Goal: Task Accomplishment & Management: Manage account settings

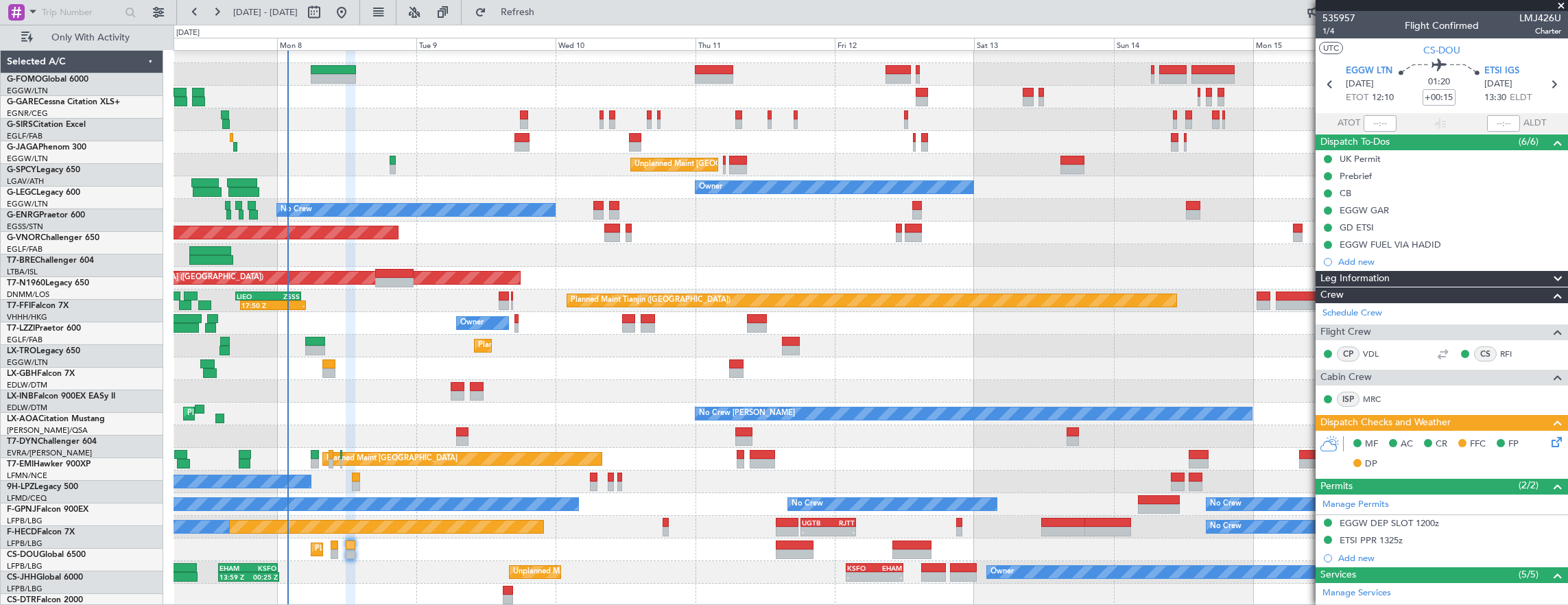
scroll to position [357, 0]
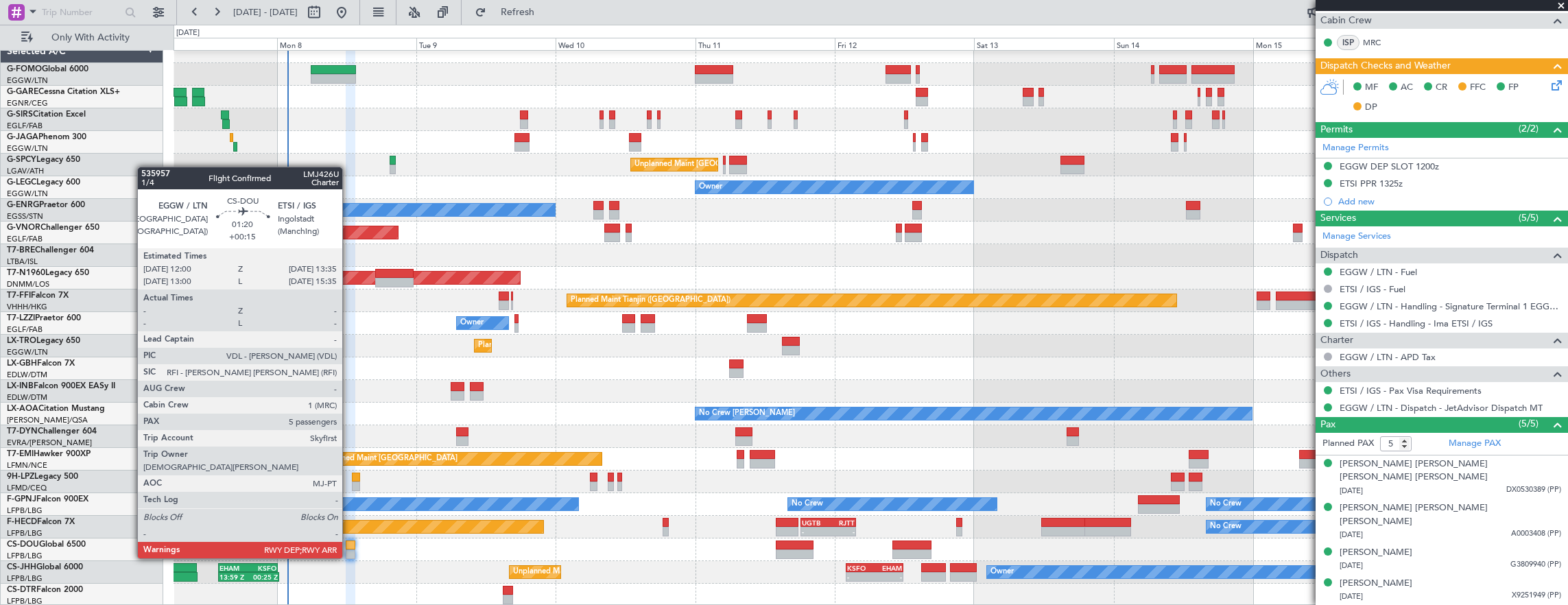
click at [349, 544] on div at bounding box center [350, 545] width 10 height 10
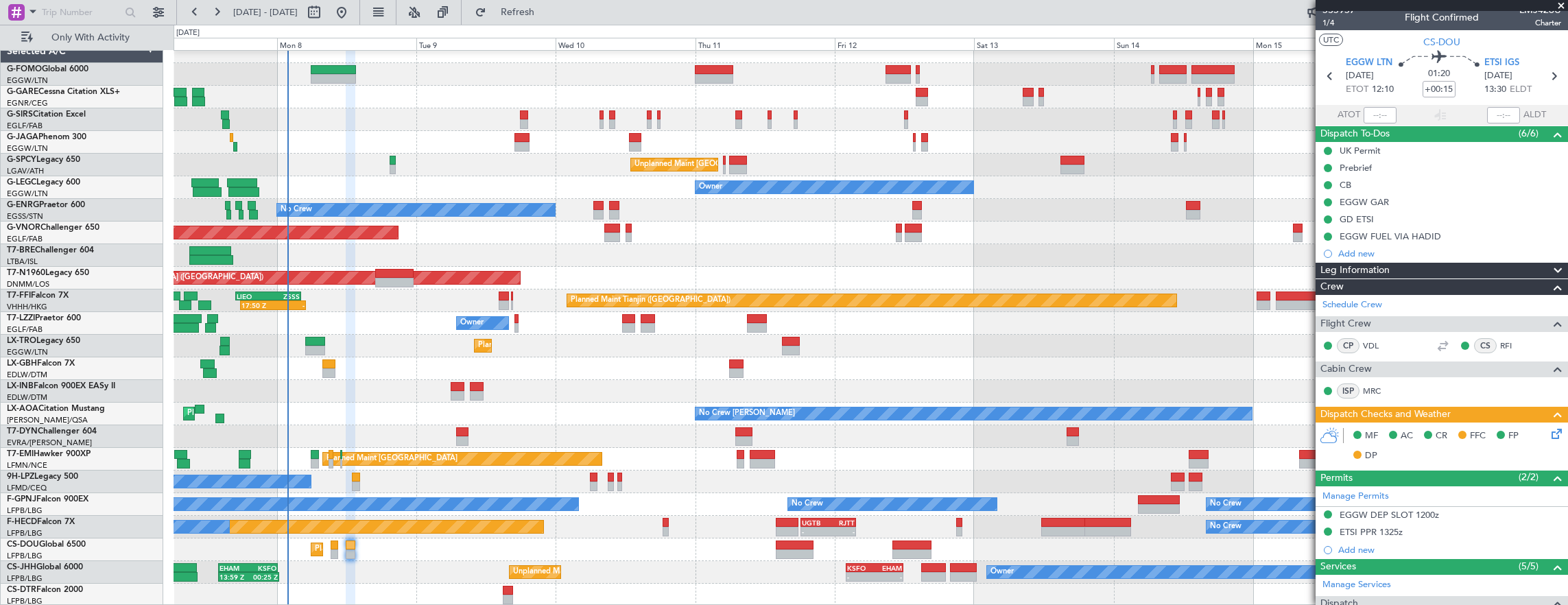
scroll to position [0, 0]
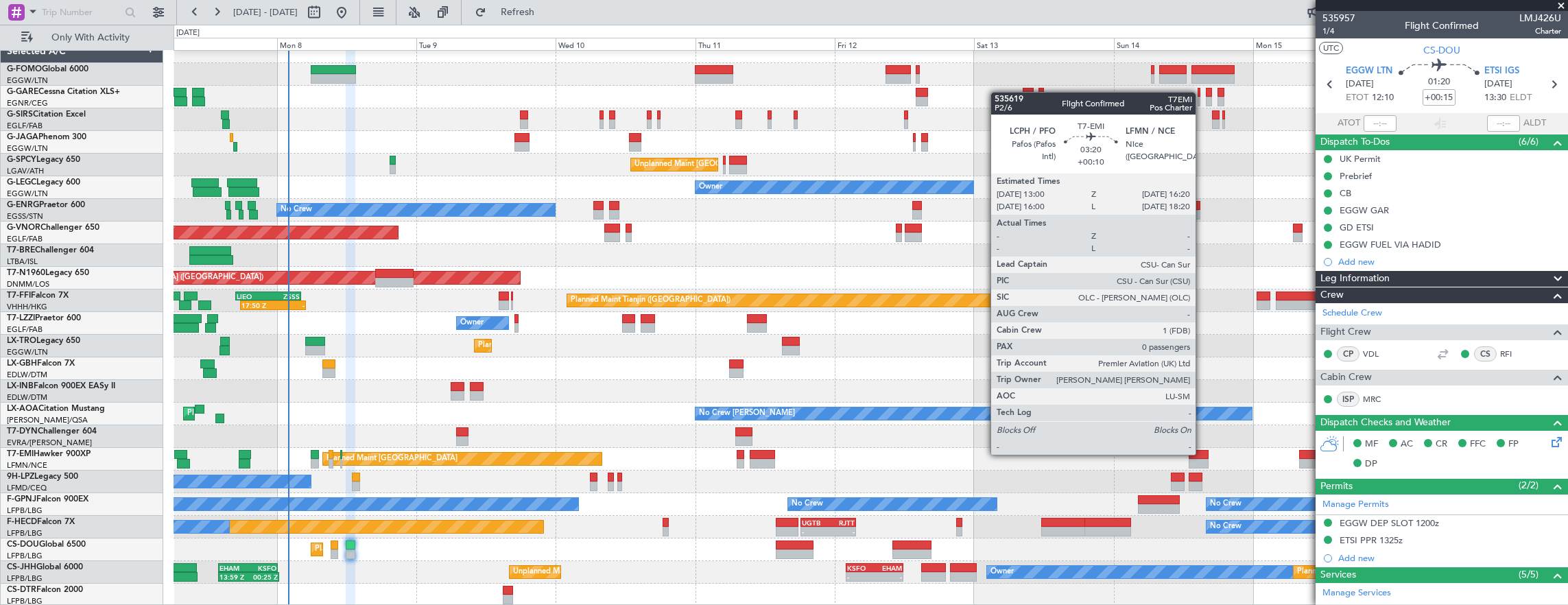
click at [1203, 453] on div at bounding box center [1199, 455] width 20 height 10
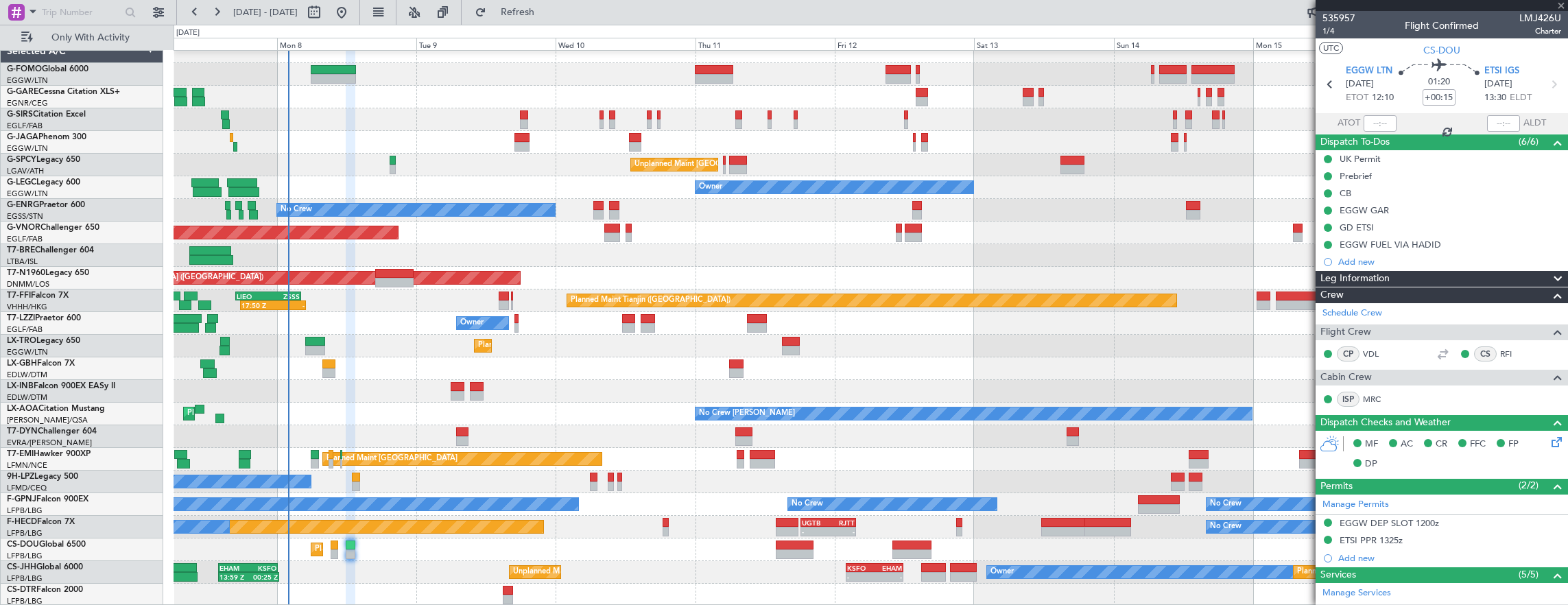
click at [679, 443] on div "Planned Maint London (Luton) Unplanned Maint Athens (Eleftherios Venizelos Intl…" at bounding box center [870, 323] width 1394 height 565
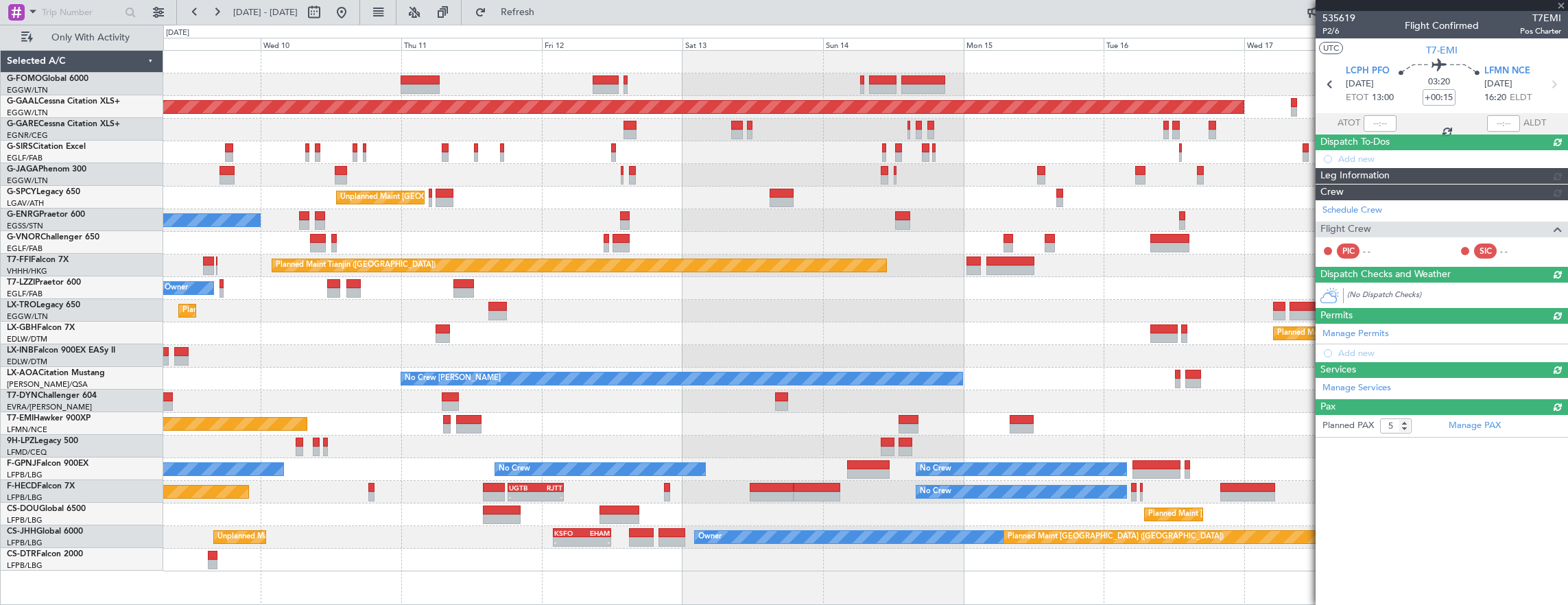
type input "+00:10"
type input "0"
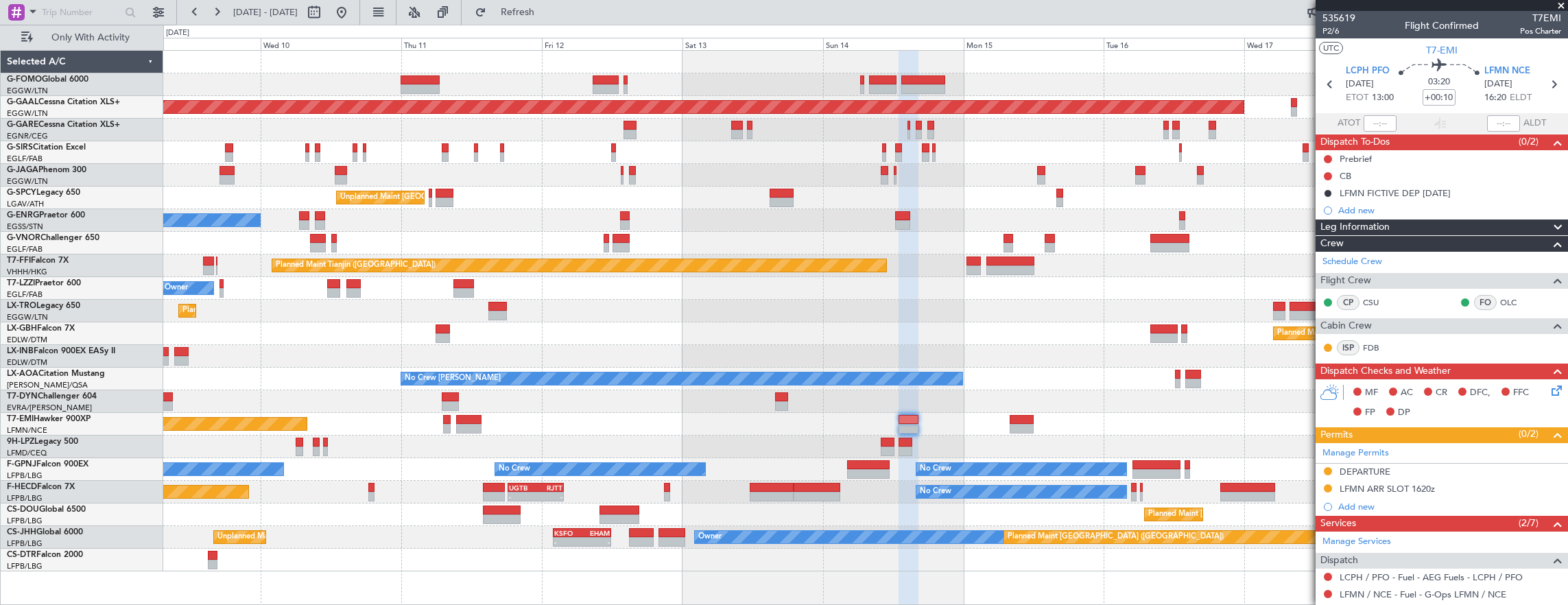
click at [540, 373] on div "Planned Maint Dusseldorf Unplanned Maint Athens (Eleftherios Venizelos Intl) No…" at bounding box center [866, 310] width 1405 height 520
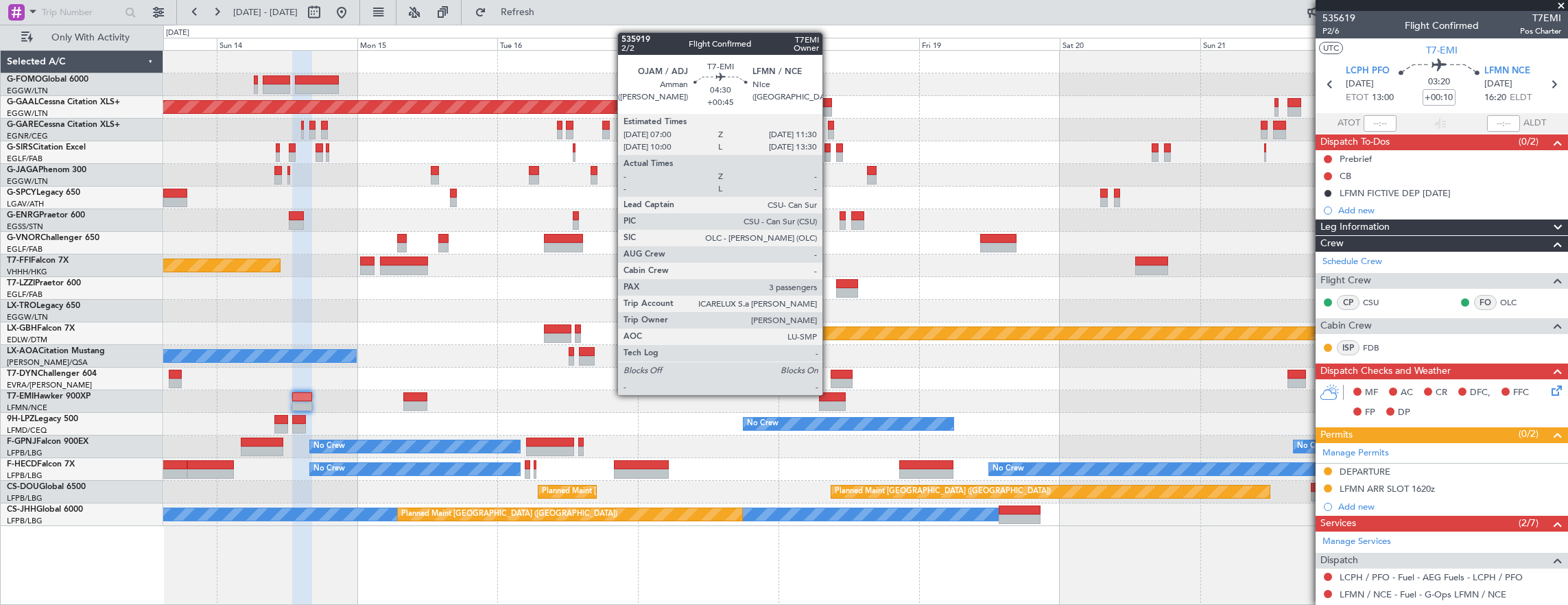
click at [830, 393] on div at bounding box center [832, 397] width 27 height 10
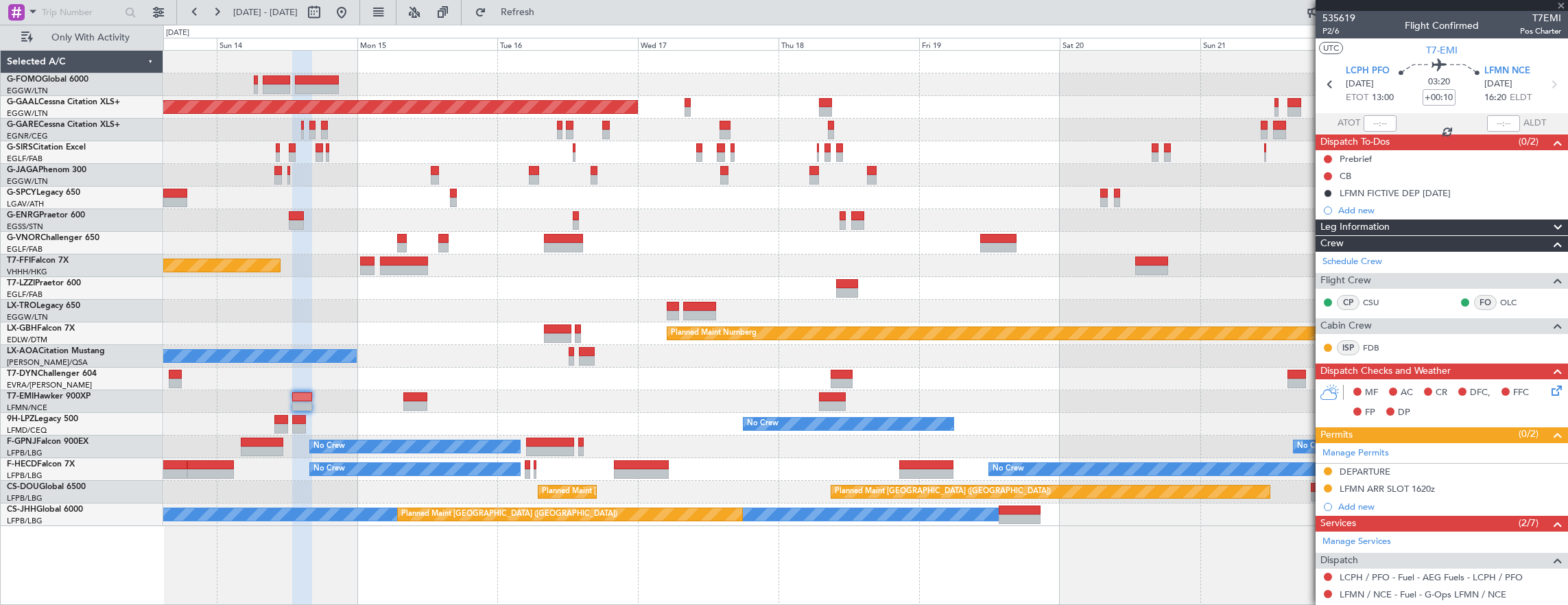
type input "+00:45"
type input "3"
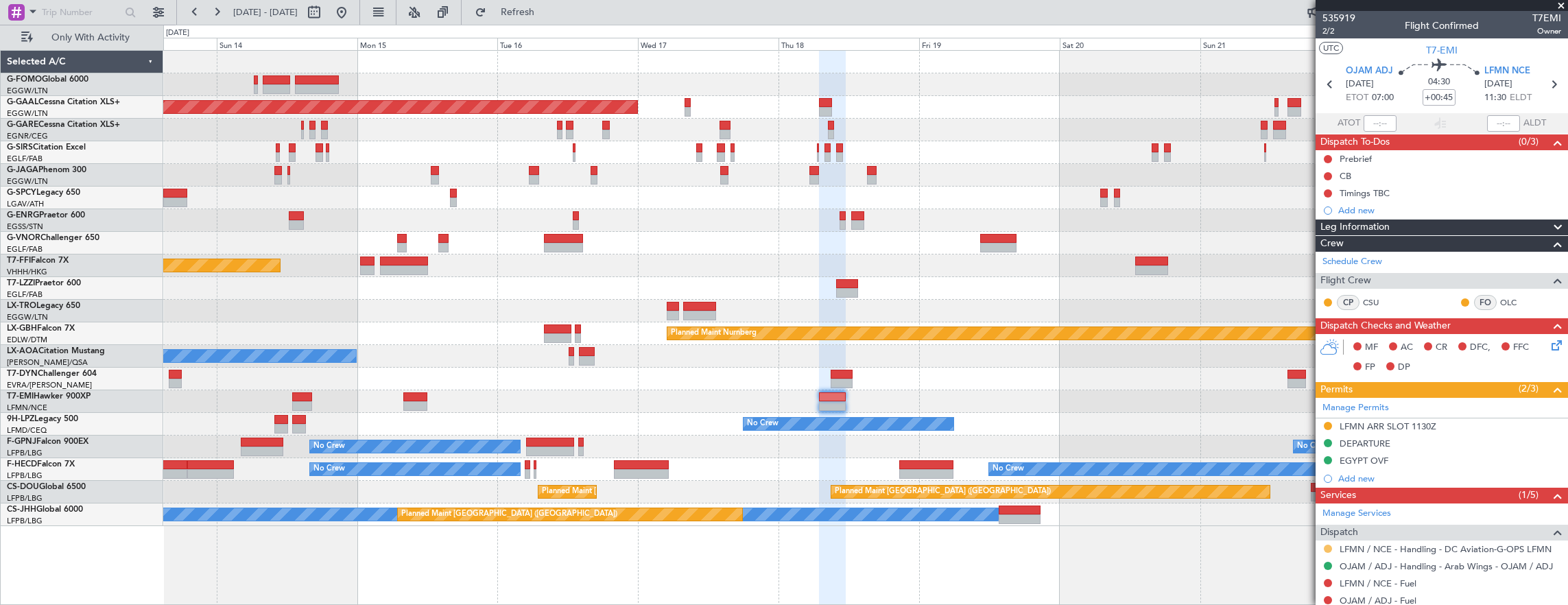
click at [1325, 544] on button at bounding box center [1328, 549] width 8 height 8
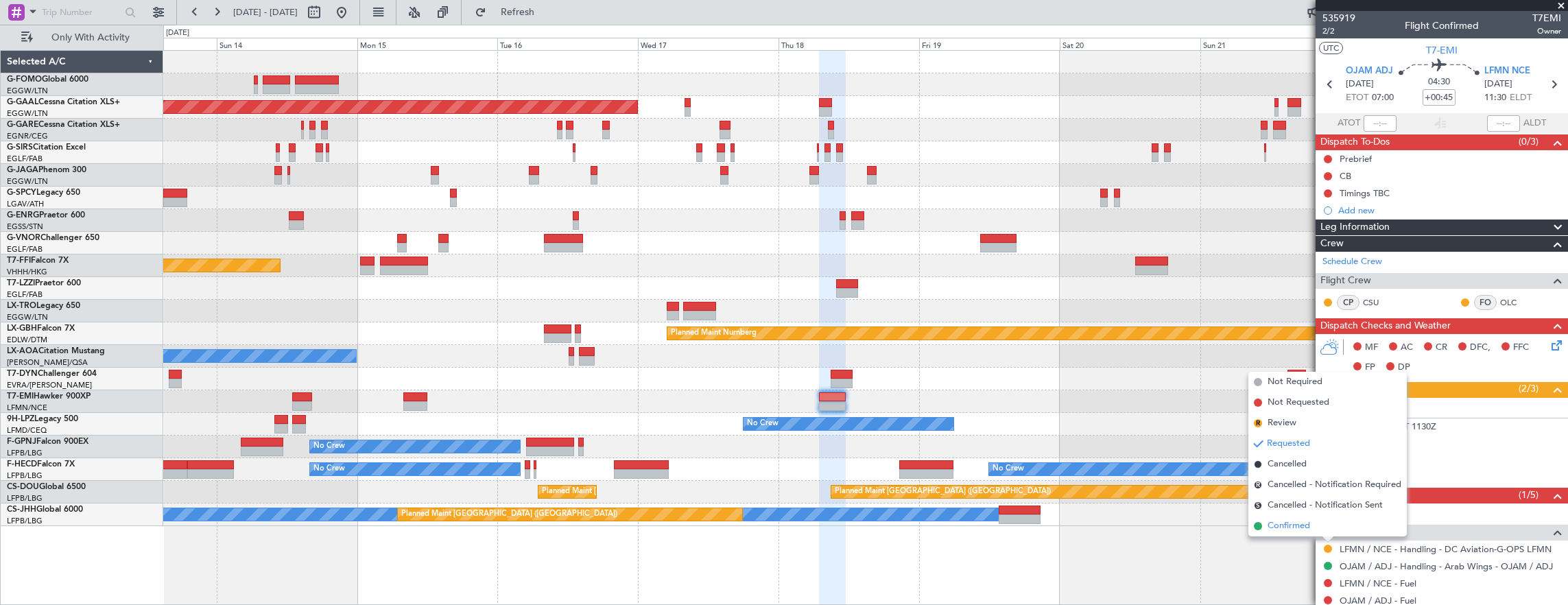
click at [1324, 526] on li "Confirmed" at bounding box center [1327, 525] width 159 height 21
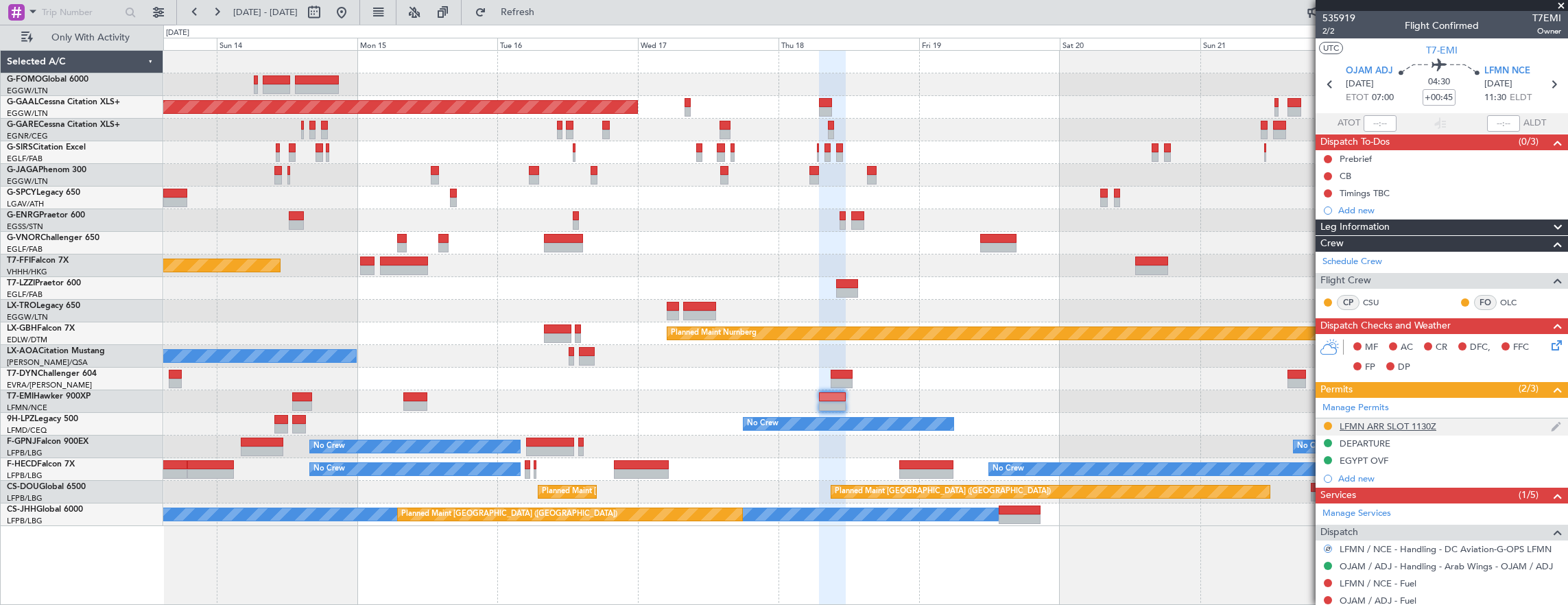
click at [1461, 423] on div "LFMN ARR SLOT 1130Z" at bounding box center [1442, 427] width 252 height 17
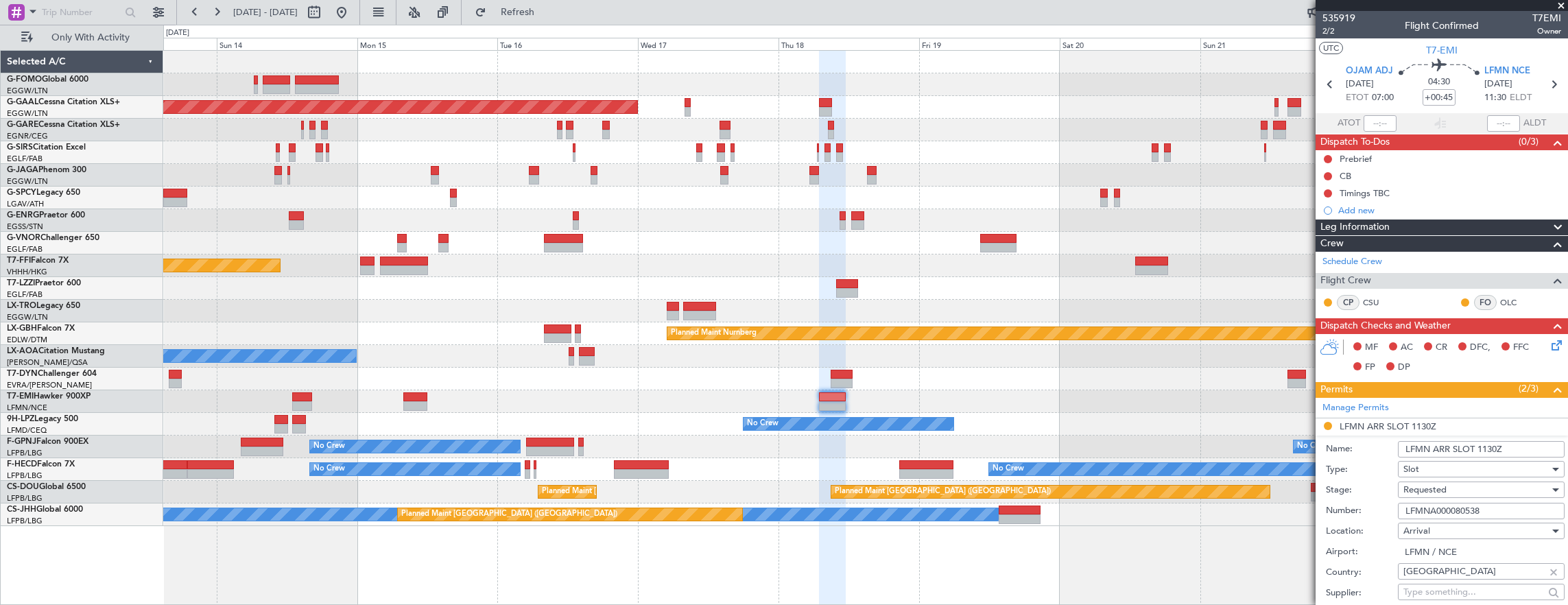
click at [1490, 441] on input "LFMN ARR SLOT 1130Z" at bounding box center [1481, 449] width 167 height 17
type input "LFMN ARR SLOT 1110Z"
click at [1485, 483] on div "Requested" at bounding box center [1477, 489] width 146 height 21
click at [1463, 594] on span "Received OK" at bounding box center [1476, 598] width 144 height 21
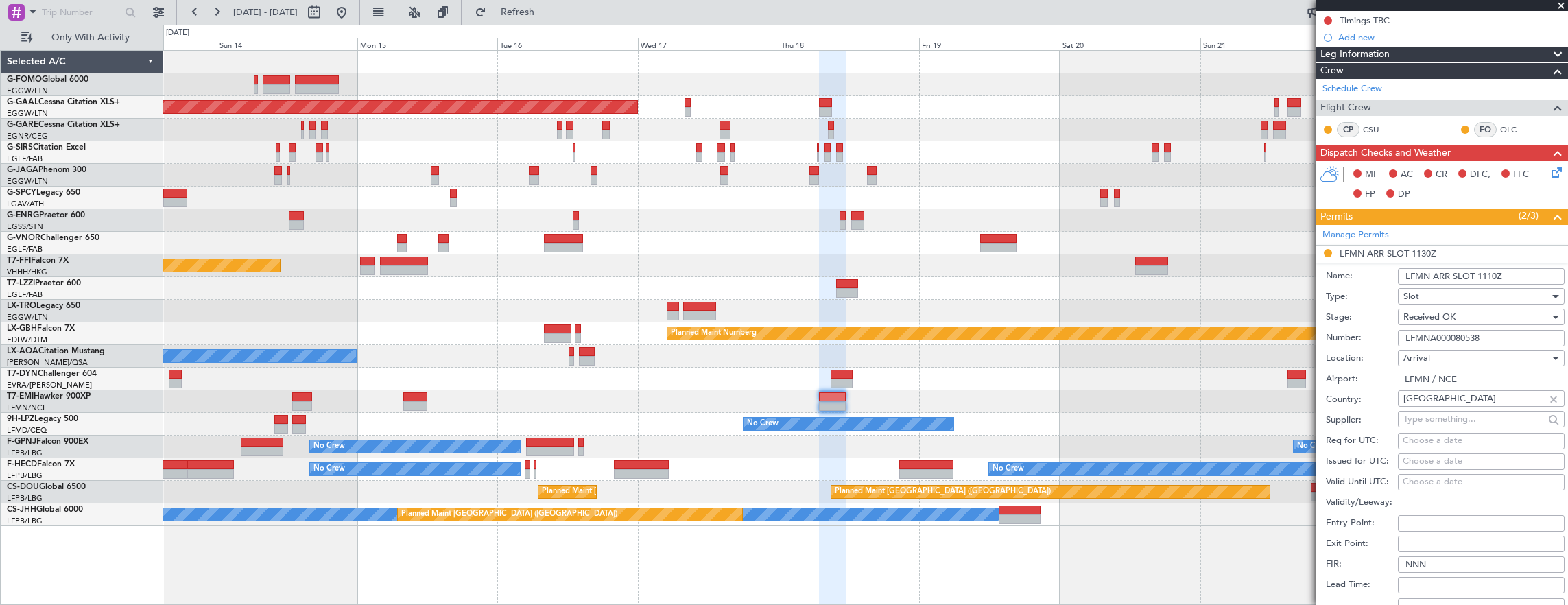
scroll to position [274, 0]
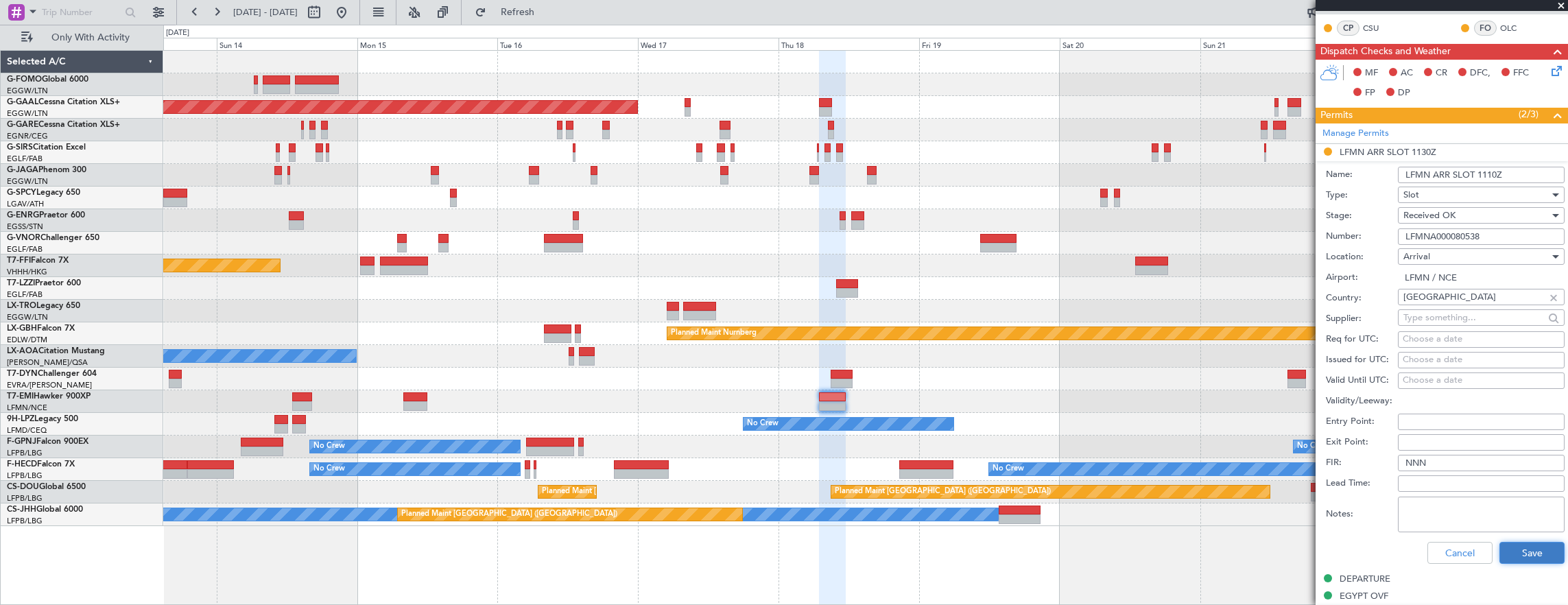
click at [1518, 543] on button "Save" at bounding box center [1532, 553] width 65 height 22
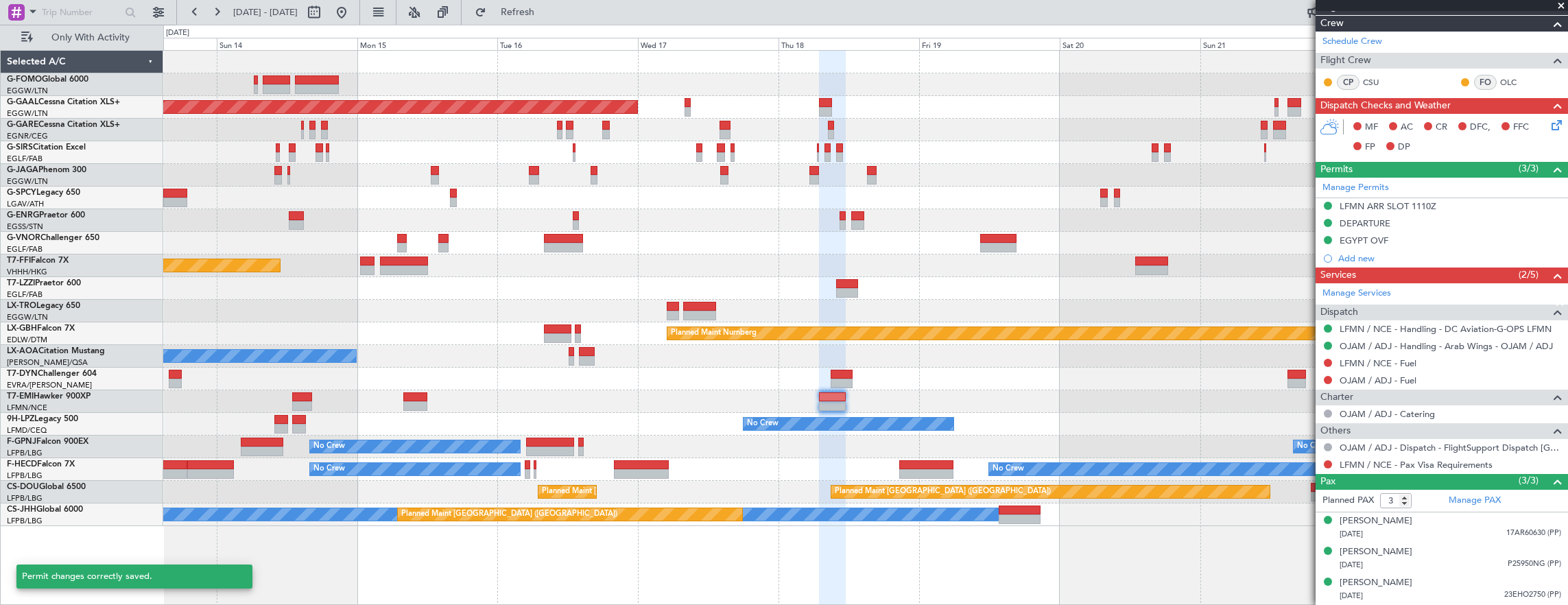
scroll to position [216, 0]
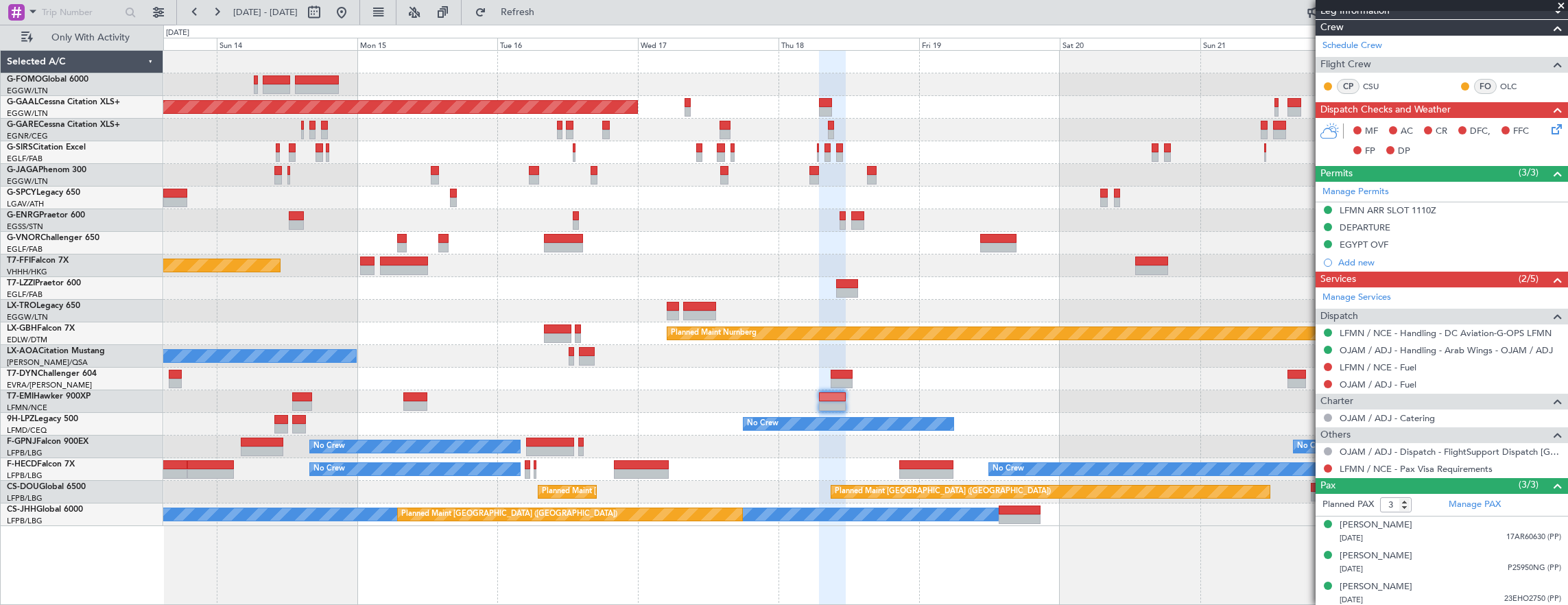
click at [239, 465] on div "No Crew No Crew UGTB 18:15 Z RJTT 03:45 Z - - No Crew" at bounding box center [866, 469] width 1405 height 22
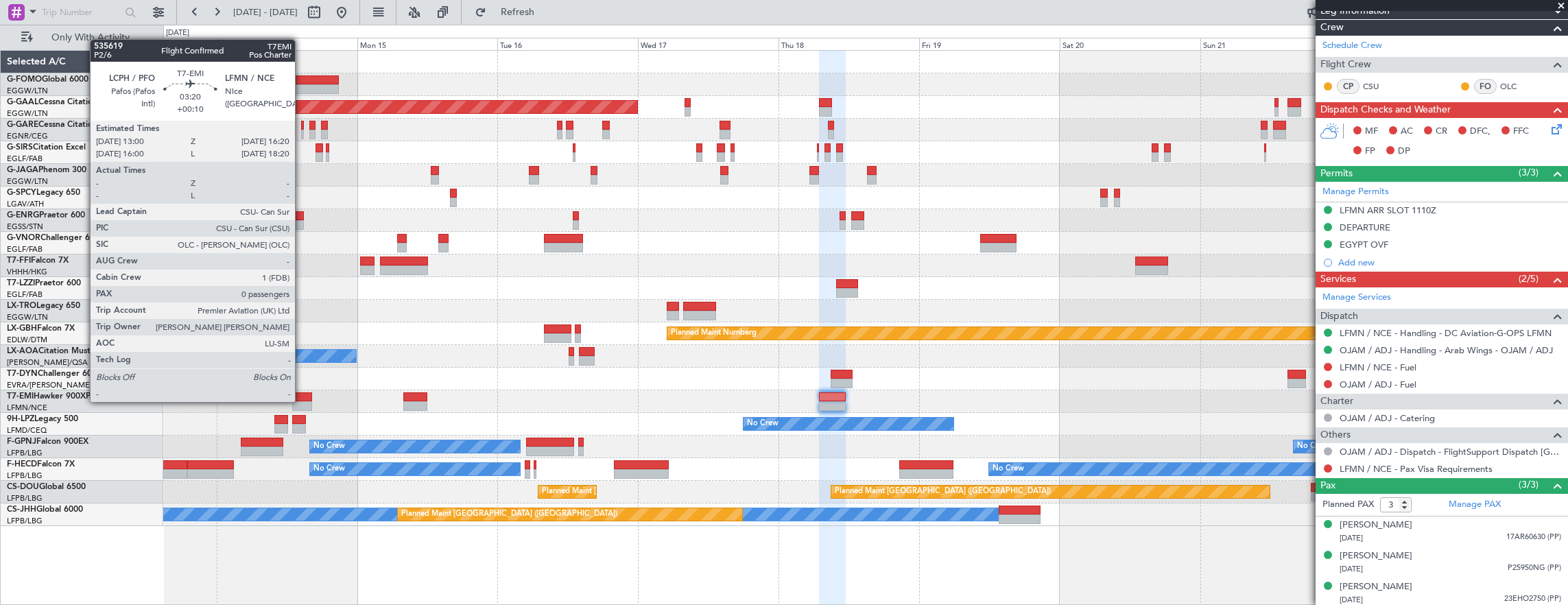
click at [301, 401] on div at bounding box center [302, 406] width 20 height 10
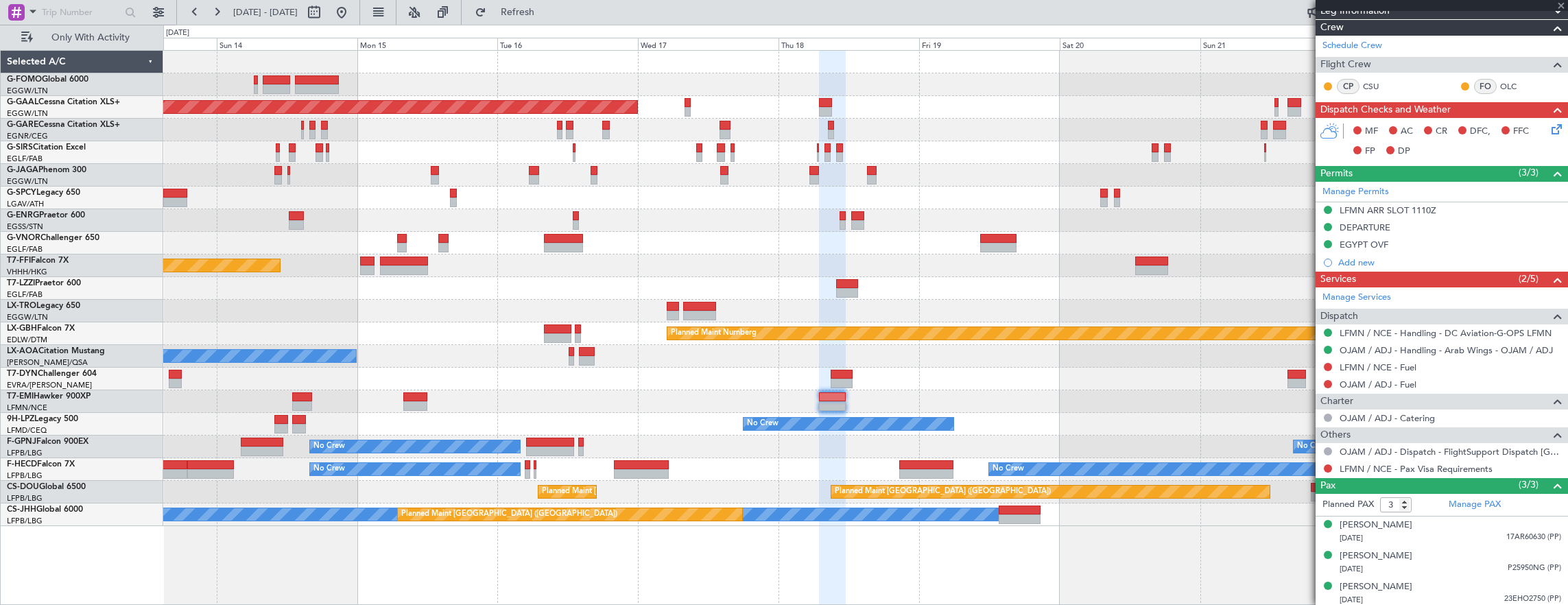
type input "+00:10"
type input "0"
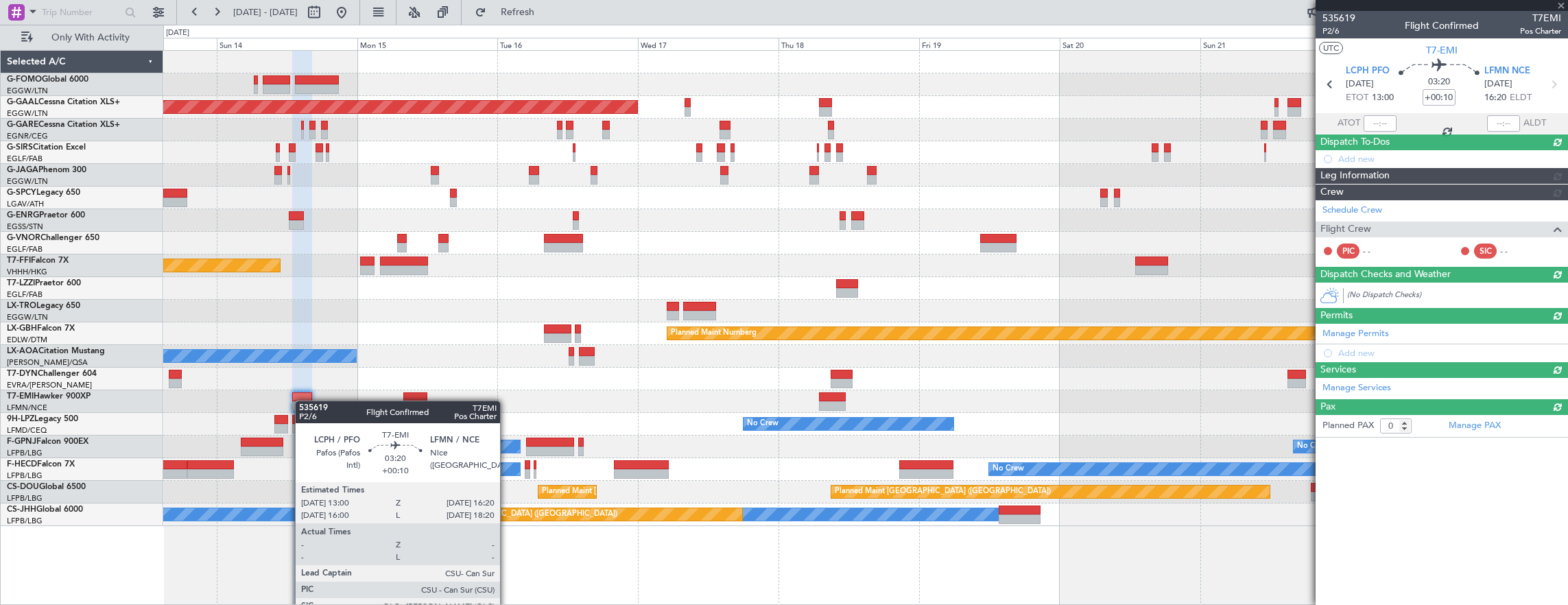
scroll to position [0, 0]
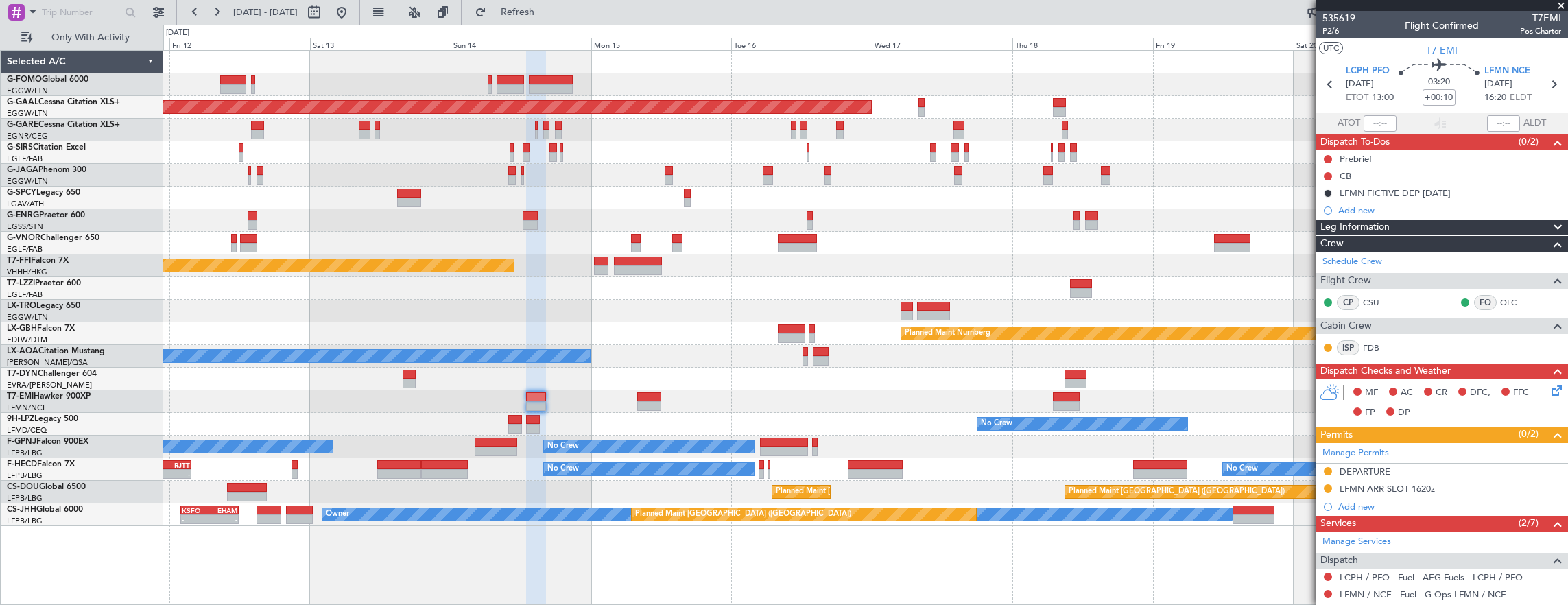
click at [696, 353] on div "No Crew [PERSON_NAME]" at bounding box center [866, 355] width 1405 height 22
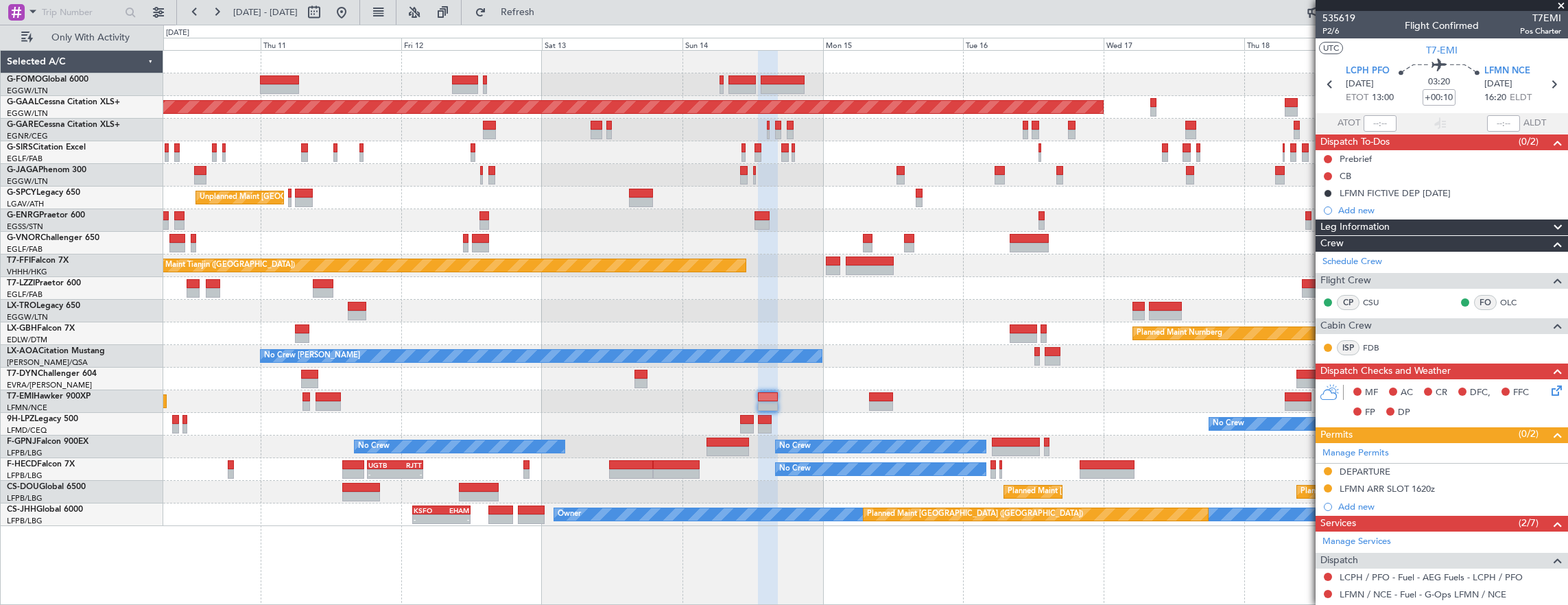
click at [605, 390] on div "Planned Maint [GEOGRAPHIC_DATA]" at bounding box center [866, 401] width 1405 height 22
click at [684, 383] on div at bounding box center [866, 378] width 1405 height 22
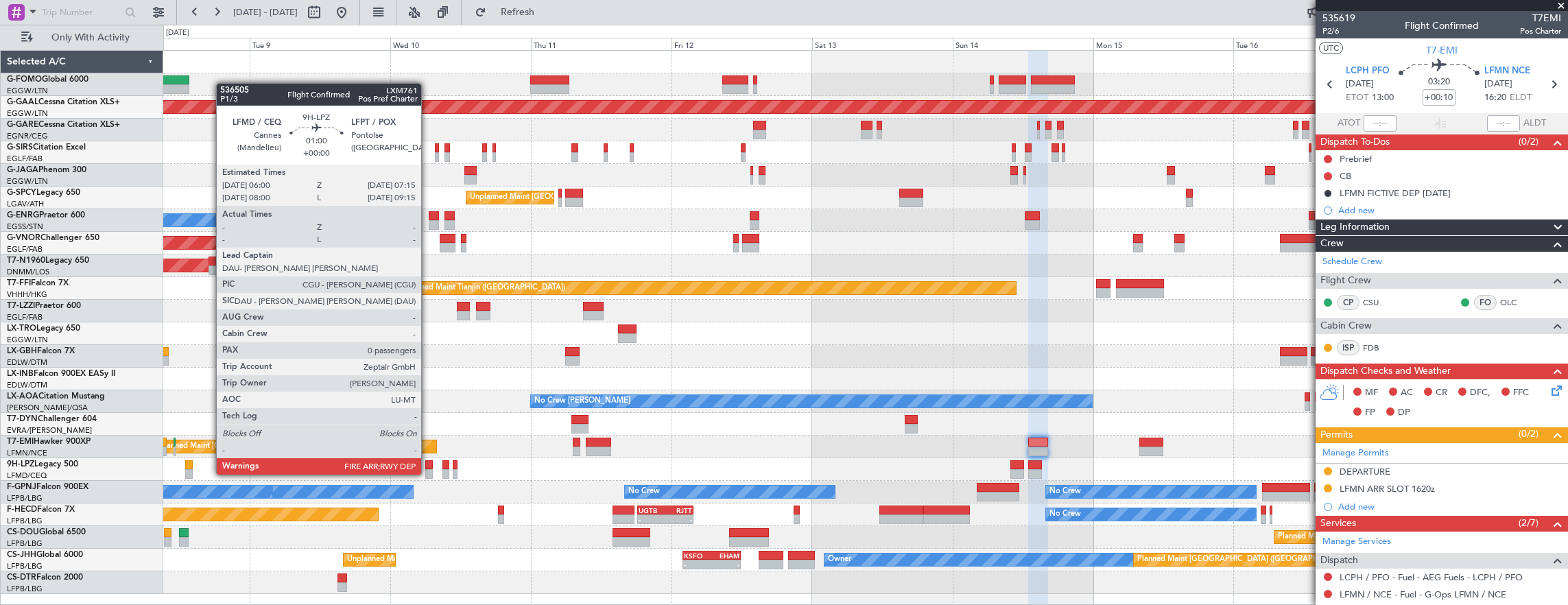
click at [428, 462] on div at bounding box center [429, 465] width 7 height 10
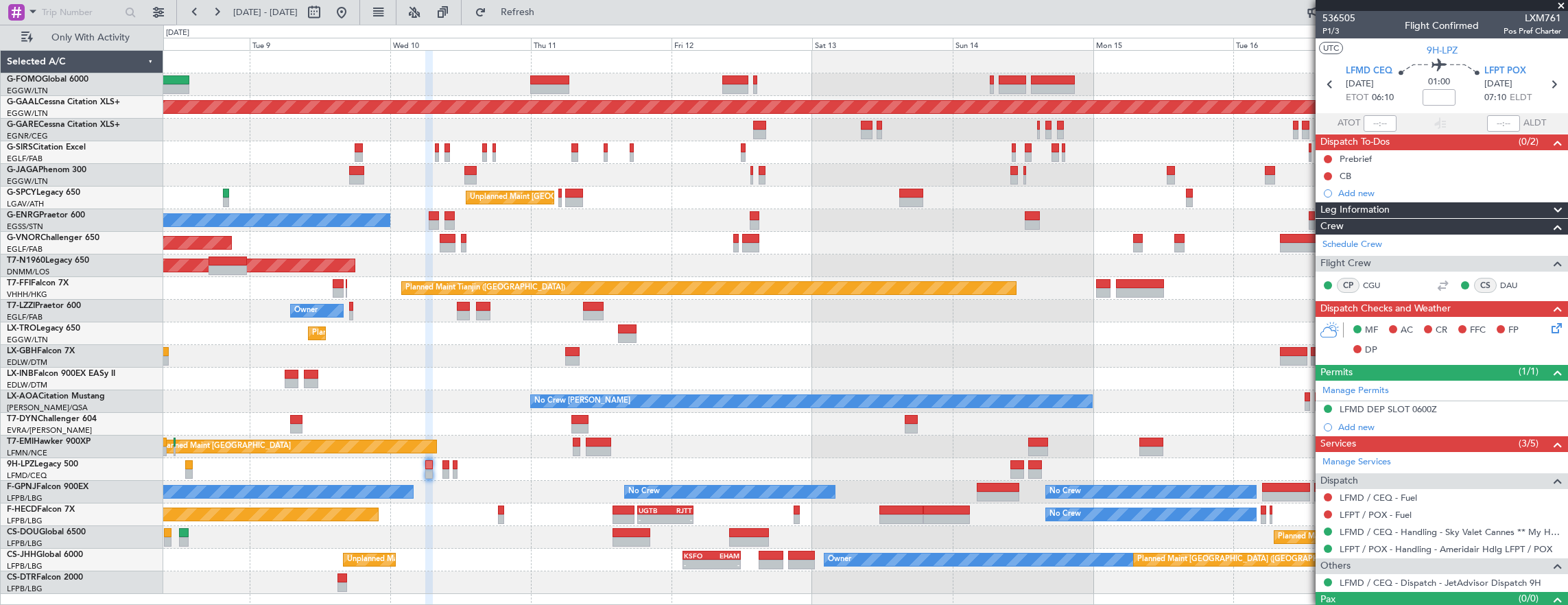
click at [306, 305] on div "Planned Maint London (Luton) Planned Maint Dusseldorf Unplanned Maint Athens (E…" at bounding box center [866, 322] width 1405 height 543
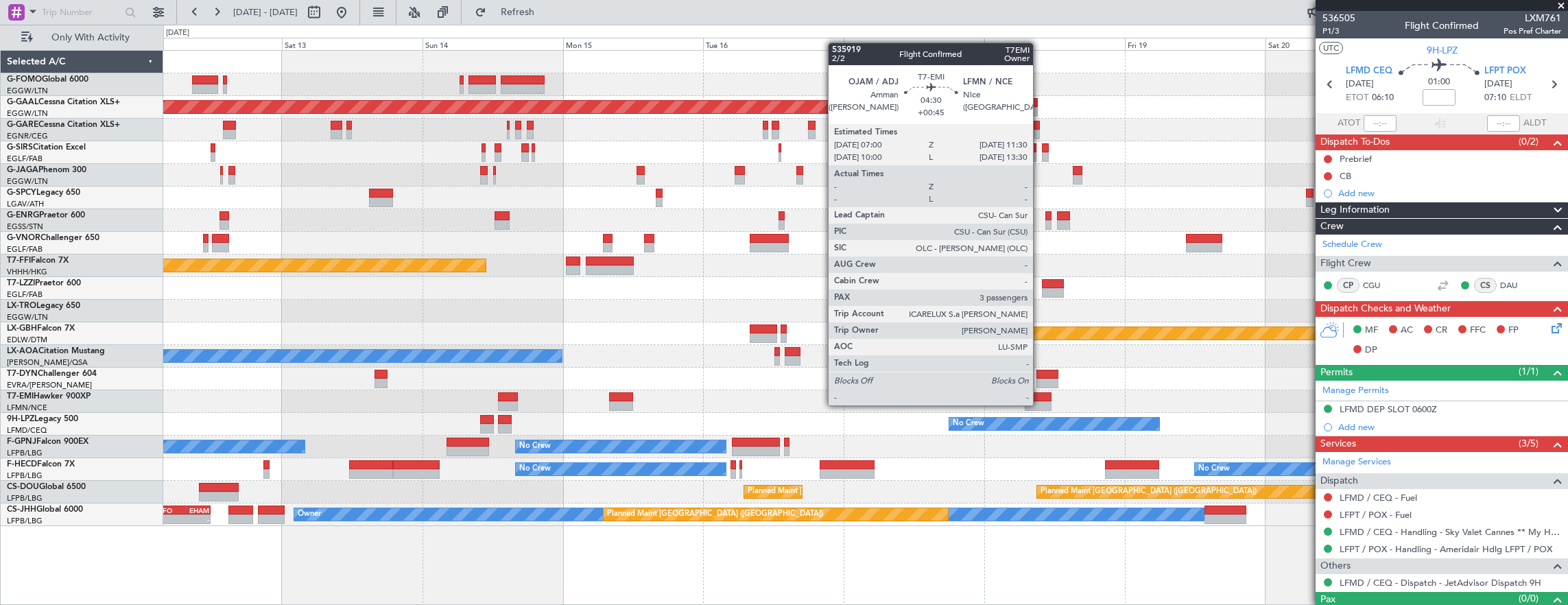
click at [1040, 404] on div at bounding box center [1038, 406] width 27 height 10
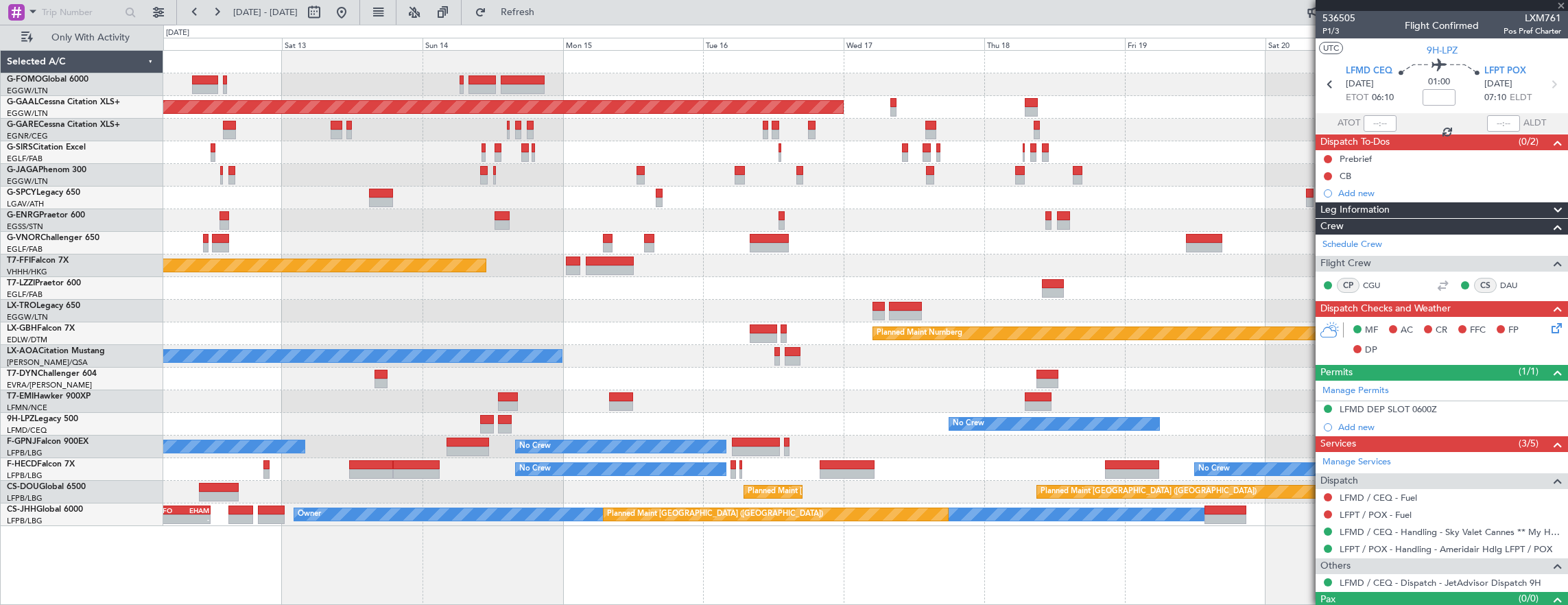
click at [483, 352] on div "No Crew [PERSON_NAME]" at bounding box center [866, 355] width 1405 height 22
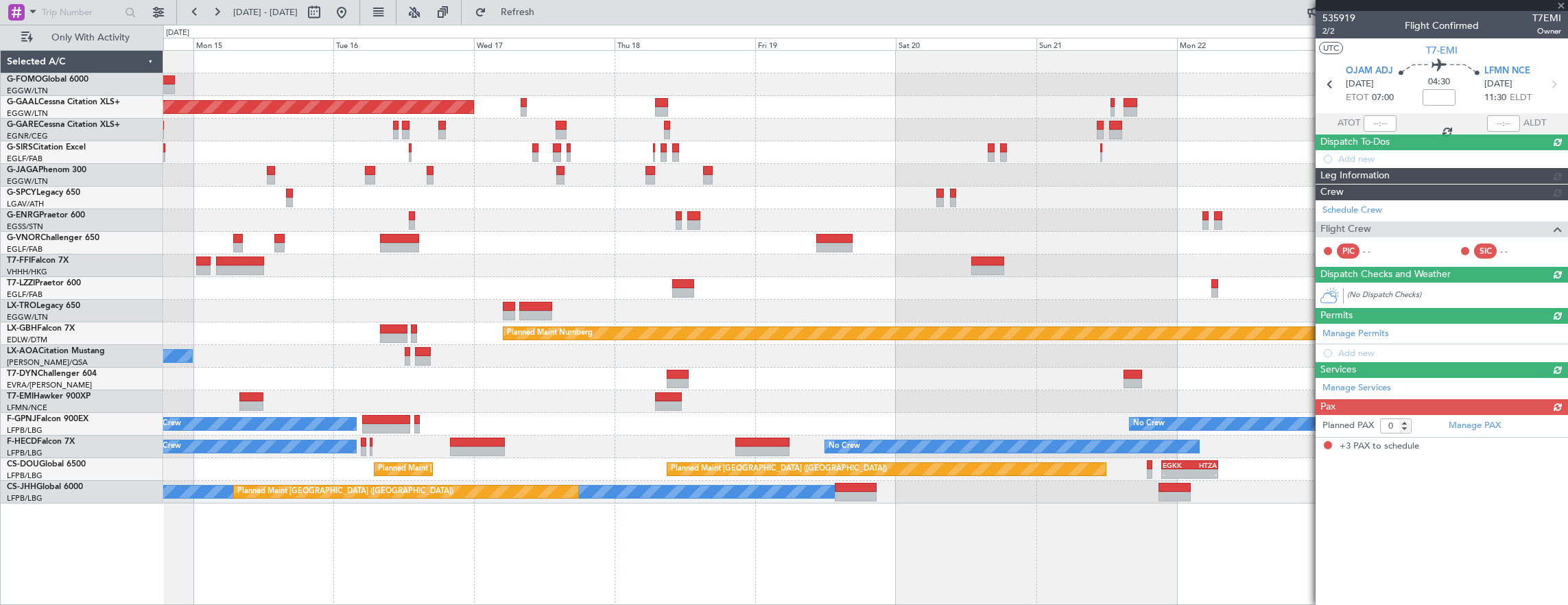
type input "+00:45"
type input "3"
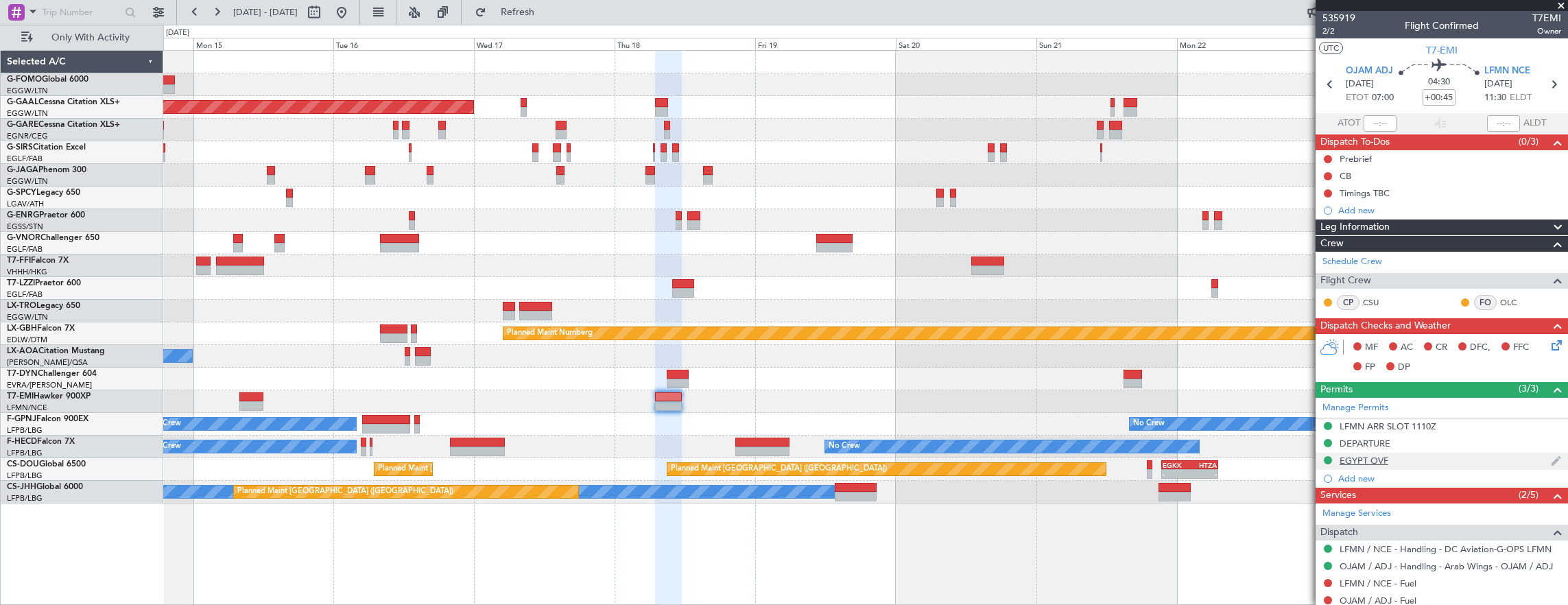
scroll to position [216, 0]
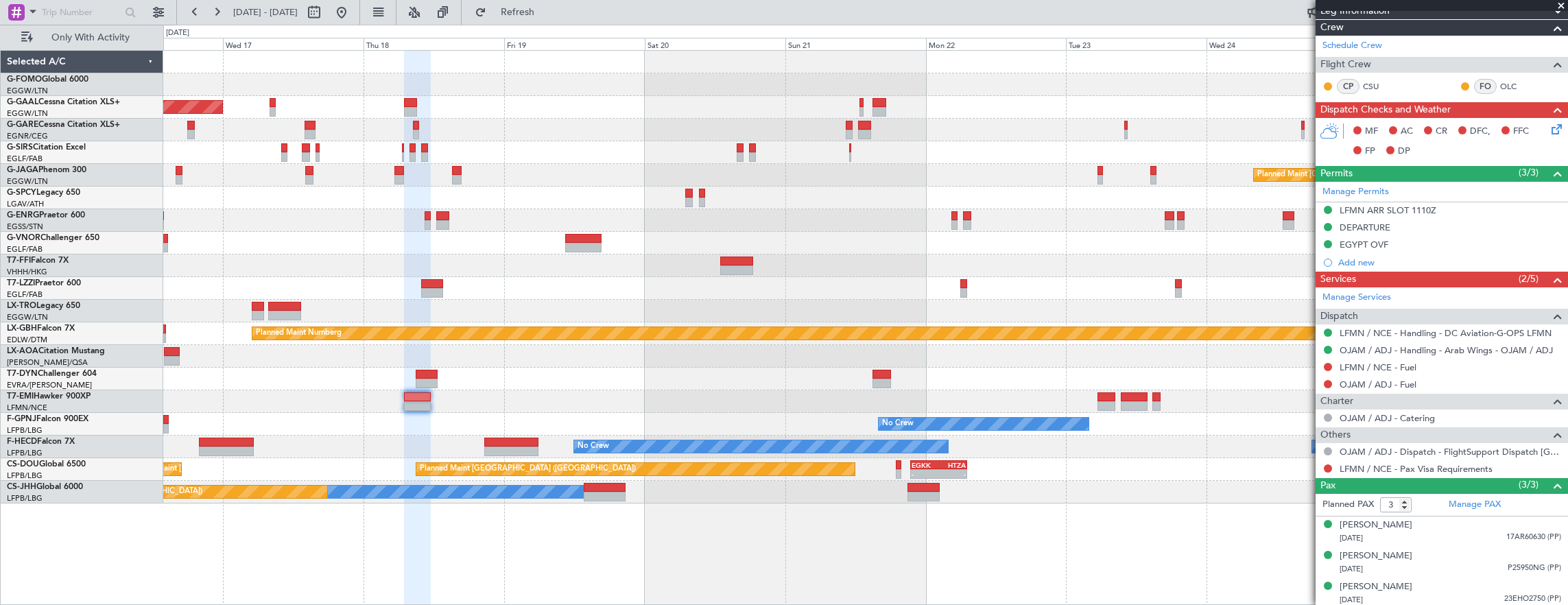
click at [922, 392] on div at bounding box center [866, 401] width 1405 height 22
click at [1105, 412] on div "No Crew No Crew" at bounding box center [866, 423] width 1405 height 22
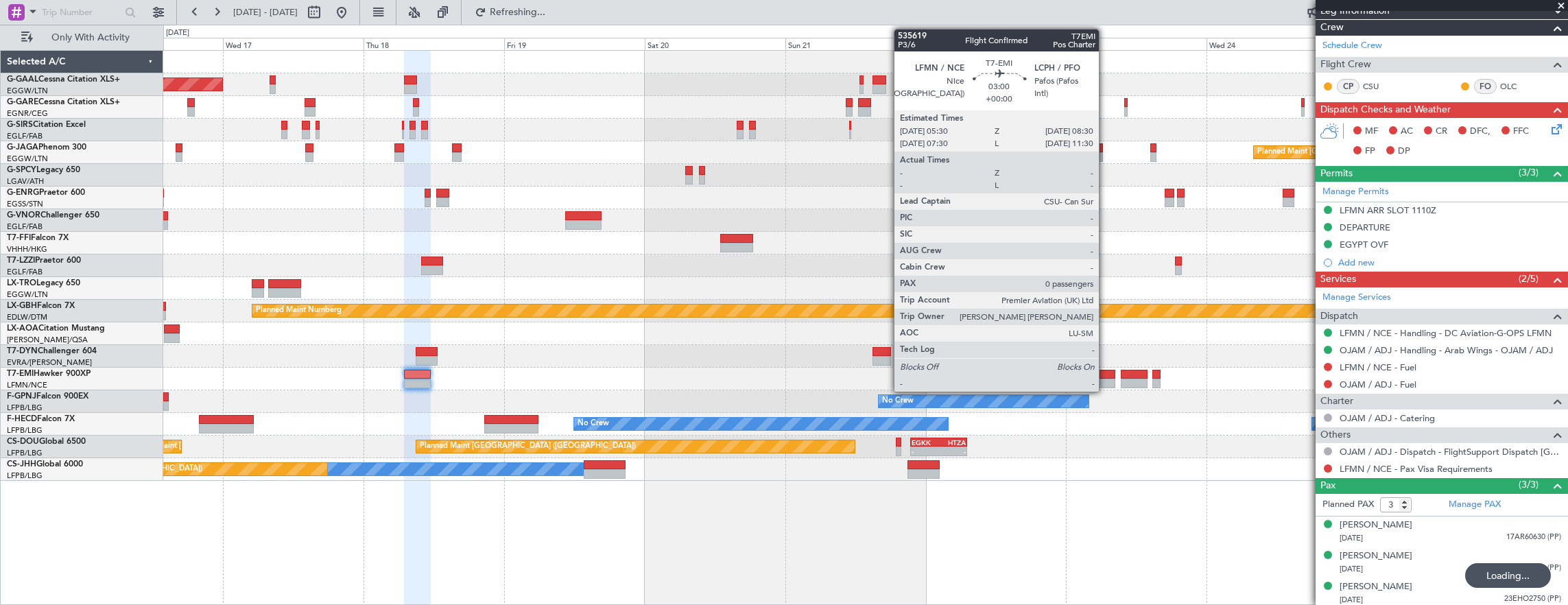
click at [1106, 375] on div at bounding box center [1106, 374] width 17 height 10
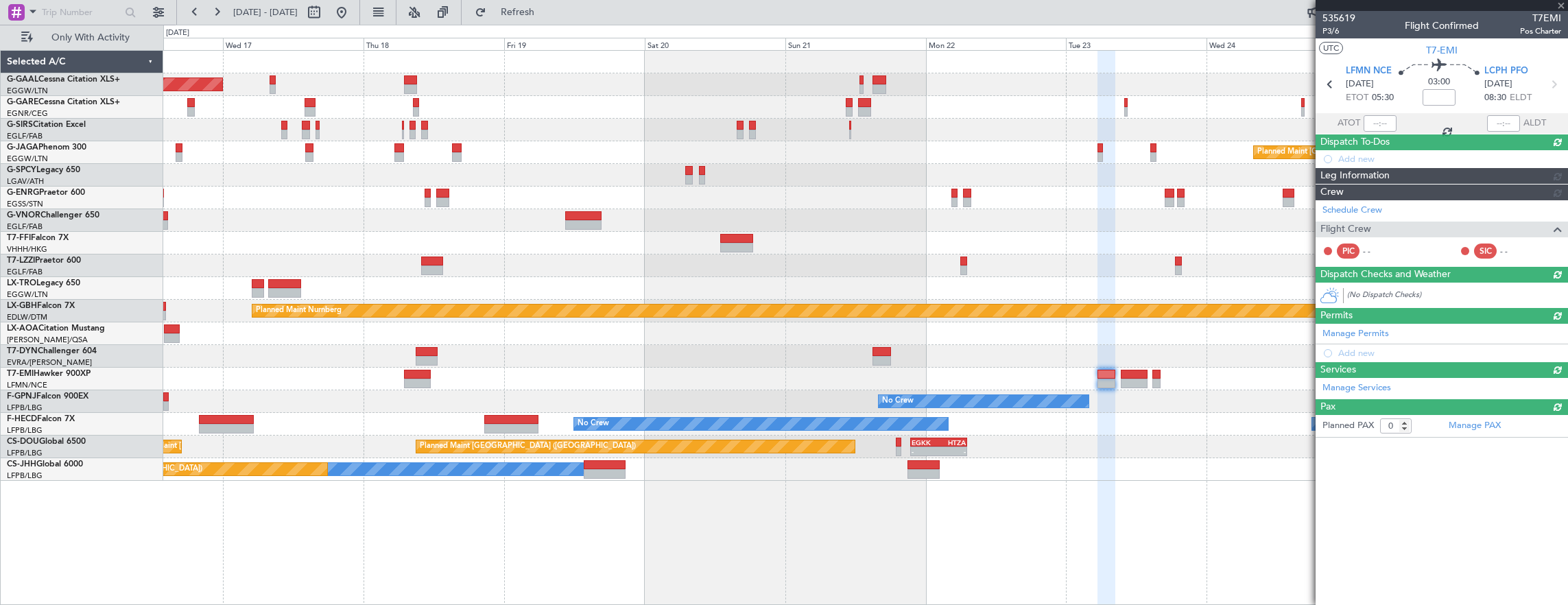
scroll to position [0, 0]
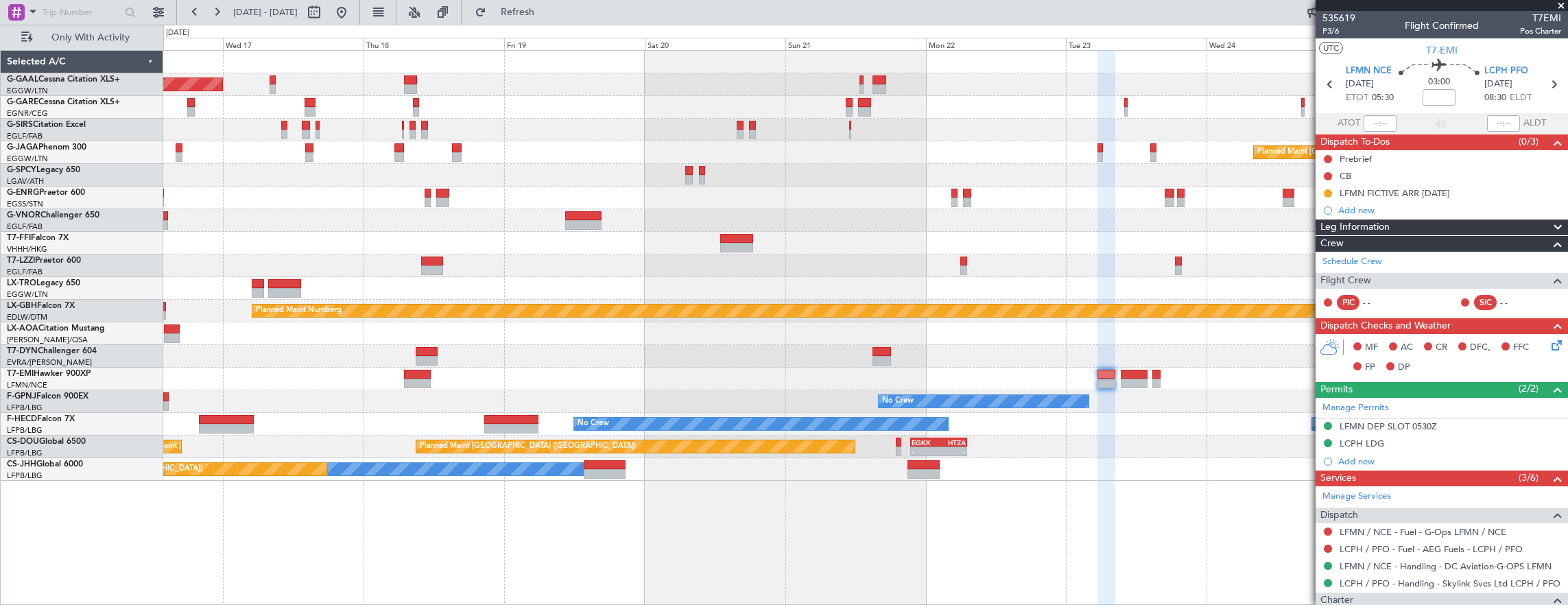
click at [959, 321] on div "Planned Maint Dusseldorf Planned Maint London (Luton) Planned Maint Tianjin (Bi…" at bounding box center [866, 266] width 1405 height 430
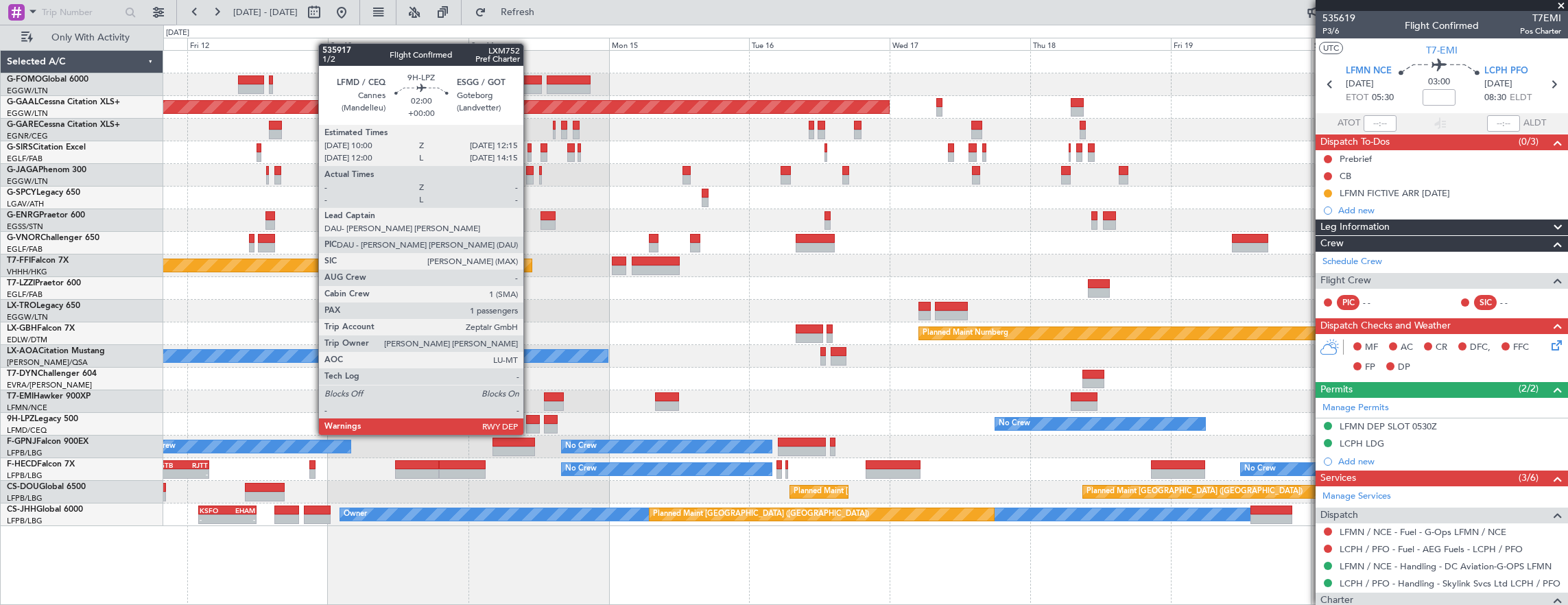
click at [531, 421] on div at bounding box center [533, 420] width 14 height 10
click at [535, 422] on div at bounding box center [533, 420] width 14 height 10
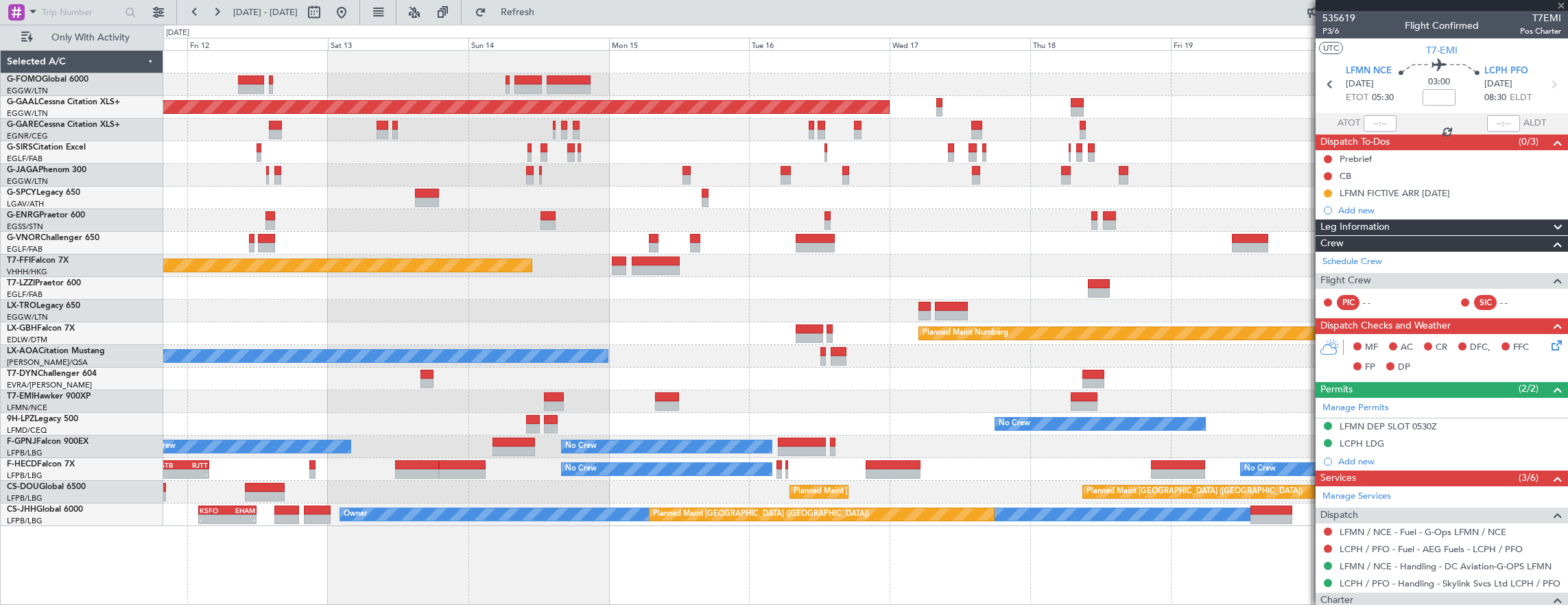
type input "1"
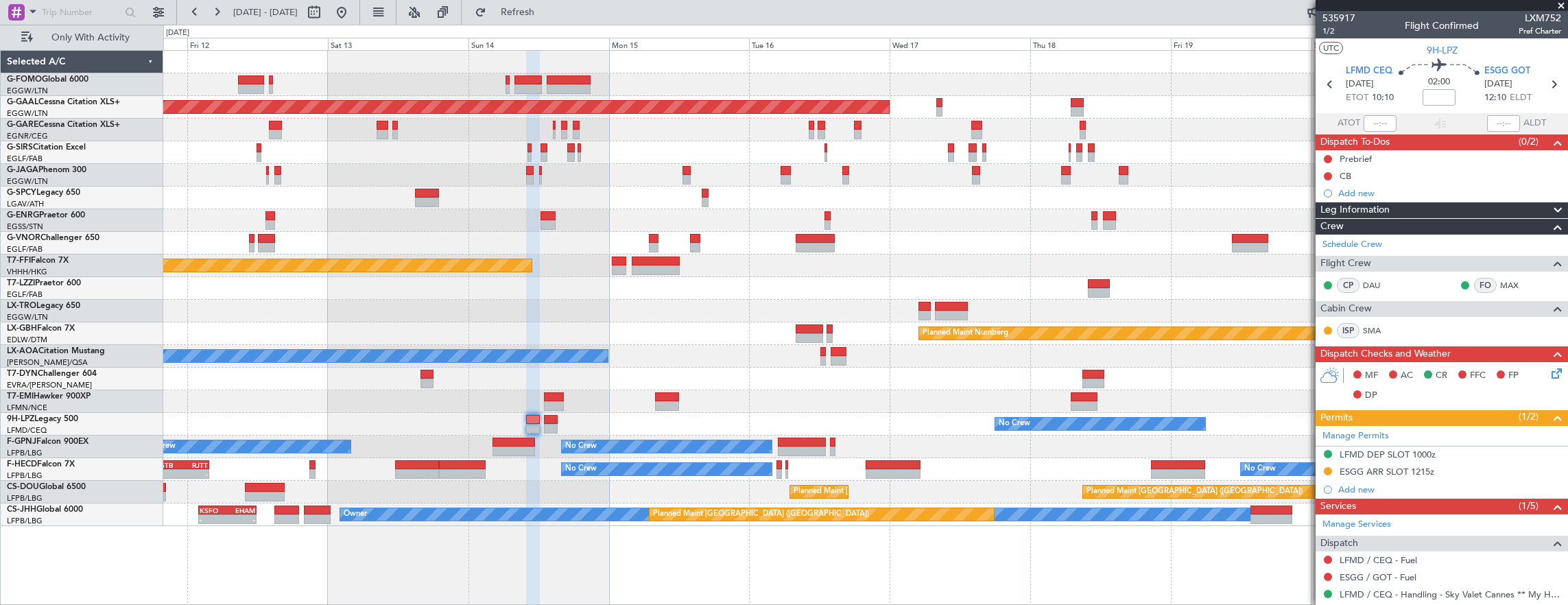
click at [633, 209] on div "No Crew" at bounding box center [866, 220] width 1405 height 22
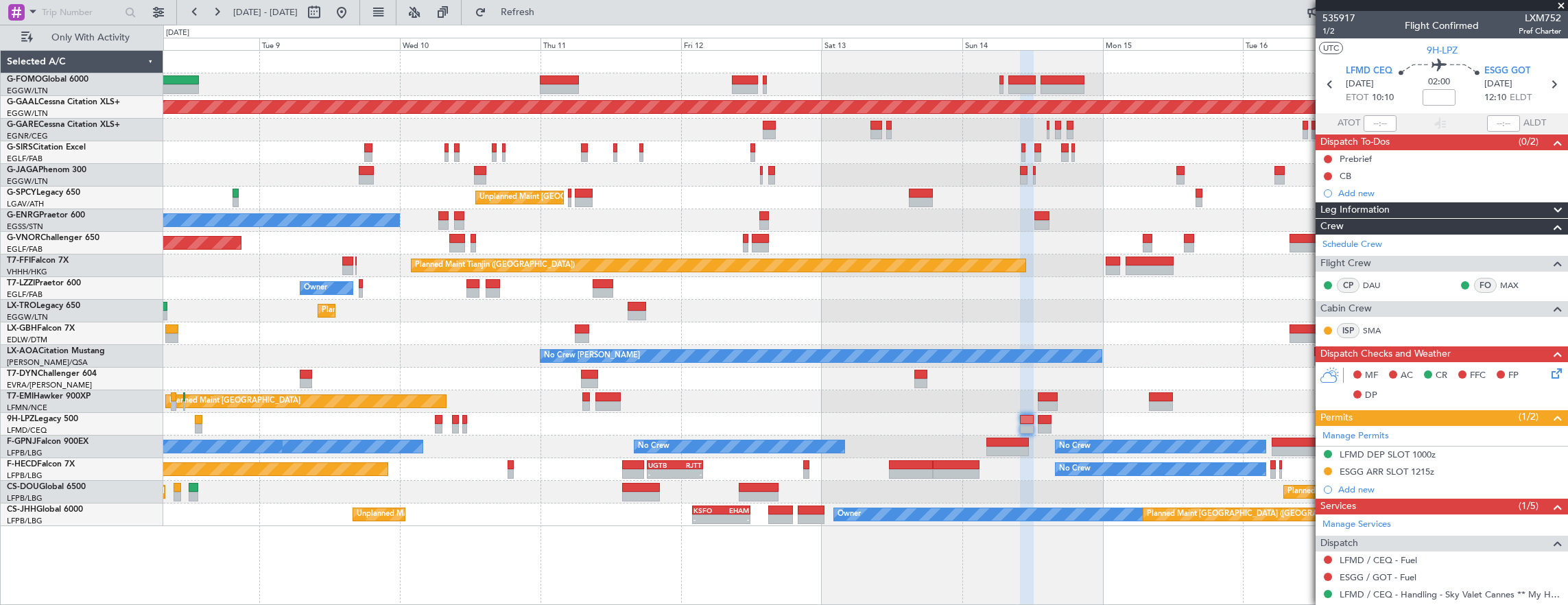
click at [766, 143] on div at bounding box center [866, 152] width 1405 height 22
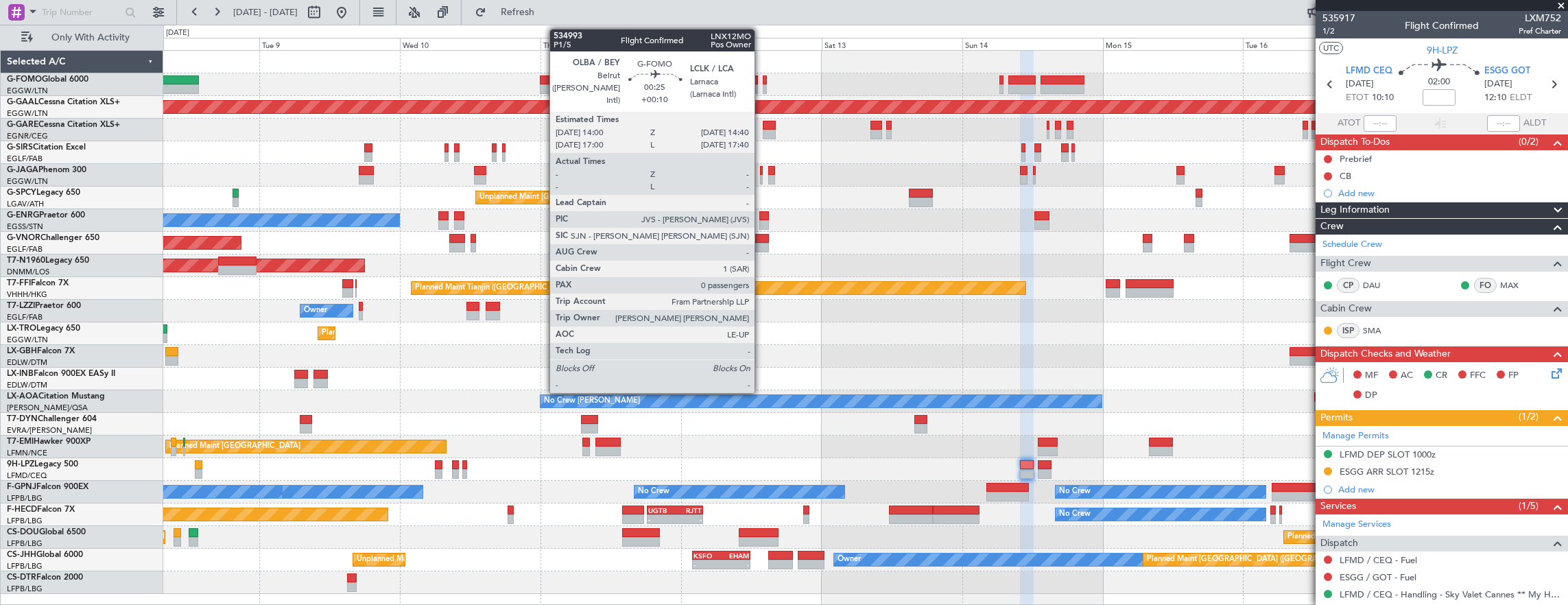
click at [760, 80] on div "Planned Maint [GEOGRAPHIC_DATA] ([GEOGRAPHIC_DATA])" at bounding box center [866, 84] width 1405 height 22
click at [764, 82] on div at bounding box center [765, 81] width 4 height 10
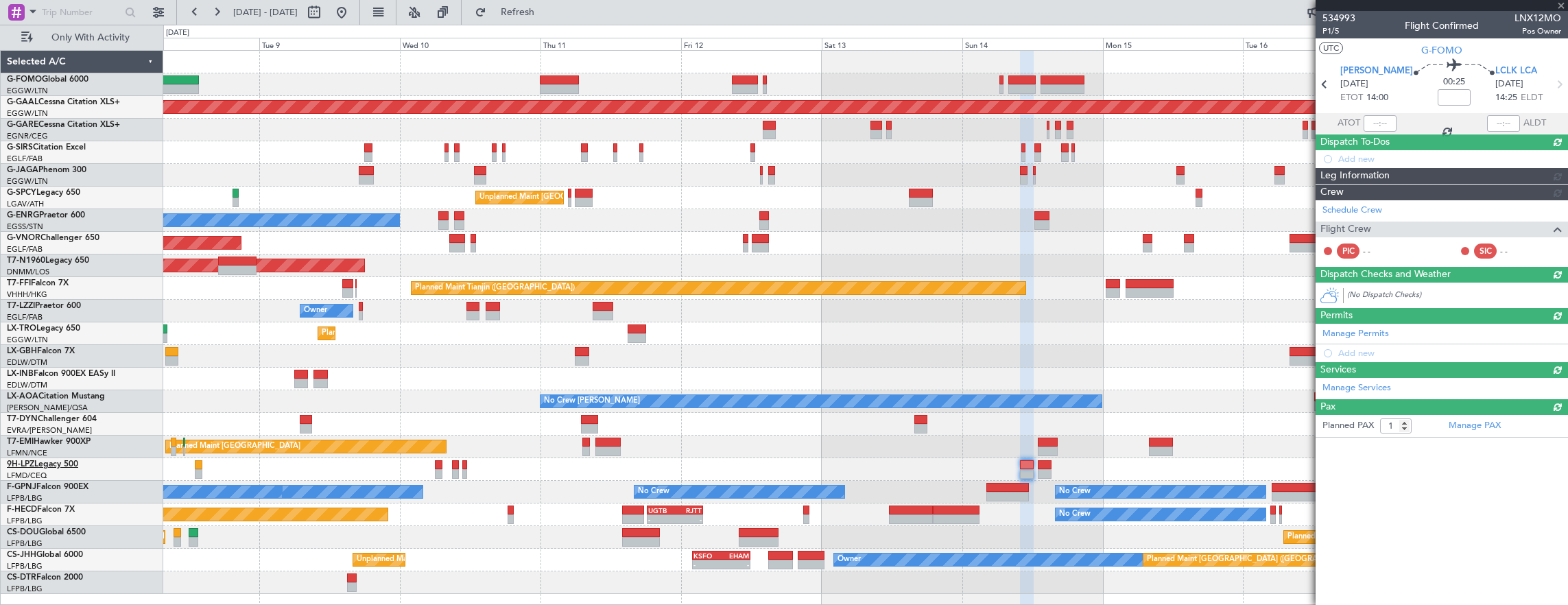
type input "+00:10"
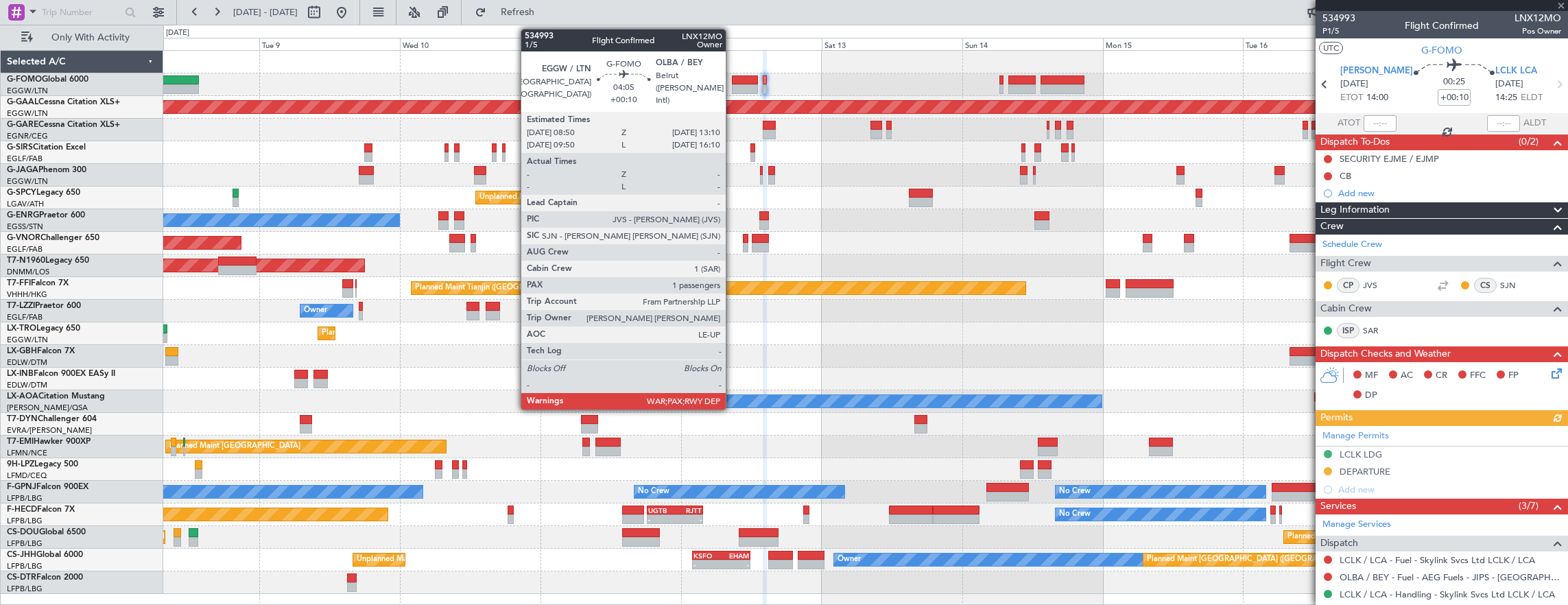
click at [732, 89] on div at bounding box center [744, 90] width 26 height 10
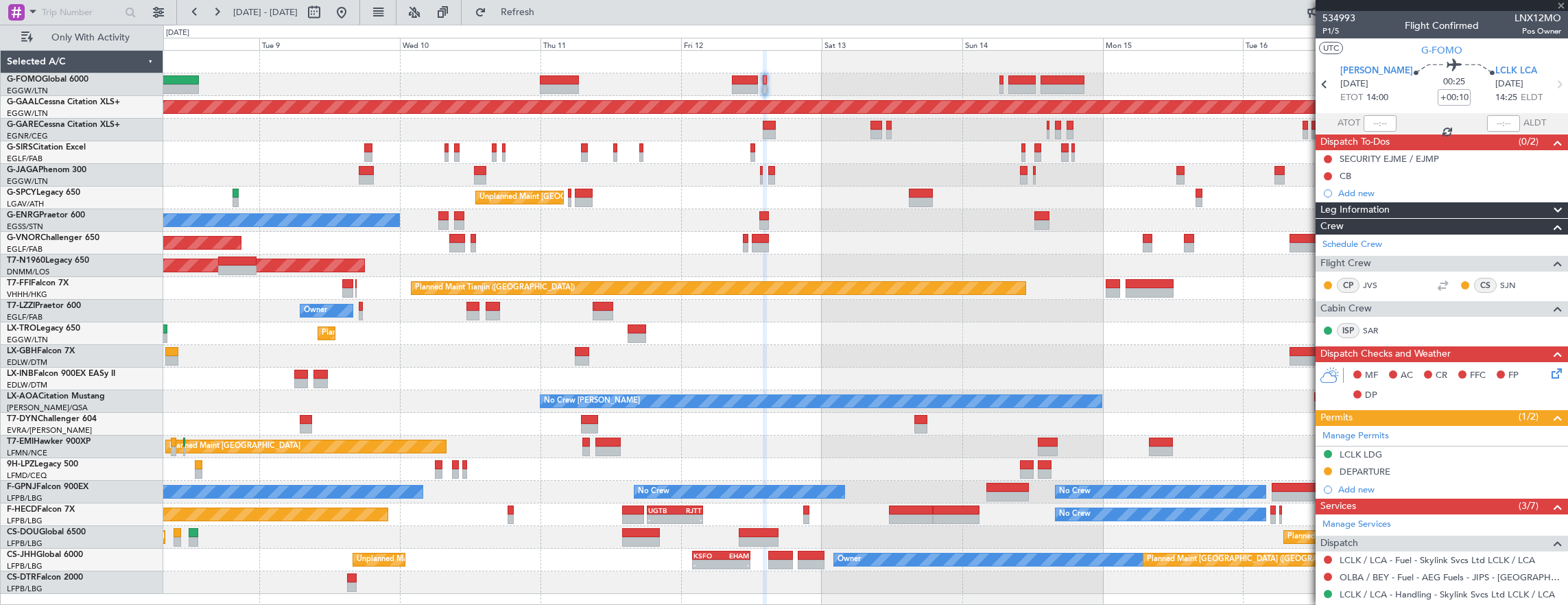
type input "1"
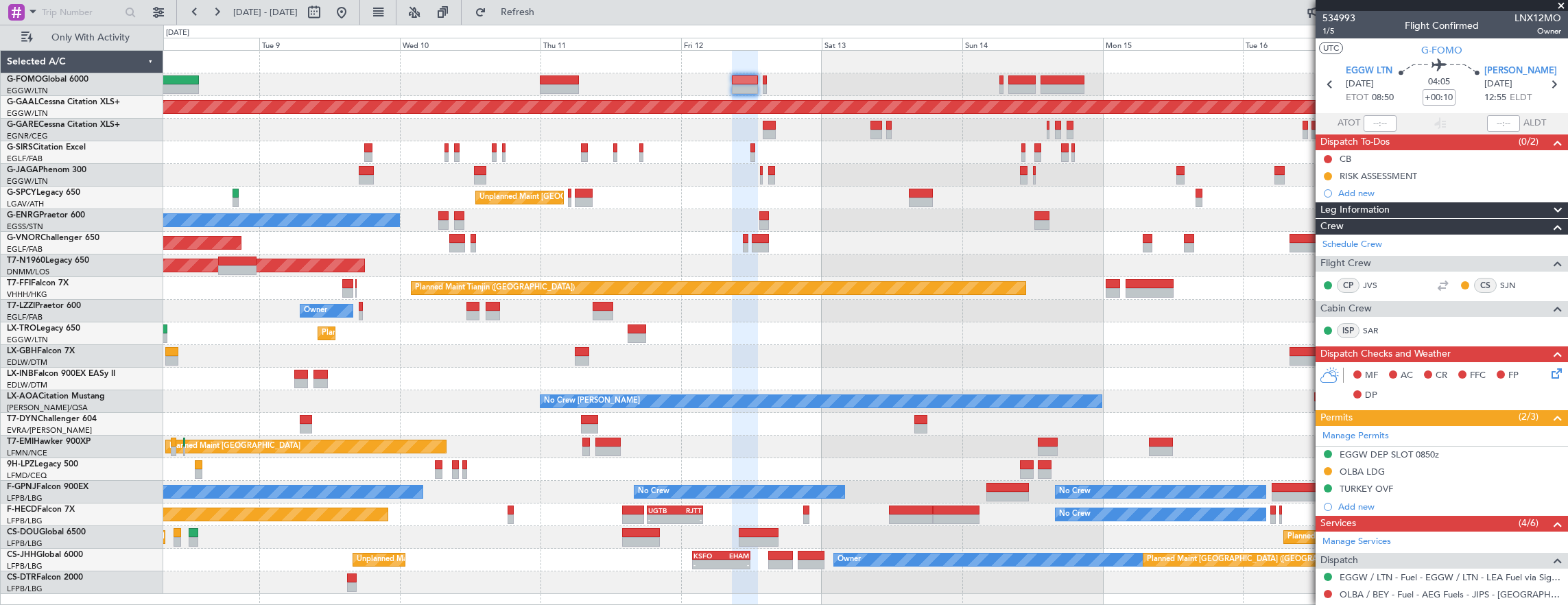
click at [513, 144] on div at bounding box center [866, 152] width 1405 height 22
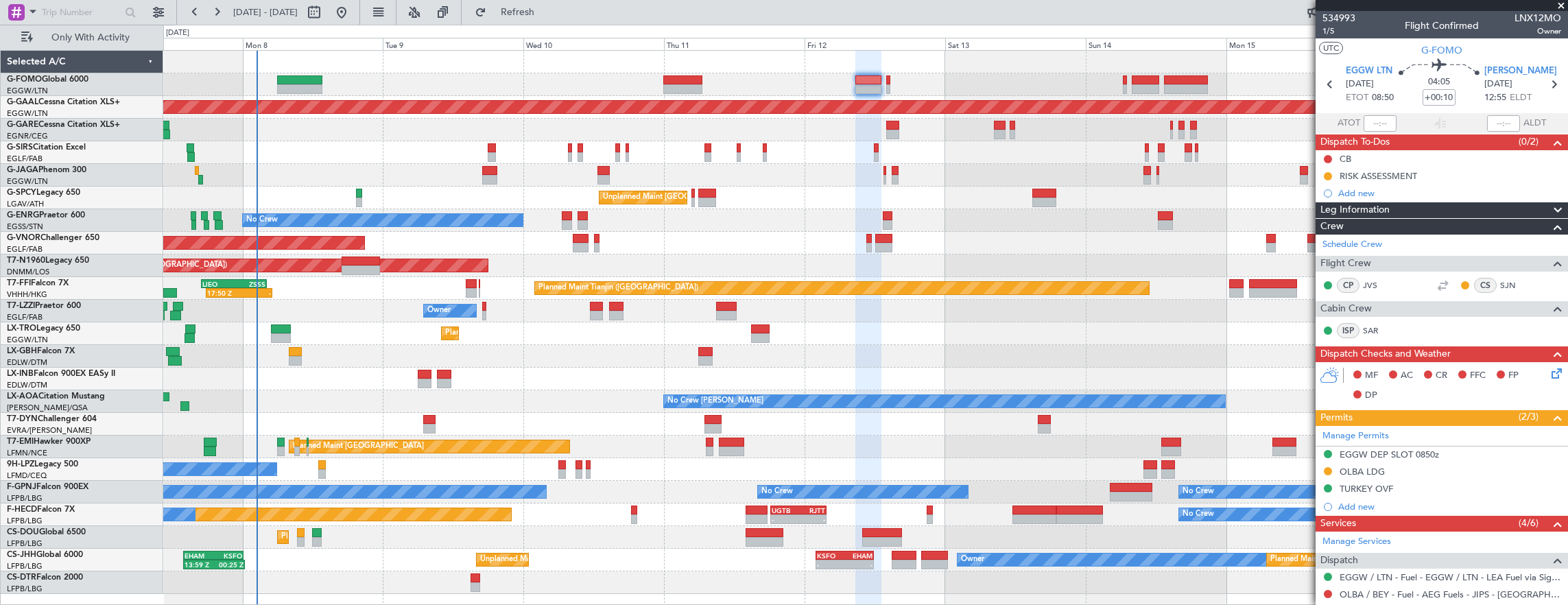
click at [401, 149] on div at bounding box center [866, 152] width 1405 height 22
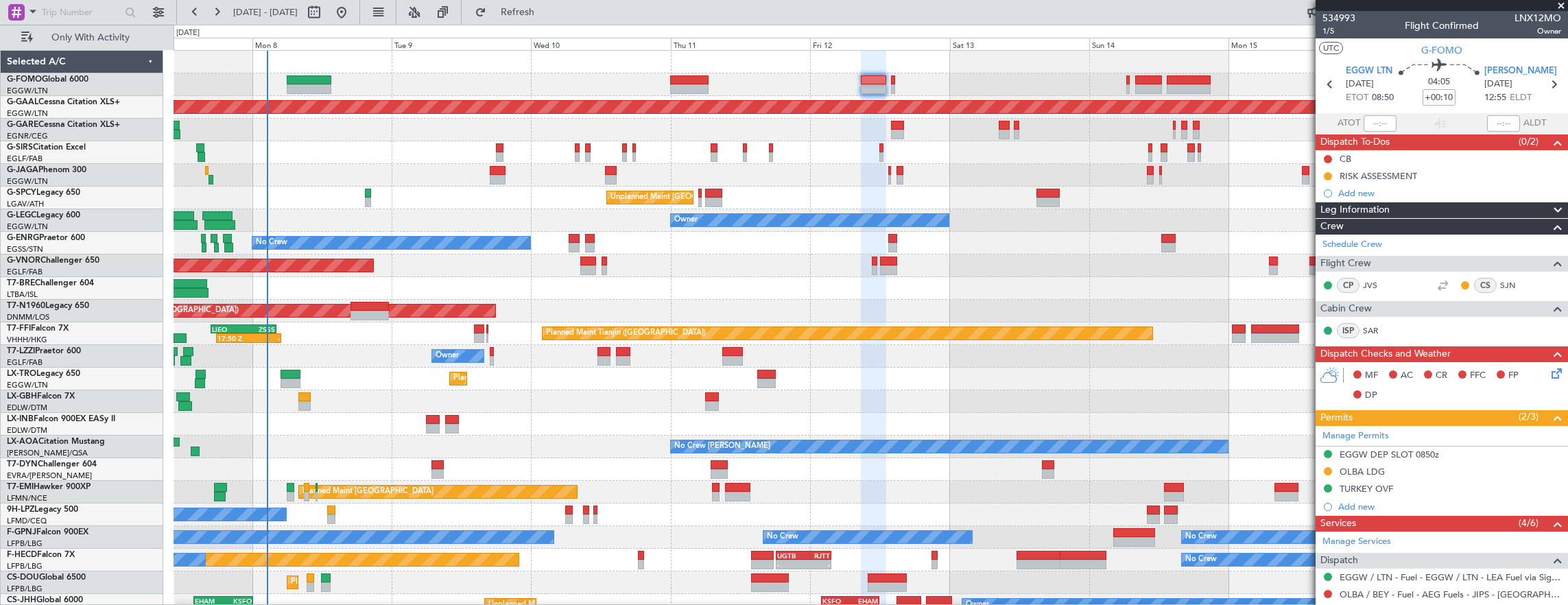
scroll to position [33, 0]
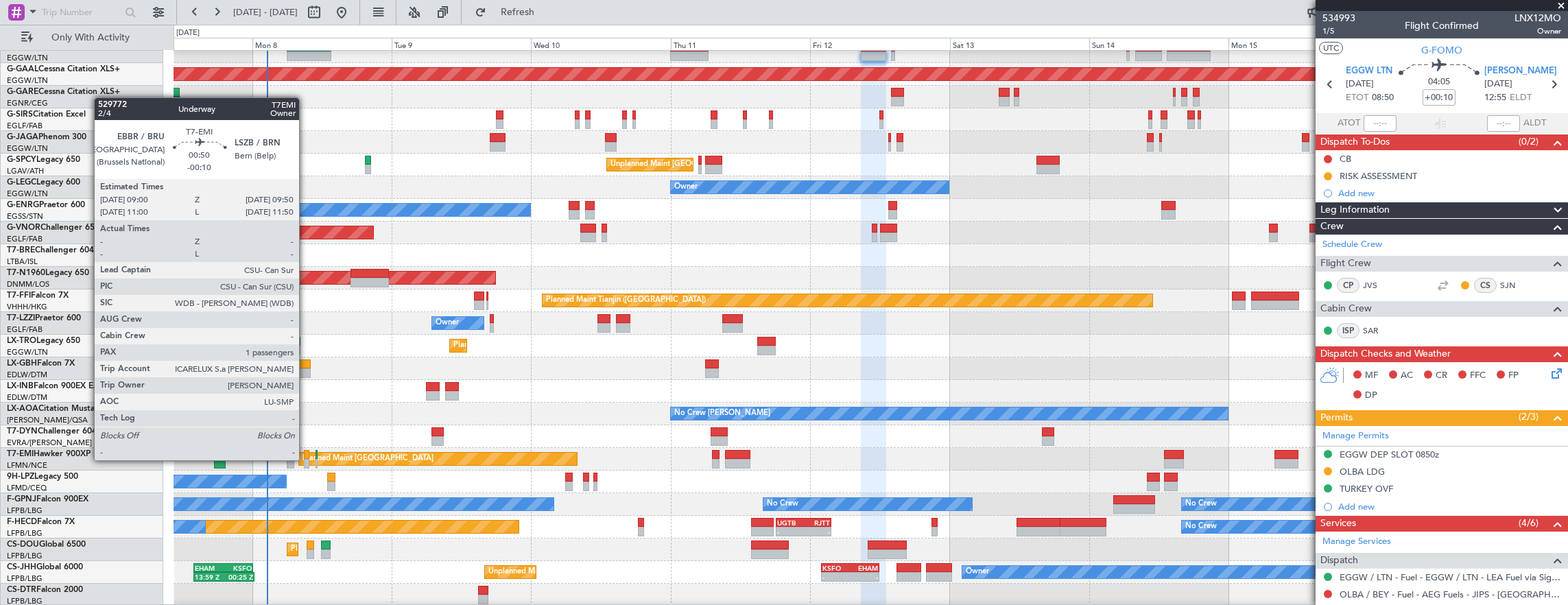
click at [306, 460] on div at bounding box center [306, 464] width 6 height 10
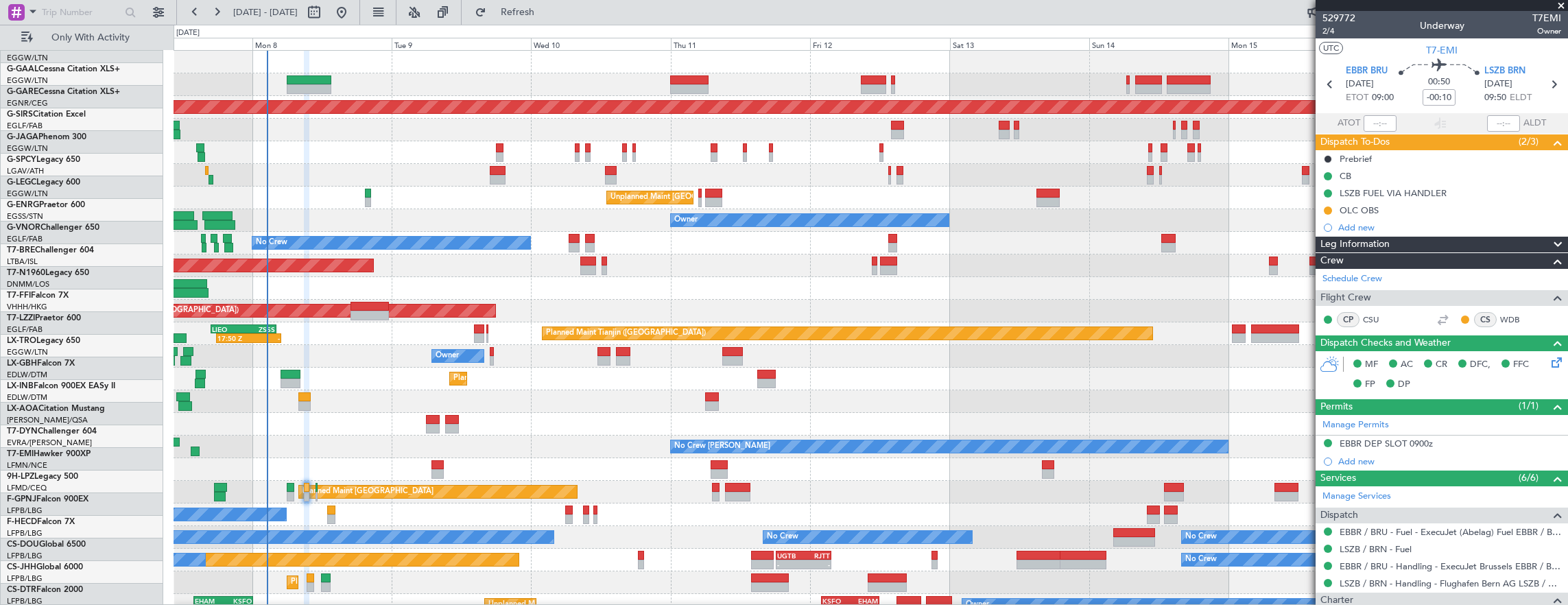
scroll to position [0, 0]
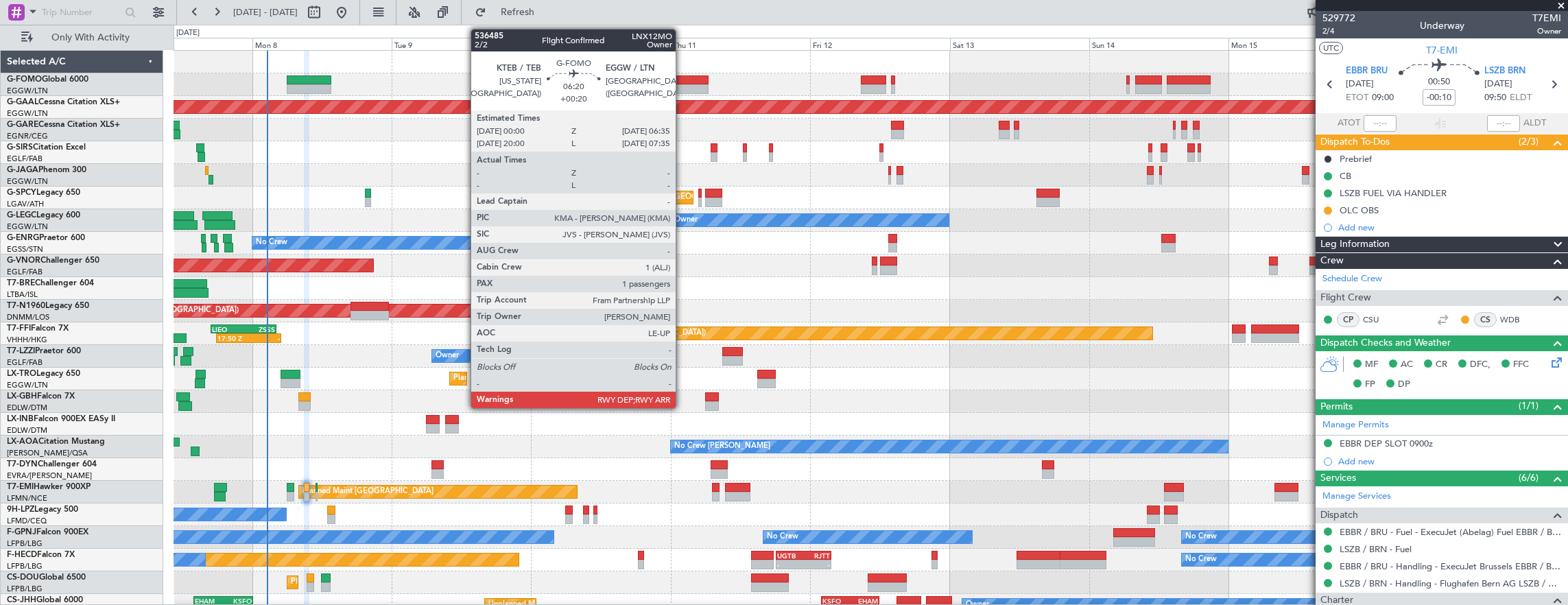
click at [683, 79] on div at bounding box center [689, 81] width 38 height 10
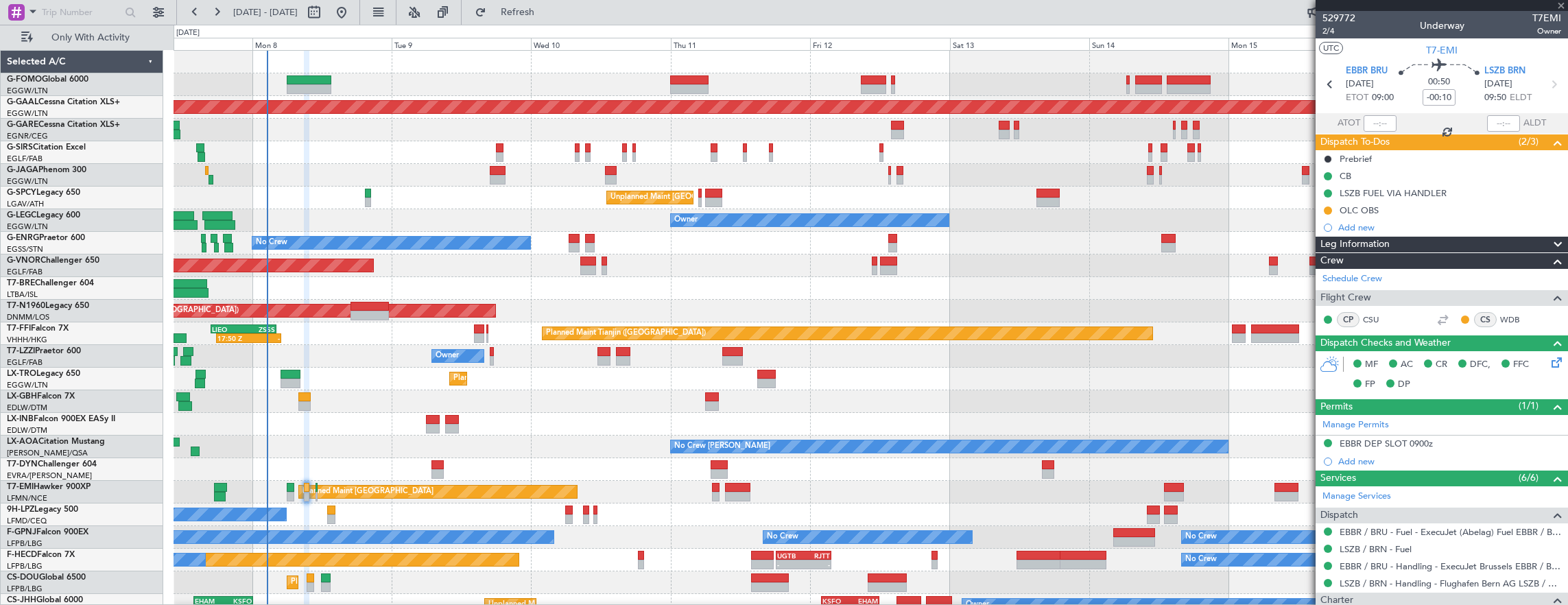
type input "+00:20"
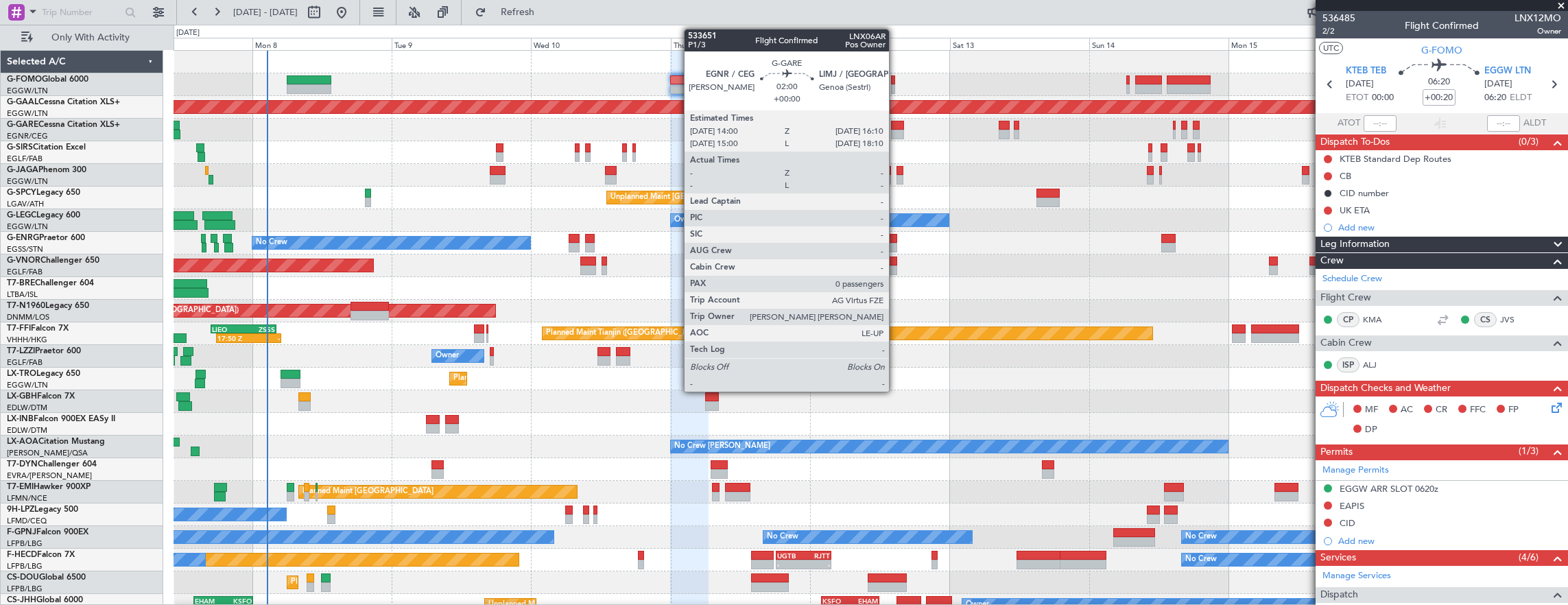
click at [896, 126] on div at bounding box center [898, 125] width 13 height 10
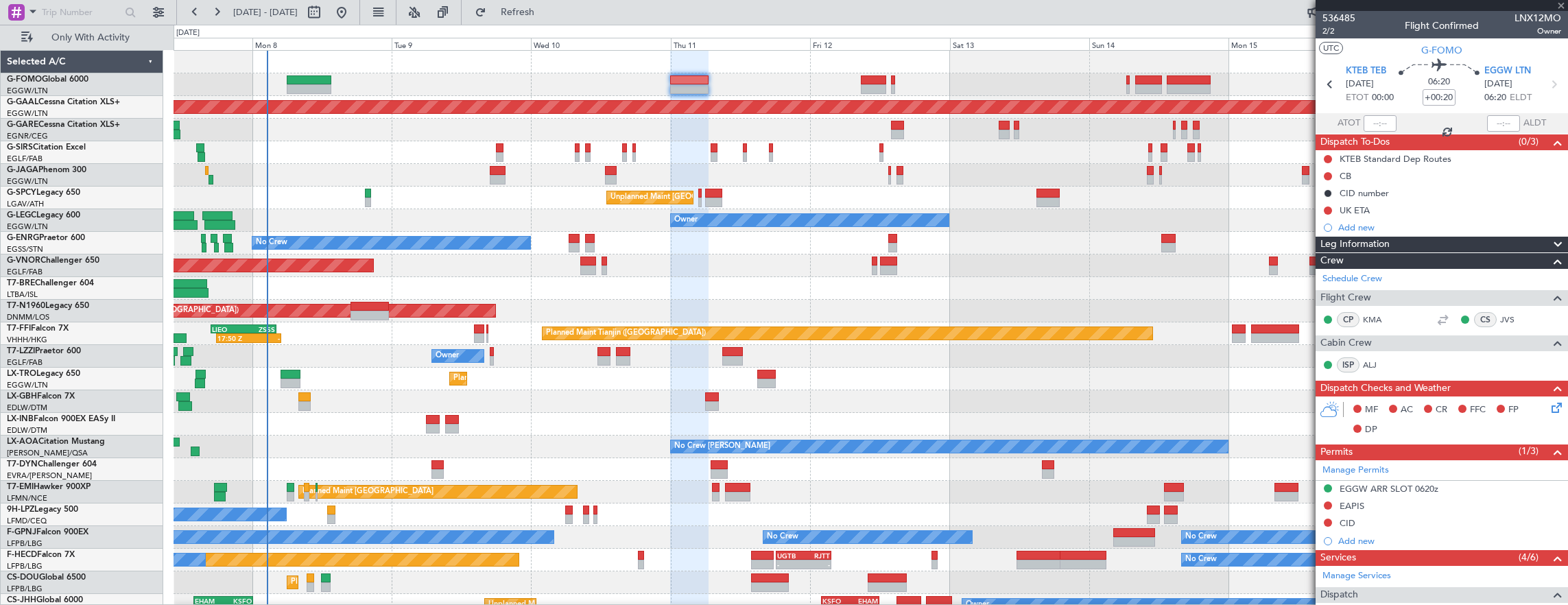
type input "0"
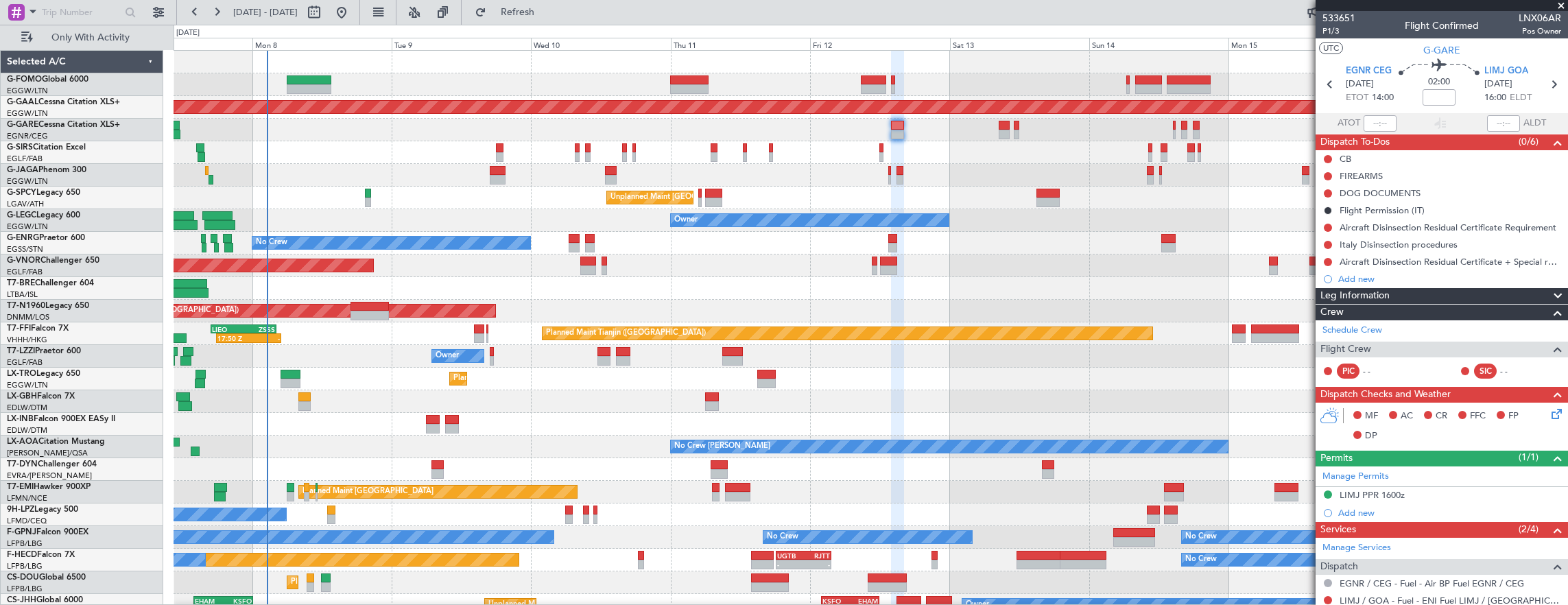
click at [321, 406] on div "Planned Maint Nurnberg Planned Maint Dubai (Dubai Intl)" at bounding box center [870, 401] width 1394 height 22
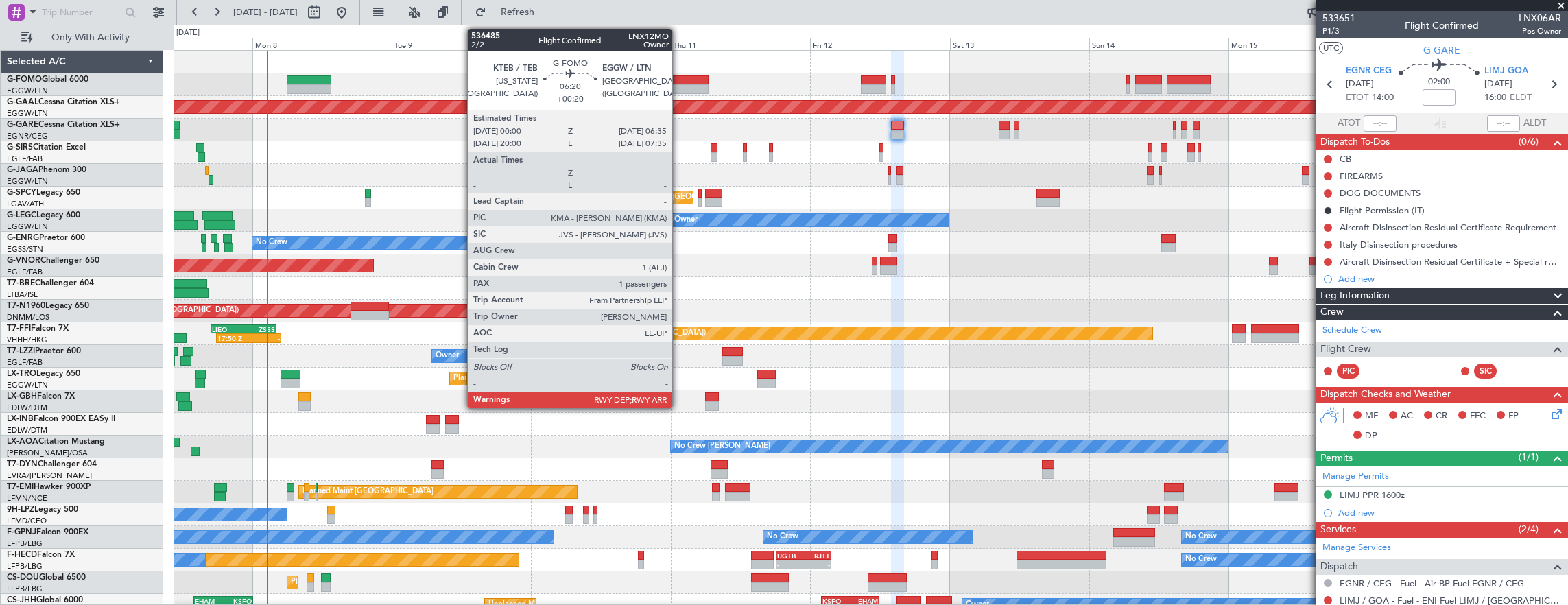
click at [679, 81] on div at bounding box center [689, 81] width 38 height 10
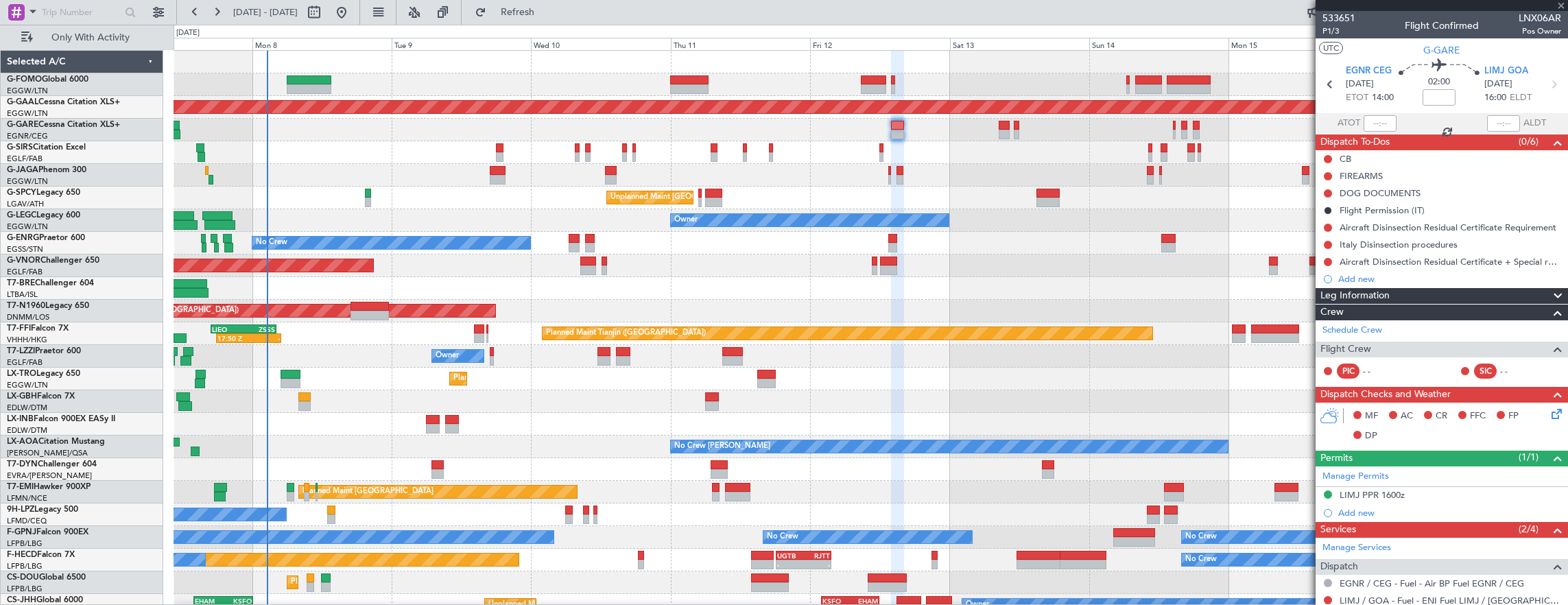
type input "+00:20"
type input "1"
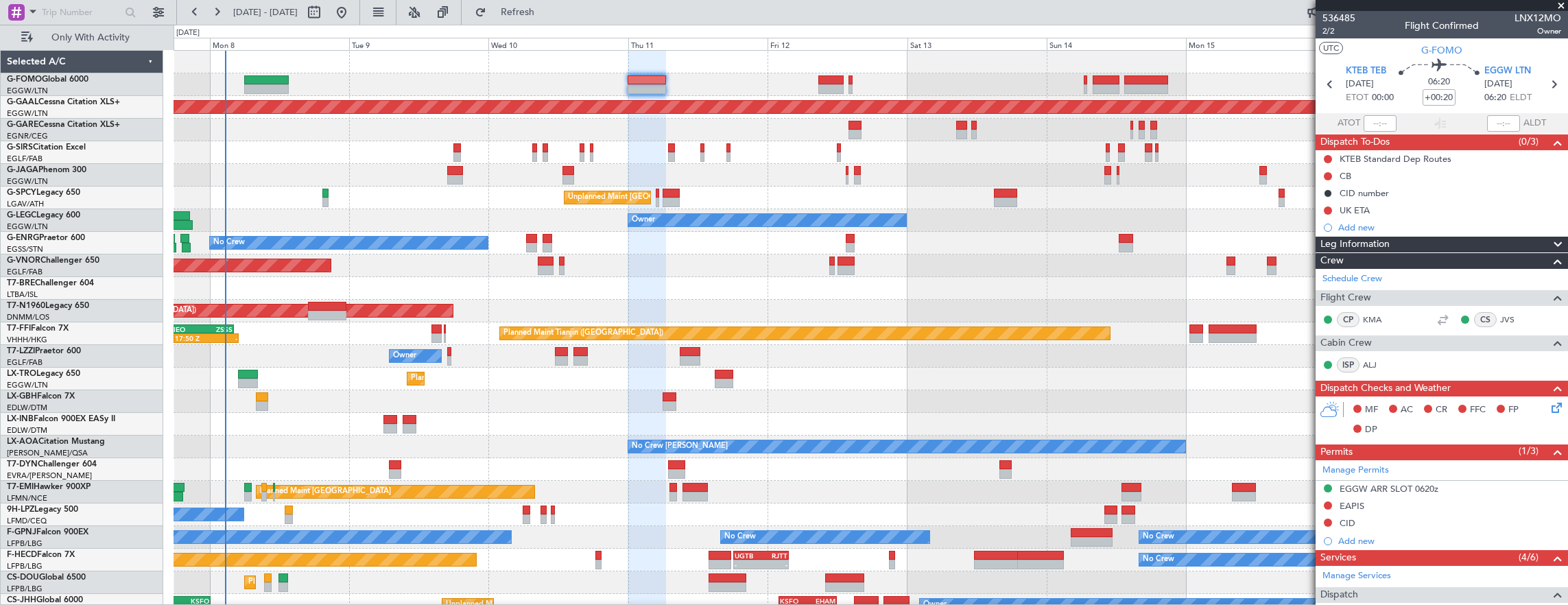
click at [488, 126] on div at bounding box center [870, 129] width 1394 height 22
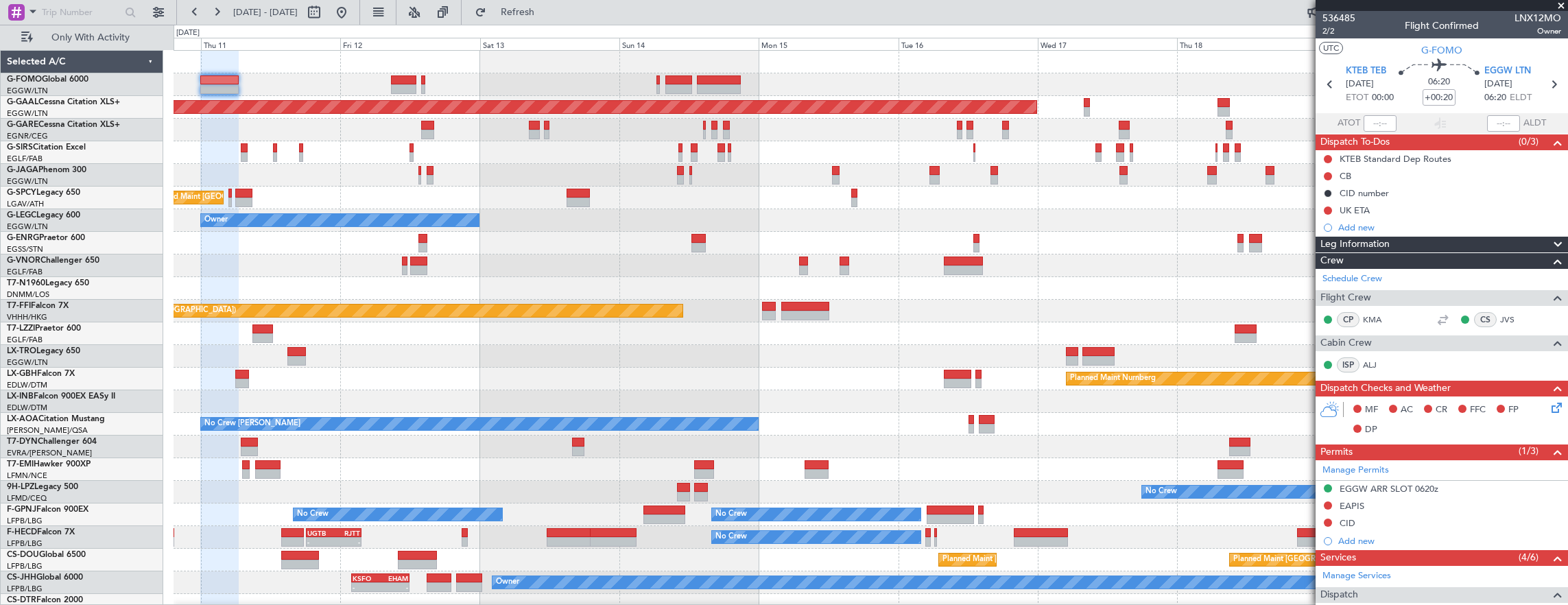
click at [653, 211] on div "Planned Maint Dusseldorf Unplanned Maint Athens (Eleftherios Venizelos Intl) Ow…" at bounding box center [870, 333] width 1394 height 565
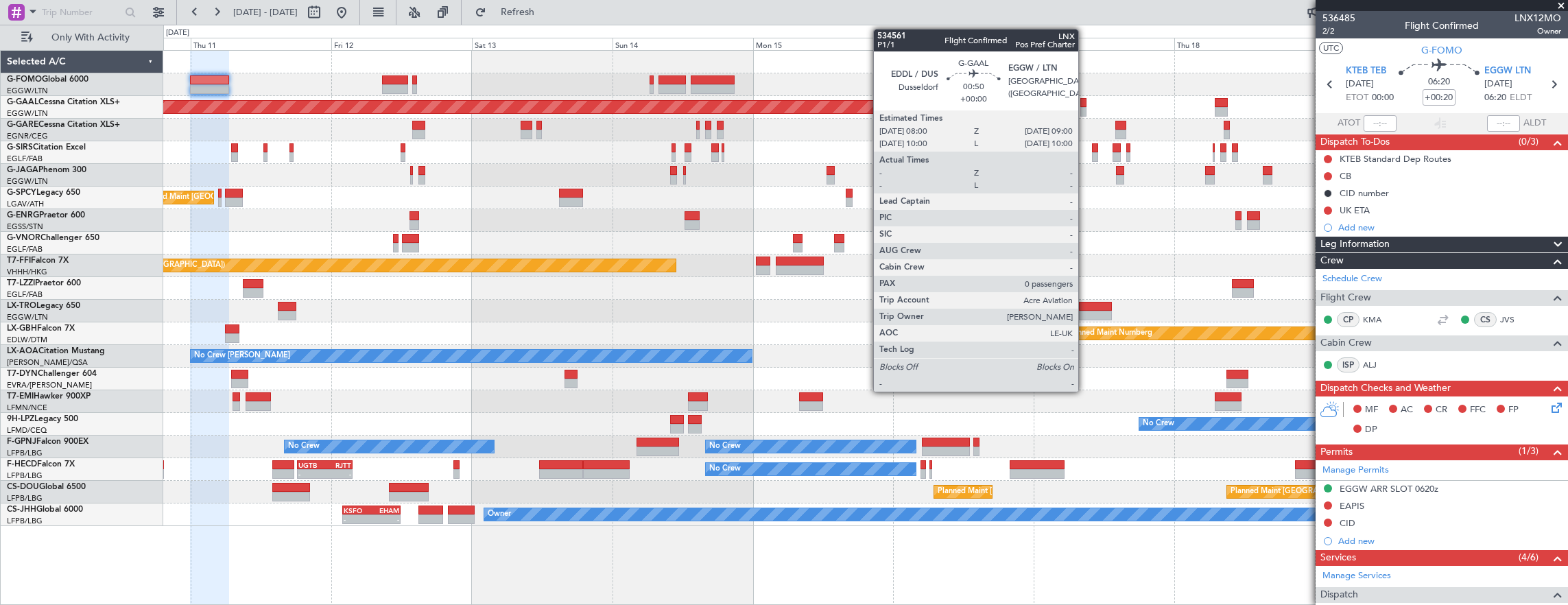
click at [1085, 109] on div at bounding box center [1083, 112] width 6 height 10
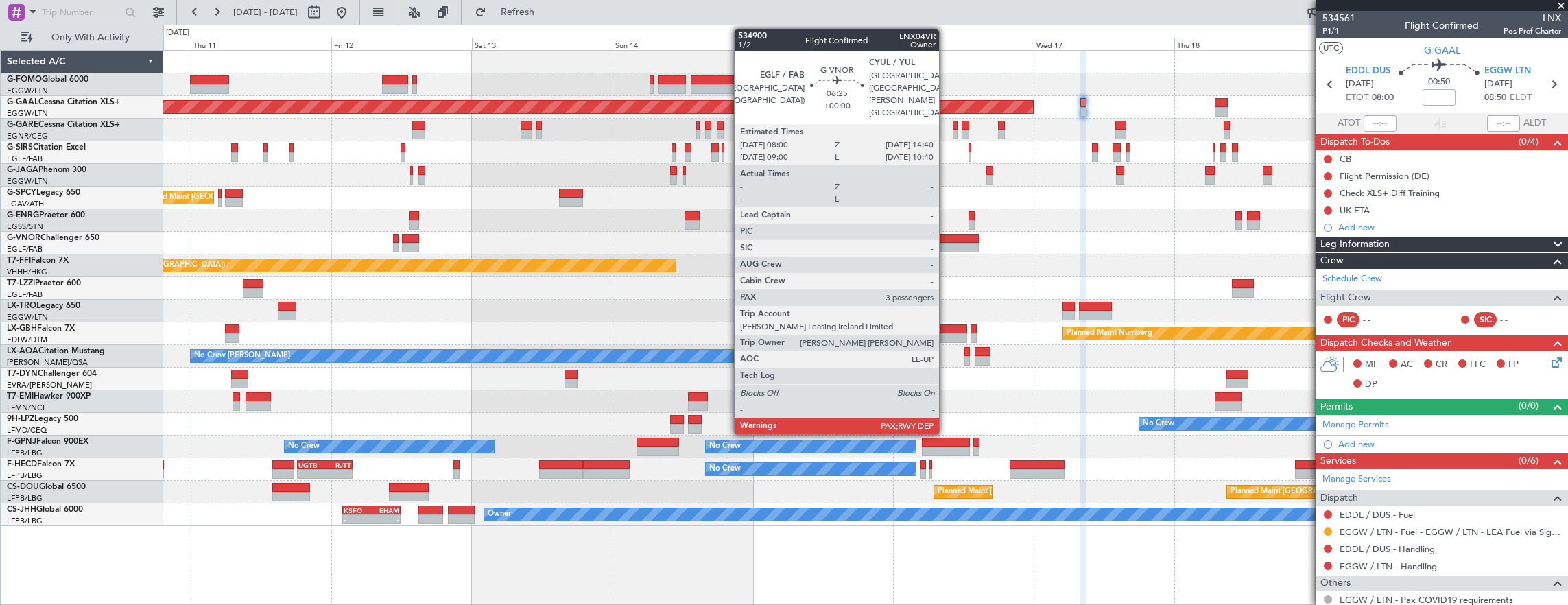
click at [946, 240] on div at bounding box center [959, 239] width 39 height 10
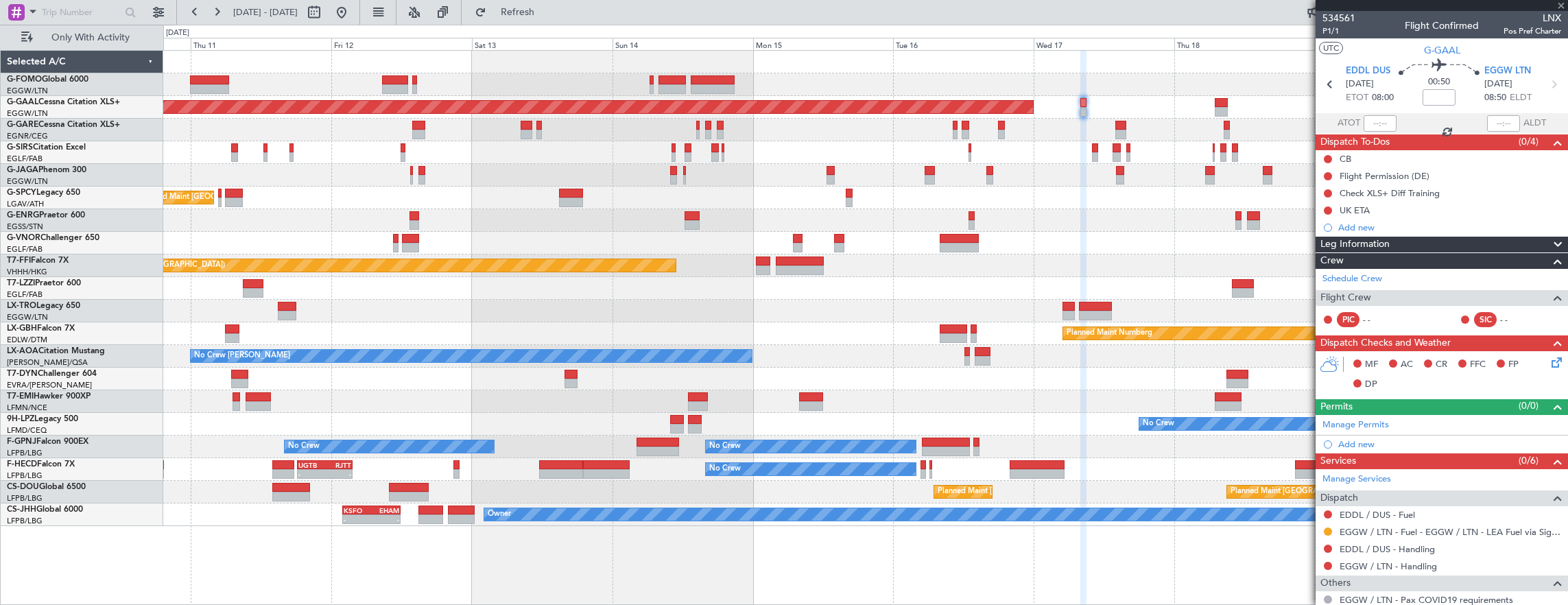
type input "3"
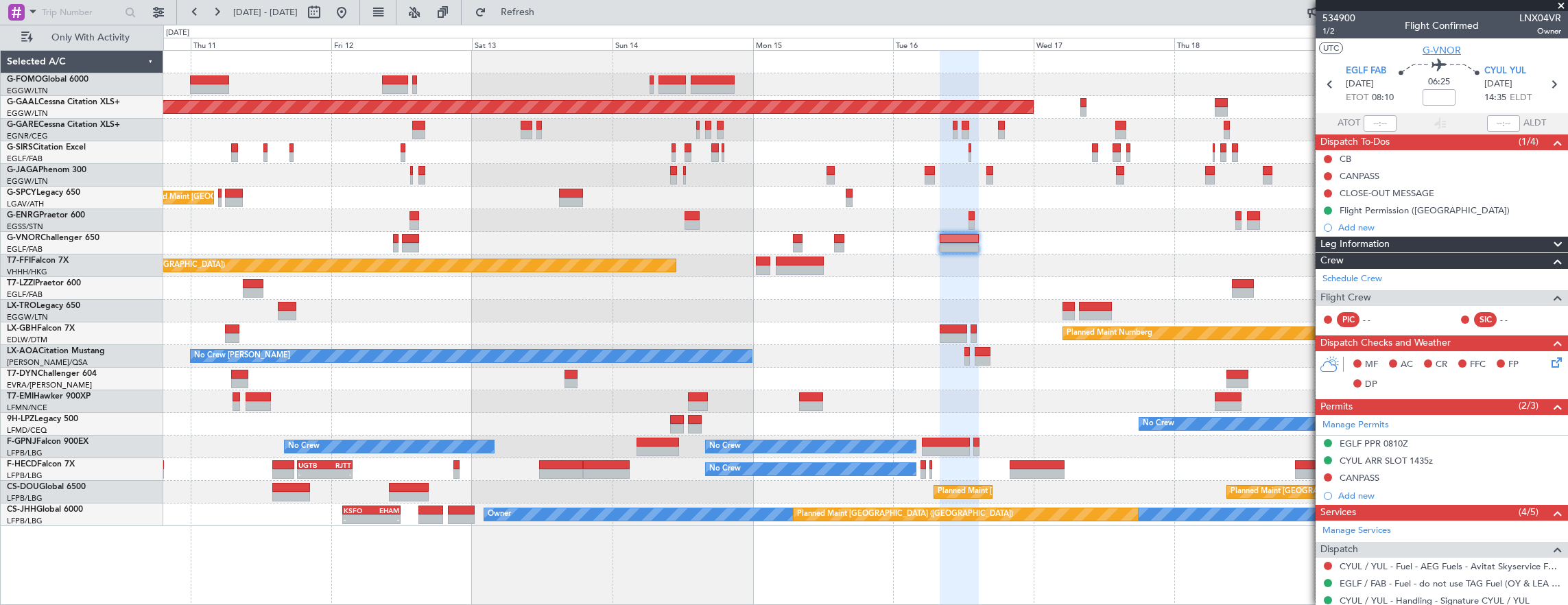
click at [1438, 50] on span "G-VNOR" at bounding box center [1442, 50] width 38 height 14
click at [1330, 33] on span "1/2" at bounding box center [1340, 32] width 33 height 12
click at [1338, 33] on span "1/2" at bounding box center [1340, 32] width 33 height 12
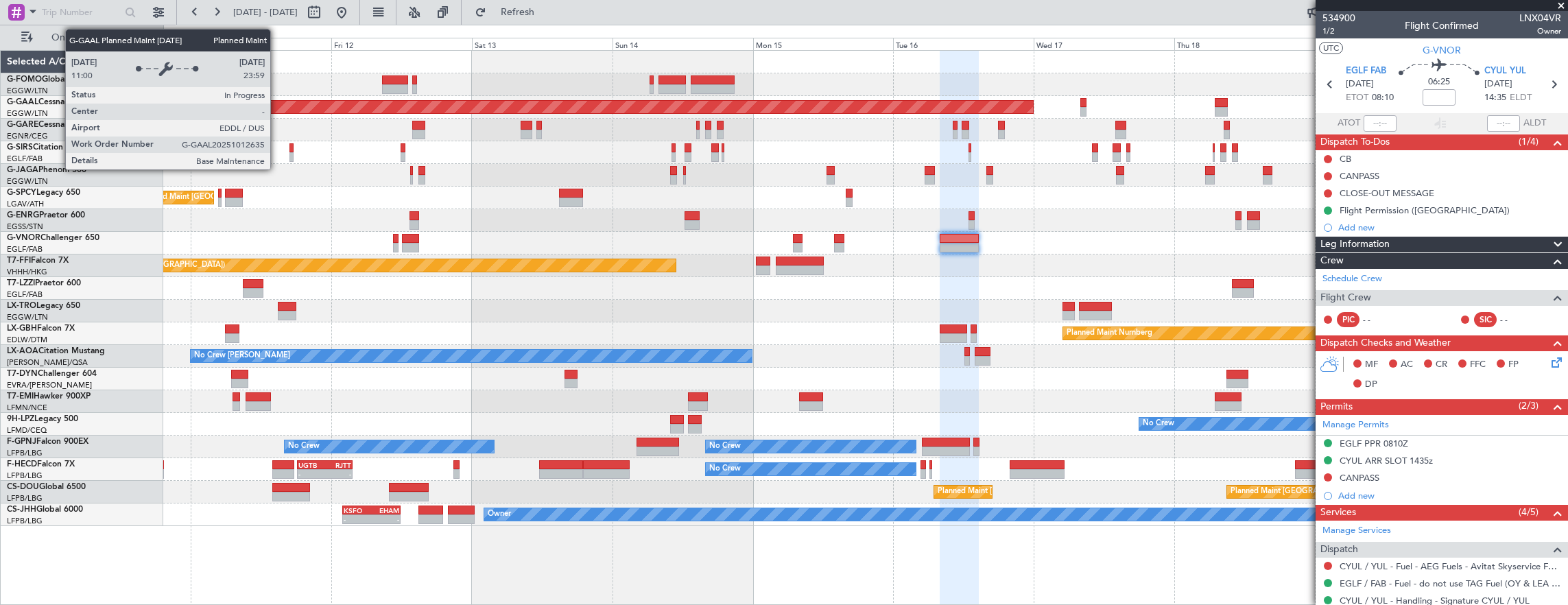
click at [815, 116] on div "Planned Maint Dusseldorf Unplanned Maint Athens (Eleftherios Venizelos Intl) No…" at bounding box center [866, 288] width 1405 height 475
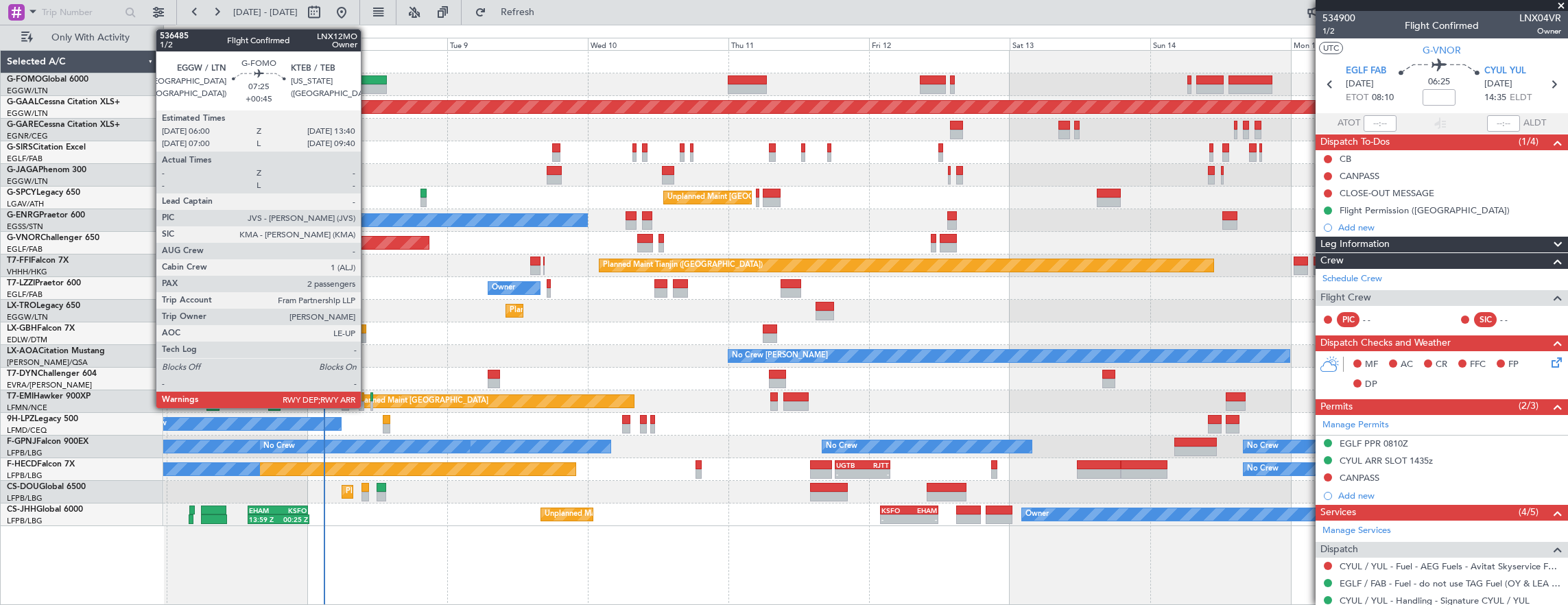
click at [368, 77] on div at bounding box center [364, 81] width 46 height 10
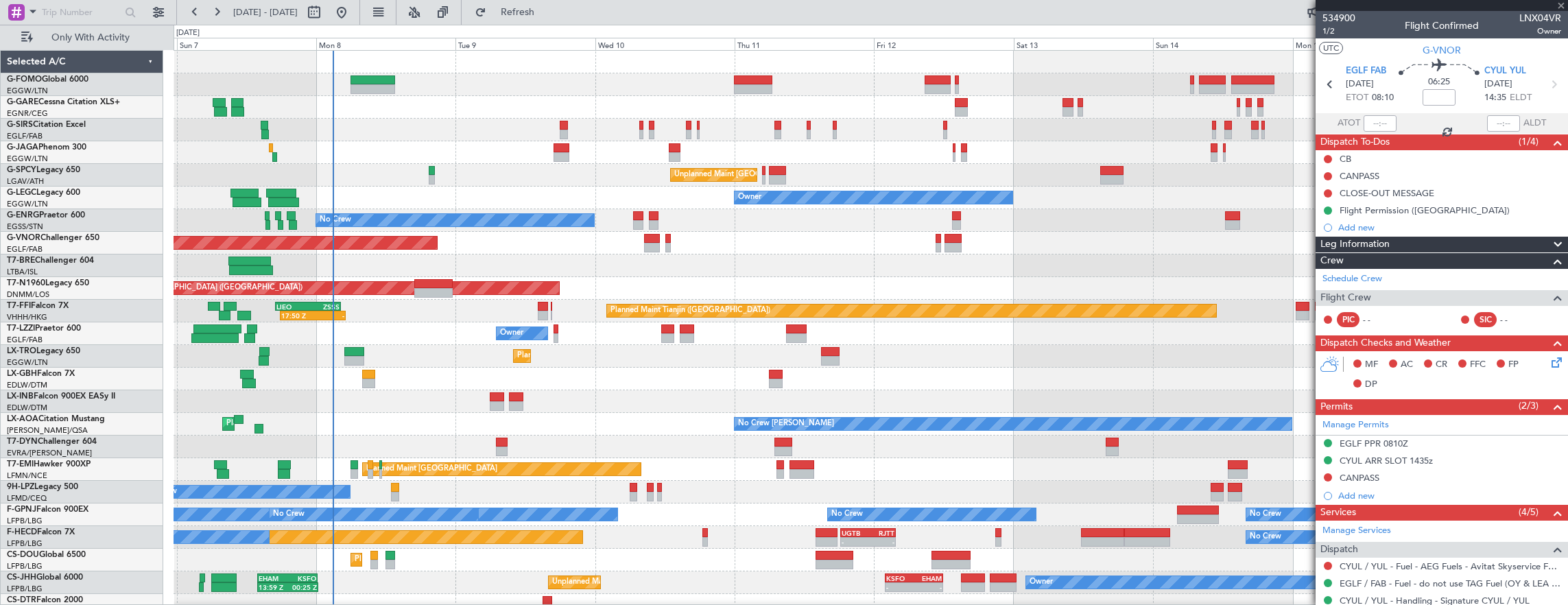
click at [368, 77] on div at bounding box center [373, 81] width 45 height 10
type input "+00:45"
type input "2"
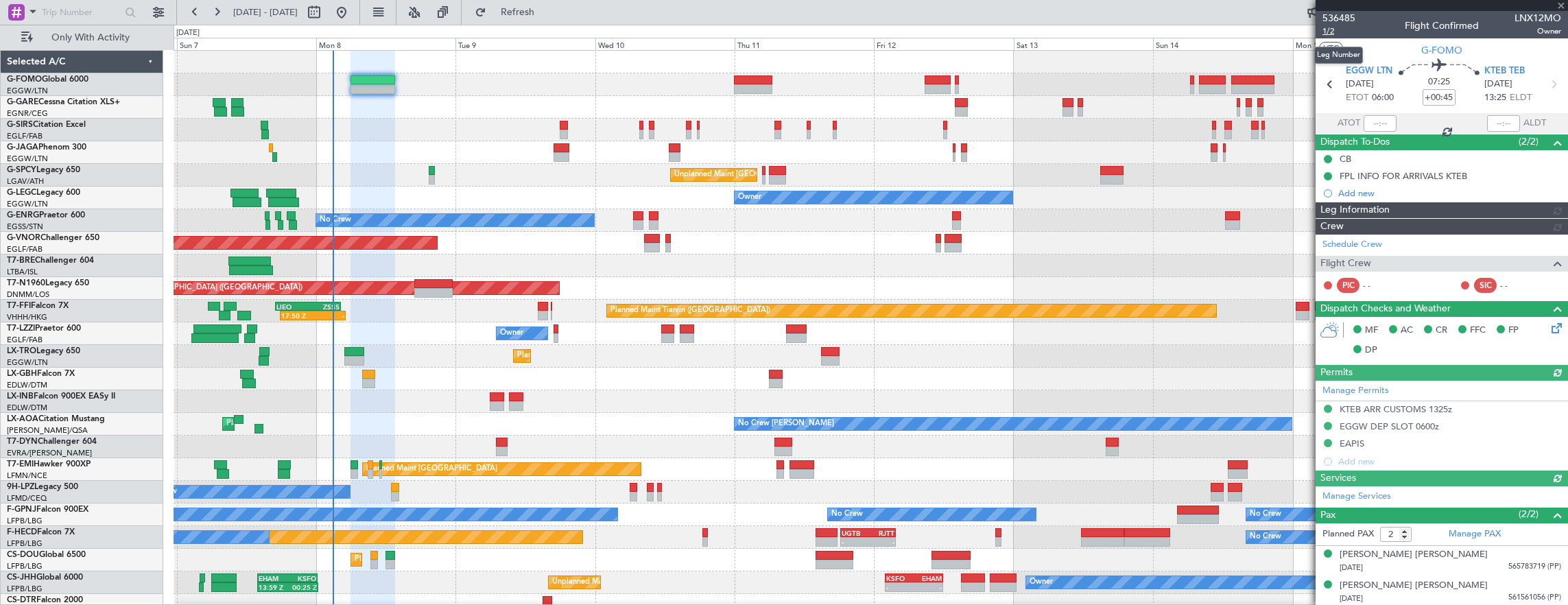
click at [1332, 30] on span "1/2" at bounding box center [1340, 32] width 33 height 12
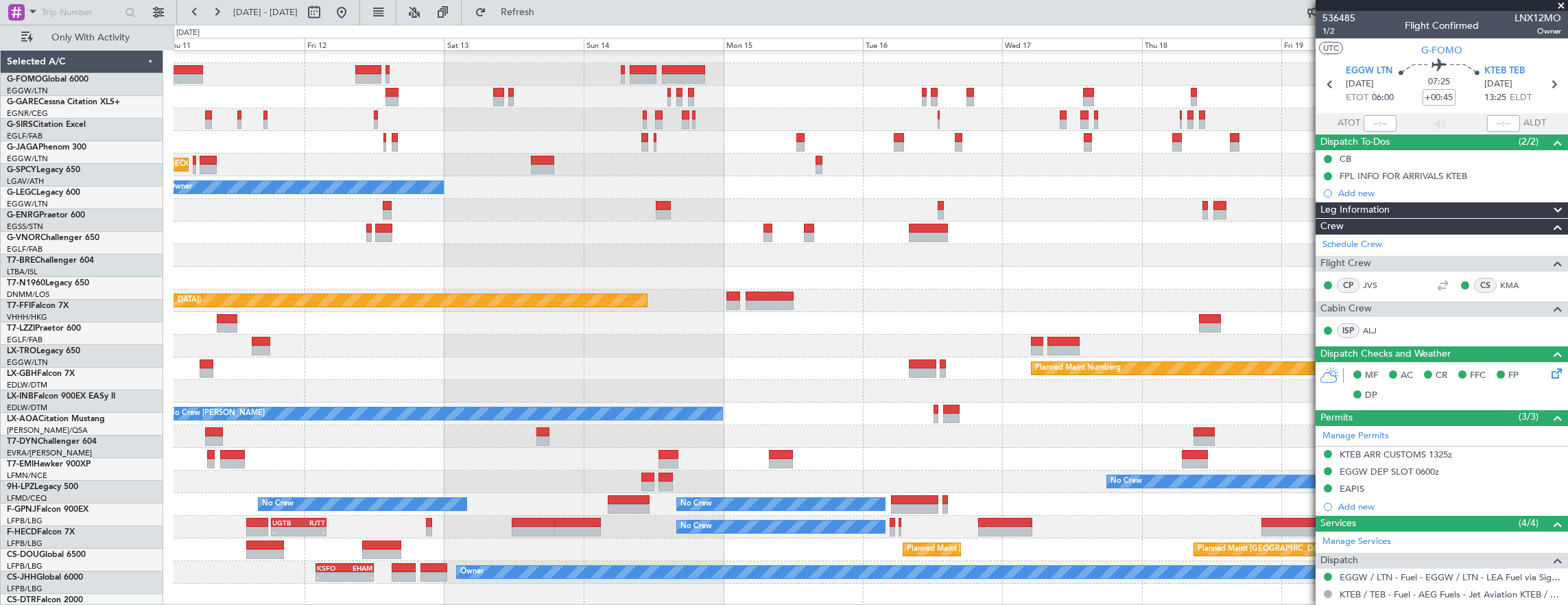
scroll to position [10, 0]
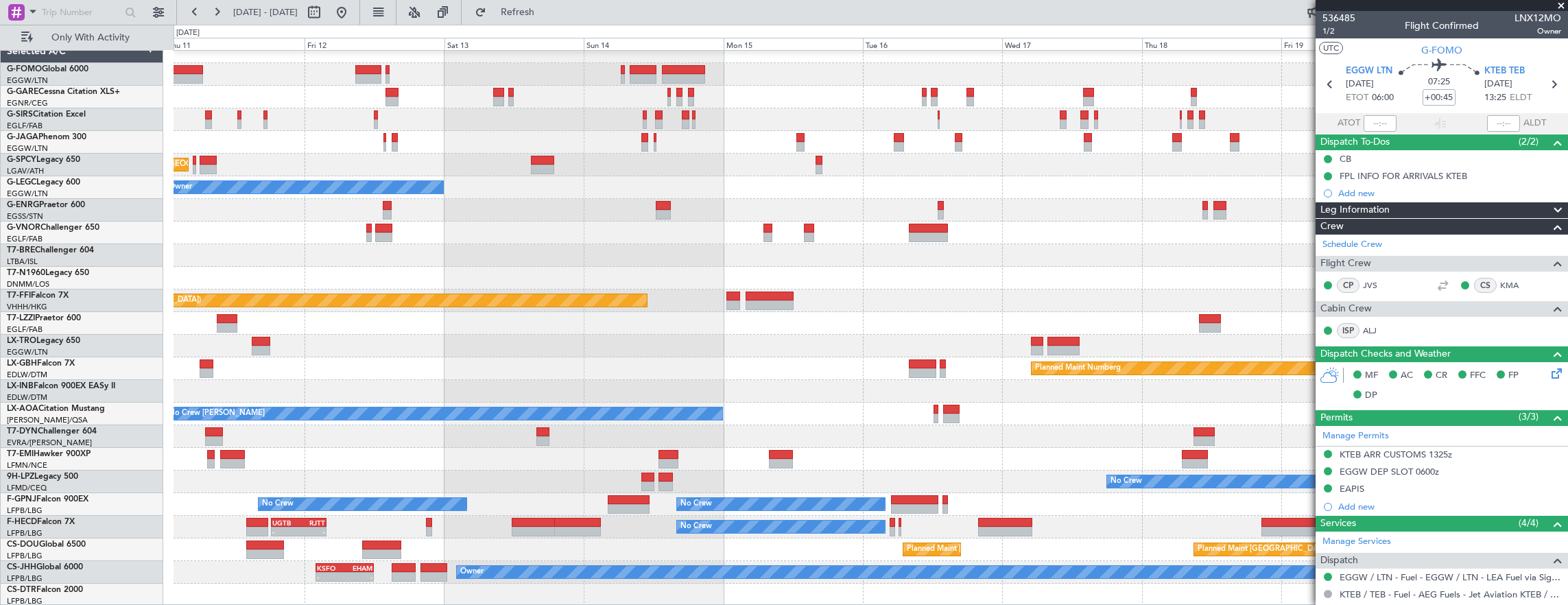
click at [613, 278] on div "Unplanned Maint Athens (Eleftherios Venizelos Intl) Owner A/C Unavailable Londo…" at bounding box center [870, 323] width 1394 height 565
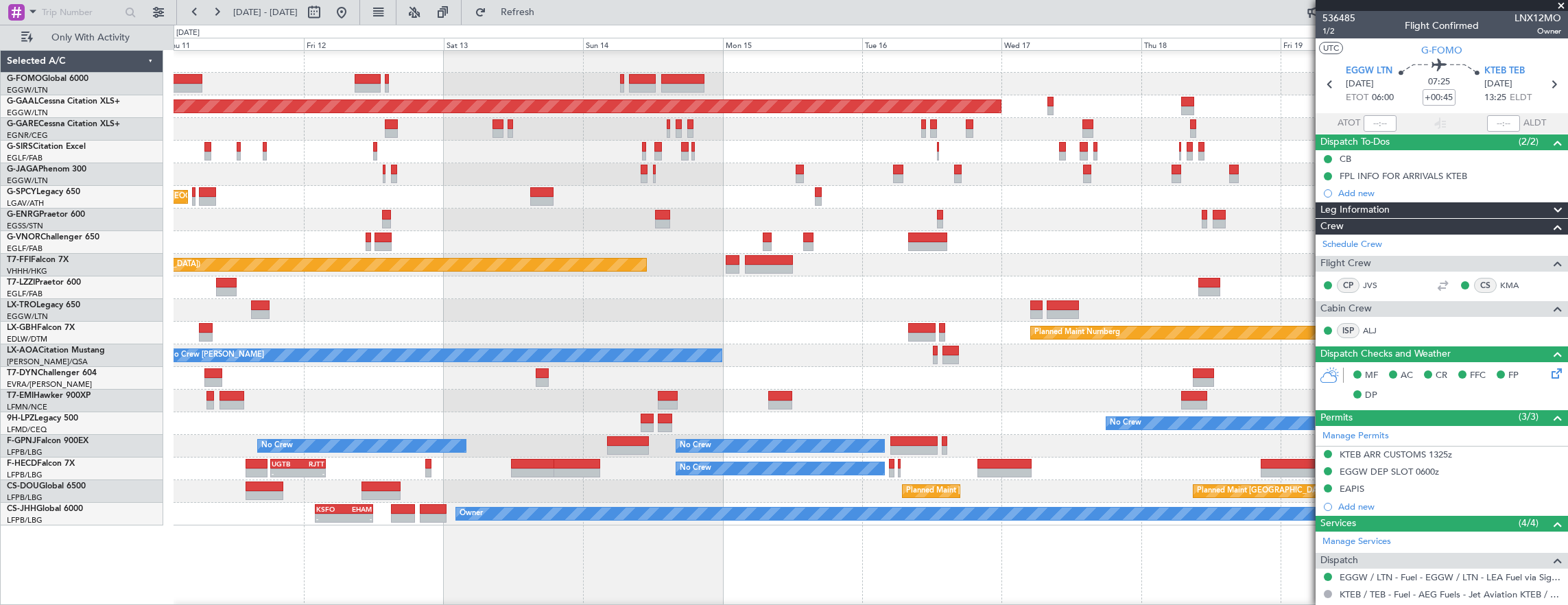
scroll to position [0, 0]
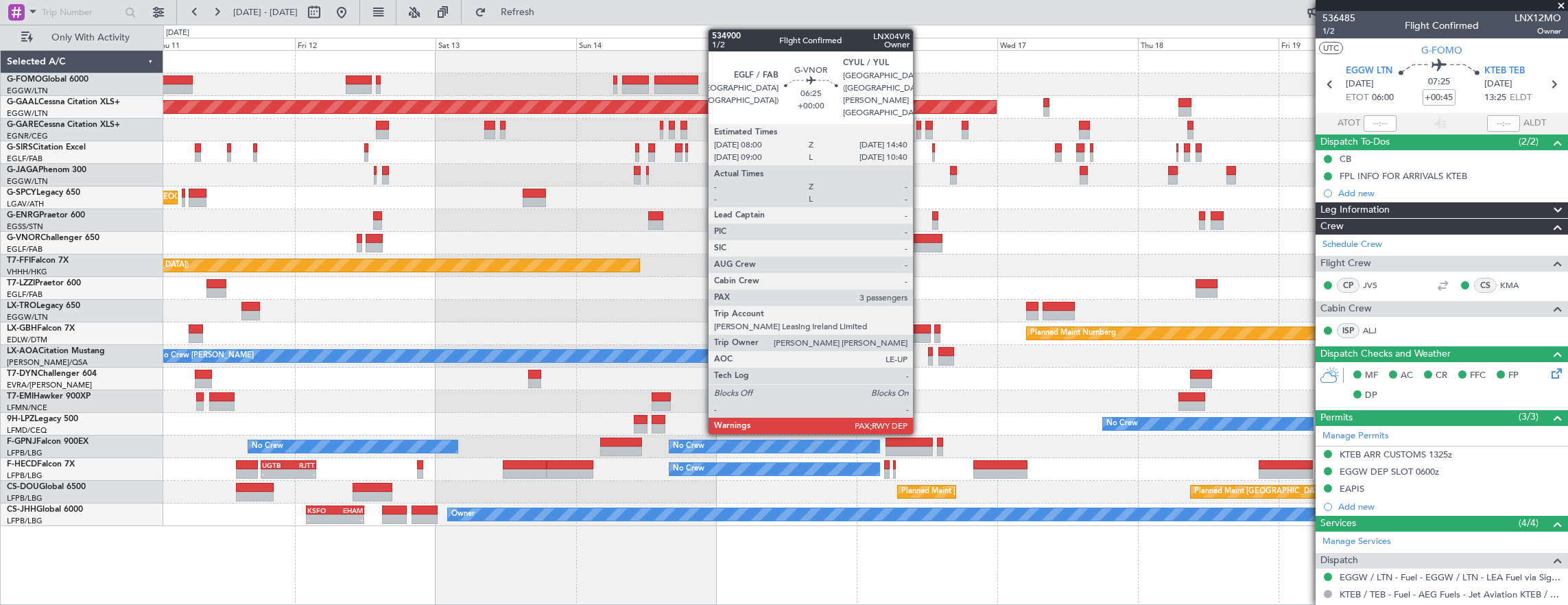
click at [920, 237] on div at bounding box center [923, 239] width 39 height 10
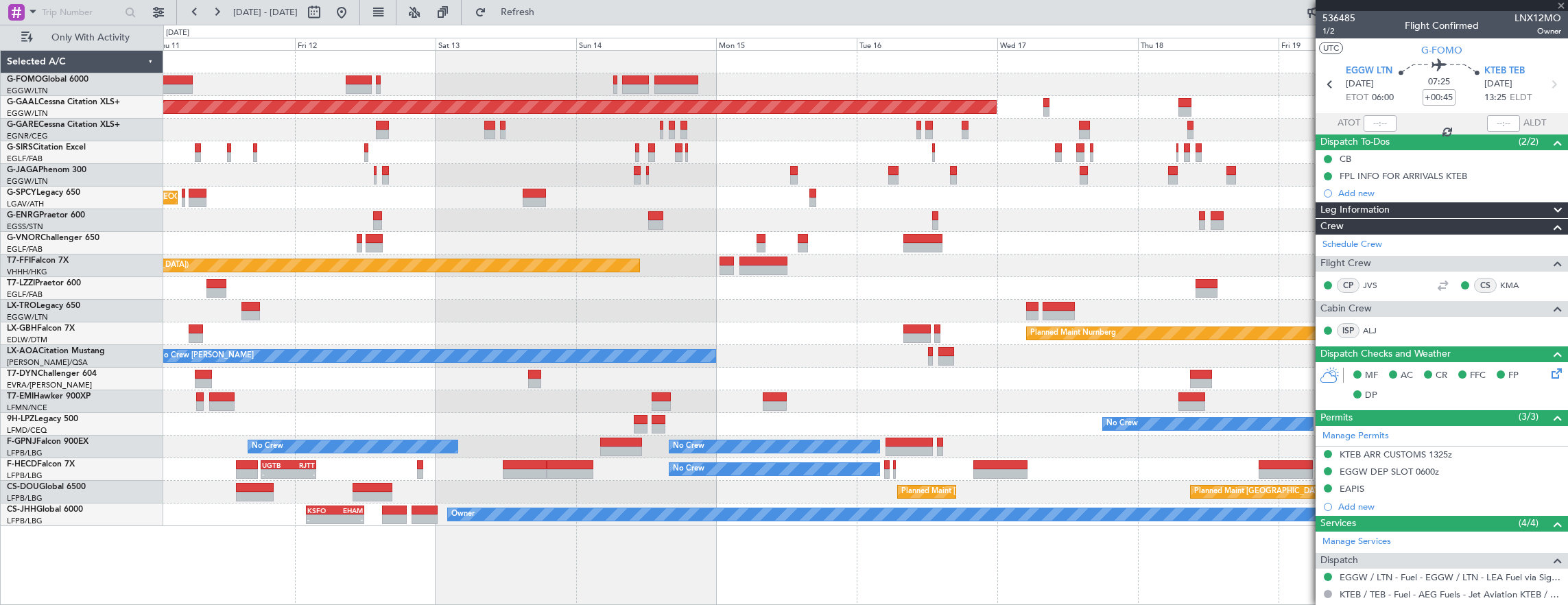
type input "3"
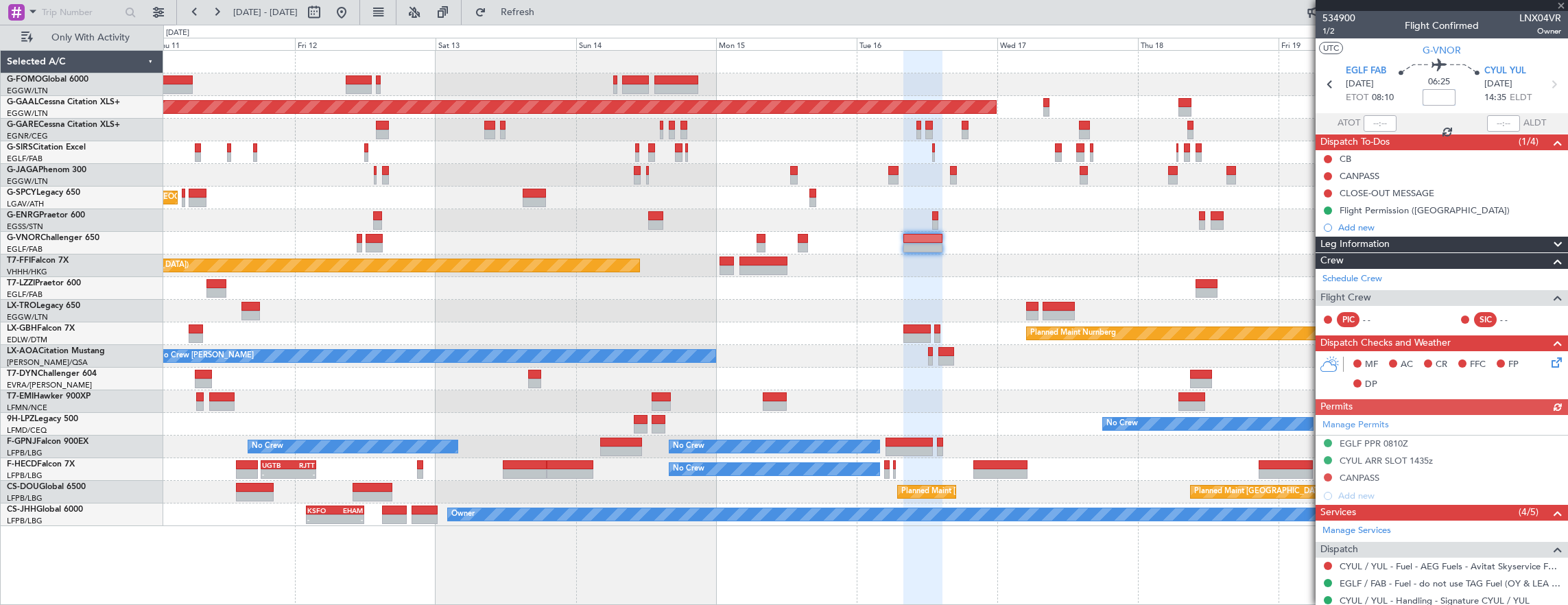
click at [1428, 100] on input at bounding box center [1439, 97] width 33 height 17
type input "+01:20"
click at [1335, 32] on span "1/2" at bounding box center [1340, 32] width 33 height 12
click at [753, 381] on div "Planned Maint Dusseldorf Unplanned Maint Athens (Eleftherios Venizelos Intl) No…" at bounding box center [866, 288] width 1405 height 475
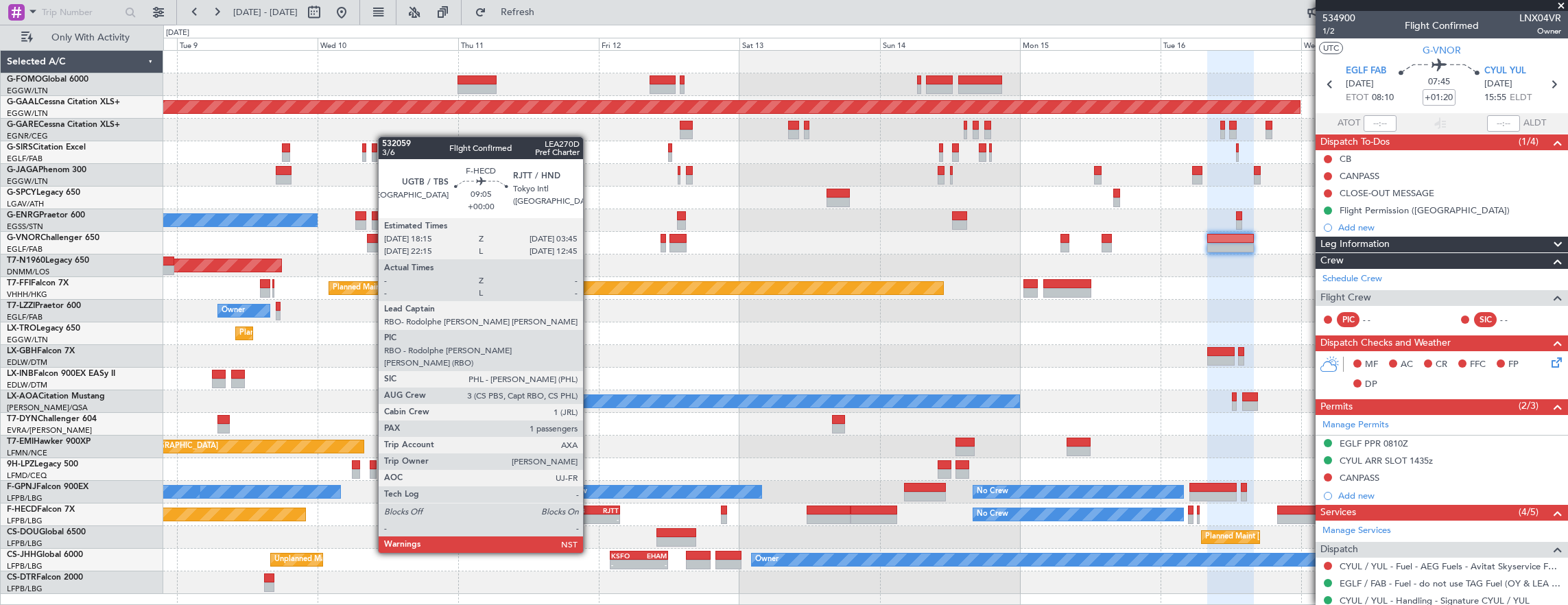
click at [590, 515] on div "-" at bounding box center [579, 519] width 27 height 8
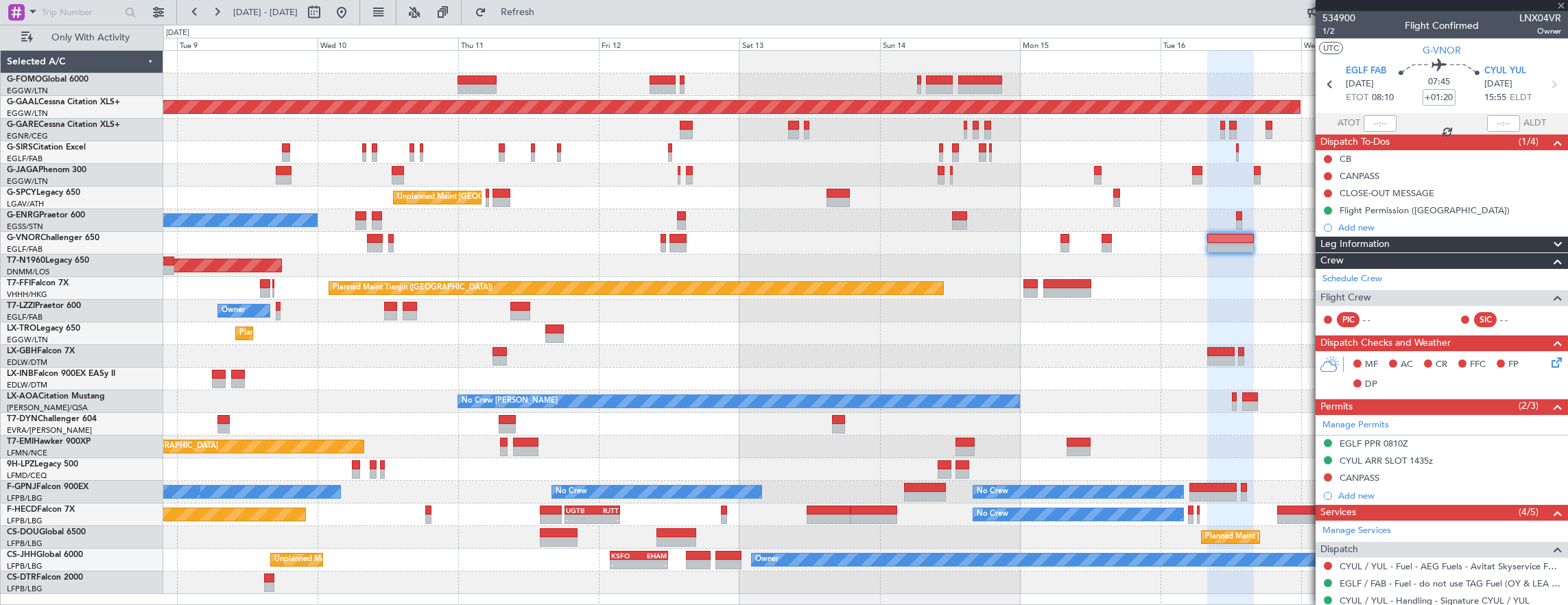
type input "1"
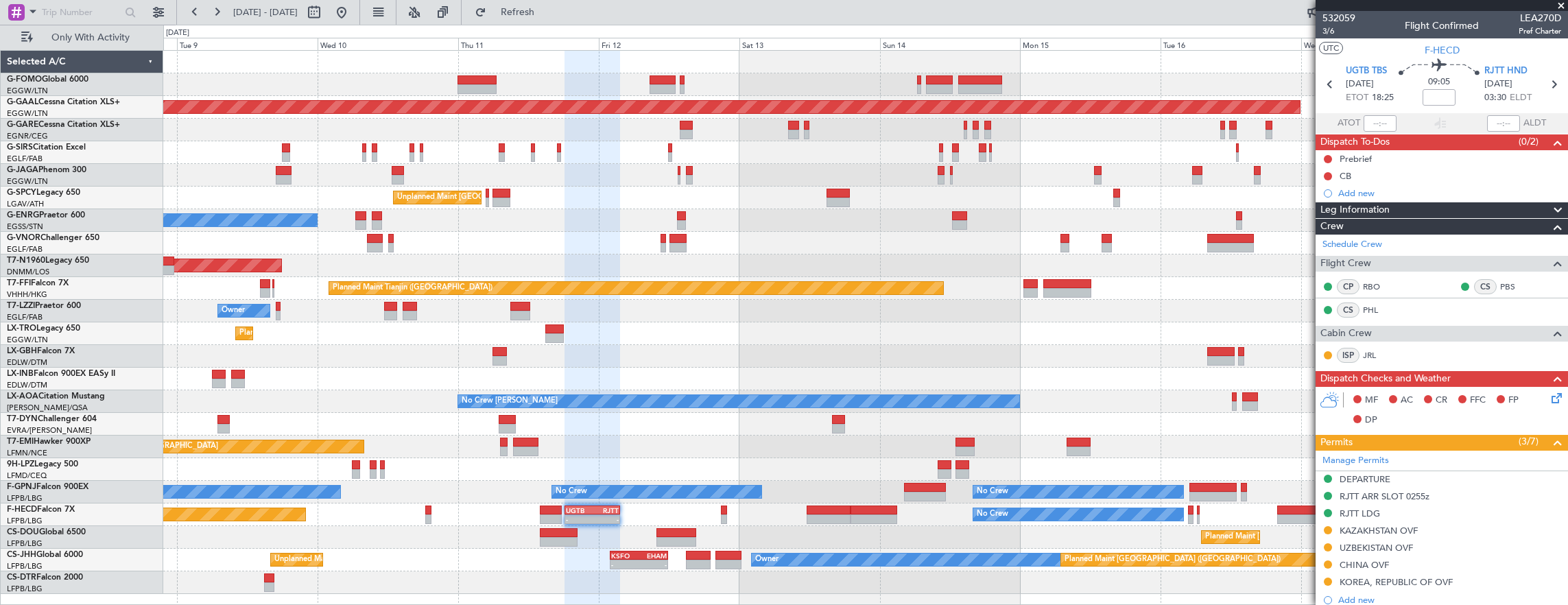
click at [888, 400] on div "Planned Maint London (Luton) Planned Maint Dusseldorf Unplanned Maint Athens (E…" at bounding box center [866, 322] width 1405 height 543
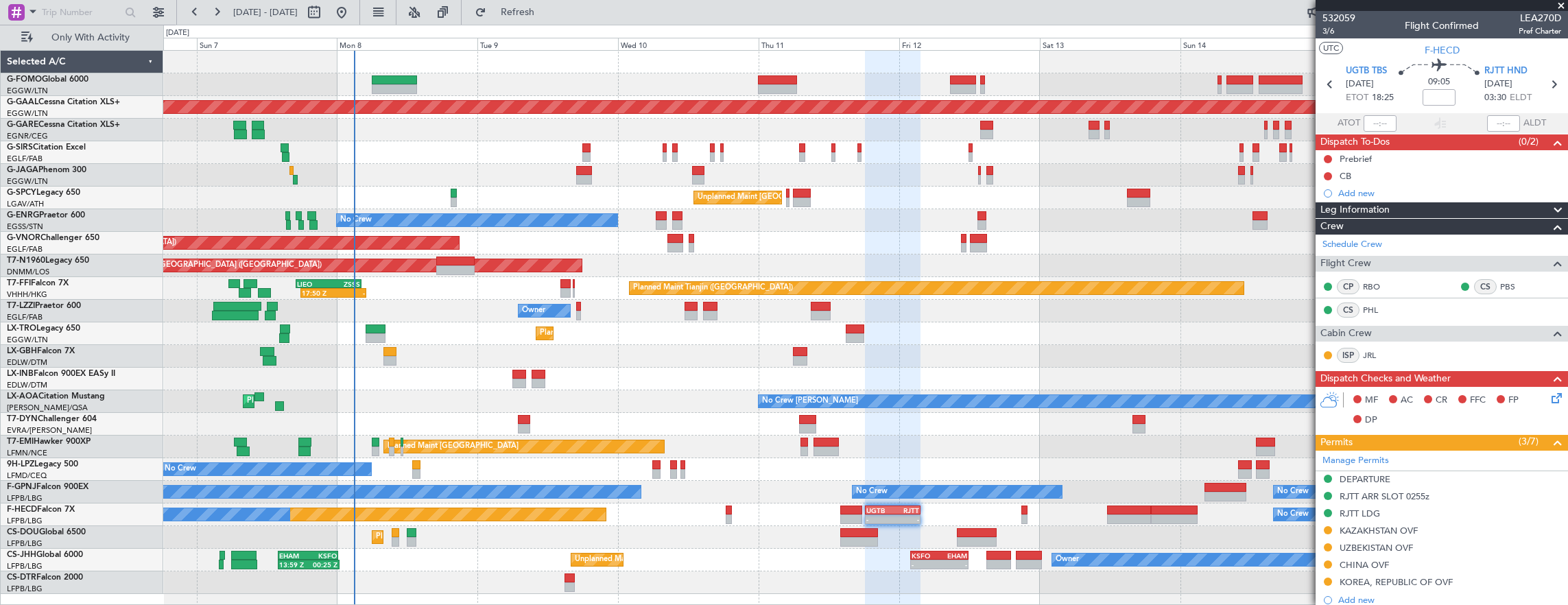
click at [543, 469] on div "Planned Maint London (Luton) Planned Maint Dusseldorf Planned Maint London (Far…" at bounding box center [866, 322] width 1405 height 543
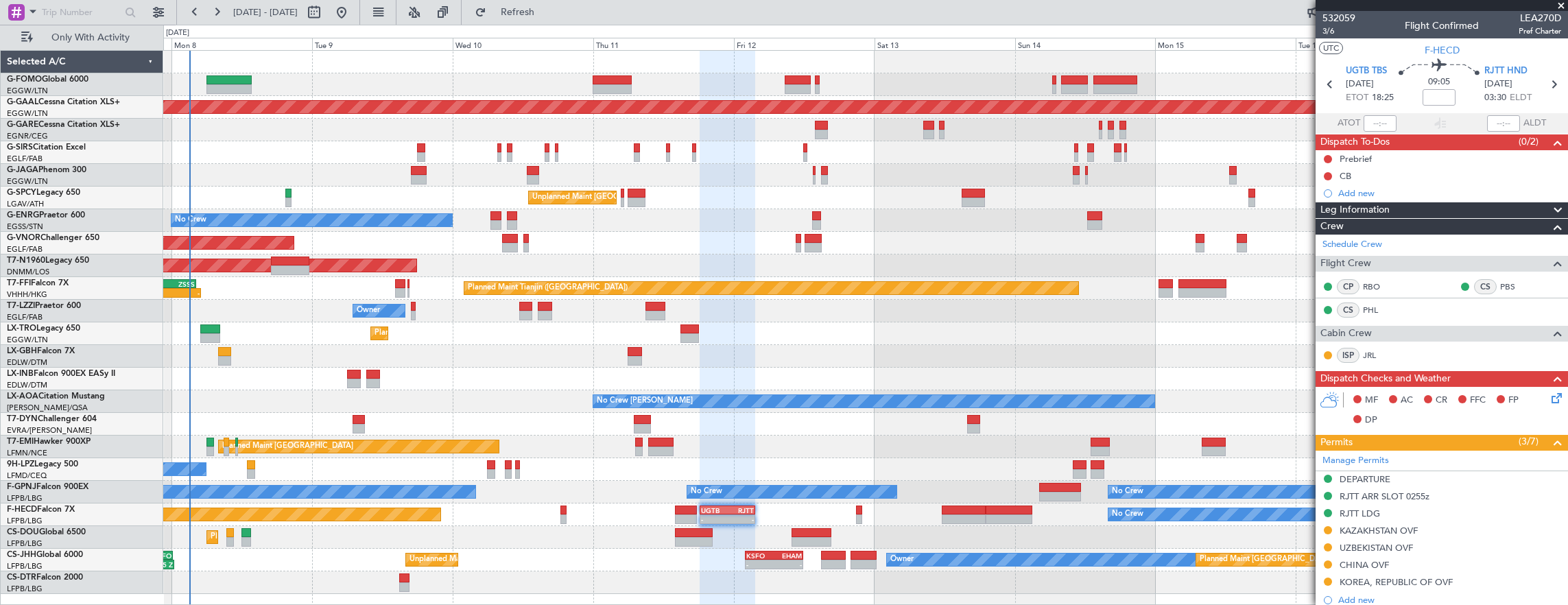
click at [448, 321] on div "Planned Maint London (Luton) Planned Maint Dusseldorf Unplanned Maint Athens (E…" at bounding box center [866, 322] width 1405 height 543
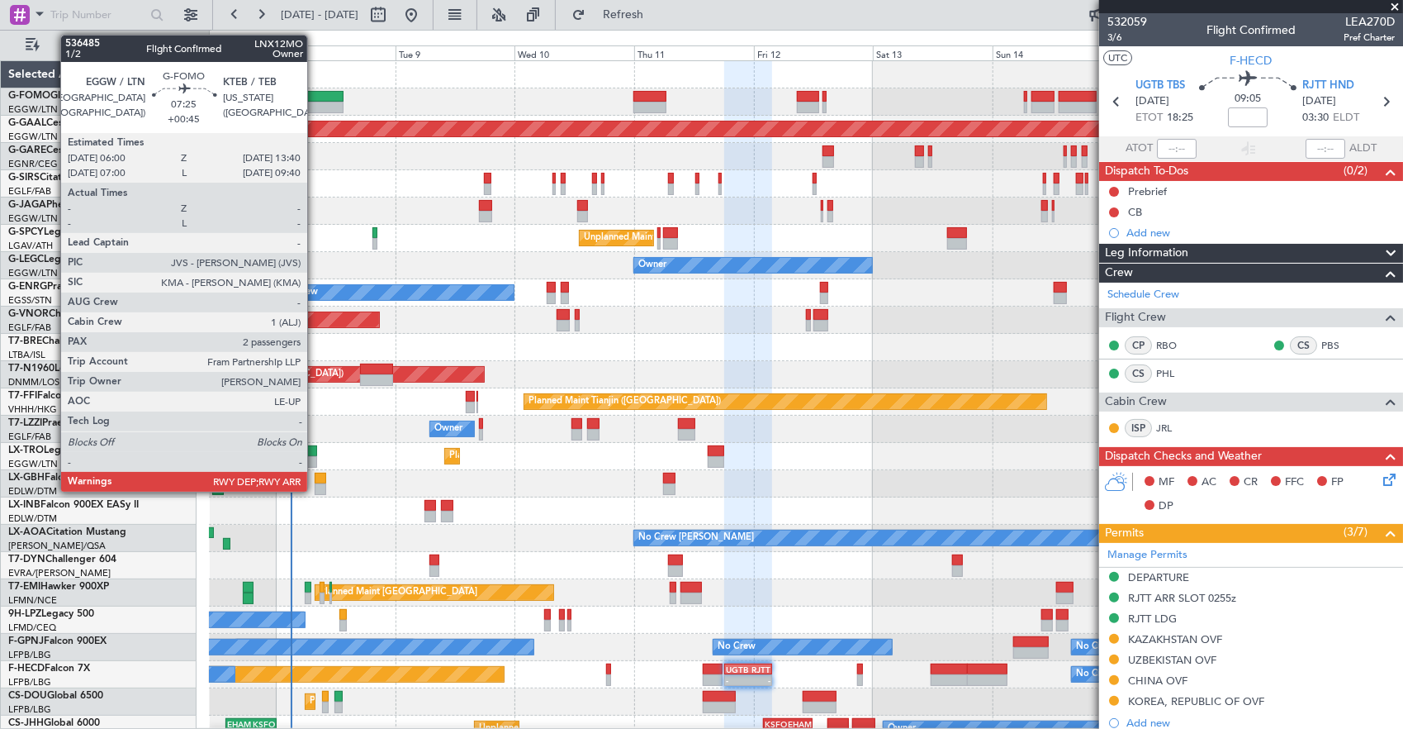
click at [316, 92] on div at bounding box center [324, 97] width 39 height 12
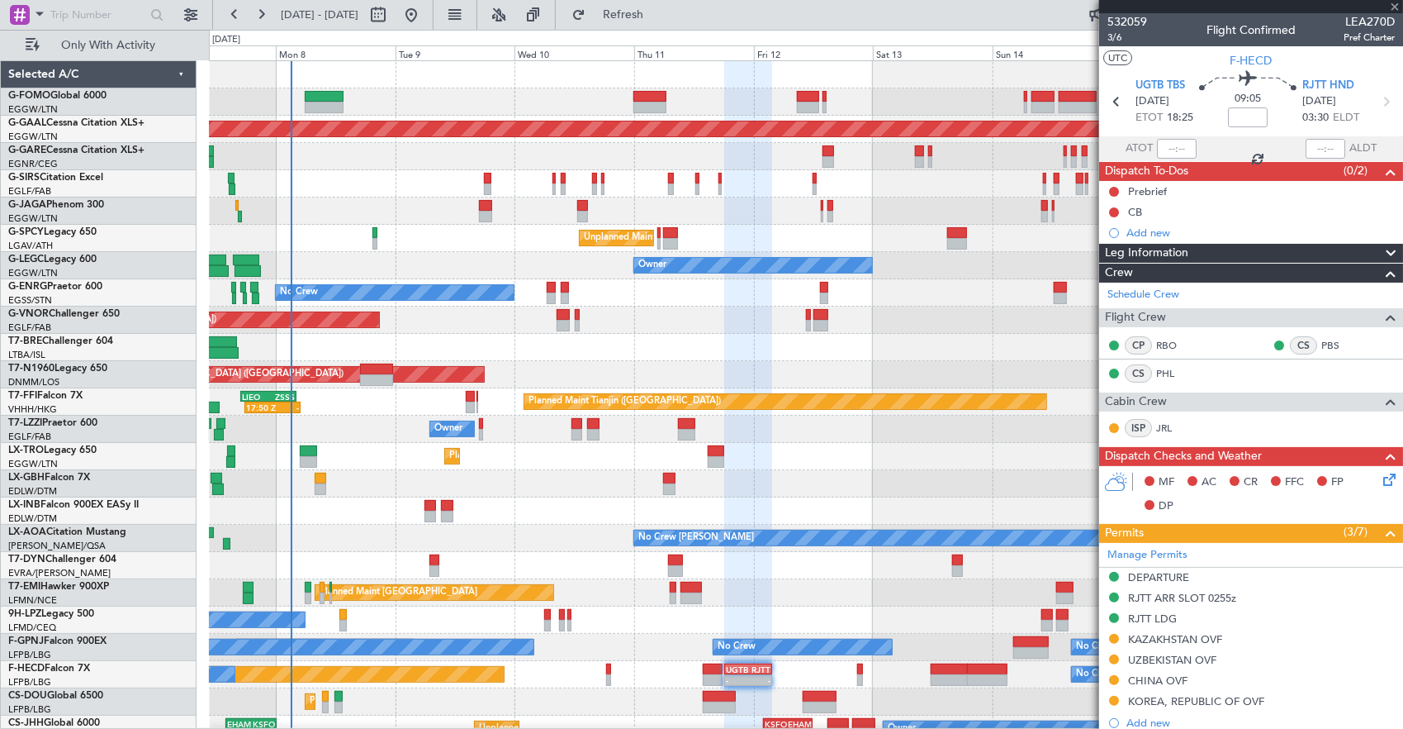
type input "+00:45"
type input "2"
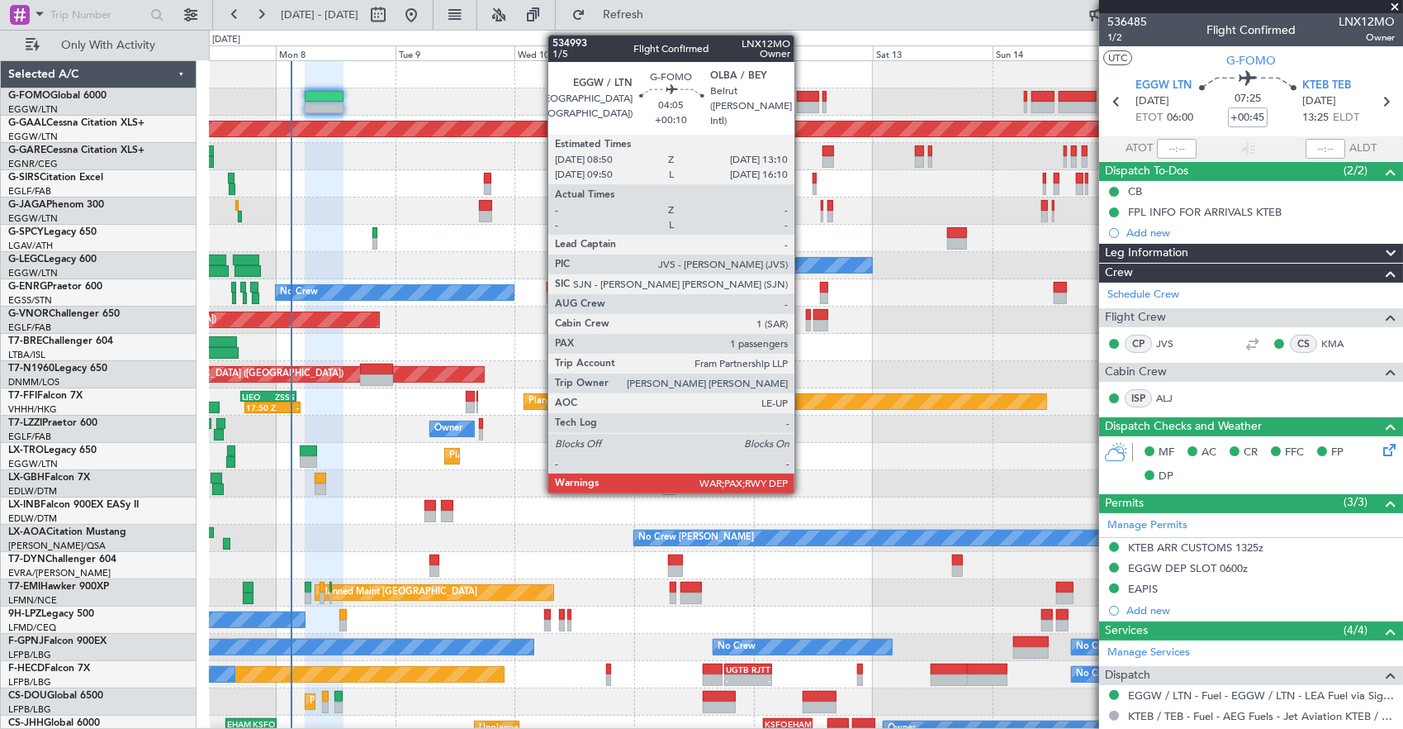
click at [803, 102] on div at bounding box center [808, 108] width 22 height 12
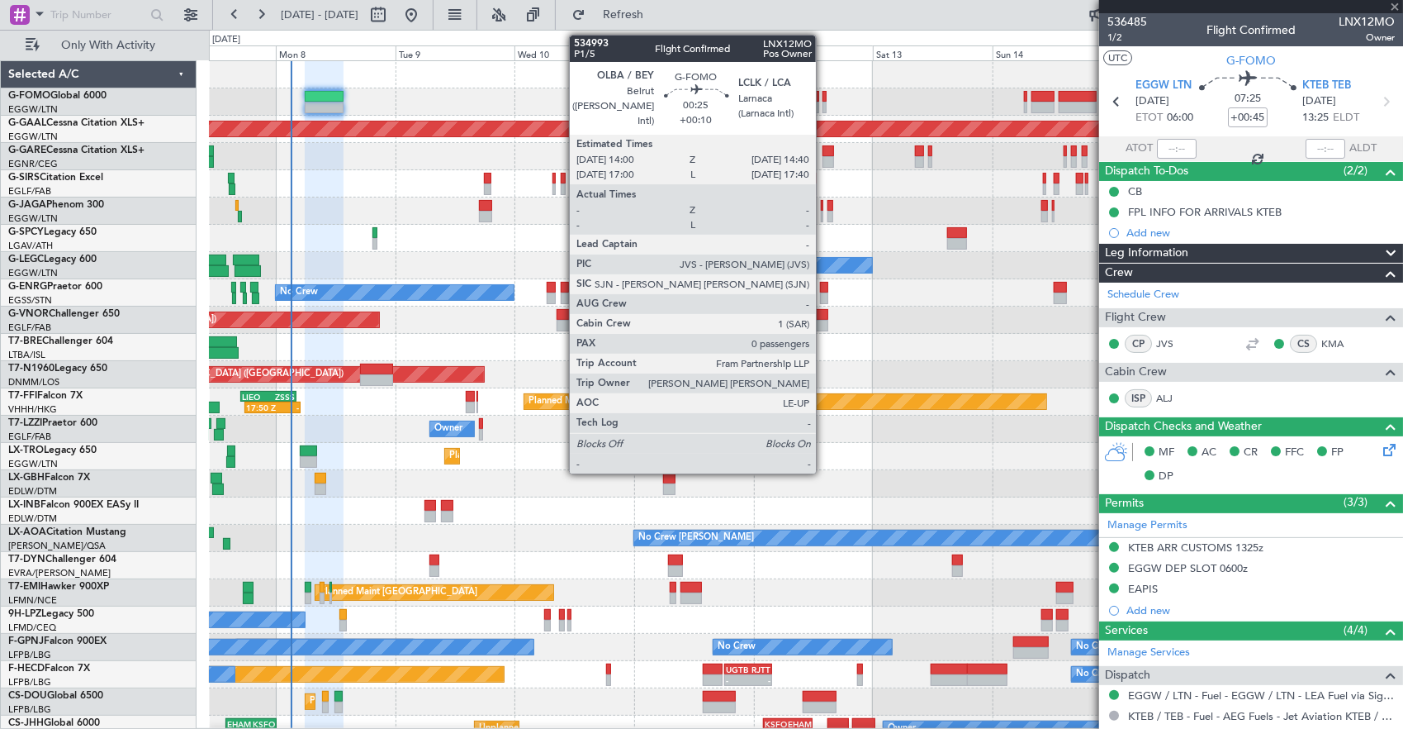
type input "+00:10"
type input "1"
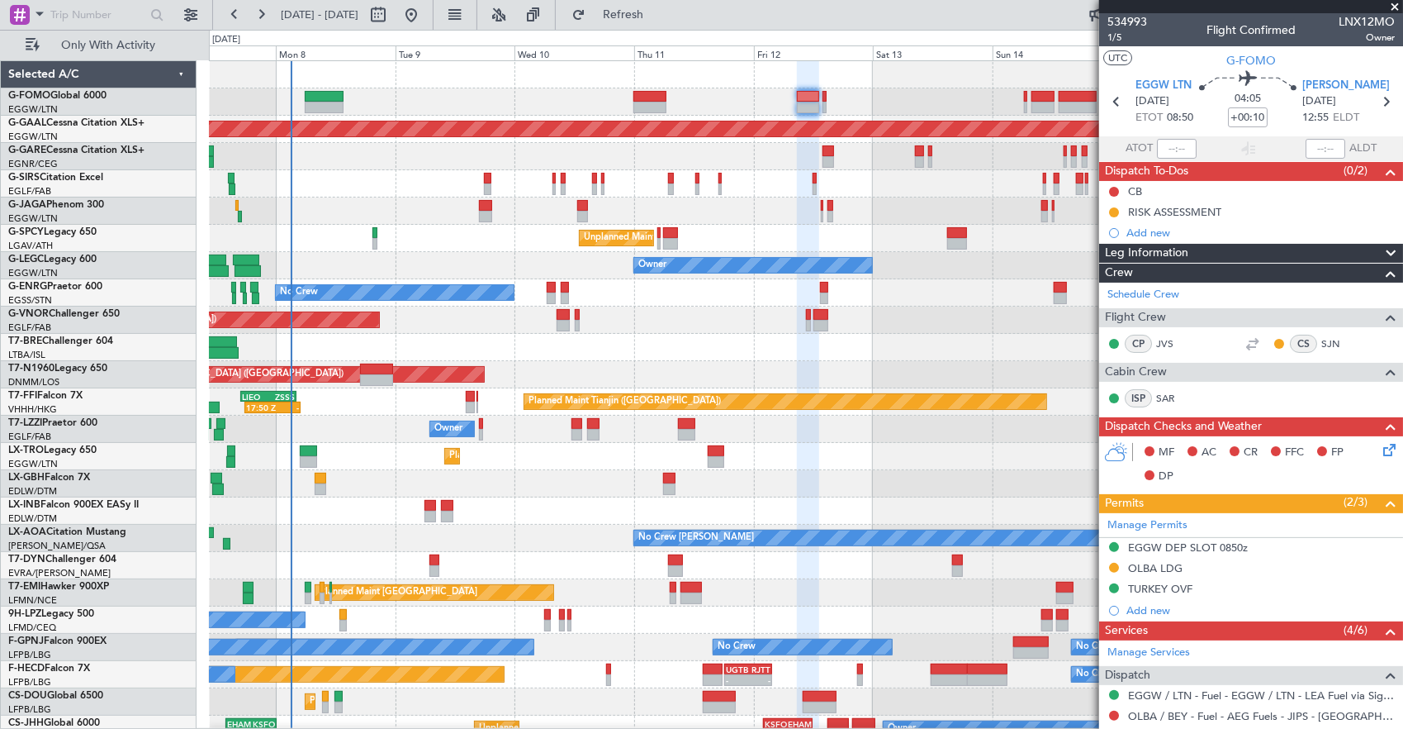
click at [309, 170] on div at bounding box center [806, 183] width 1194 height 27
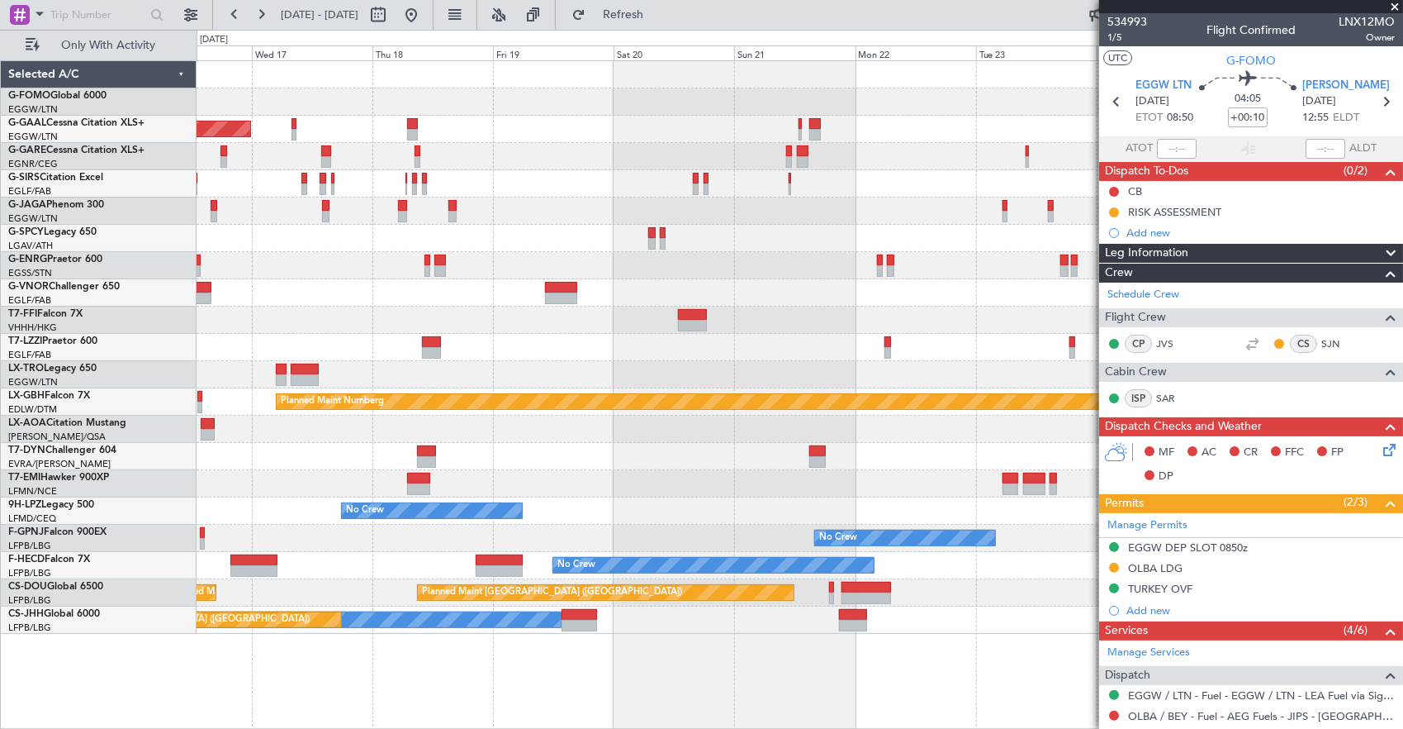
click at [467, 148] on div at bounding box center [800, 156] width 1207 height 27
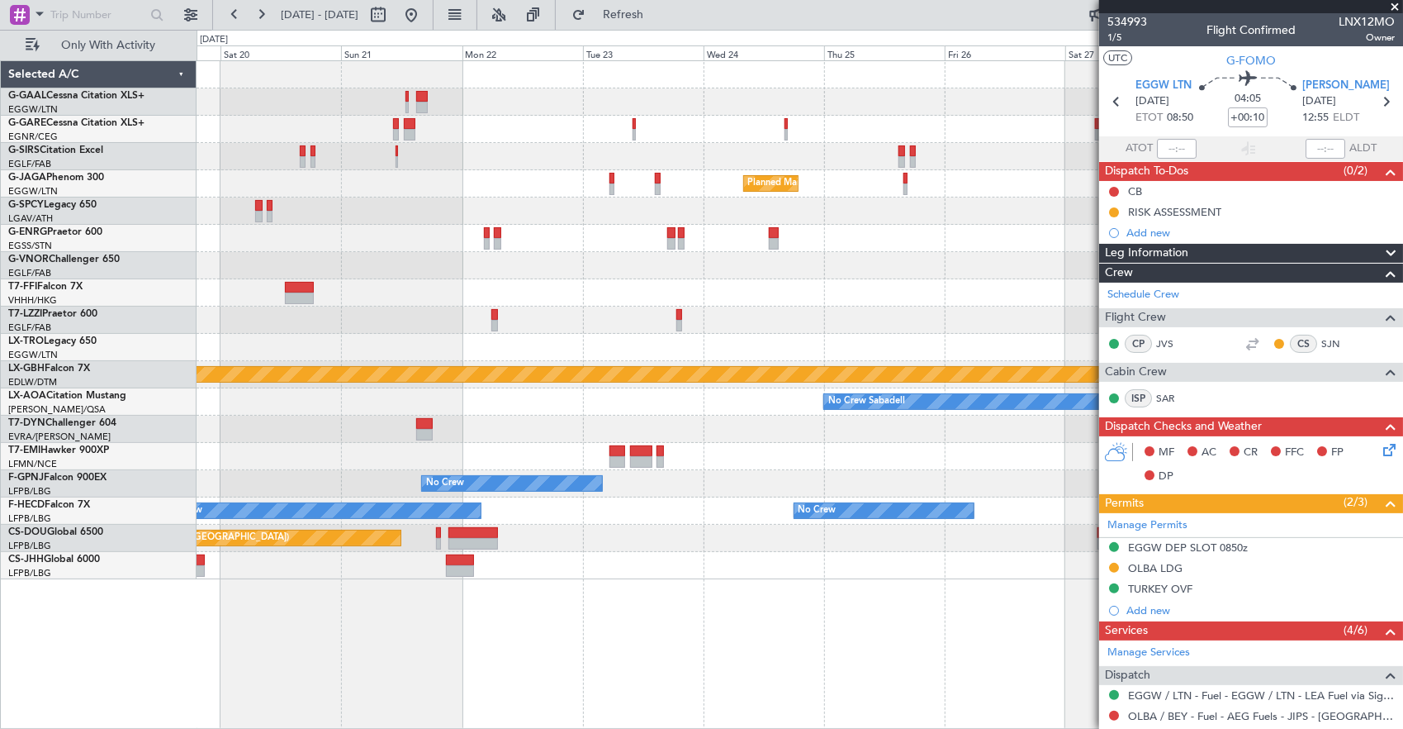
click at [640, 137] on div "Planned Maint London (Luton) Planned Maint Nurnberg No Crew Sabadell No Crew No…" at bounding box center [800, 320] width 1207 height 518
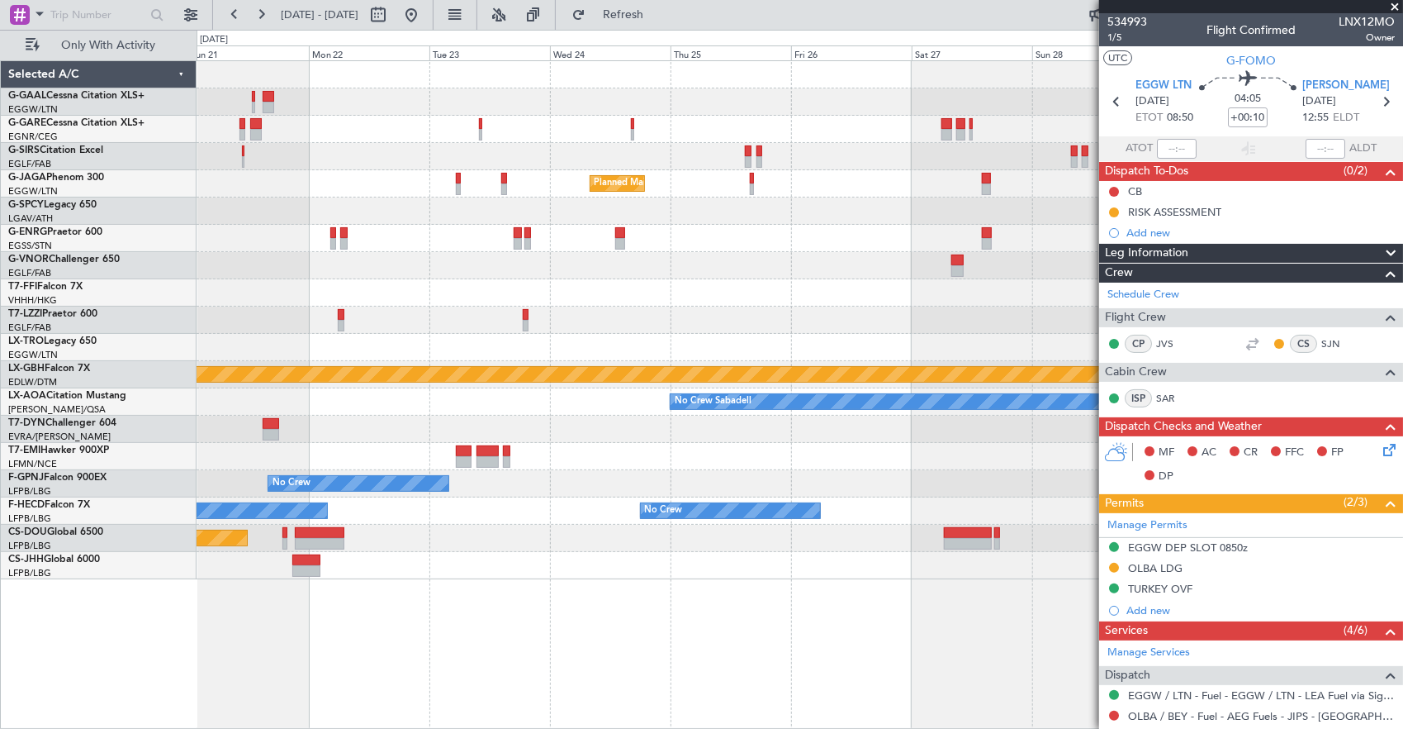
click at [709, 129] on div at bounding box center [800, 129] width 1207 height 27
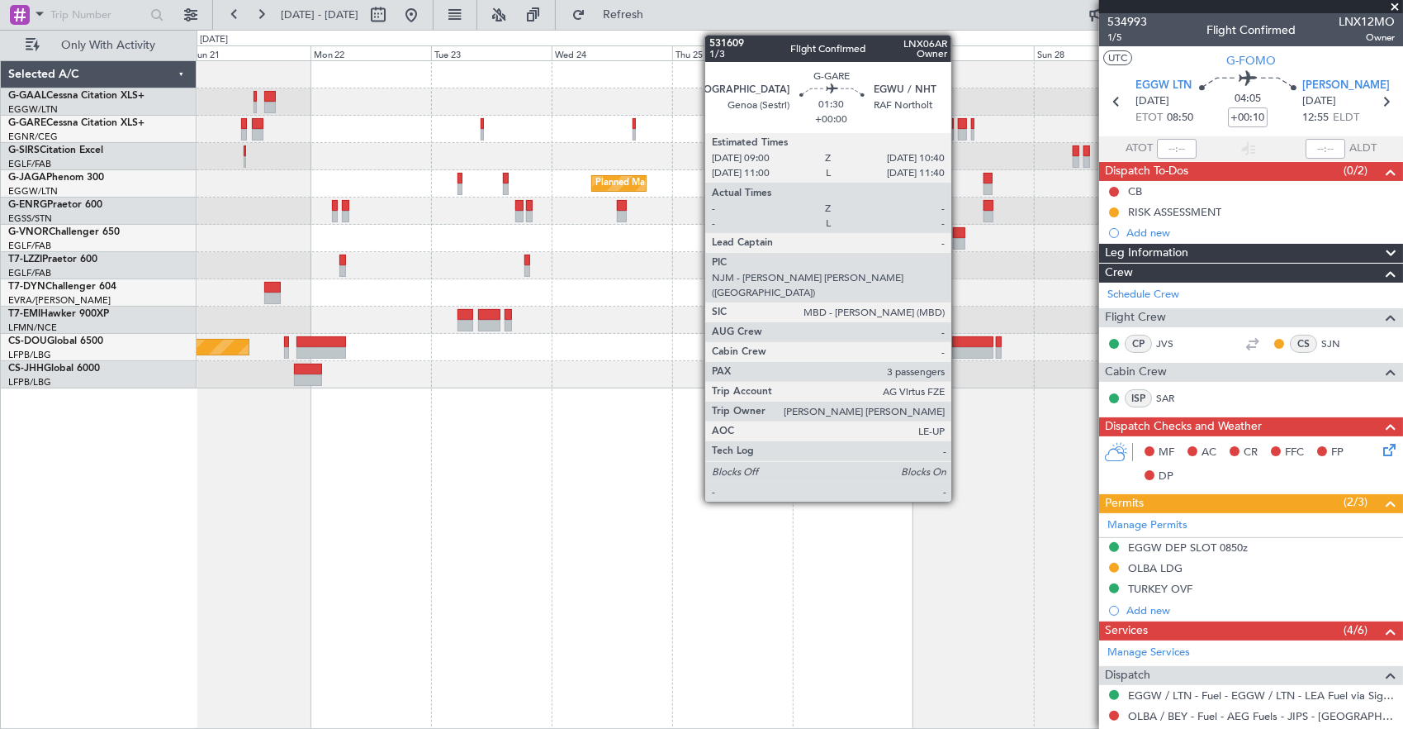
click at [960, 124] on div at bounding box center [962, 124] width 9 height 12
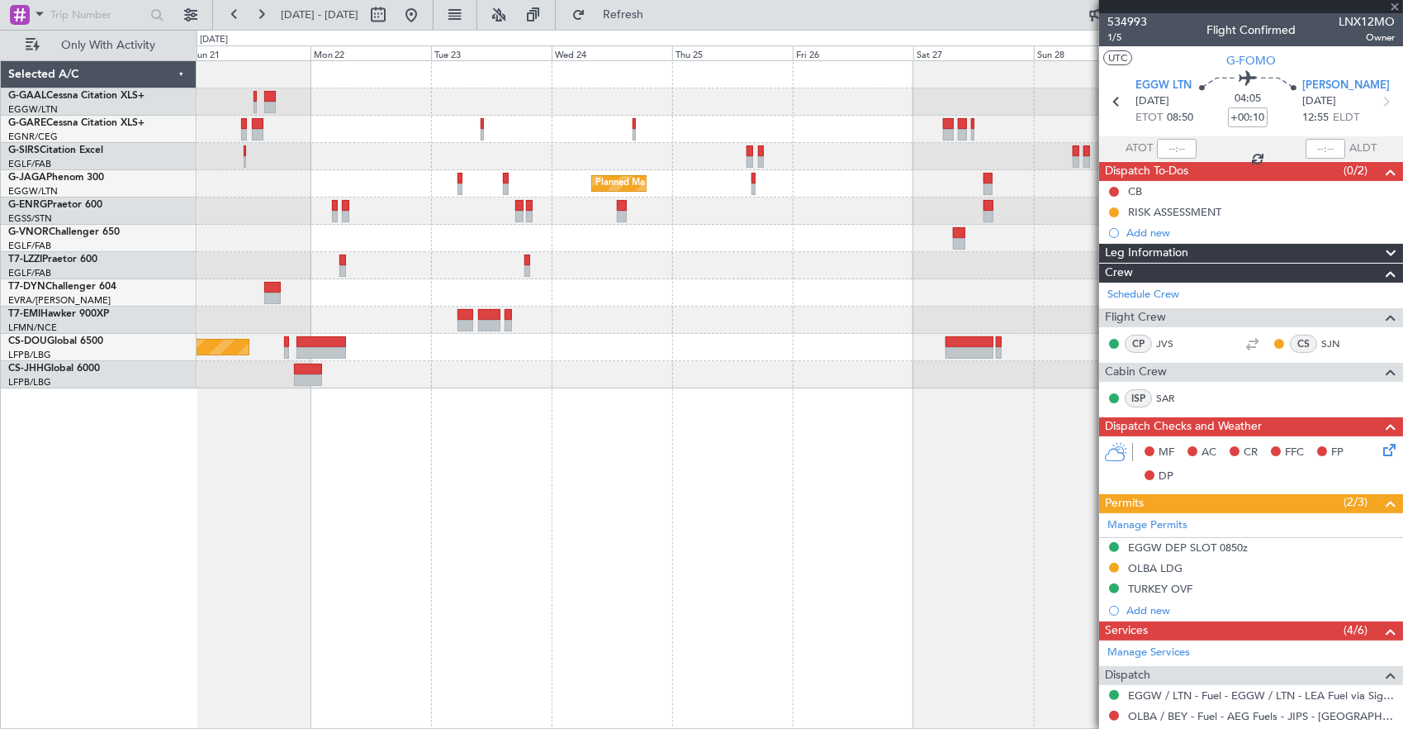
type input "3"
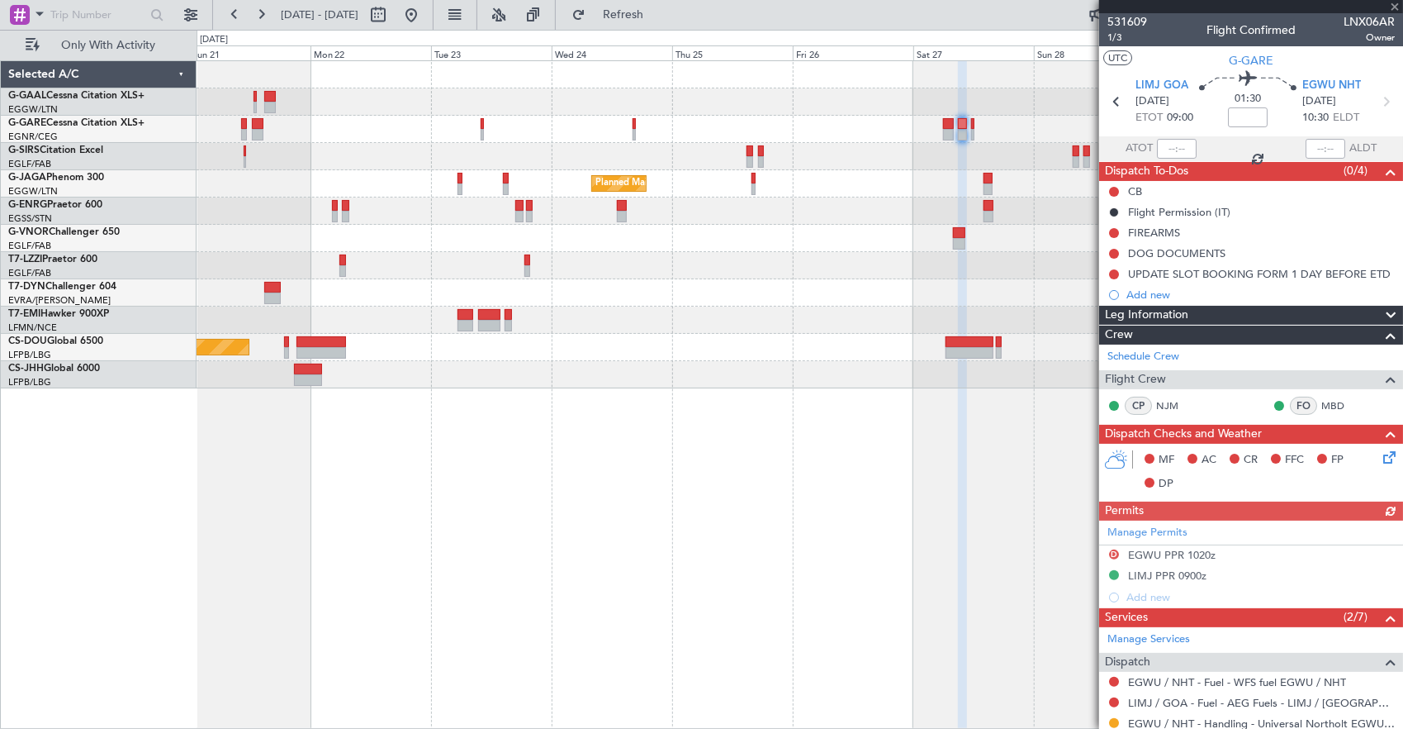
click at [1172, 173] on fb-app "21 Sep 2025 - 01 Oct 2025 Refresh Quick Links Only With Activity Planned Maint …" at bounding box center [701, 370] width 1403 height 716
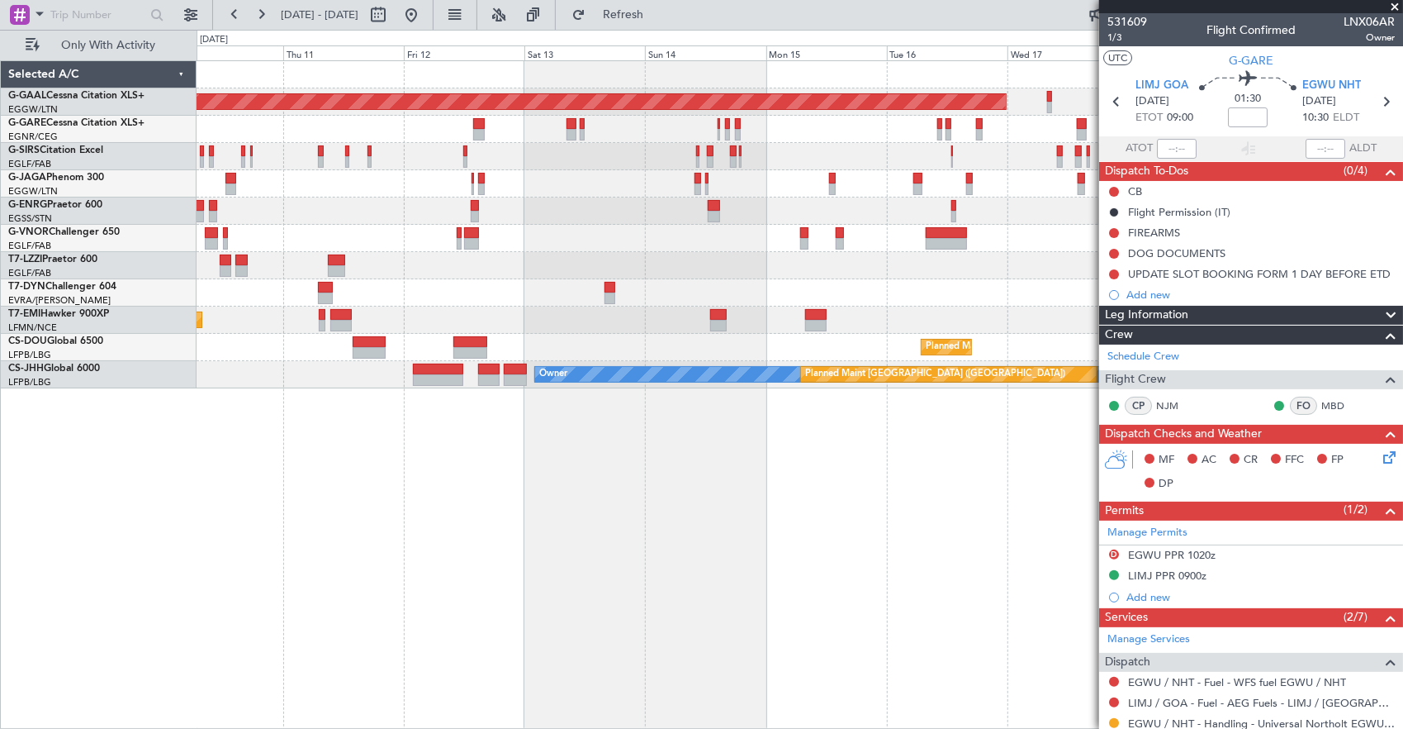
click at [1010, 214] on div "Planned Maint Dusseldorf No Crew Planned Maint London (Farnborough) Owner Plann…" at bounding box center [800, 224] width 1207 height 327
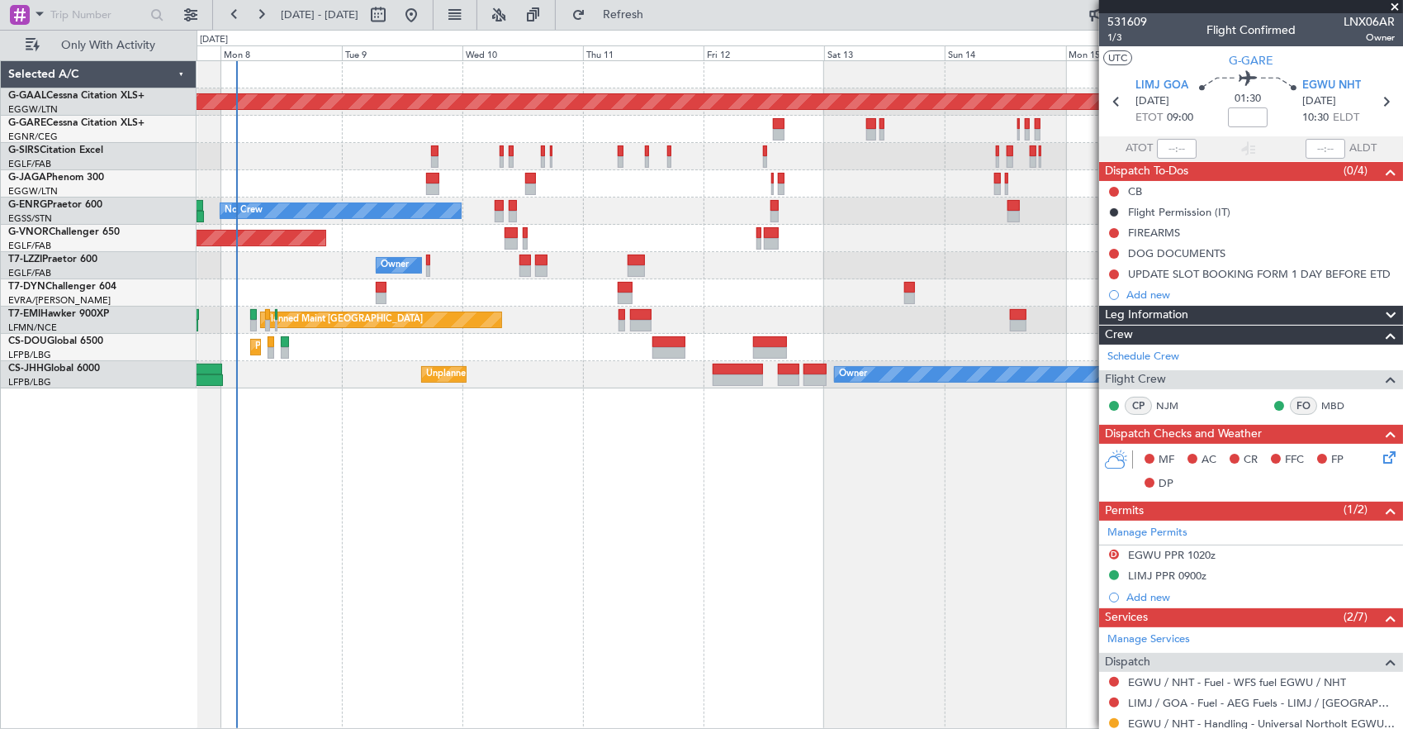
click at [852, 205] on div "Planned Maint Dusseldorf No Crew Planned Maint London (Farnborough) Owner Plann…" at bounding box center [800, 224] width 1207 height 327
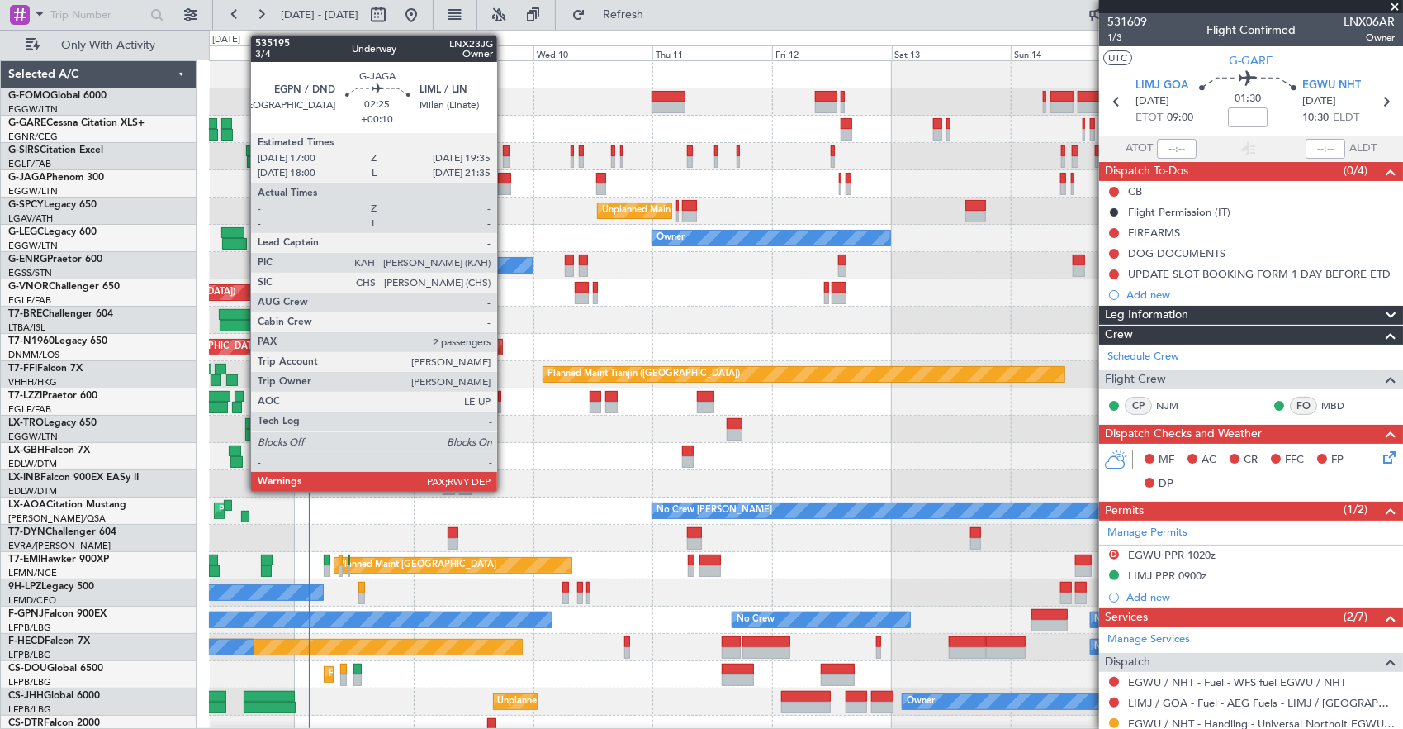
click at [506, 182] on div at bounding box center [504, 179] width 13 height 12
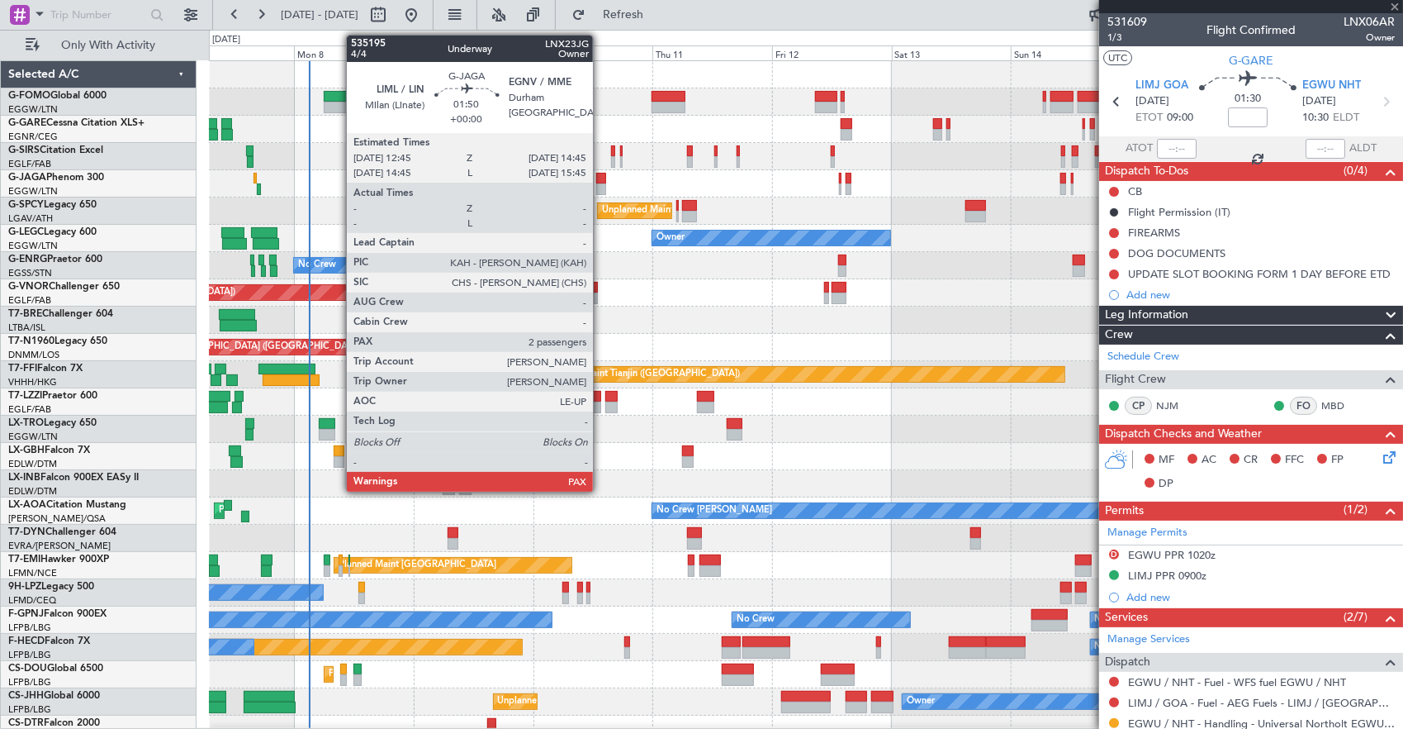
type input "+00:10"
type input "2"
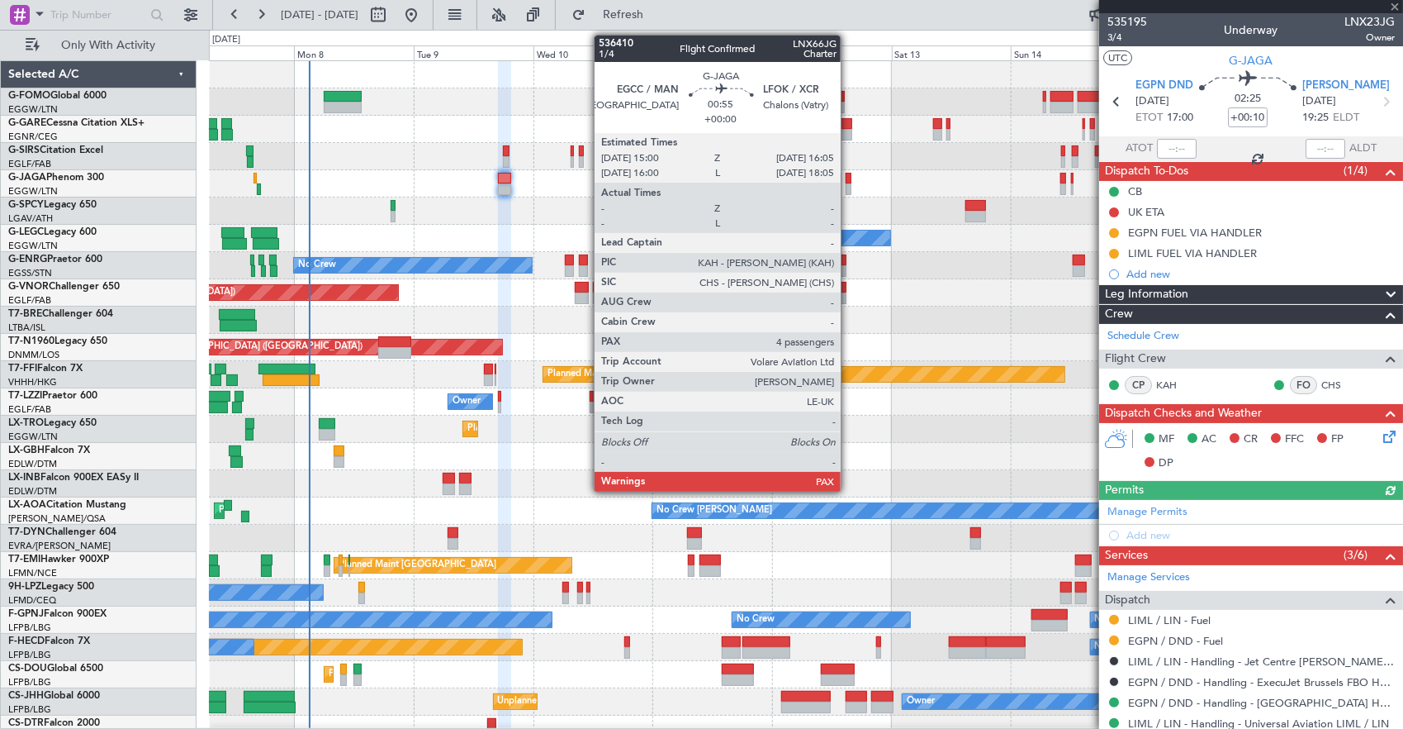
click at [849, 180] on div at bounding box center [849, 179] width 6 height 12
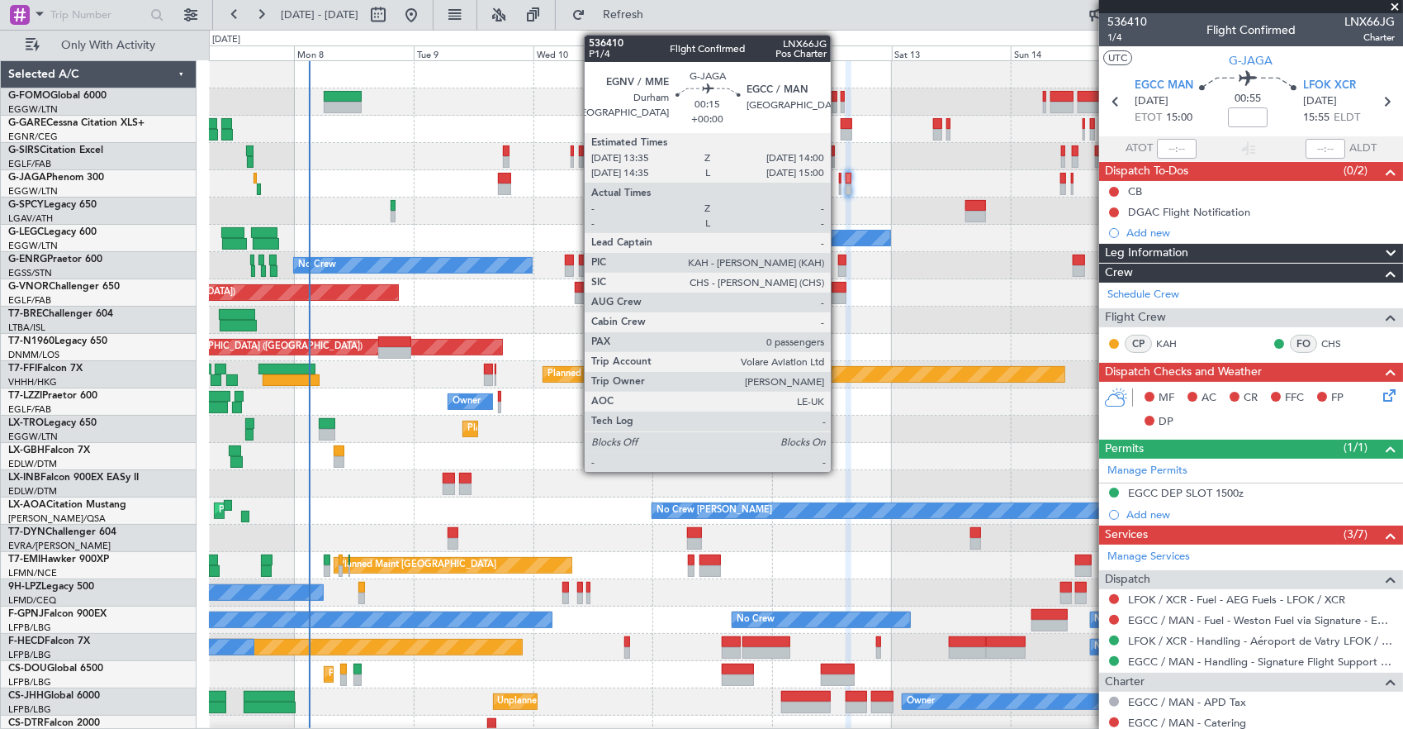
click at [839, 184] on div at bounding box center [840, 189] width 2 height 12
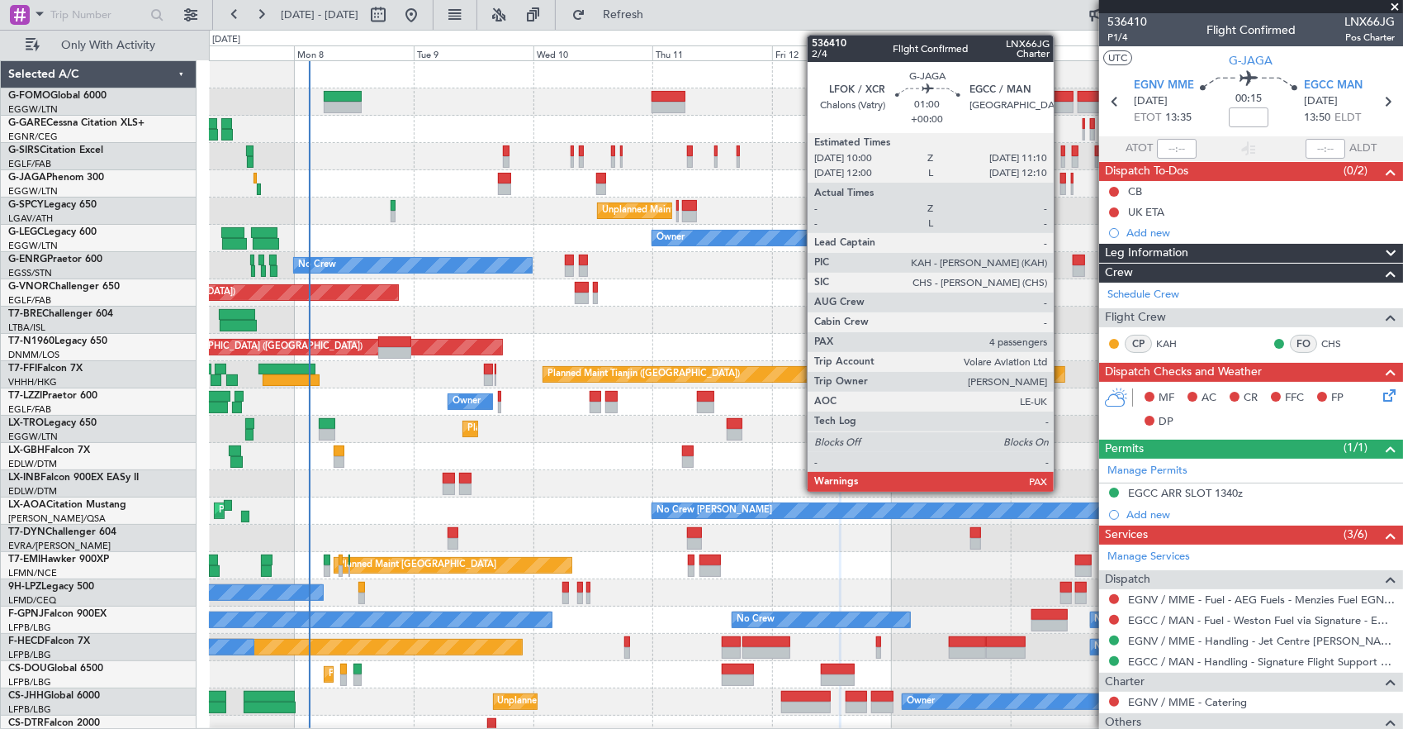
click at [1062, 182] on div at bounding box center [1064, 179] width 7 height 12
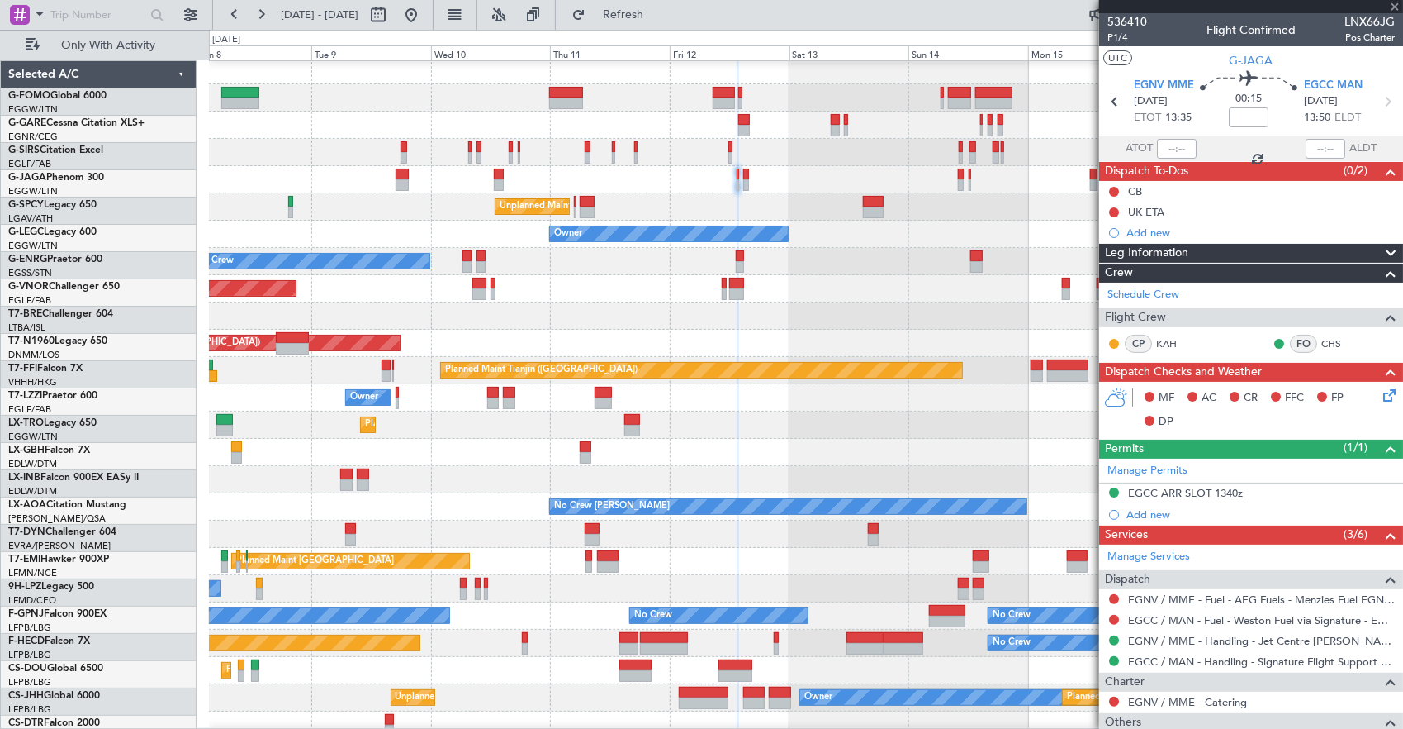
click at [775, 185] on div at bounding box center [806, 179] width 1194 height 27
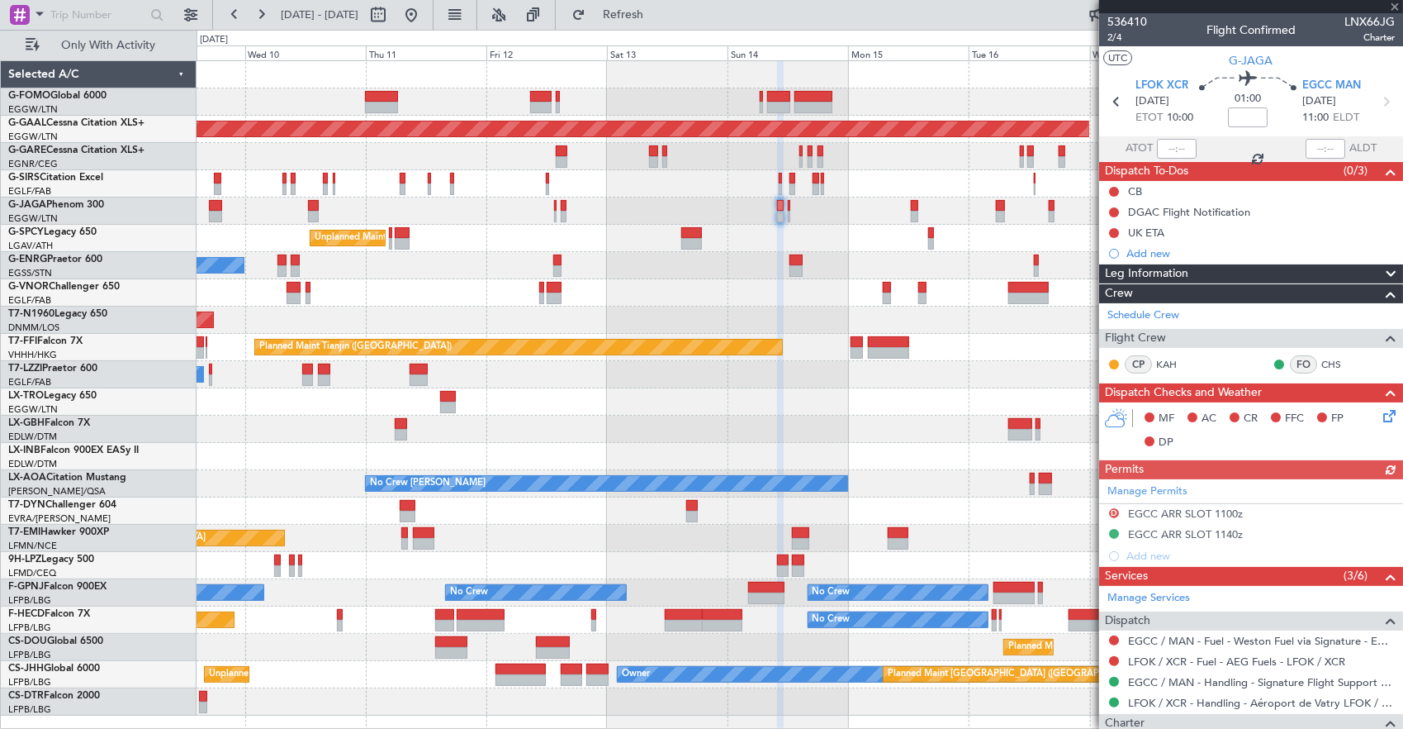
click at [866, 190] on div "Planned Maint Dusseldorf Unplanned Maint Athens (Eleftherios Venizelos Intl) No…" at bounding box center [800, 388] width 1207 height 654
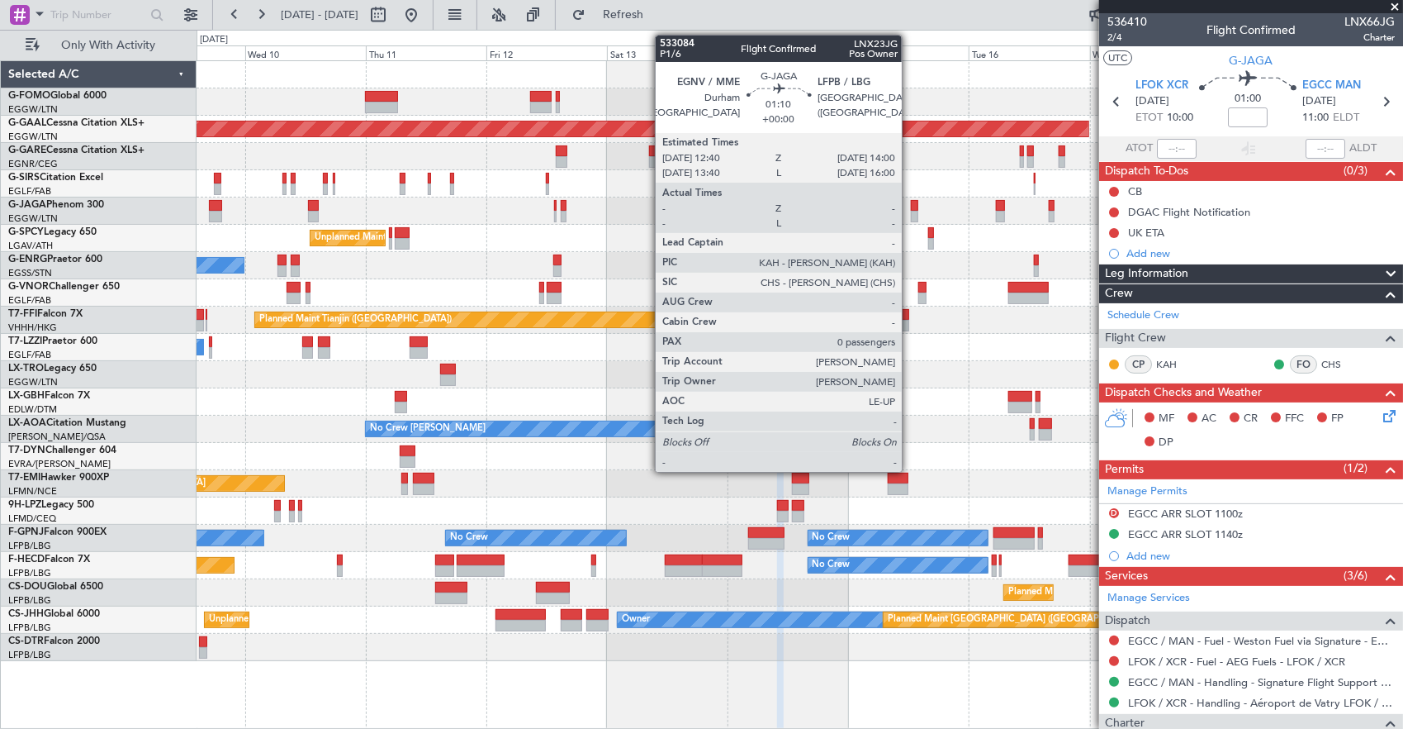
click at [975, 215] on div at bounding box center [800, 210] width 1207 height 27
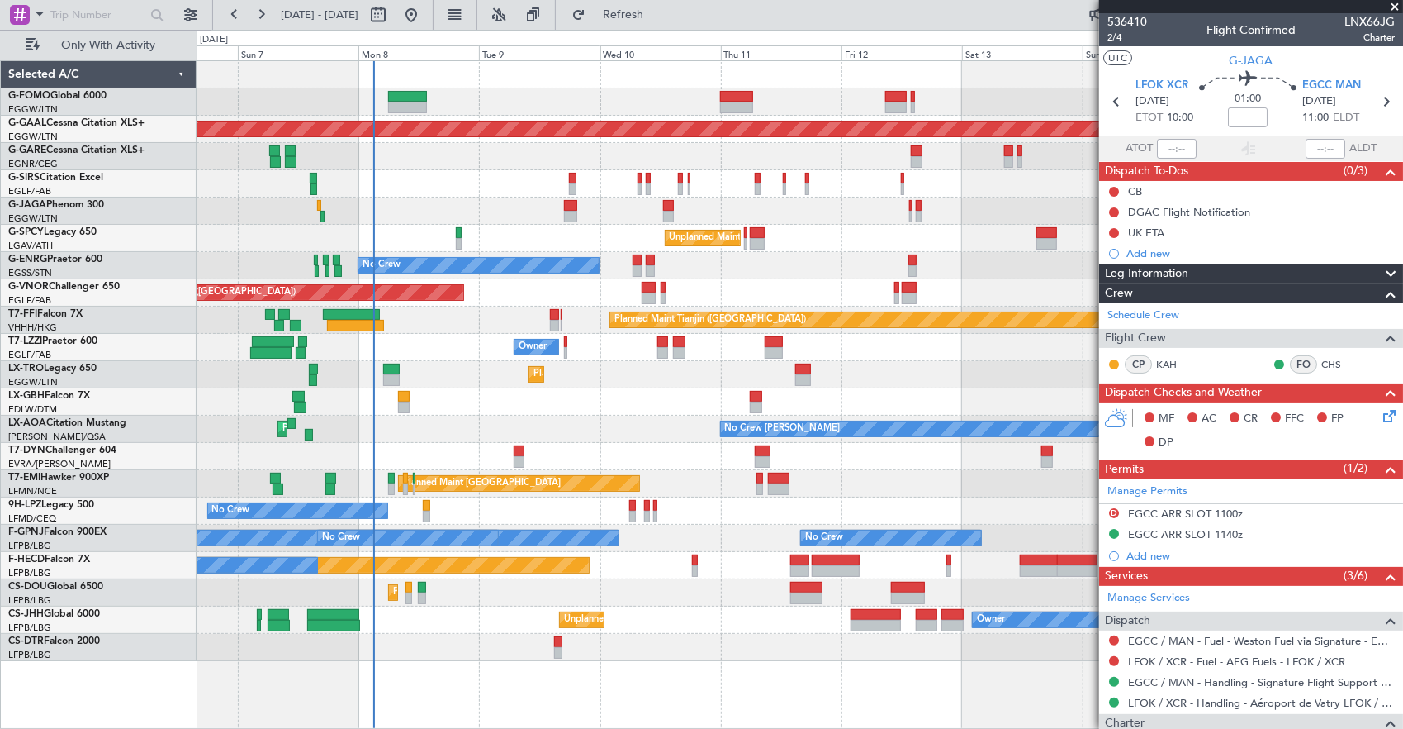
click at [536, 211] on div at bounding box center [800, 210] width 1207 height 27
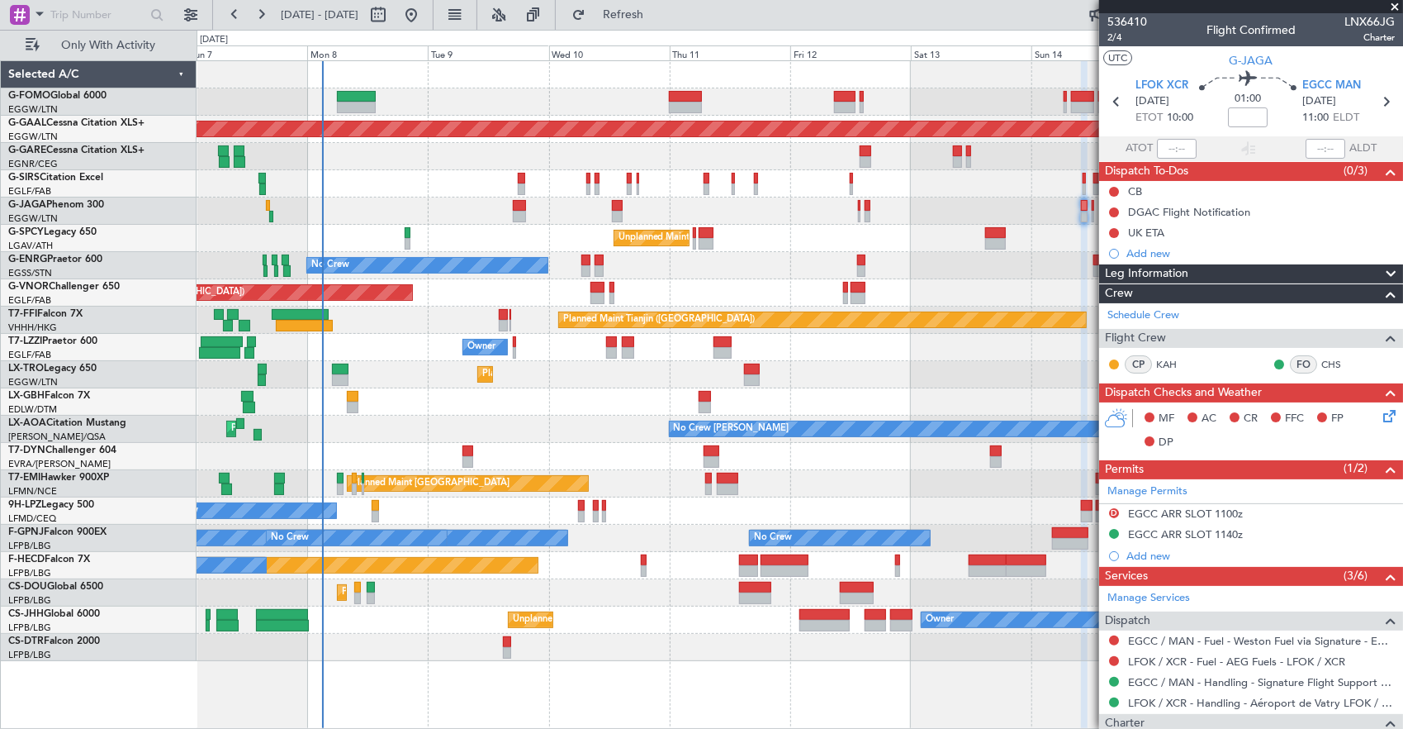
click at [383, 173] on div "Planned Maint [GEOGRAPHIC_DATA] ([GEOGRAPHIC_DATA])" at bounding box center [800, 183] width 1207 height 27
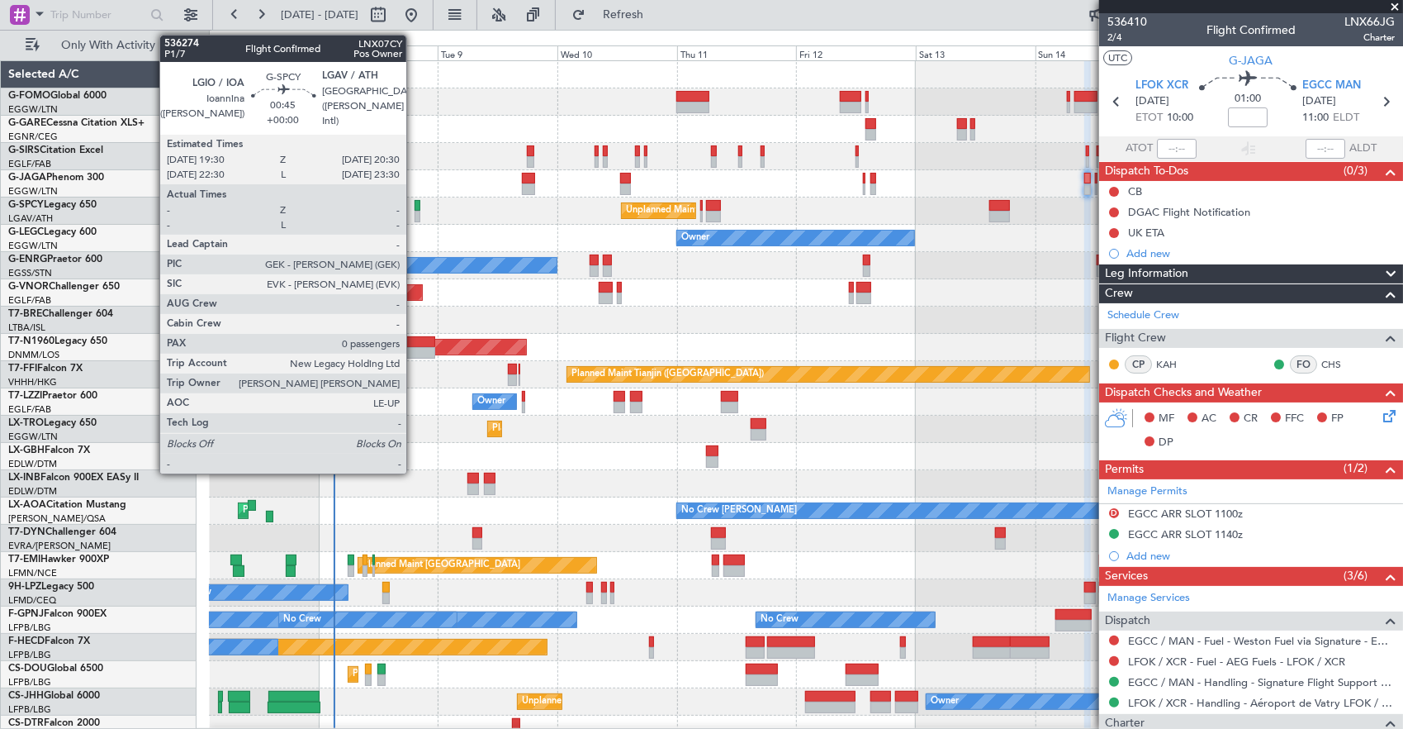
click at [415, 208] on div at bounding box center [418, 206] width 6 height 12
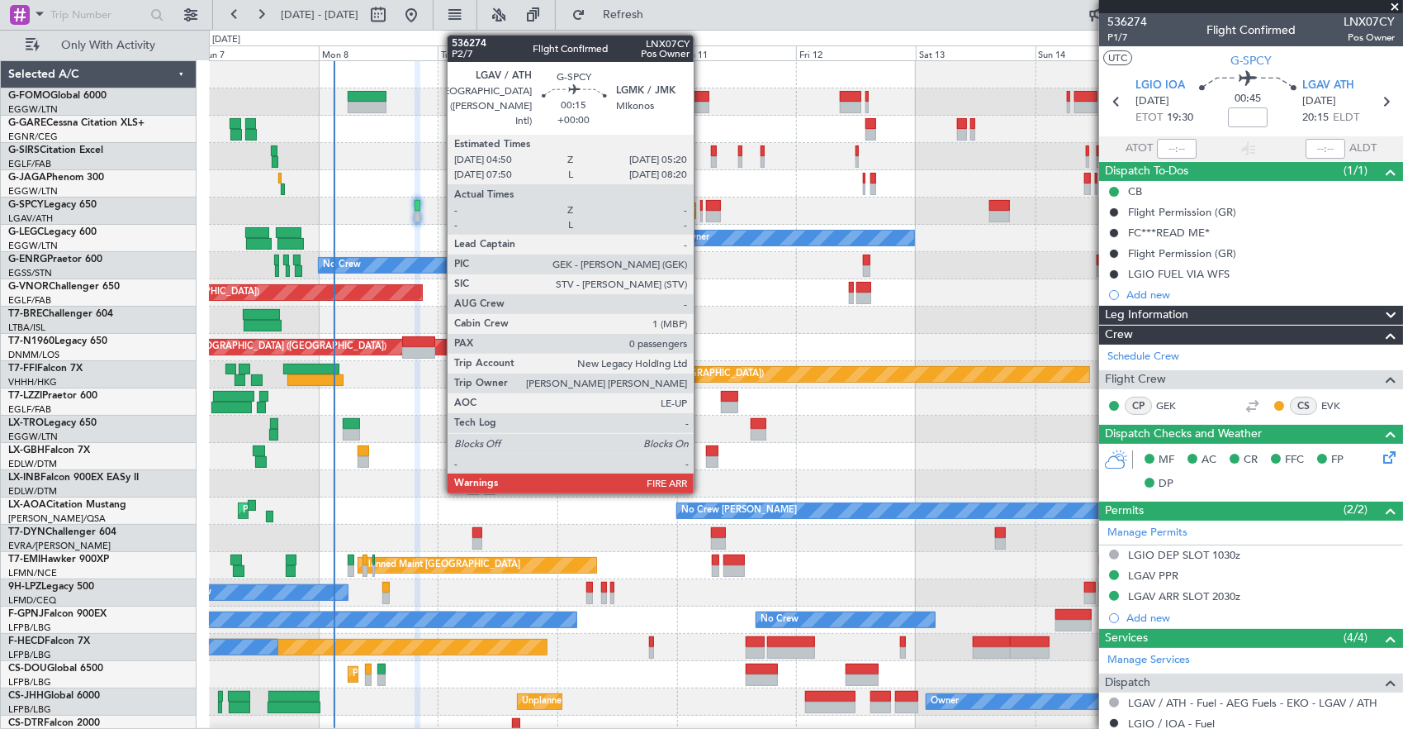
click at [702, 209] on div at bounding box center [701, 206] width 3 height 12
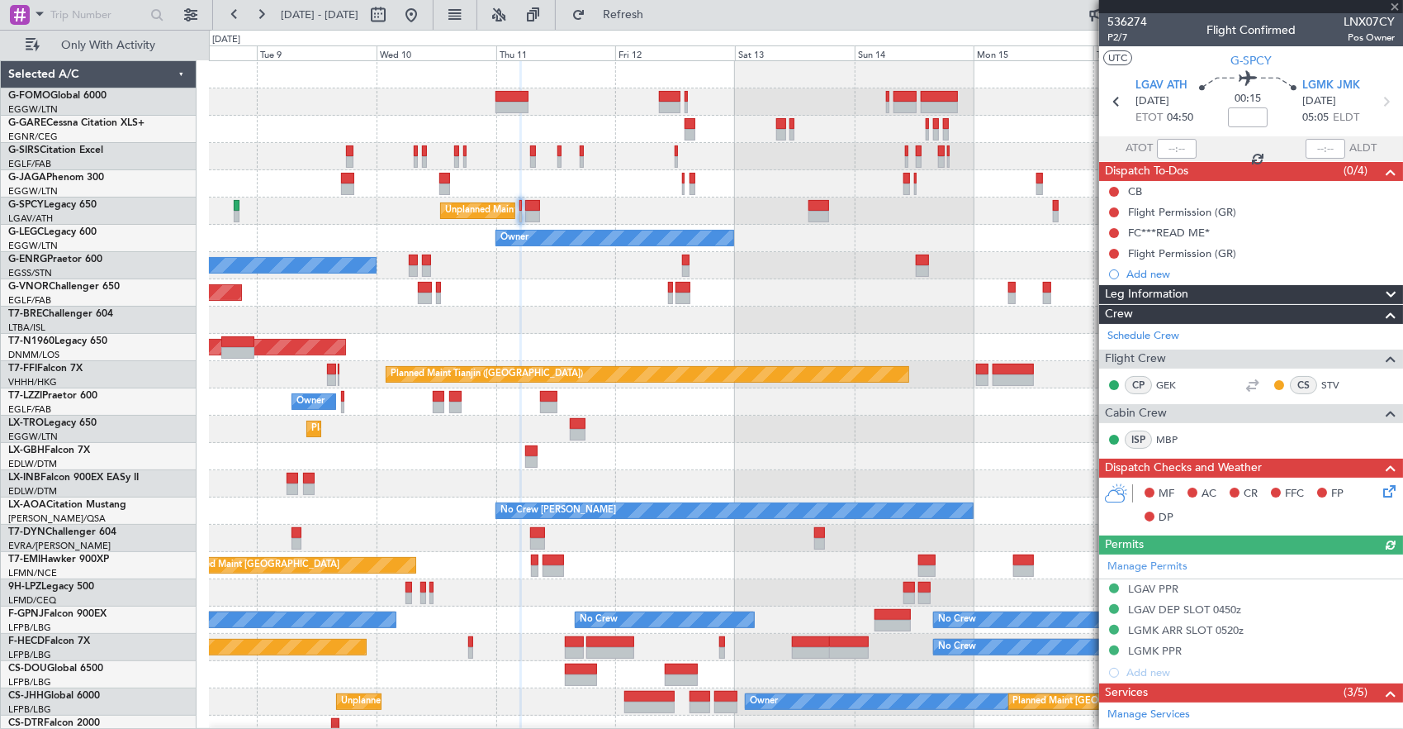
click at [651, 207] on div "Unplanned Maint [GEOGRAPHIC_DATA] ([PERSON_NAME] Intl)" at bounding box center [806, 210] width 1194 height 27
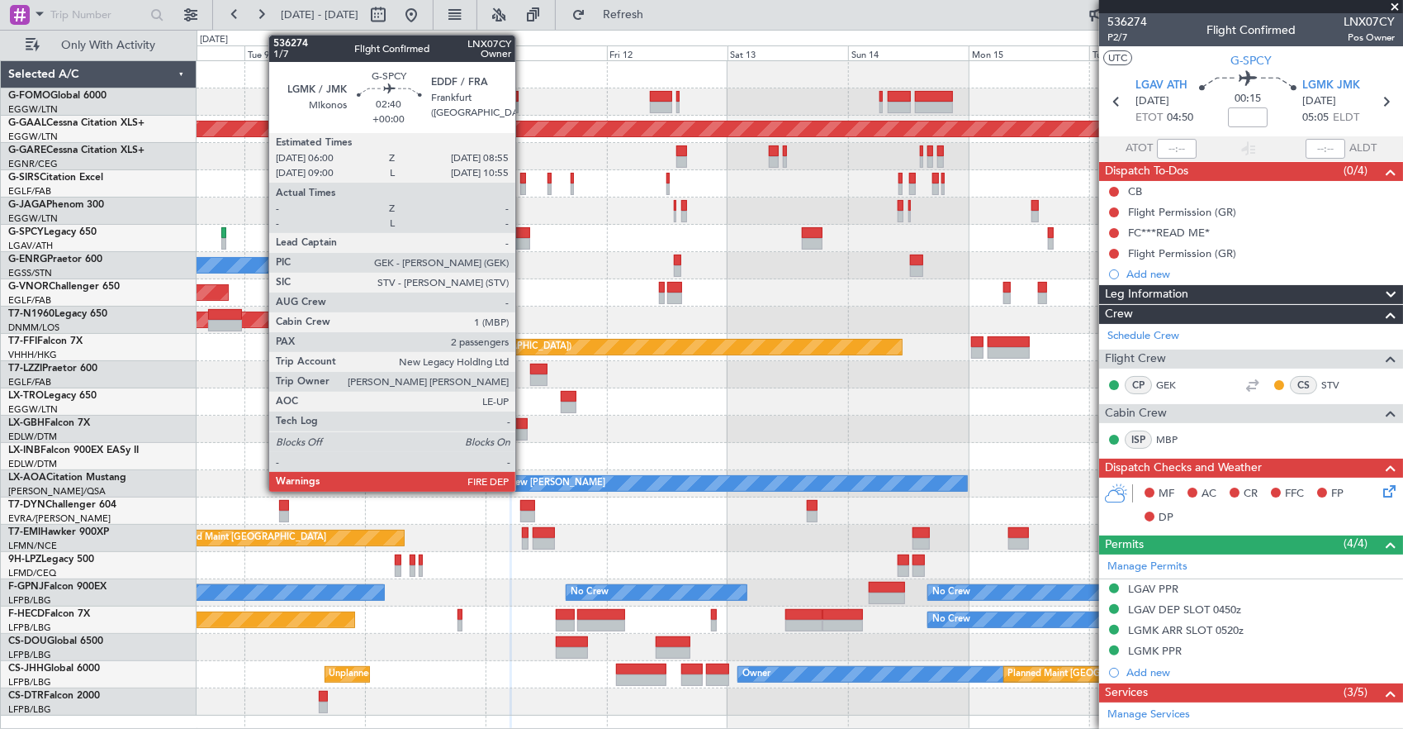
click at [524, 230] on div at bounding box center [522, 233] width 15 height 12
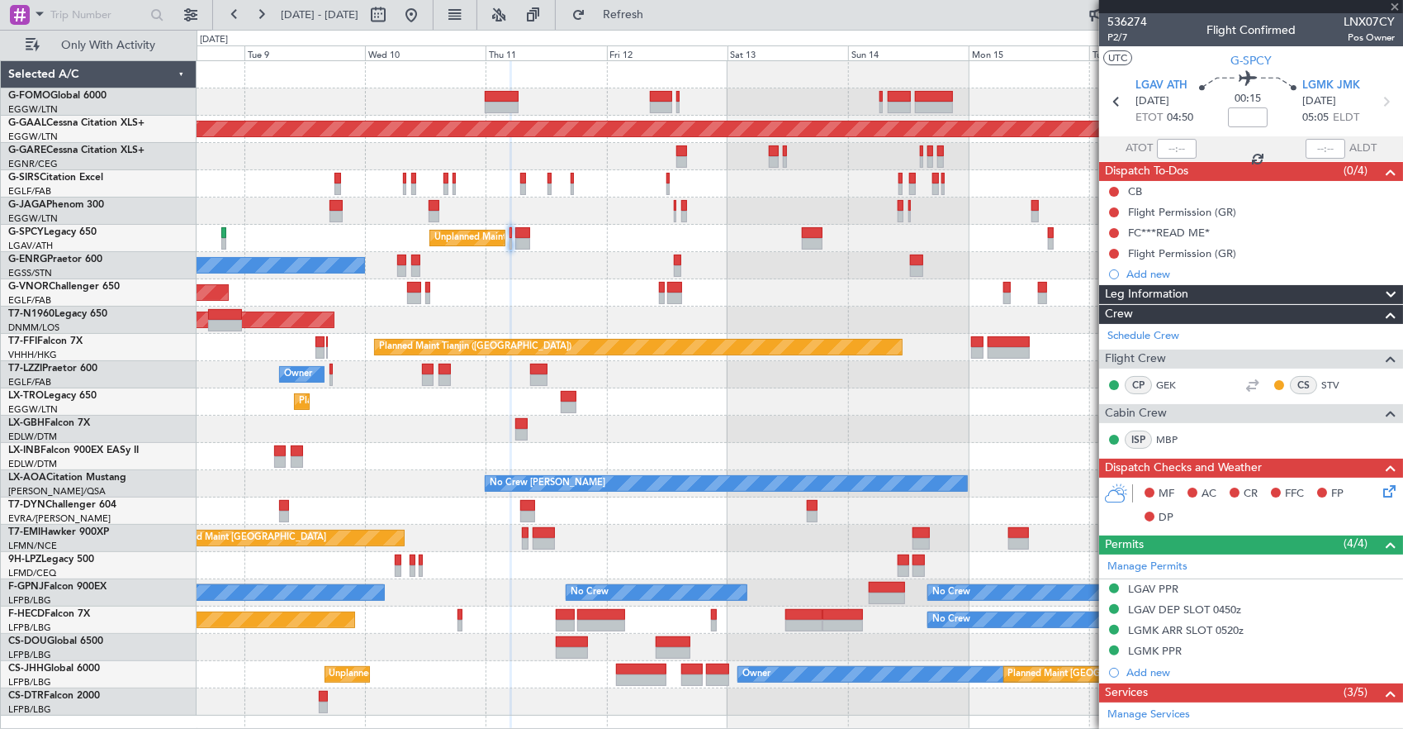
type input "2"
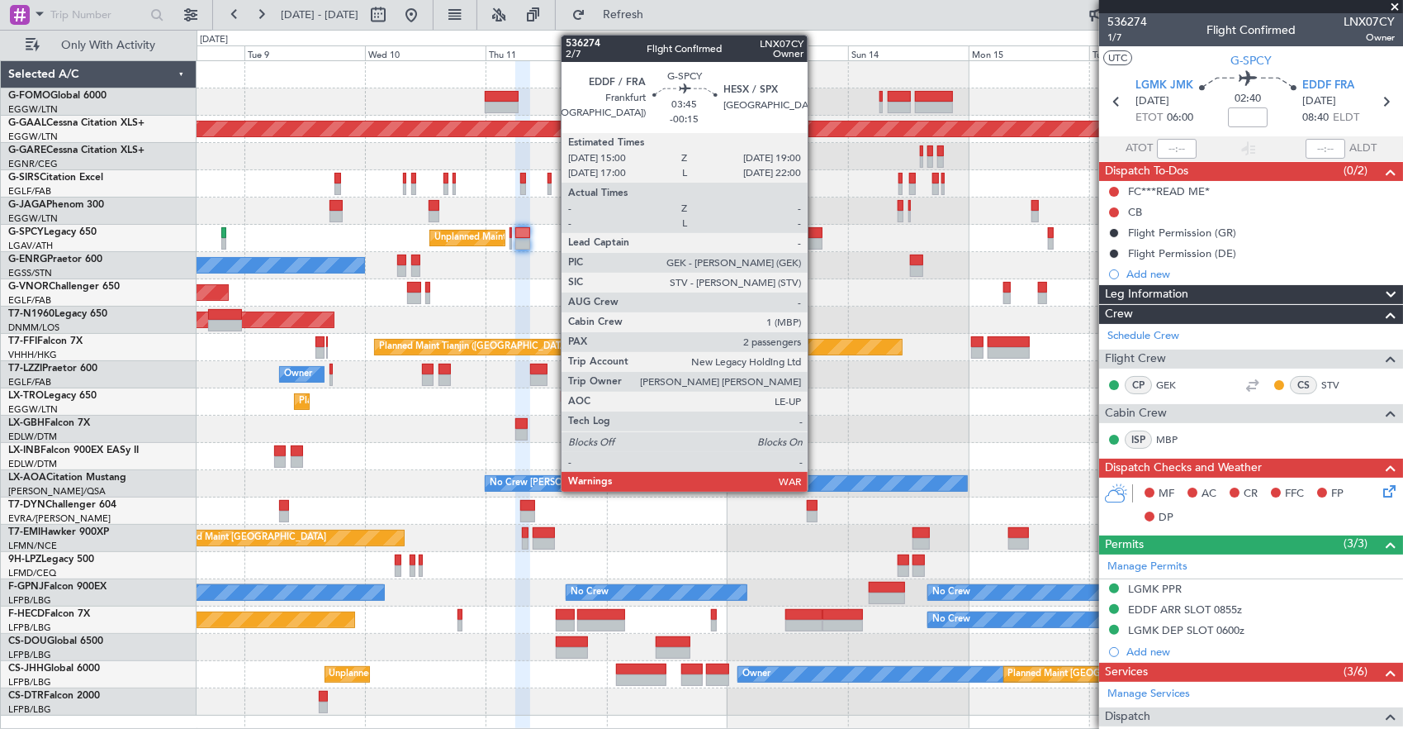
click at [816, 238] on div at bounding box center [812, 244] width 21 height 12
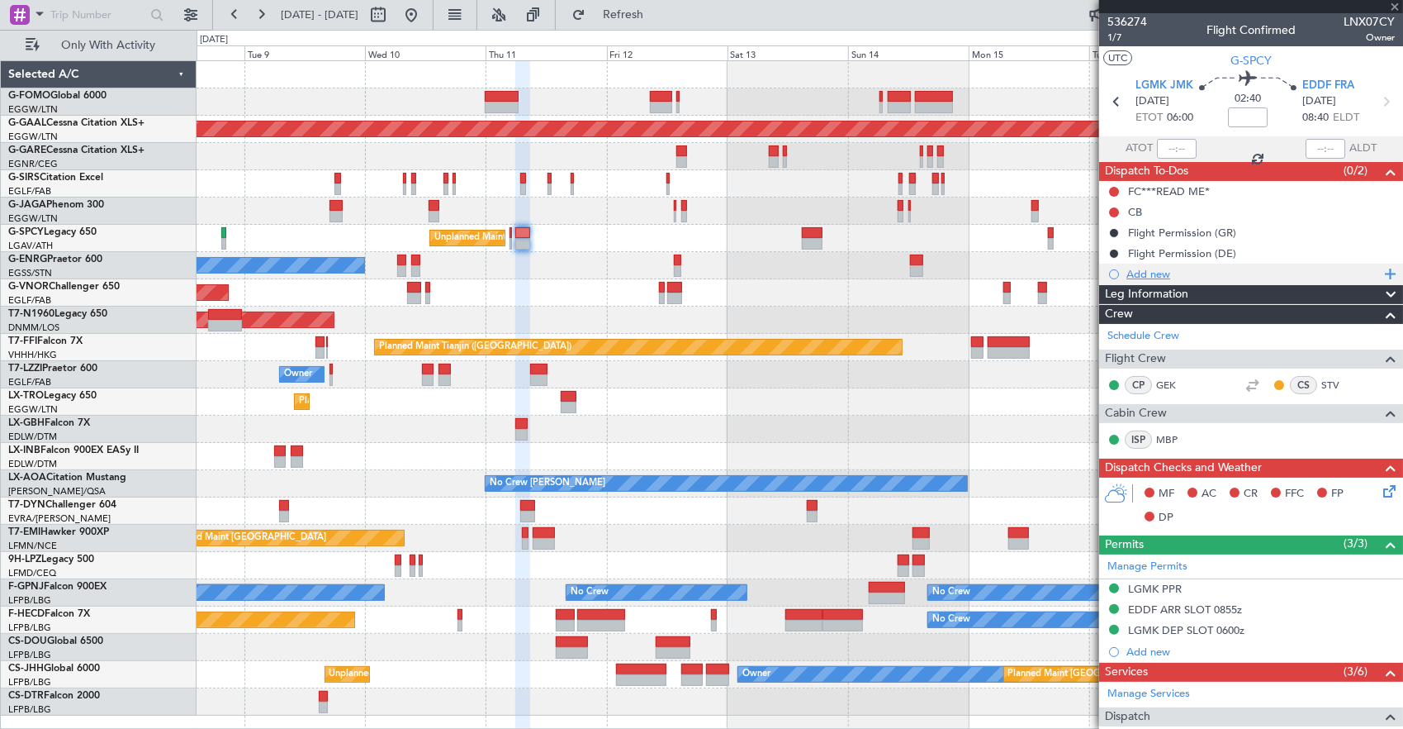
scroll to position [279, 0]
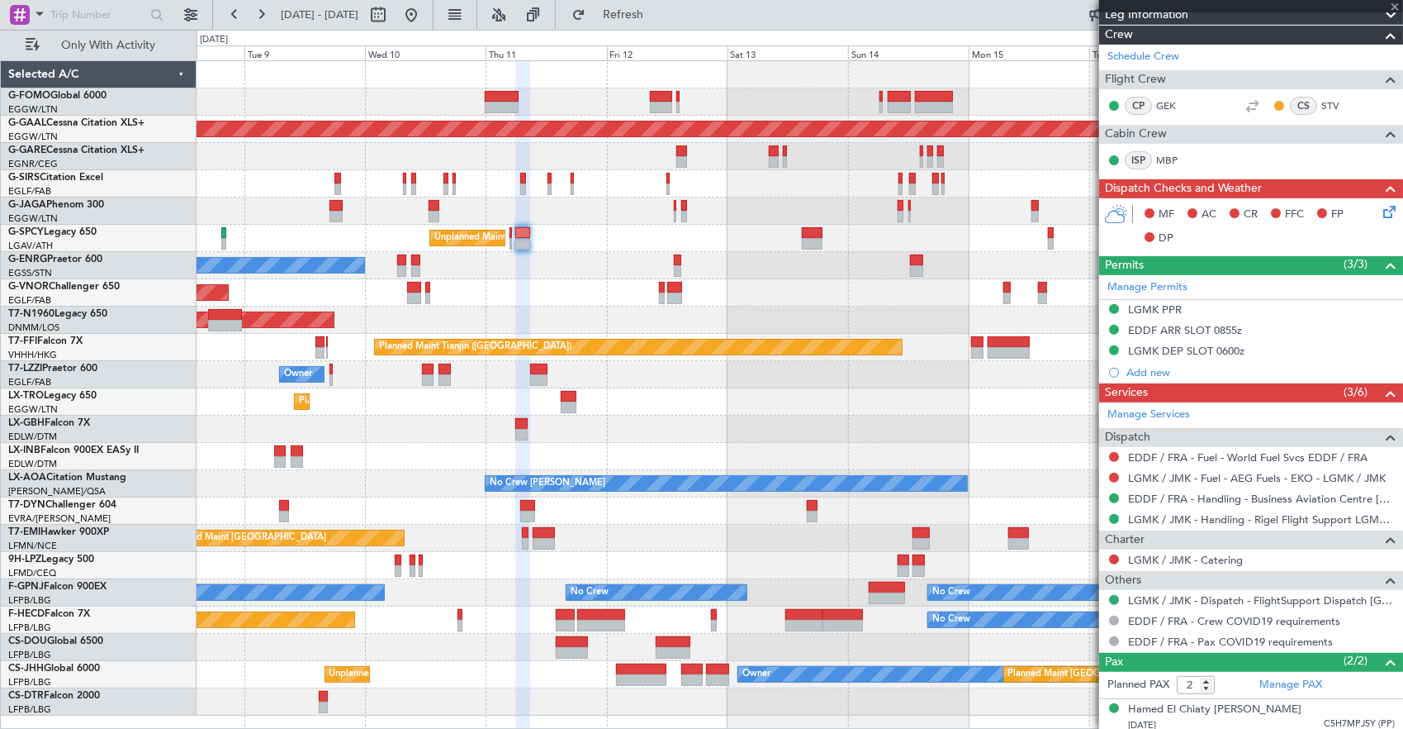
type input "-00:15"
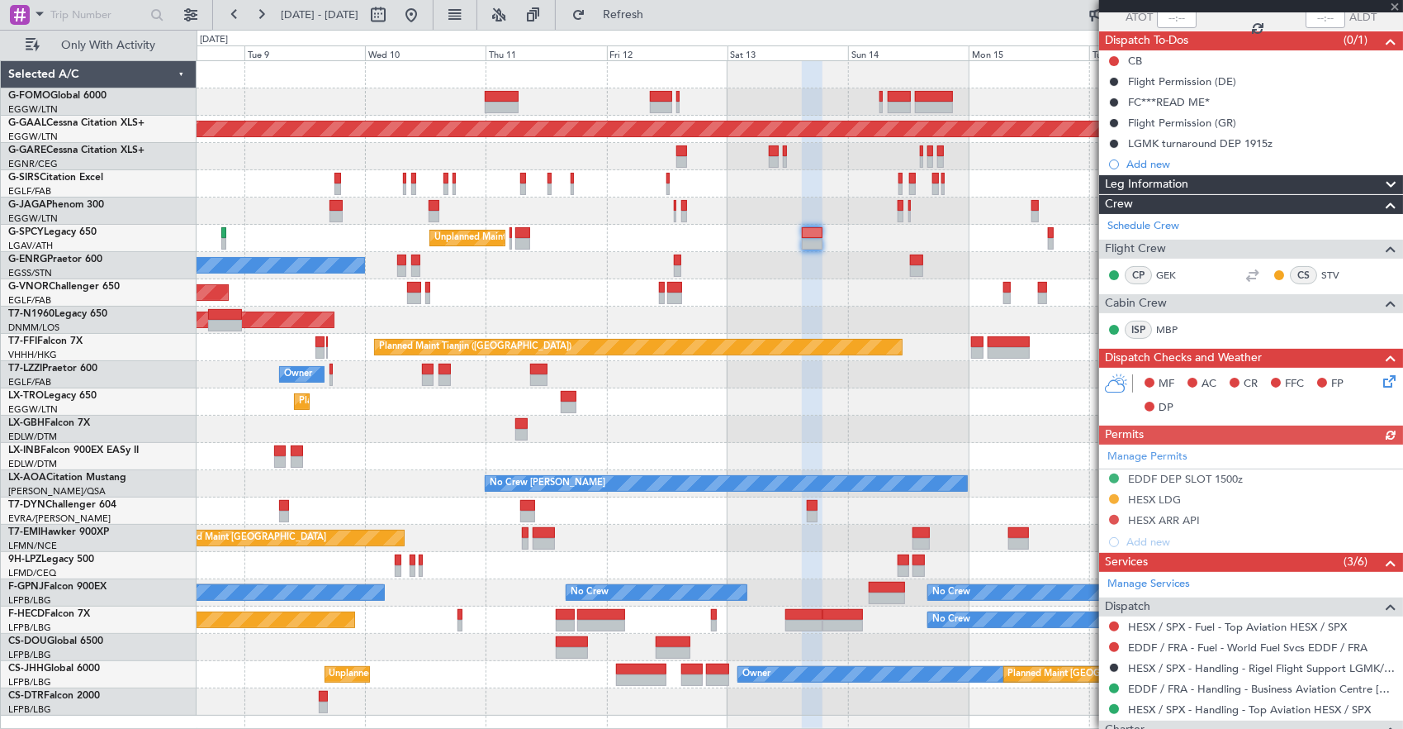
scroll to position [112, 0]
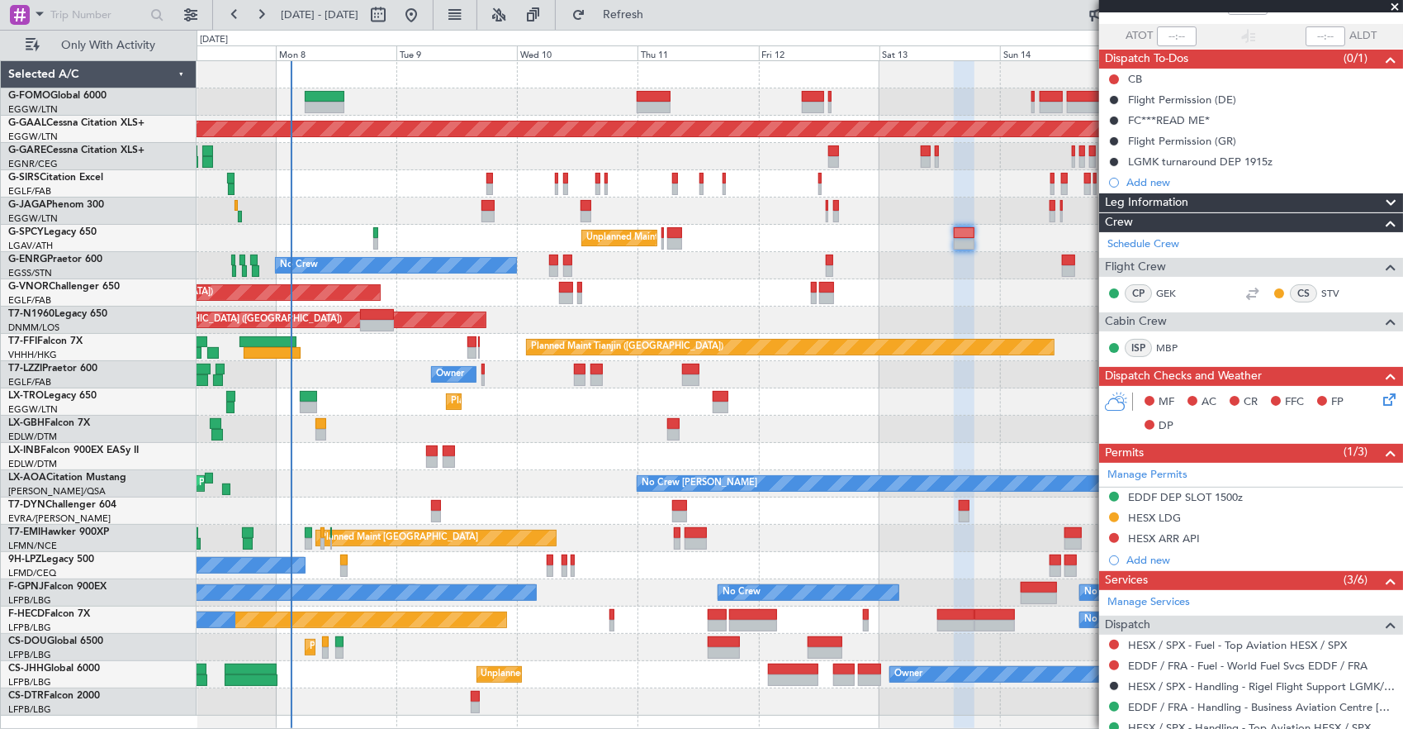
click at [715, 222] on div "Planned Maint London (Luton) Planned Maint Dusseldorf Unplanned Maint Athens (E…" at bounding box center [800, 388] width 1207 height 654
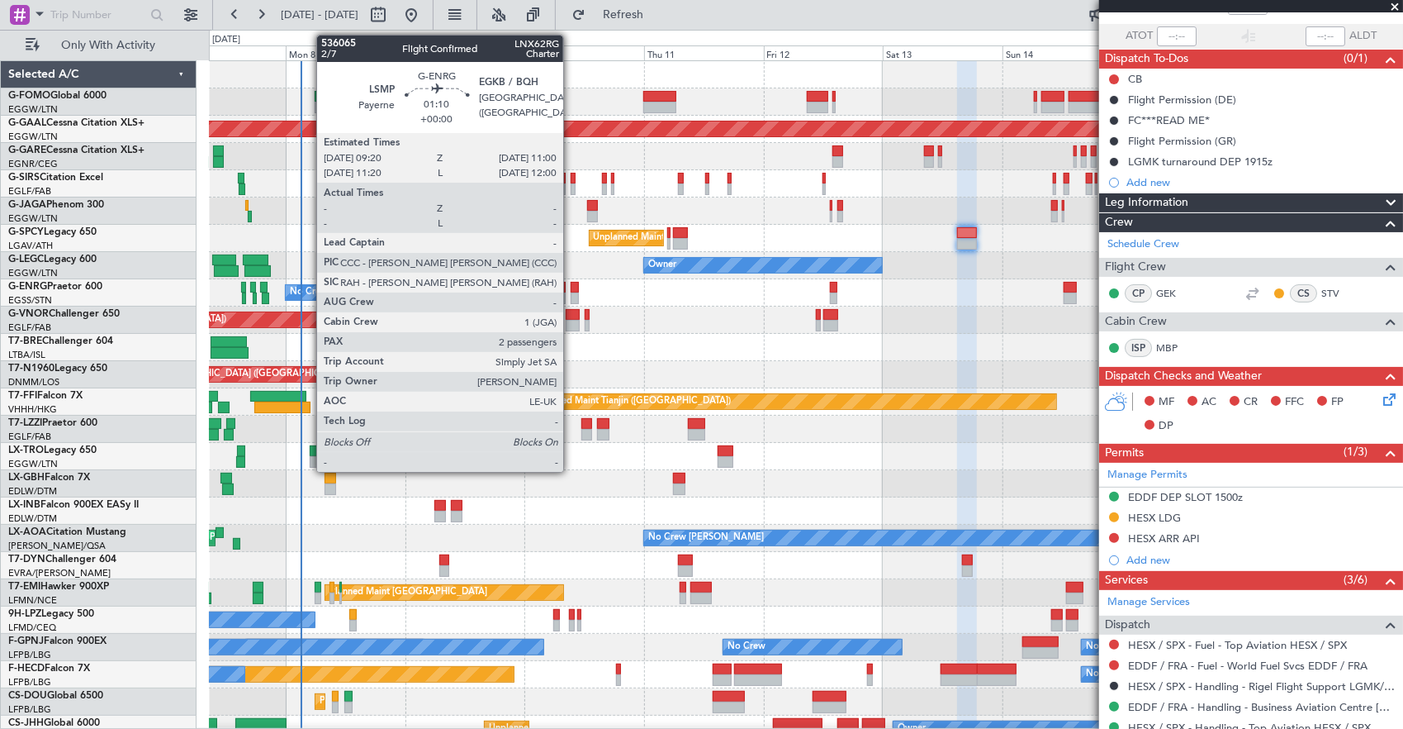
click at [572, 286] on div at bounding box center [575, 288] width 9 height 12
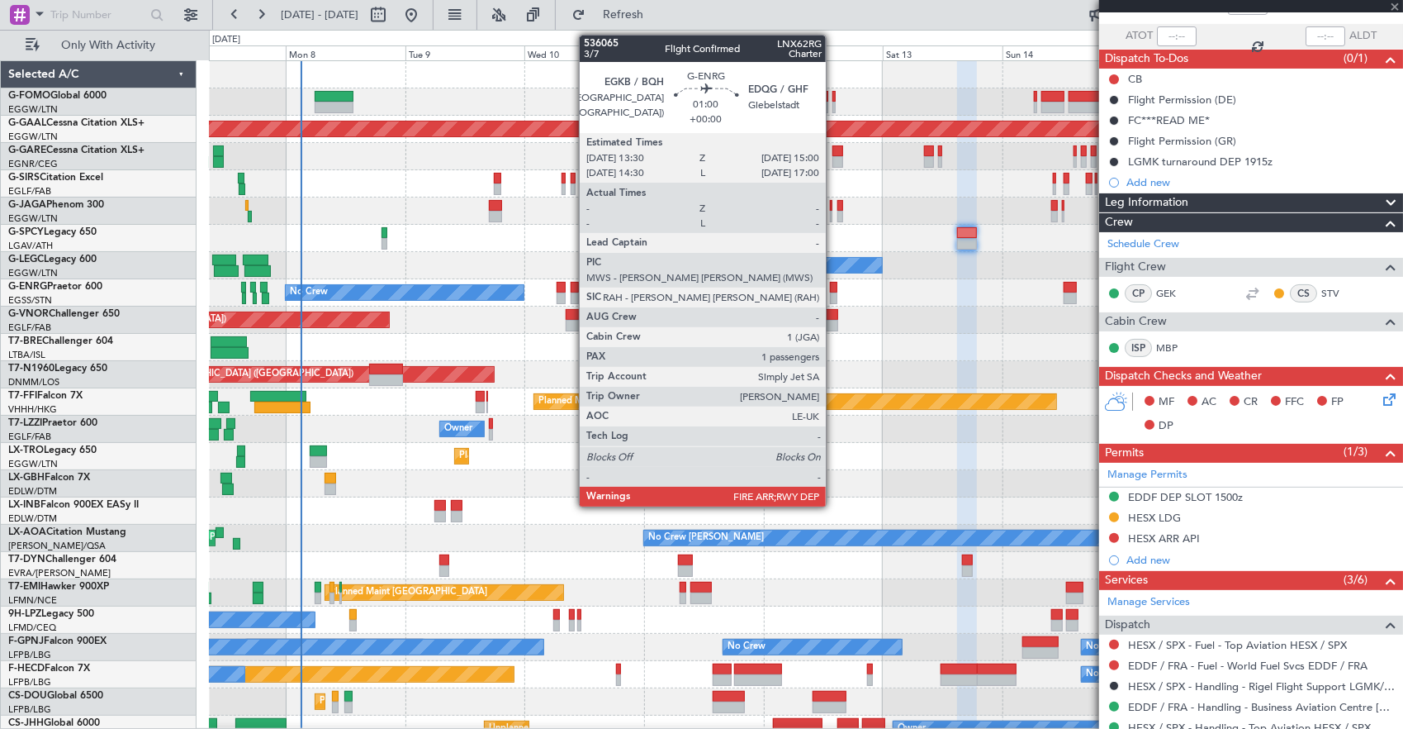
scroll to position [0, 0]
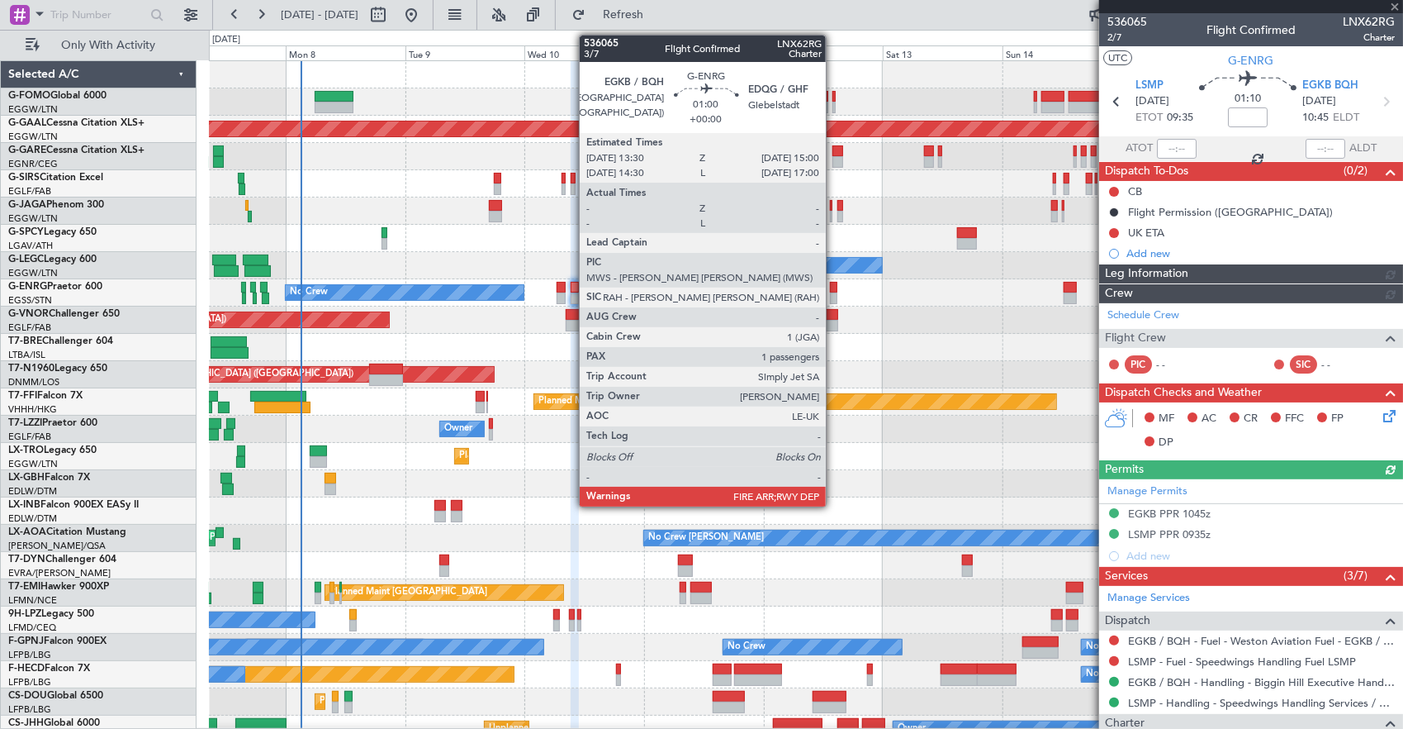
click at [834, 284] on div at bounding box center [834, 288] width 8 height 12
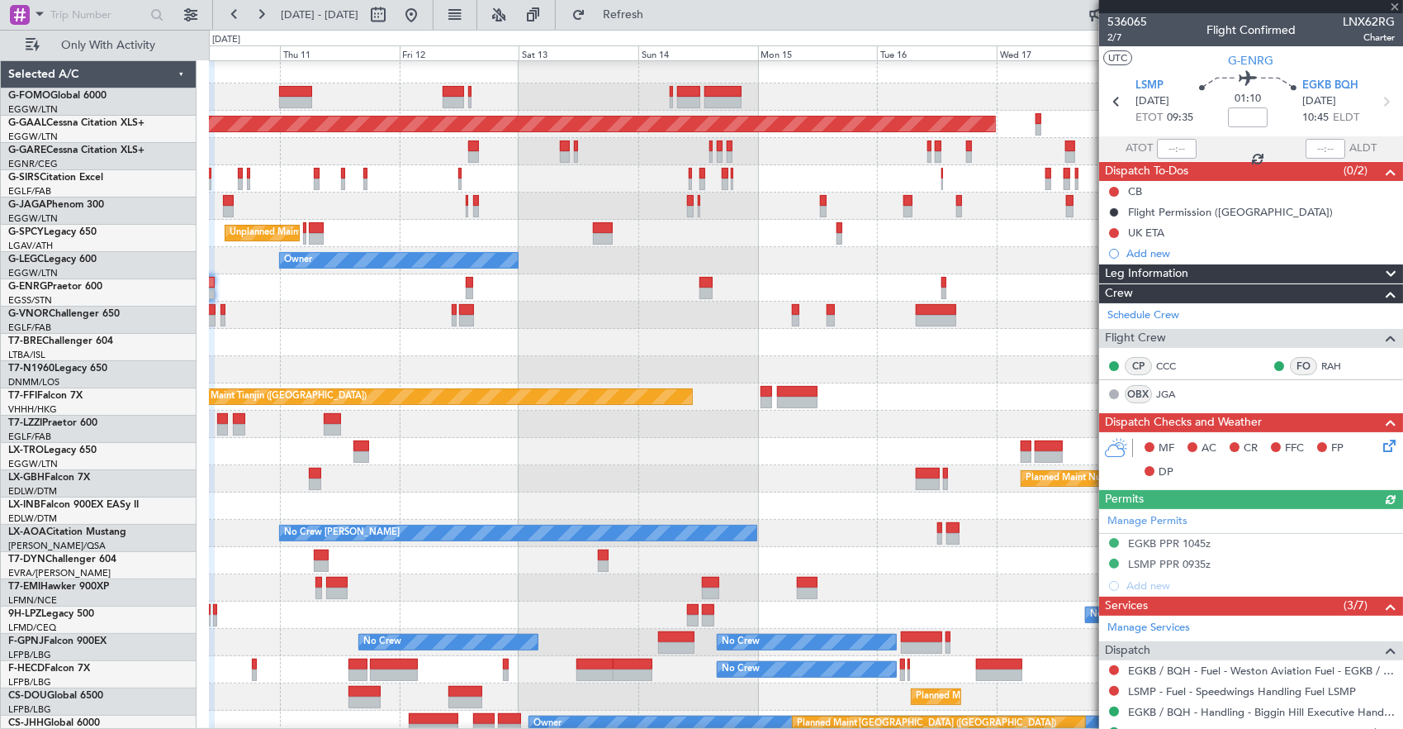
scroll to position [5, 0]
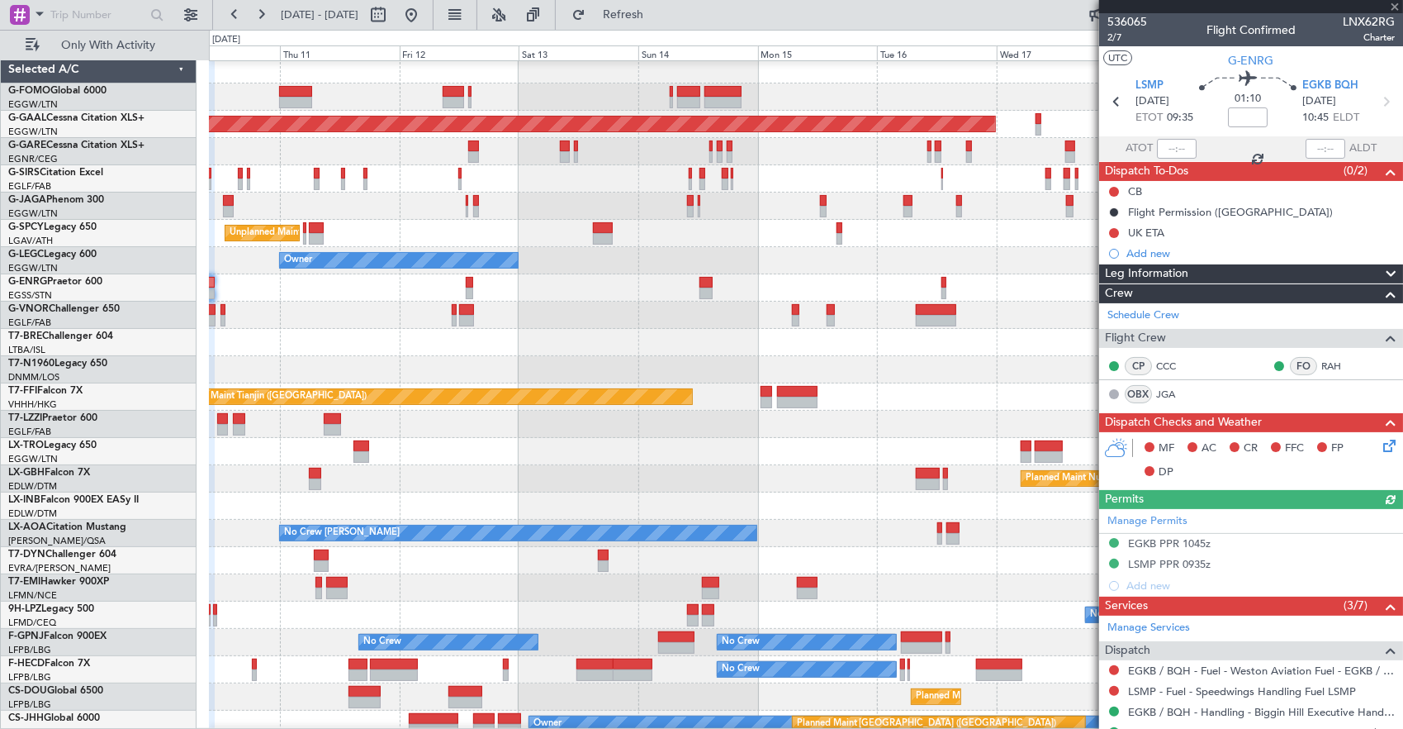
click at [591, 299] on div "No Crew" at bounding box center [806, 287] width 1194 height 27
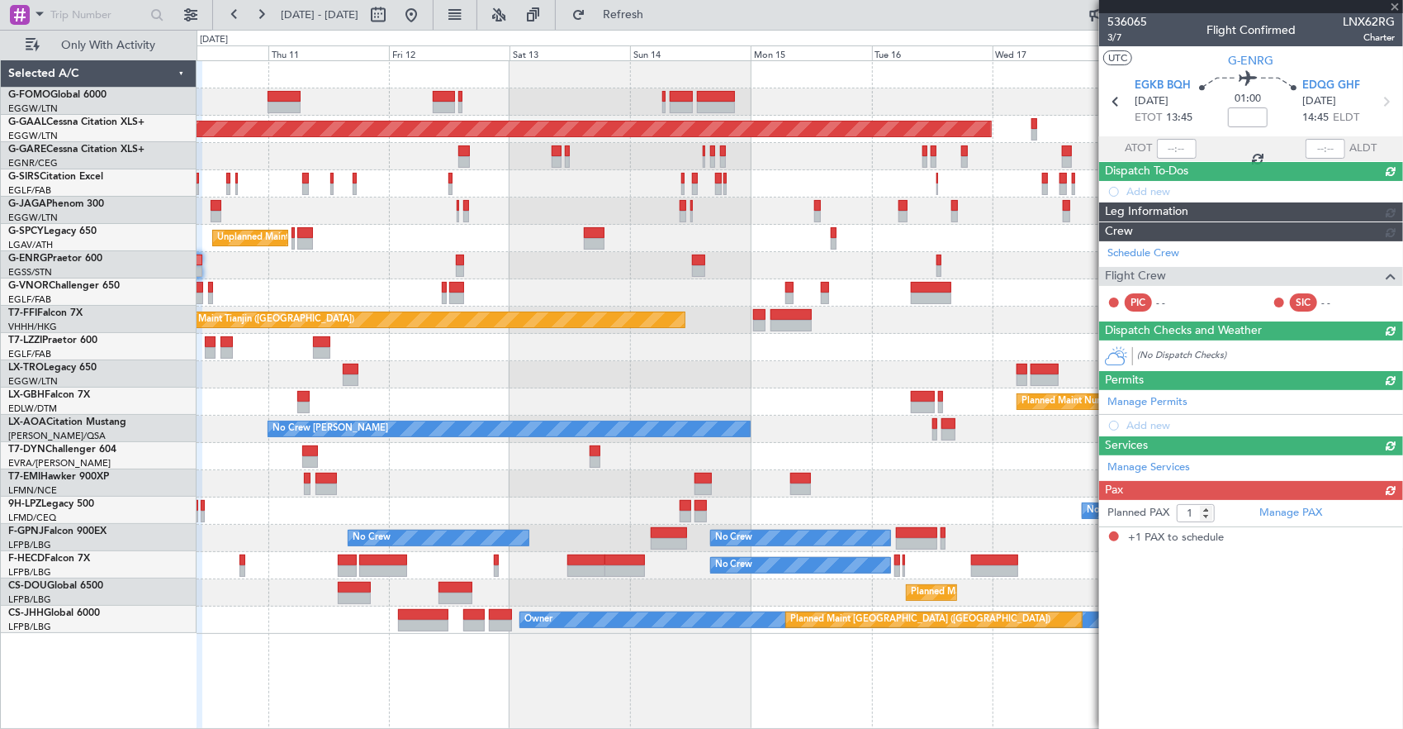
scroll to position [0, 0]
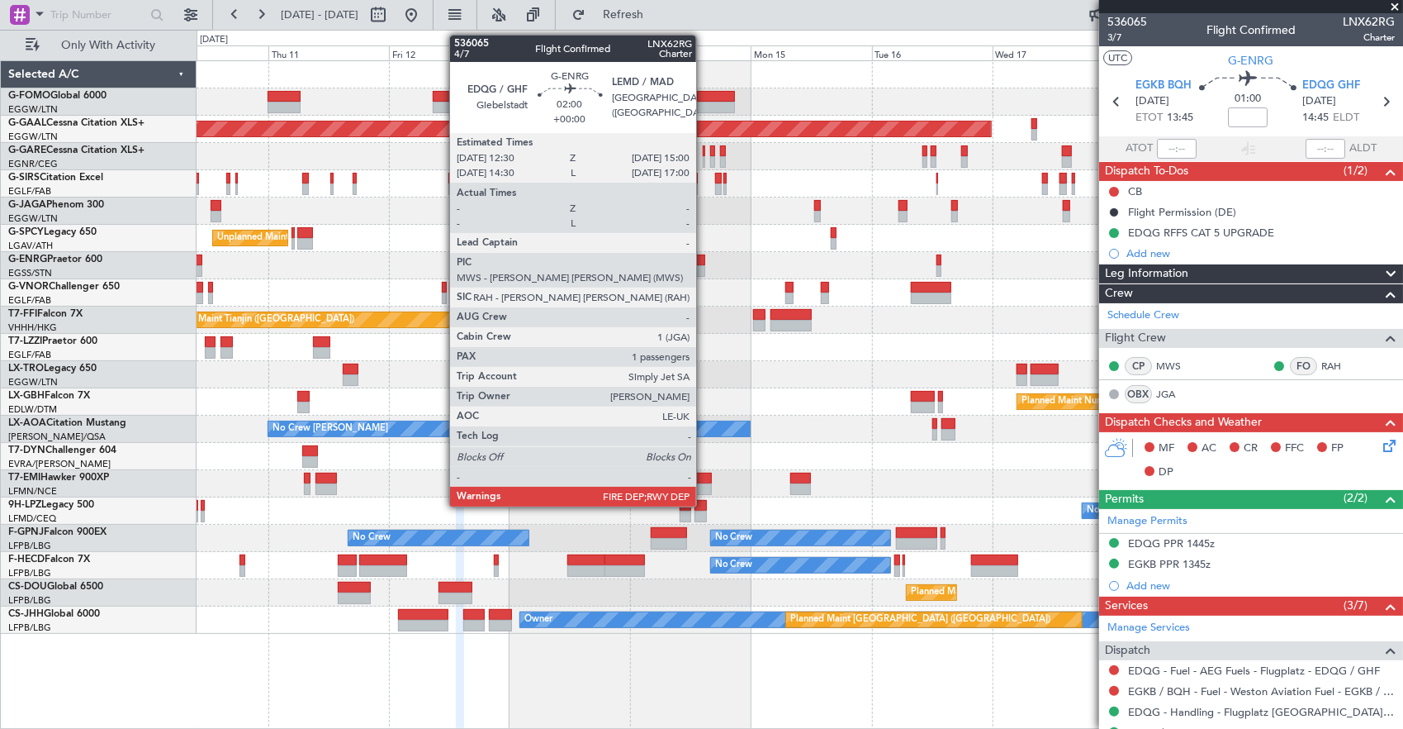
click at [705, 258] on div at bounding box center [698, 260] width 13 height 12
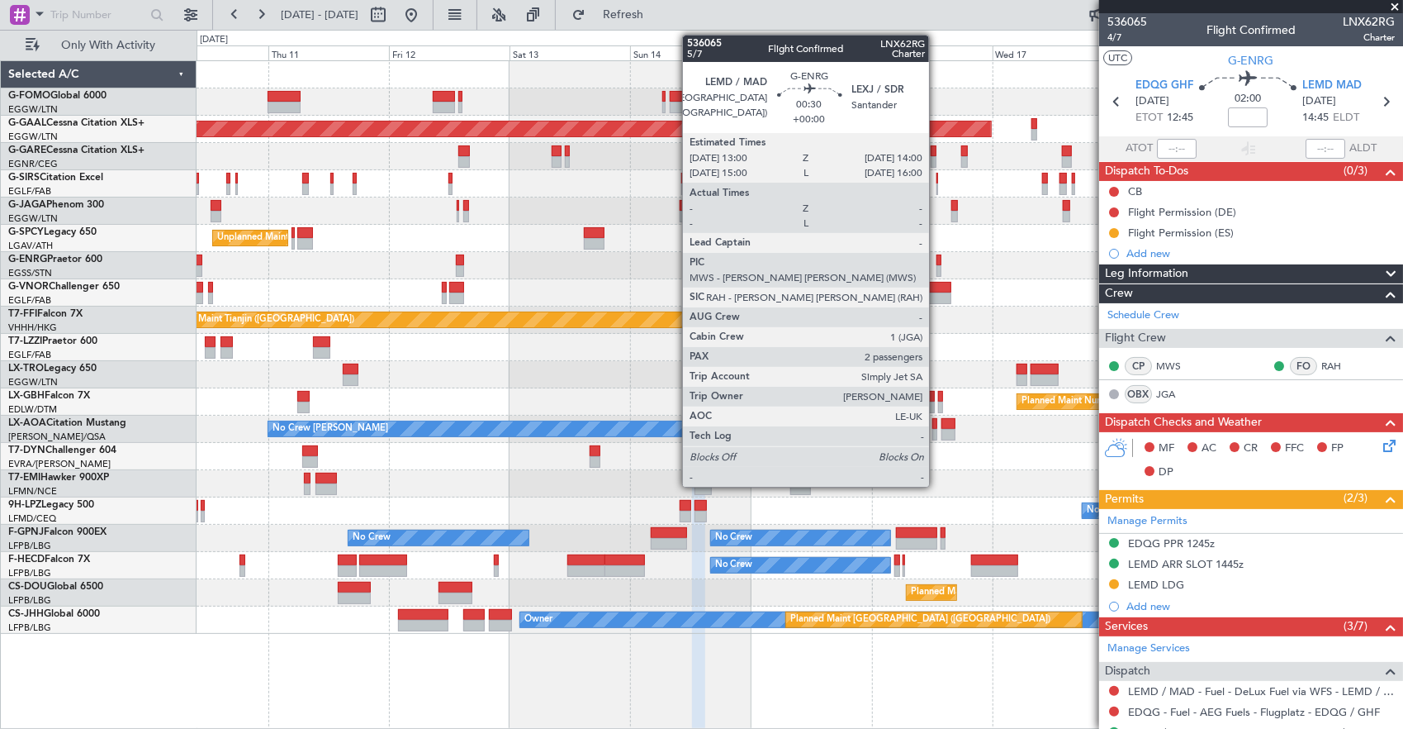
click at [938, 263] on div at bounding box center [940, 260] width 6 height 12
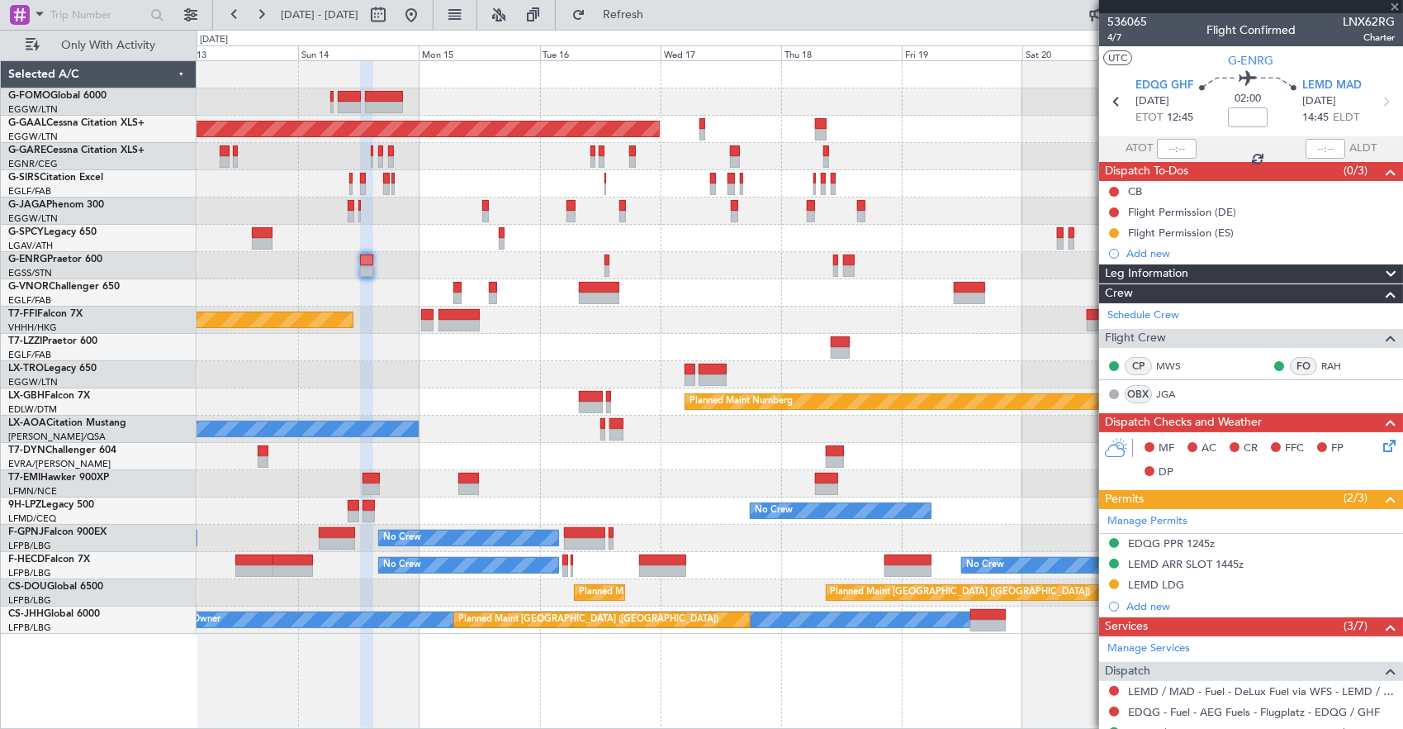
click at [652, 283] on div "Planned Maint Dusseldorf Planned Maint [GEOGRAPHIC_DATA] ([GEOGRAPHIC_DATA]) Un…" at bounding box center [800, 347] width 1207 height 572
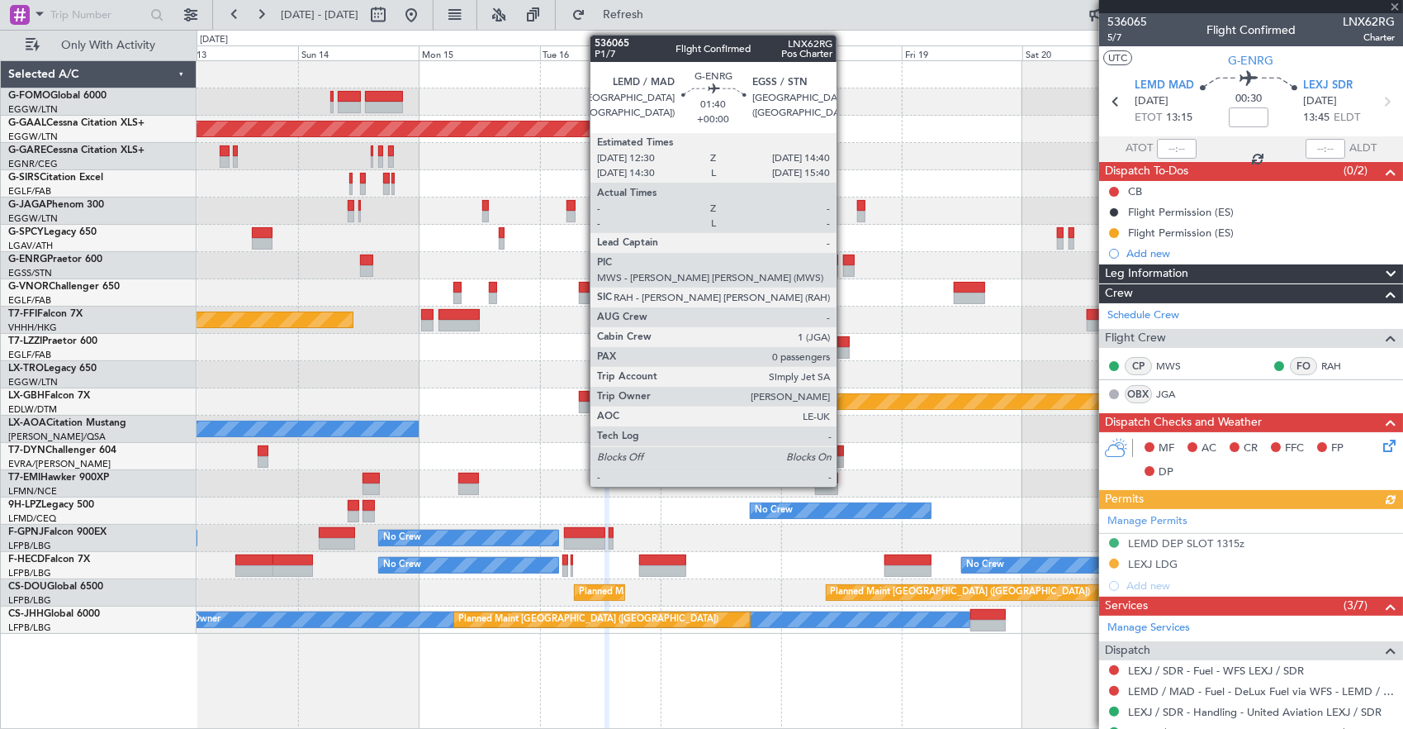
click at [845, 257] on div at bounding box center [849, 260] width 12 height 12
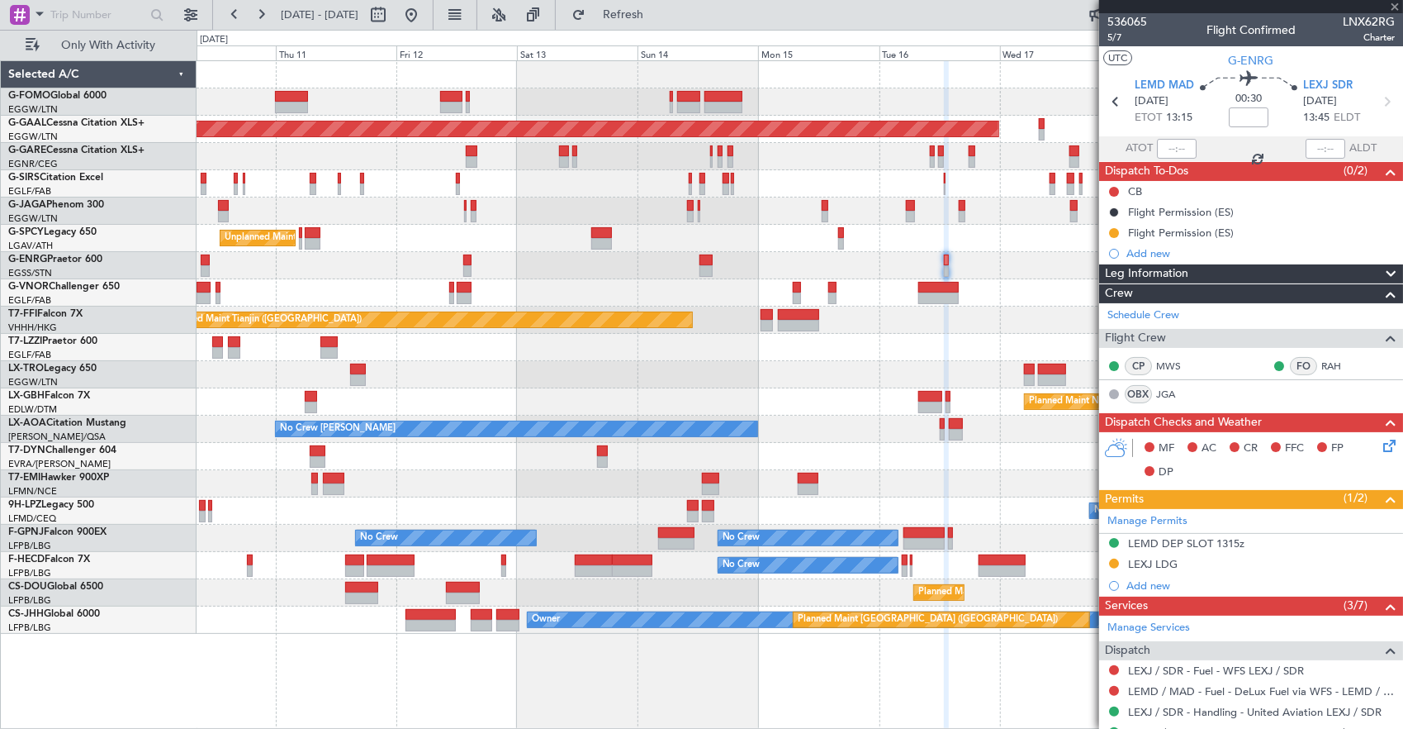
click at [950, 240] on div "Planned Maint Dusseldorf Unplanned Maint Athens (Eleftherios Venizelos Intl) No…" at bounding box center [800, 347] width 1207 height 572
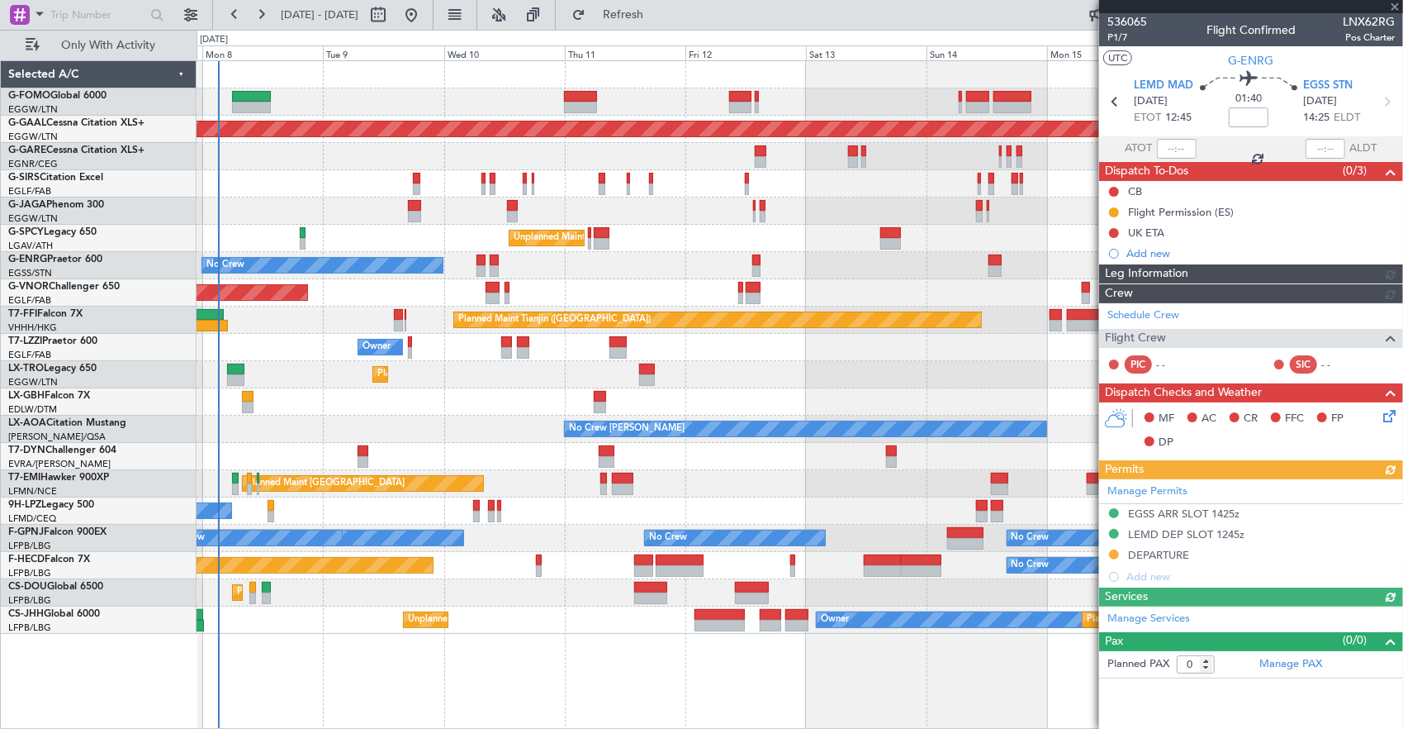
click at [890, 253] on div "No Crew" at bounding box center [800, 265] width 1207 height 27
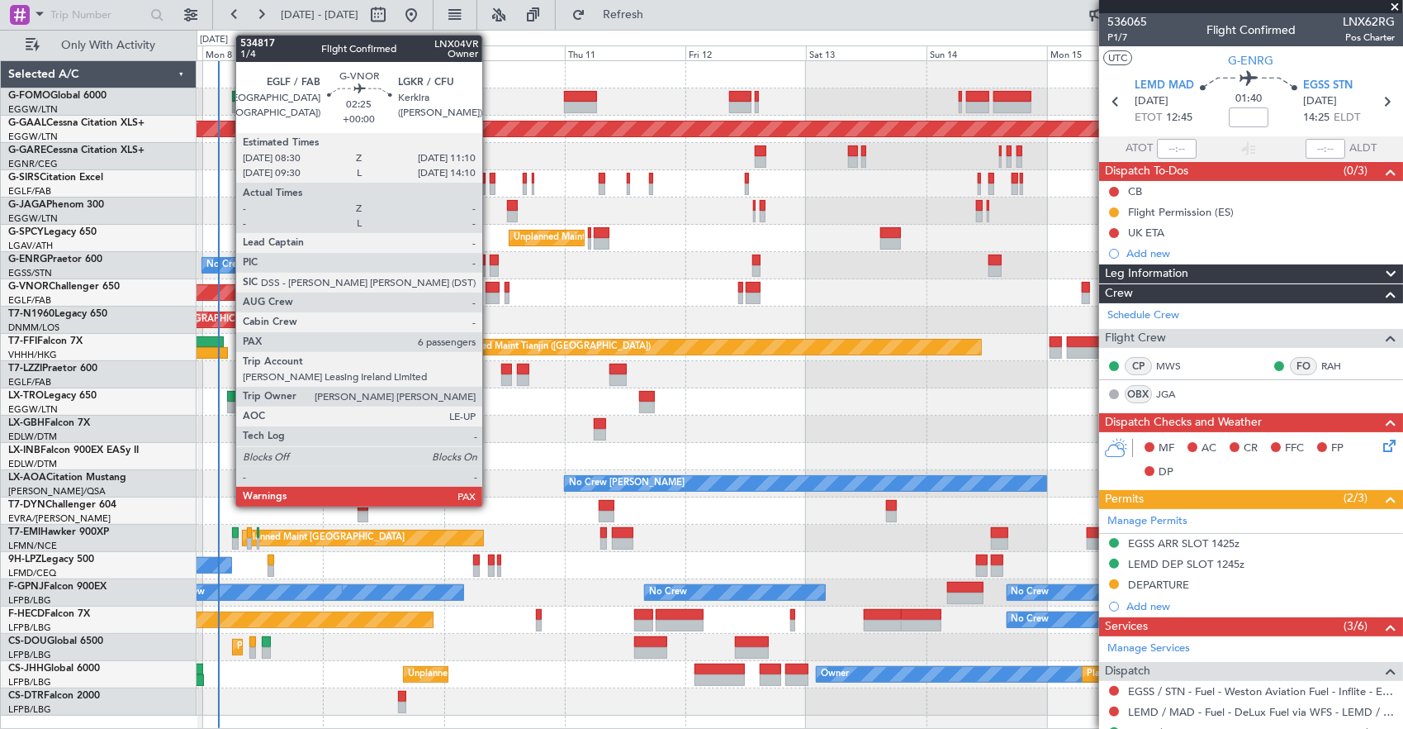
click at [491, 287] on div at bounding box center [493, 288] width 14 height 12
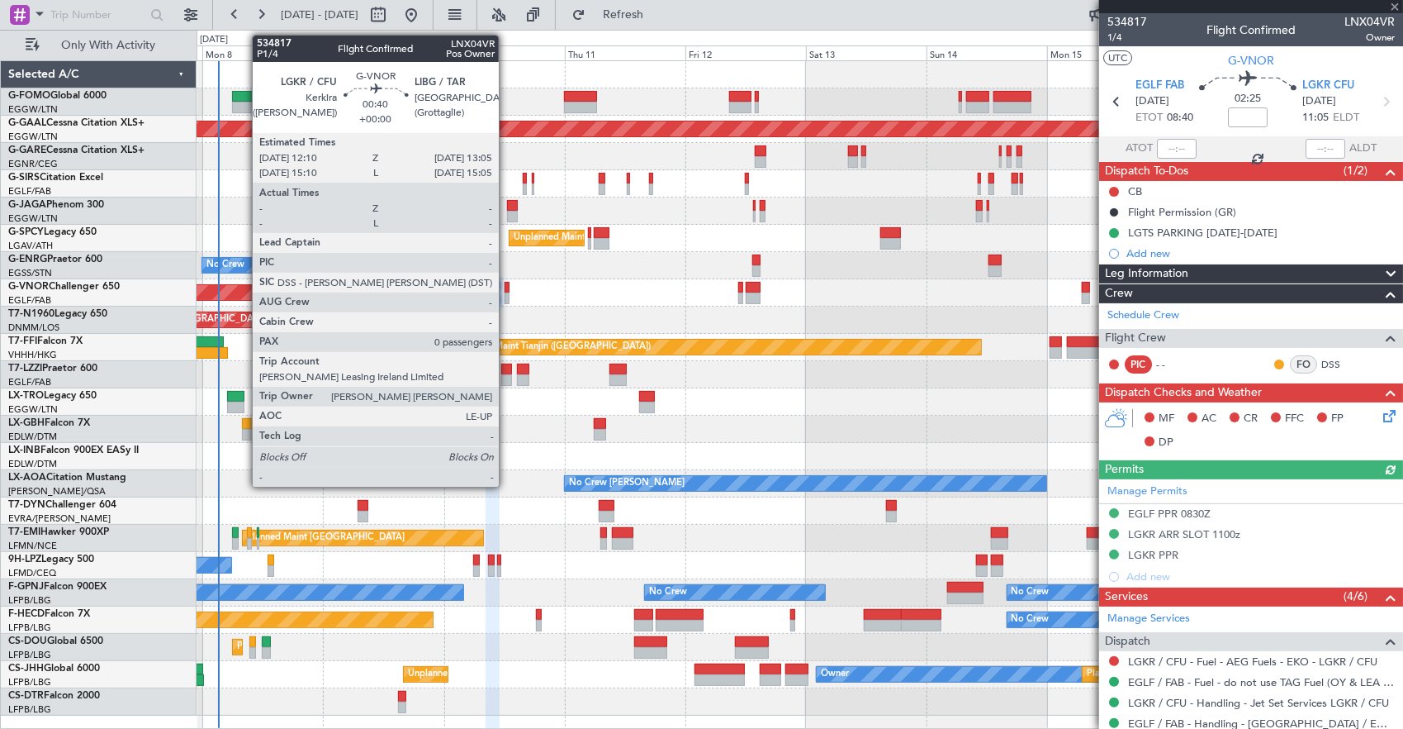
click at [507, 291] on div at bounding box center [507, 288] width 5 height 12
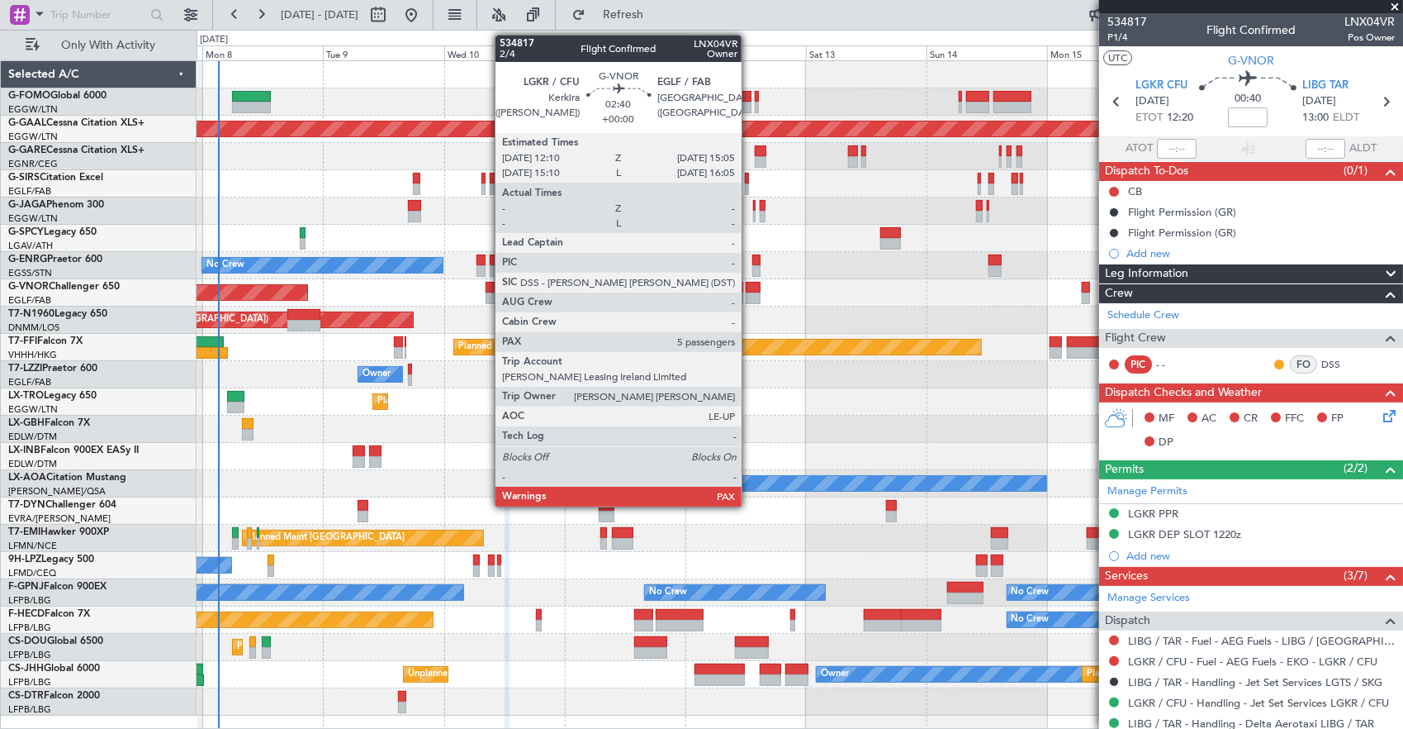
click at [750, 289] on div at bounding box center [753, 288] width 15 height 12
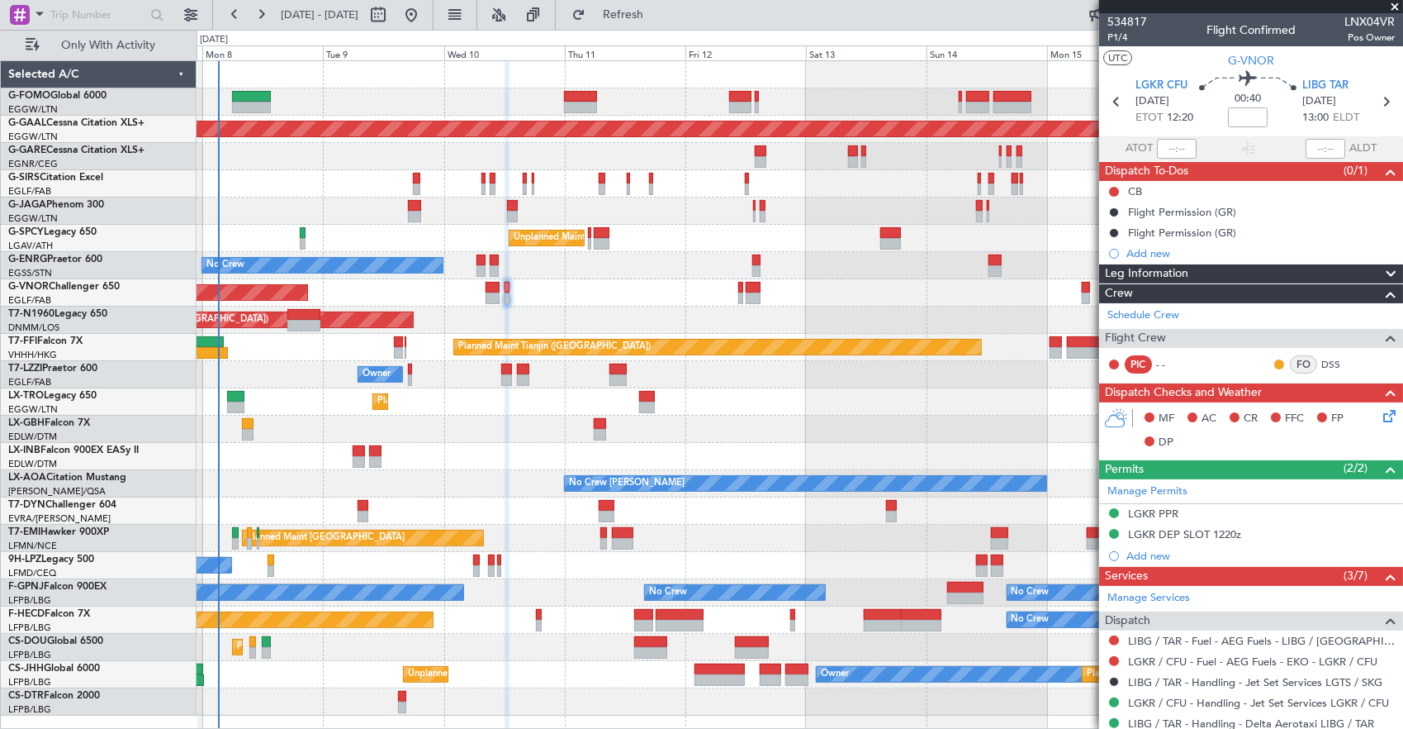
click at [626, 301] on div "Planned Maint [GEOGRAPHIC_DATA] ([GEOGRAPHIC_DATA])" at bounding box center [800, 292] width 1207 height 27
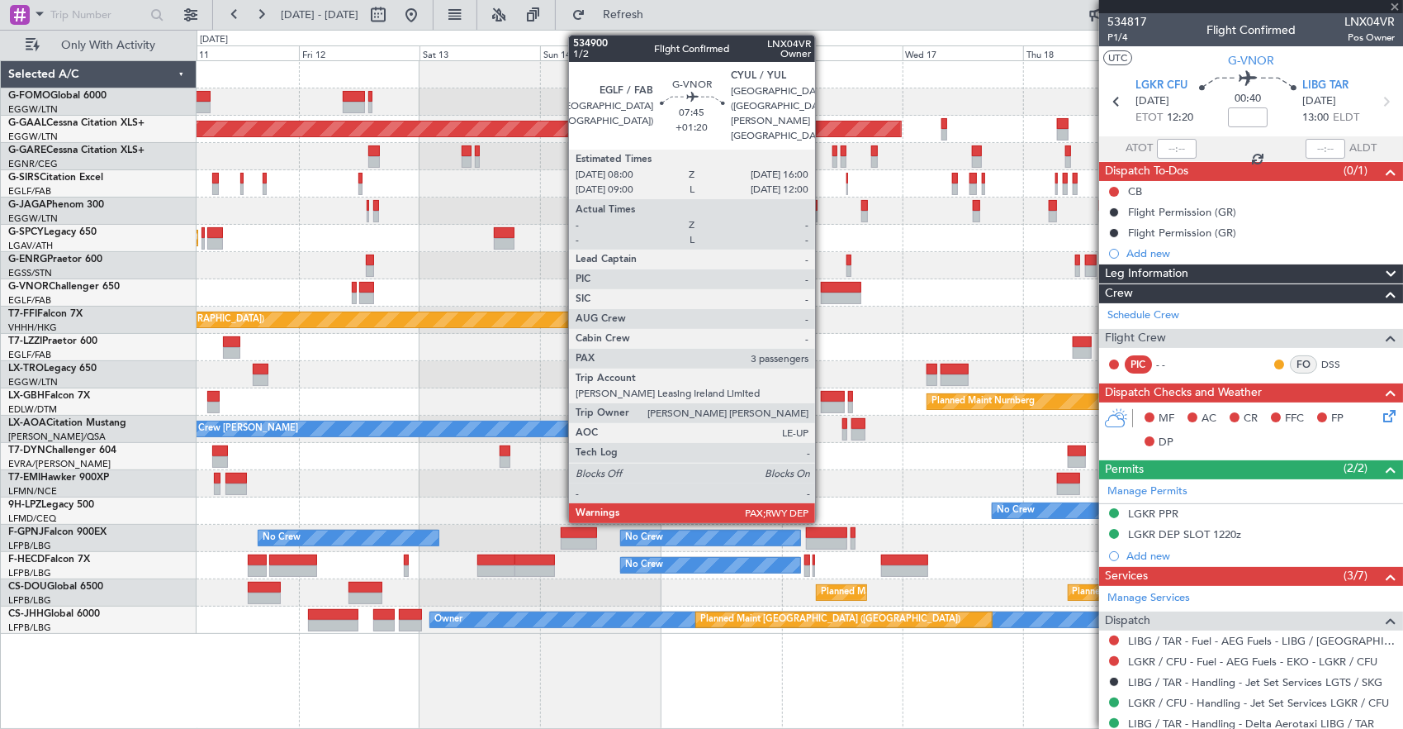
type input "5"
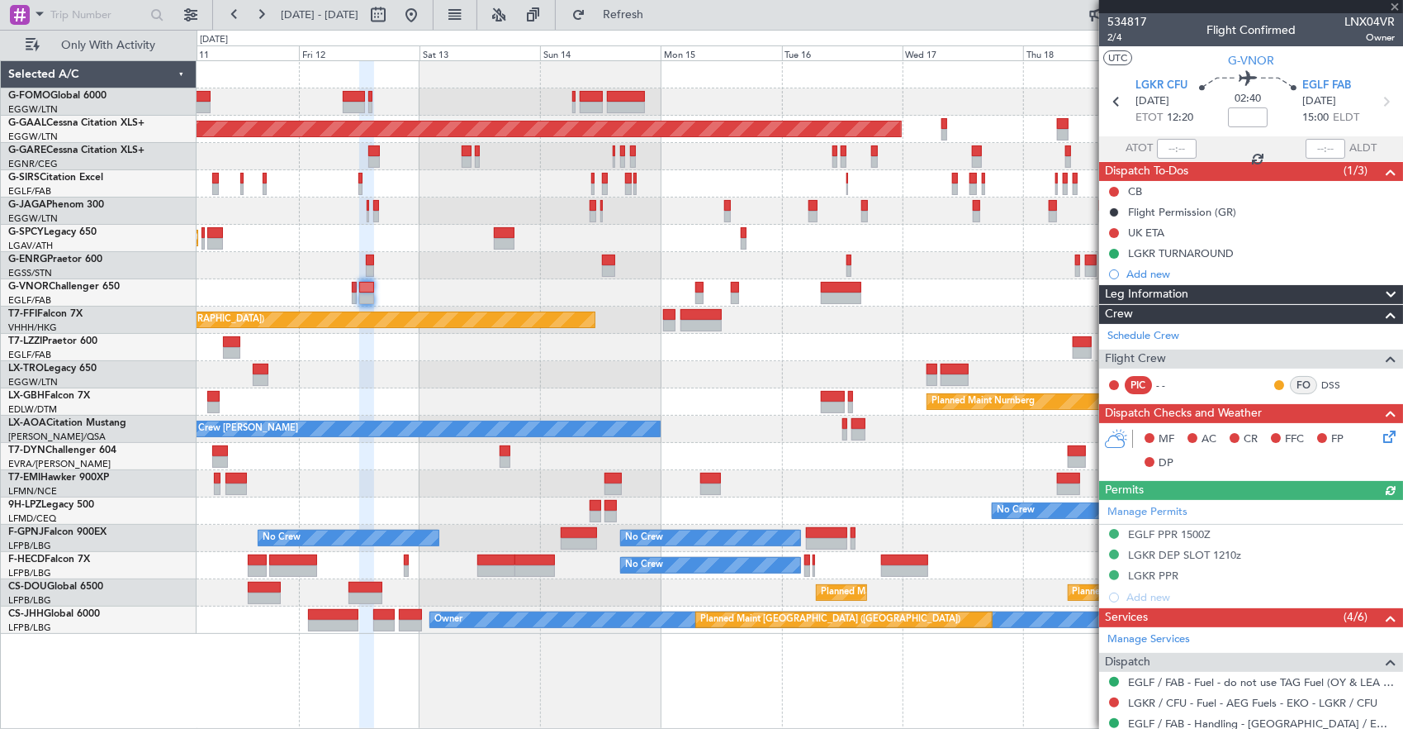
click at [701, 288] on div "Planned Maint [GEOGRAPHIC_DATA] ([GEOGRAPHIC_DATA])" at bounding box center [800, 292] width 1207 height 27
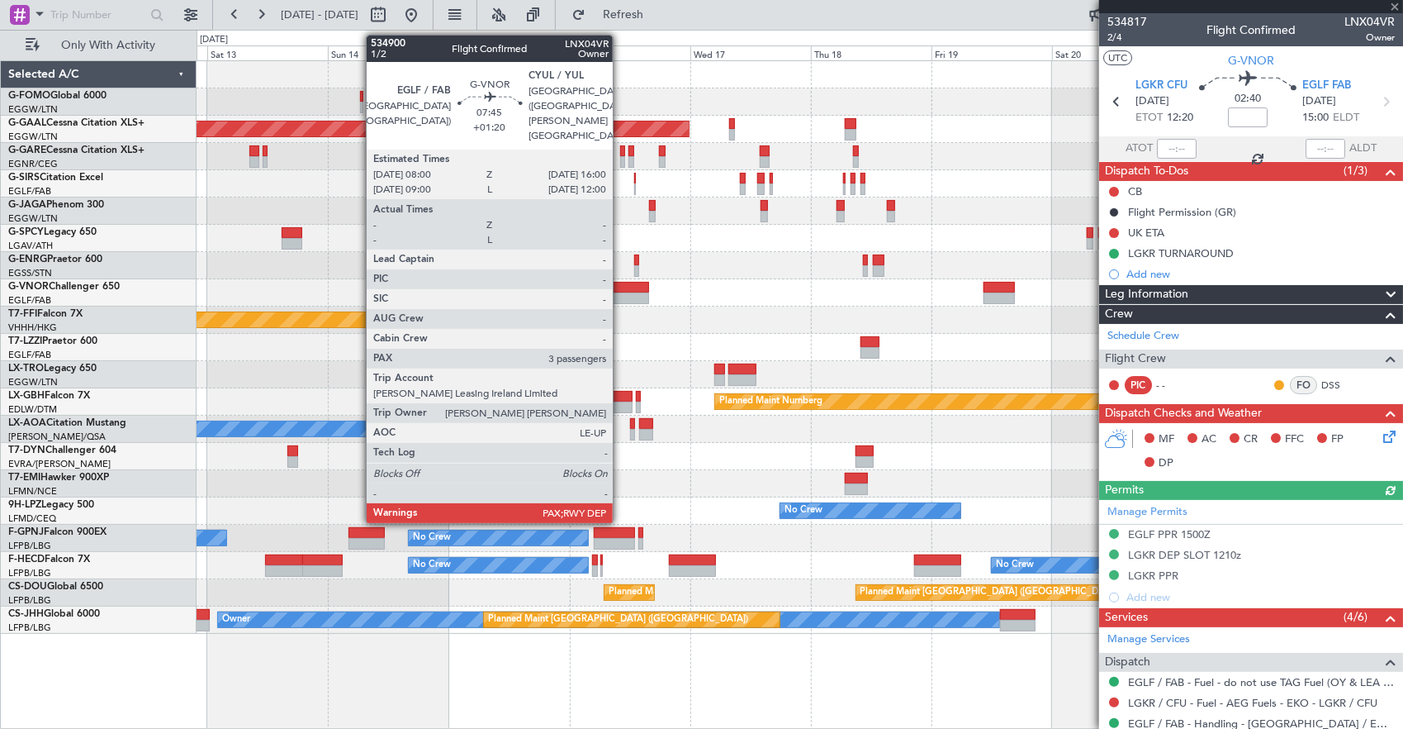
click at [621, 295] on div at bounding box center [629, 298] width 40 height 12
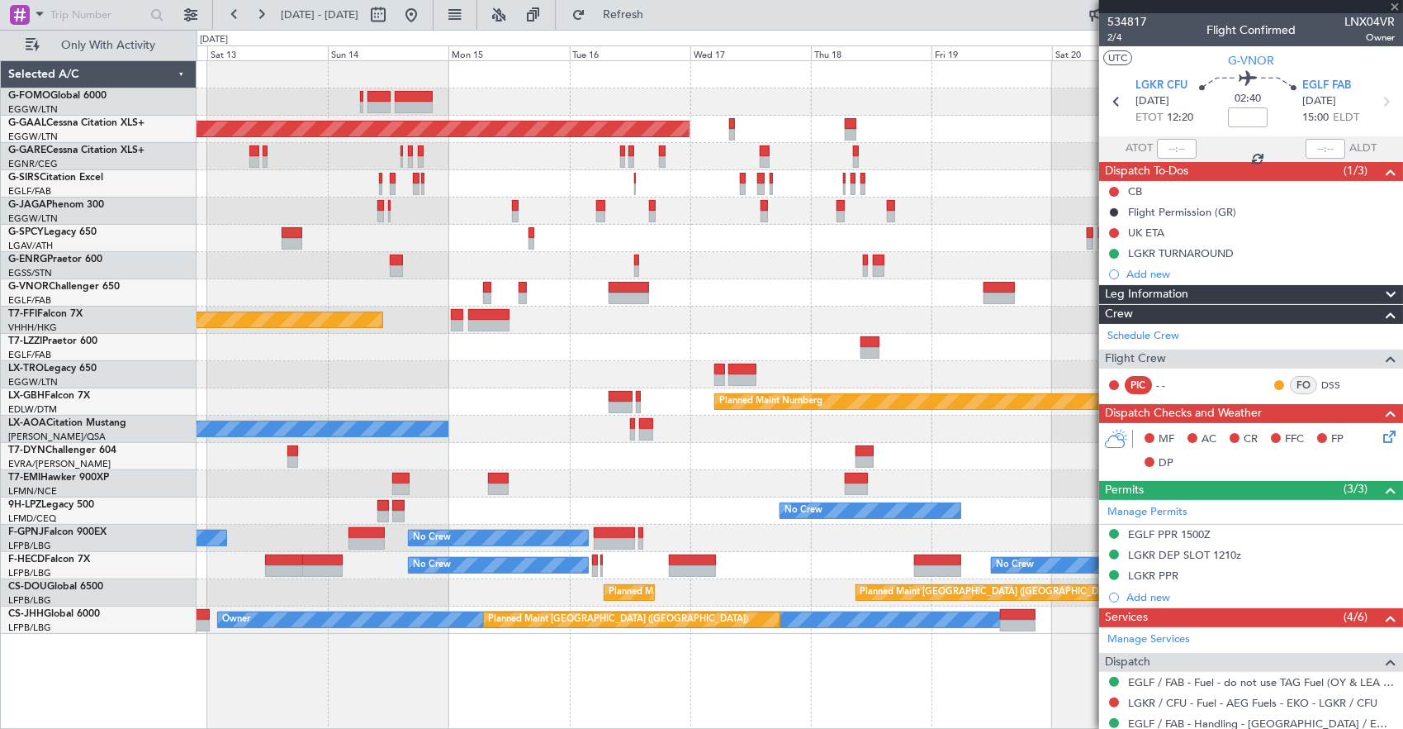
type input "+01:20"
type input "3"
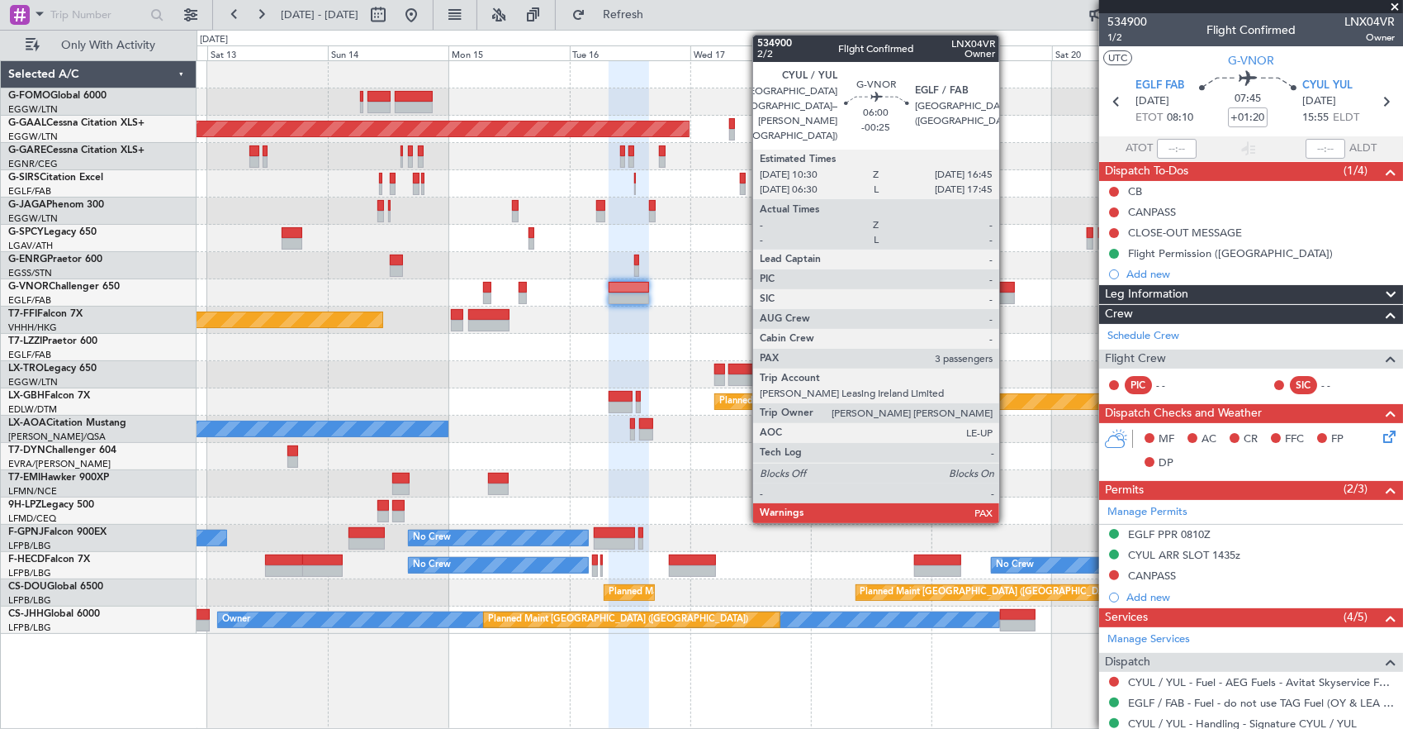
click at [1008, 290] on div at bounding box center [1000, 288] width 32 height 12
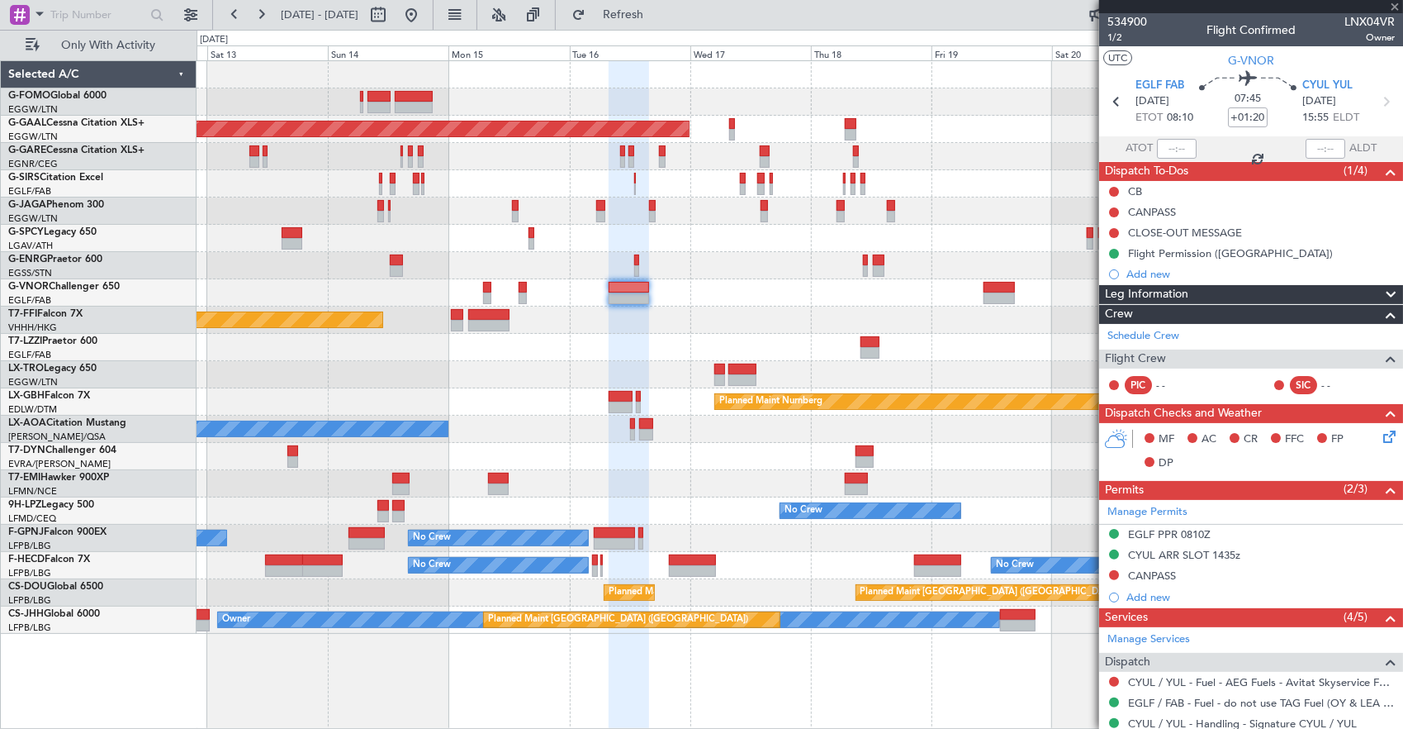
type input "-00:25"
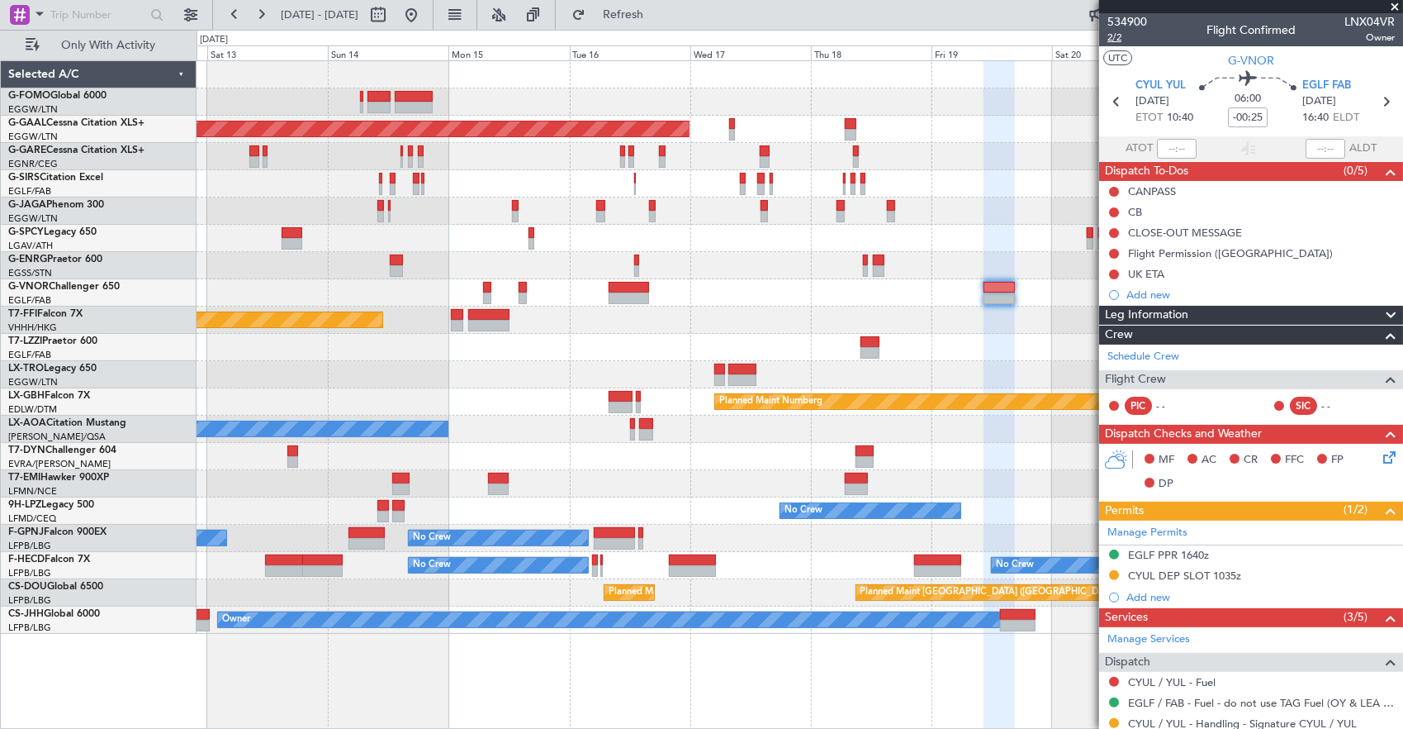
click at [1123, 36] on span "2/2" at bounding box center [1128, 38] width 40 height 14
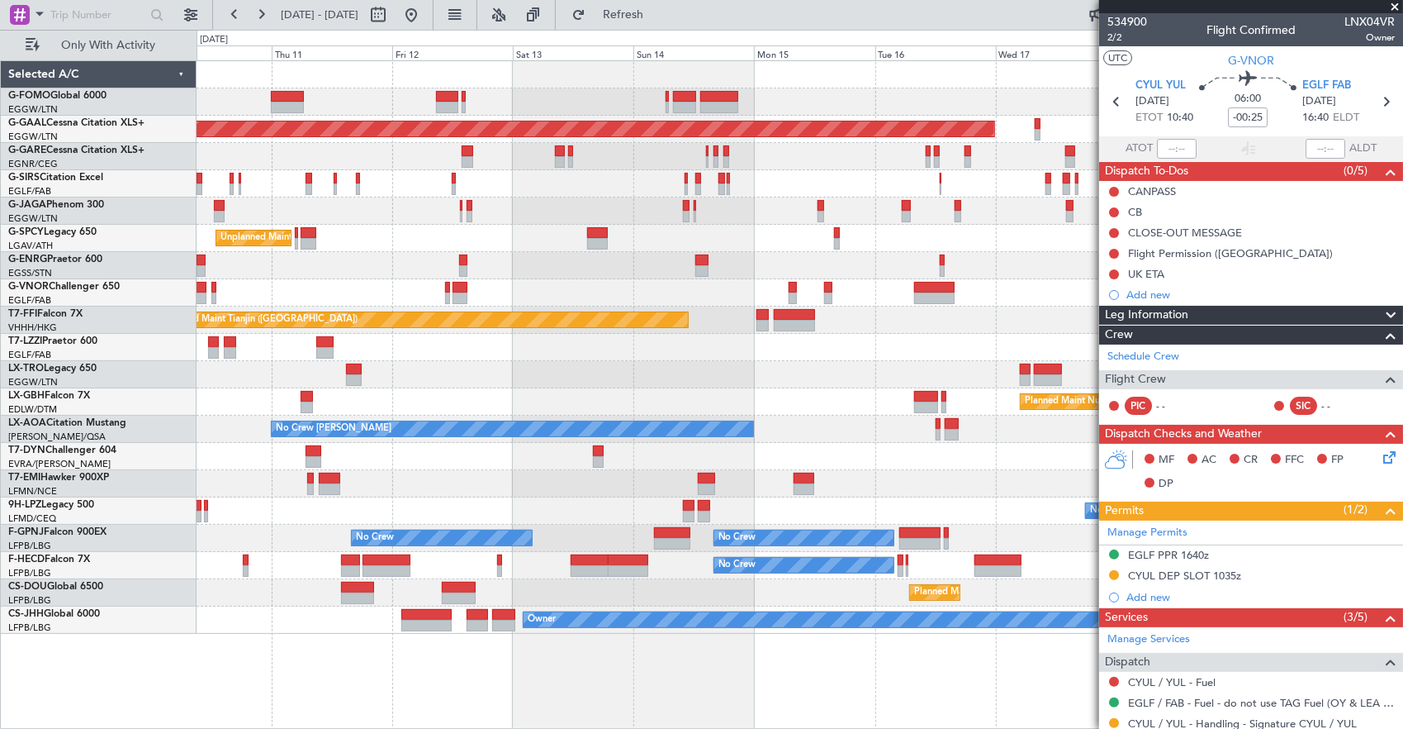
click at [904, 335] on div "Owner" at bounding box center [800, 347] width 1207 height 27
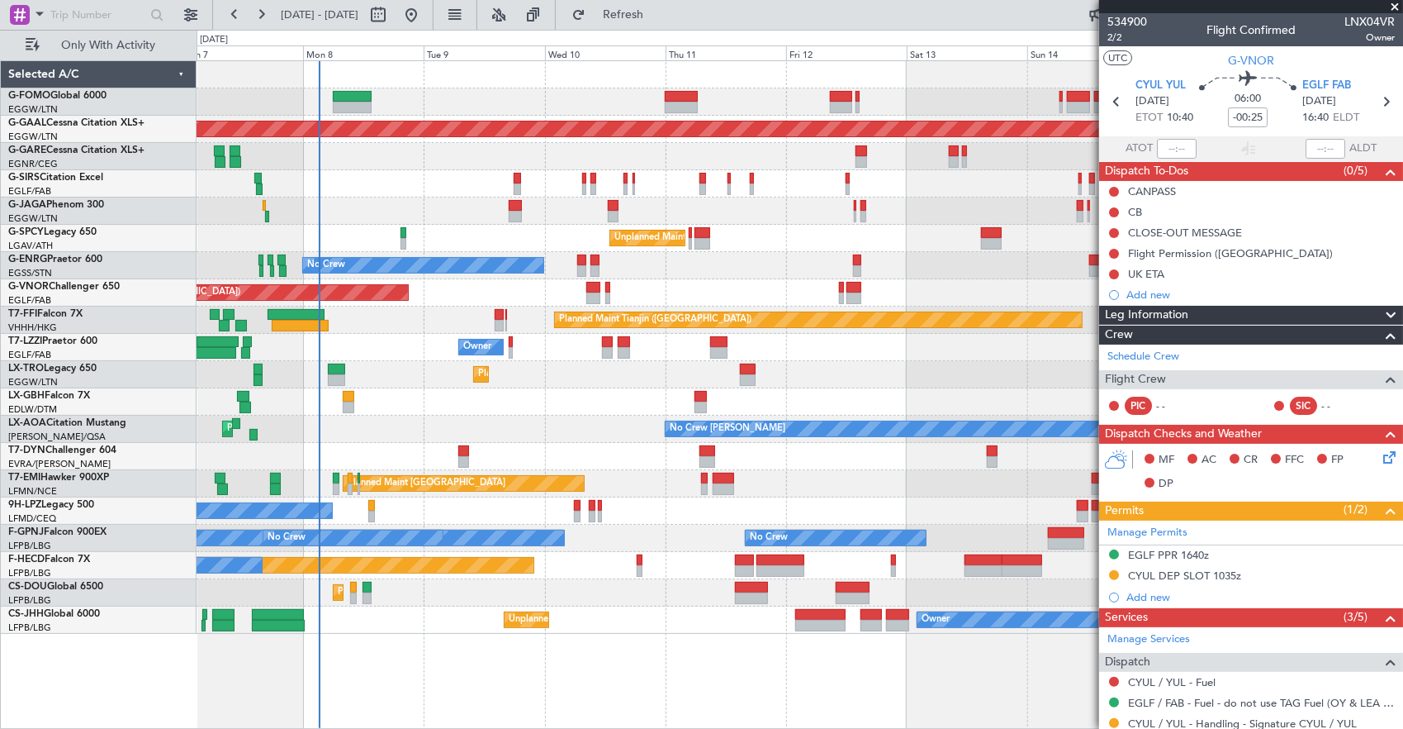
click at [799, 363] on div "Planned Maint [GEOGRAPHIC_DATA] ([GEOGRAPHIC_DATA]) Planned [GEOGRAPHIC_DATA] P…" at bounding box center [800, 347] width 1207 height 572
click at [643, 347] on div "Owner" at bounding box center [800, 347] width 1207 height 27
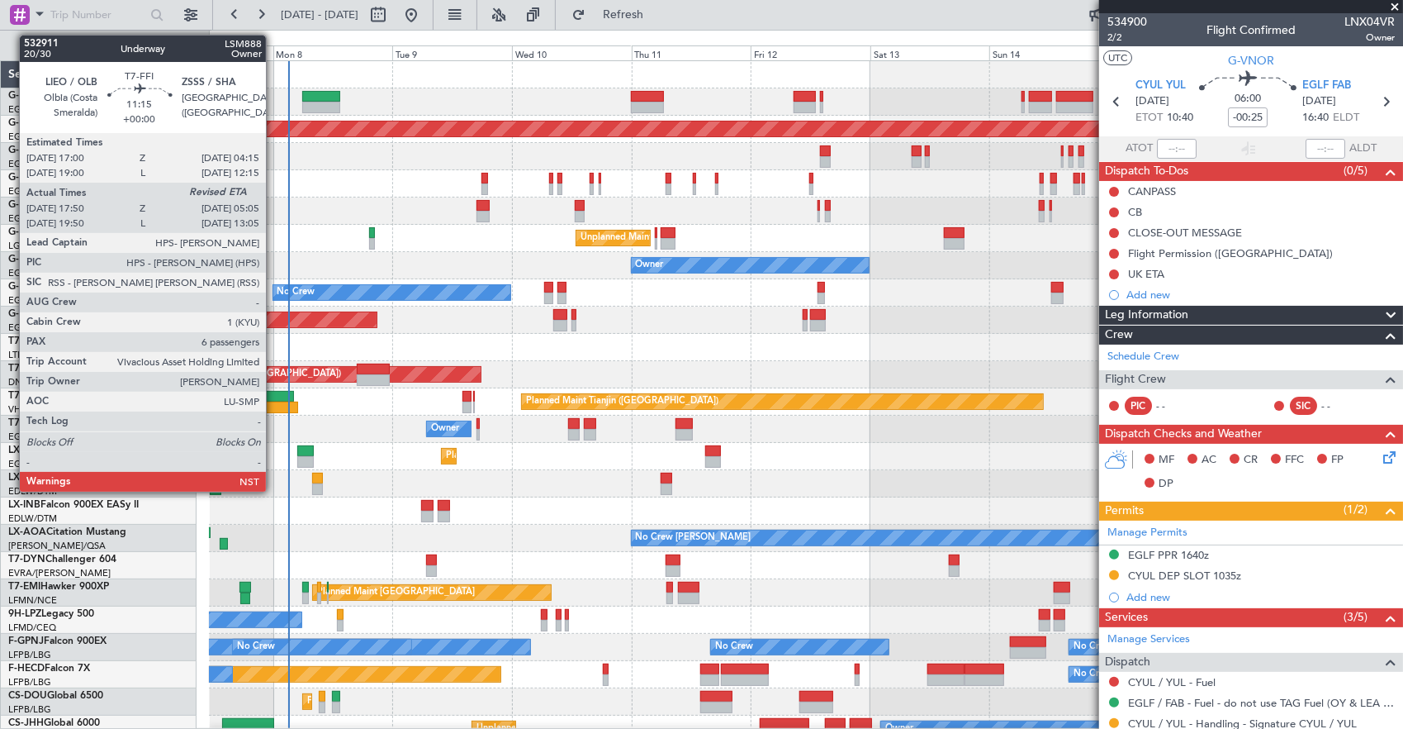
click at [274, 403] on div at bounding box center [269, 407] width 56 height 12
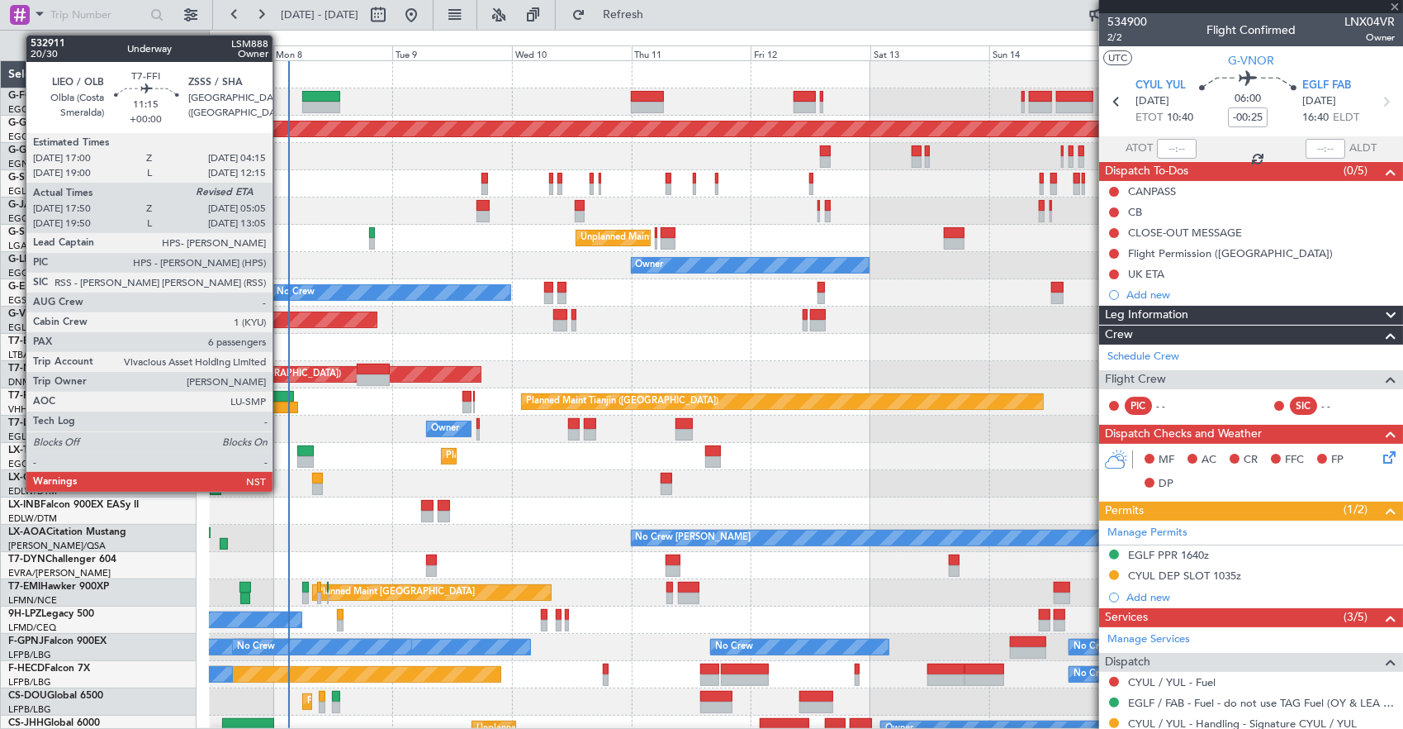
type input "17:50"
type input "6"
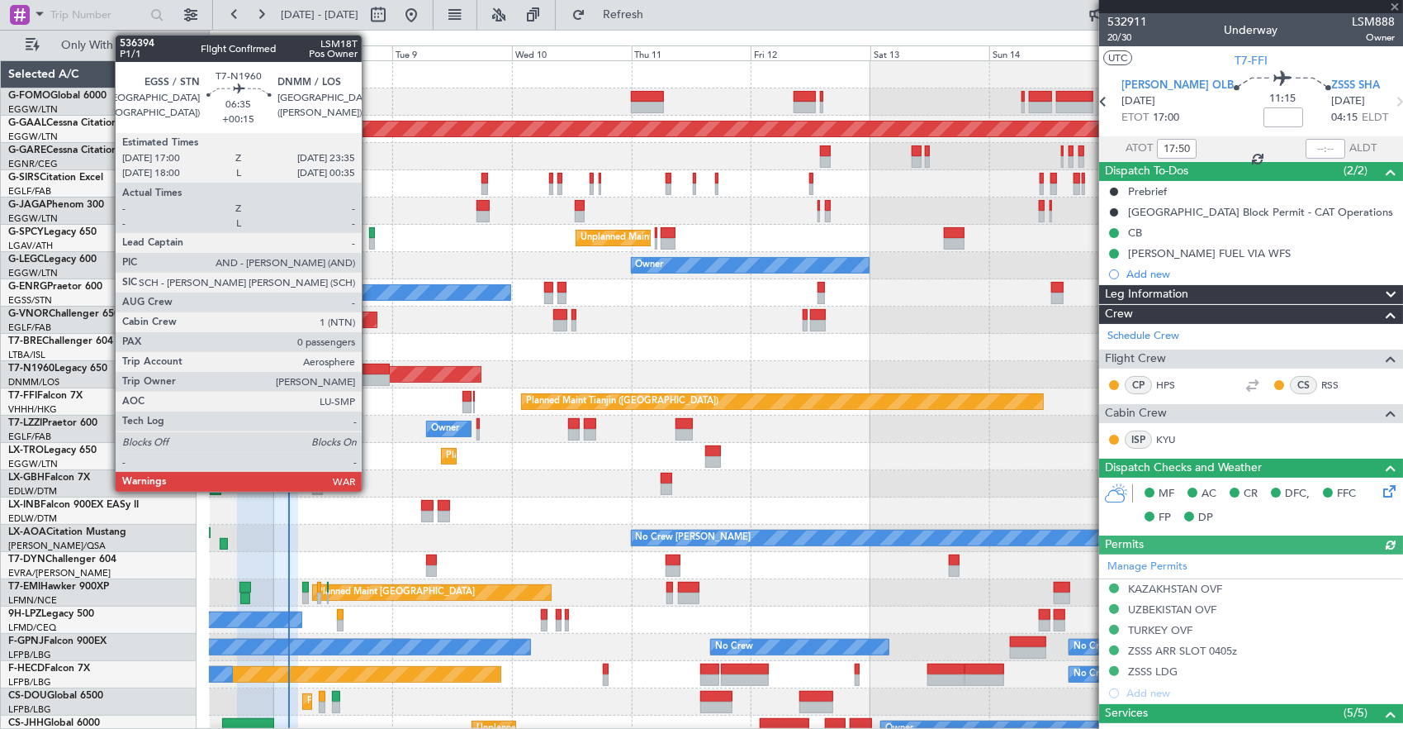
click at [372, 375] on div at bounding box center [373, 380] width 33 height 12
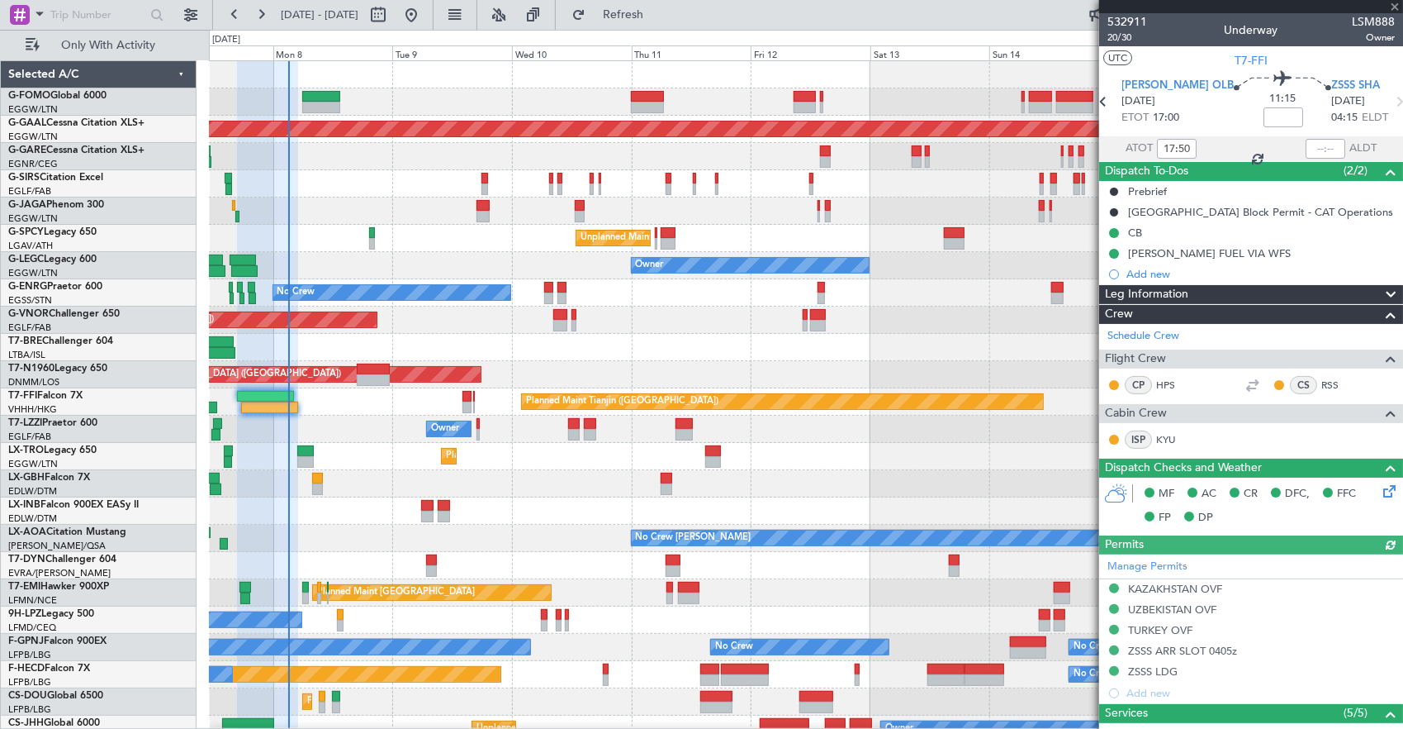
type input "+00:15"
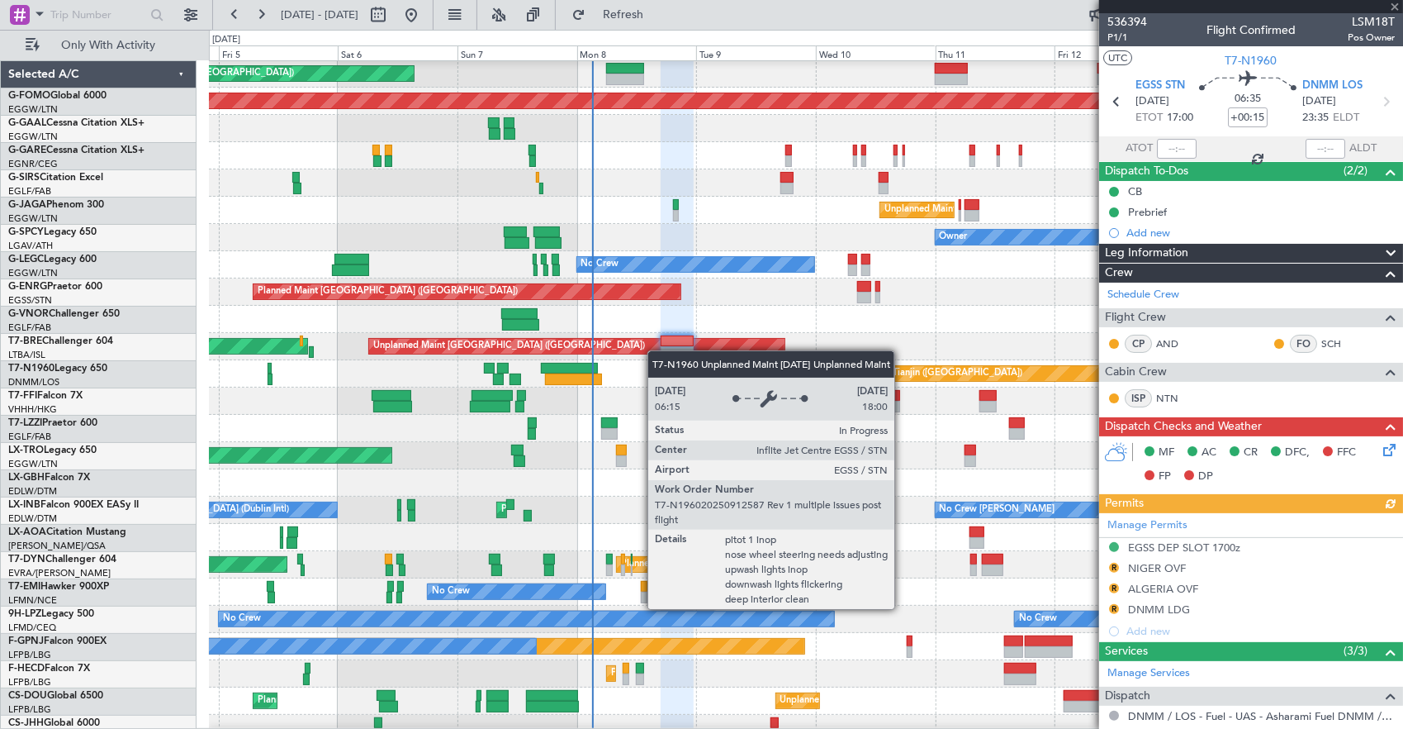
click at [656, 350] on div "Unplanned Maint [GEOGRAPHIC_DATA] ([GEOGRAPHIC_DATA])" at bounding box center [576, 346] width 415 height 15
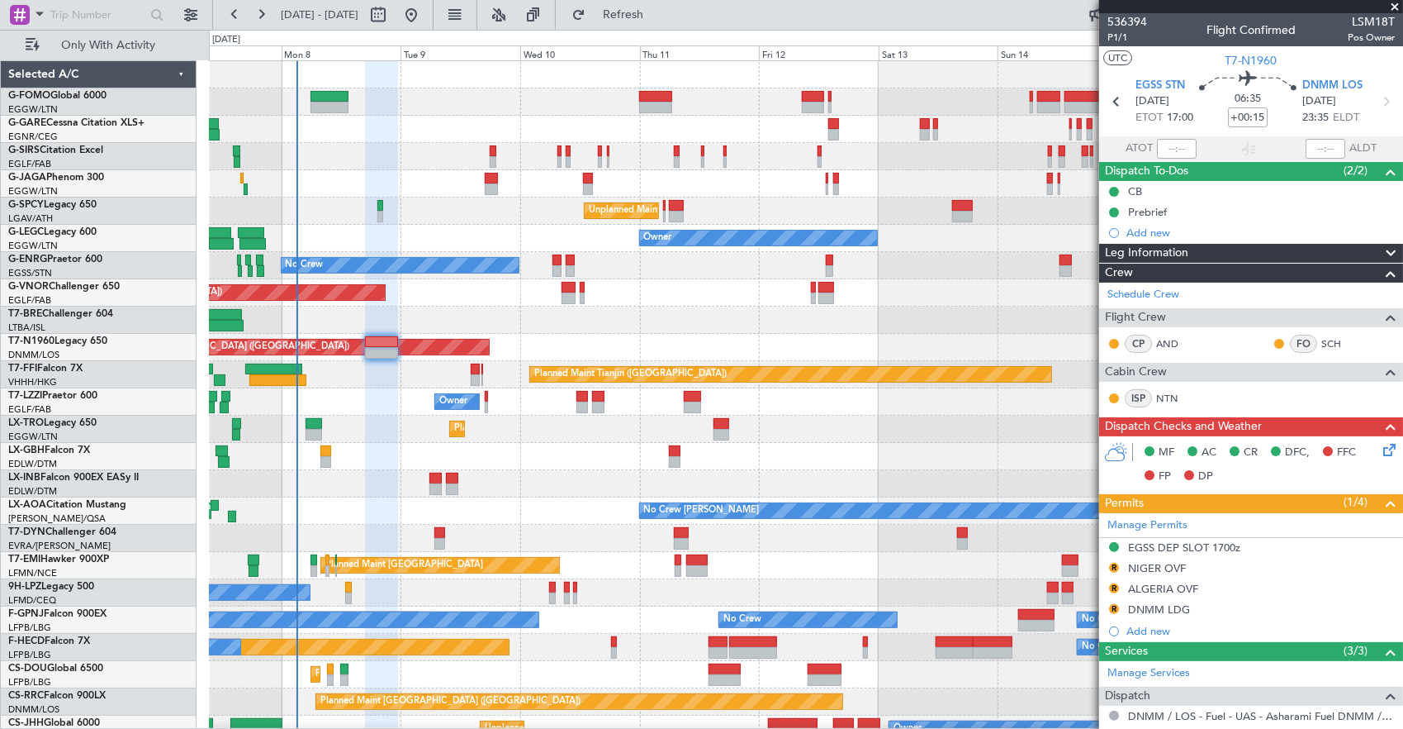
click at [359, 395] on div "Planned Maint London (Luton) Unplanned Maint Athens (Eleftherios Venizelos Intl…" at bounding box center [806, 415] width 1194 height 709
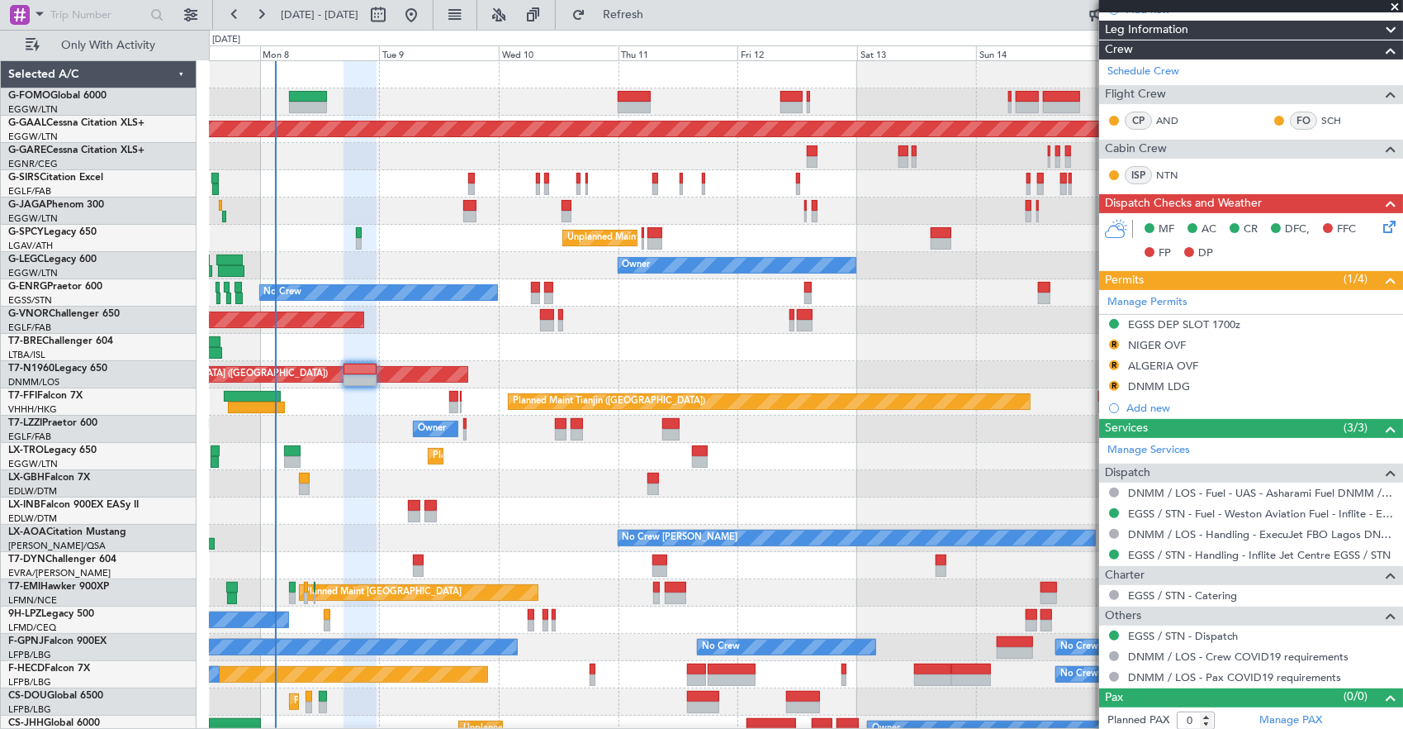
click at [385, 370] on div "Unplanned Maint London (Stansted) Planned Maint London (Stansted)" at bounding box center [806, 374] width 1194 height 27
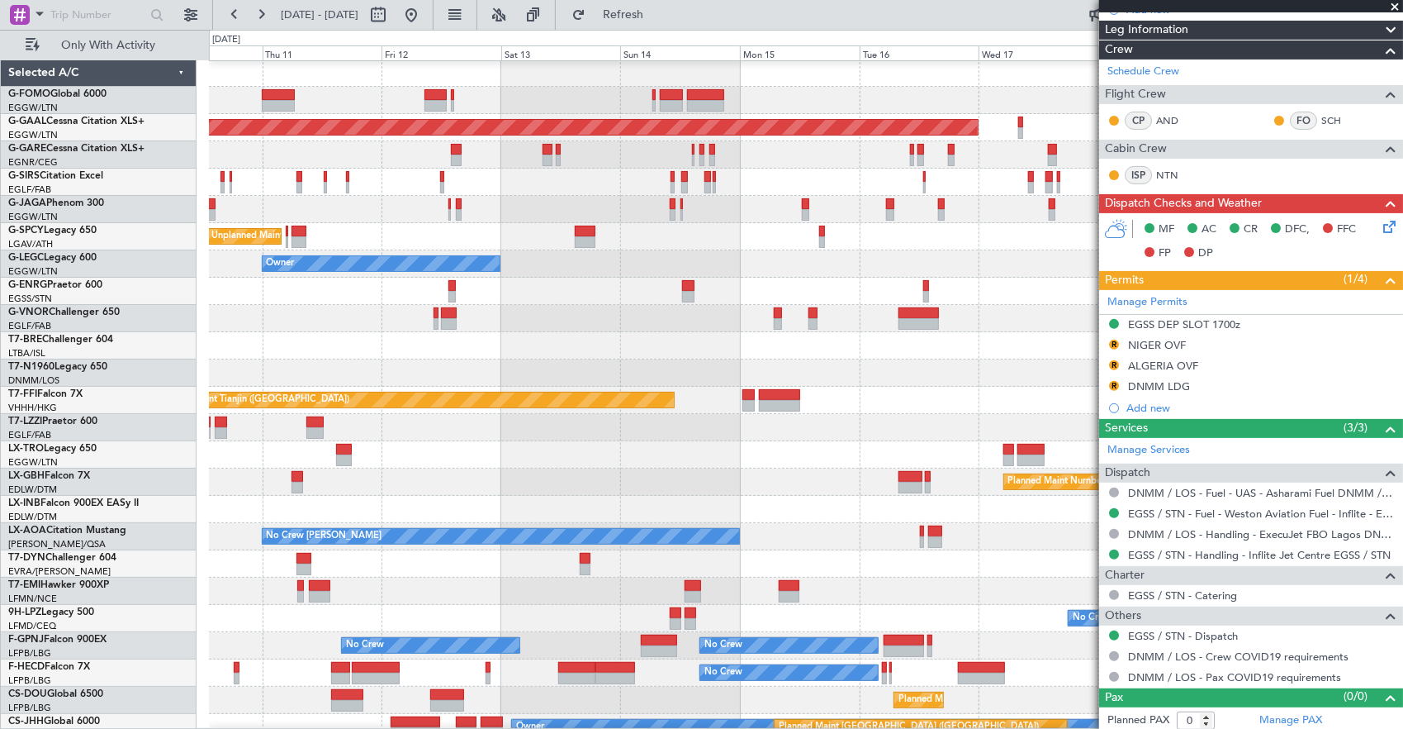
click at [563, 368] on div "Unplanned Maint [GEOGRAPHIC_DATA] ([GEOGRAPHIC_DATA])" at bounding box center [806, 372] width 1194 height 27
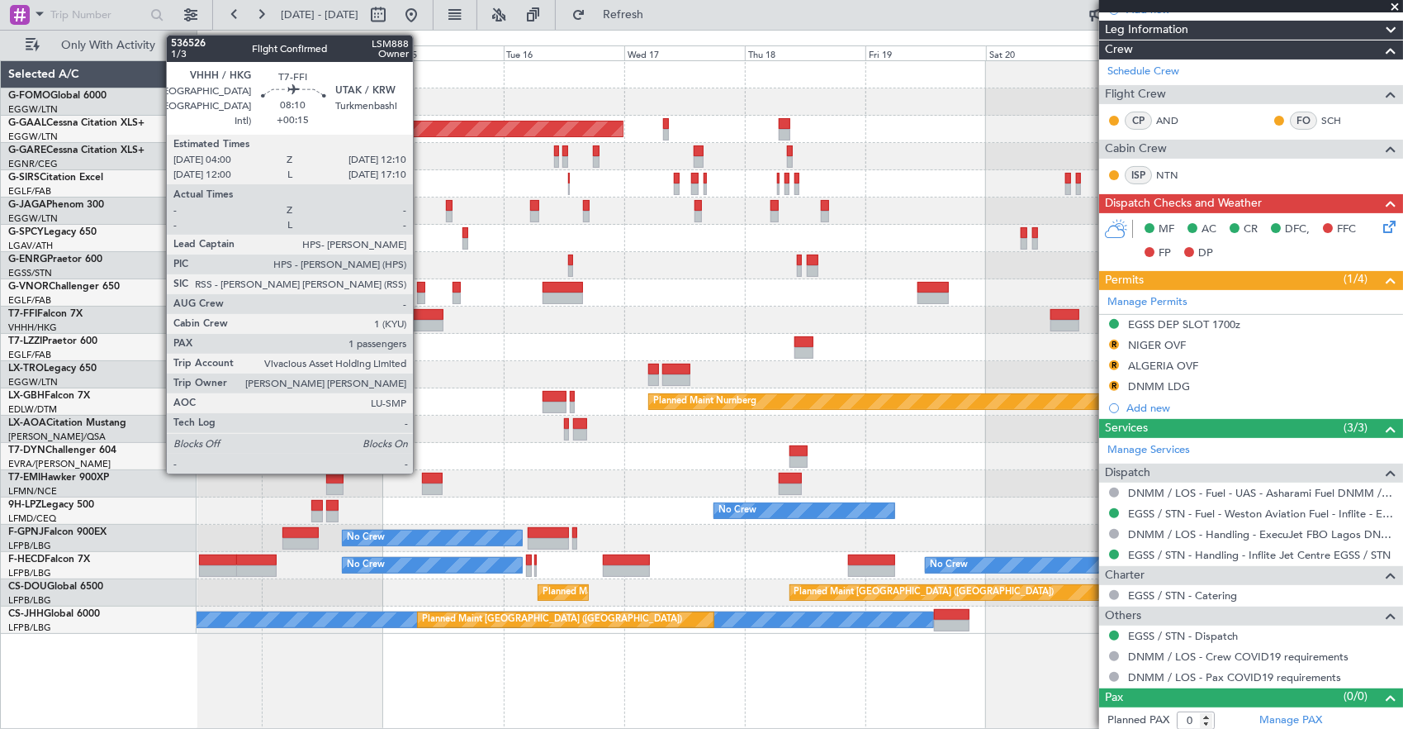
click at [421, 320] on div at bounding box center [422, 326] width 41 height 12
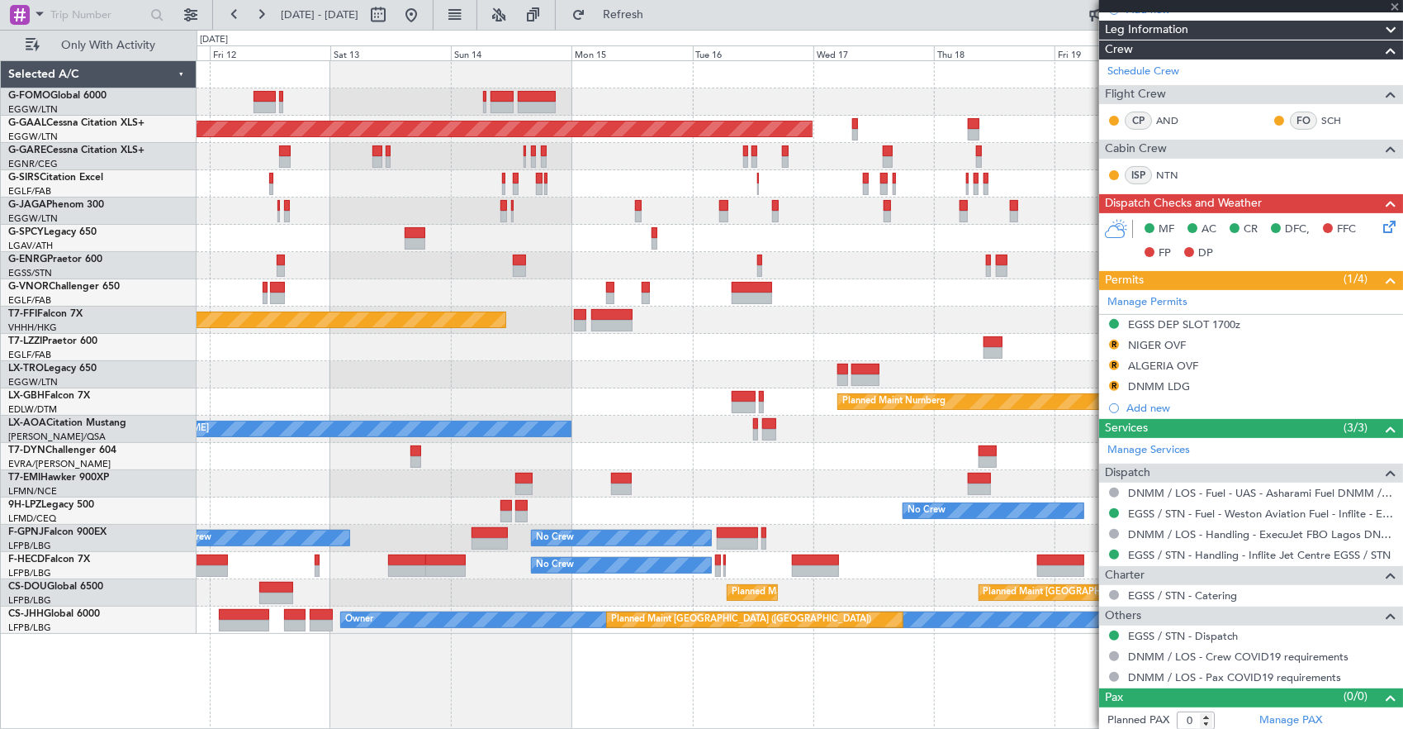
click at [615, 361] on div "Planned Maint Dusseldorf Planned Maint London (Luton) Unplanned Maint Athens (E…" at bounding box center [800, 347] width 1207 height 572
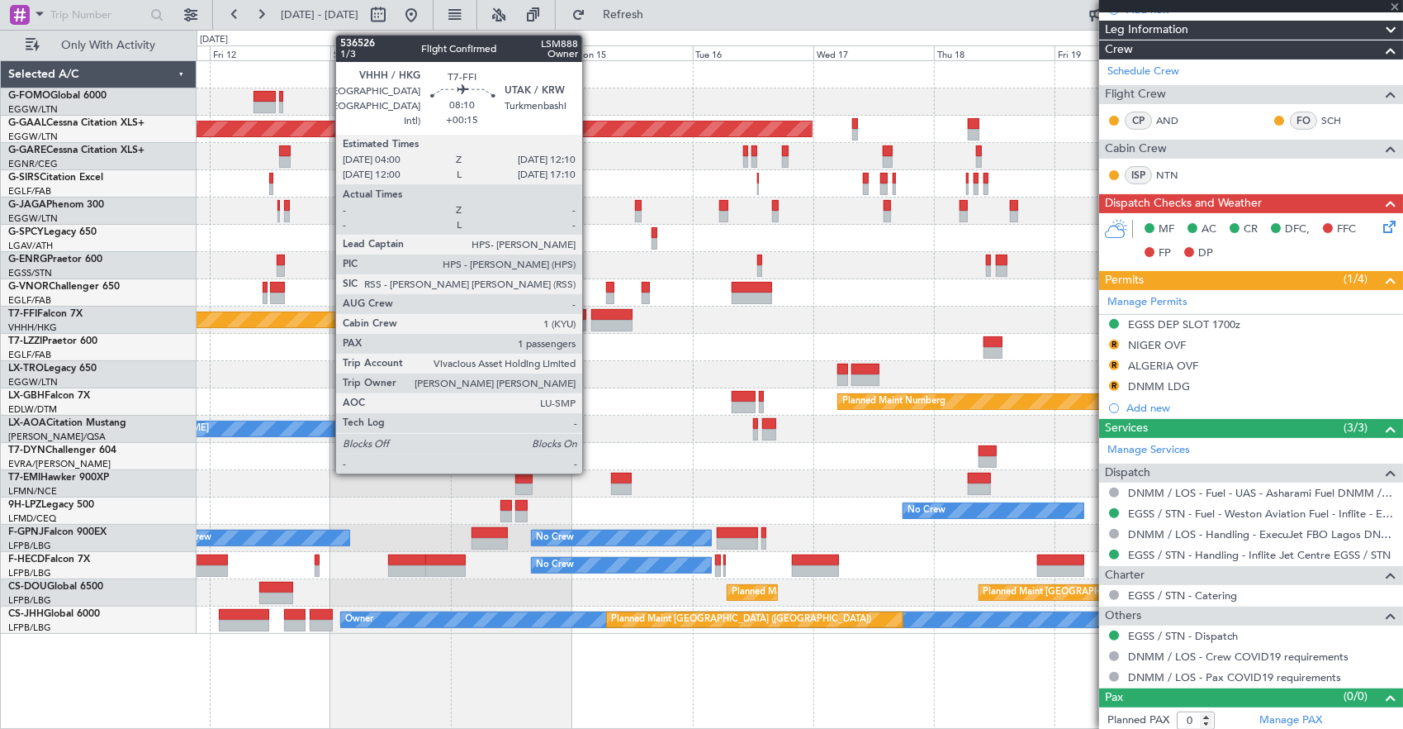
type input "1"
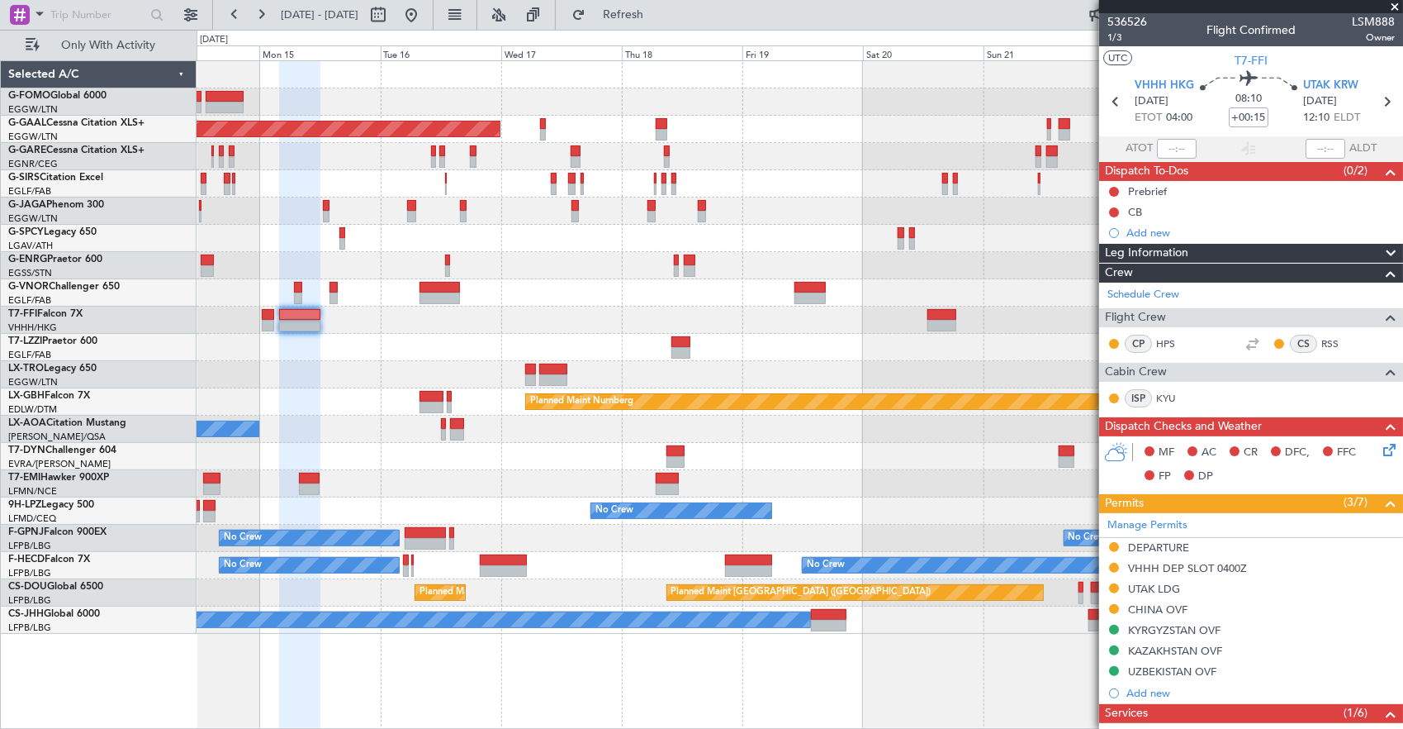
click at [384, 321] on div "Planned Maint Tianjin ([GEOGRAPHIC_DATA])" at bounding box center [800, 319] width 1207 height 27
click at [699, 350] on div at bounding box center [800, 347] width 1207 height 27
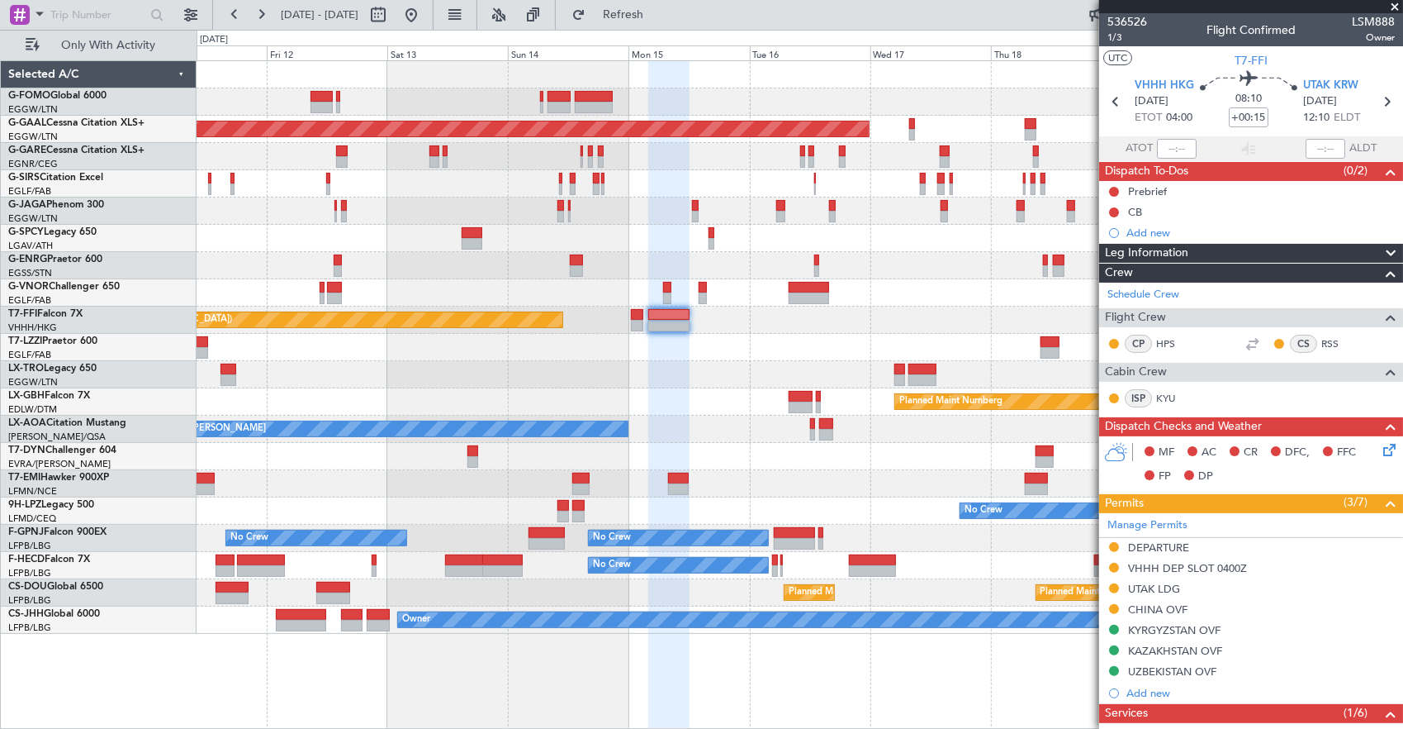
click at [774, 372] on div "Planned Maint Dusseldorf" at bounding box center [800, 374] width 1207 height 27
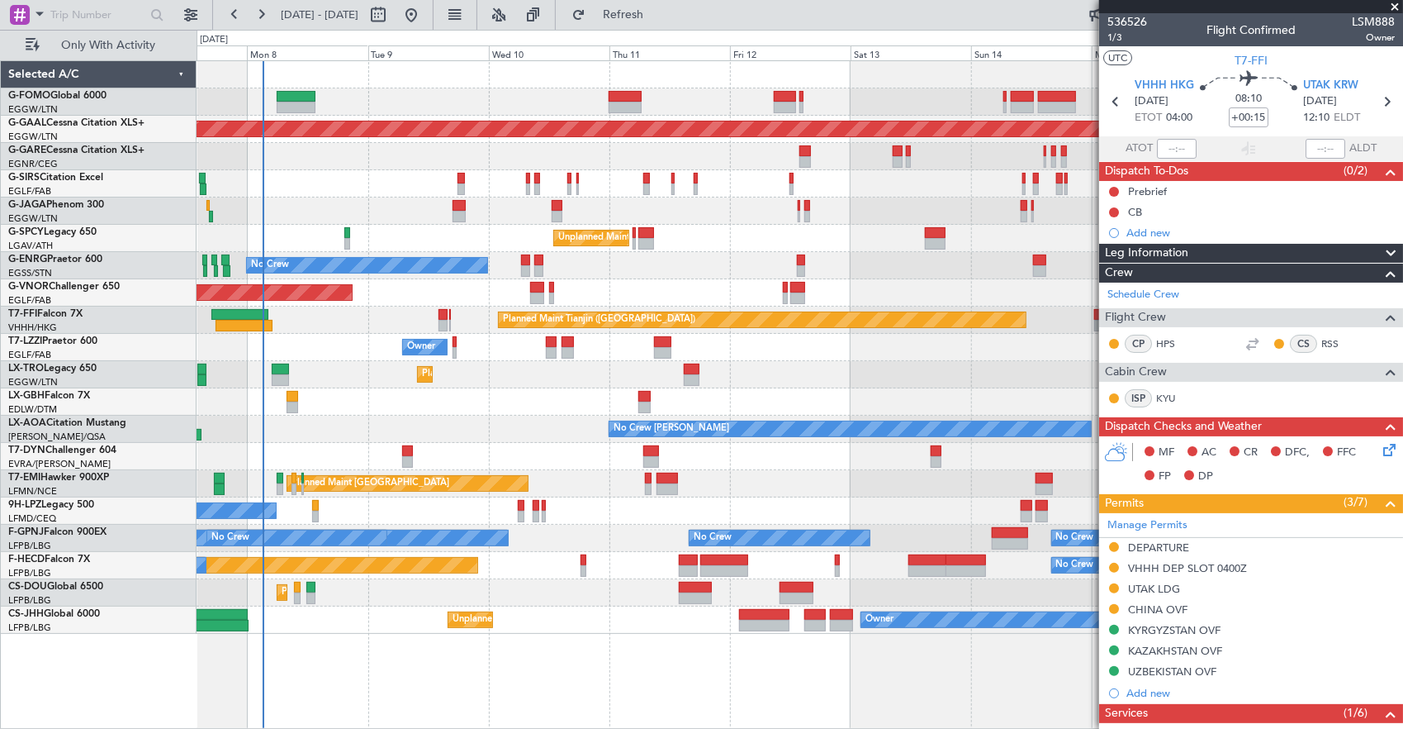
click at [474, 372] on div "Planned Maint Dusseldorf" at bounding box center [800, 374] width 1207 height 27
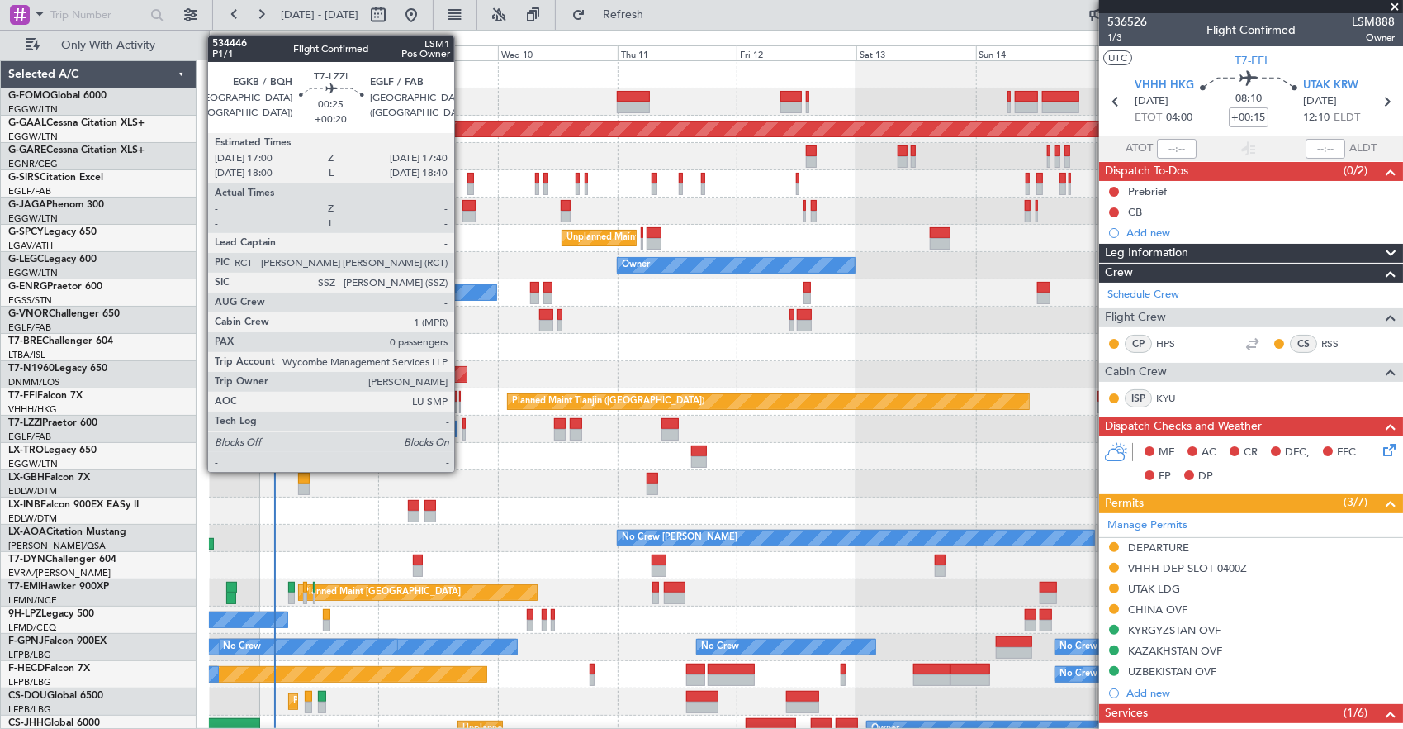
click at [463, 424] on div at bounding box center [465, 424] width 4 height 12
type input "+00:20"
type input "0"
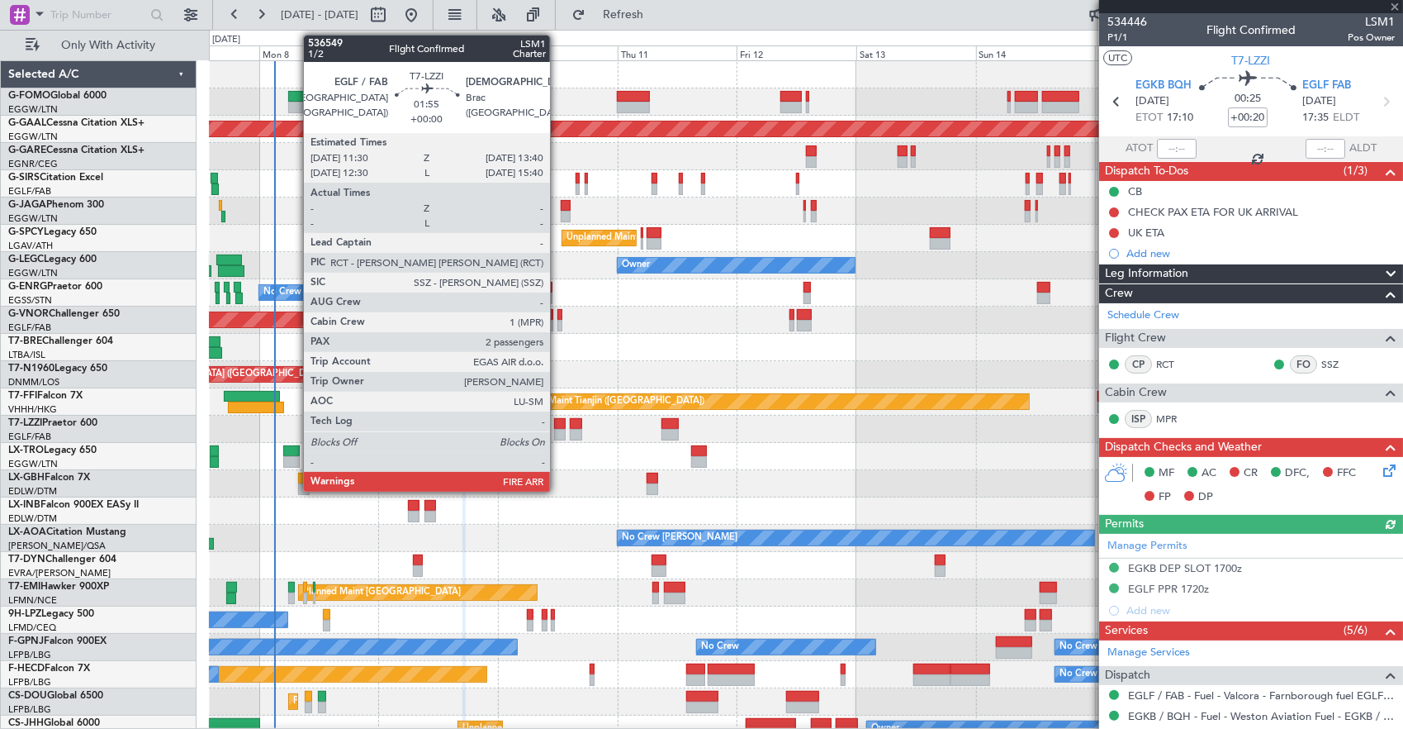
click at [558, 425] on div at bounding box center [560, 424] width 12 height 12
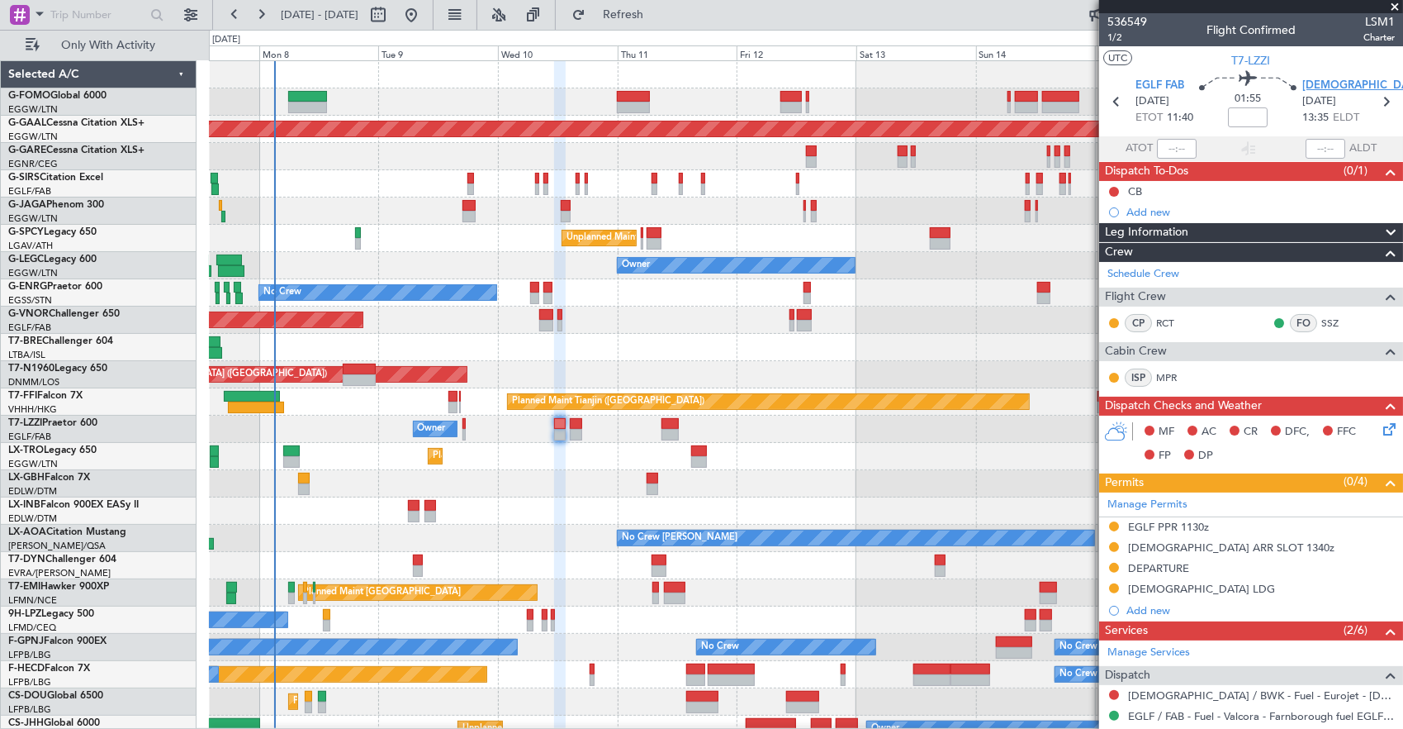
click at [1343, 86] on span "LDSB BWK" at bounding box center [1378, 86] width 150 height 17
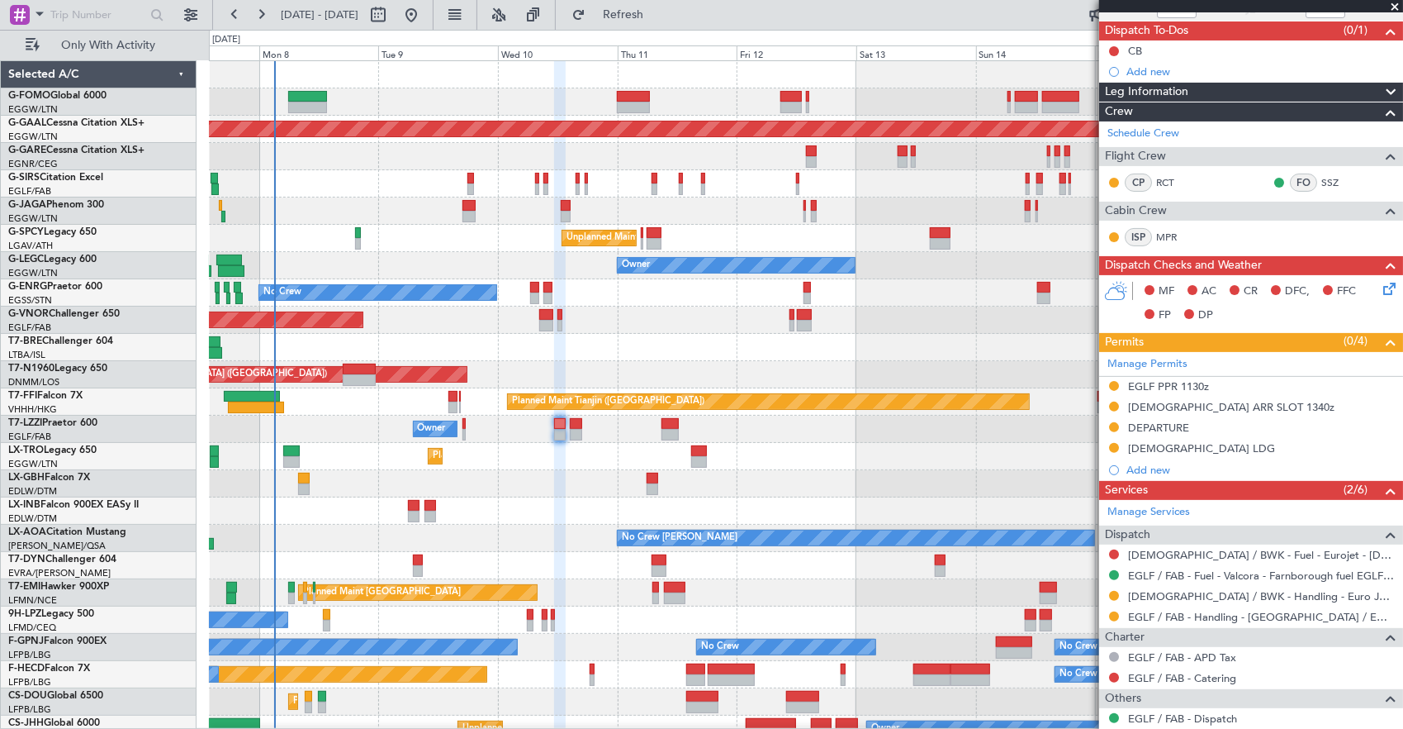
scroll to position [165, 0]
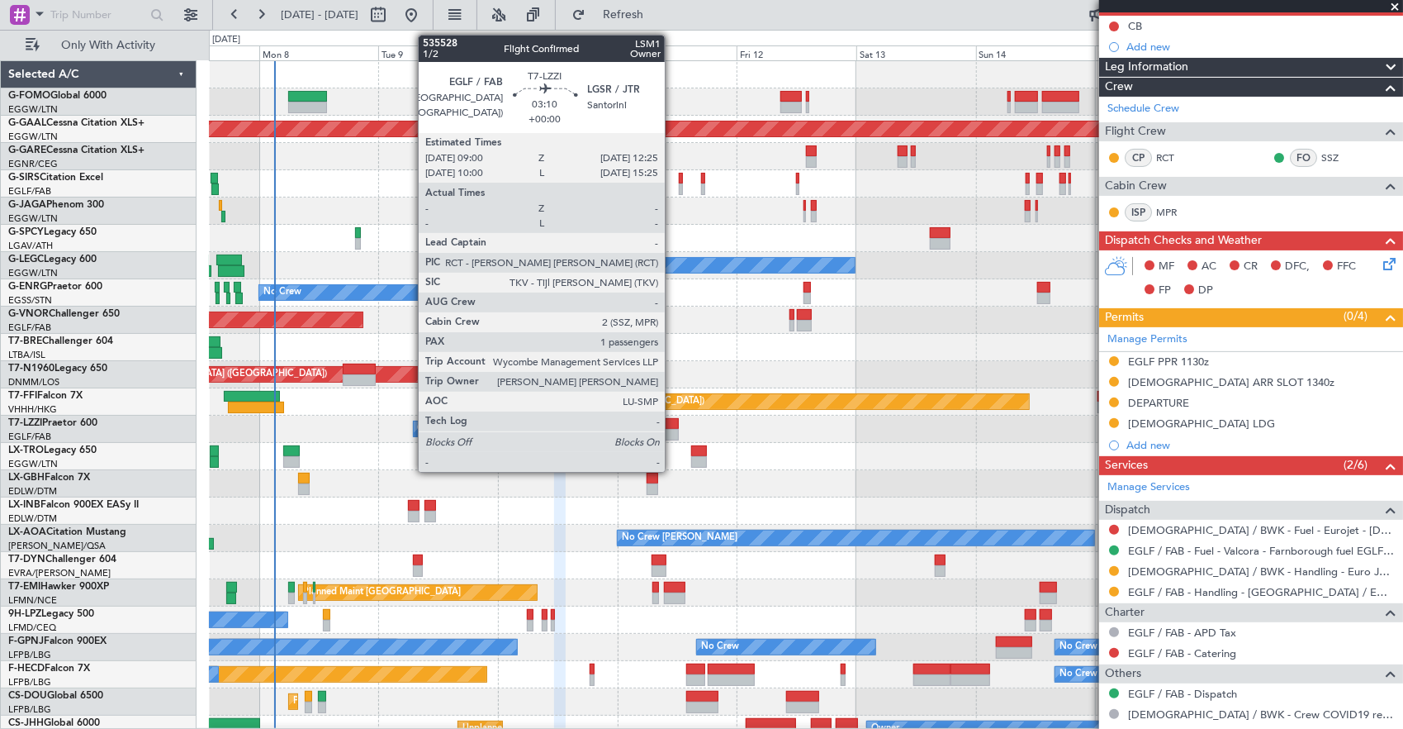
click at [673, 431] on div at bounding box center [670, 435] width 17 height 12
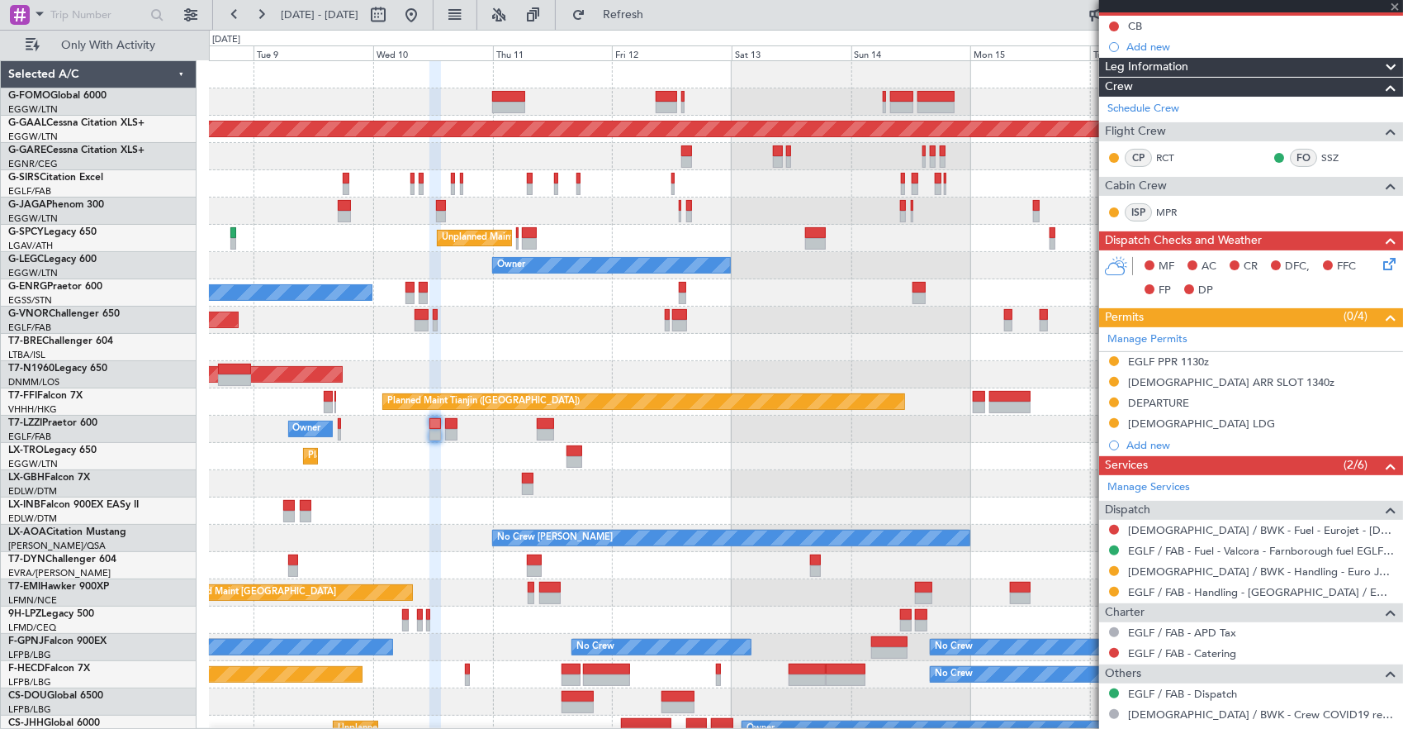
click at [748, 447] on div "Planned Maint Dusseldorf" at bounding box center [806, 456] width 1194 height 27
type input "1"
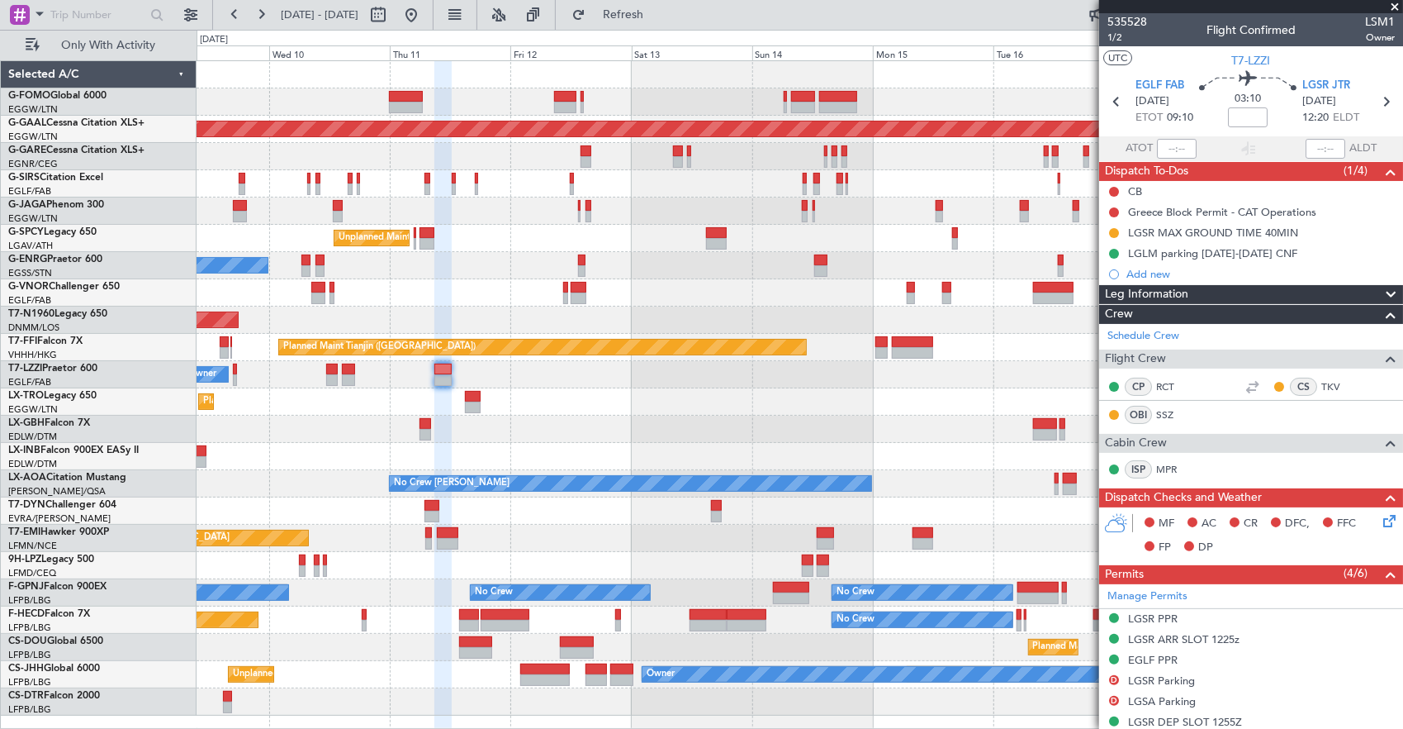
click at [729, 441] on div "Planned Maint Dusseldorf Unplanned Maint Athens (Eleftherios Venizelos Intl) No…" at bounding box center [800, 388] width 1207 height 654
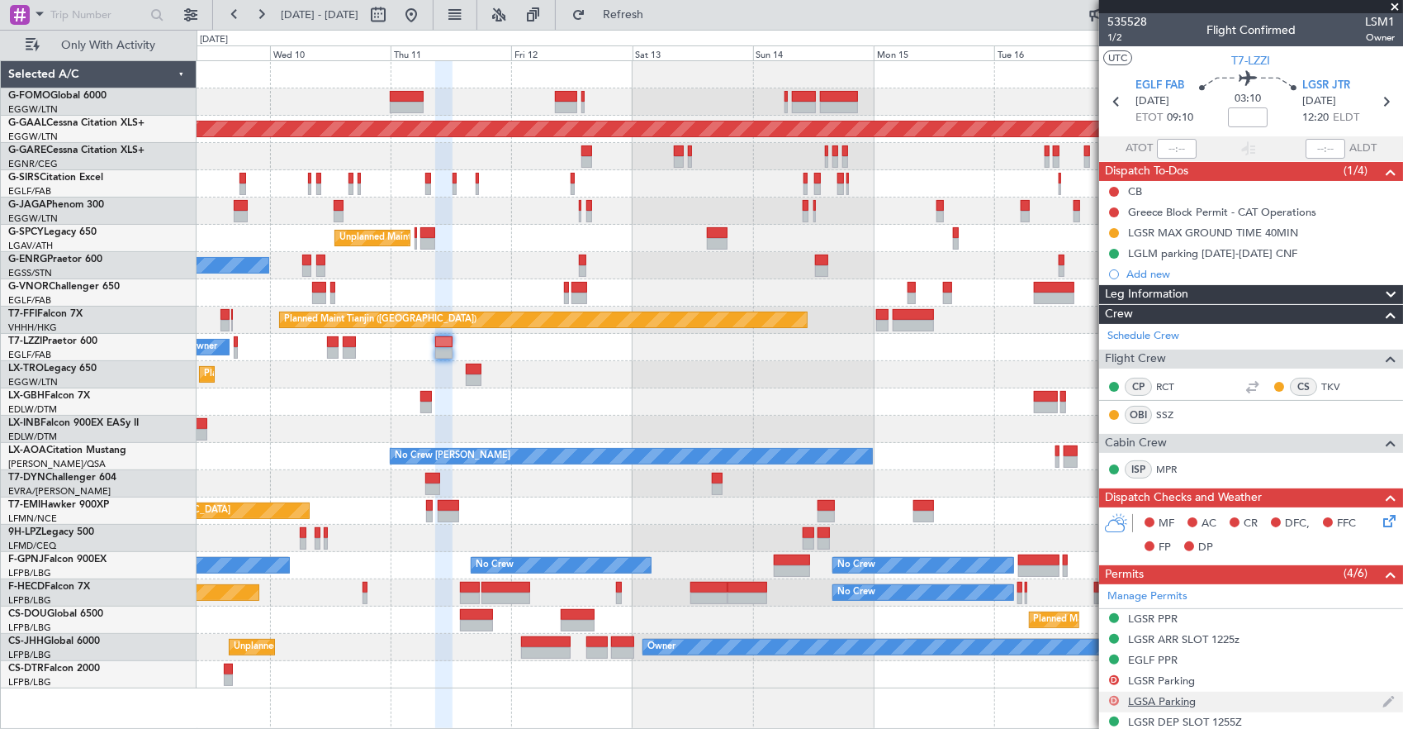
click at [1113, 700] on button "D" at bounding box center [1114, 701] width 10 height 10
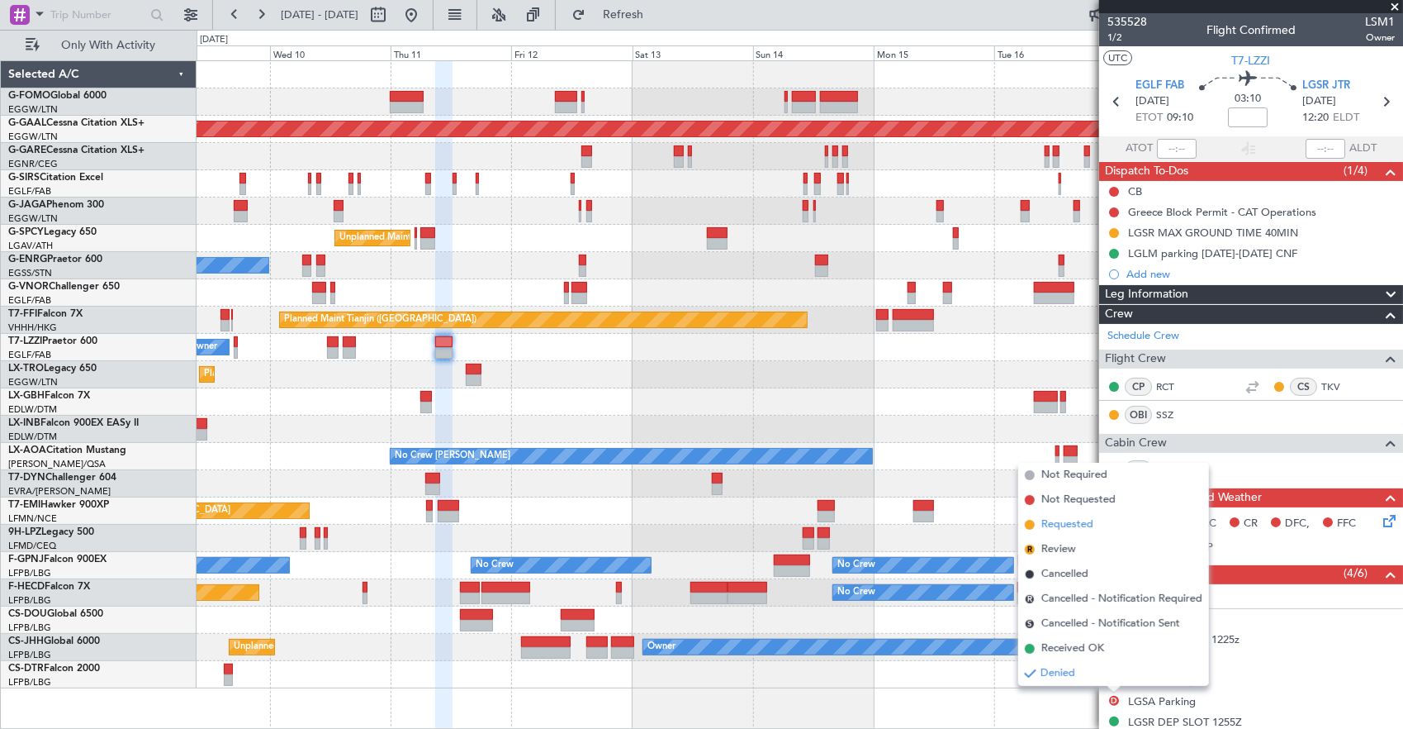
click at [1088, 525] on span "Requested" at bounding box center [1068, 524] width 52 height 17
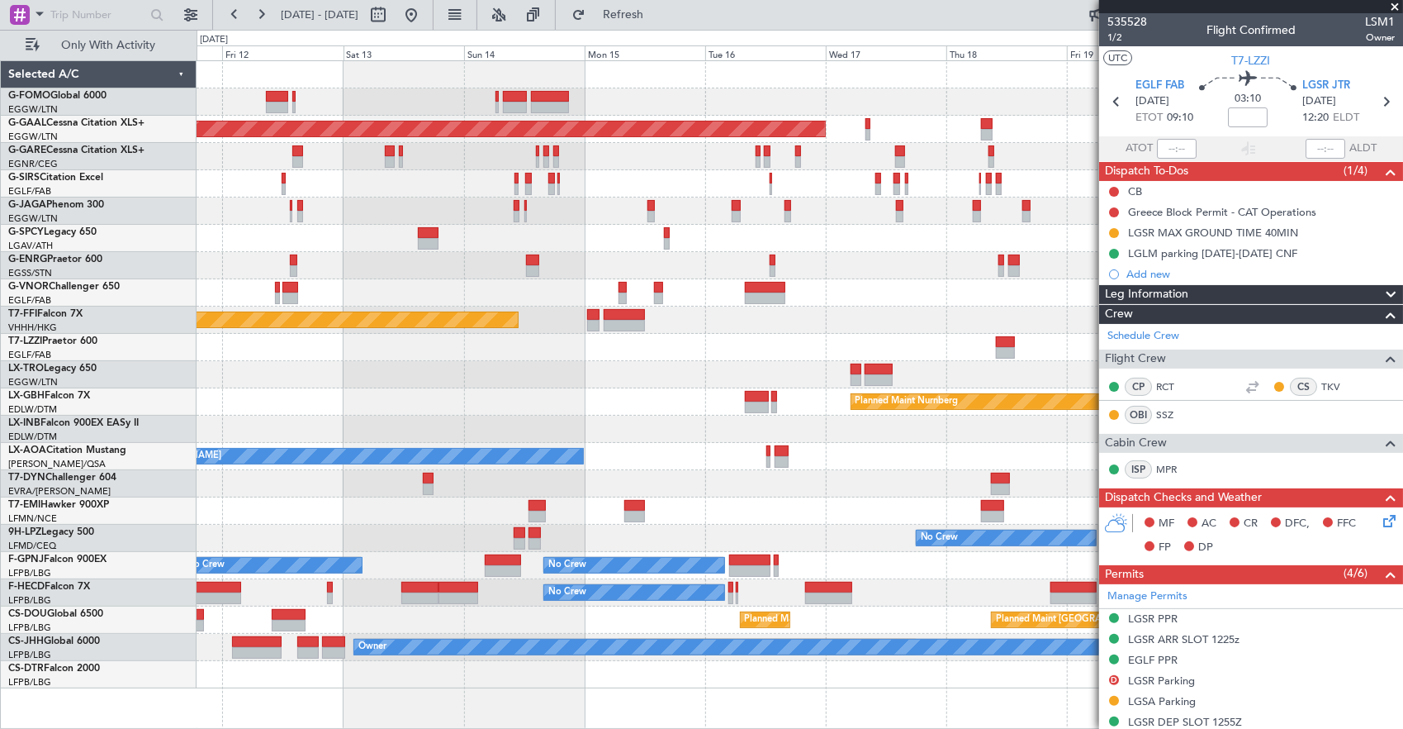
click at [545, 380] on div "Planned Maint Dusseldorf" at bounding box center [800, 374] width 1207 height 27
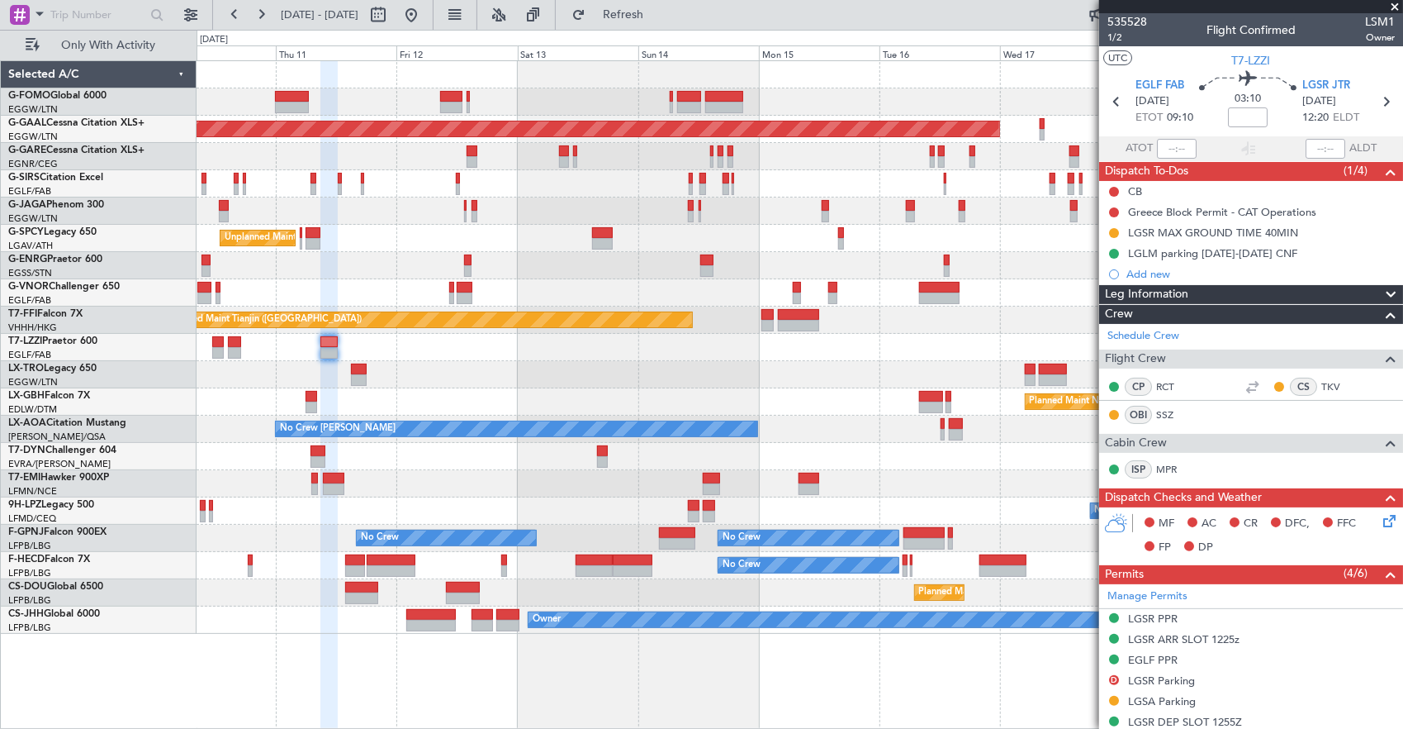
click at [943, 311] on div "Planned Maint Dusseldorf Unplanned Maint Athens (Eleftherios Venizelos Intl) No…" at bounding box center [800, 347] width 1207 height 572
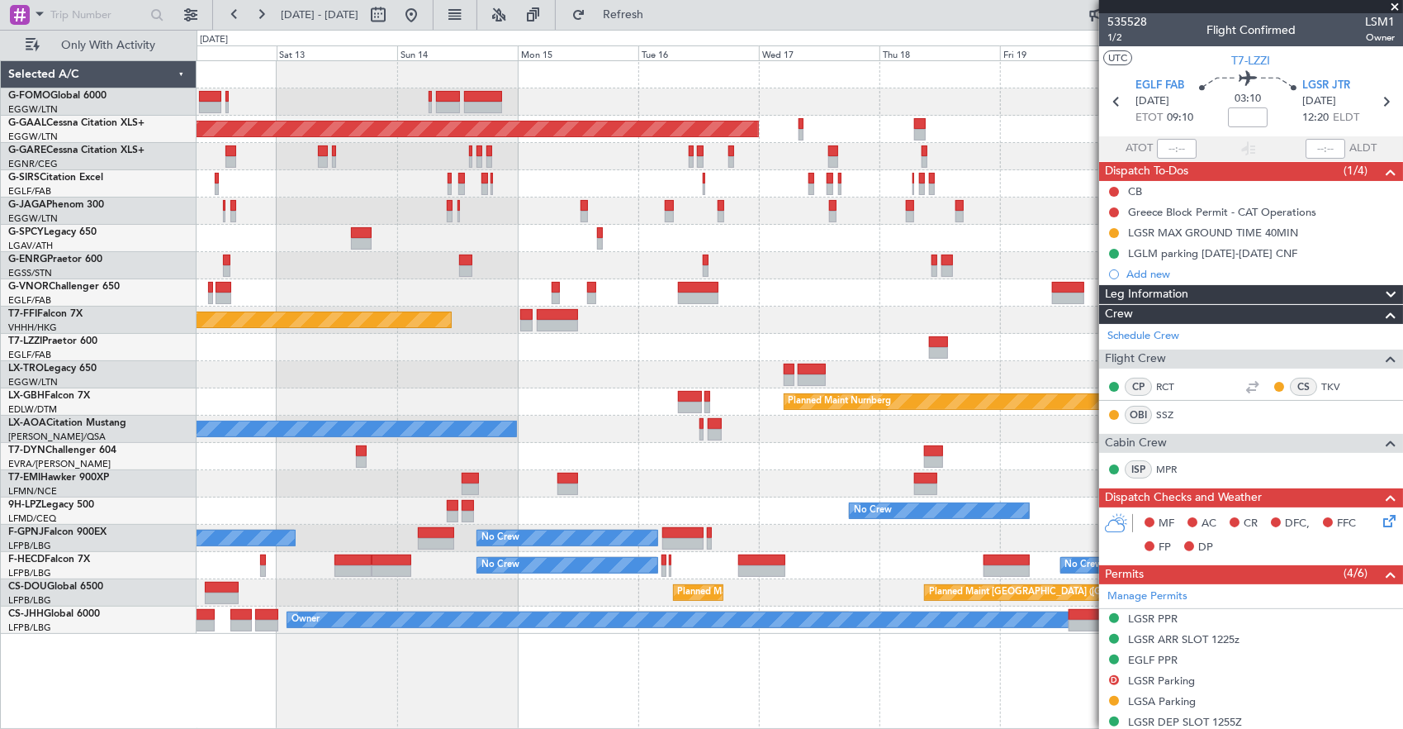
click at [767, 373] on div "Planned Maint Dusseldorf Planned Maint London (Luton) Unplanned Maint Athens (E…" at bounding box center [800, 347] width 1207 height 572
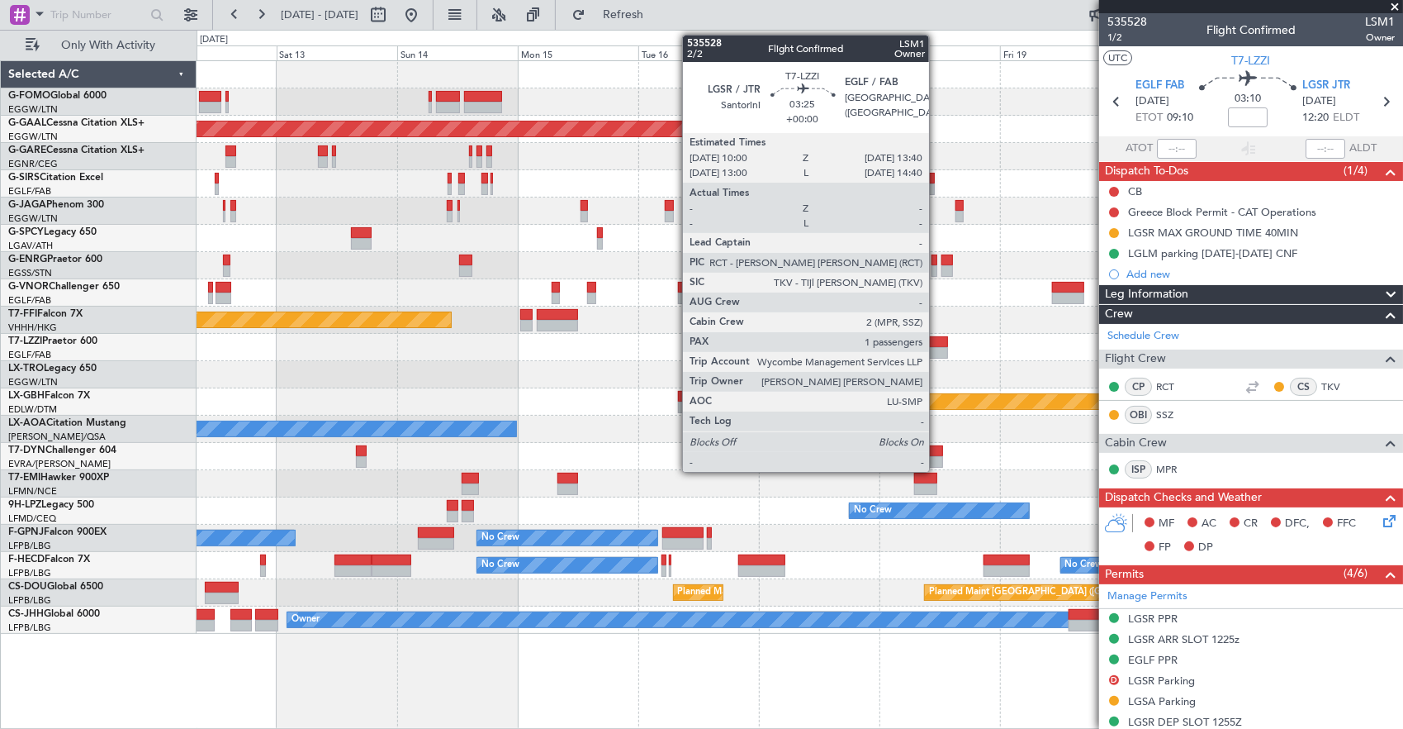
click at [938, 345] on div at bounding box center [938, 342] width 19 height 12
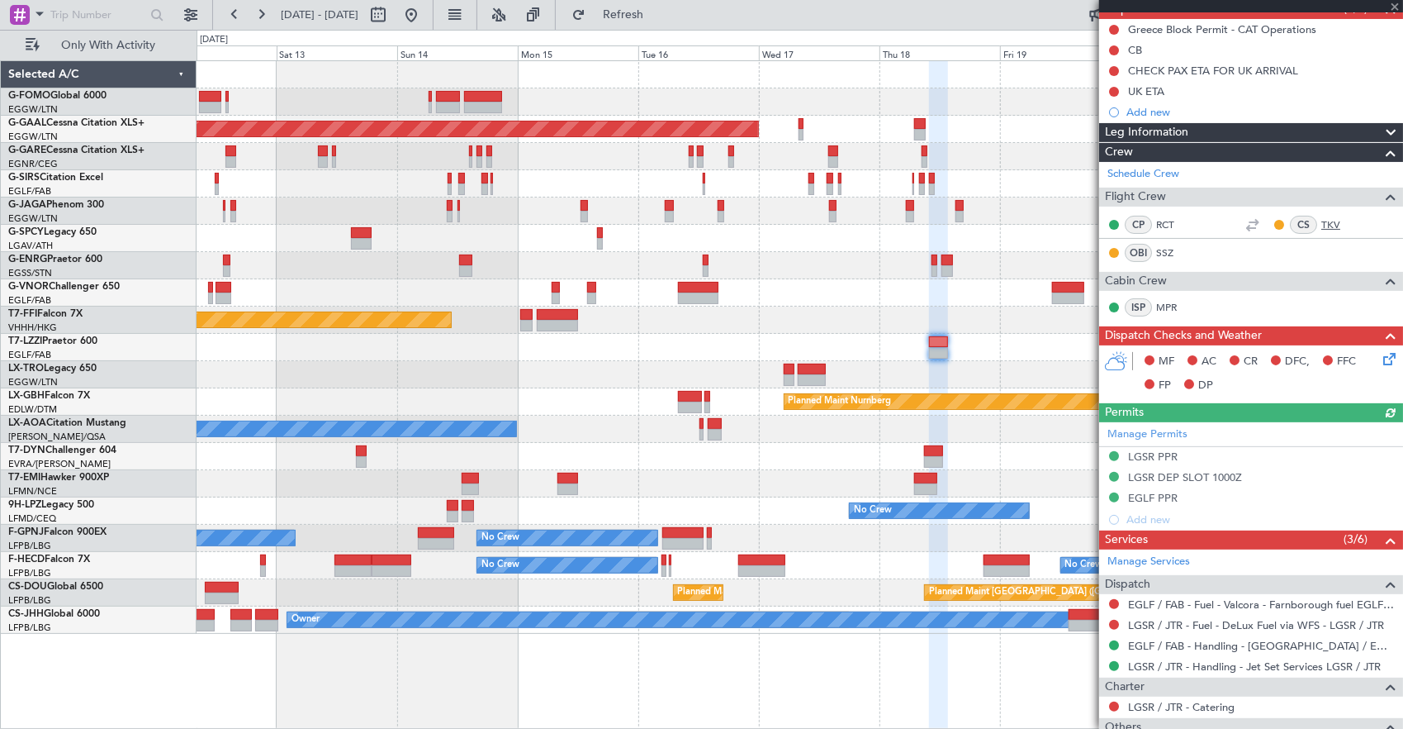
scroll to position [311, 0]
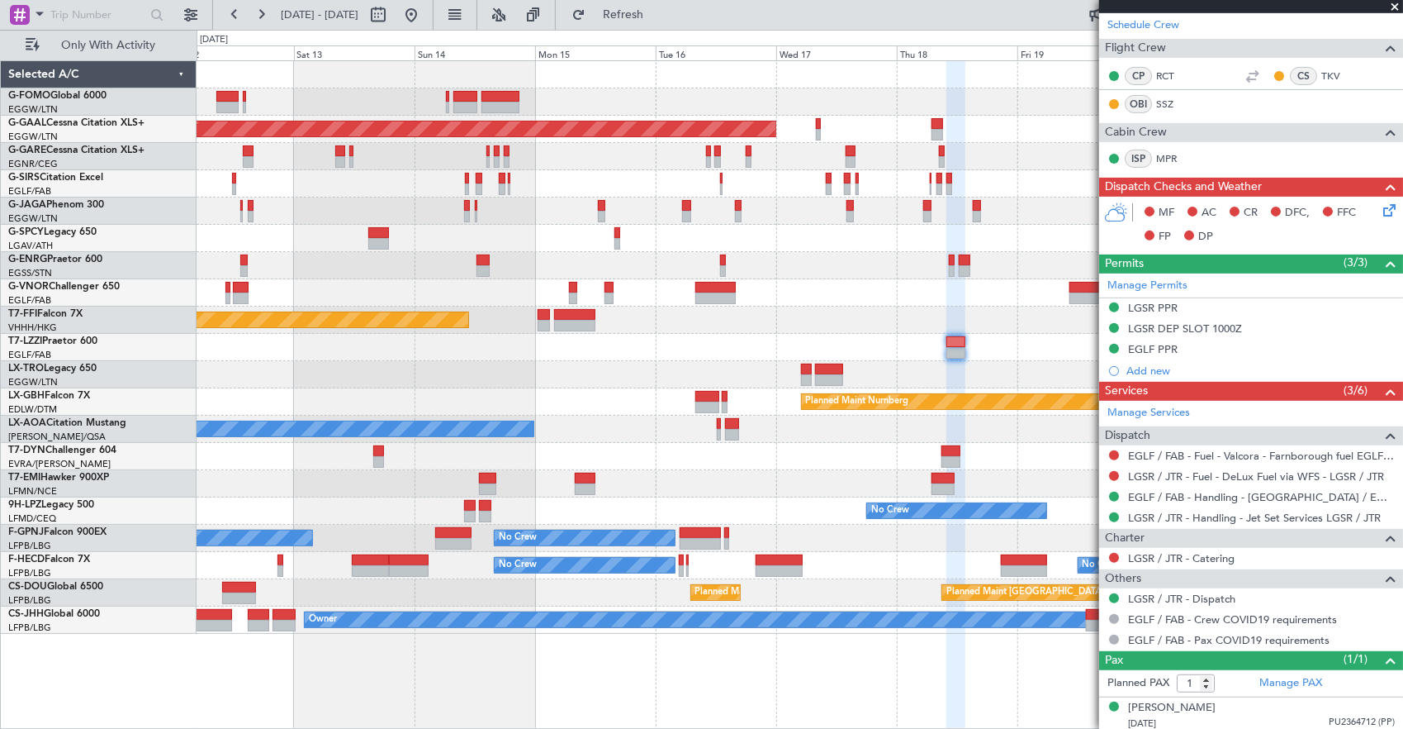
click at [1054, 301] on div "Planned Maint Dusseldorf Planned Maint London (Luton) Unplanned Maint Athens (E…" at bounding box center [800, 347] width 1207 height 572
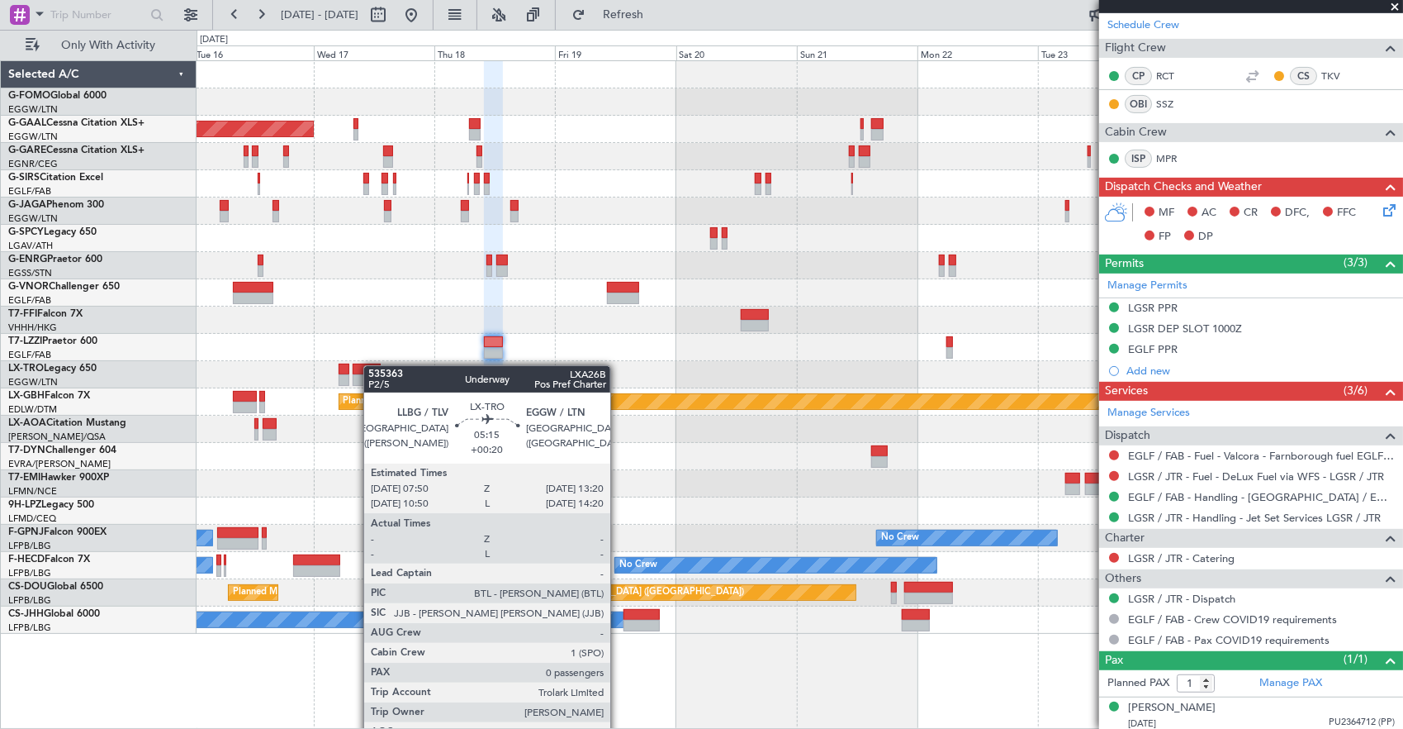
click at [890, 362] on div "Planned Maint Dusseldorf Planned Maint London (Luton) Planned Maint Tianjin (Bi…" at bounding box center [800, 347] width 1207 height 572
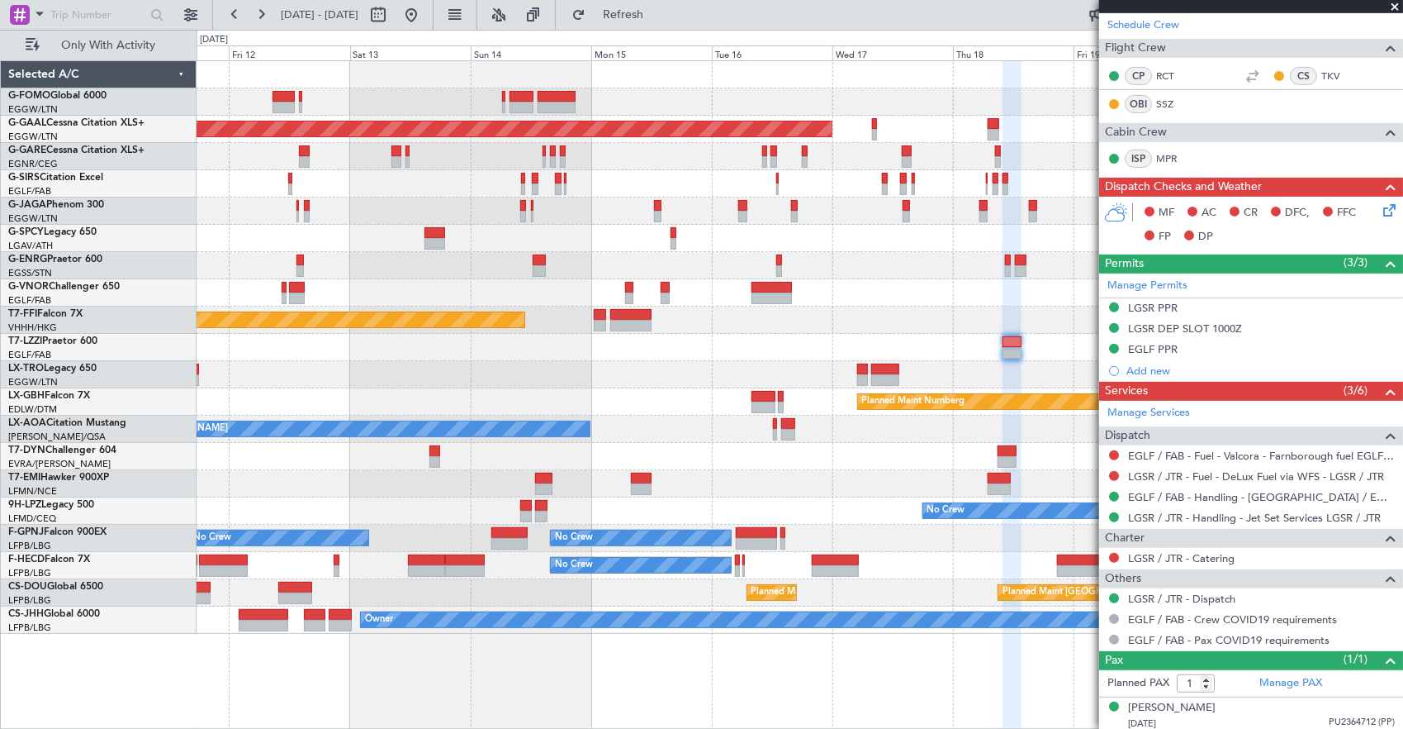
click at [851, 363] on div "Planned Maint Dusseldorf" at bounding box center [800, 374] width 1207 height 27
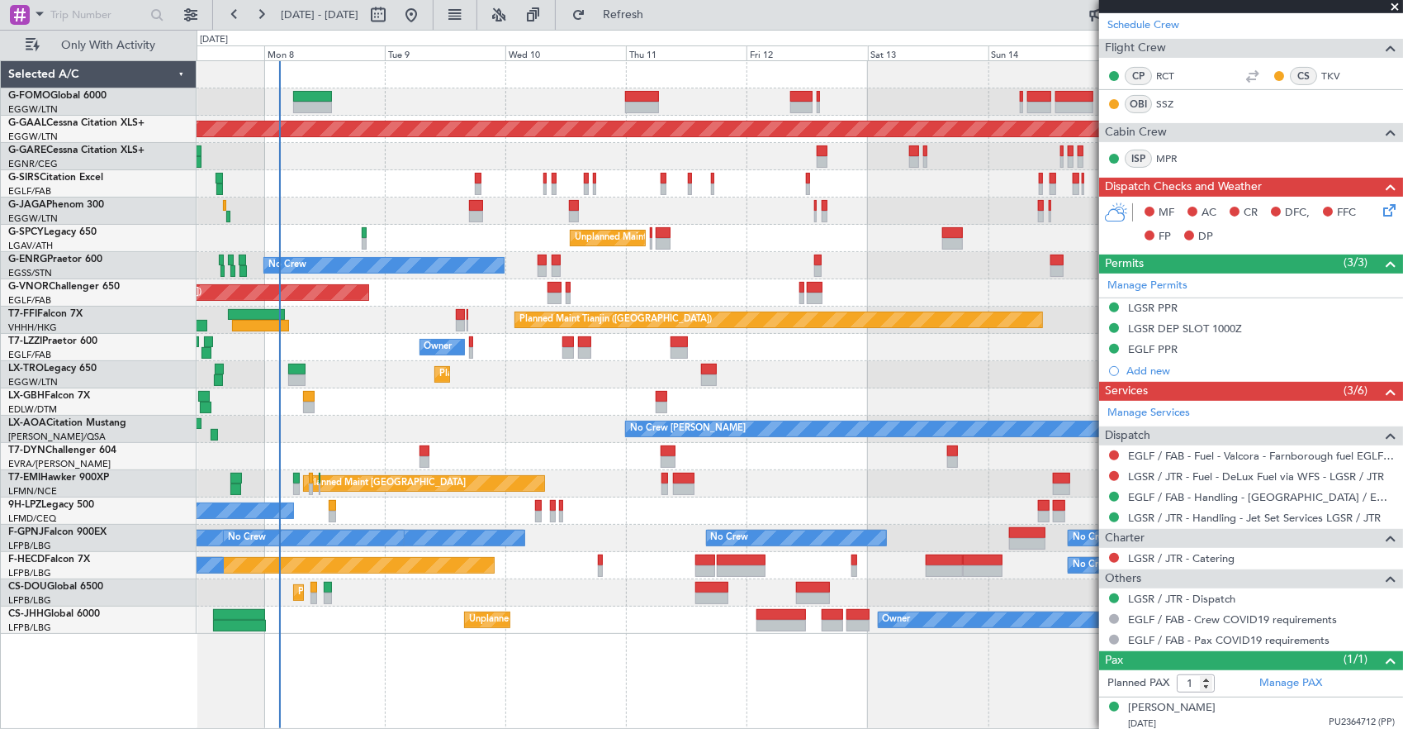
click at [662, 359] on div "Owner" at bounding box center [800, 347] width 1207 height 27
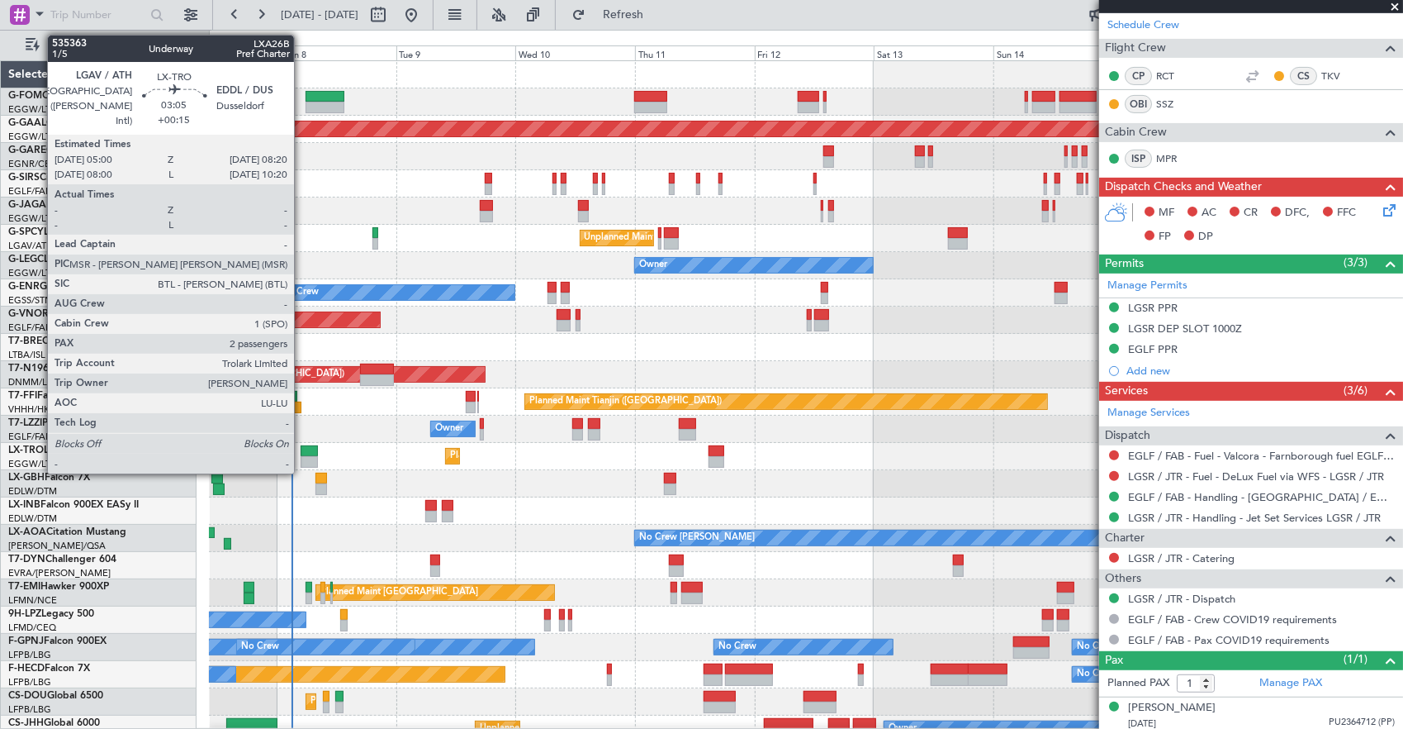
click at [302, 446] on div at bounding box center [309, 451] width 17 height 12
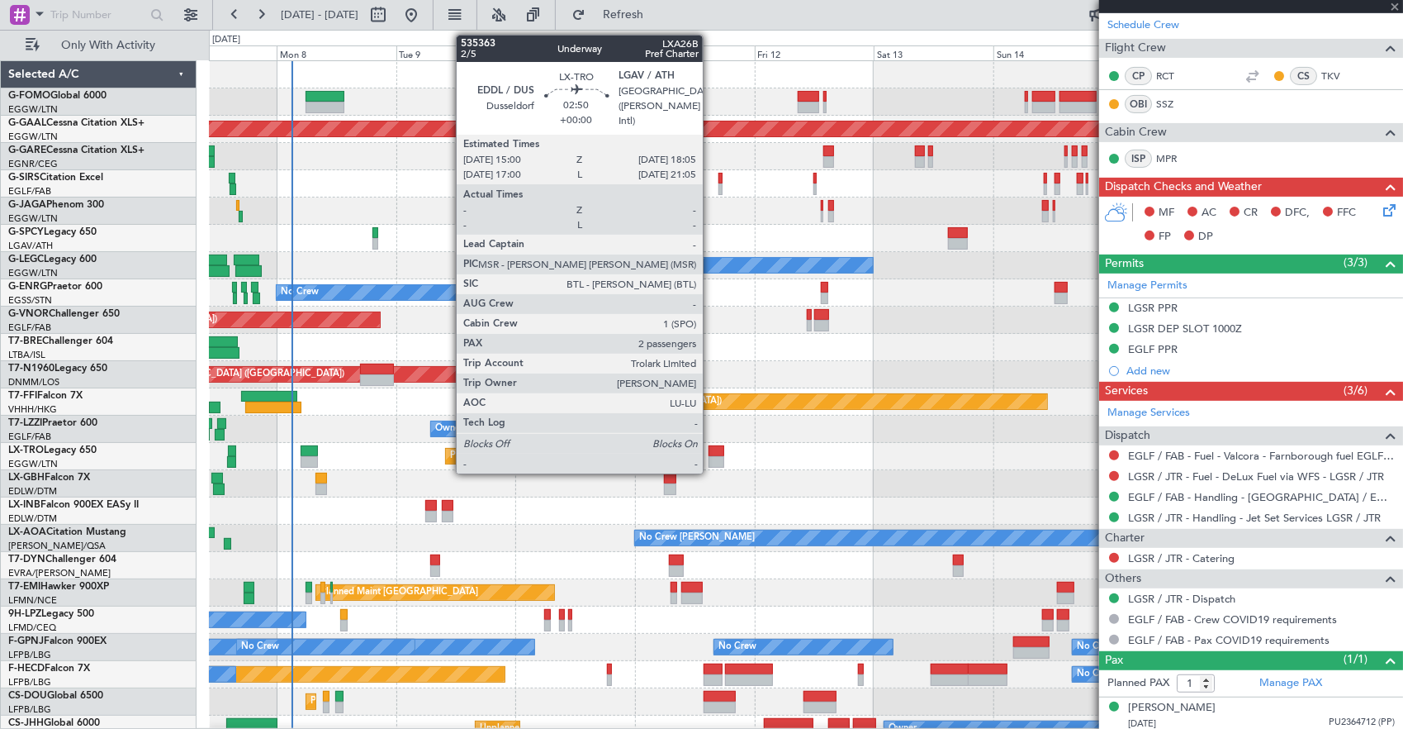
type input "+00:15"
type input "2"
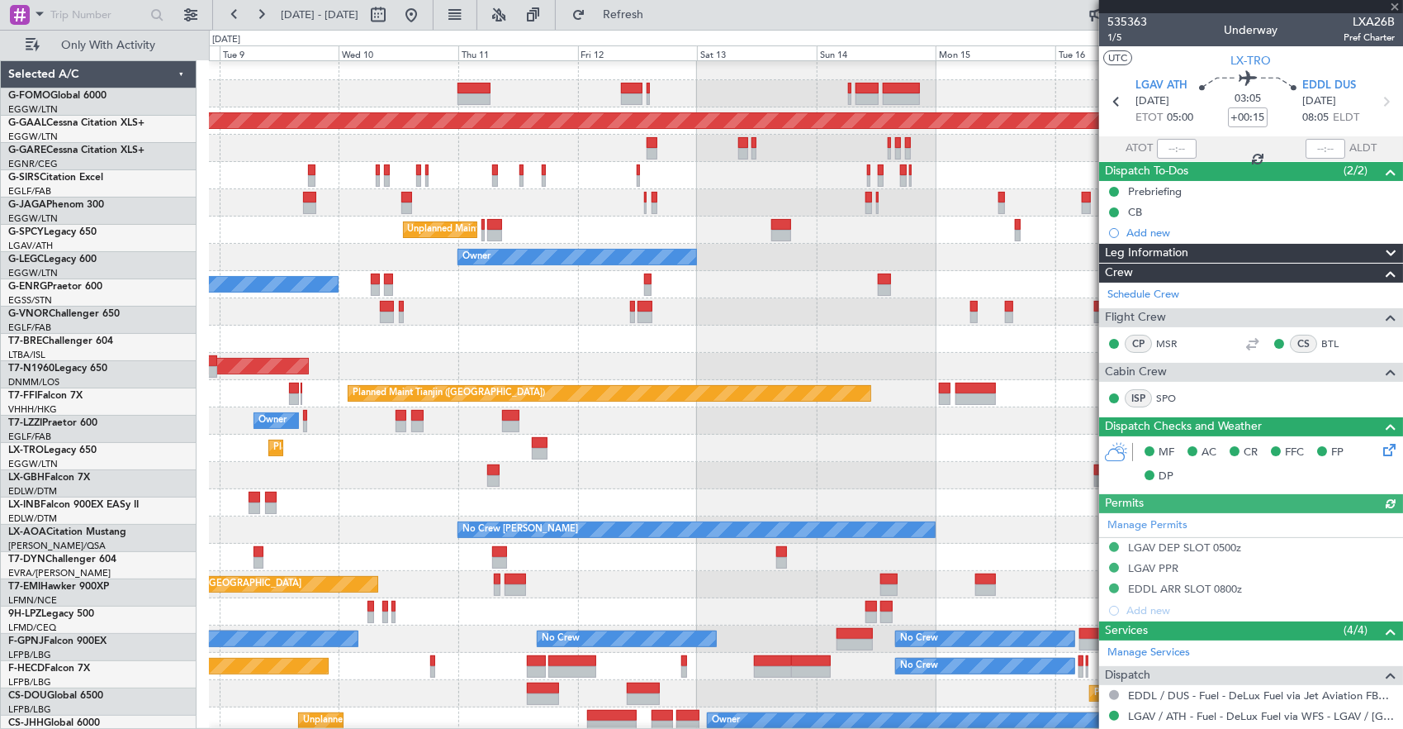
scroll to position [7, 0]
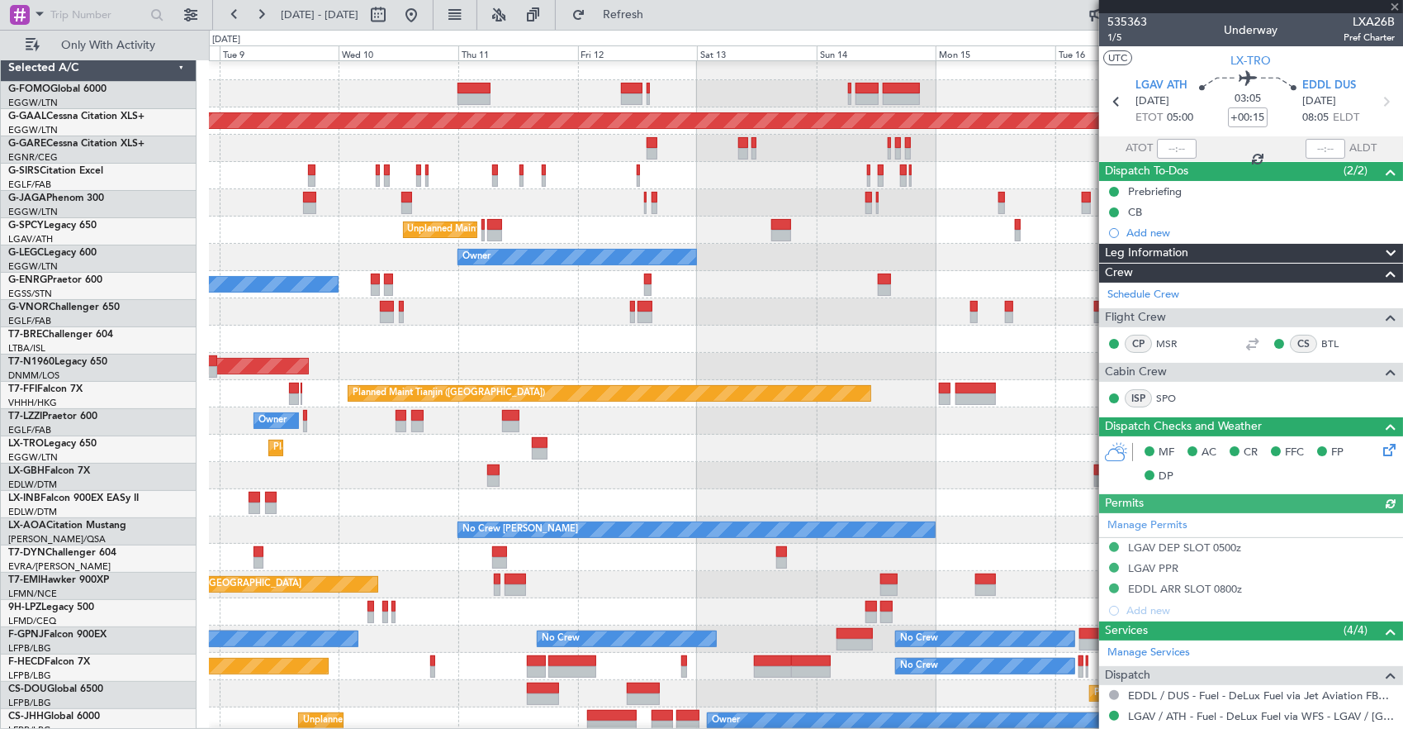
click at [594, 477] on div "Planned Maint Nurnberg Planned Maint Dubai (Dubai Intl)" at bounding box center [806, 475] width 1194 height 27
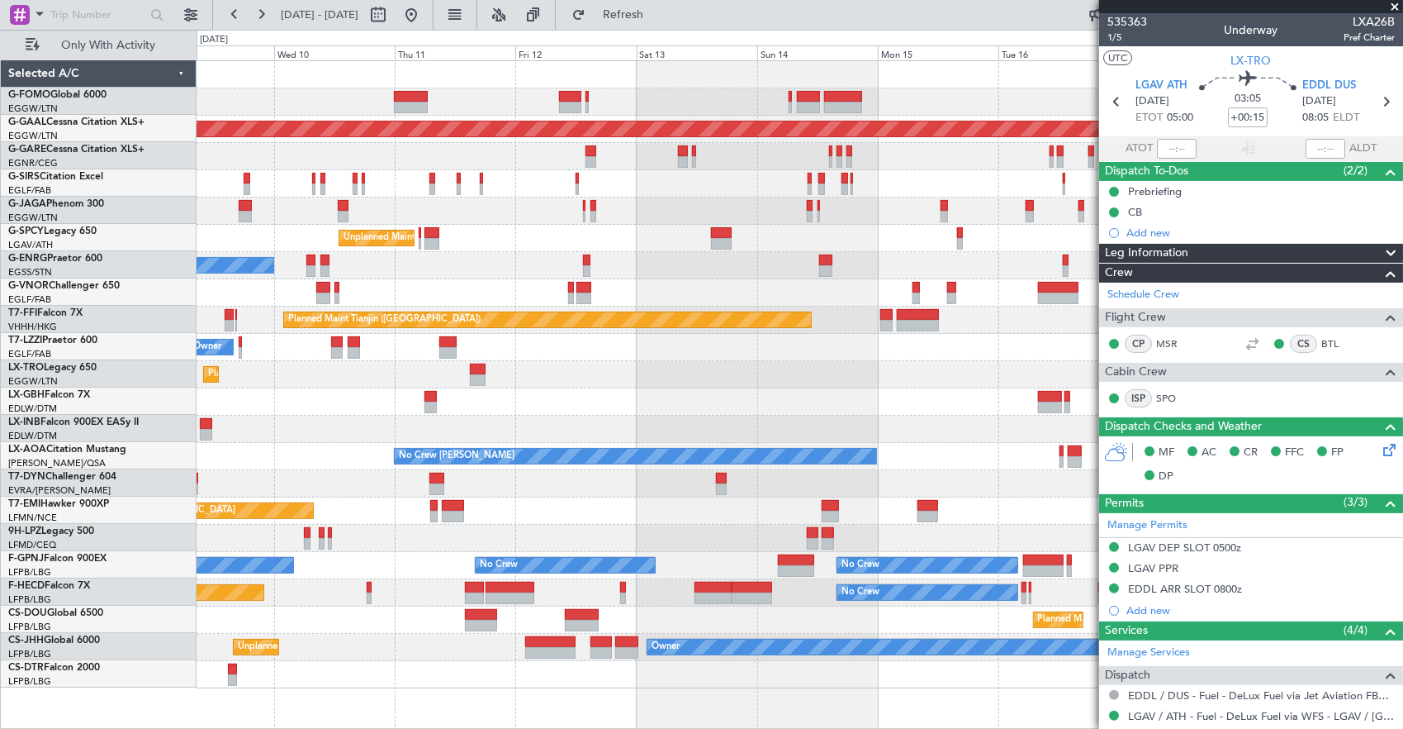
scroll to position [0, 0]
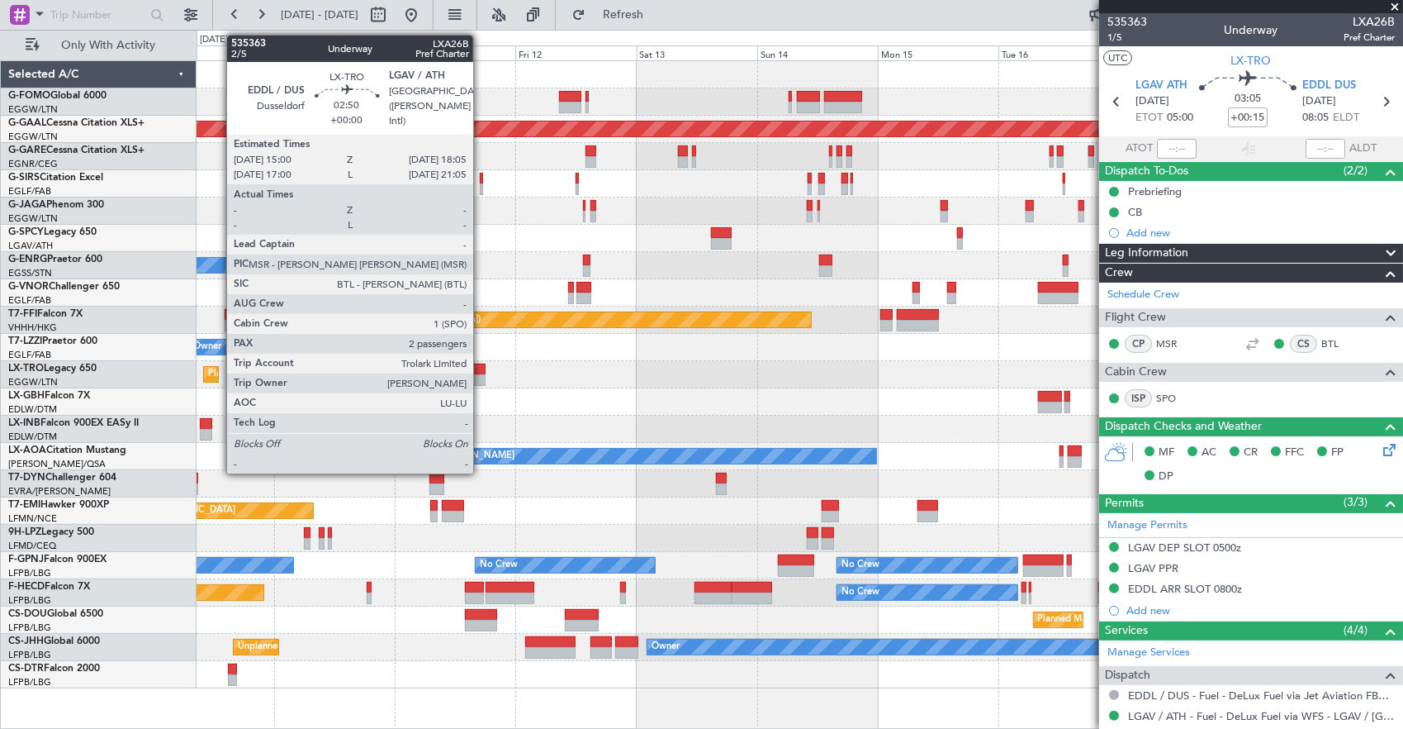
click at [482, 371] on div at bounding box center [478, 369] width 16 height 12
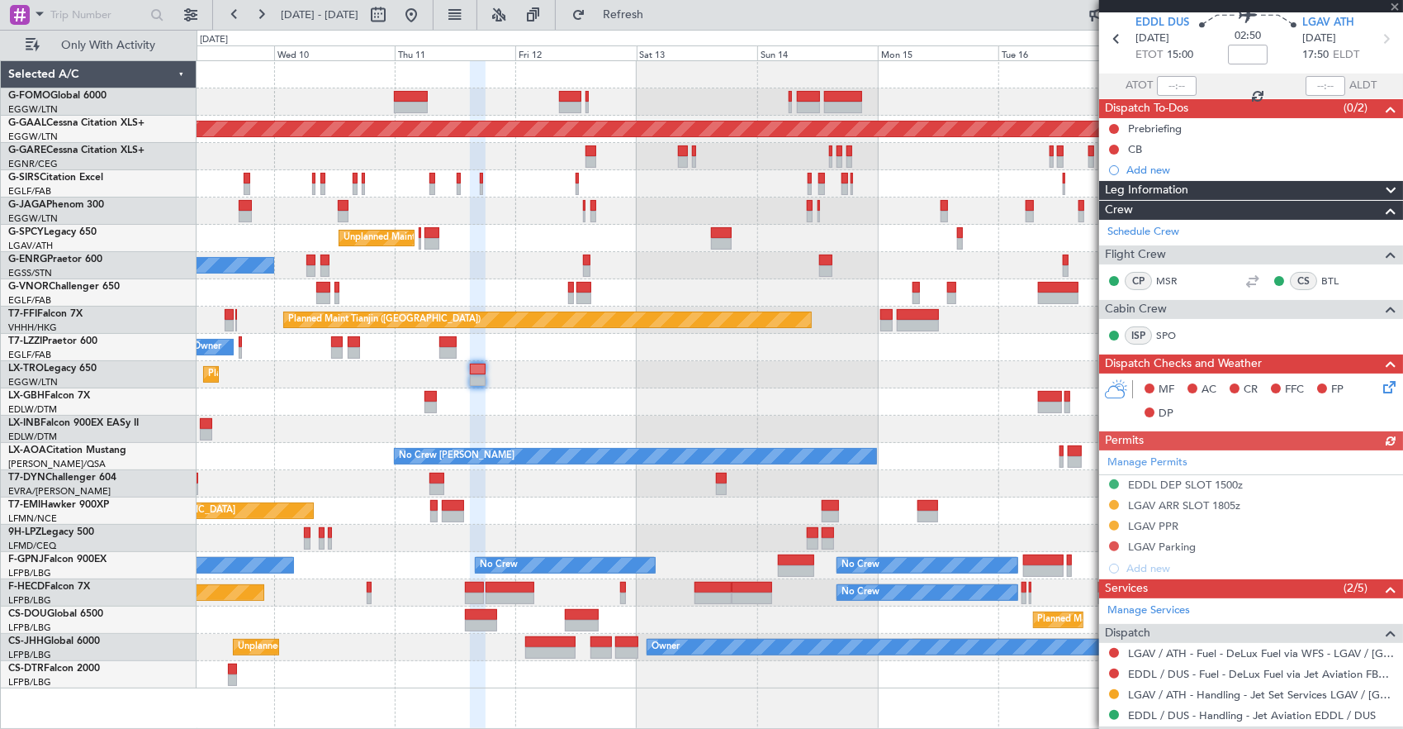
scroll to position [83, 0]
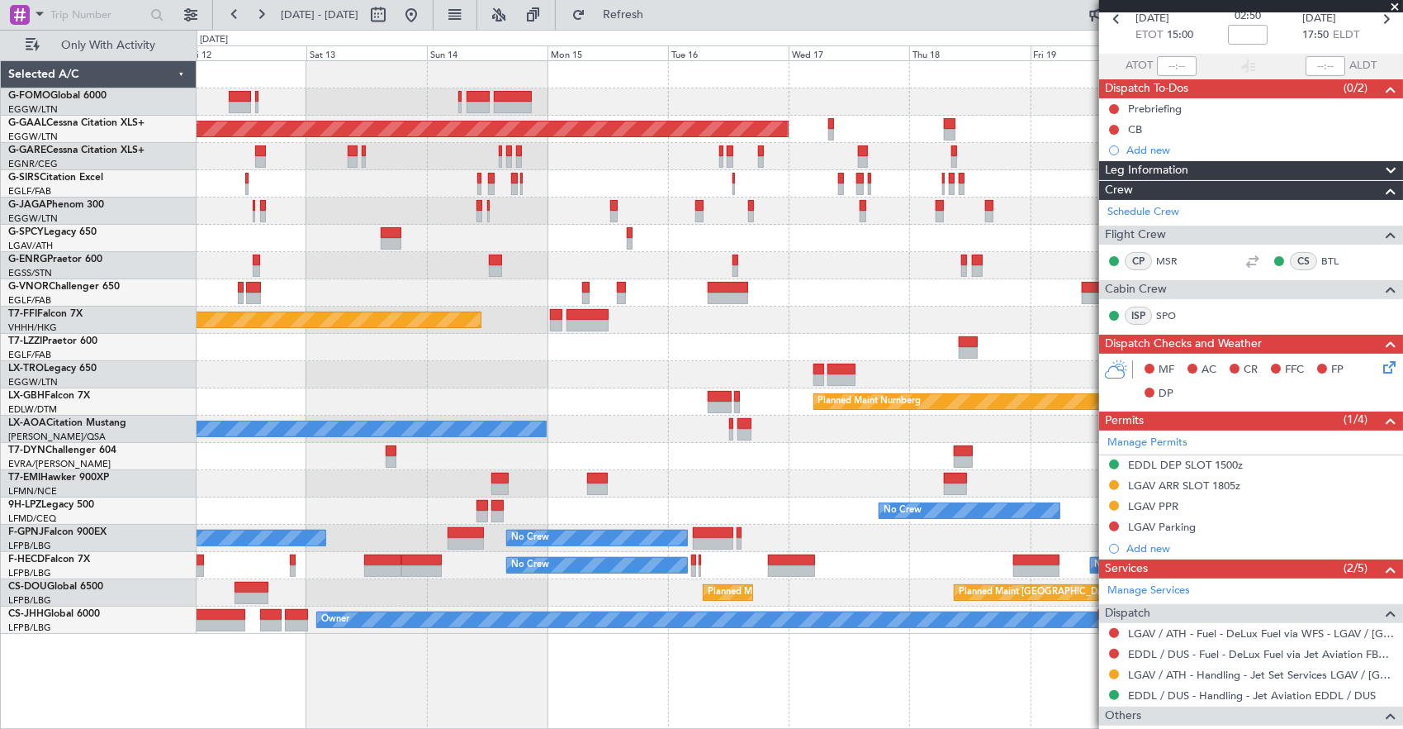
click at [721, 379] on div at bounding box center [800, 374] width 1207 height 27
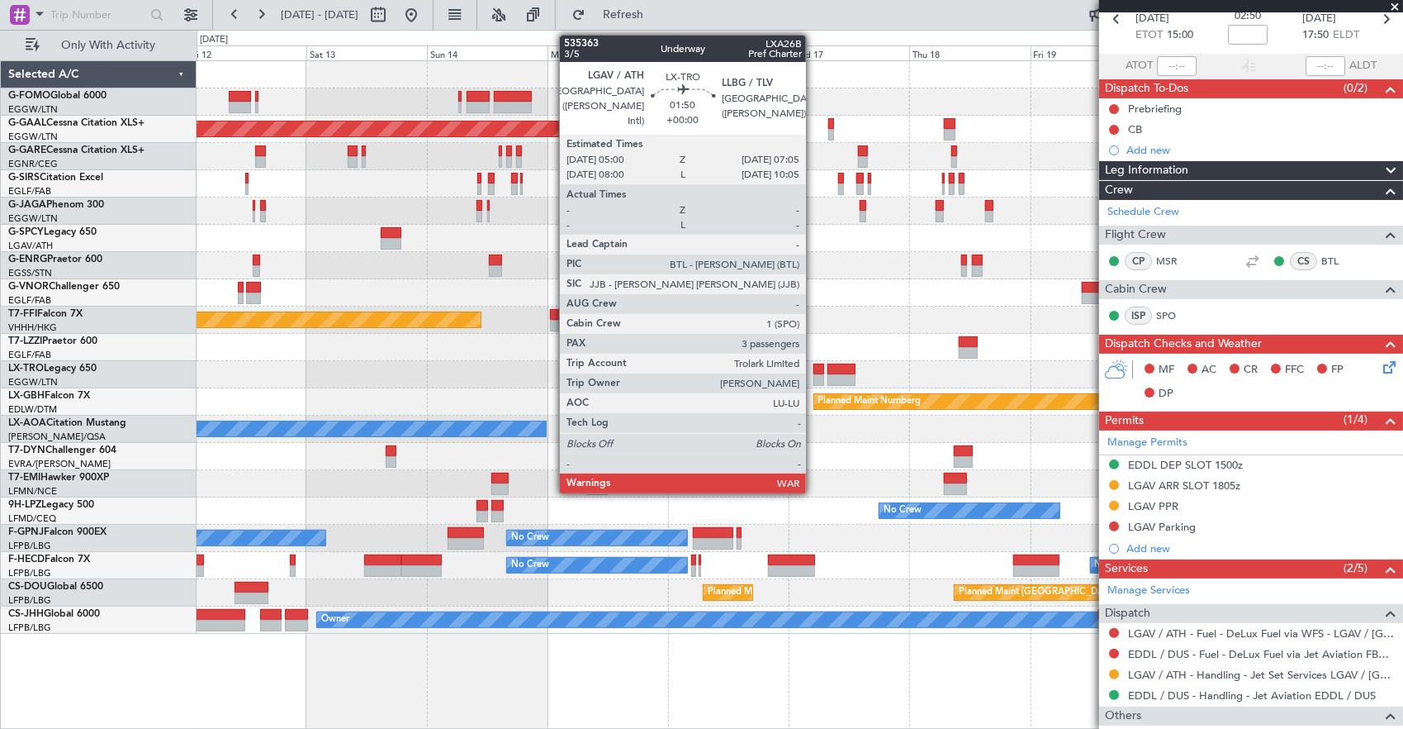
click at [814, 370] on div at bounding box center [819, 369] width 11 height 12
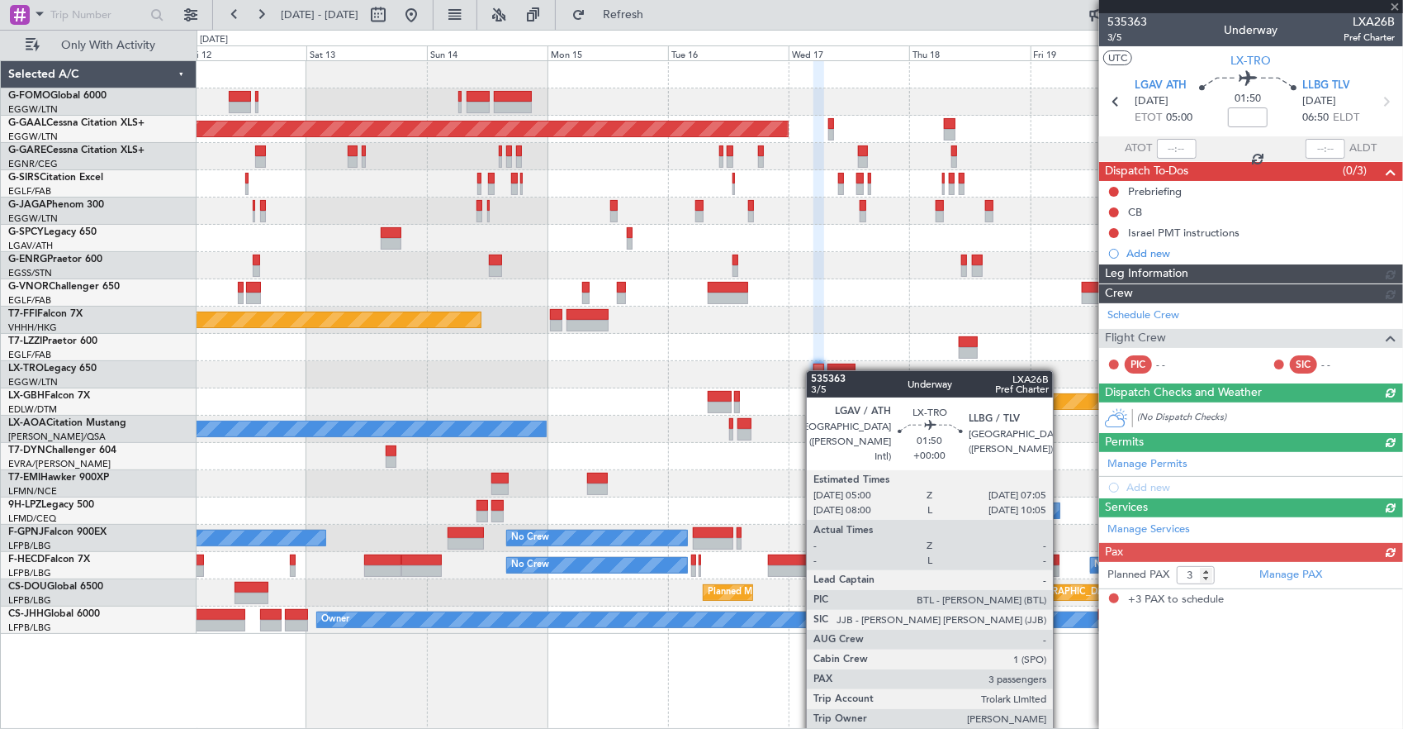
scroll to position [0, 0]
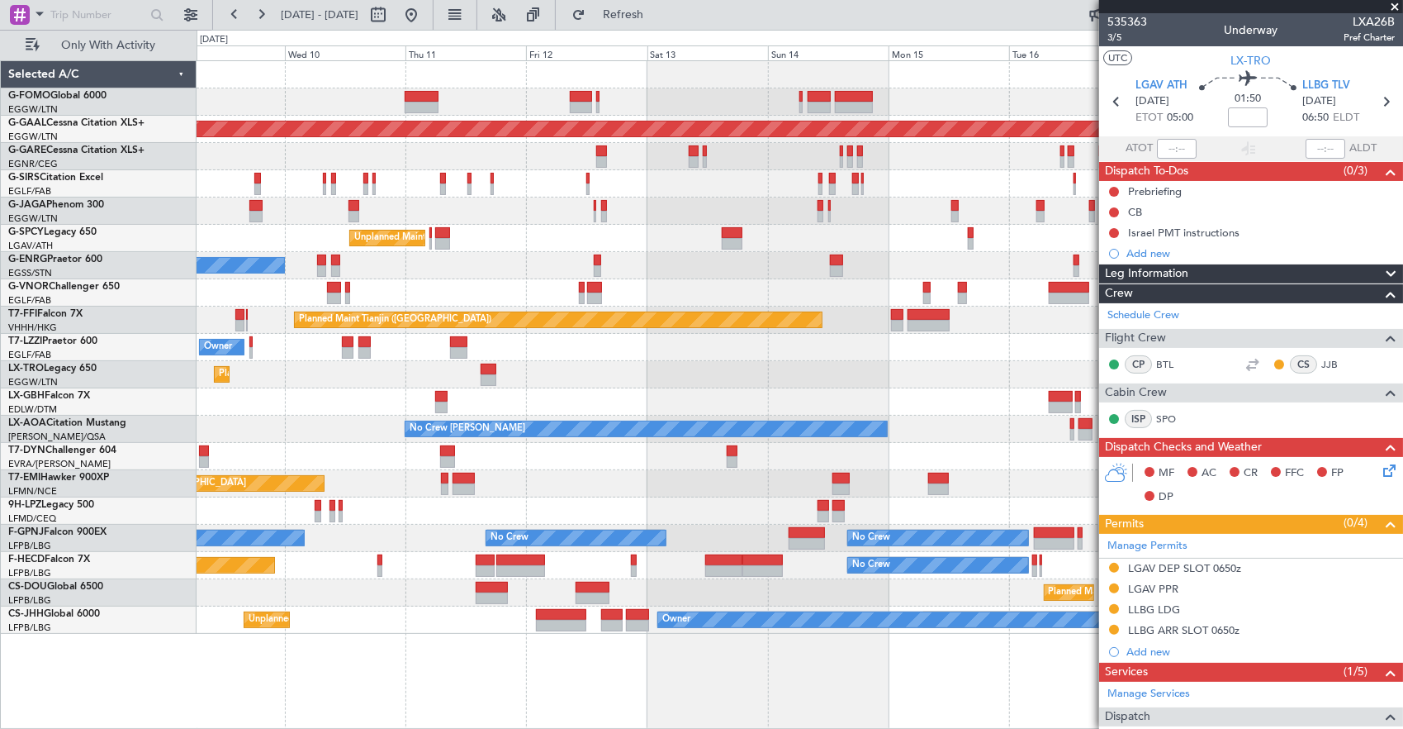
click at [898, 382] on div "Planned Maint Dusseldorf Unplanned Maint [GEOGRAPHIC_DATA] ([PERSON_NAME] Intl)…" at bounding box center [800, 347] width 1207 height 572
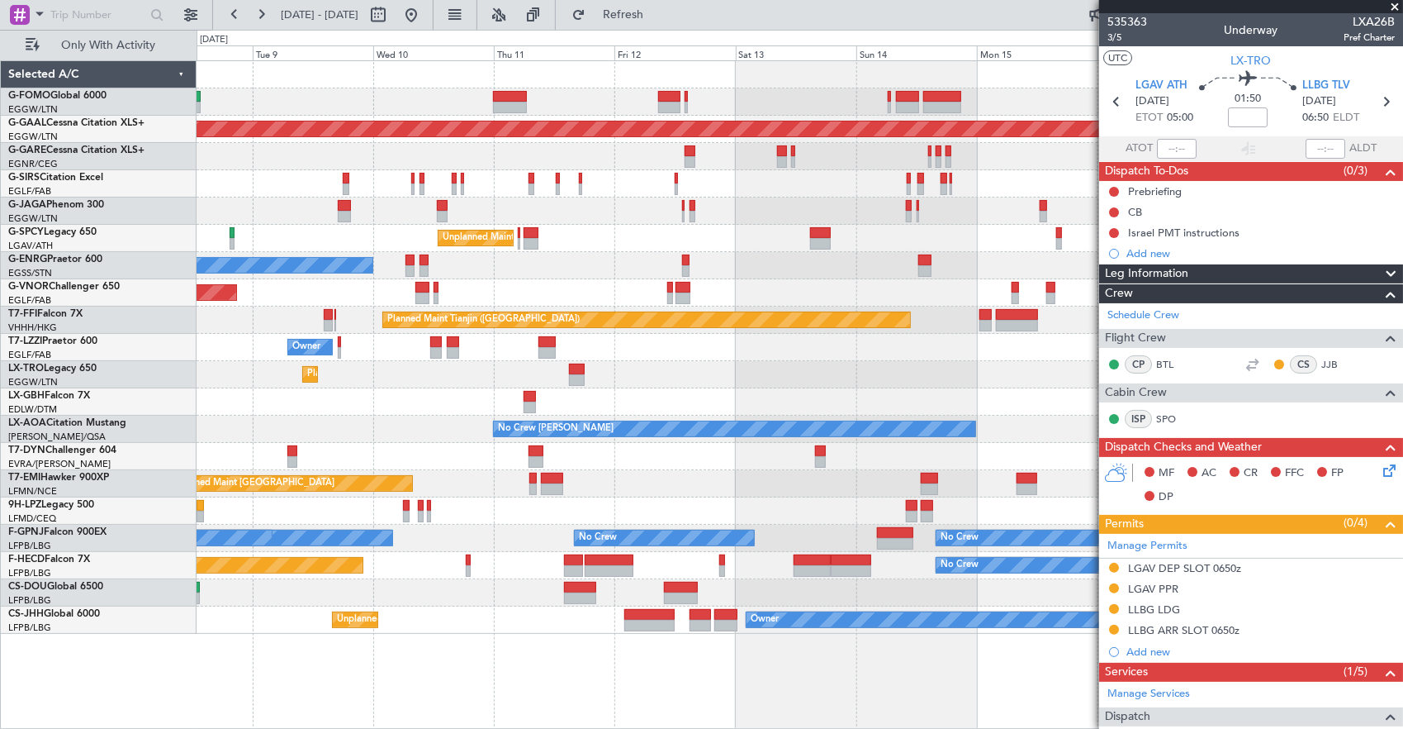
click at [646, 369] on div "Planned Maint Dusseldorf" at bounding box center [800, 374] width 1207 height 27
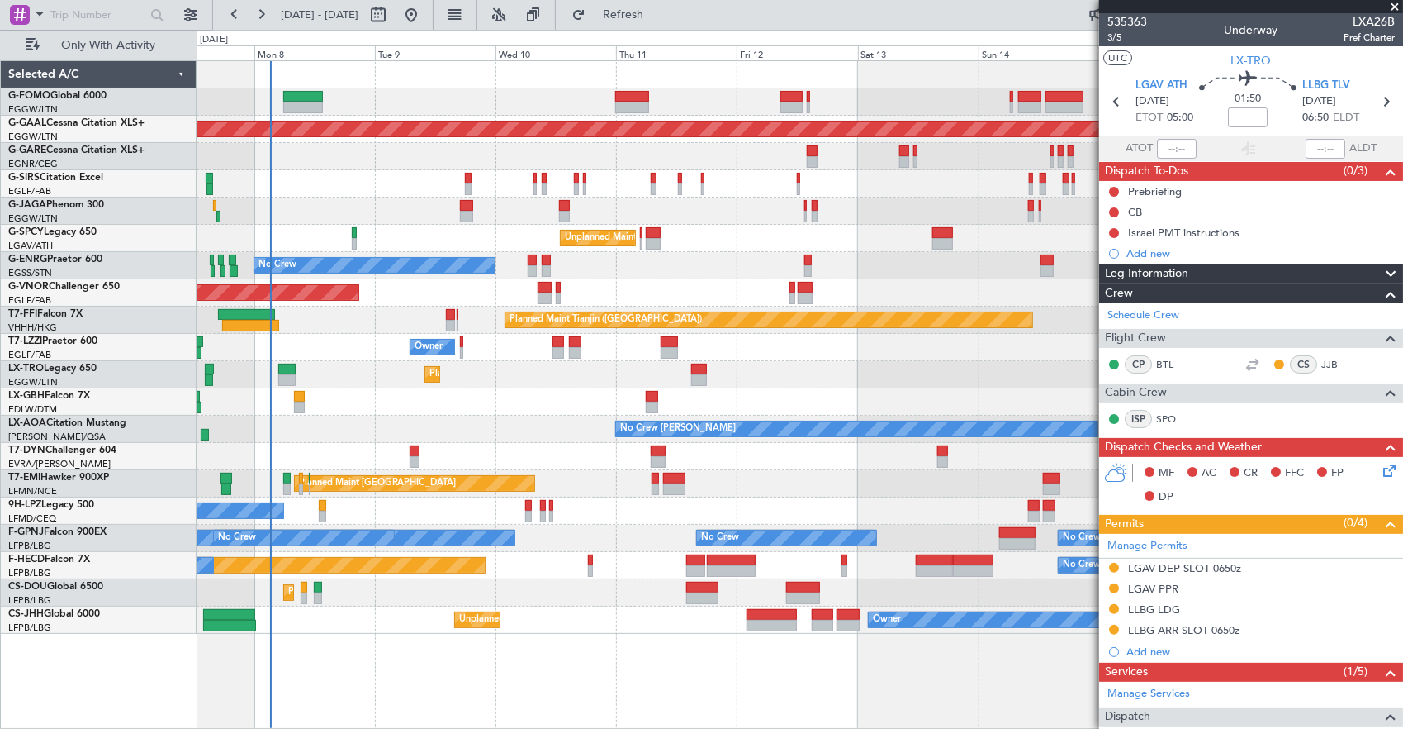
click at [569, 368] on div "Planned Maint Dusseldorf" at bounding box center [800, 374] width 1207 height 27
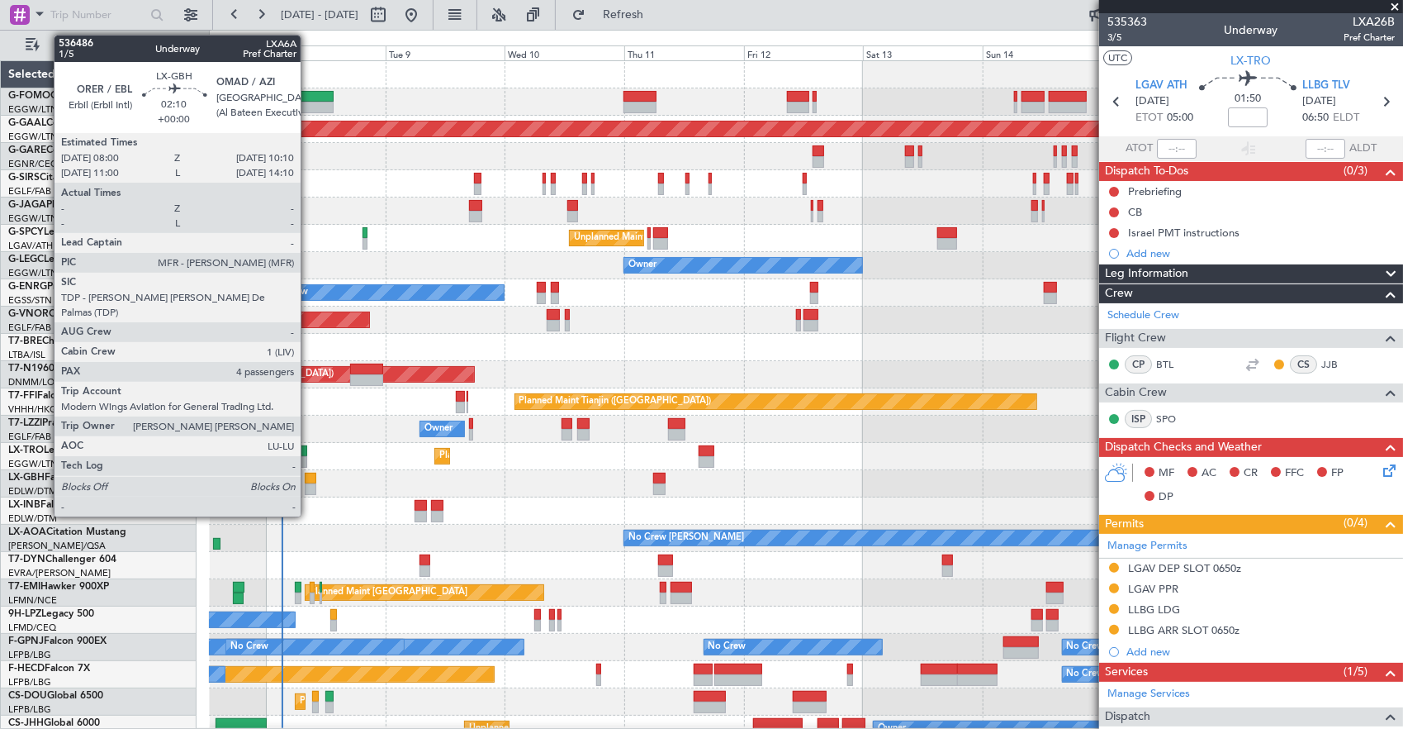
click at [309, 477] on div at bounding box center [311, 478] width 12 height 12
type input "4"
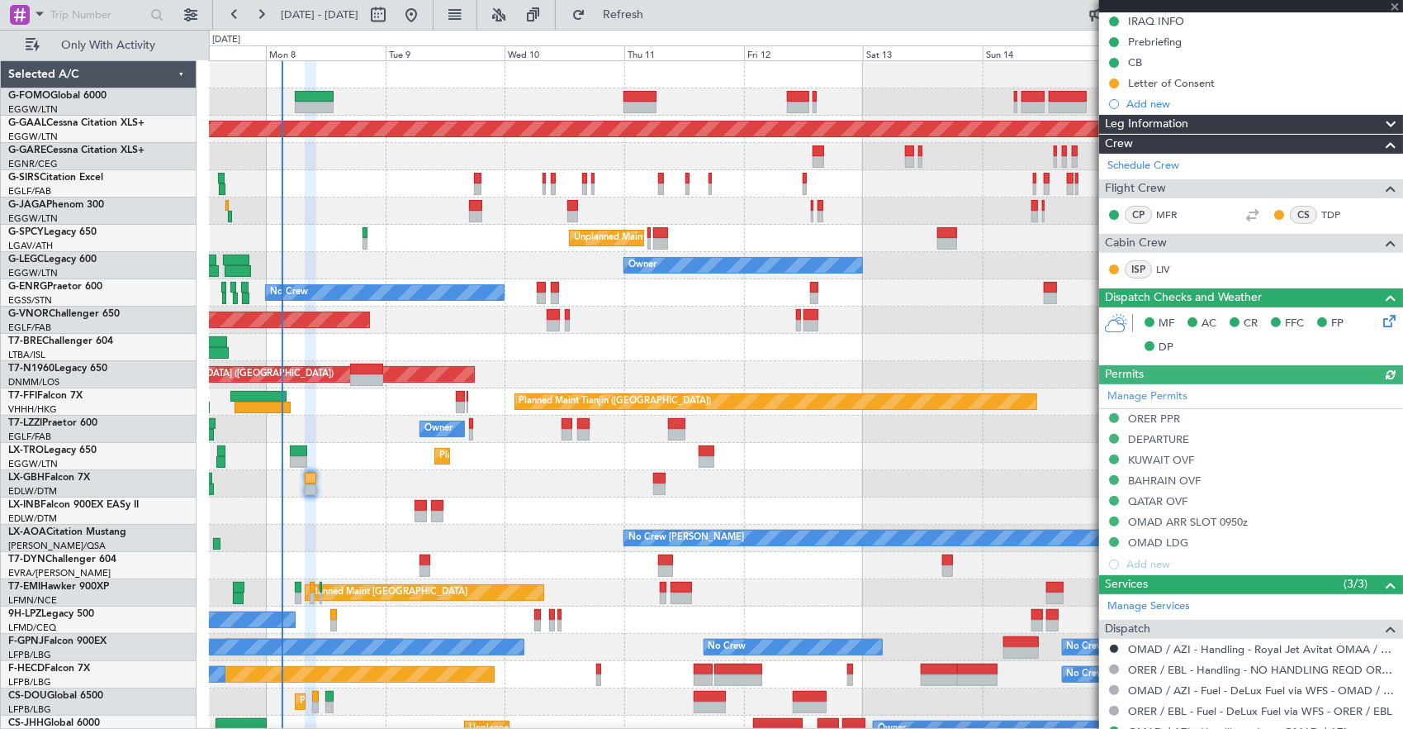
scroll to position [105, 0]
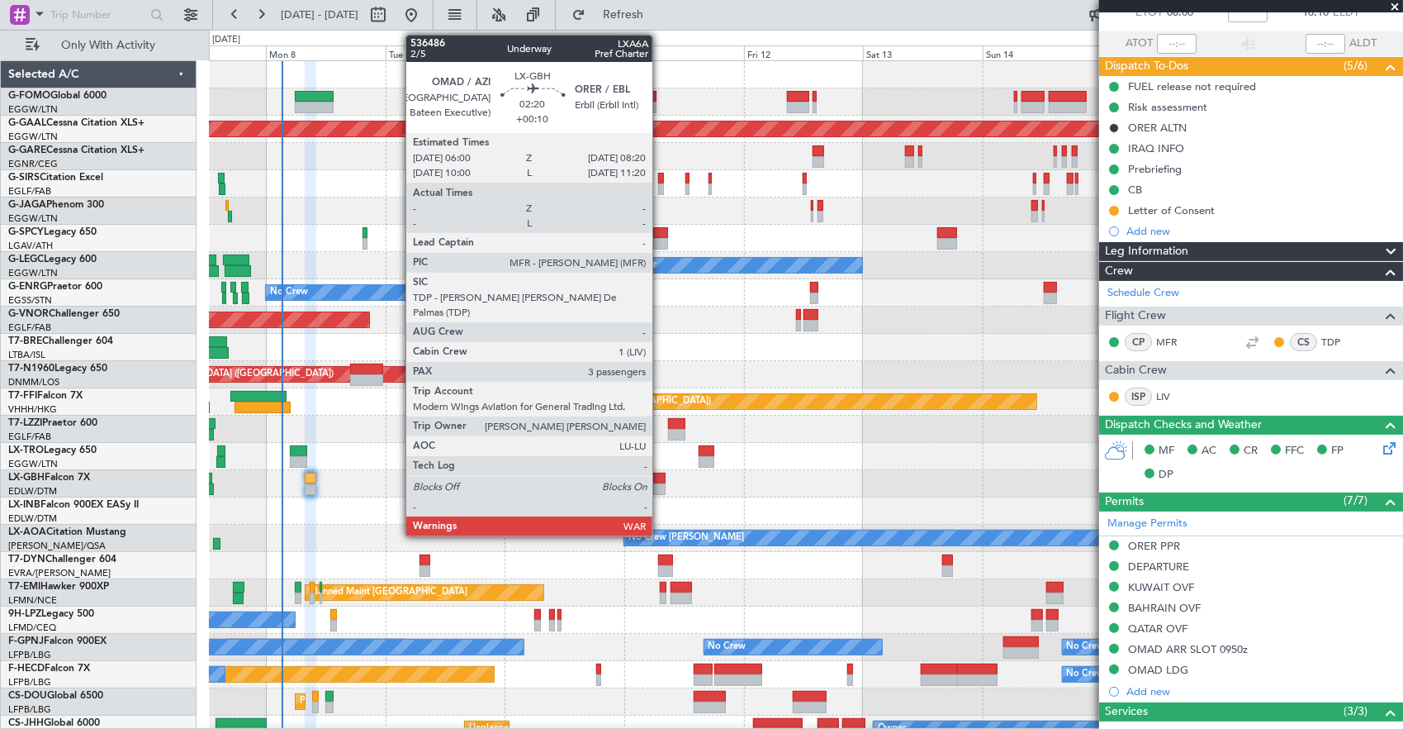
click at [661, 480] on div at bounding box center [659, 478] width 12 height 12
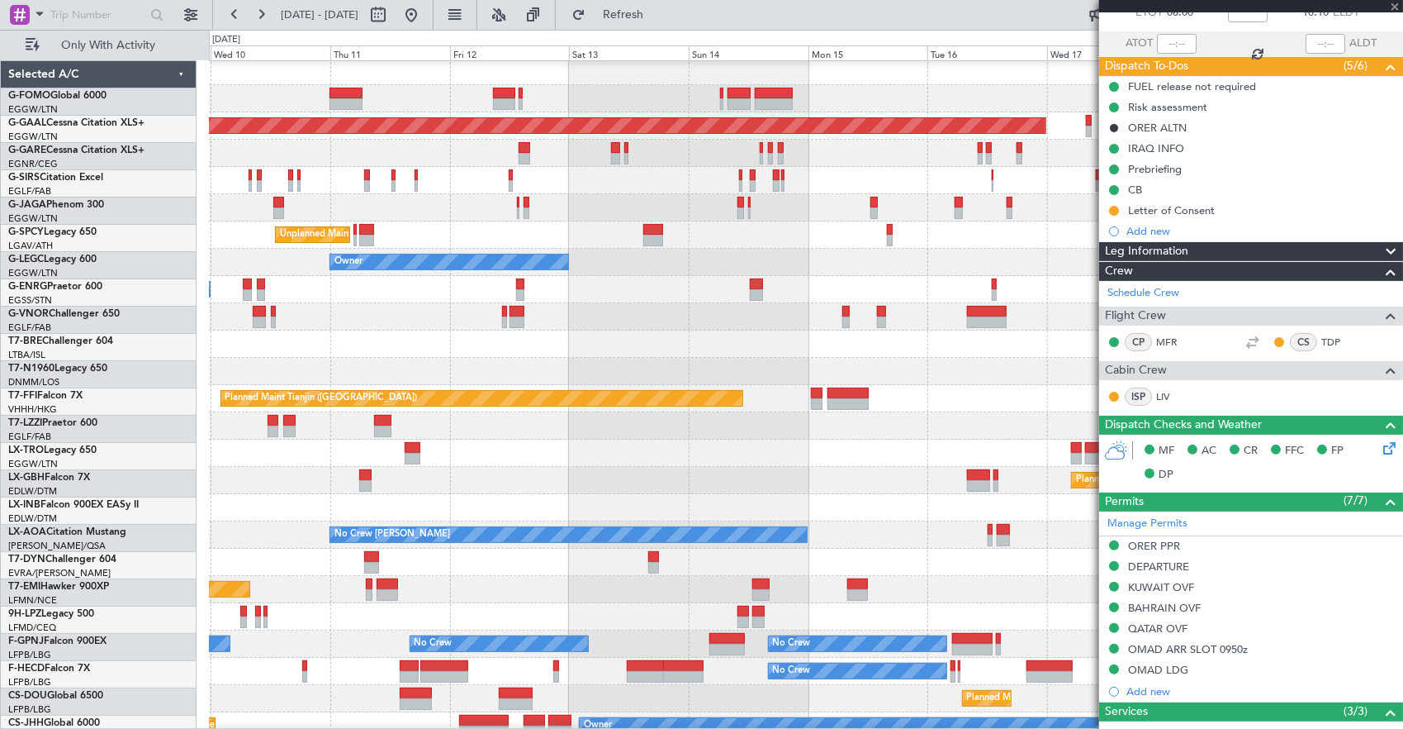
click at [540, 472] on div "Planned Maint Nurnberg" at bounding box center [806, 480] width 1194 height 27
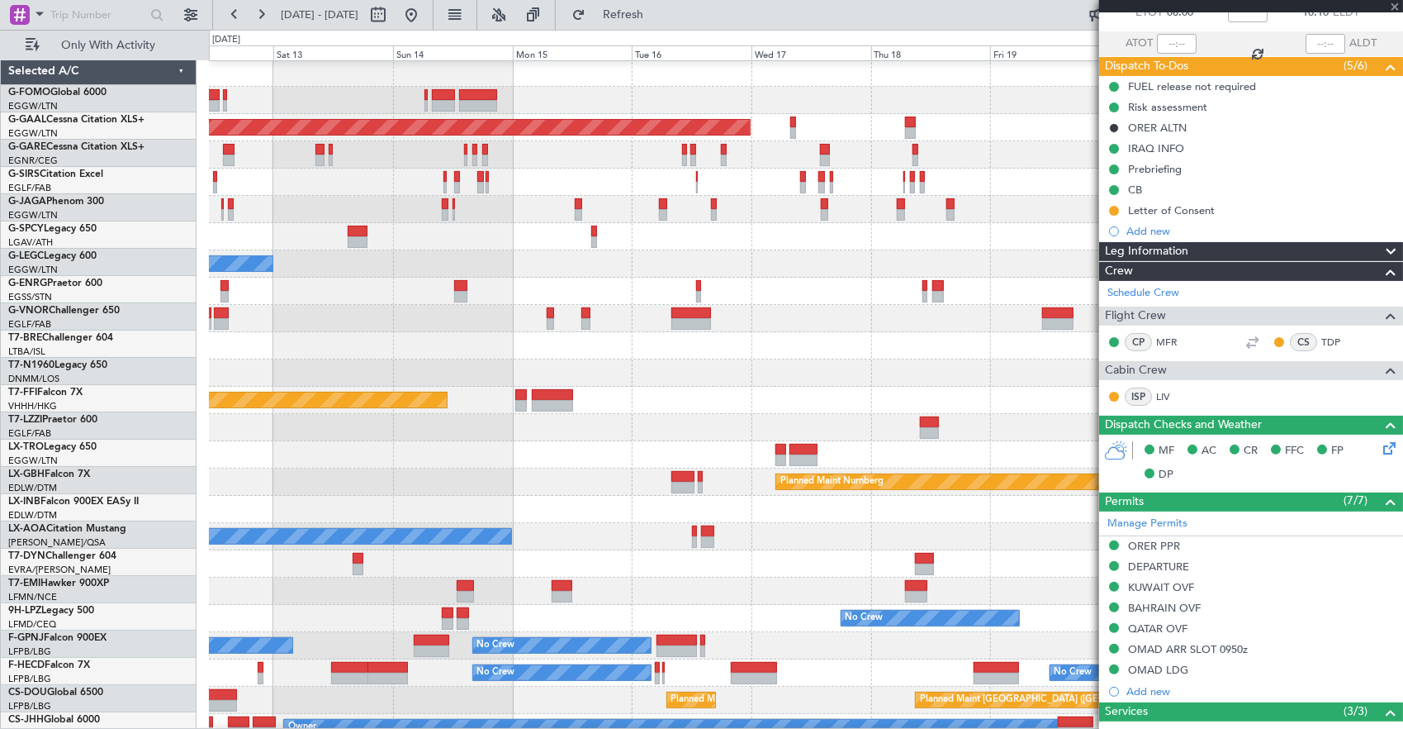
click at [558, 469] on div "Planned Maint Nurnberg" at bounding box center [806, 481] width 1194 height 27
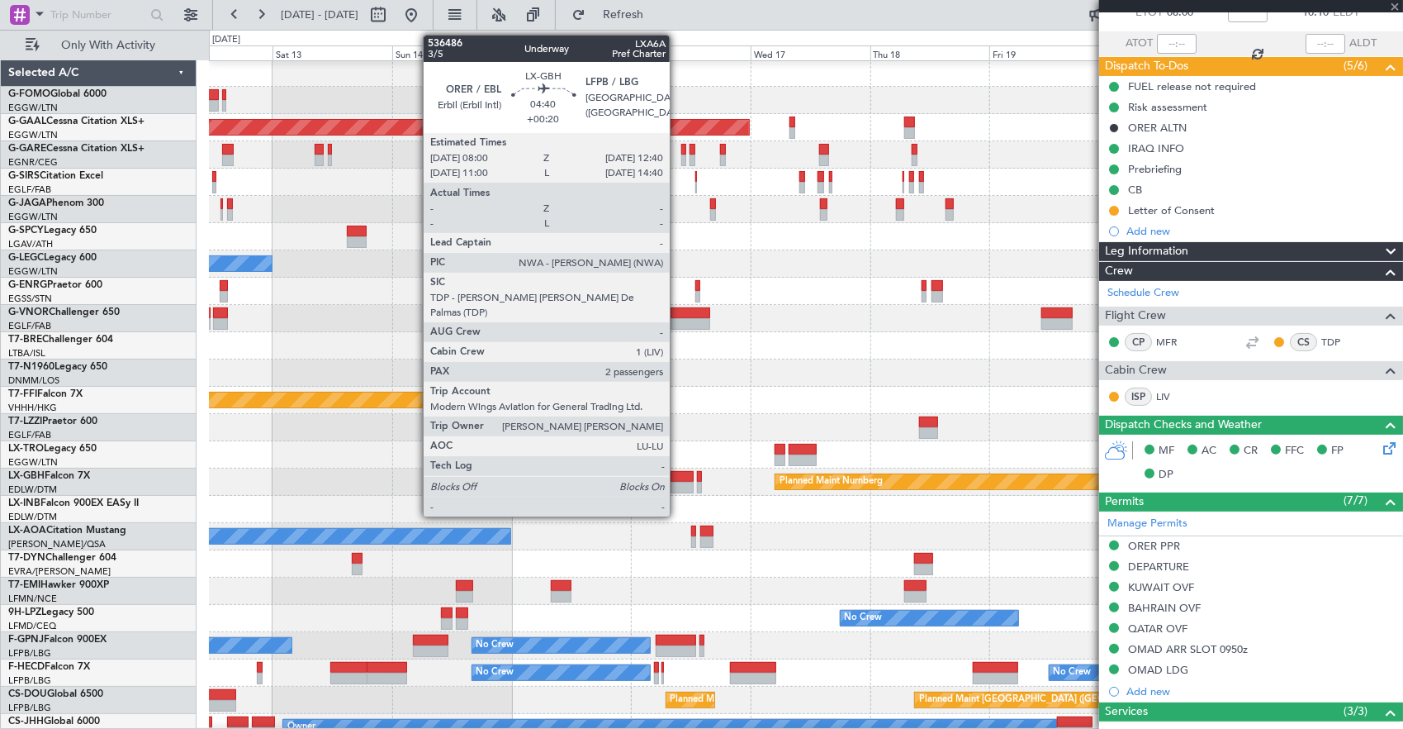
type input "+00:10"
type input "3"
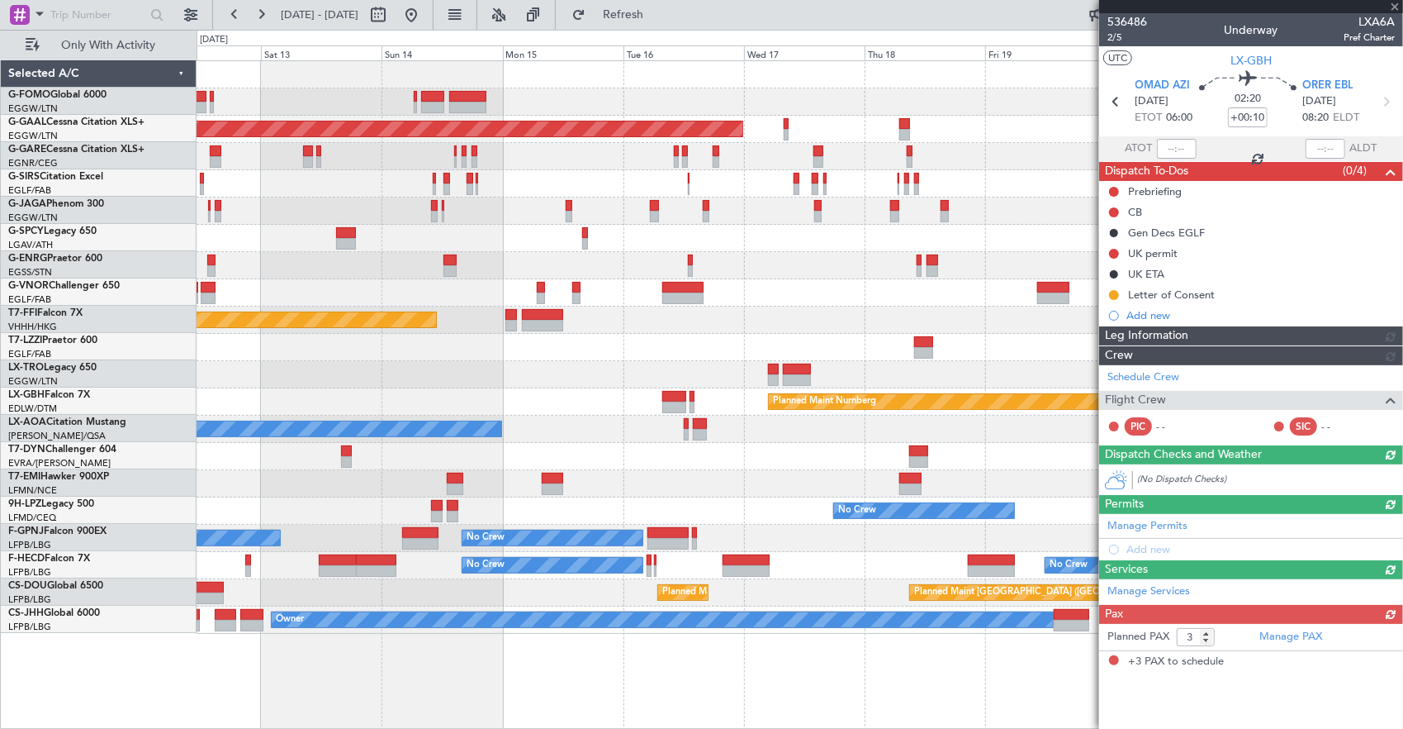
scroll to position [0, 0]
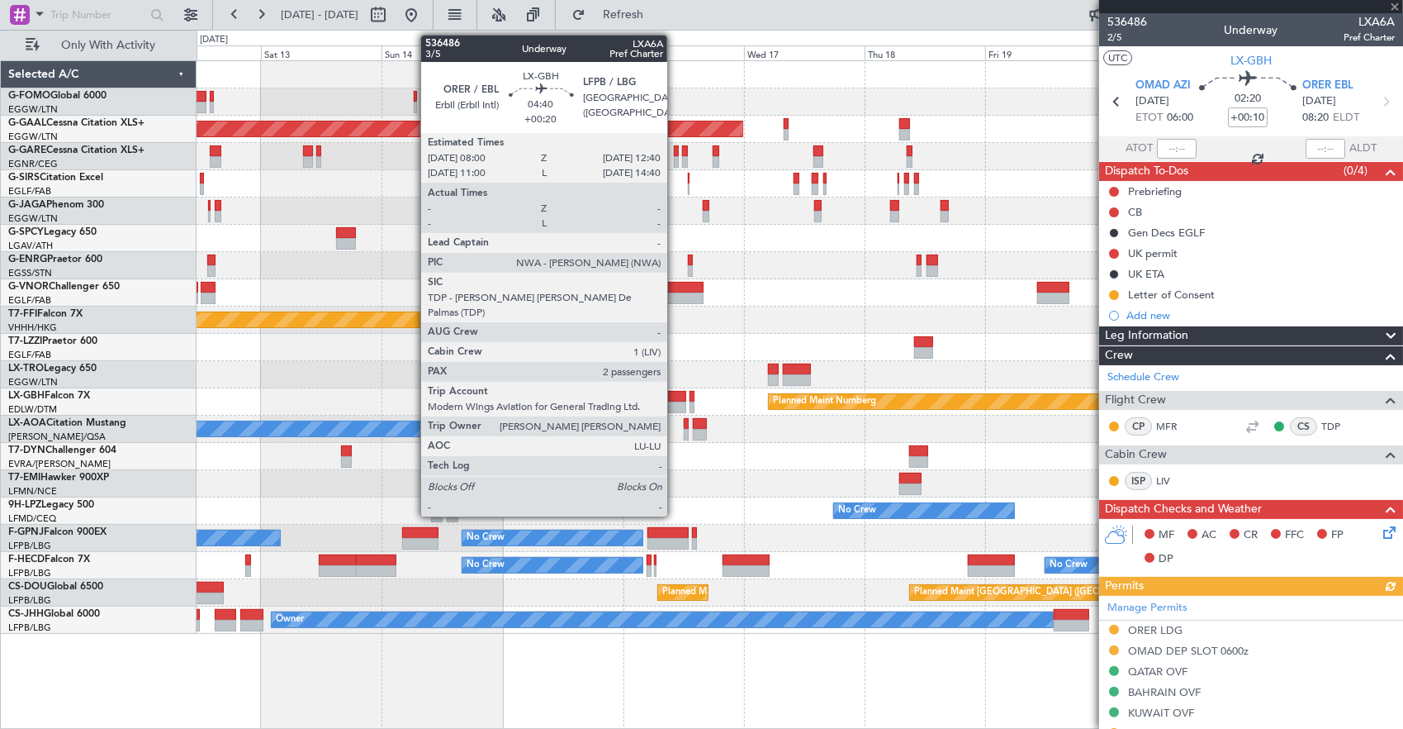
click at [676, 401] on div at bounding box center [674, 407] width 24 height 12
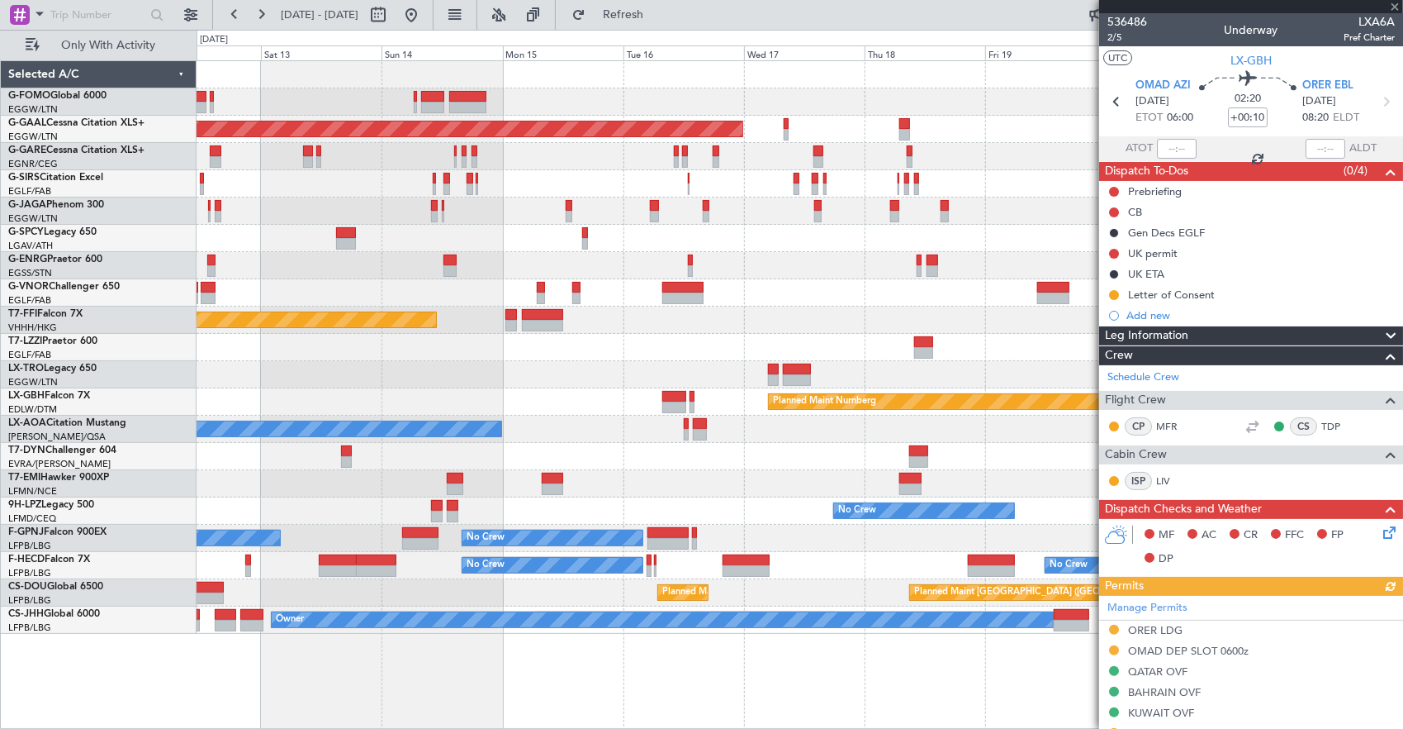
type input "+00:20"
type input "2"
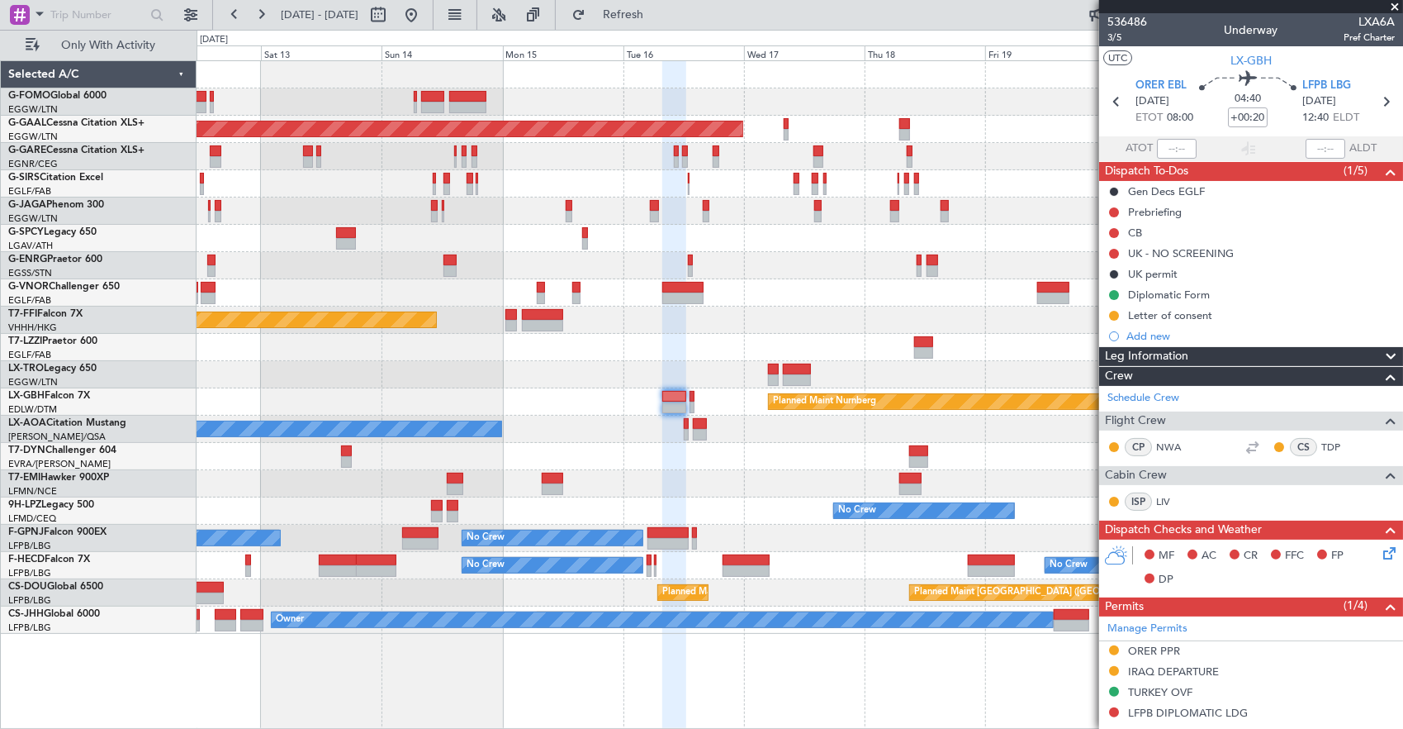
click at [980, 297] on div "Planned Maint Dusseldorf Planned Maint [GEOGRAPHIC_DATA] ([GEOGRAPHIC_DATA]) Un…" at bounding box center [800, 347] width 1207 height 572
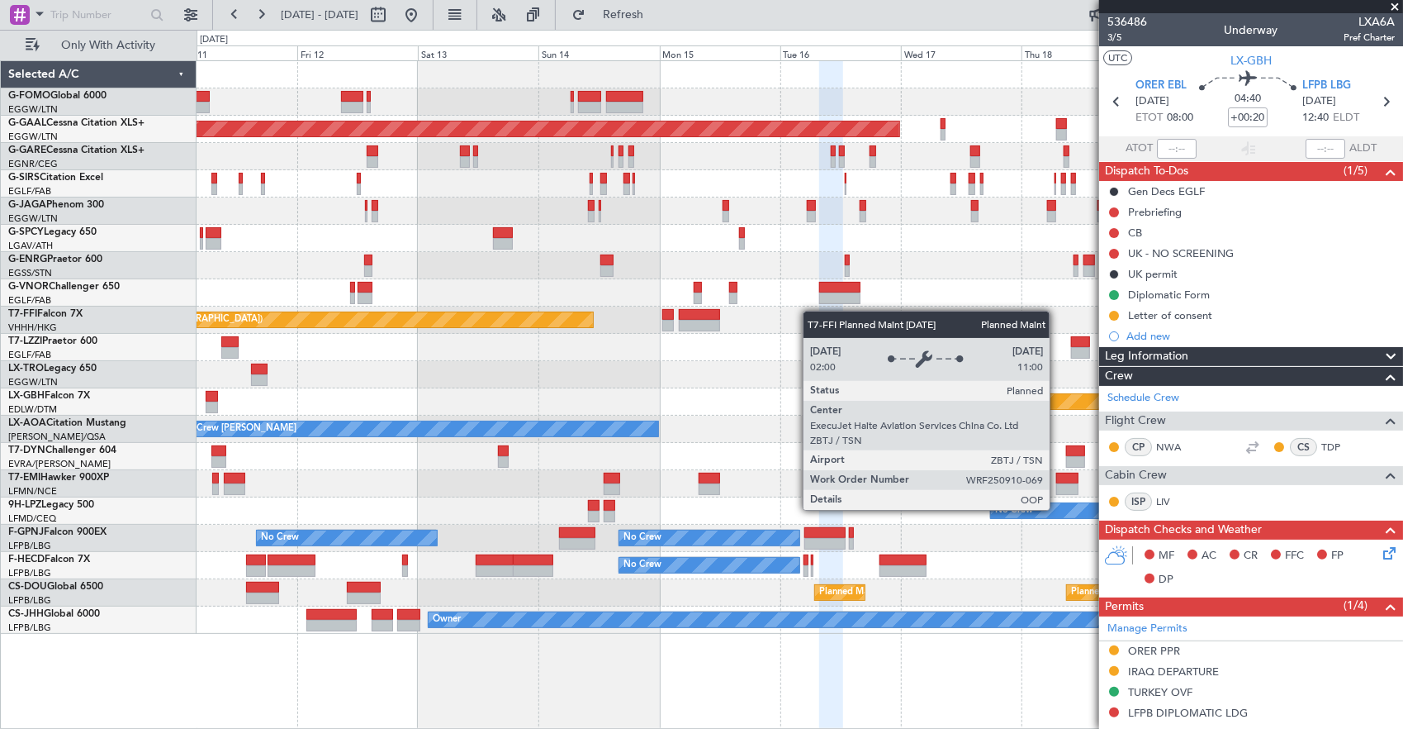
click at [482, 320] on div "Planned Maint Tianjin ([GEOGRAPHIC_DATA])" at bounding box center [800, 319] width 1207 height 27
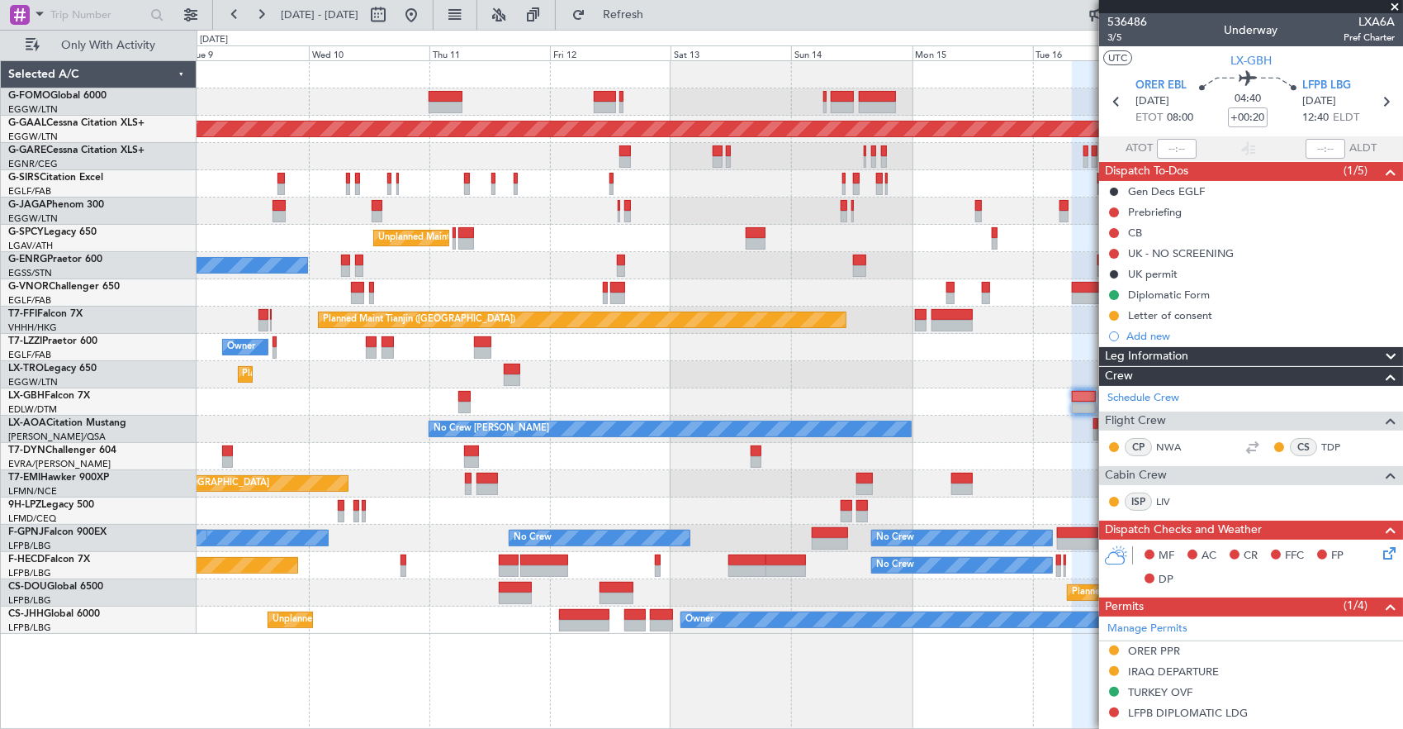
click at [660, 354] on div "Owner" at bounding box center [800, 347] width 1207 height 27
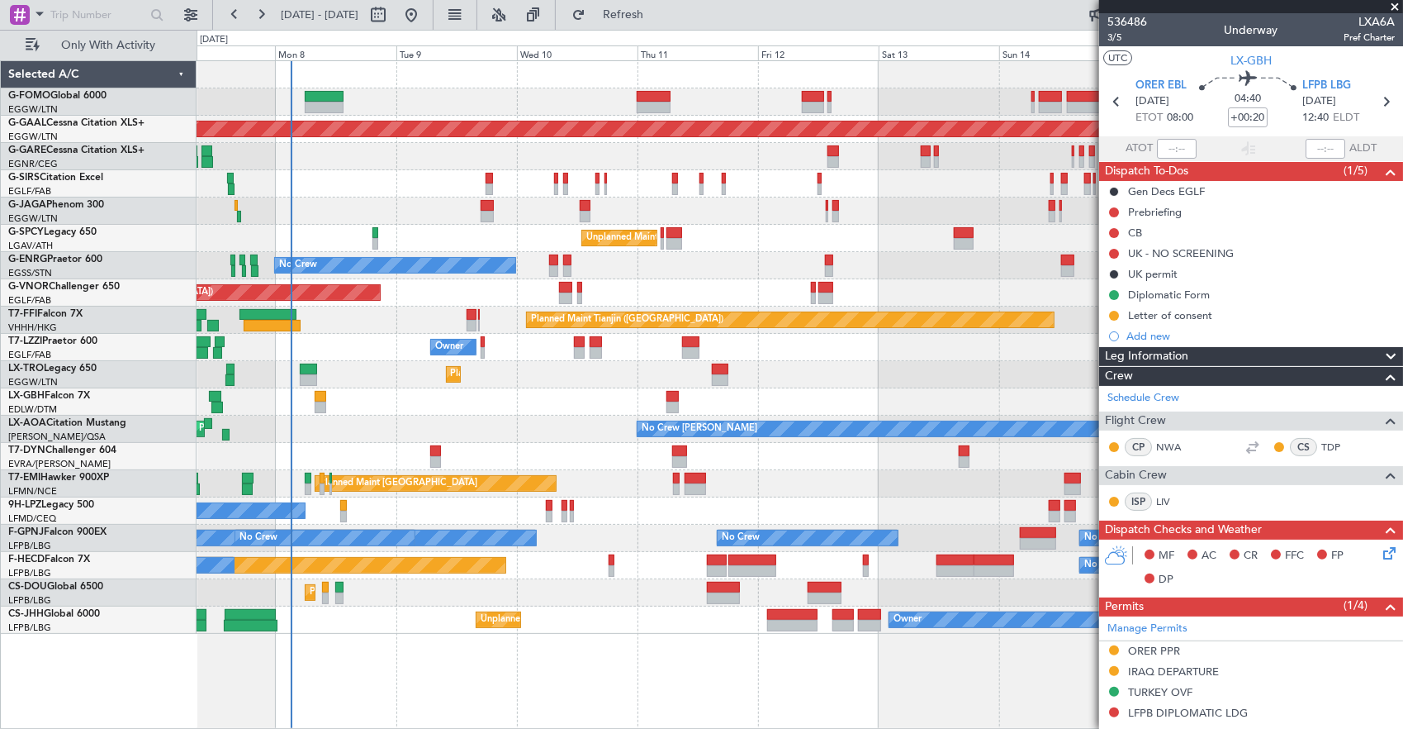
click at [663, 344] on div "Planned Maint [GEOGRAPHIC_DATA] ([GEOGRAPHIC_DATA]) Planned [GEOGRAPHIC_DATA] U…" at bounding box center [800, 347] width 1207 height 572
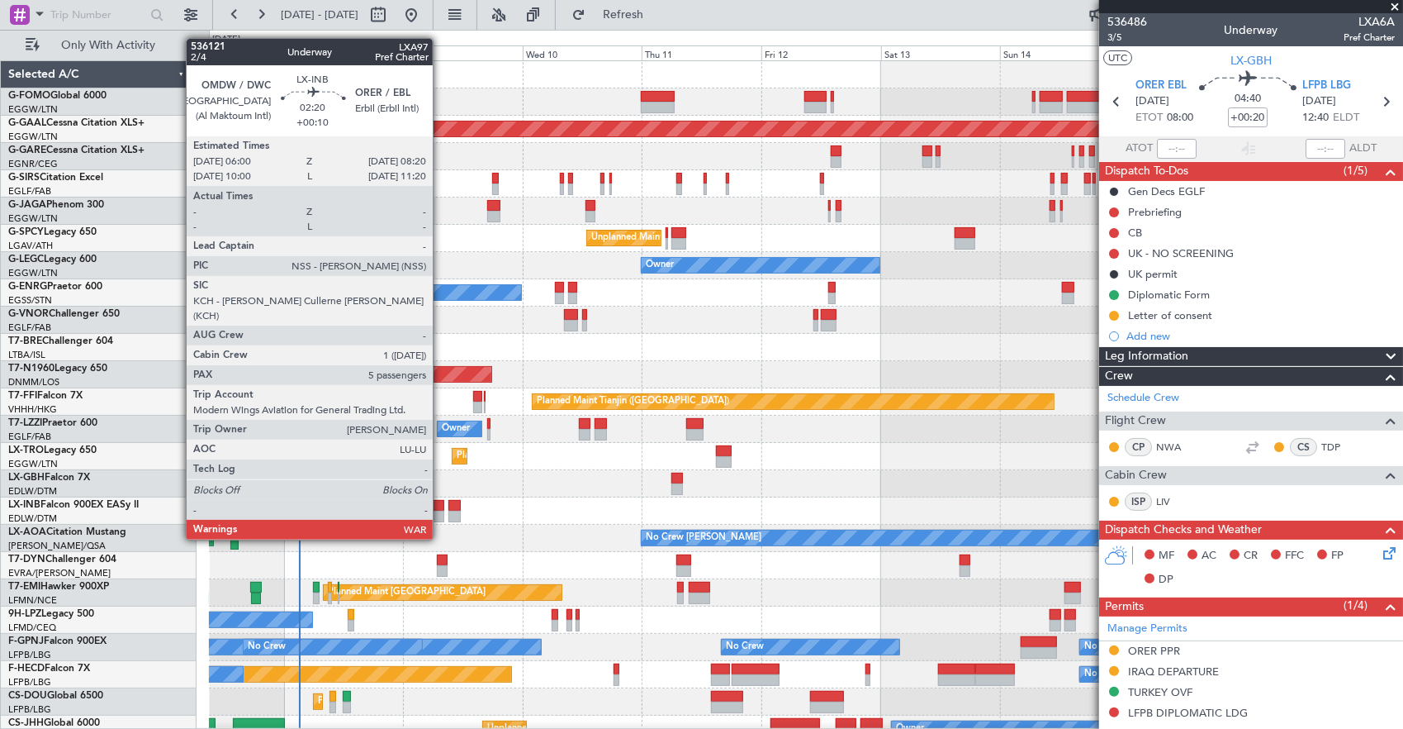
click at [441, 508] on div at bounding box center [438, 506] width 12 height 12
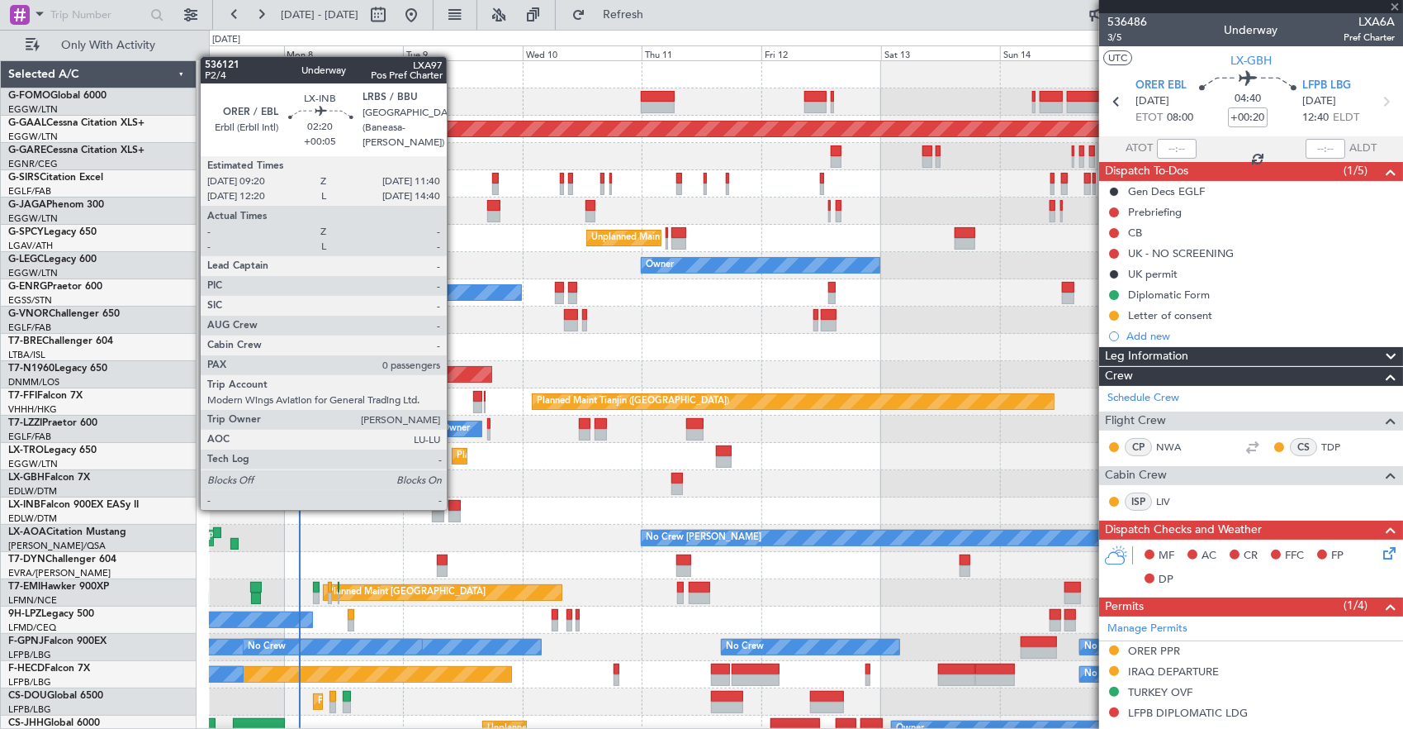
type input "+00:10"
type input "5"
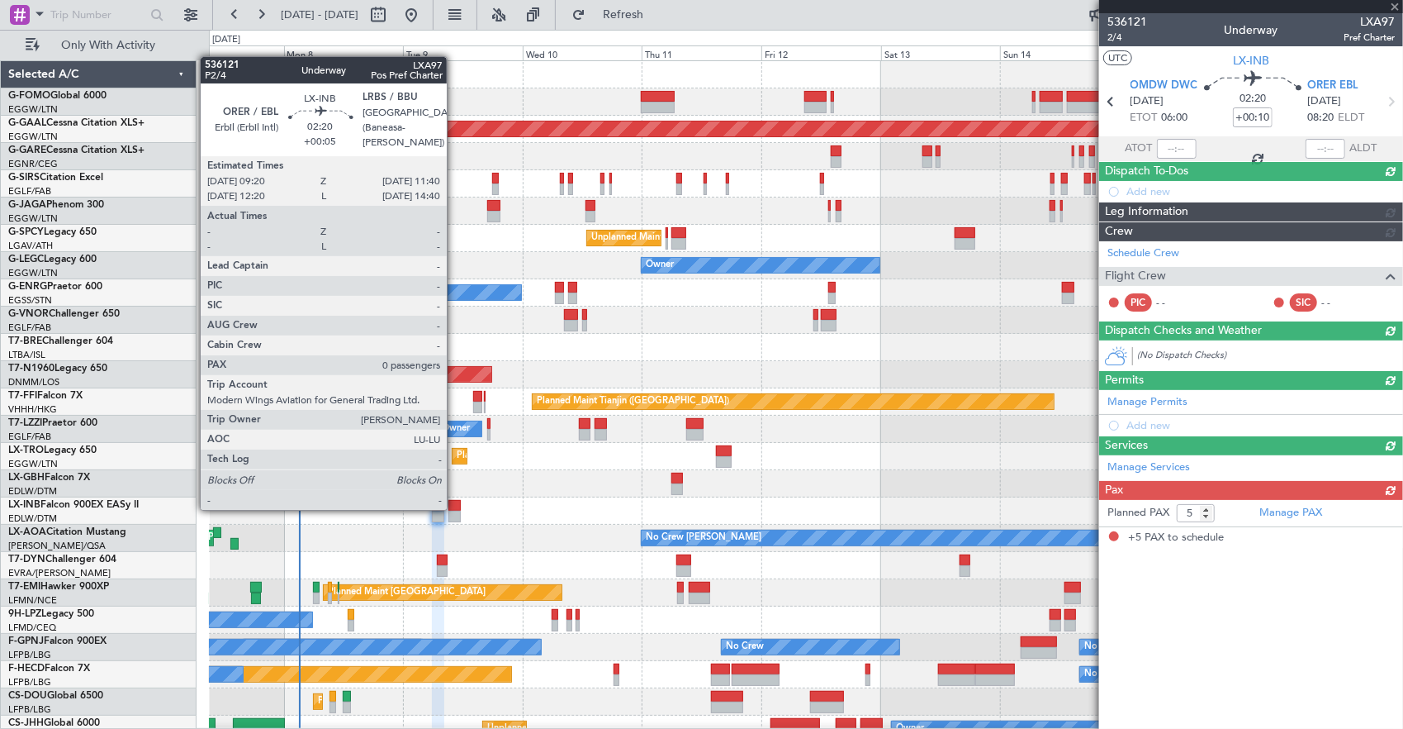
click at [455, 508] on div at bounding box center [455, 506] width 12 height 12
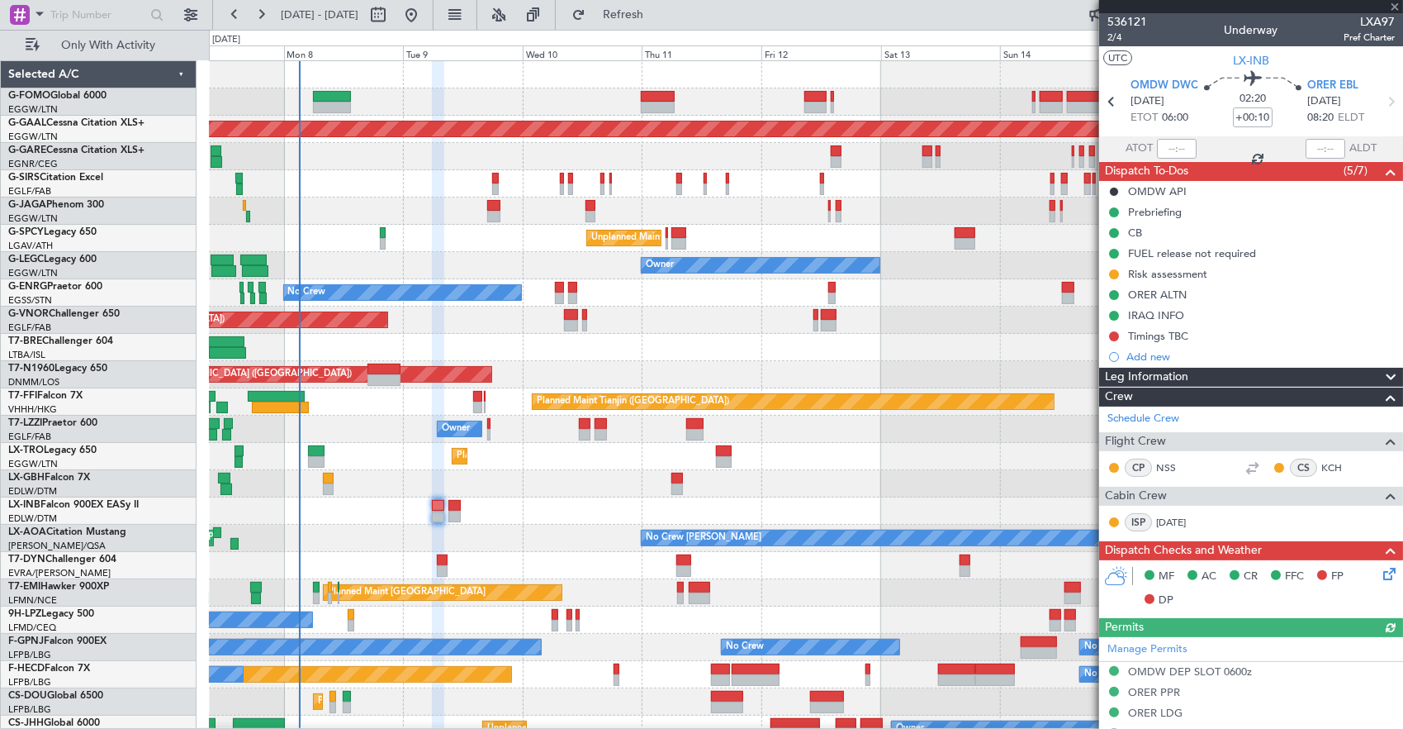
type input "+00:05"
type input "0"
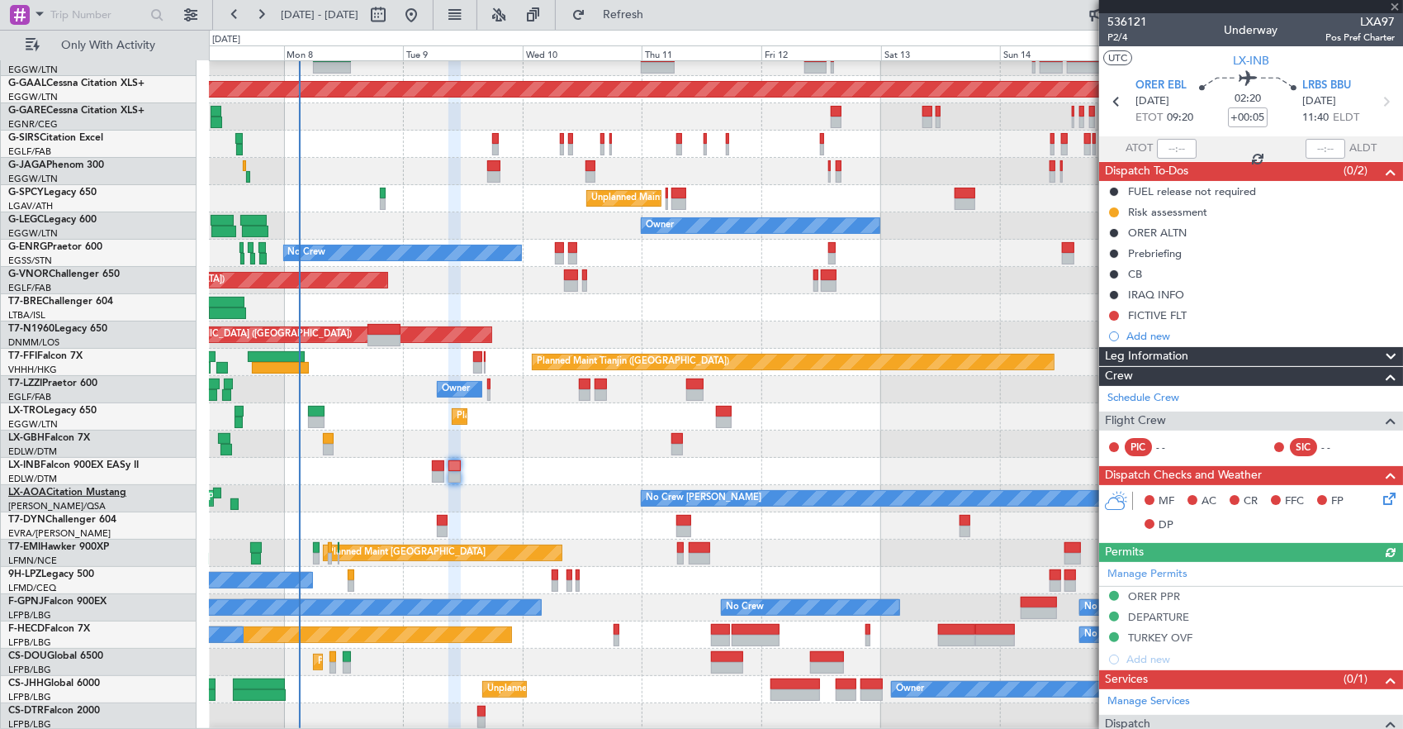
scroll to position [40, 0]
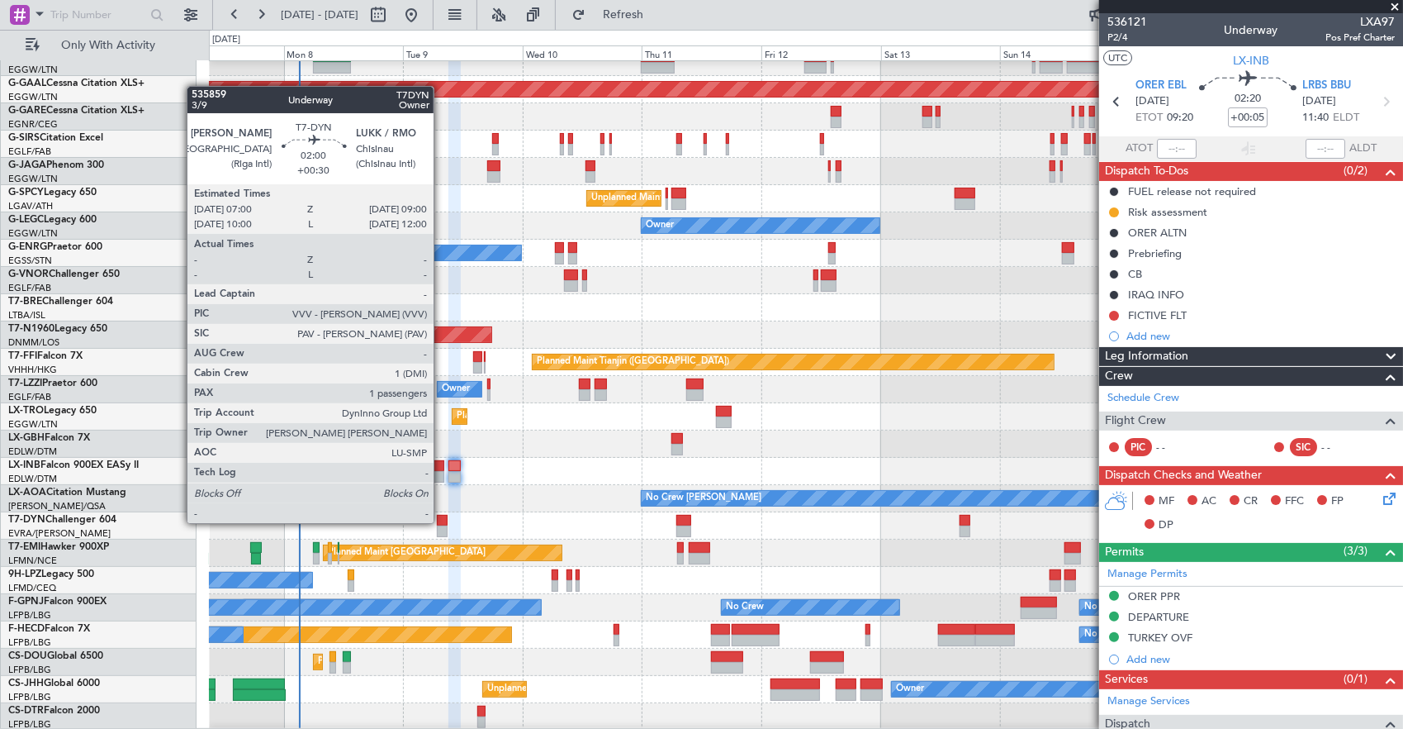
click at [442, 521] on div at bounding box center [442, 521] width 11 height 12
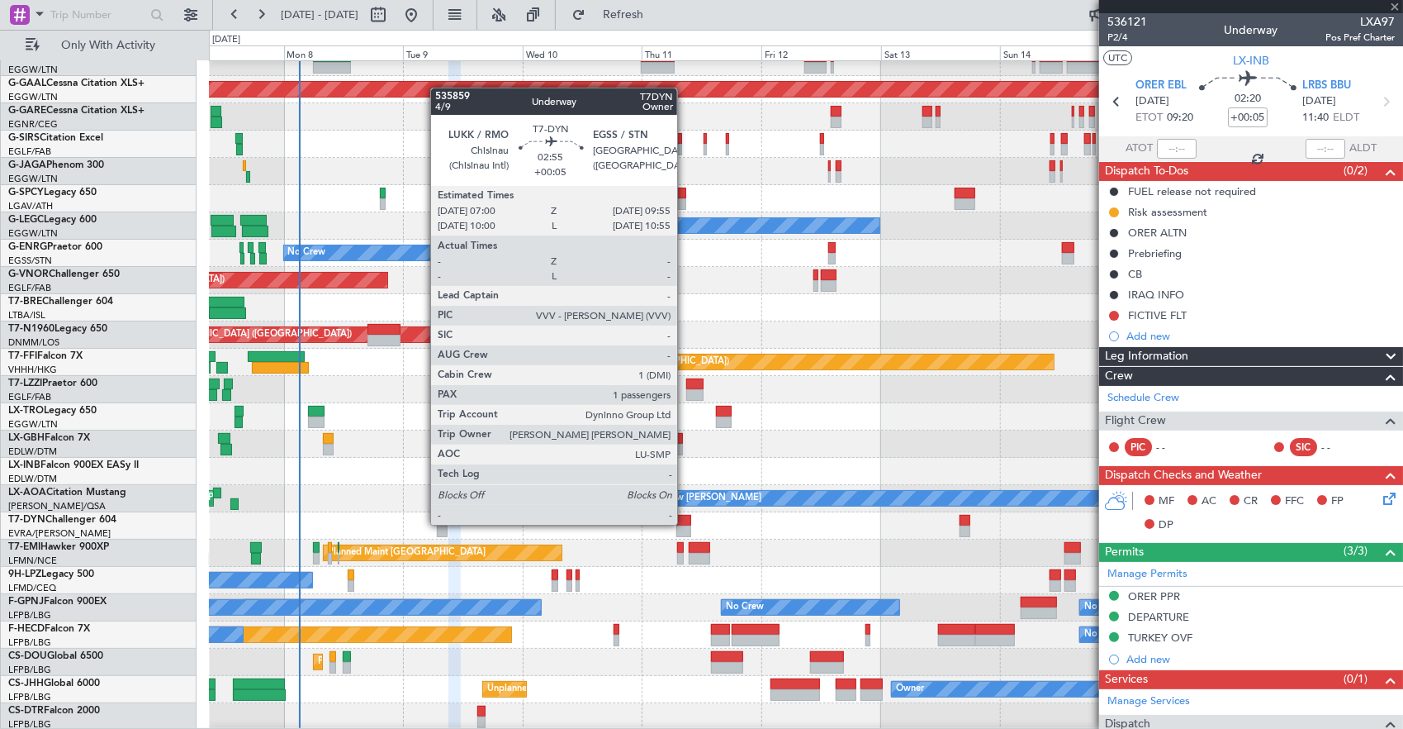
type input "+00:30"
type input "1"
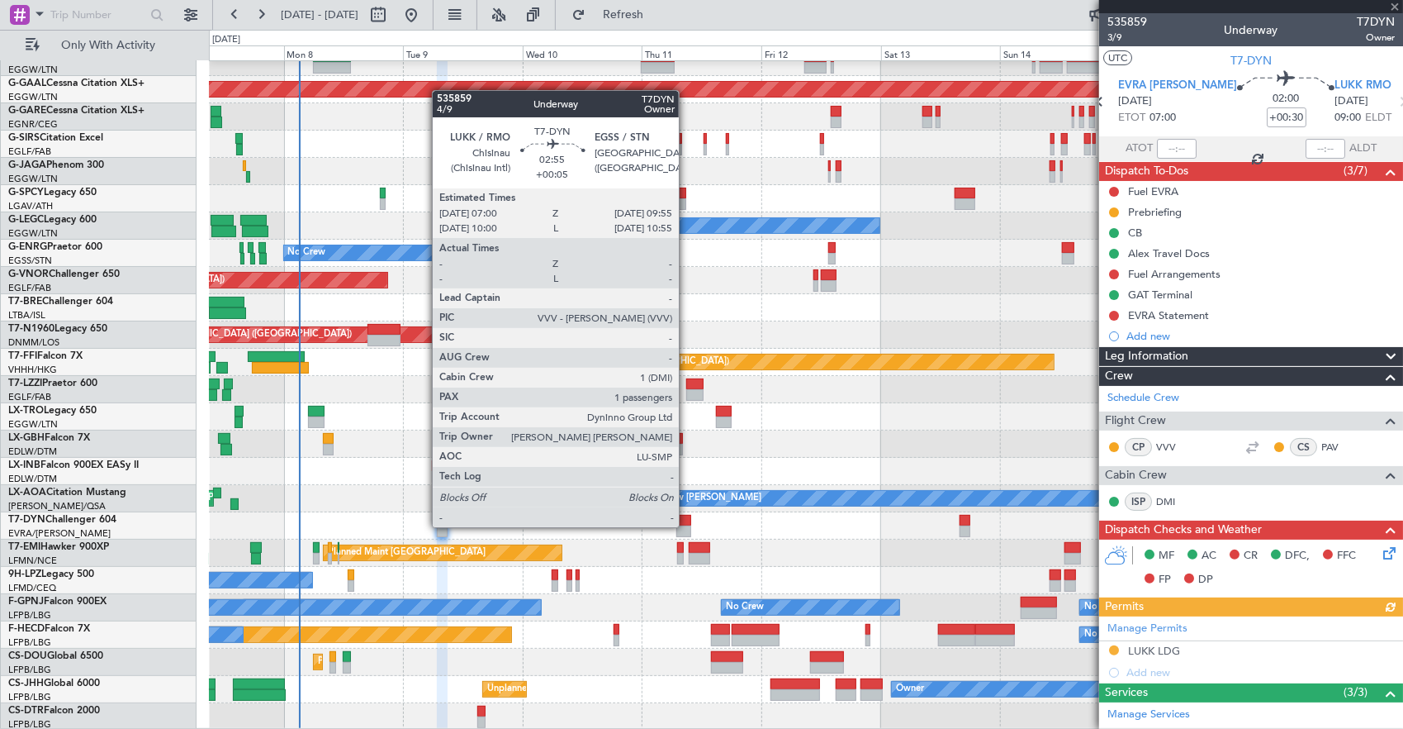
click at [687, 525] on div at bounding box center [684, 531] width 15 height 12
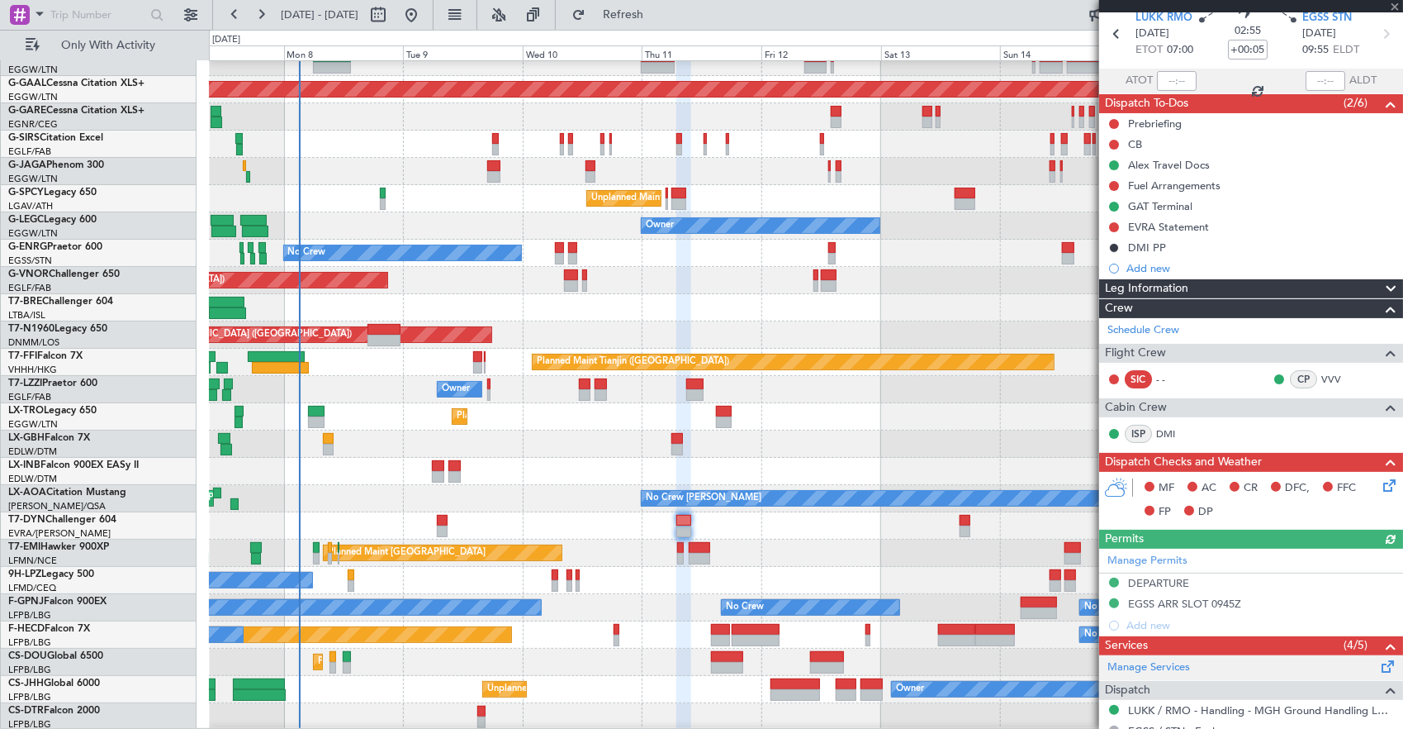
scroll to position [0, 0]
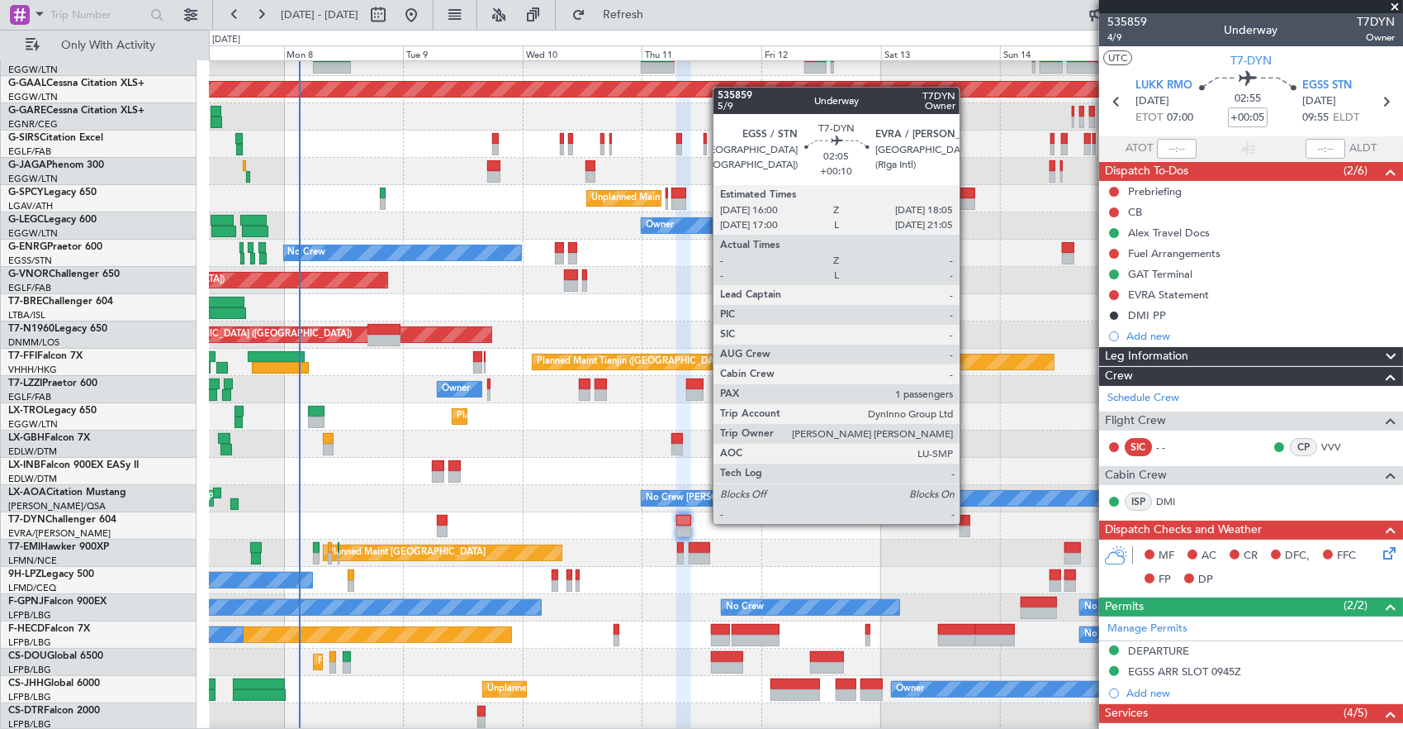
click at [968, 522] on div at bounding box center [965, 521] width 11 height 12
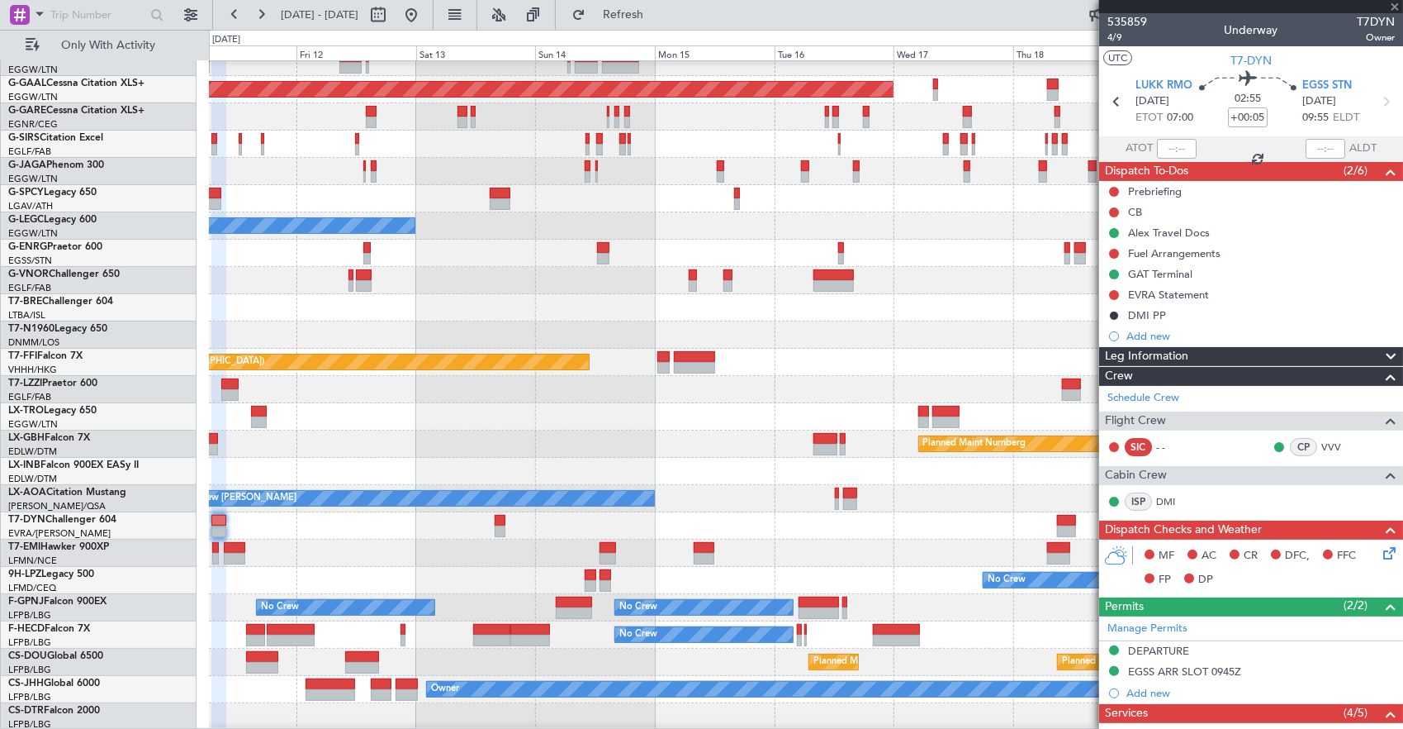
type input "+00:10"
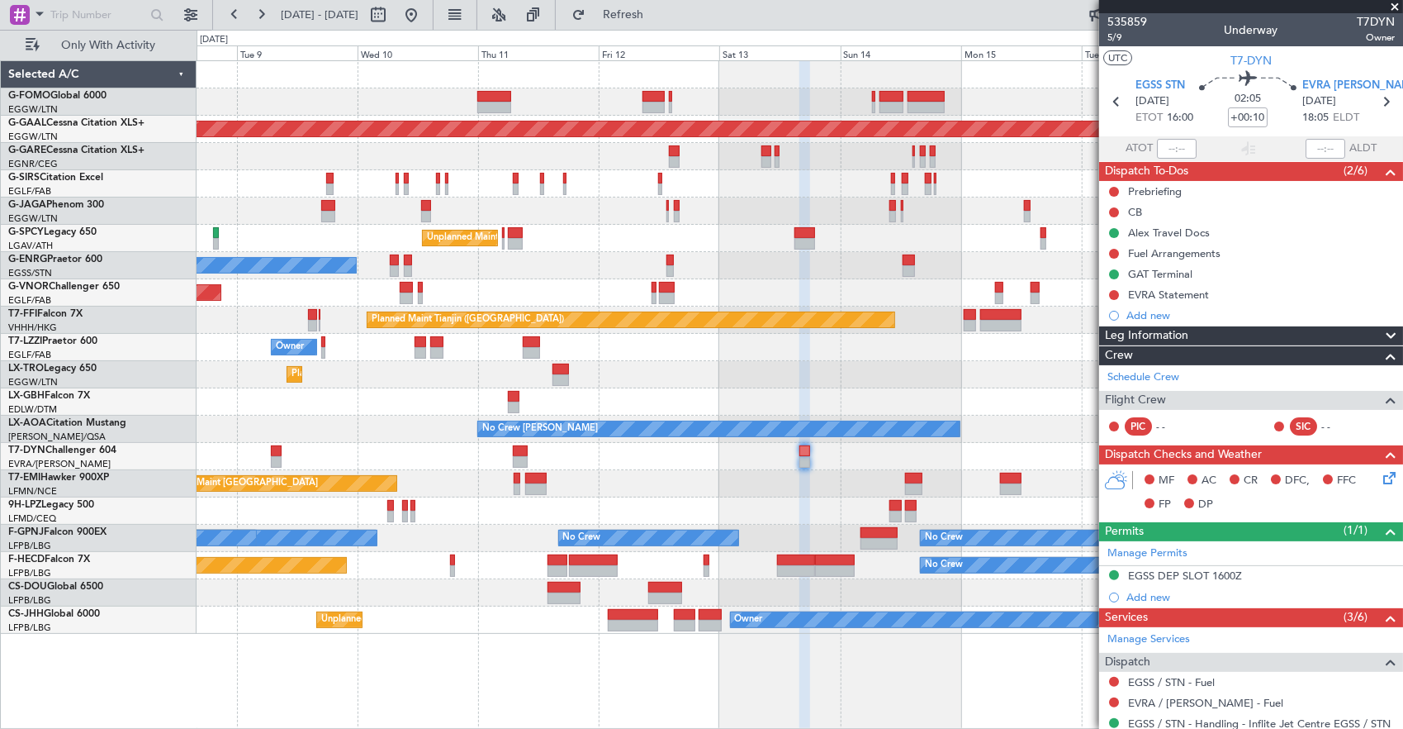
click at [899, 447] on div at bounding box center [800, 456] width 1207 height 27
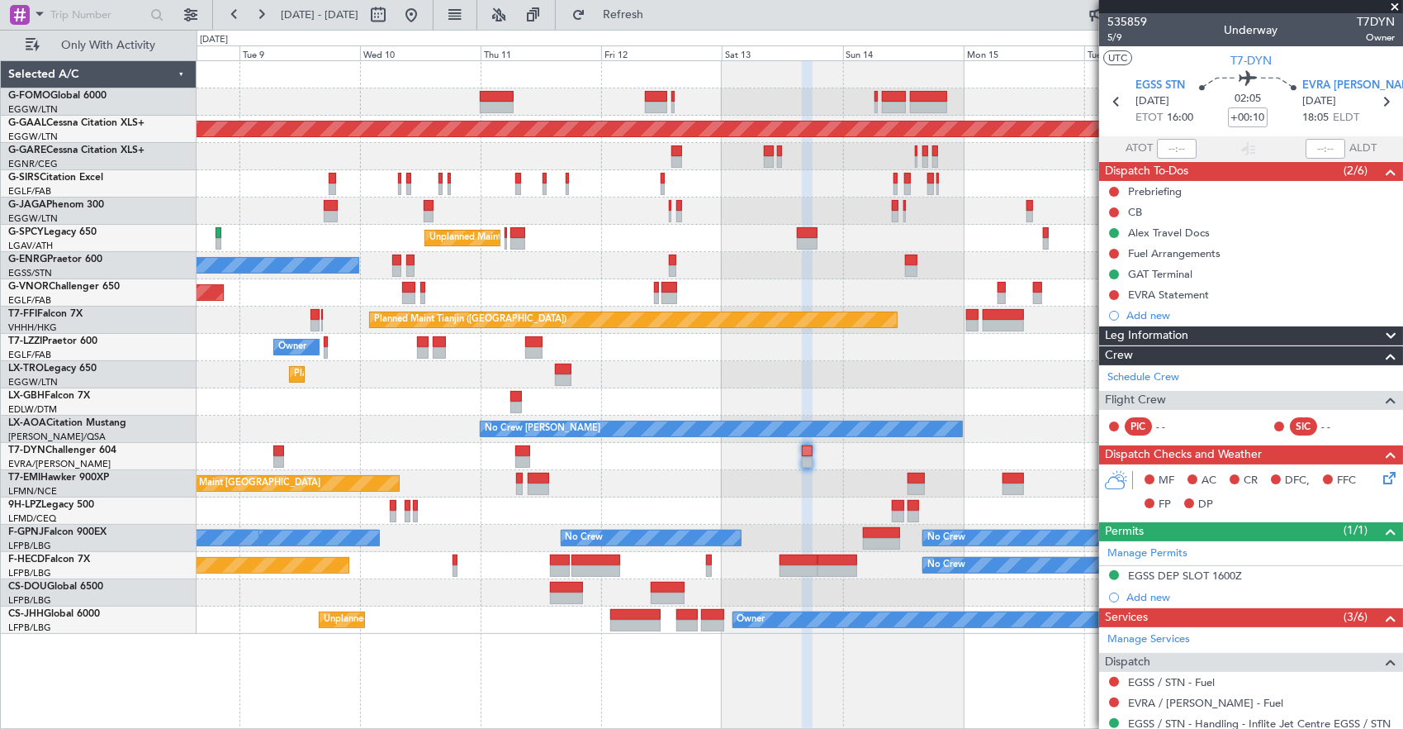
click at [611, 452] on div "Planned Maint [GEOGRAPHIC_DATA] ([GEOGRAPHIC_DATA]) Planned [GEOGRAPHIC_DATA] U…" at bounding box center [800, 347] width 1207 height 572
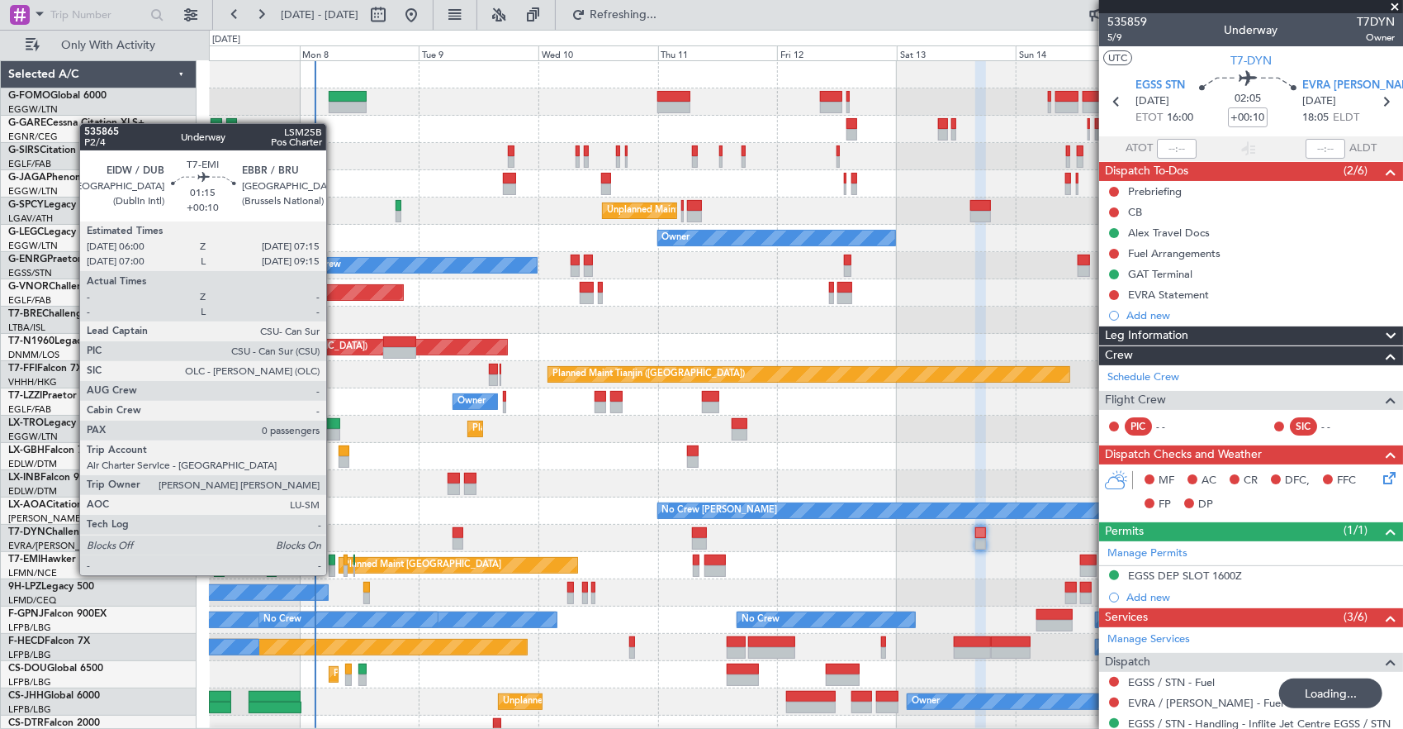
click at [335, 560] on div at bounding box center [332, 560] width 7 height 12
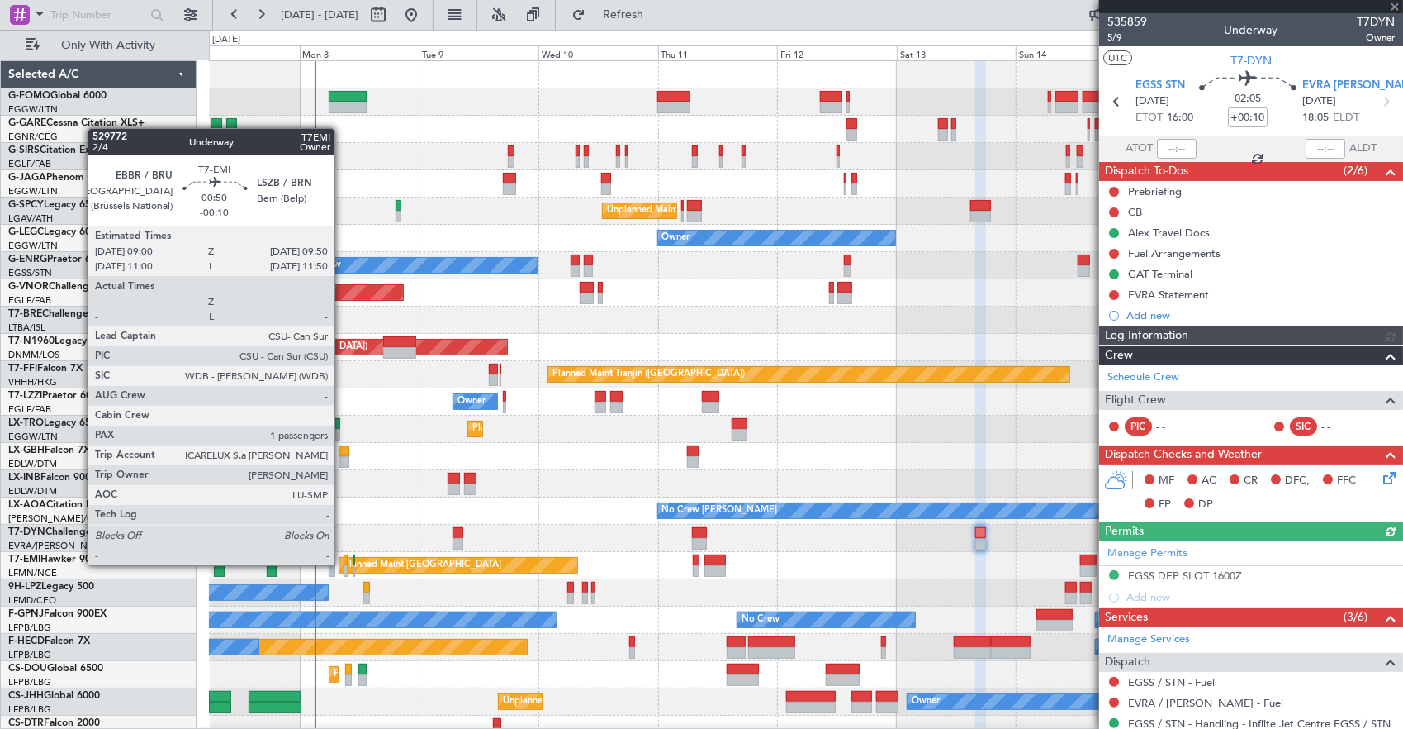
type input "0"
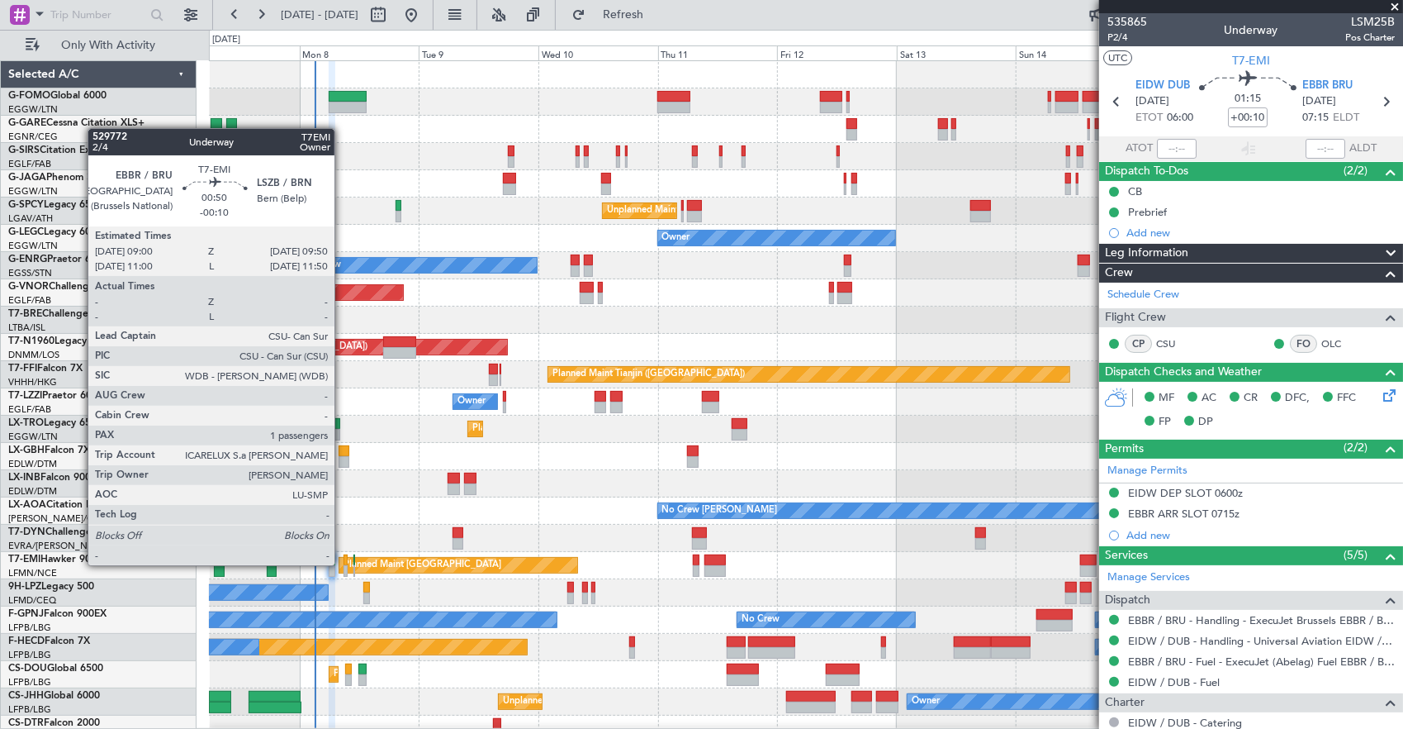
click at [344, 565] on div at bounding box center [346, 571] width 5 height 12
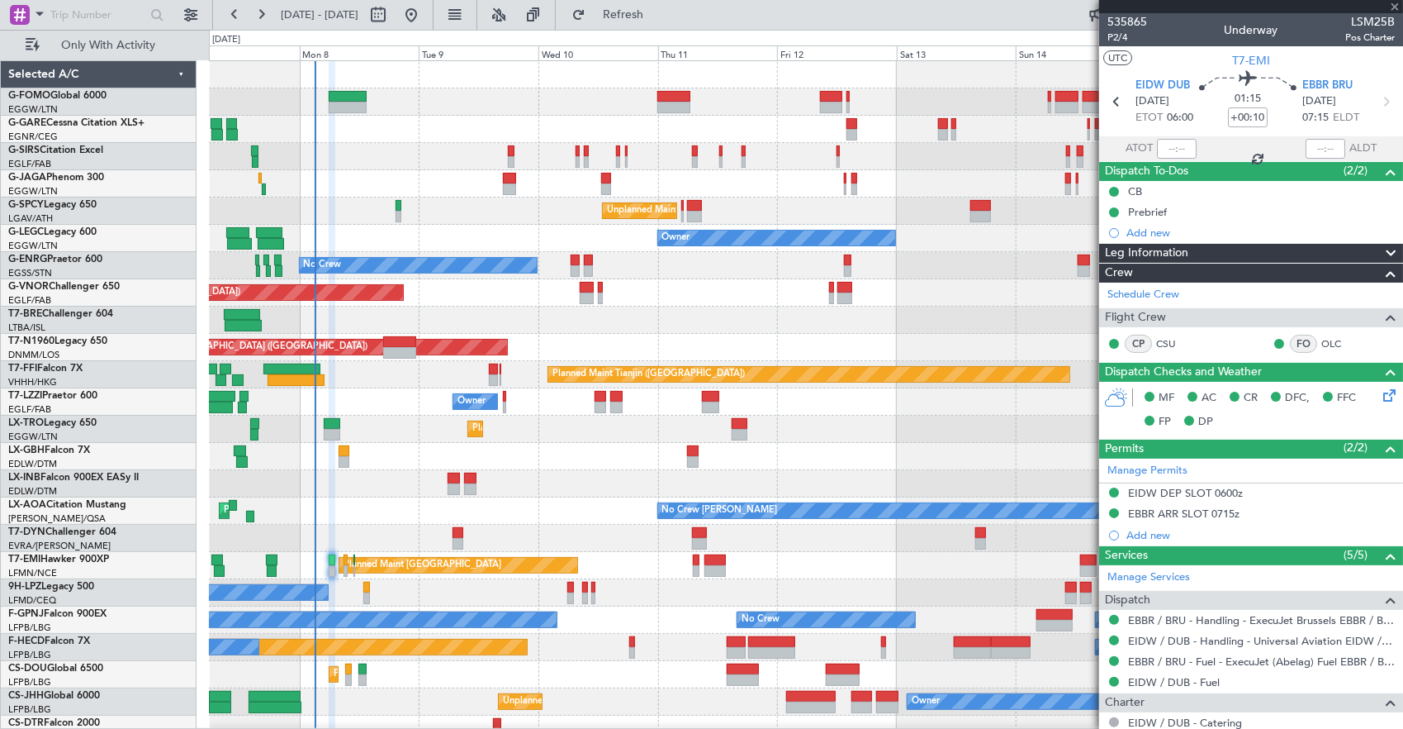
type input "-00:10"
type input "1"
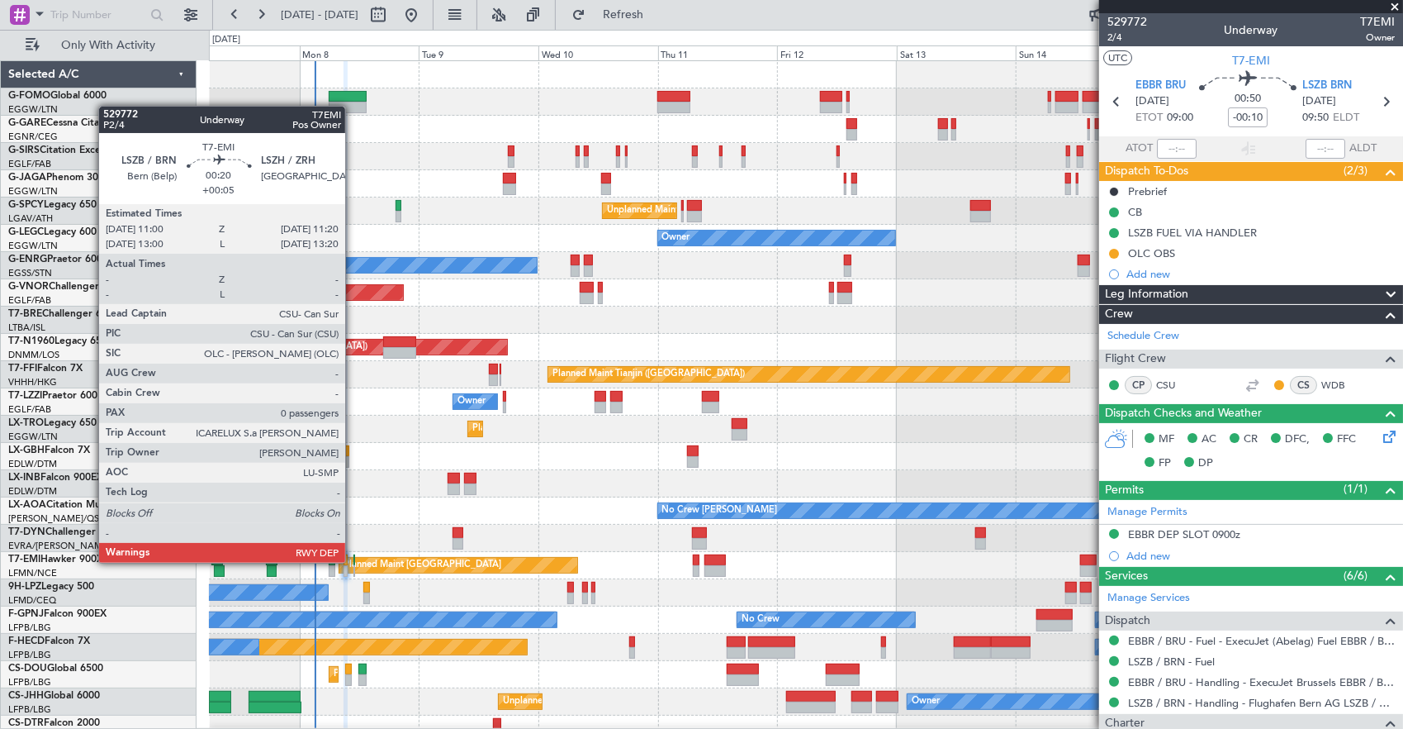
click at [354, 561] on div at bounding box center [355, 560] width 2 height 12
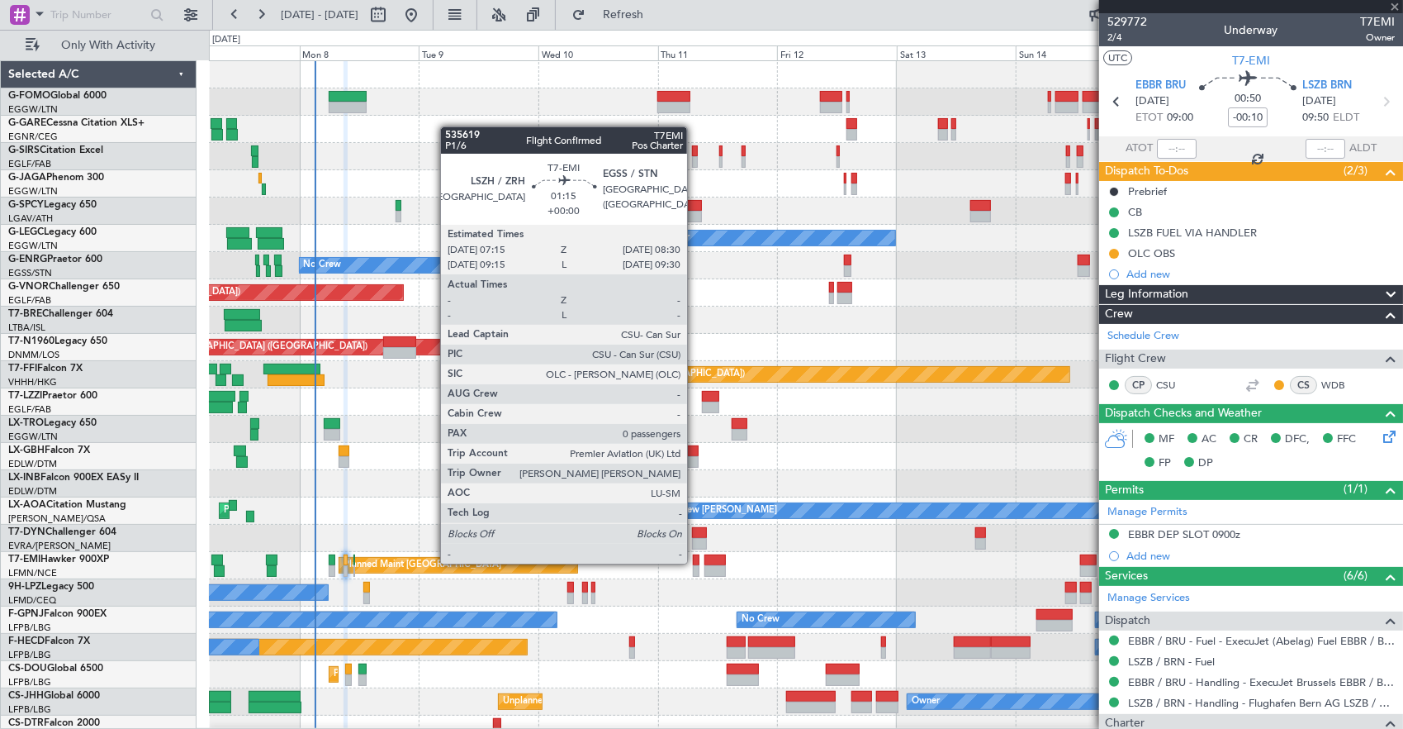
type input "+00:05"
type input "0"
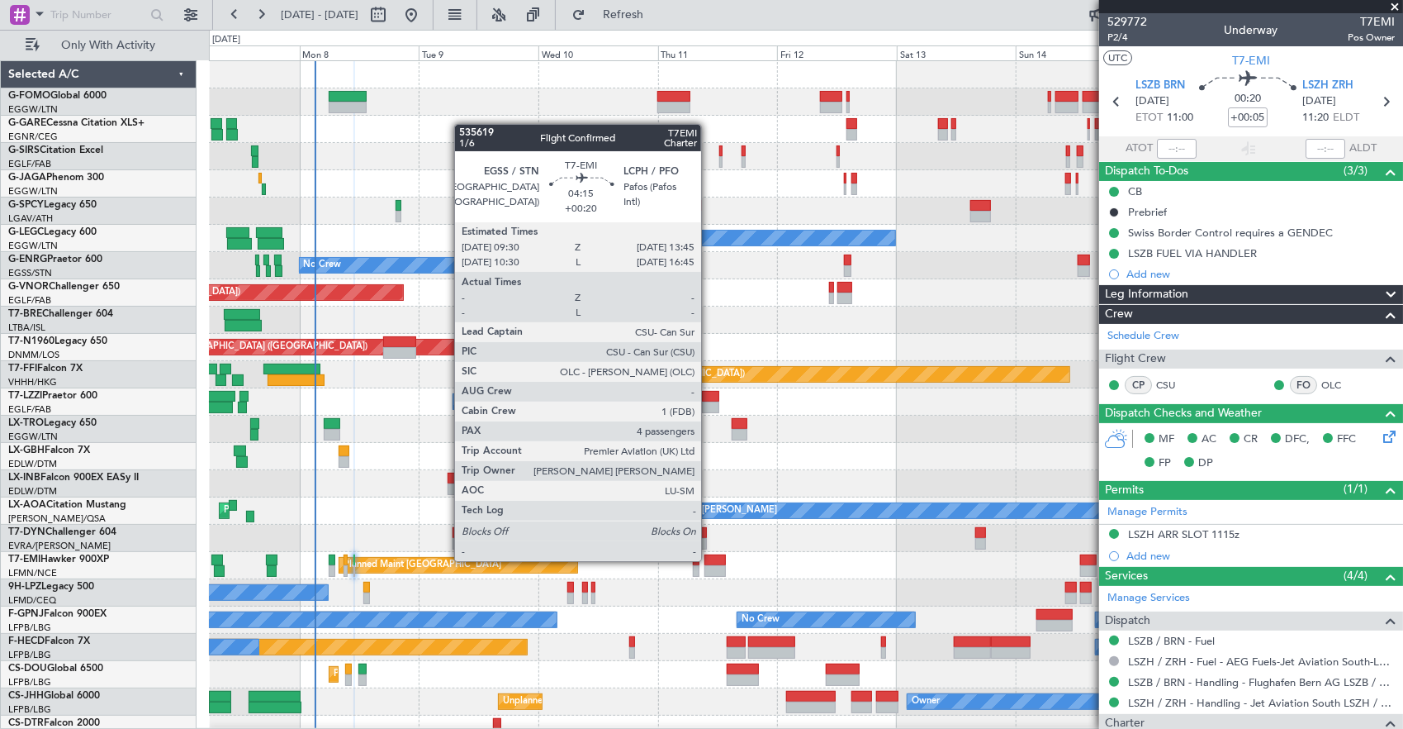
click at [710, 559] on div at bounding box center [715, 560] width 21 height 12
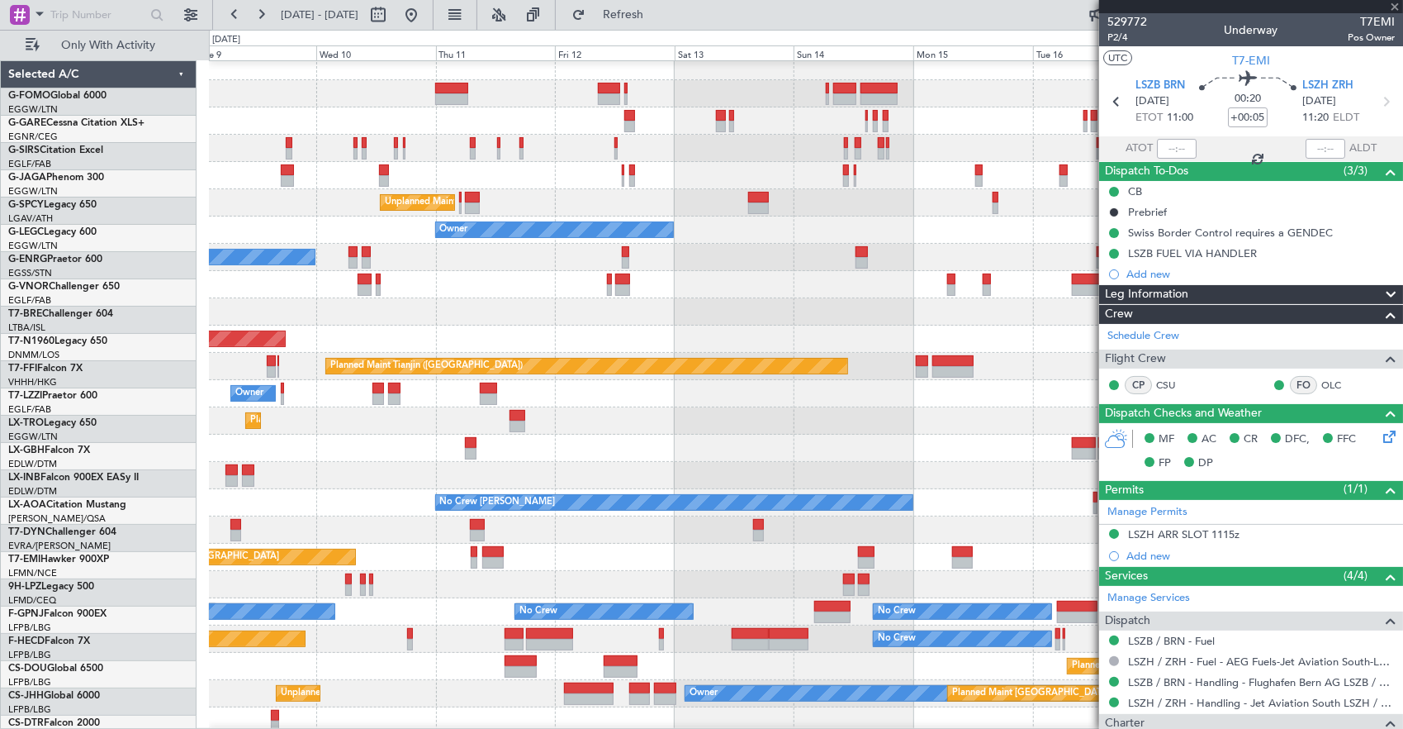
click at [595, 552] on div "Planned Maint [GEOGRAPHIC_DATA]" at bounding box center [806, 557] width 1194 height 27
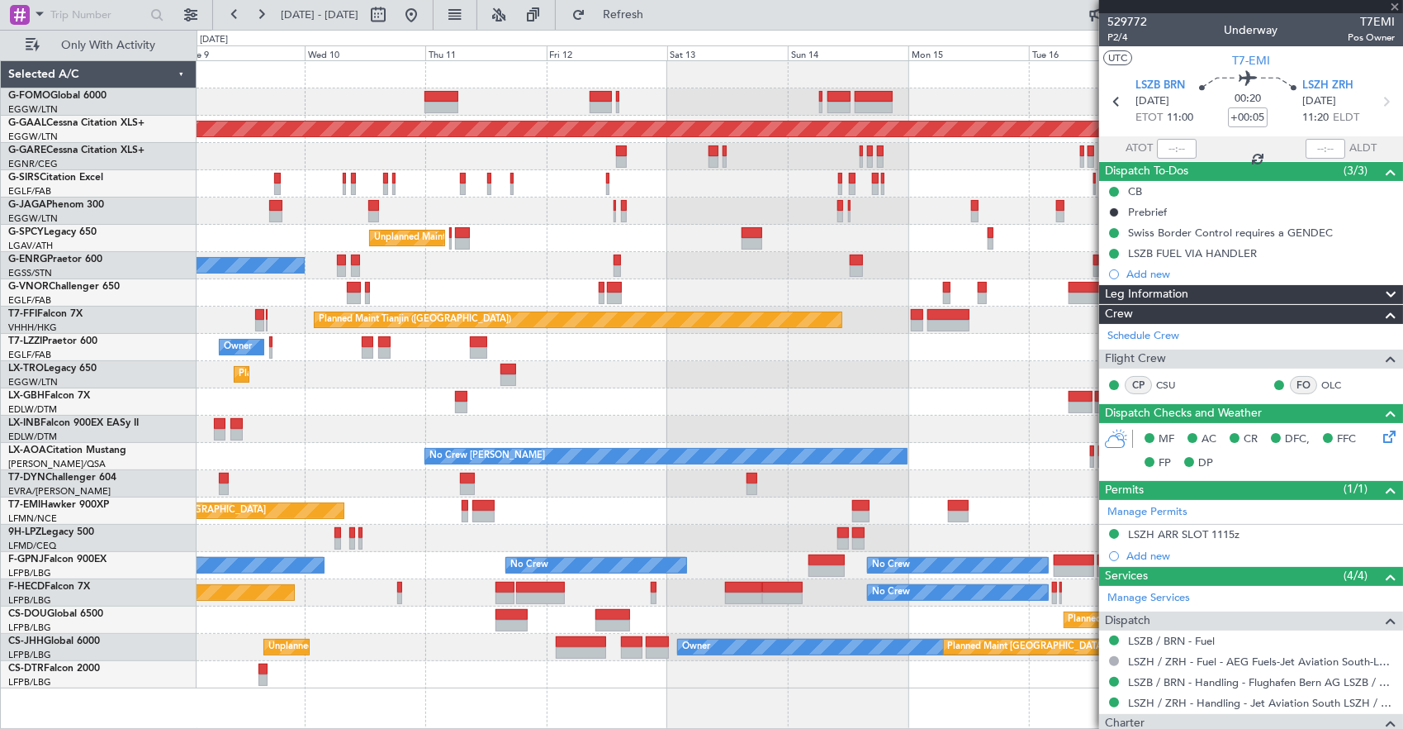
type input "+00:20"
type input "4"
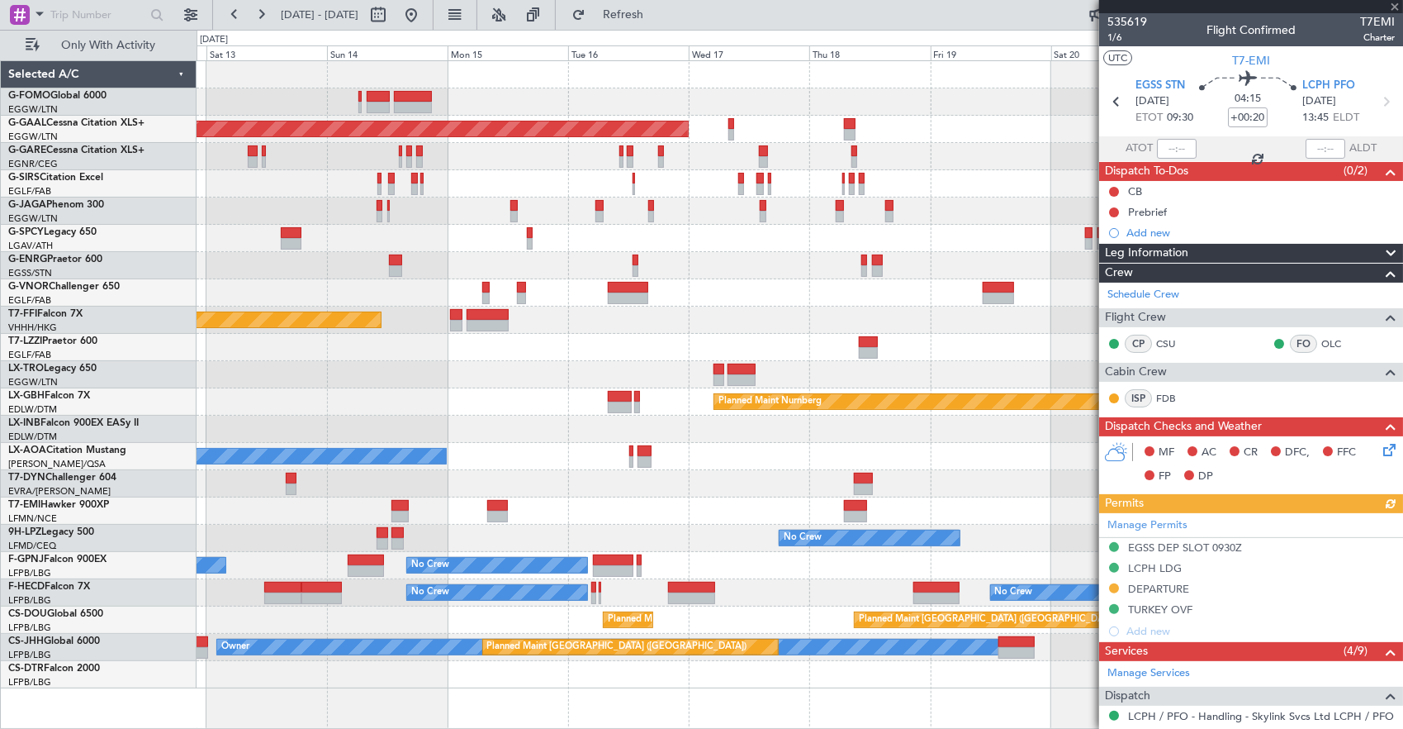
click at [377, 481] on div at bounding box center [800, 483] width 1207 height 27
click at [544, 469] on div "Planned Maint Dusseldorf Planned Maint [GEOGRAPHIC_DATA] ([GEOGRAPHIC_DATA]) Un…" at bounding box center [800, 374] width 1207 height 627
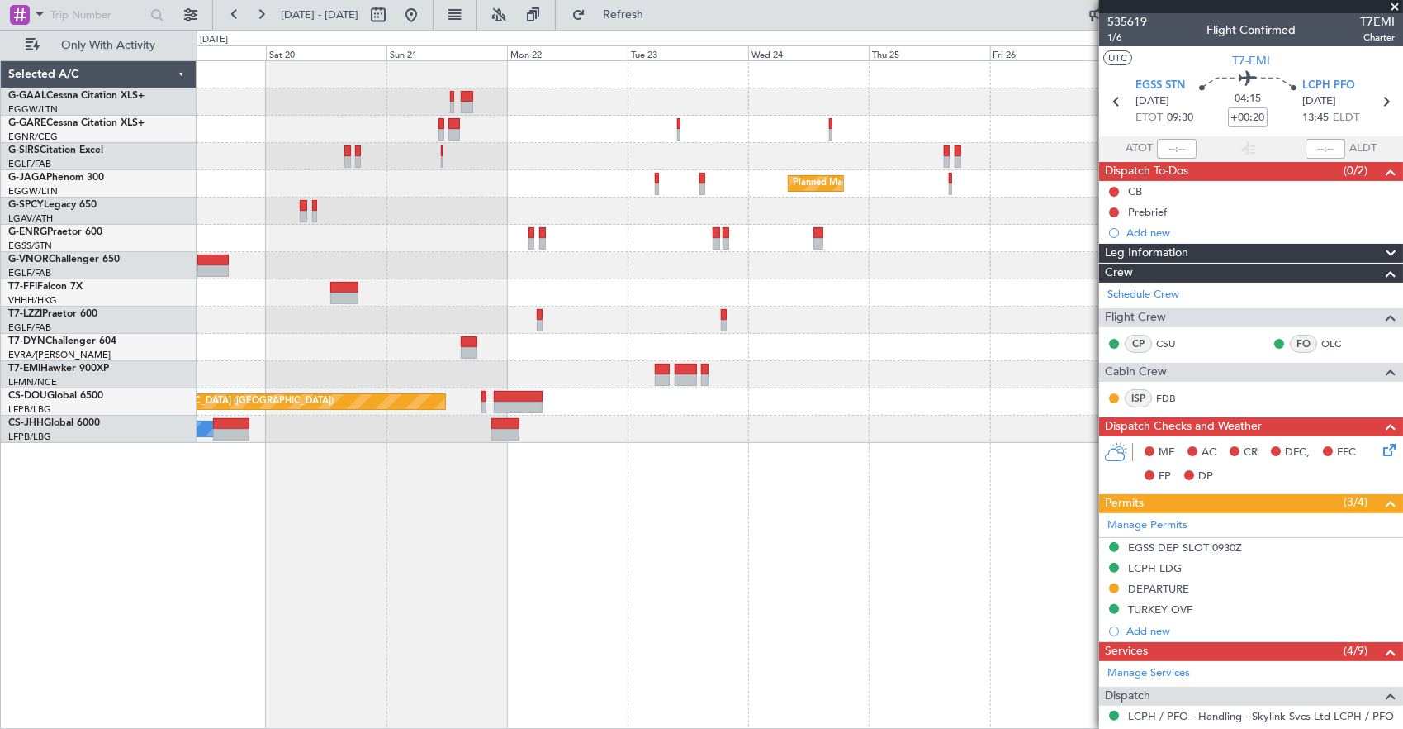
click at [962, 337] on div "Planned Maint Dusseldorf Planned Maint [GEOGRAPHIC_DATA] ([GEOGRAPHIC_DATA]) Pl…" at bounding box center [800, 252] width 1207 height 382
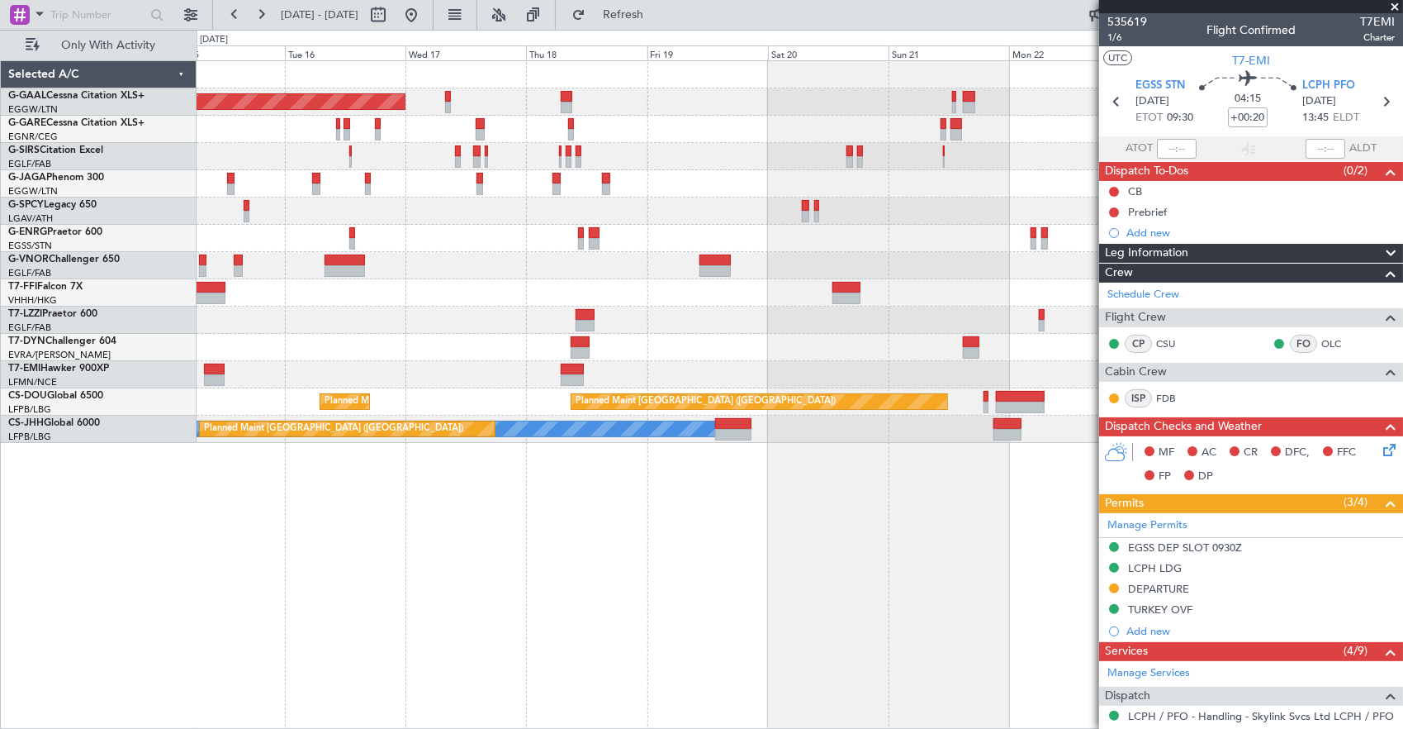
click at [912, 331] on div at bounding box center [800, 319] width 1207 height 27
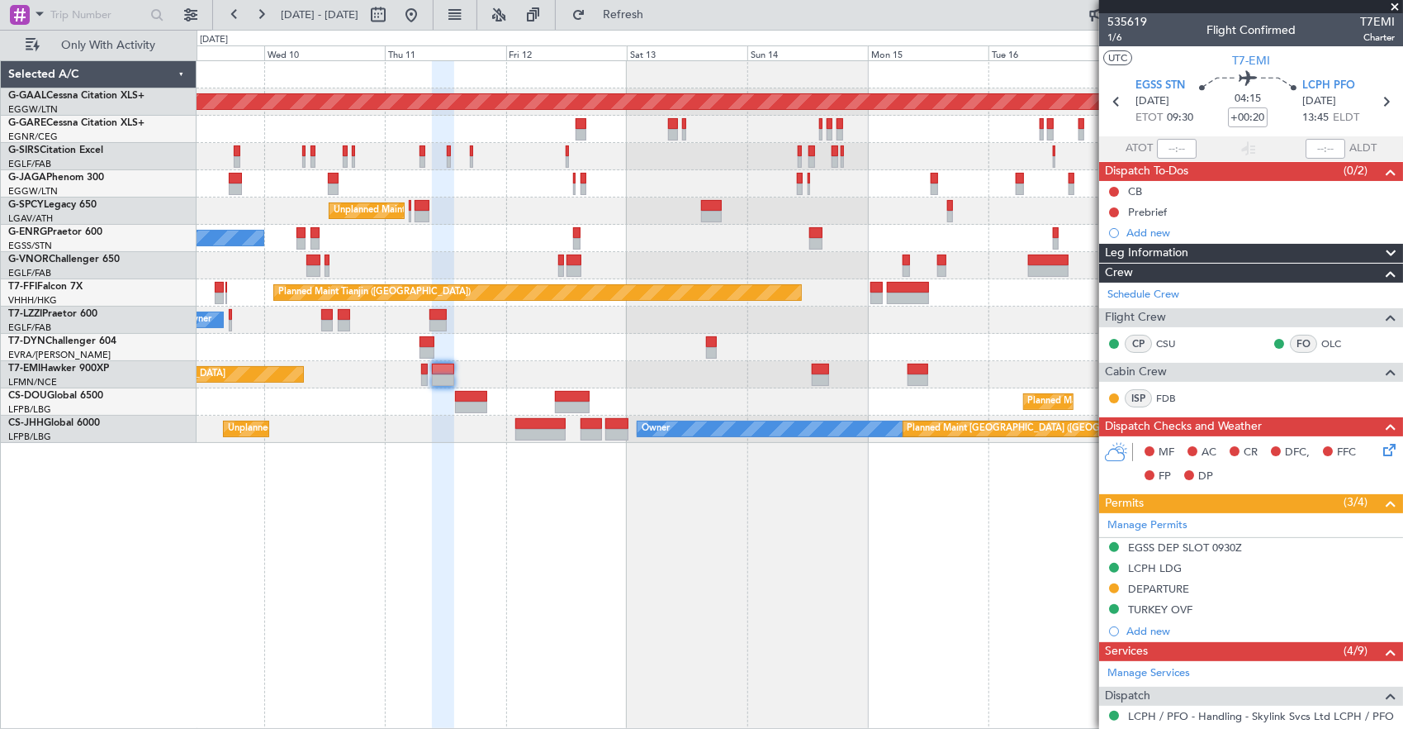
click at [862, 363] on div "Planned Maint [GEOGRAPHIC_DATA]" at bounding box center [800, 374] width 1207 height 27
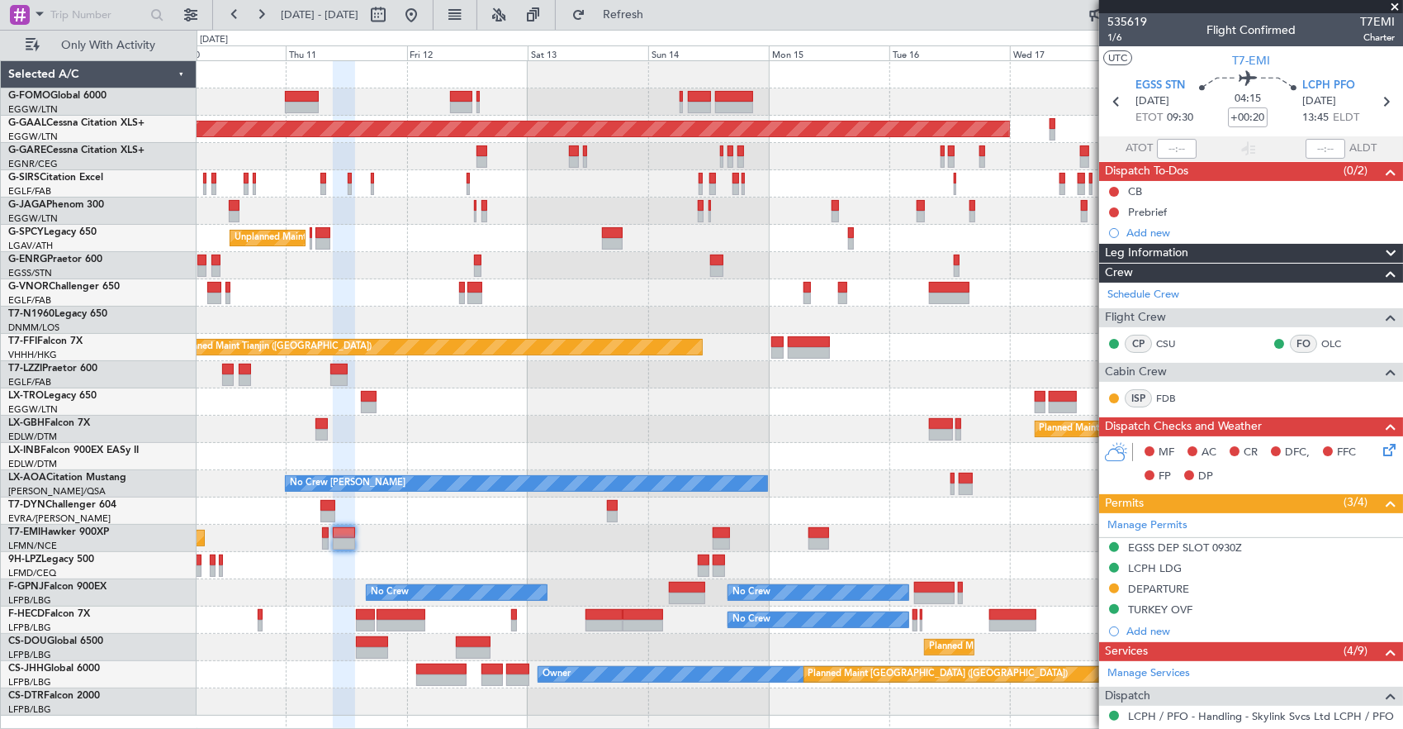
click at [662, 444] on div at bounding box center [800, 456] width 1207 height 27
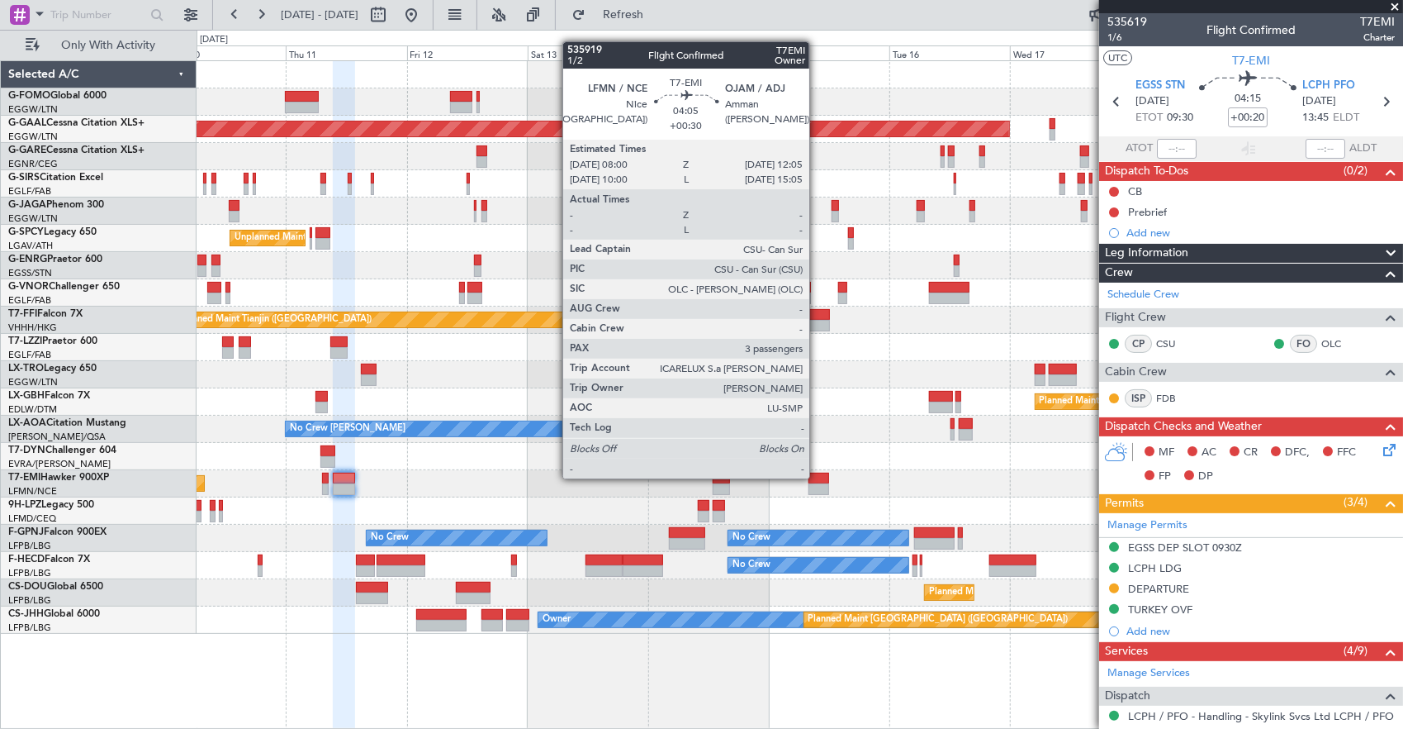
click at [818, 477] on div at bounding box center [819, 478] width 21 height 12
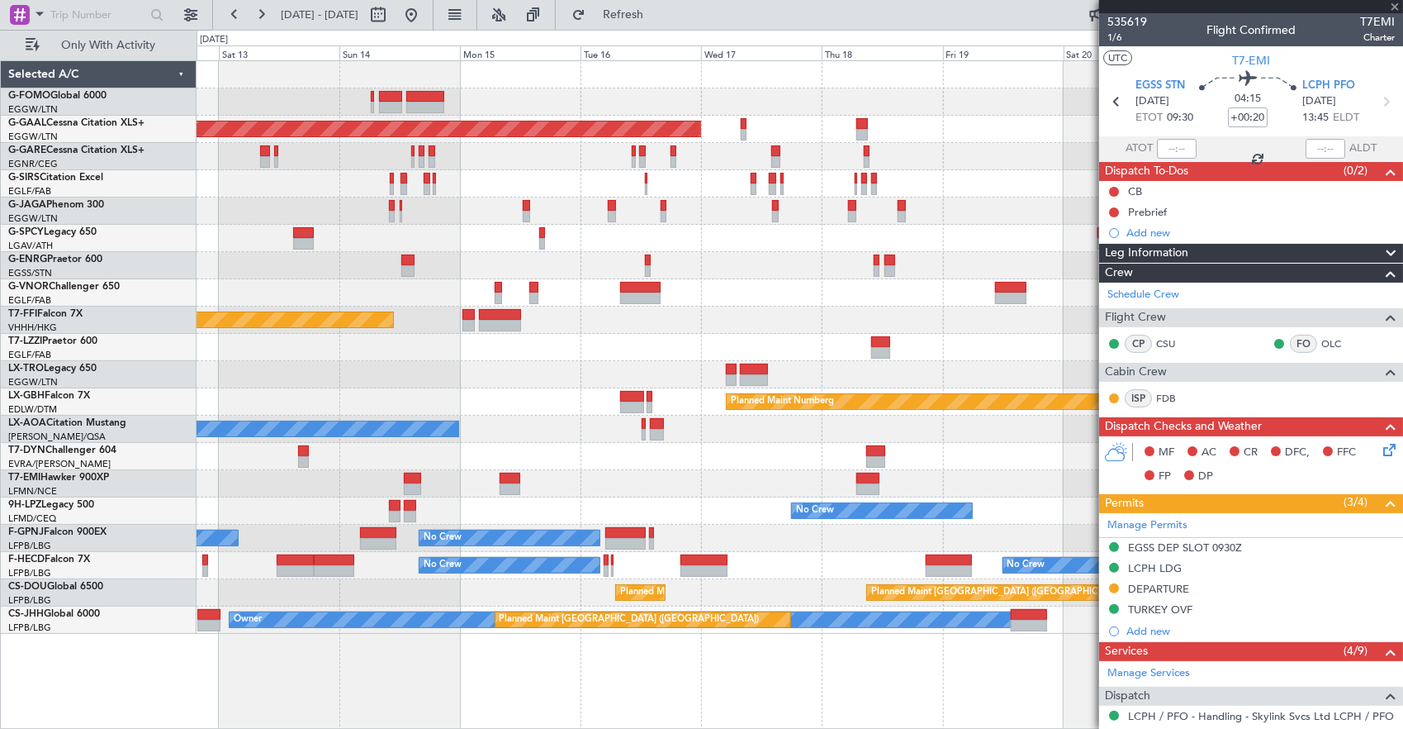
click at [583, 470] on div "Planned Maint [GEOGRAPHIC_DATA]" at bounding box center [800, 483] width 1207 height 27
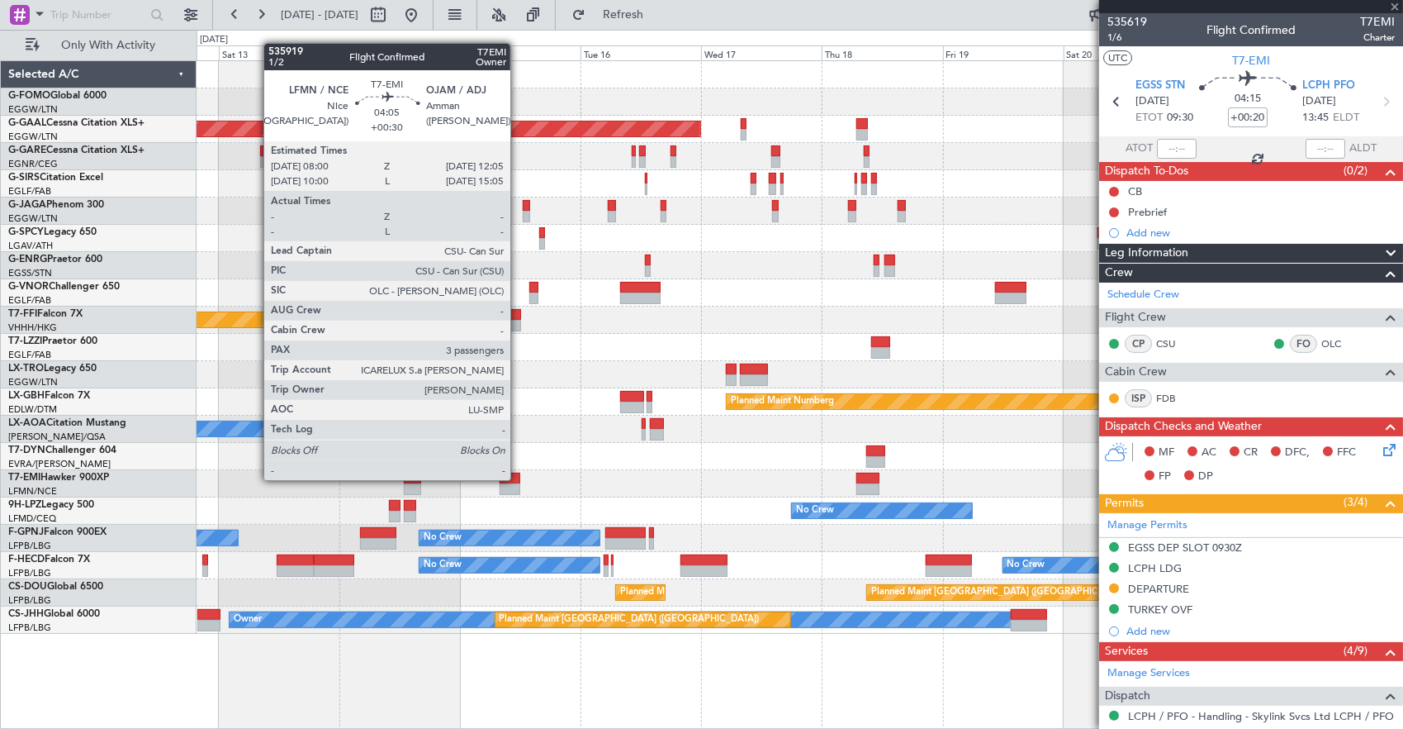
type input "+00:30"
type input "3"
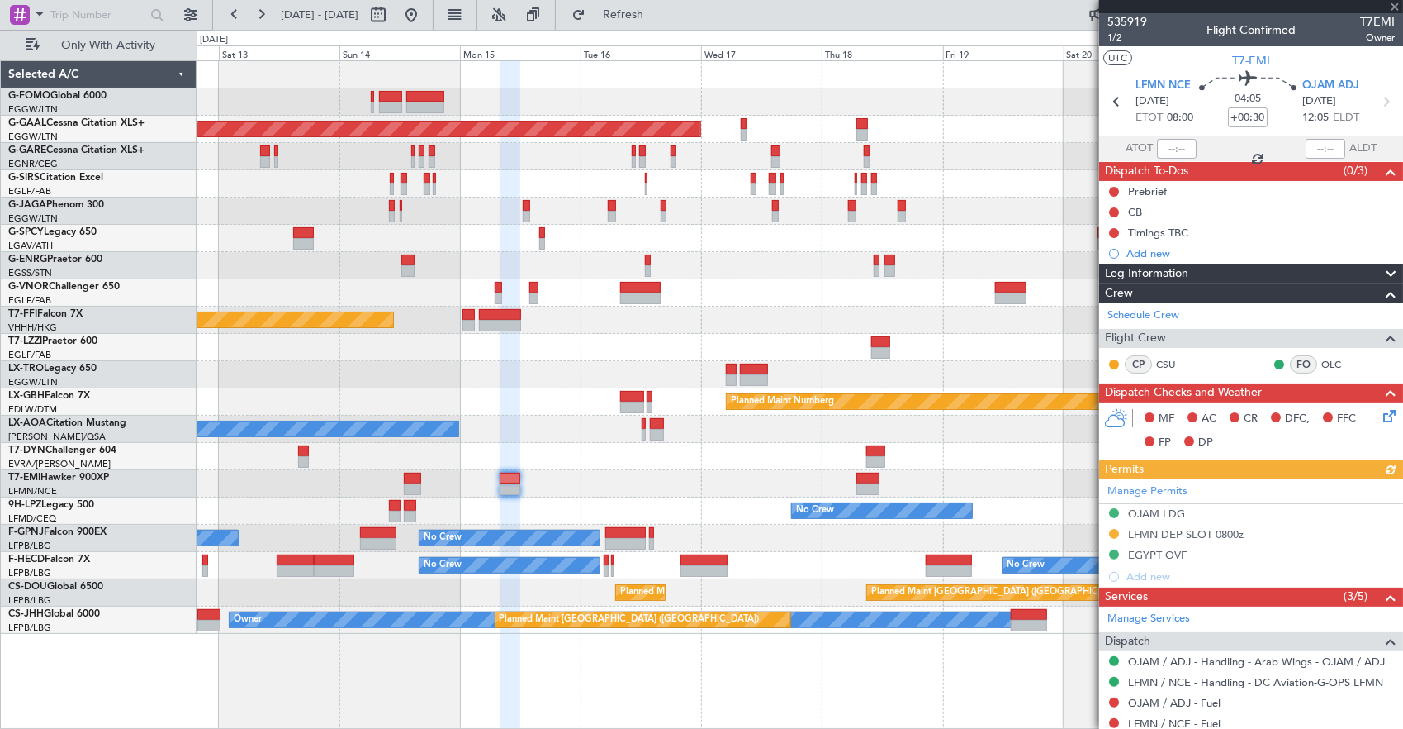
scroll to position [165, 0]
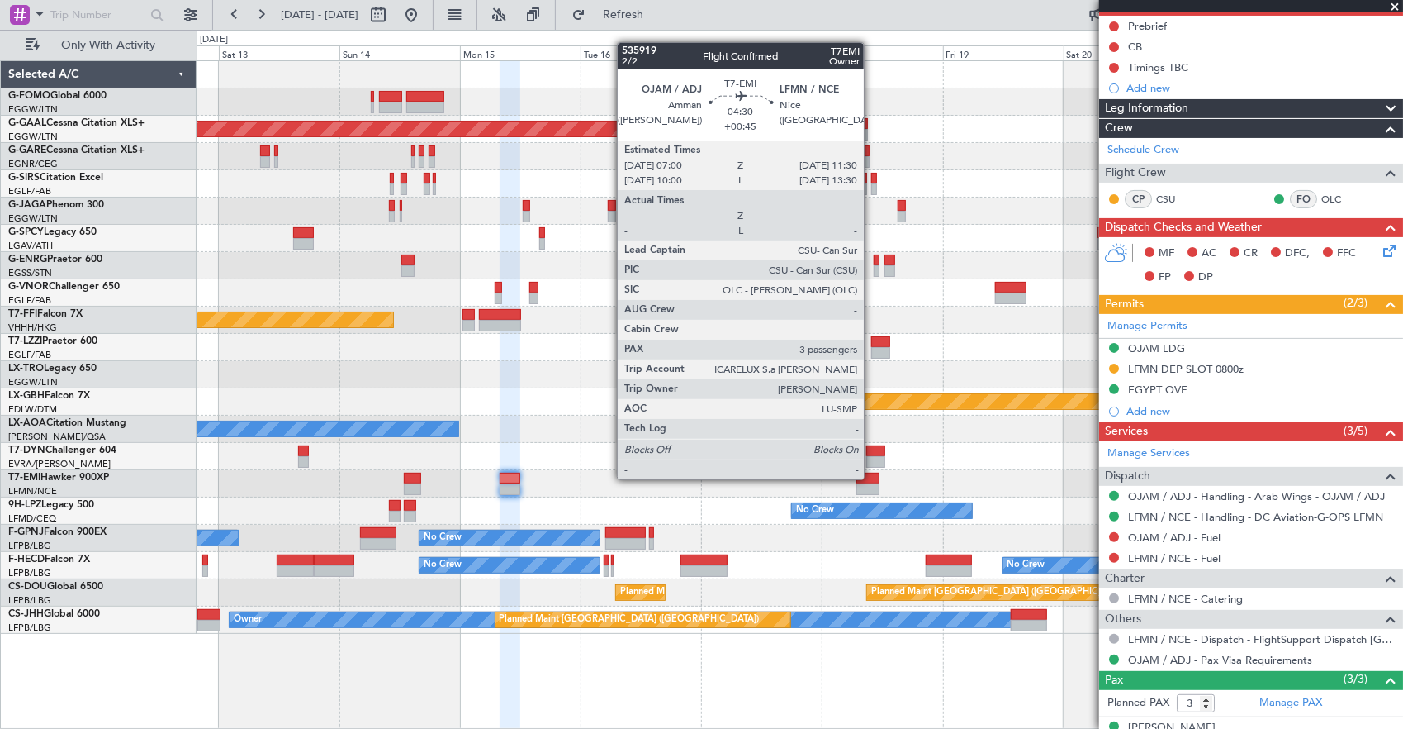
click at [872, 477] on div at bounding box center [868, 478] width 23 height 12
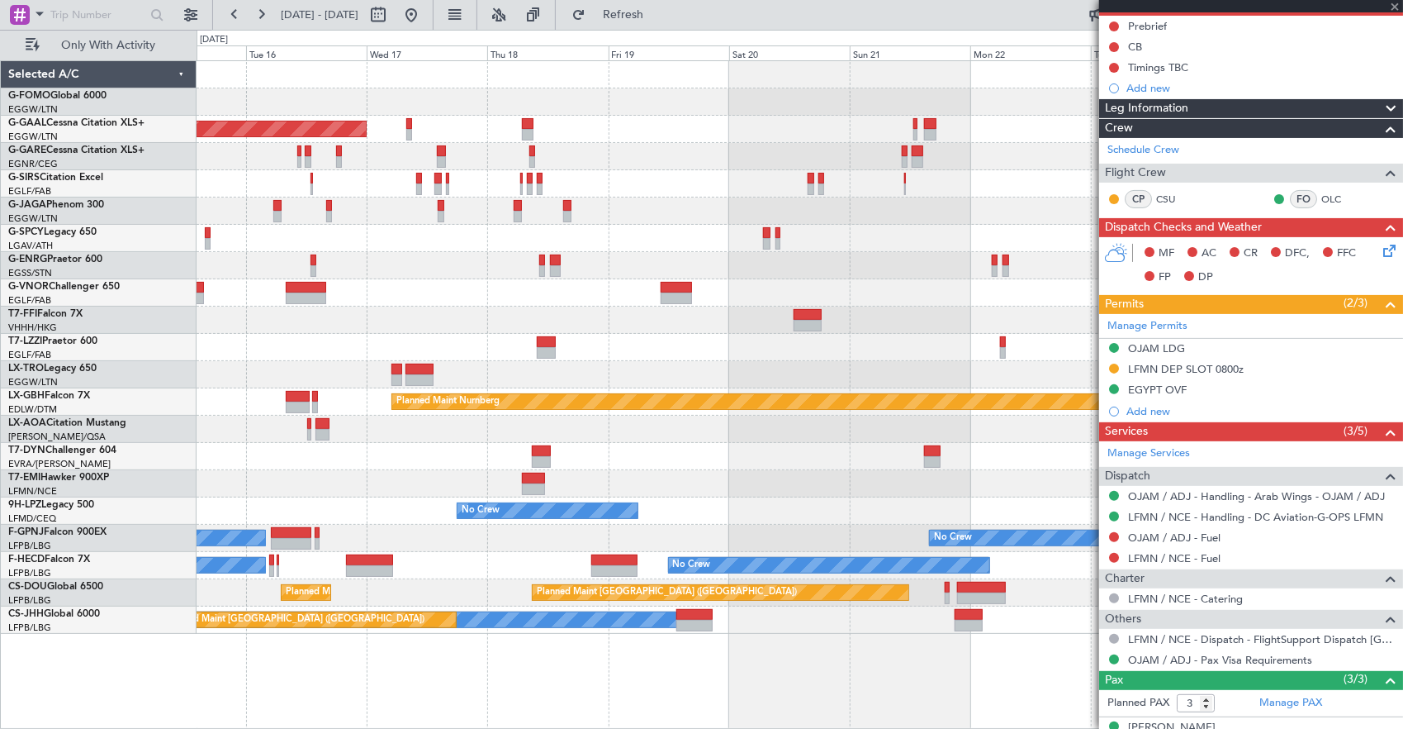
click at [579, 464] on div at bounding box center [800, 456] width 1207 height 27
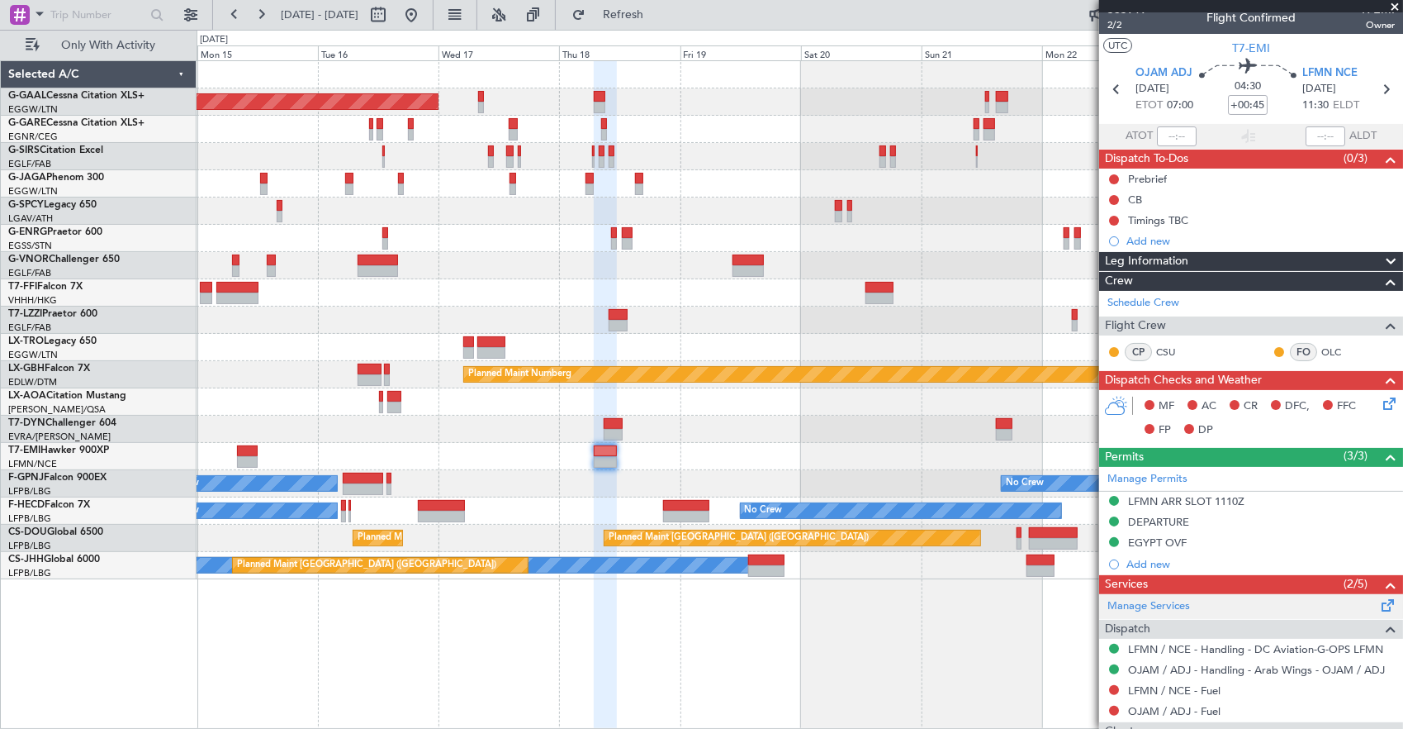
scroll to position [0, 0]
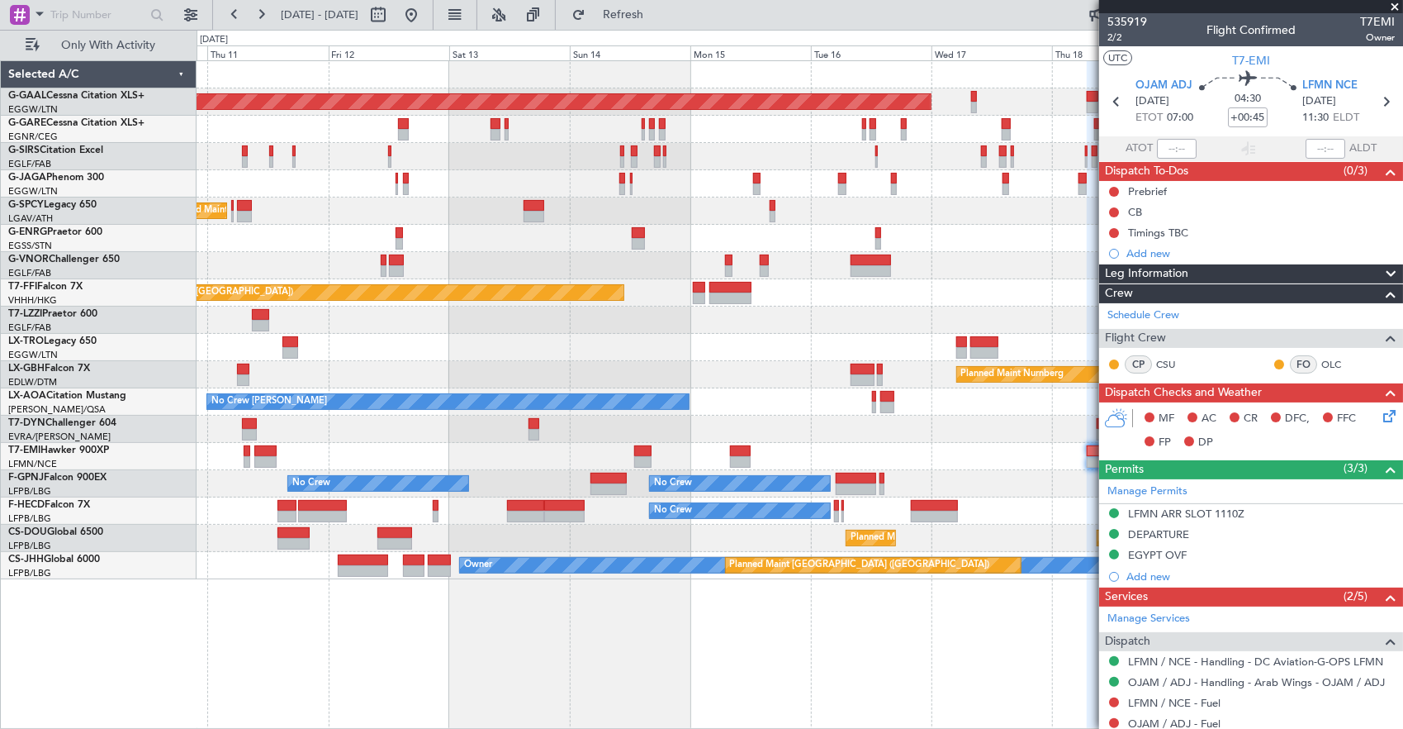
click at [998, 454] on div "Planned Maint [GEOGRAPHIC_DATA]" at bounding box center [800, 456] width 1207 height 27
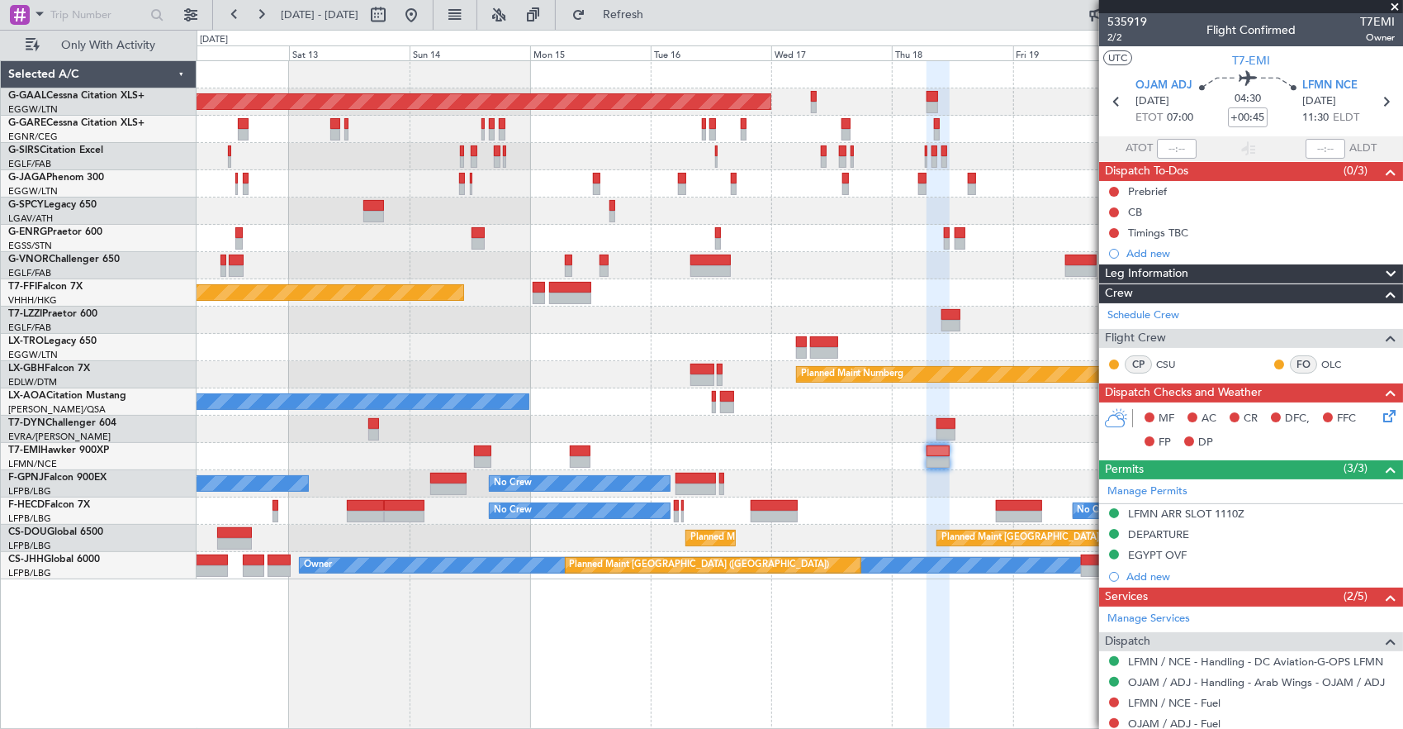
click at [626, 439] on div "Planned Maint Dusseldorf Planned Maint [GEOGRAPHIC_DATA] ([GEOGRAPHIC_DATA]) Un…" at bounding box center [800, 320] width 1207 height 518
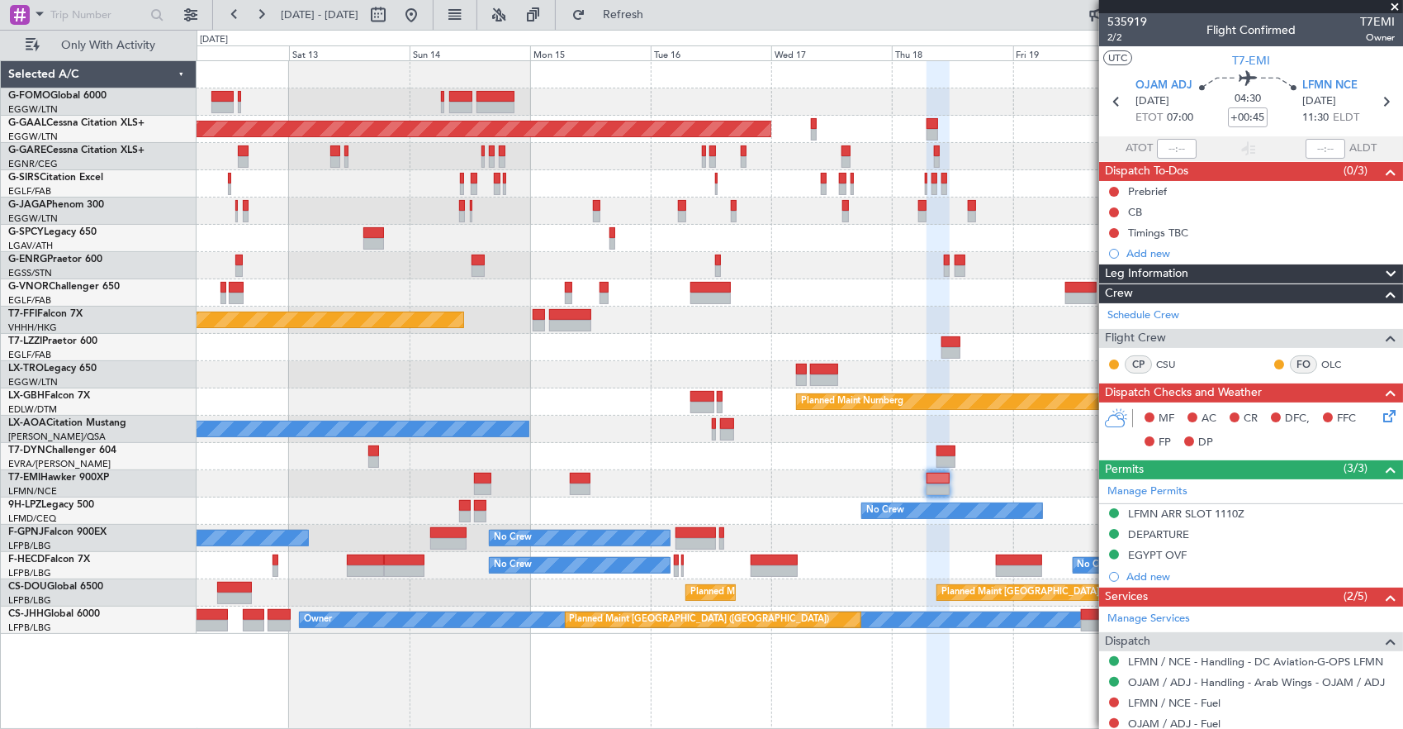
click at [782, 487] on div "Planned Maint [GEOGRAPHIC_DATA]" at bounding box center [800, 483] width 1207 height 27
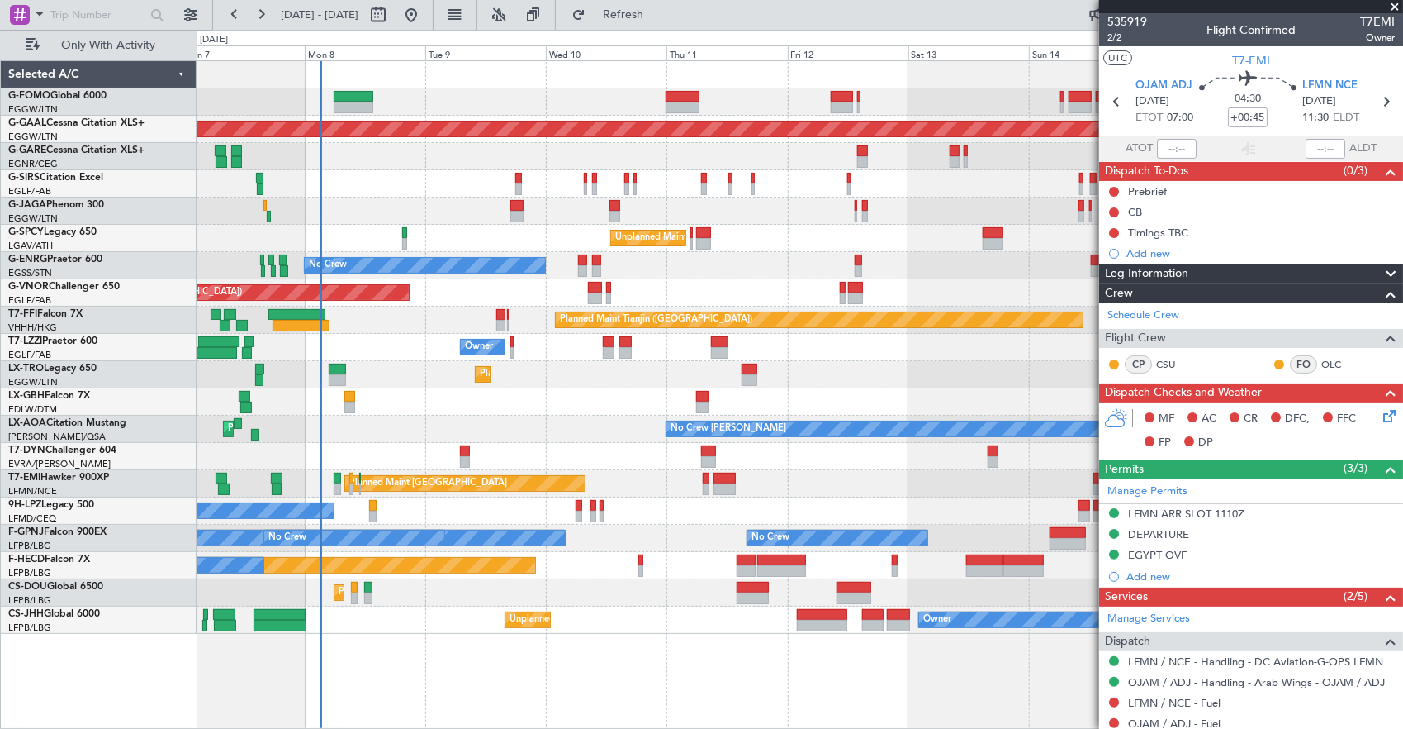
click at [798, 461] on div "Planned Maint [GEOGRAPHIC_DATA] ([GEOGRAPHIC_DATA]) Planned [GEOGRAPHIC_DATA] P…" at bounding box center [800, 347] width 1207 height 572
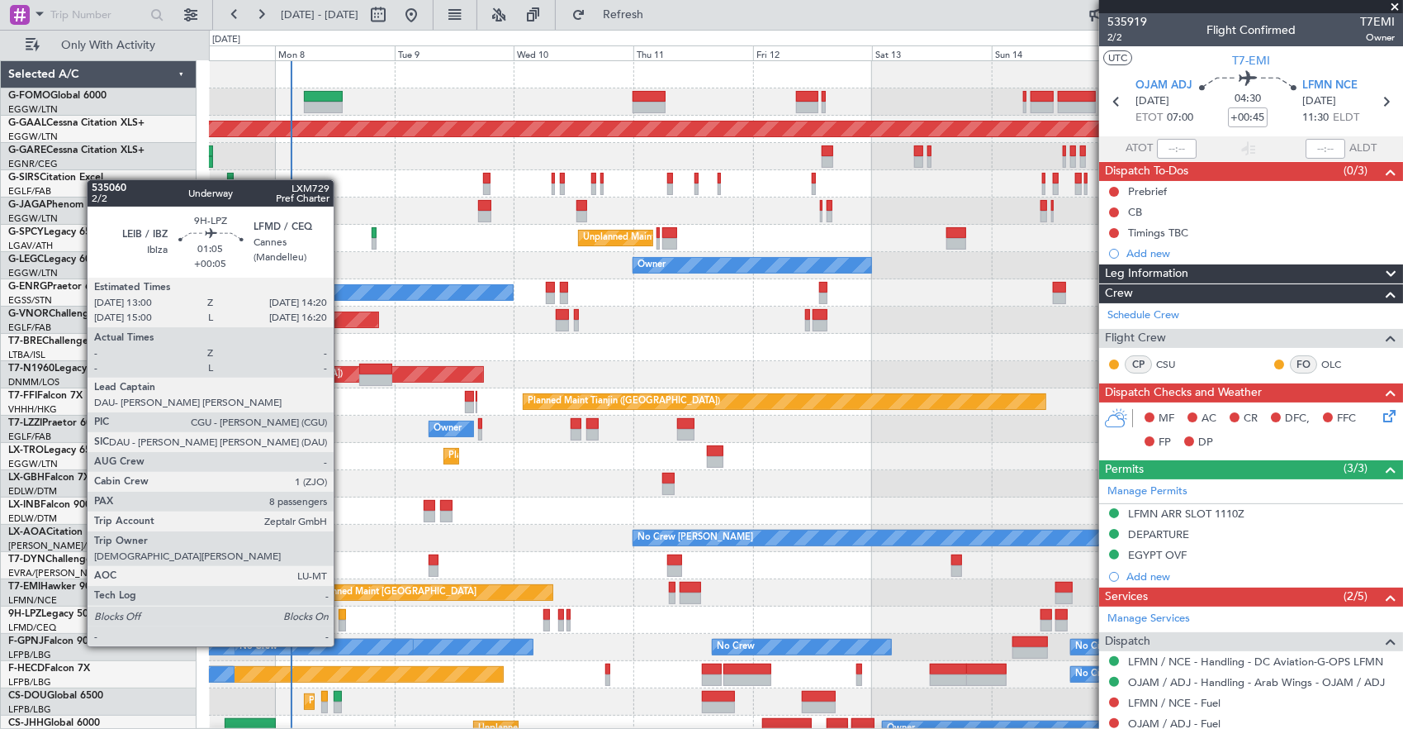
click at [342, 615] on div at bounding box center [342, 615] width 7 height 12
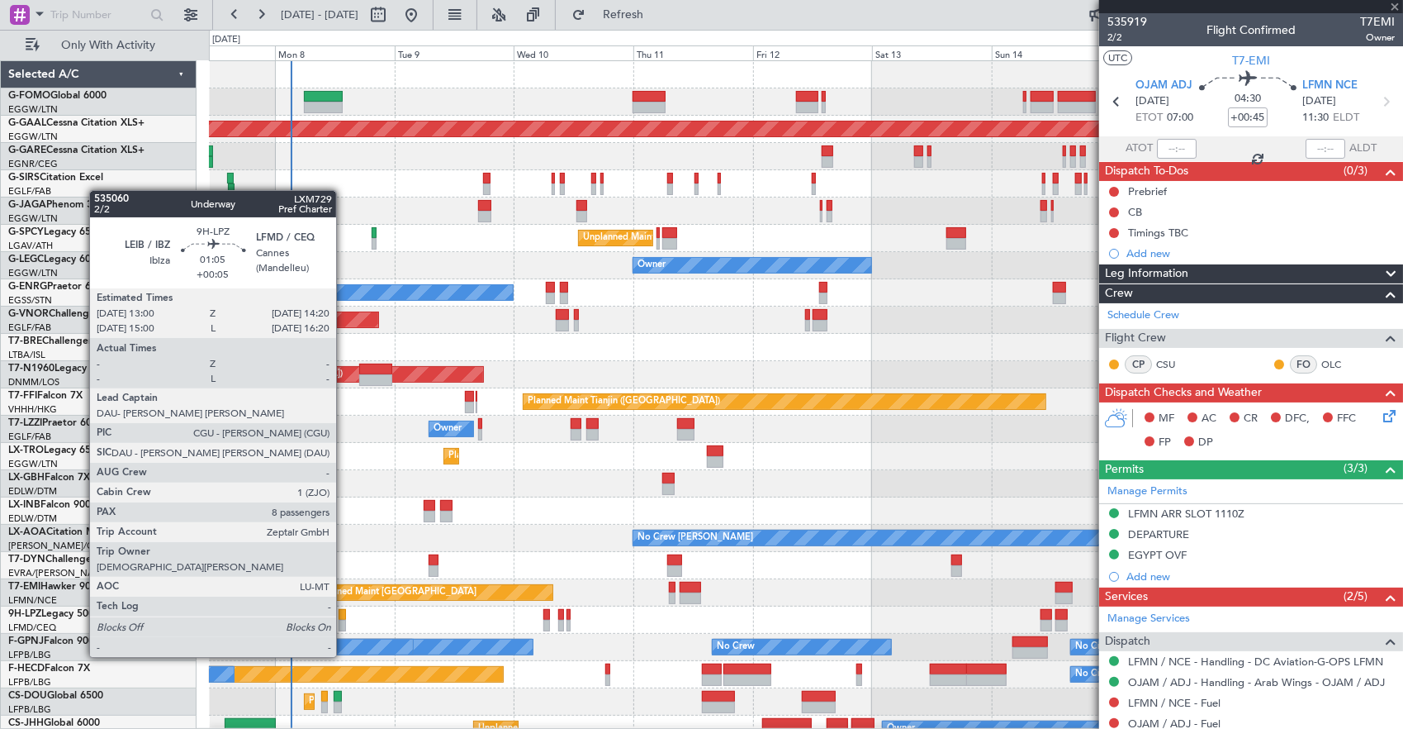
type input "+00:05"
type input "8"
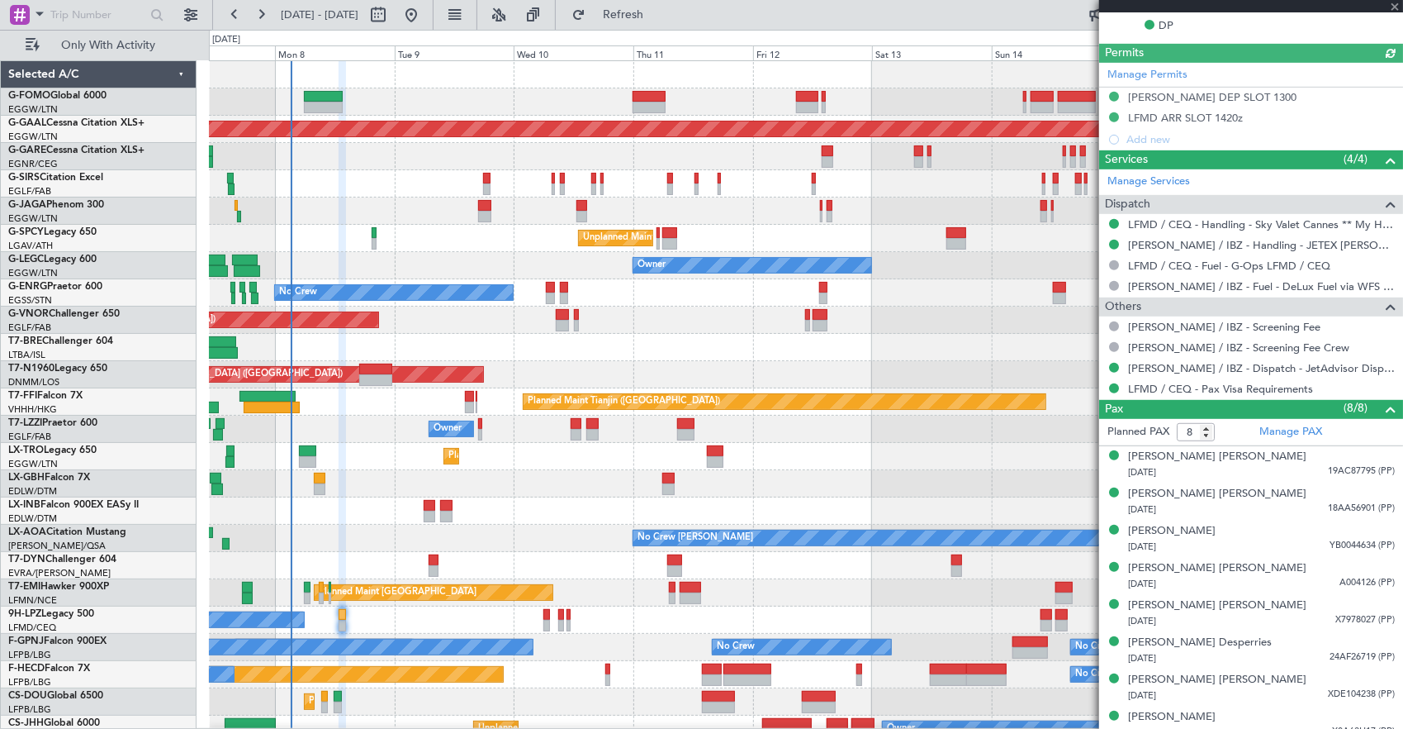
scroll to position [522, 0]
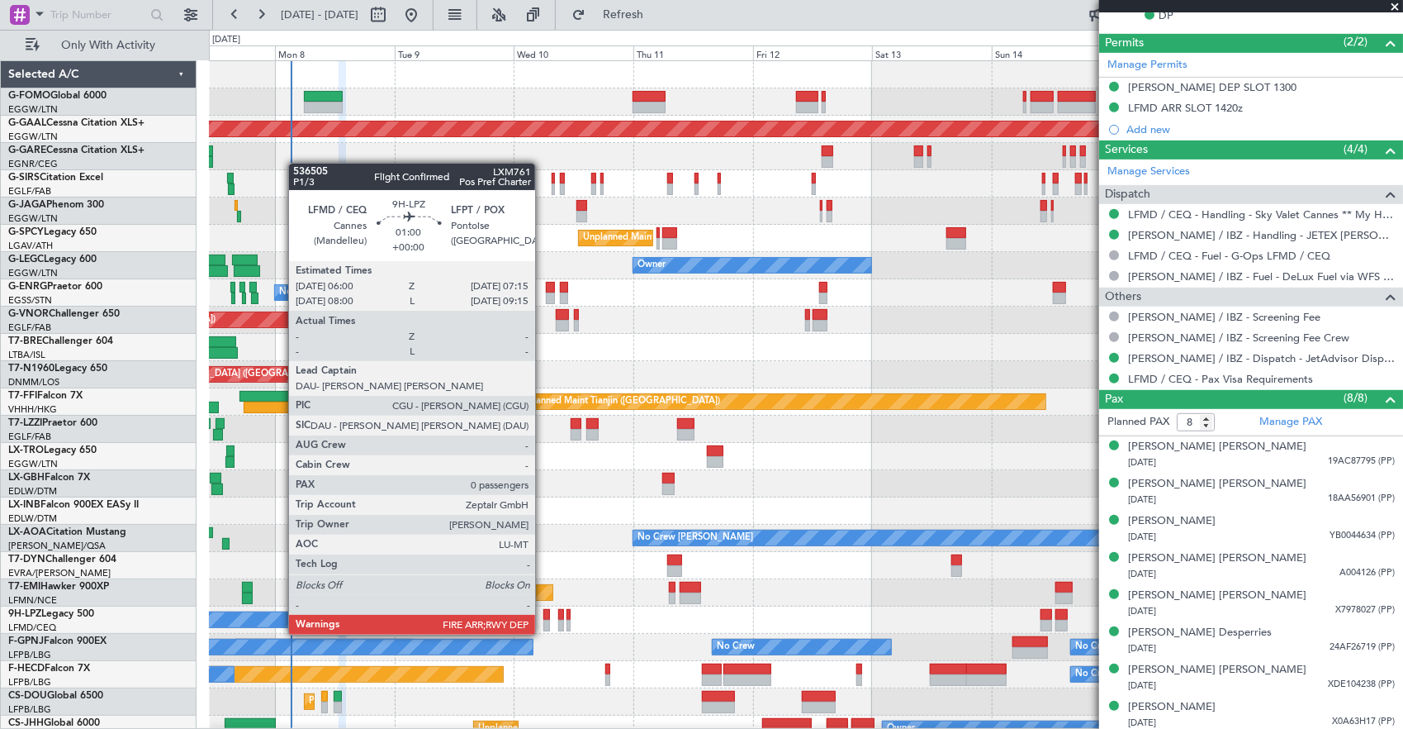
click at [544, 620] on div at bounding box center [547, 626] width 7 height 12
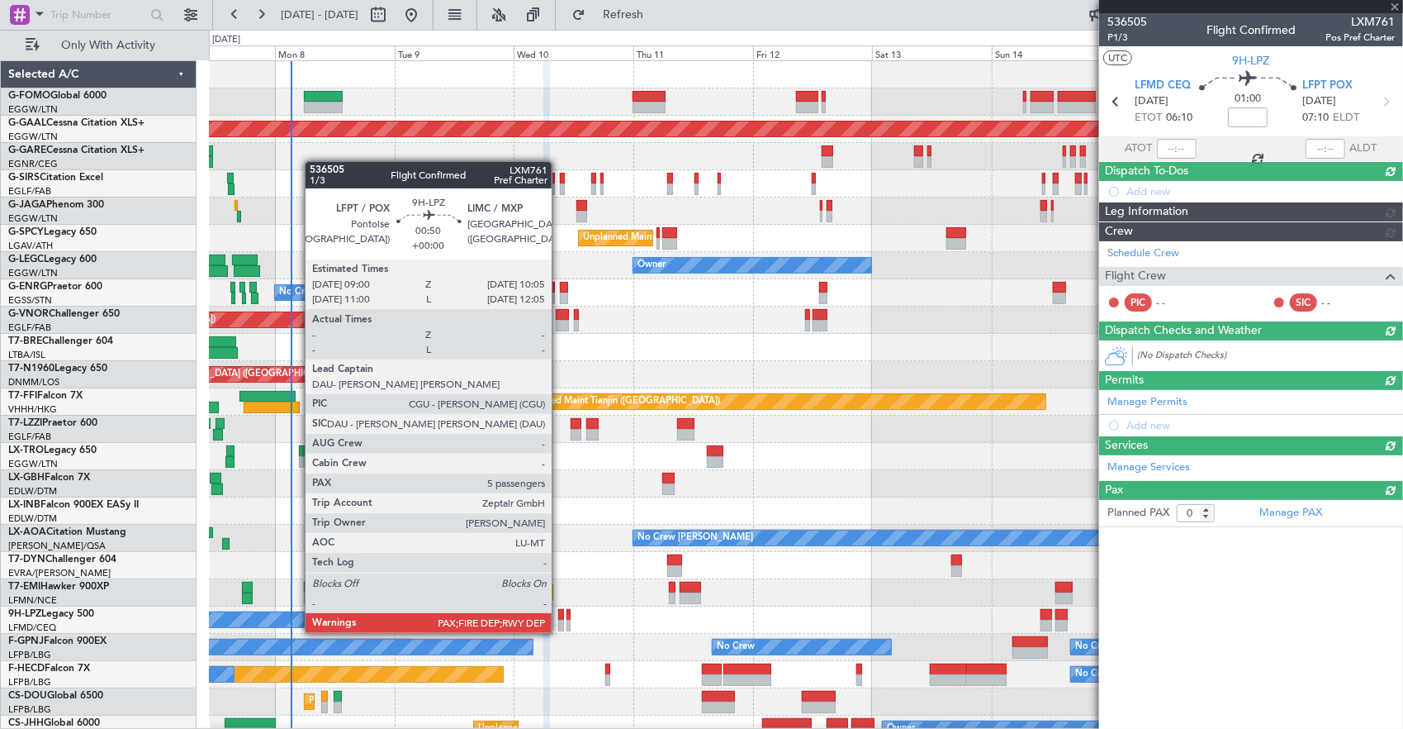
scroll to position [0, 0]
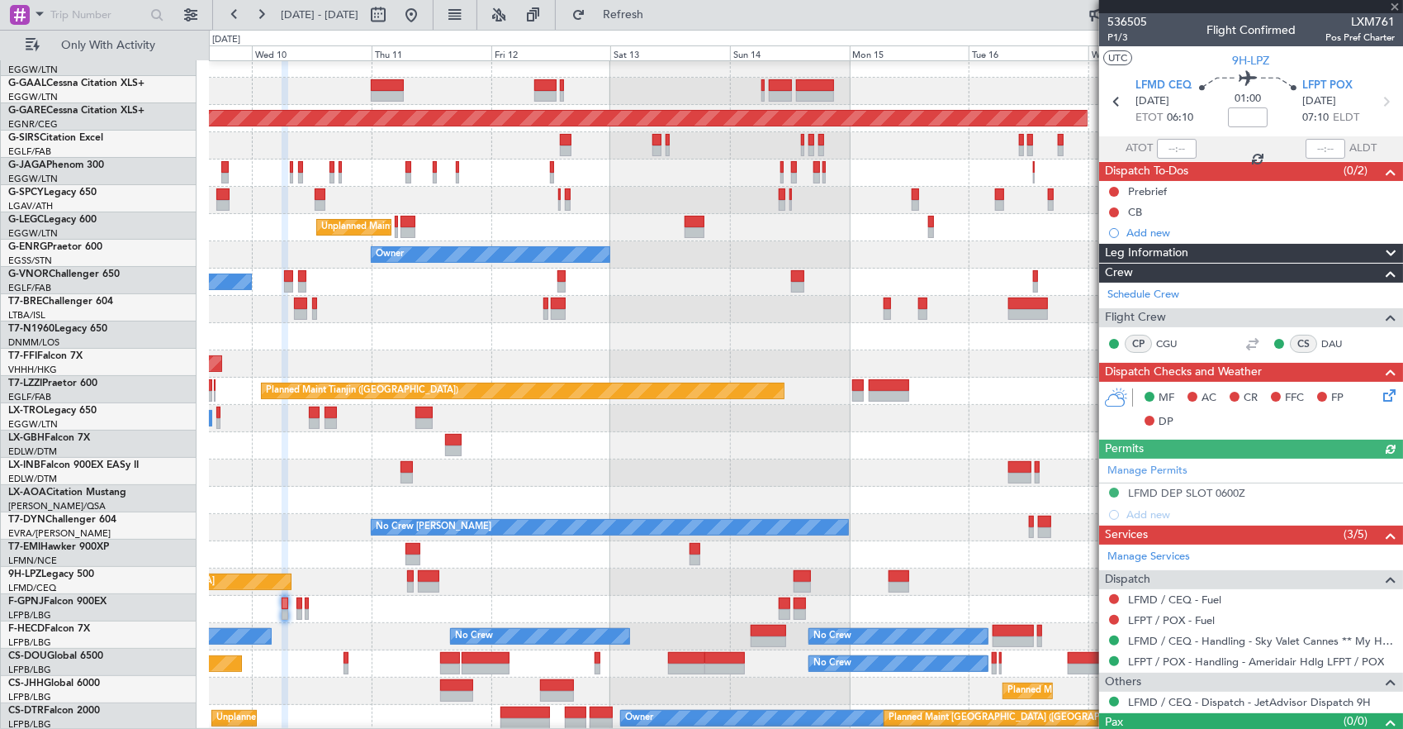
click at [624, 568] on div "Planned Maint [GEOGRAPHIC_DATA]" at bounding box center [806, 581] width 1194 height 27
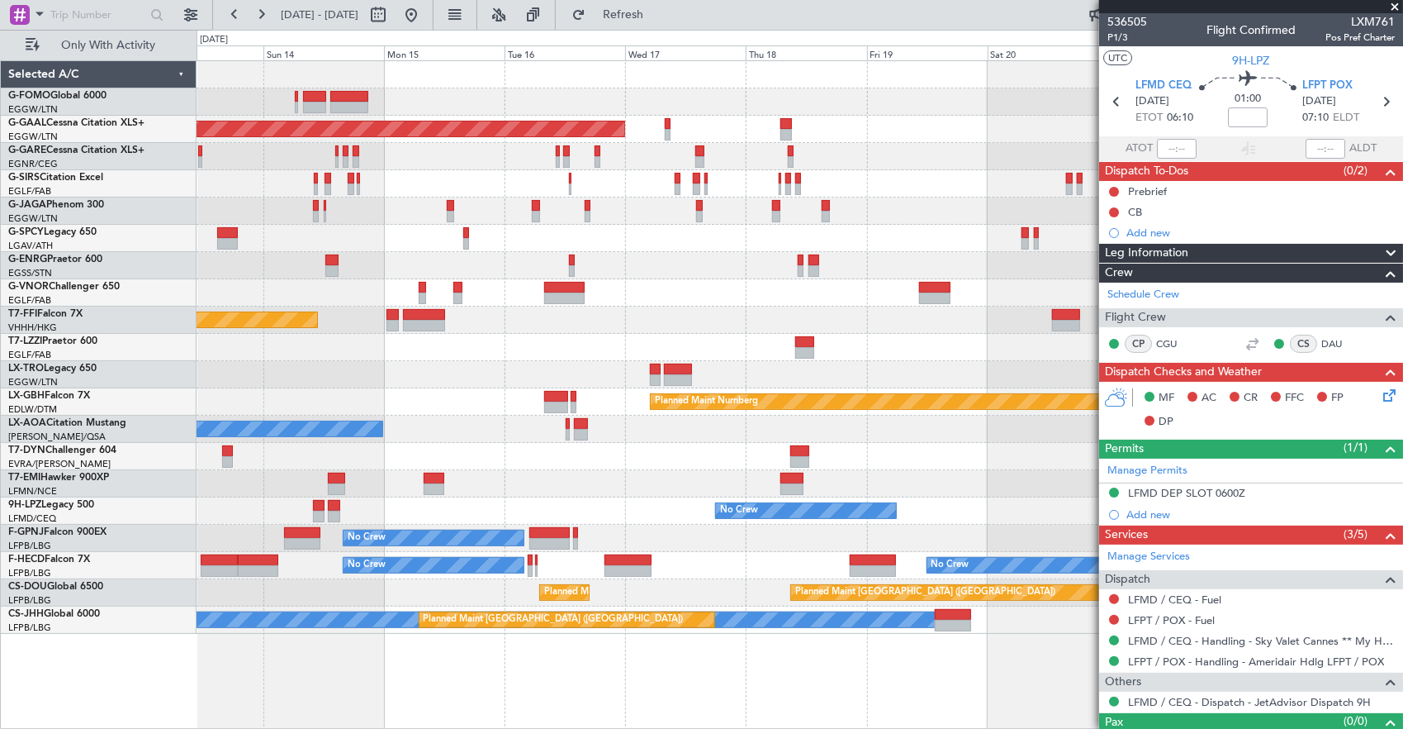
click at [900, 519] on div "No Crew No Crew" at bounding box center [800, 510] width 1207 height 27
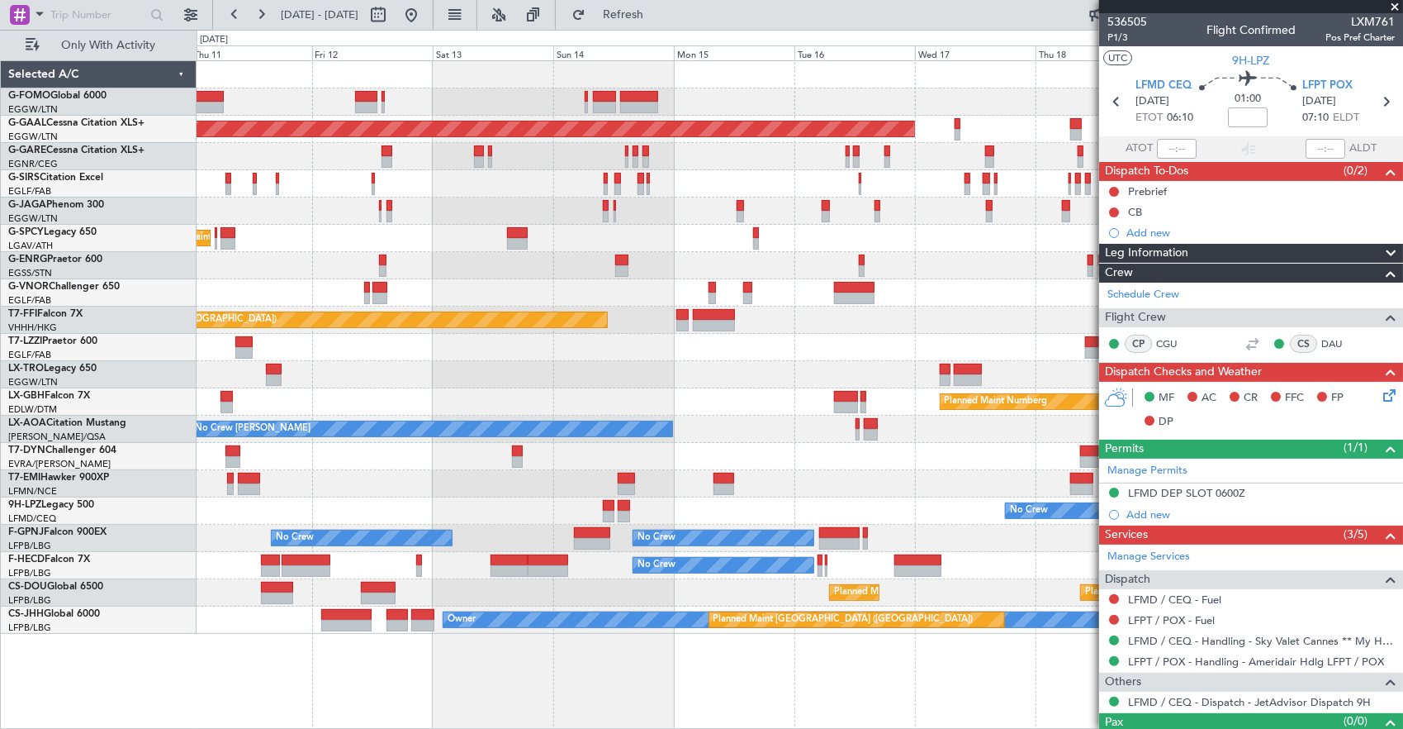
click at [906, 508] on div "No Crew" at bounding box center [800, 510] width 1207 height 27
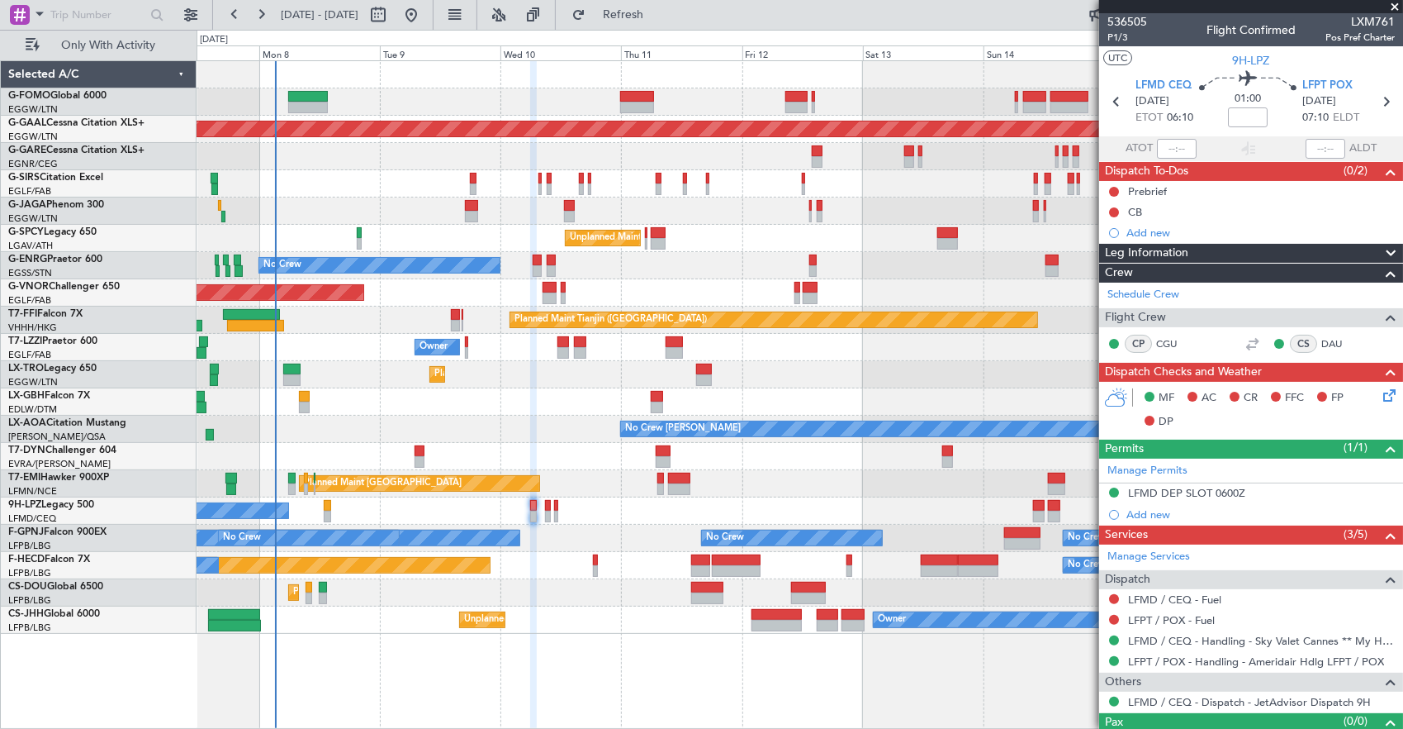
click at [719, 504] on div "No Crew No Crew" at bounding box center [800, 510] width 1207 height 27
click at [515, 518] on div "No Crew No Crew" at bounding box center [800, 510] width 1207 height 27
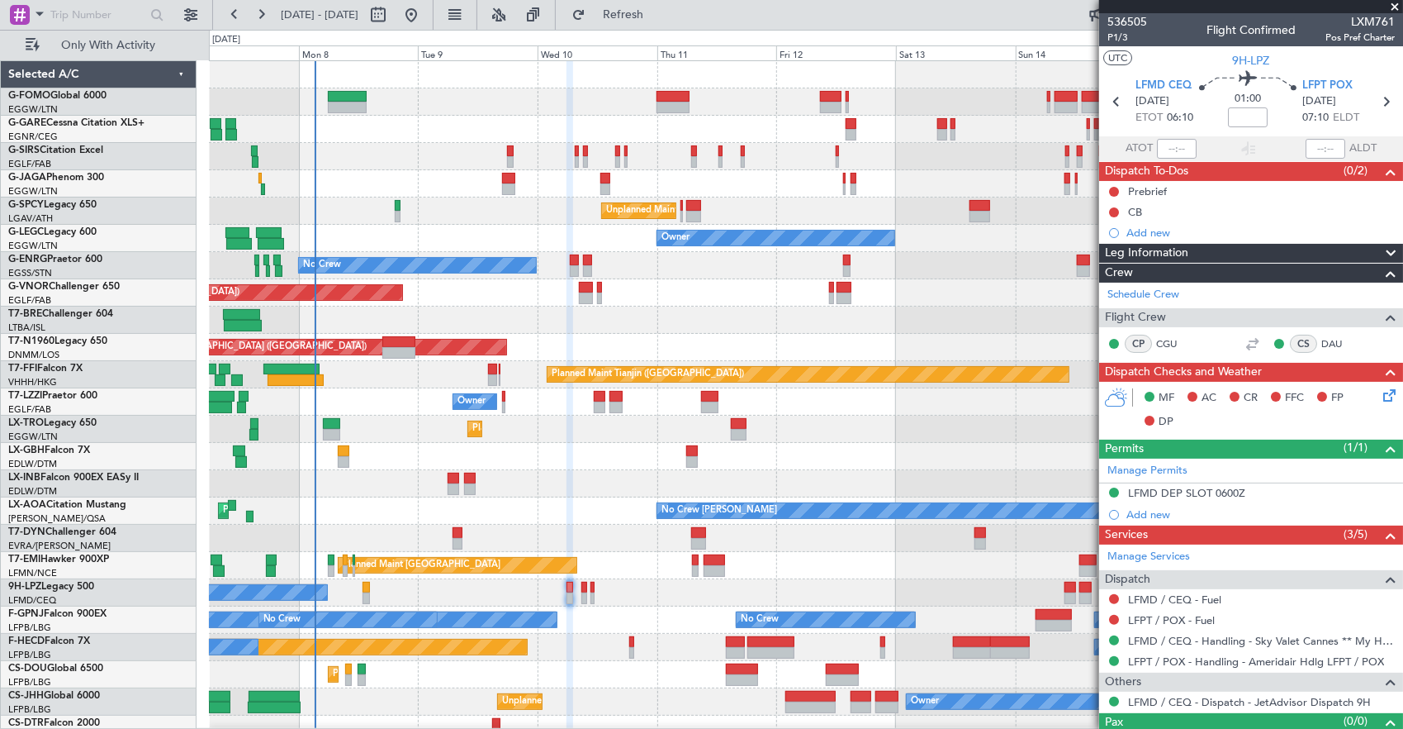
click at [587, 588] on div "No Crew No Crew" at bounding box center [806, 592] width 1194 height 27
click at [585, 588] on div at bounding box center [585, 588] width 6 height 12
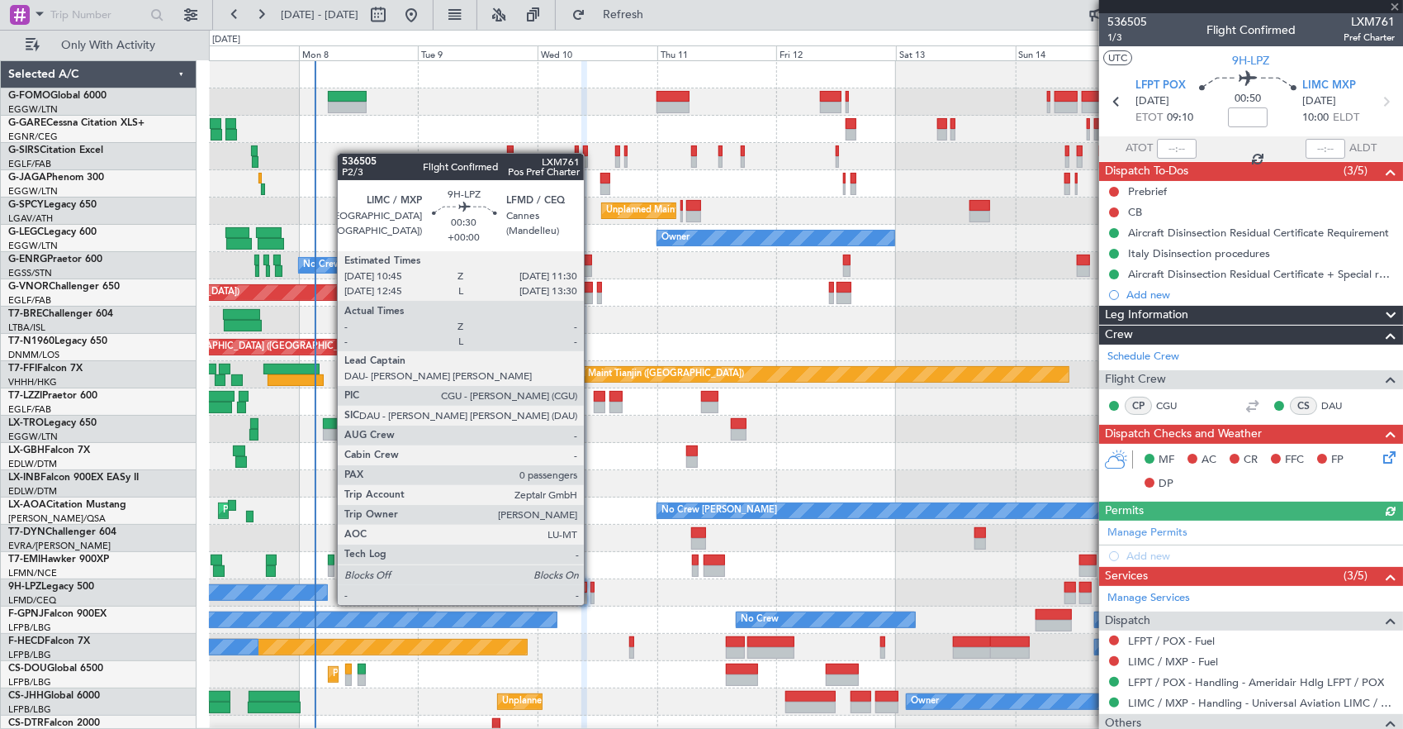
click at [592, 588] on div at bounding box center [593, 588] width 4 height 12
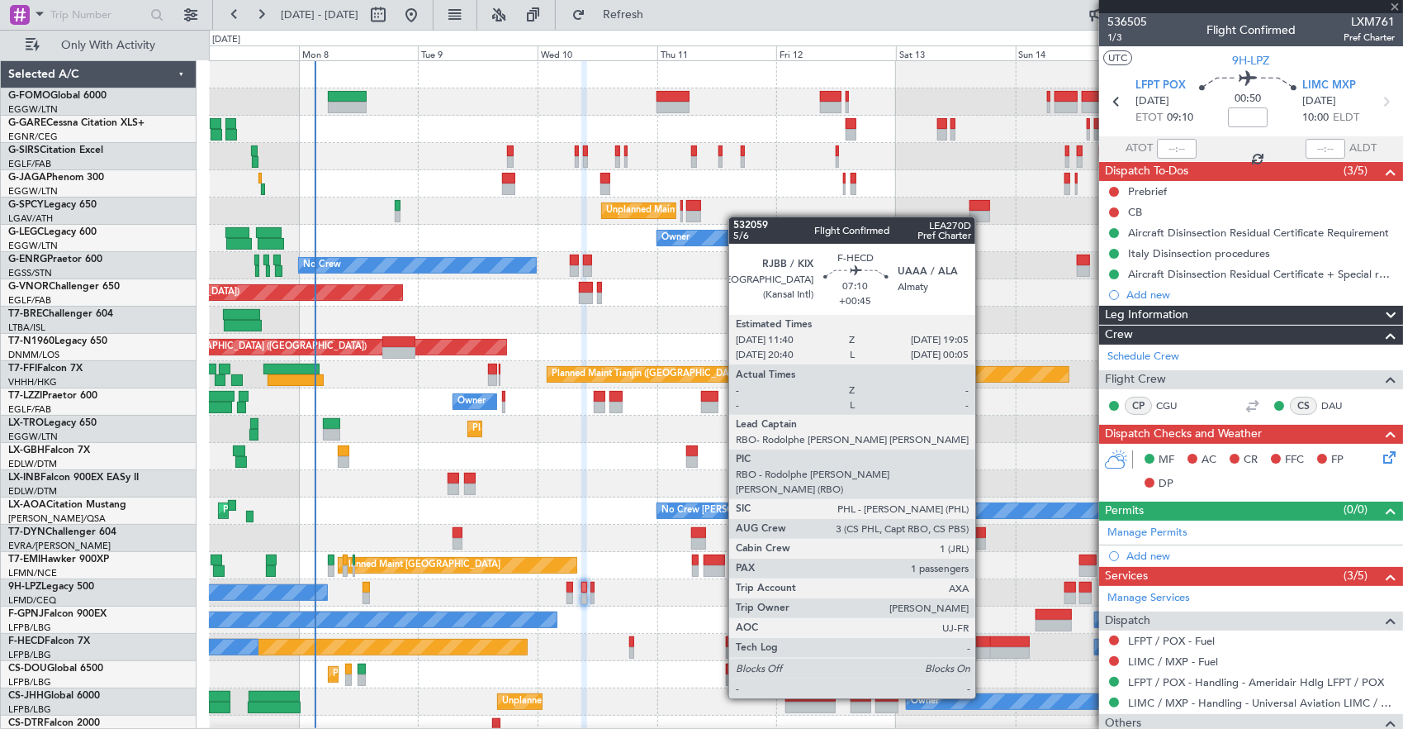
type input "0"
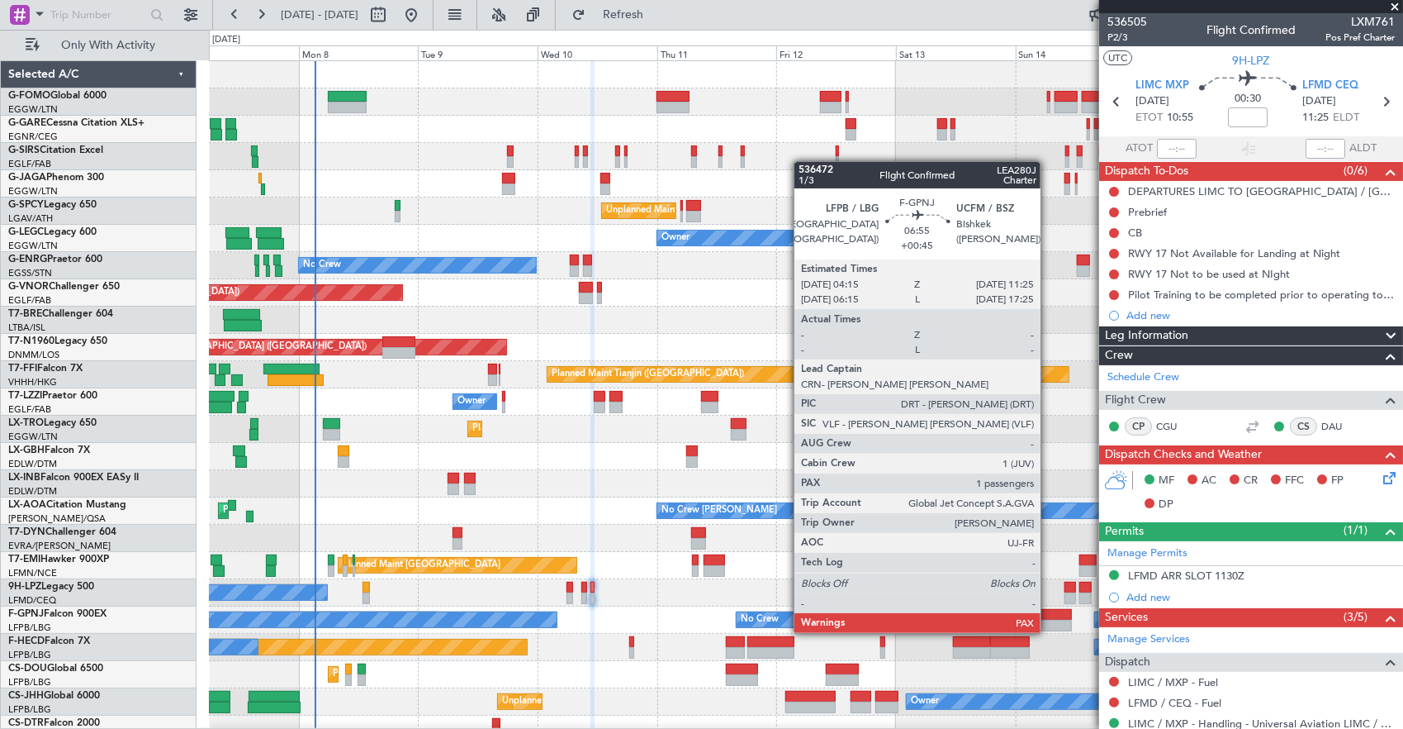
click at [1049, 616] on div at bounding box center [1054, 615] width 36 height 12
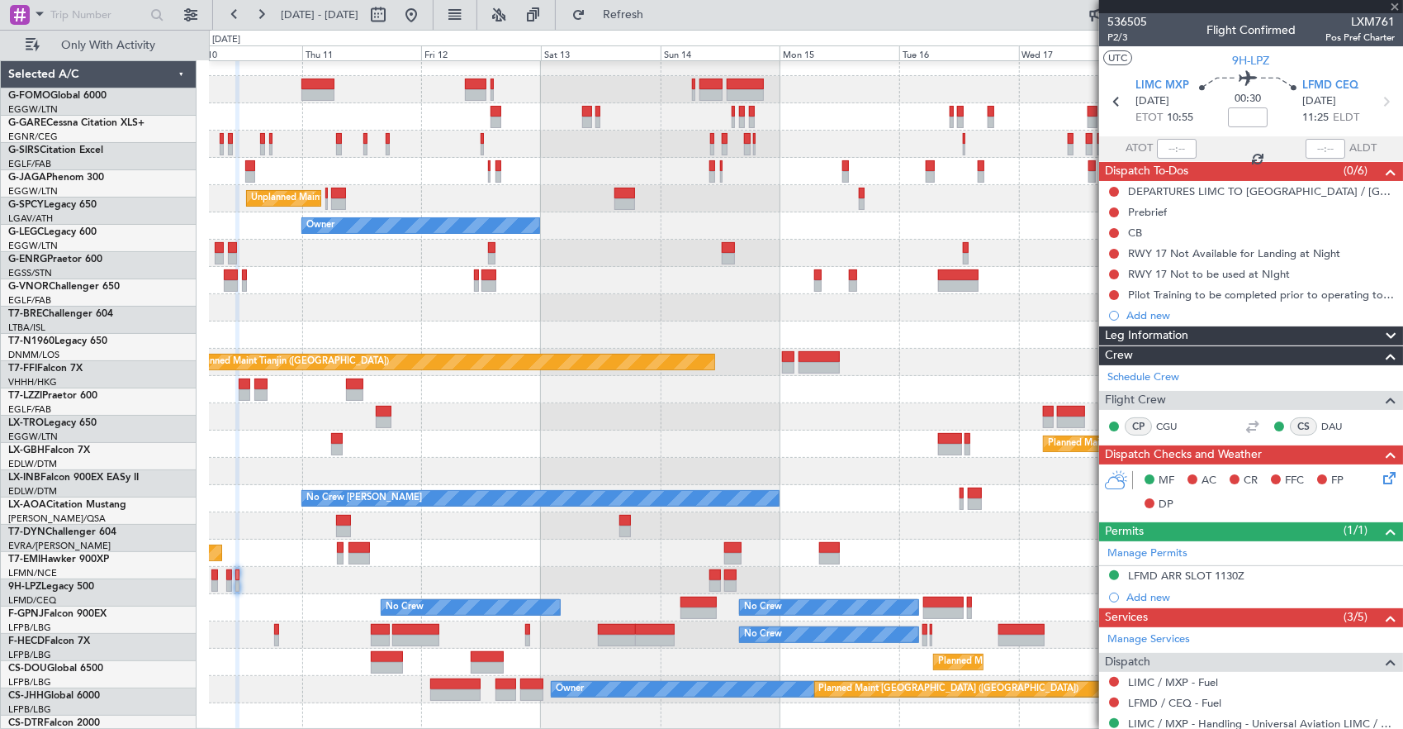
click at [562, 560] on div "Unplanned Maint [GEOGRAPHIC_DATA] ([PERSON_NAME] Intl) Owner No Crew Planned Ma…" at bounding box center [806, 389] width 1194 height 681
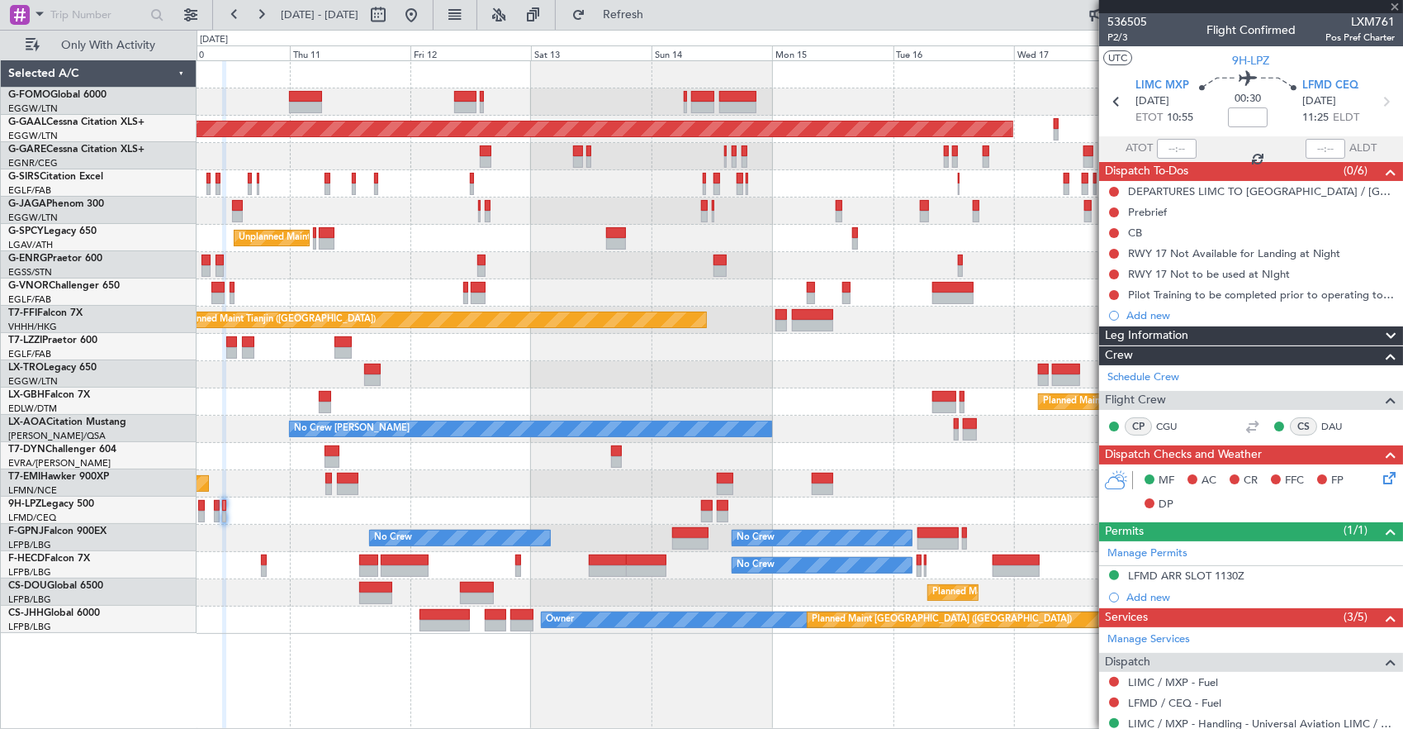
type input "+00:45"
type input "2"
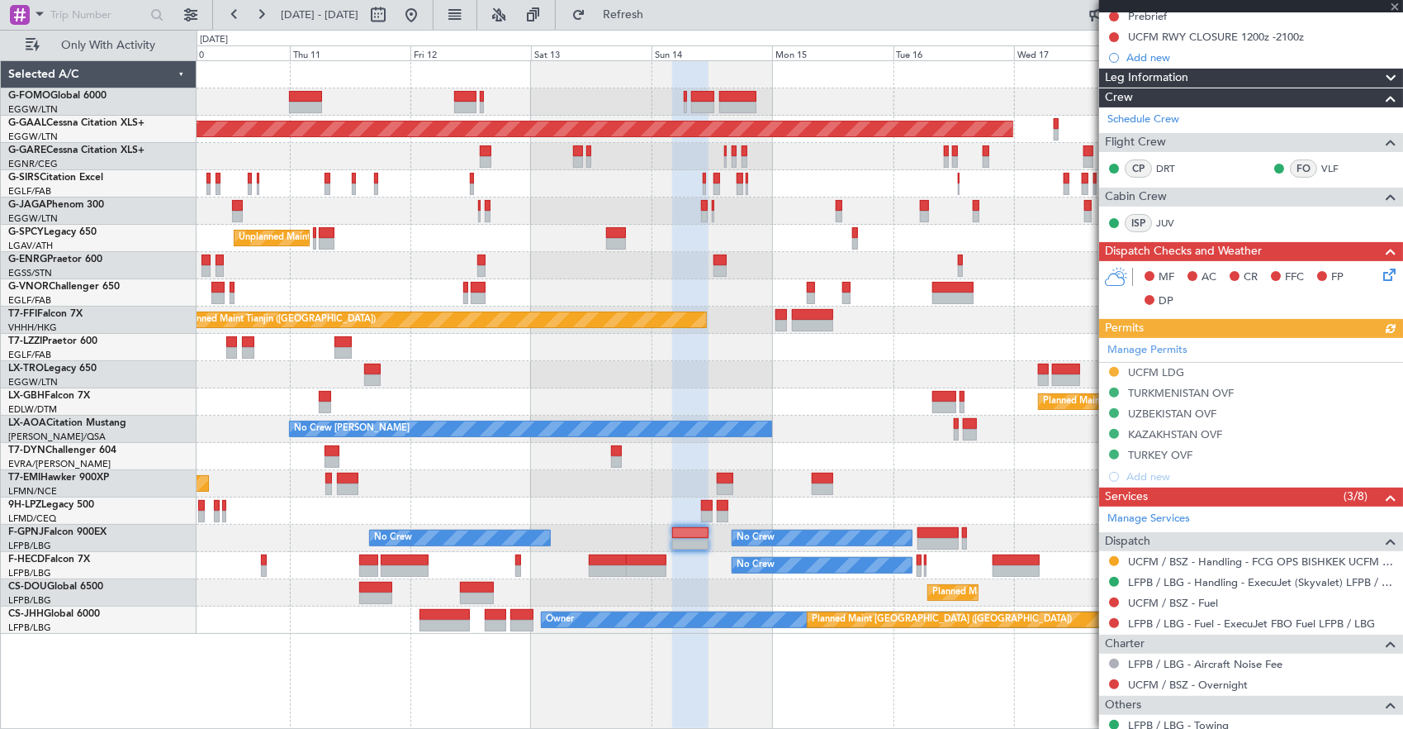
scroll to position [406, 0]
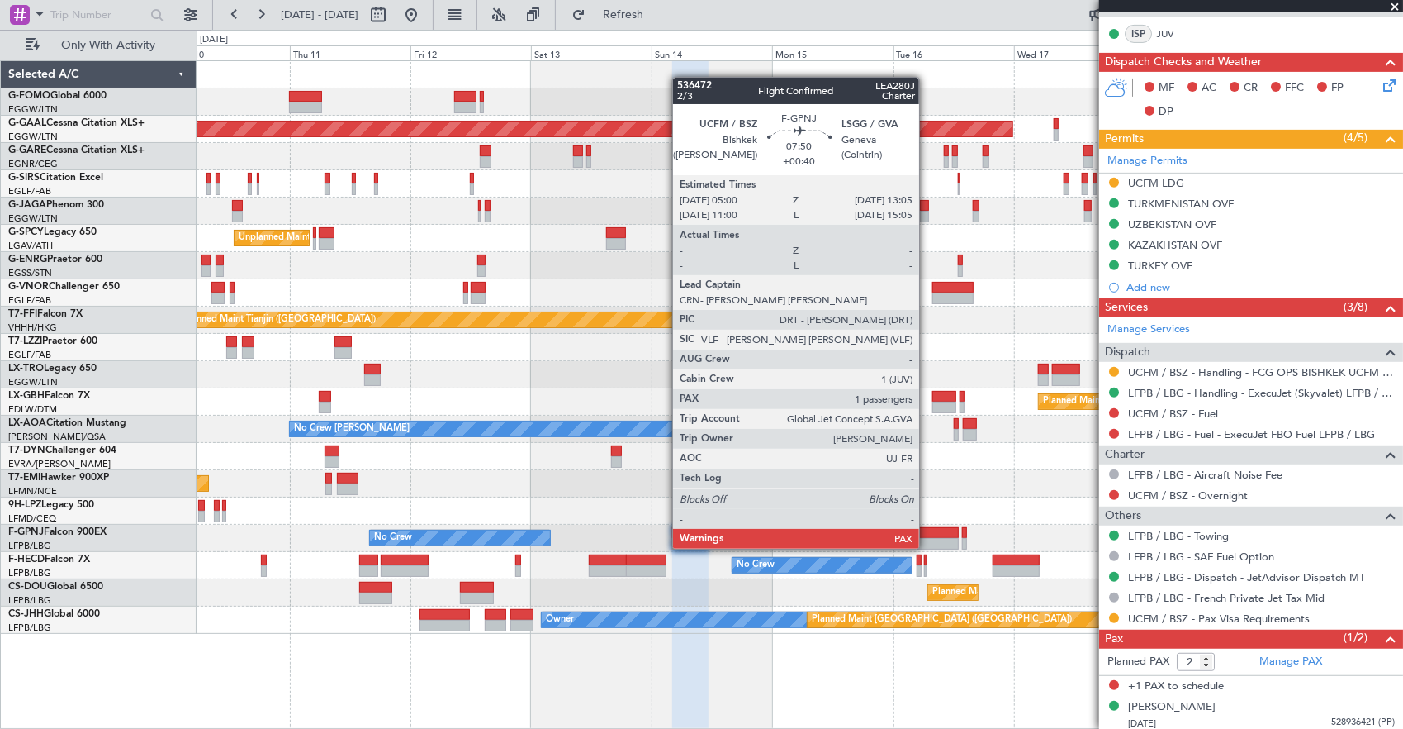
click at [928, 532] on div at bounding box center [938, 533] width 41 height 12
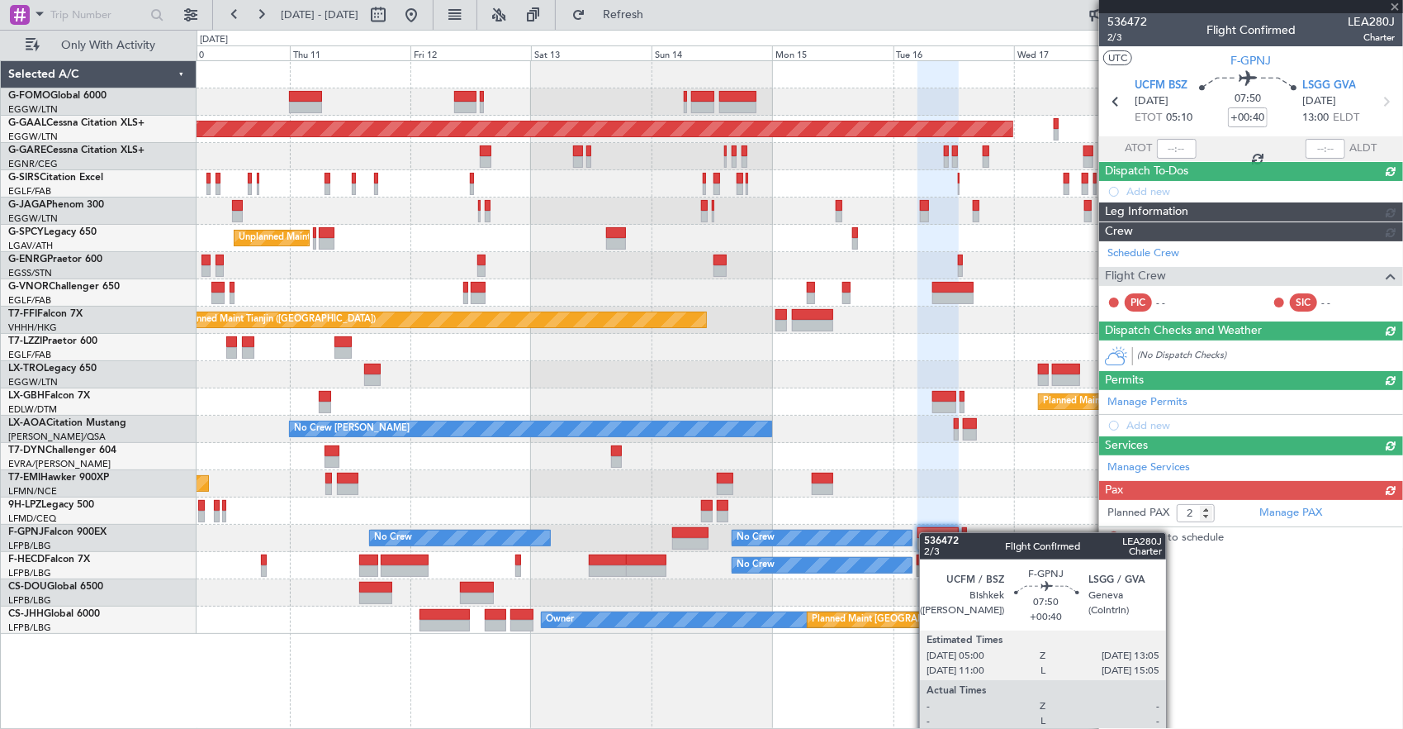
scroll to position [0, 0]
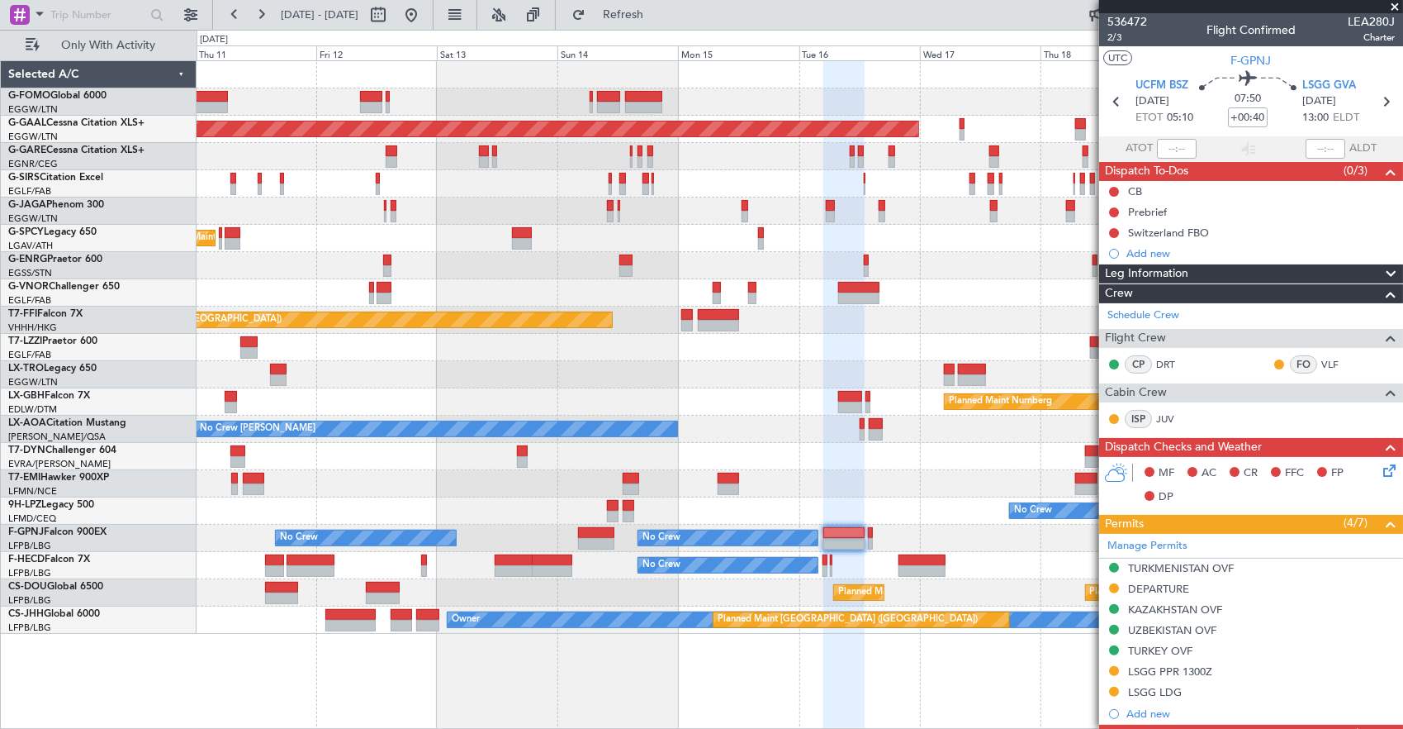
click at [904, 494] on div "Planned Maint Dusseldorf Unplanned Maint [GEOGRAPHIC_DATA] ([PERSON_NAME] Intl)…" at bounding box center [800, 347] width 1207 height 572
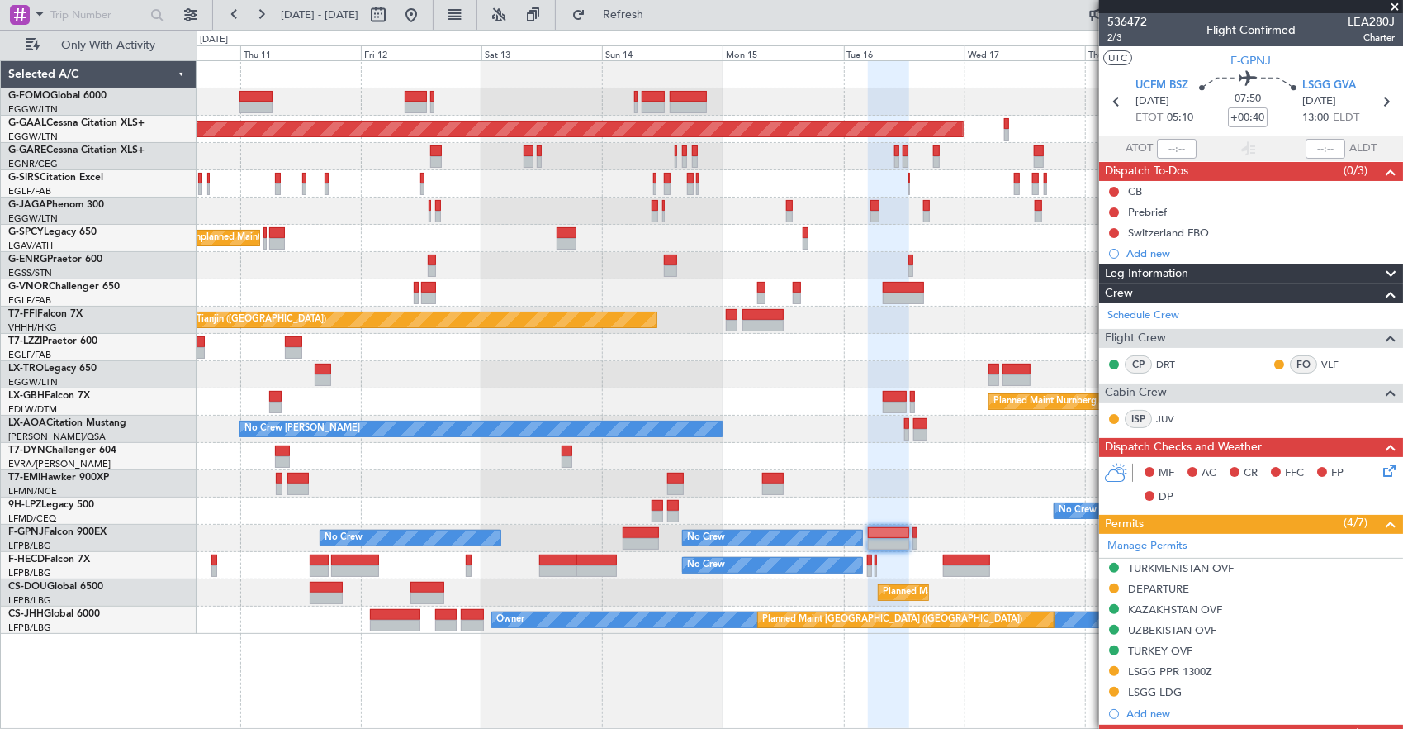
click at [836, 497] on div "No Crew No Crew" at bounding box center [800, 510] width 1207 height 27
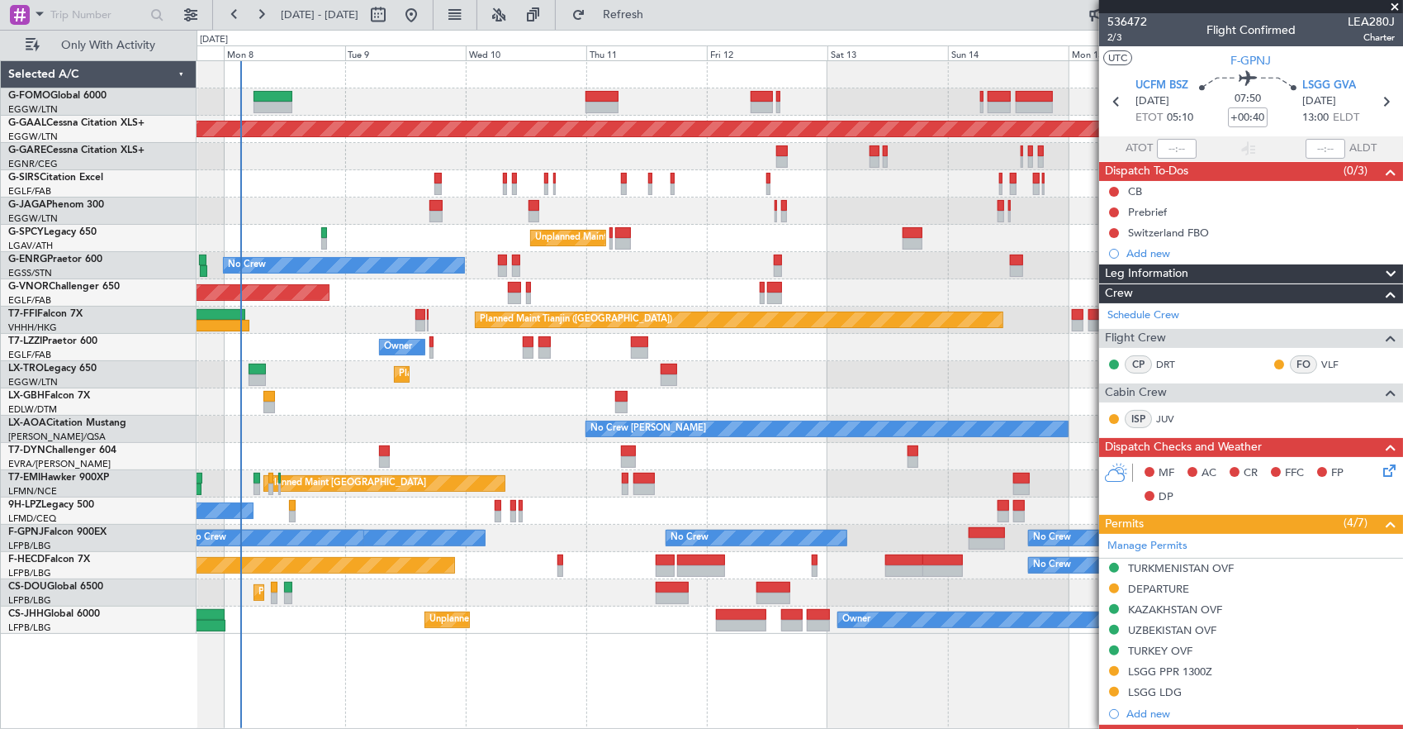
click at [486, 521] on div "No Crew No Crew" at bounding box center [800, 510] width 1207 height 27
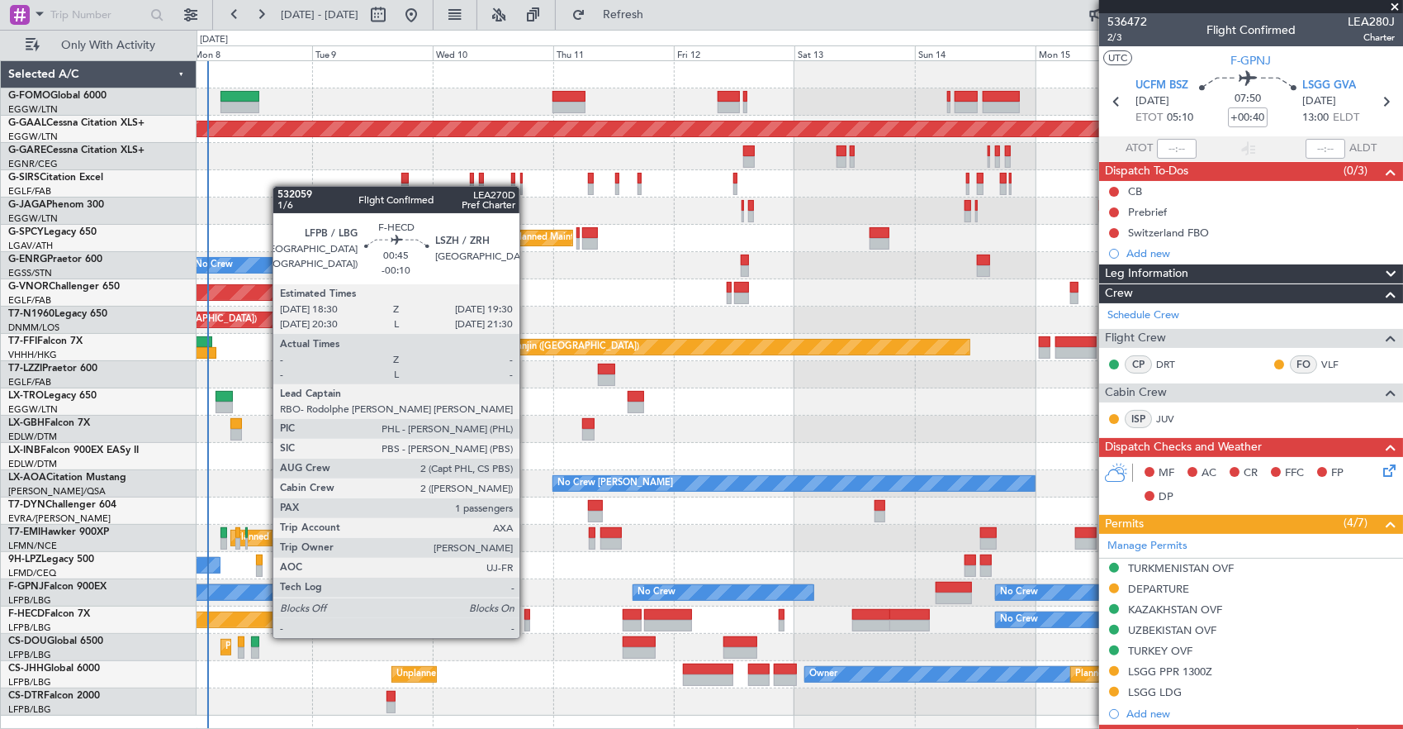
click at [528, 621] on div at bounding box center [528, 626] width 6 height 12
type input "-00:10"
type input "1"
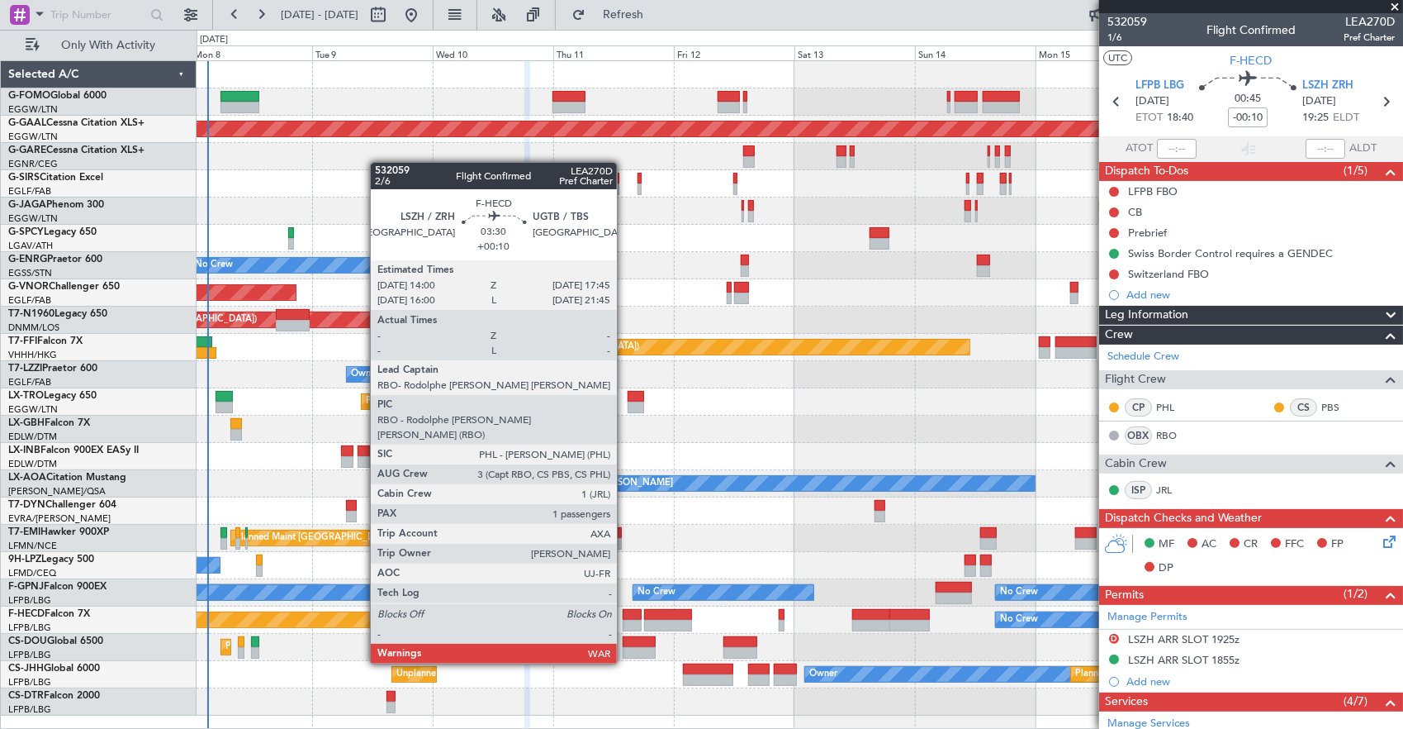
click at [625, 617] on div at bounding box center [632, 615] width 19 height 12
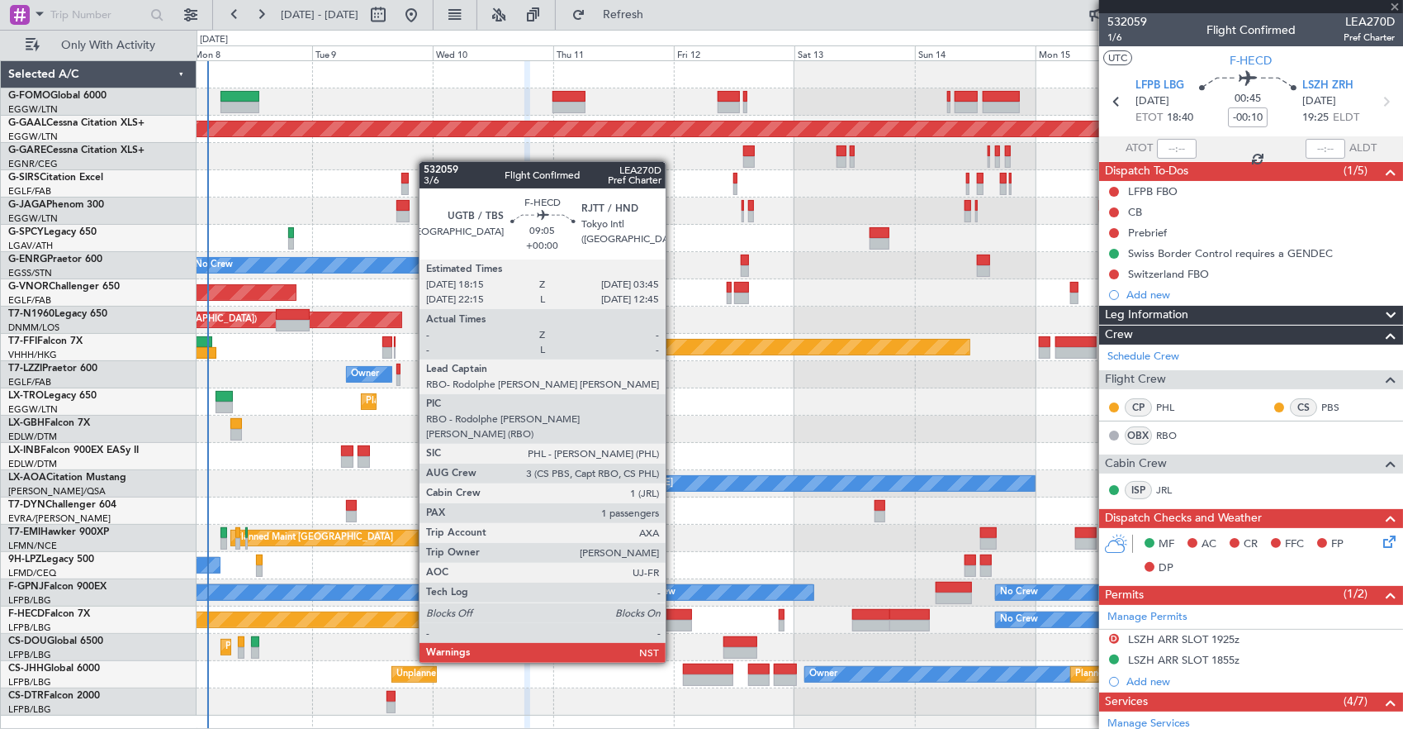
type input "+00:10"
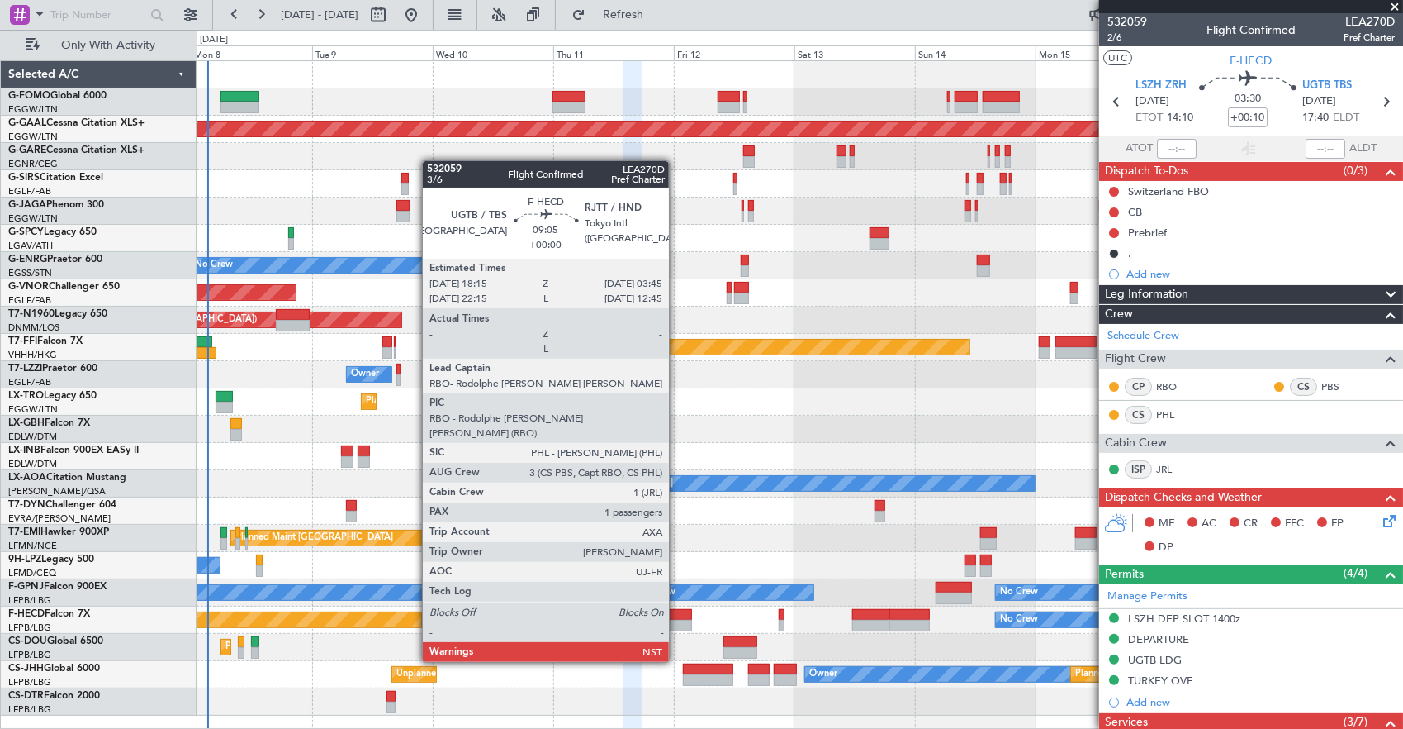
click at [677, 615] on div at bounding box center [668, 615] width 48 height 12
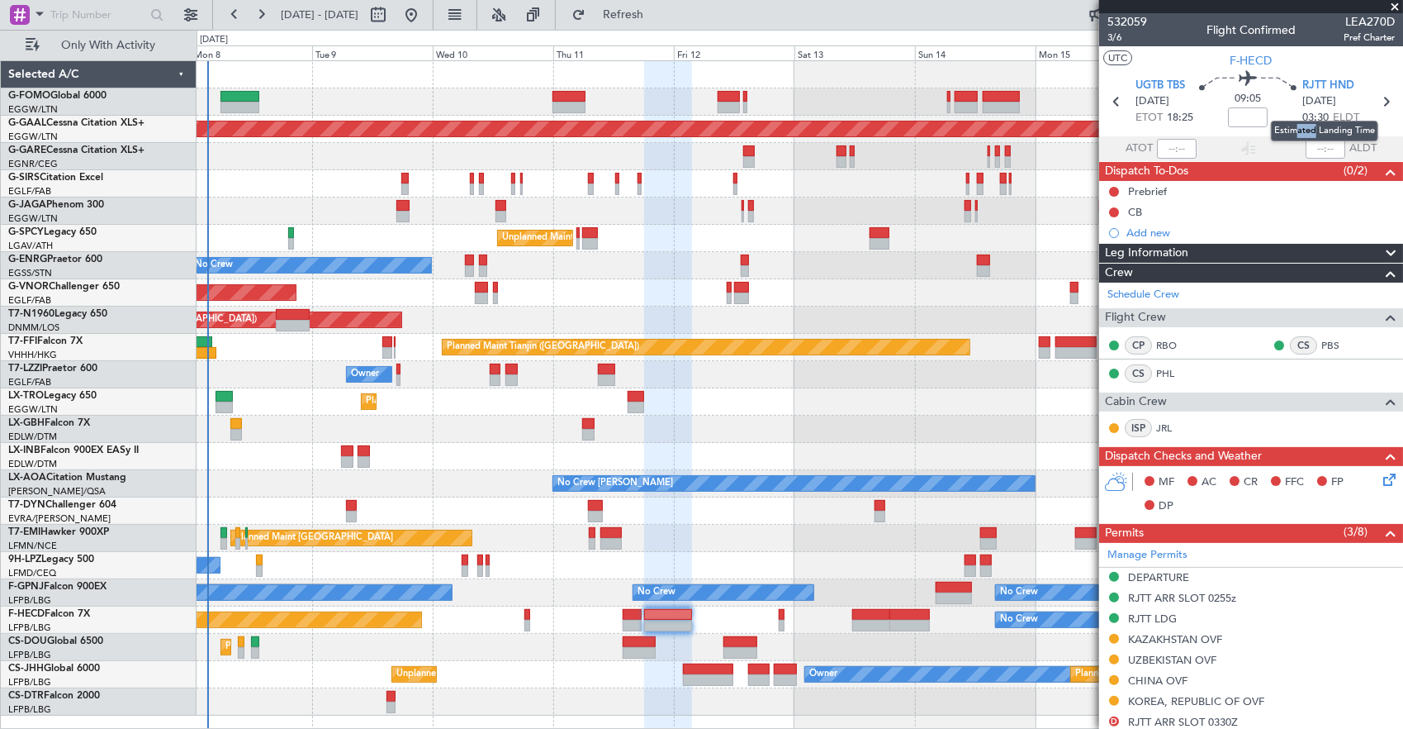
drag, startPoint x: 1297, startPoint y: 117, endPoint x: 1315, endPoint y: 115, distance: 18.3
click at [1315, 115] on mat-tooltip-component "Estimated Landing Time" at bounding box center [1325, 131] width 131 height 44
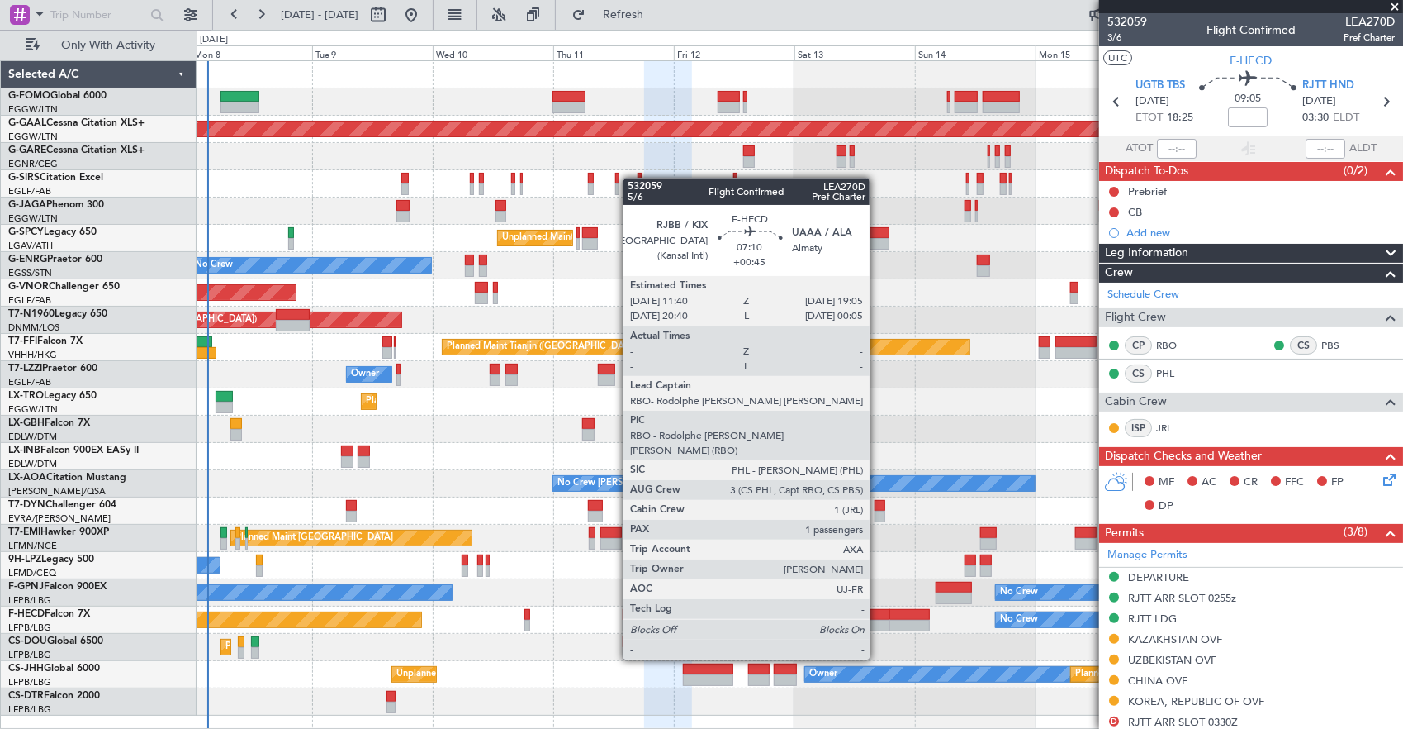
click at [878, 613] on div at bounding box center [871, 615] width 38 height 12
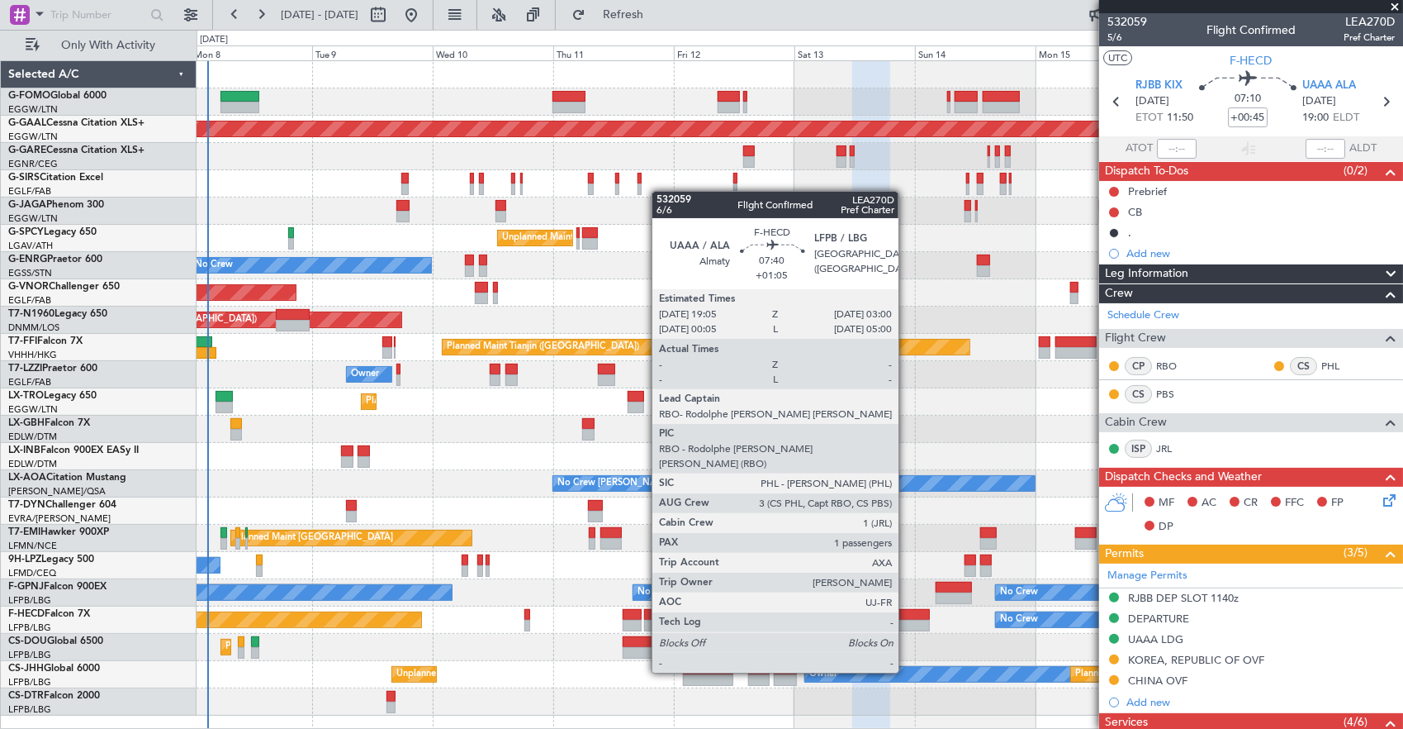
click at [907, 626] on div at bounding box center [910, 626] width 40 height 12
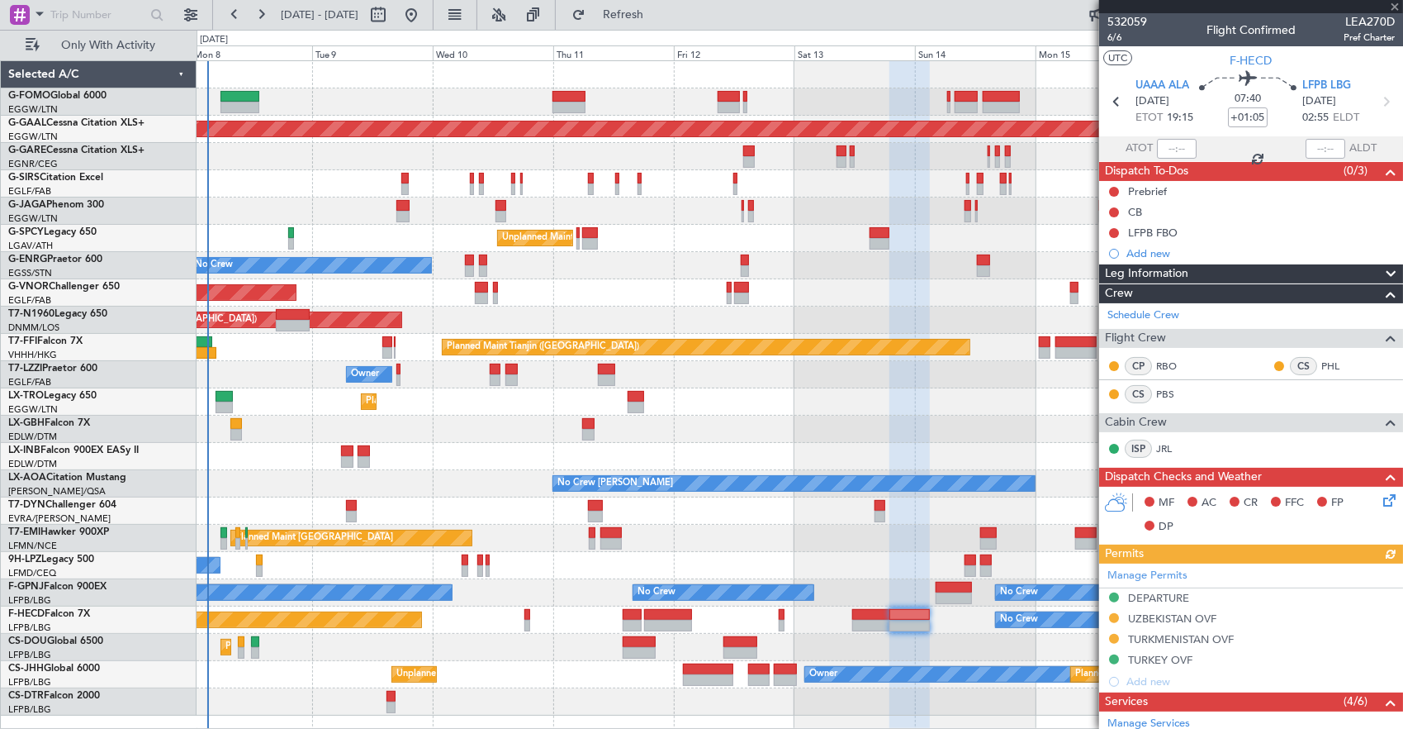
click at [662, 444] on div at bounding box center [800, 456] width 1207 height 27
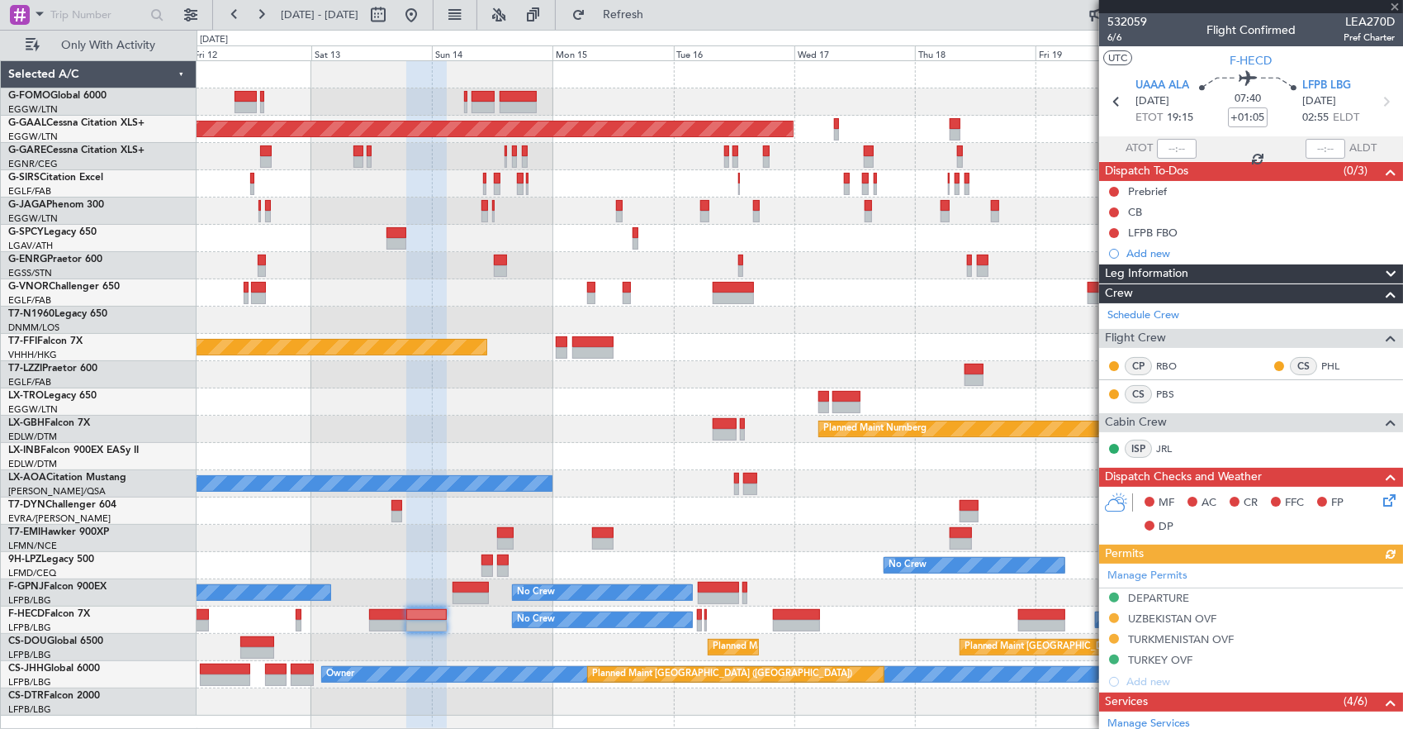
click at [781, 497] on div at bounding box center [800, 510] width 1207 height 27
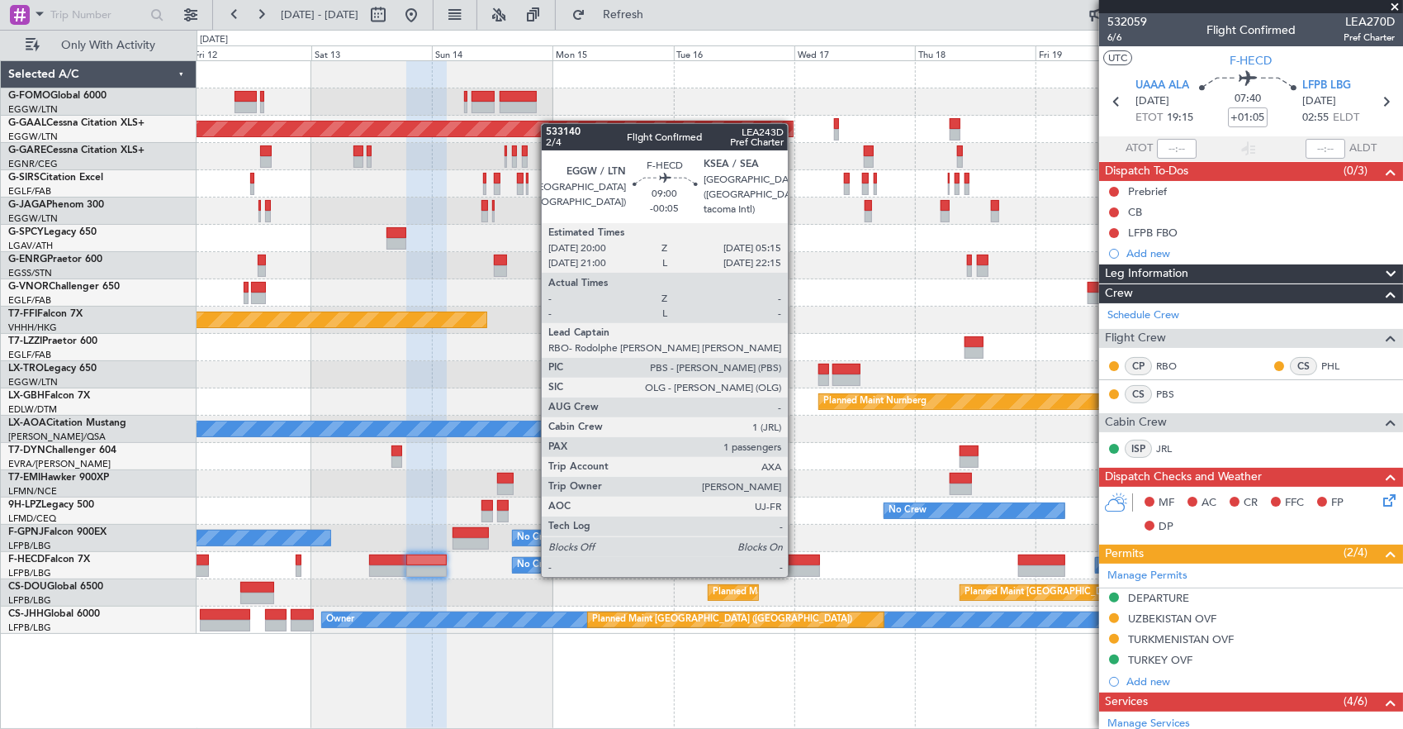
click at [796, 558] on div at bounding box center [796, 560] width 47 height 12
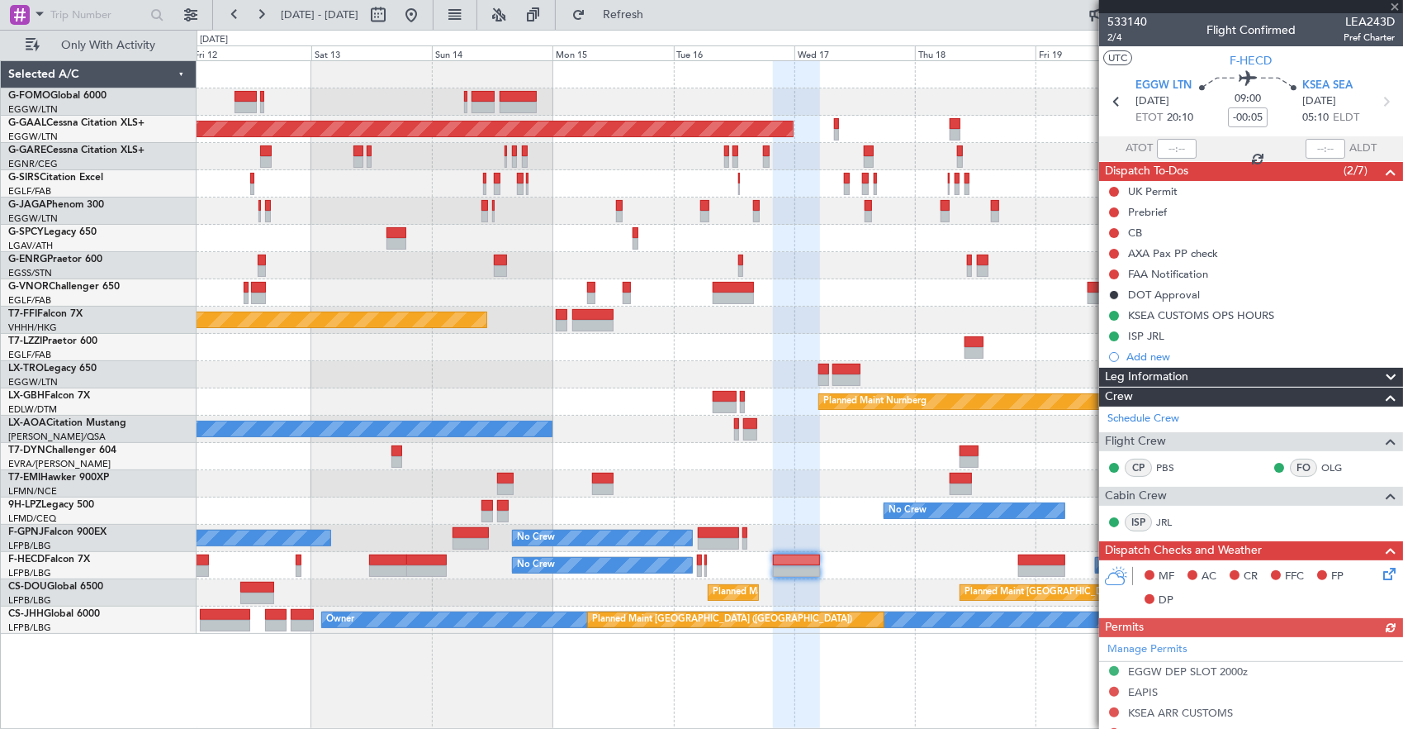
click at [576, 517] on div "Planned Maint Dusseldorf Planned Maint [GEOGRAPHIC_DATA] ([GEOGRAPHIC_DATA]) Un…" at bounding box center [800, 347] width 1207 height 572
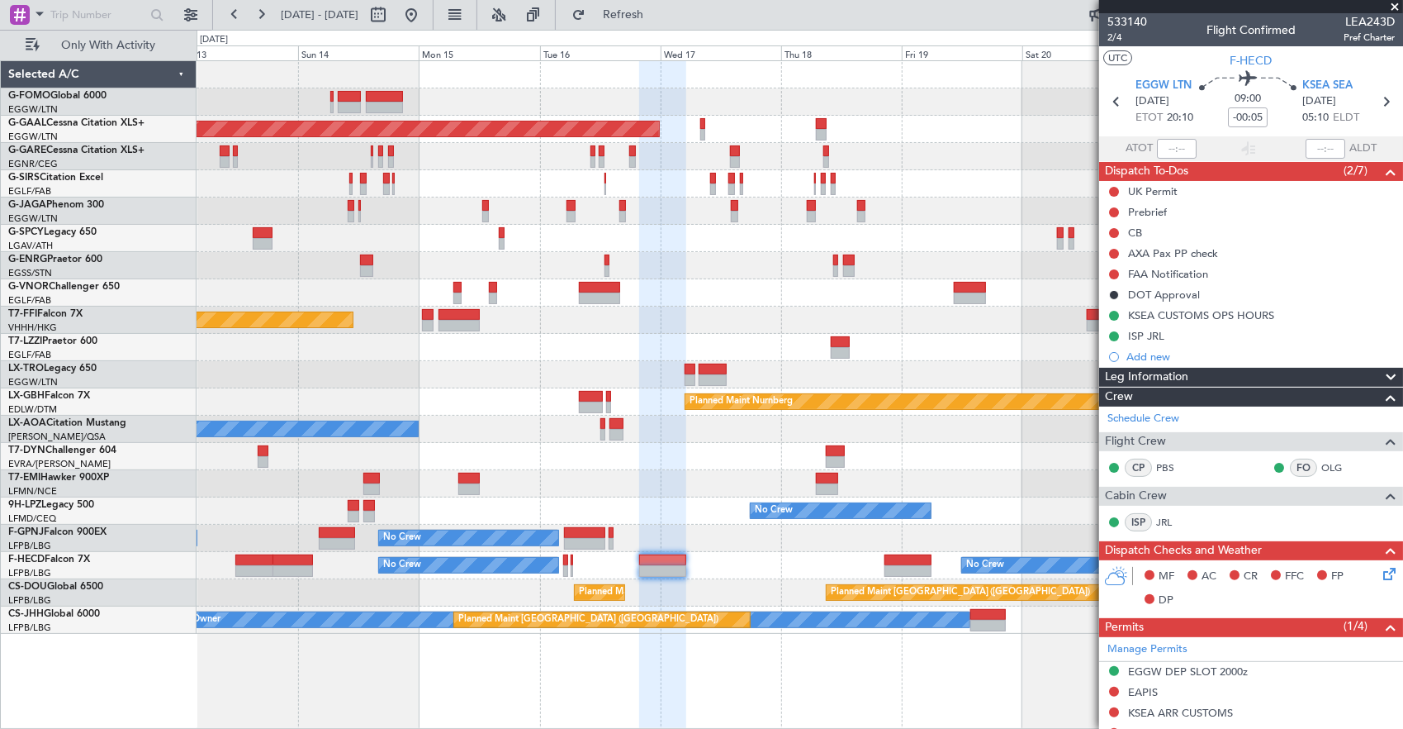
click at [1173, 514] on fb-app "[DATE] - [DATE] Refresh Quick Links Only With Activity Planned [GEOGRAPHIC_DATA…" at bounding box center [701, 370] width 1403 height 716
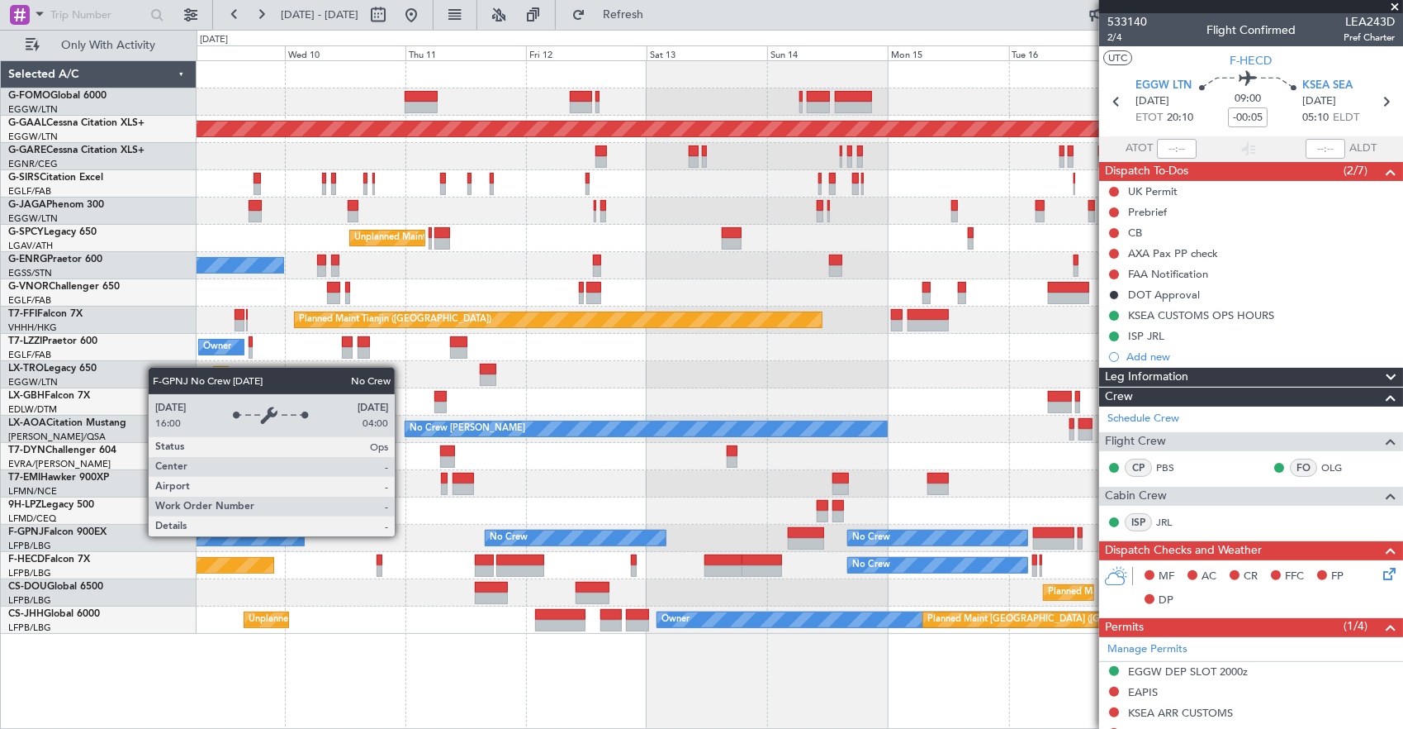
click at [853, 536] on div "No Crew" at bounding box center [871, 537] width 38 height 25
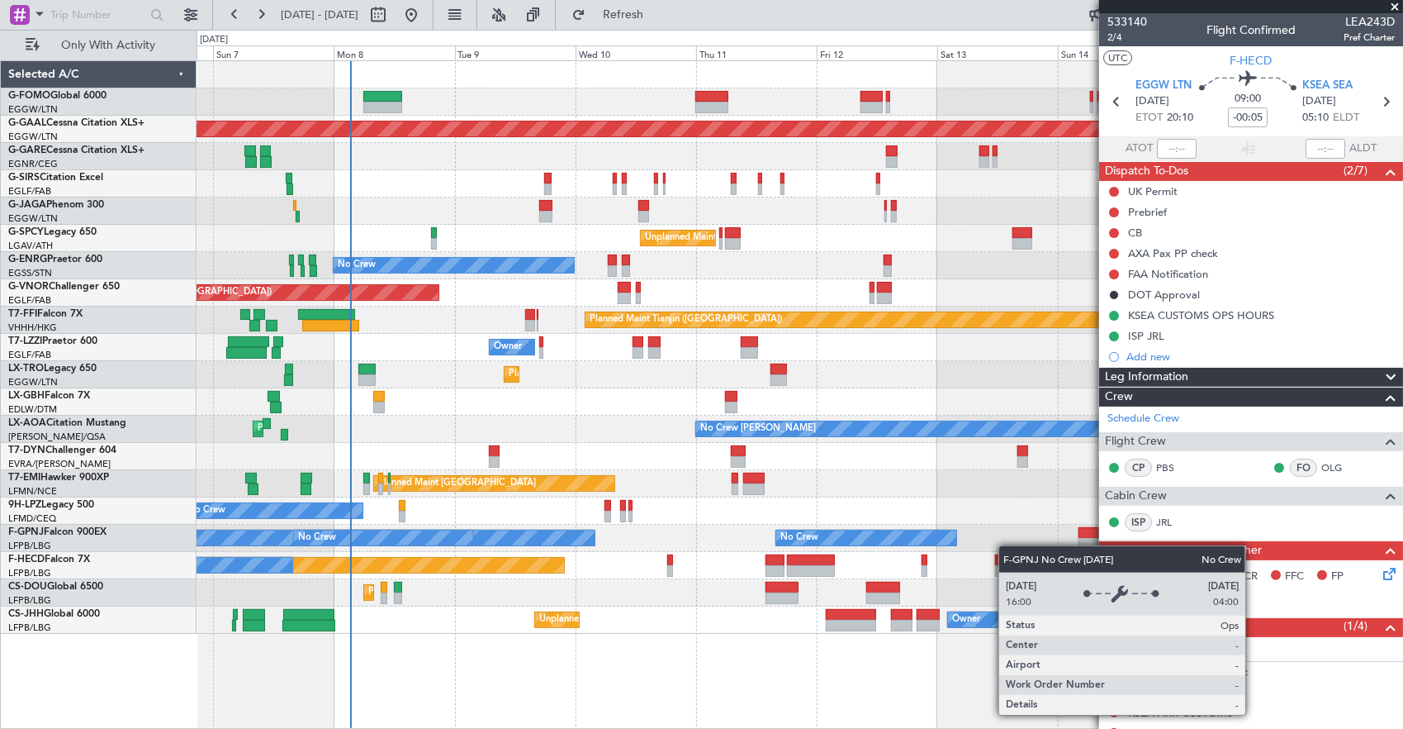
click at [895, 544] on div "No Crew" at bounding box center [866, 537] width 180 height 15
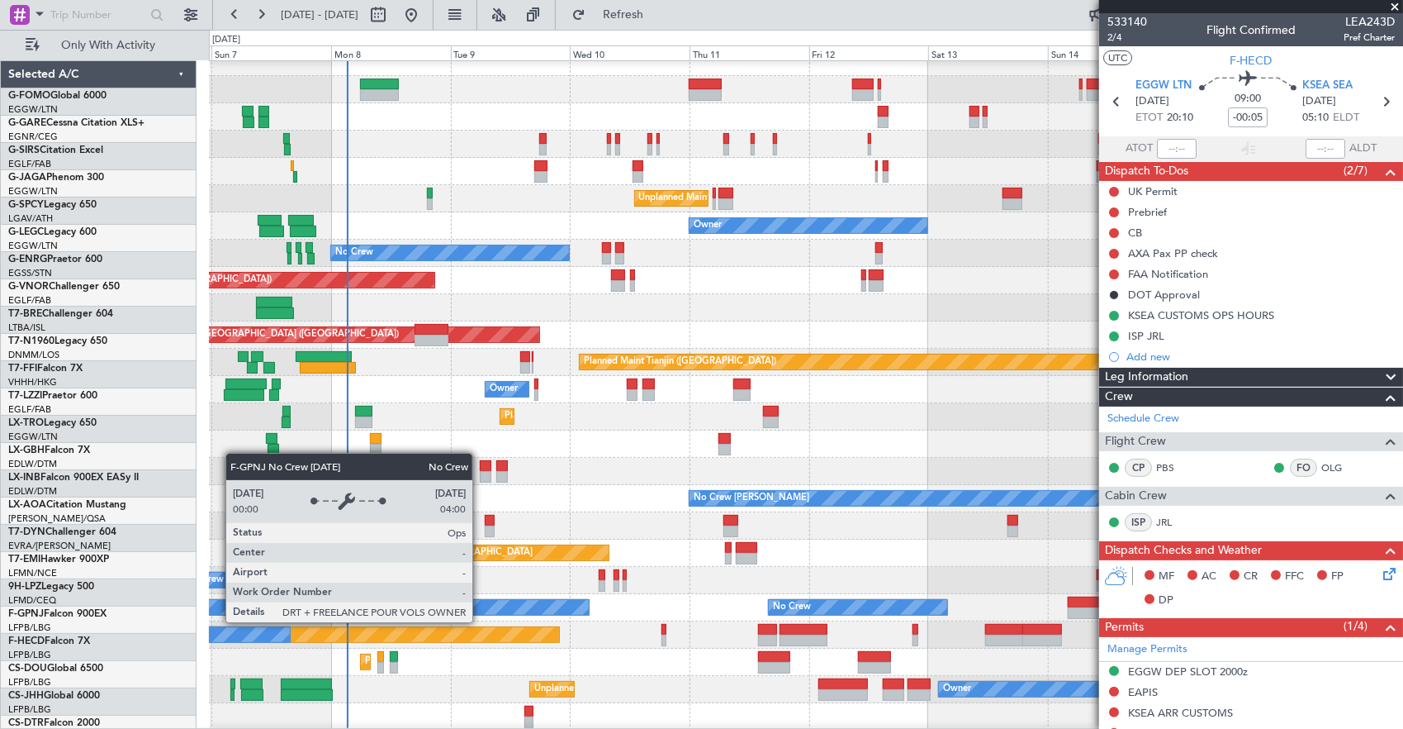
scroll to position [12, 0]
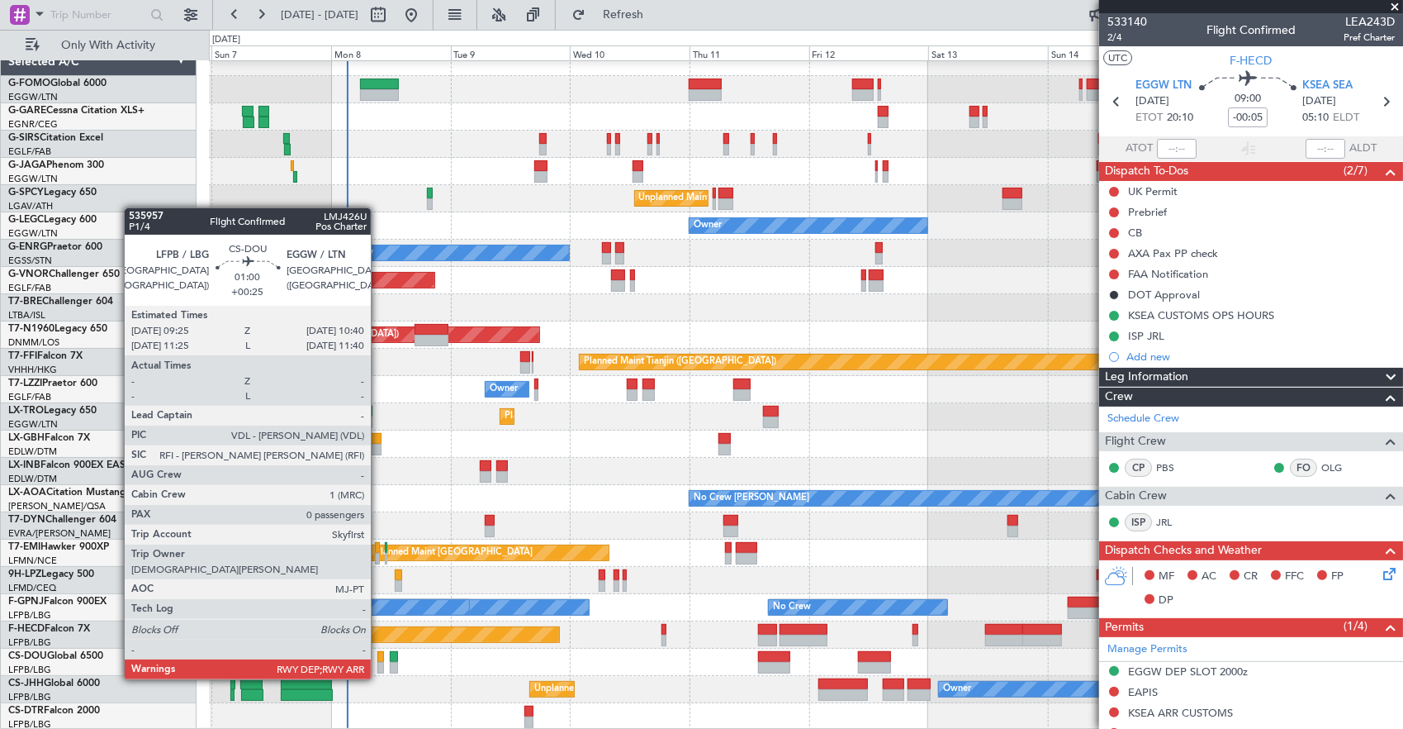
click at [379, 662] on div at bounding box center [380, 668] width 7 height 12
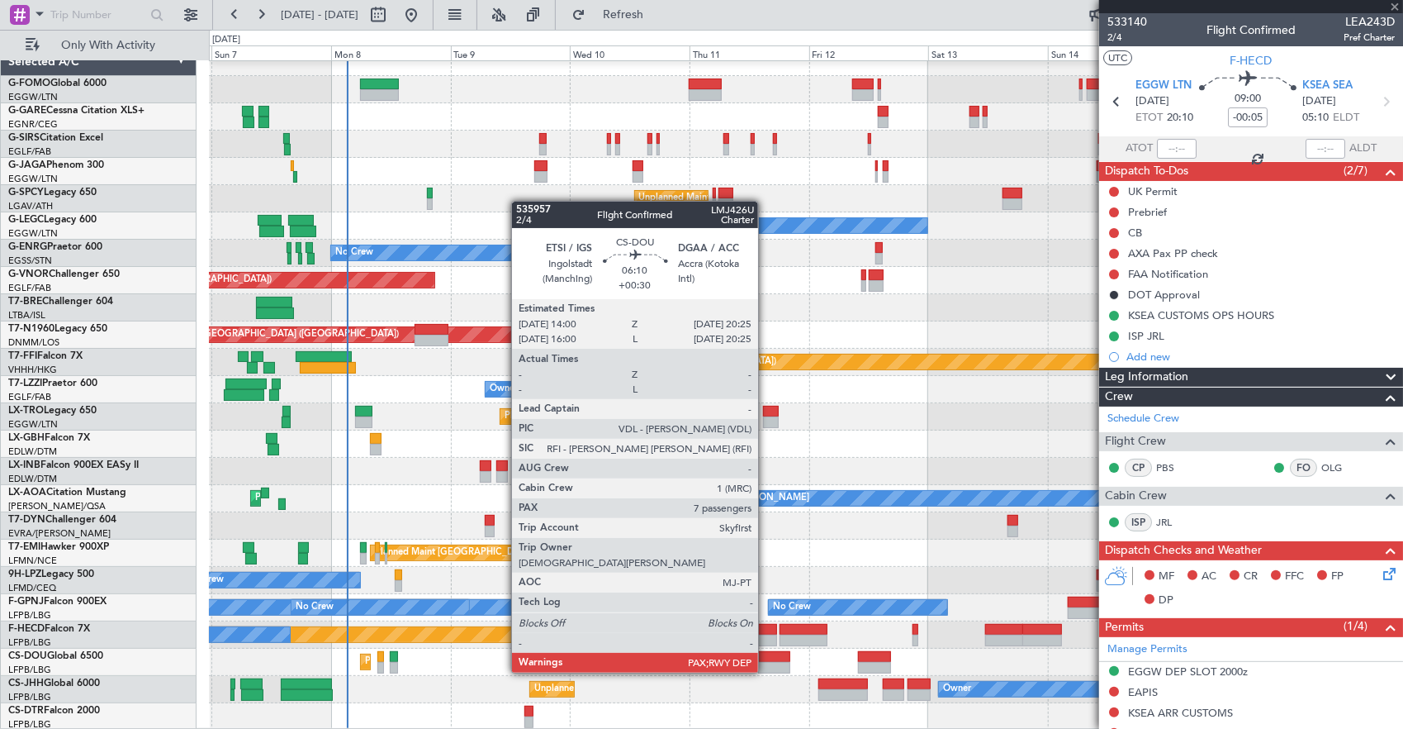
type input "+00:25"
type input "0"
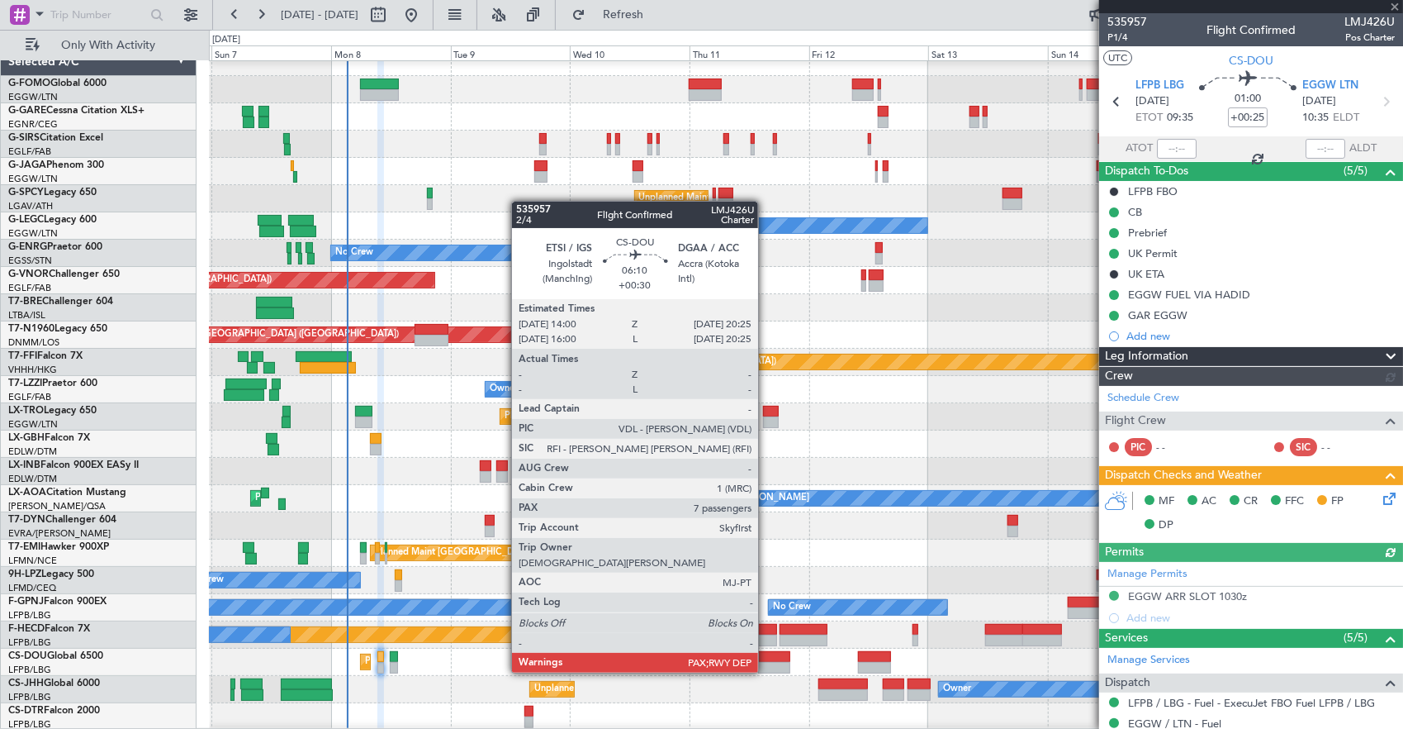
click at [767, 656] on div at bounding box center [774, 657] width 32 height 12
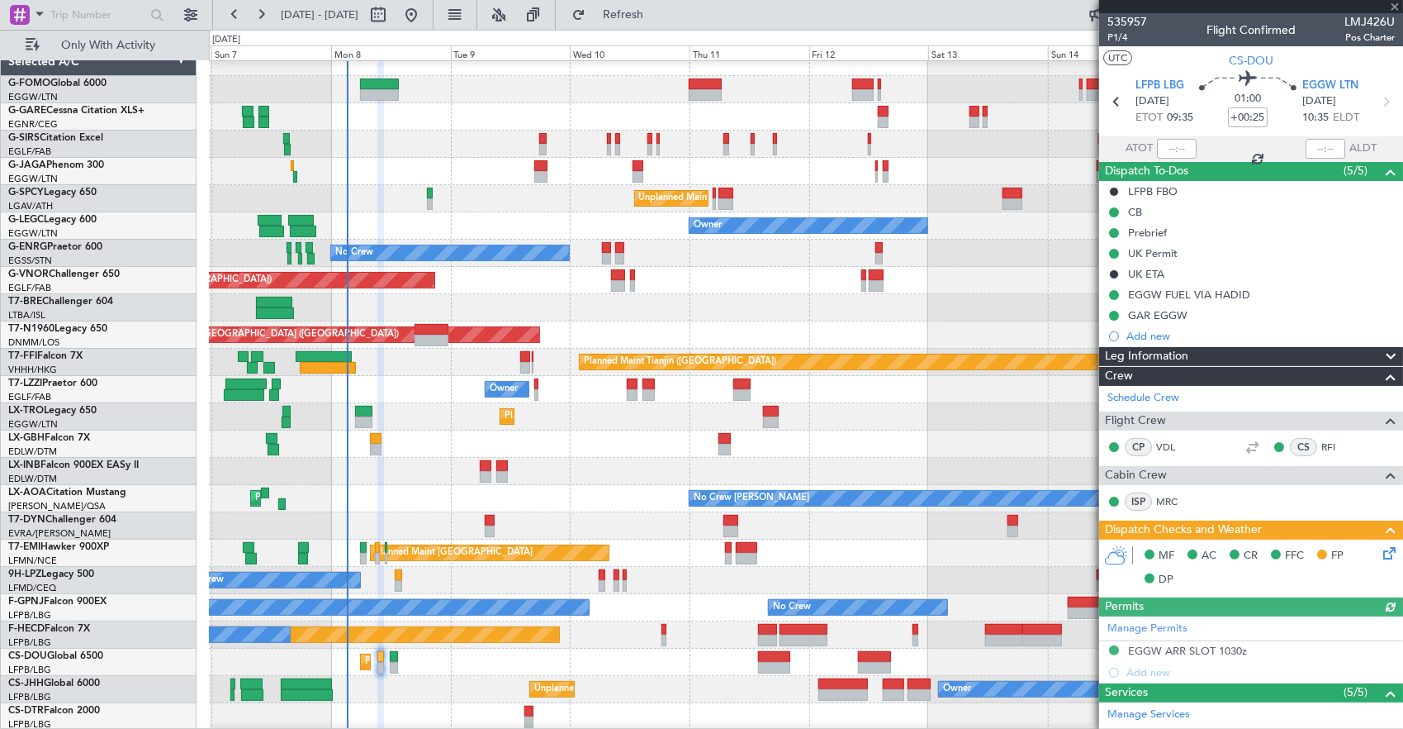
type input "+00:30"
type input "7"
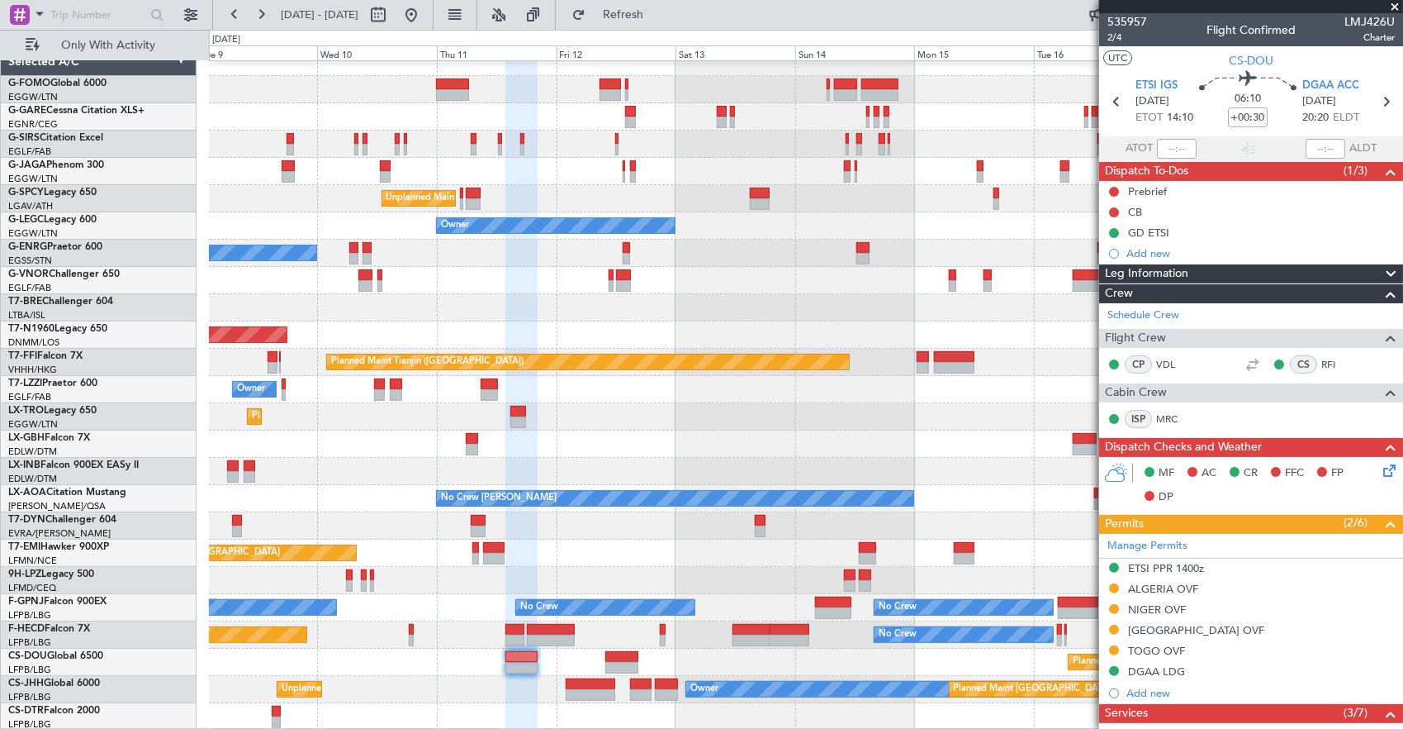
click at [704, 604] on div "Planned Maint [GEOGRAPHIC_DATA] ([GEOGRAPHIC_DATA]) Unplanned Maint [GEOGRAPHIC…" at bounding box center [806, 389] width 1194 height 681
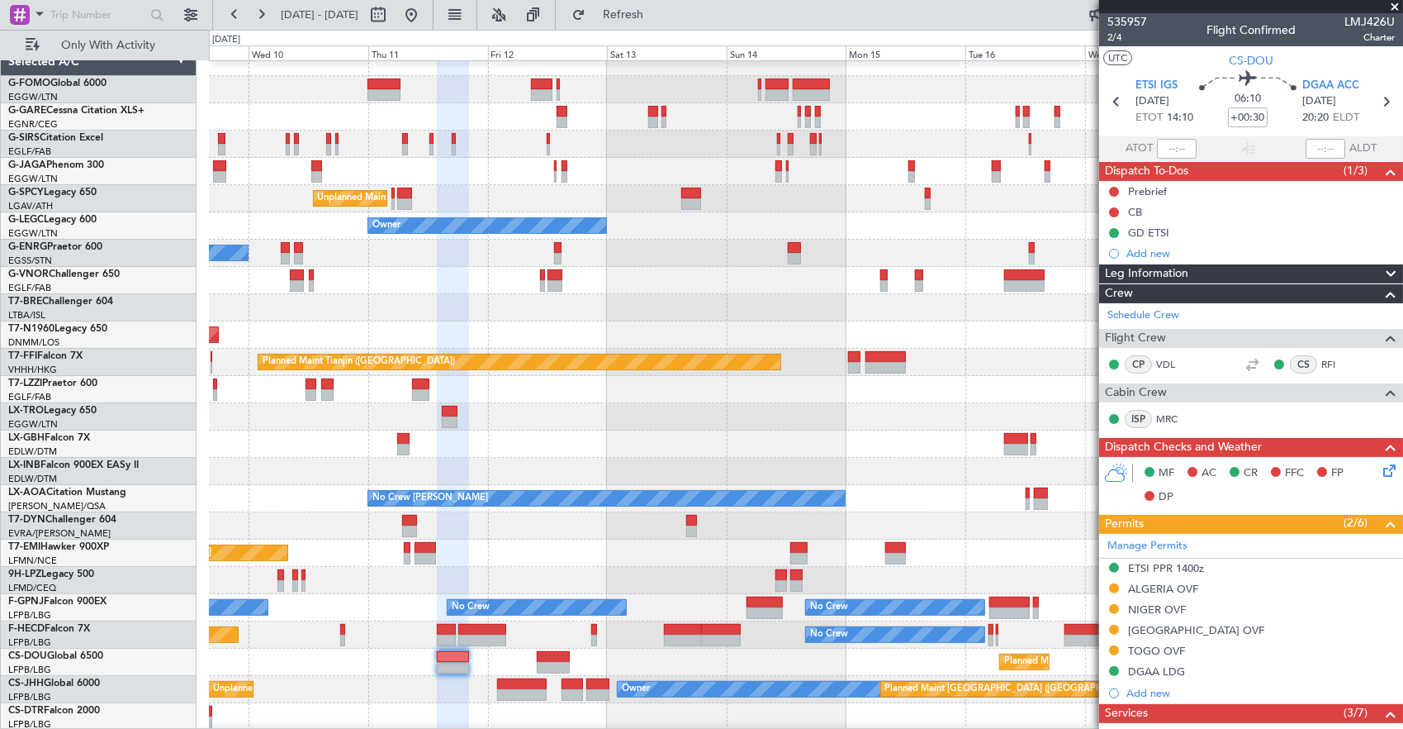
click at [651, 629] on div "Unplanned Maint [GEOGRAPHIC_DATA] ([PERSON_NAME] Intl) Owner No Crew Planned Ma…" at bounding box center [806, 389] width 1194 height 681
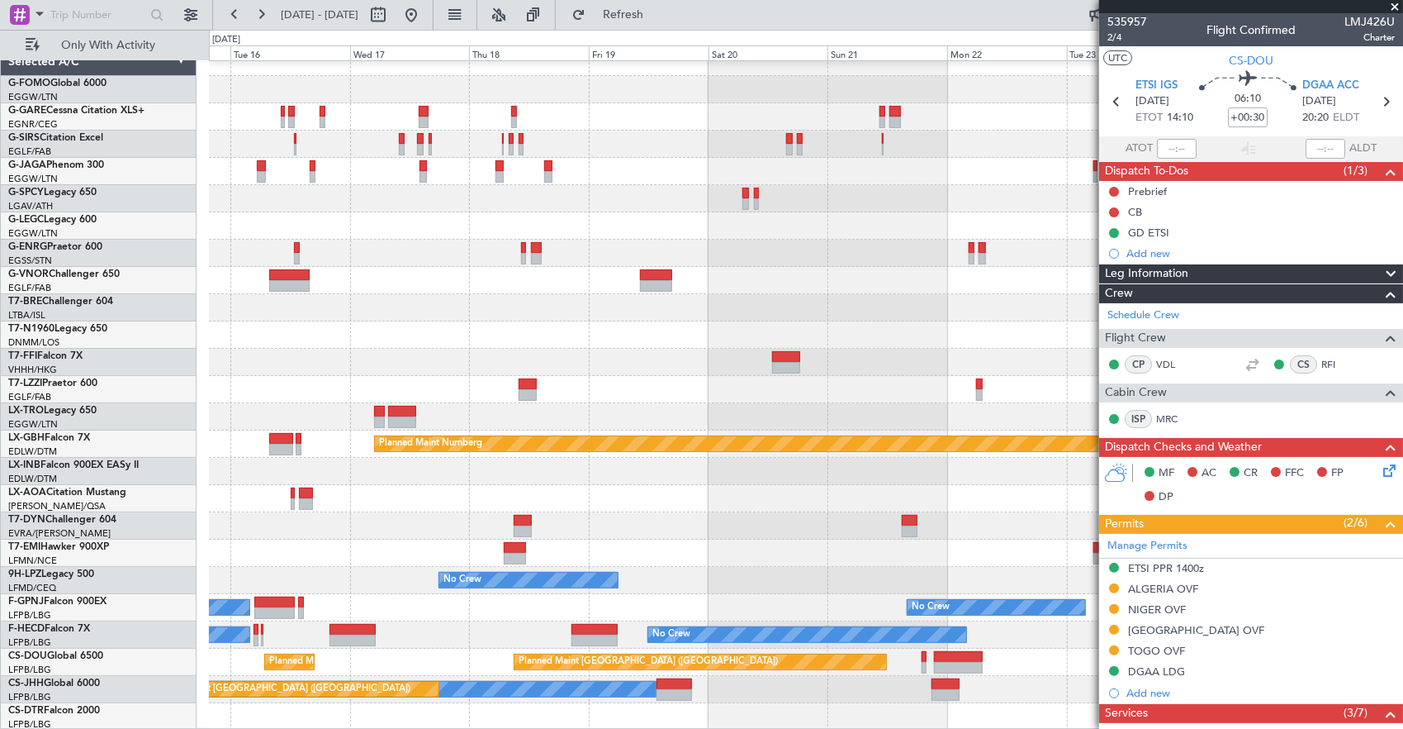
click at [431, 615] on div "Planned Maint [GEOGRAPHIC_DATA] ([GEOGRAPHIC_DATA]) A/C Unavailable [GEOGRAPHIC…" at bounding box center [806, 389] width 1194 height 681
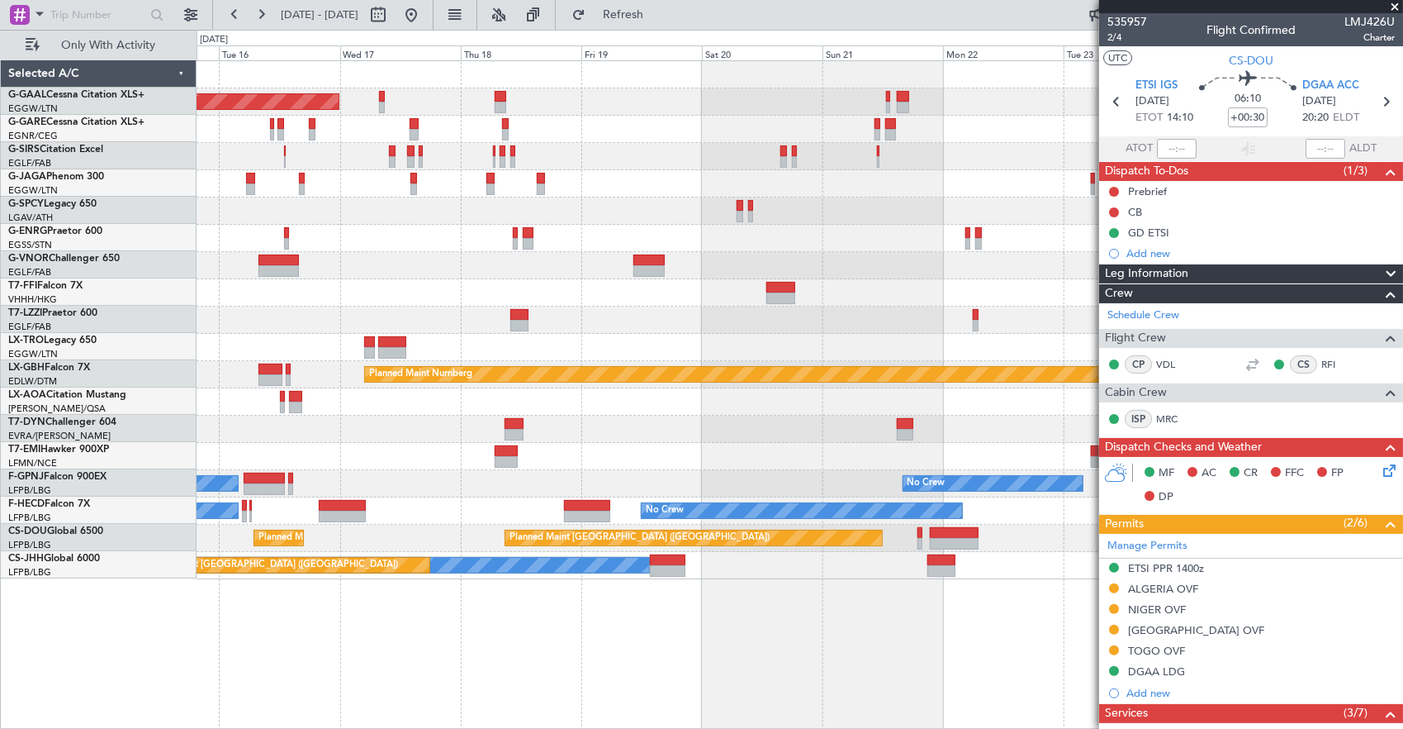
scroll to position [0, 0]
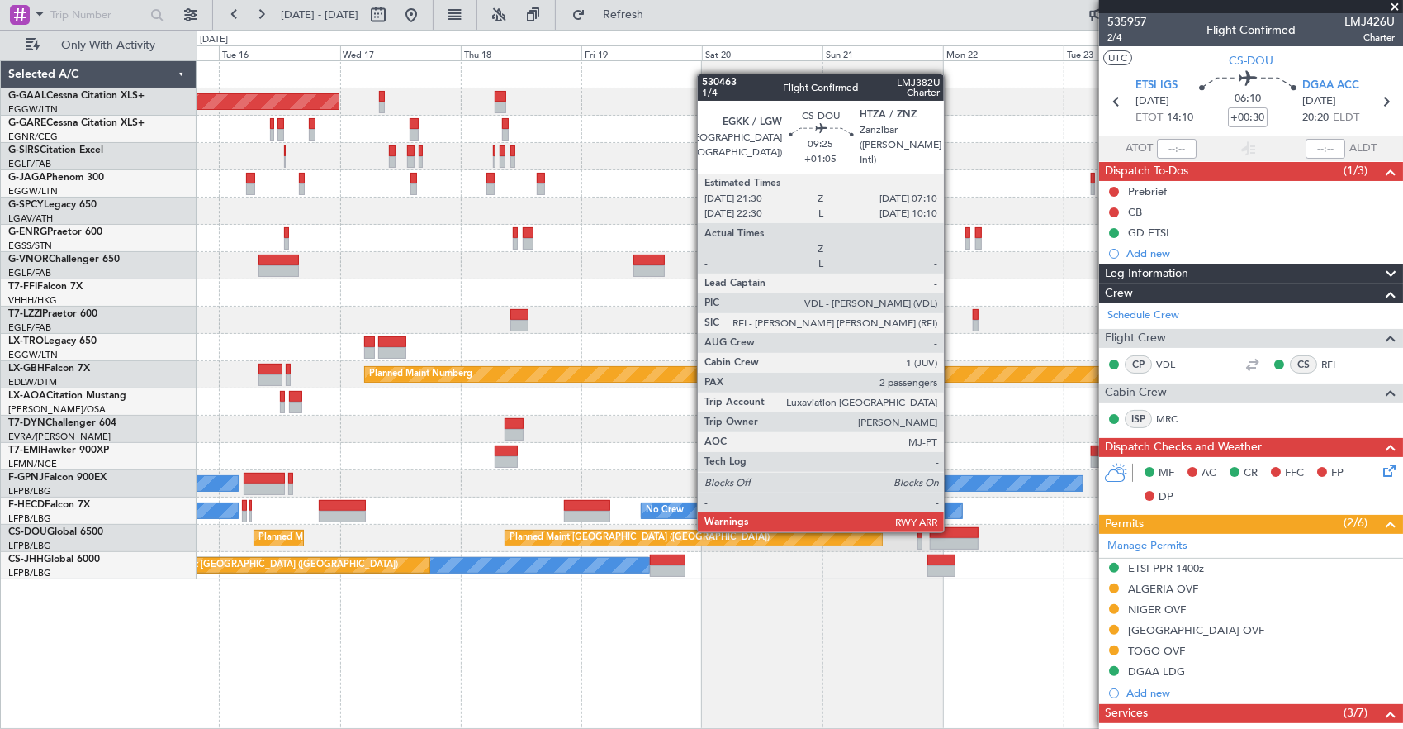
click at [952, 530] on div at bounding box center [954, 533] width 49 height 12
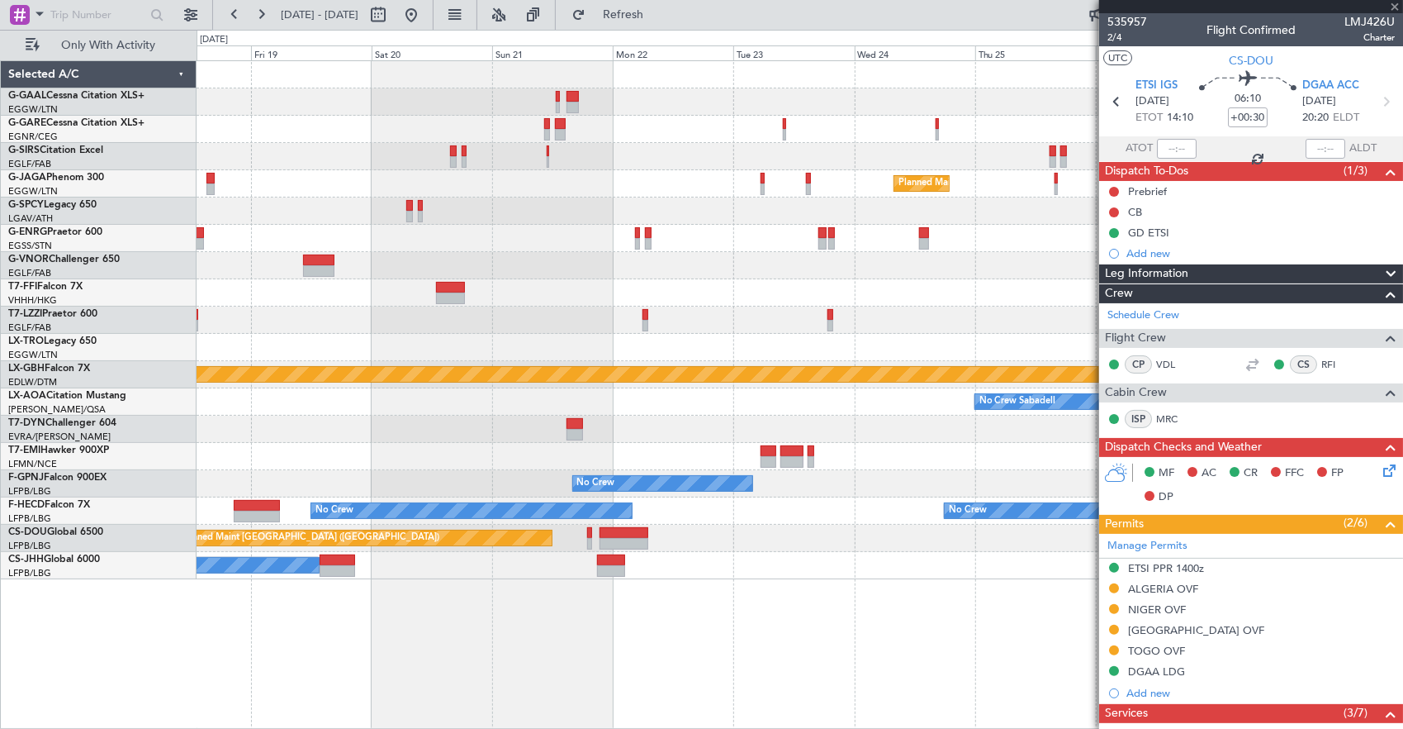
click at [699, 620] on div "Planned Maint Dusseldorf Planned Maint [GEOGRAPHIC_DATA] ([GEOGRAPHIC_DATA]) Pl…" at bounding box center [801, 394] width 1208 height 669
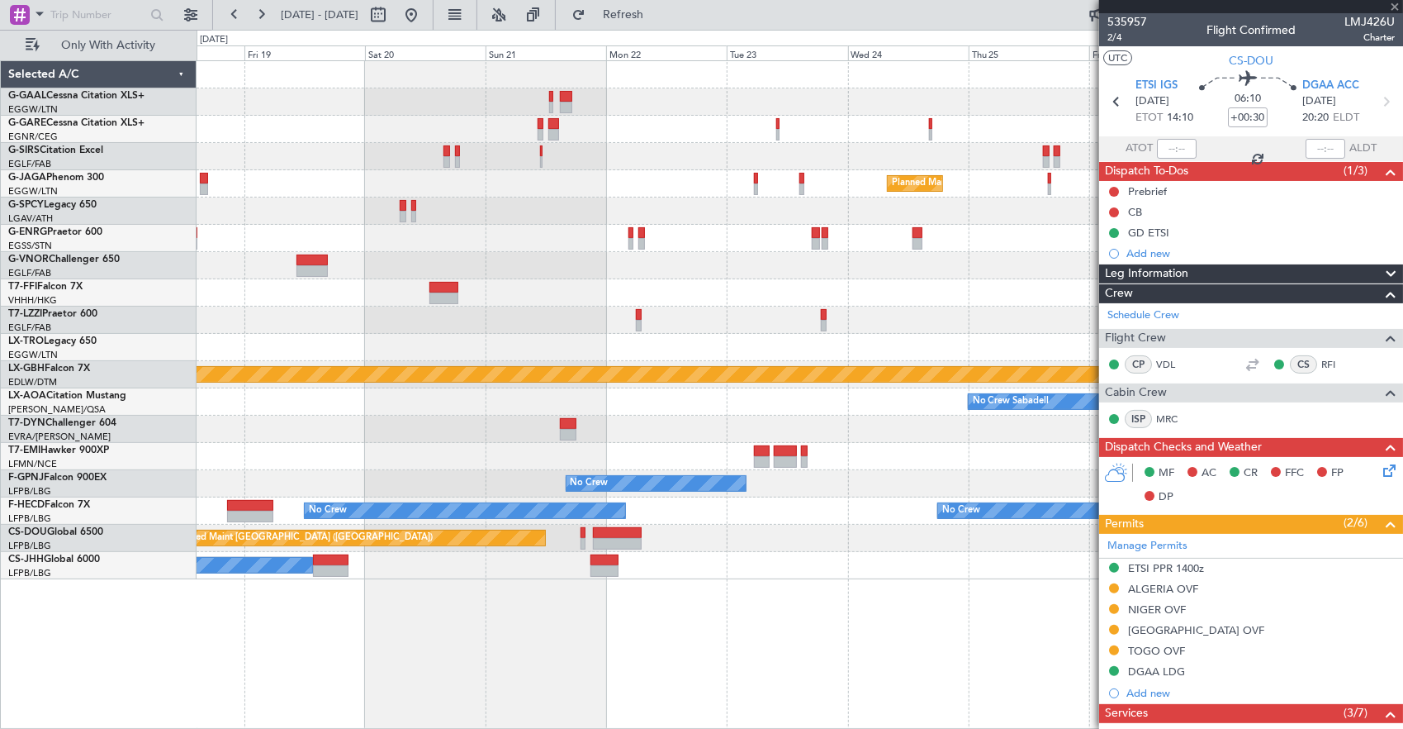
click at [693, 626] on div "Planned Maint Dusseldorf Planned Maint [GEOGRAPHIC_DATA] ([GEOGRAPHIC_DATA]) Pl…" at bounding box center [801, 394] width 1208 height 669
type input "+01:05"
type input "2"
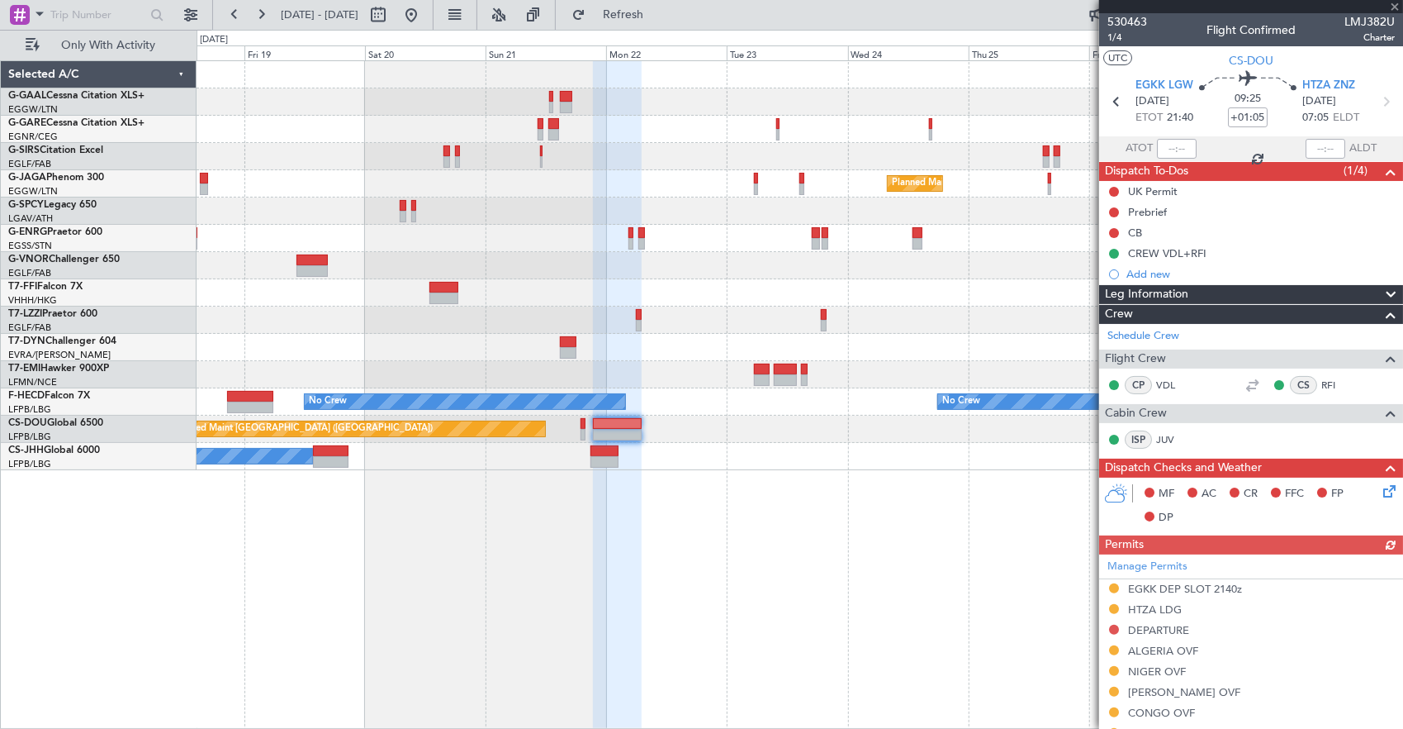
click at [618, 637] on div "Planned Maint Dusseldorf Planned Maint [GEOGRAPHIC_DATA] ([GEOGRAPHIC_DATA]) No…" at bounding box center [801, 394] width 1208 height 669
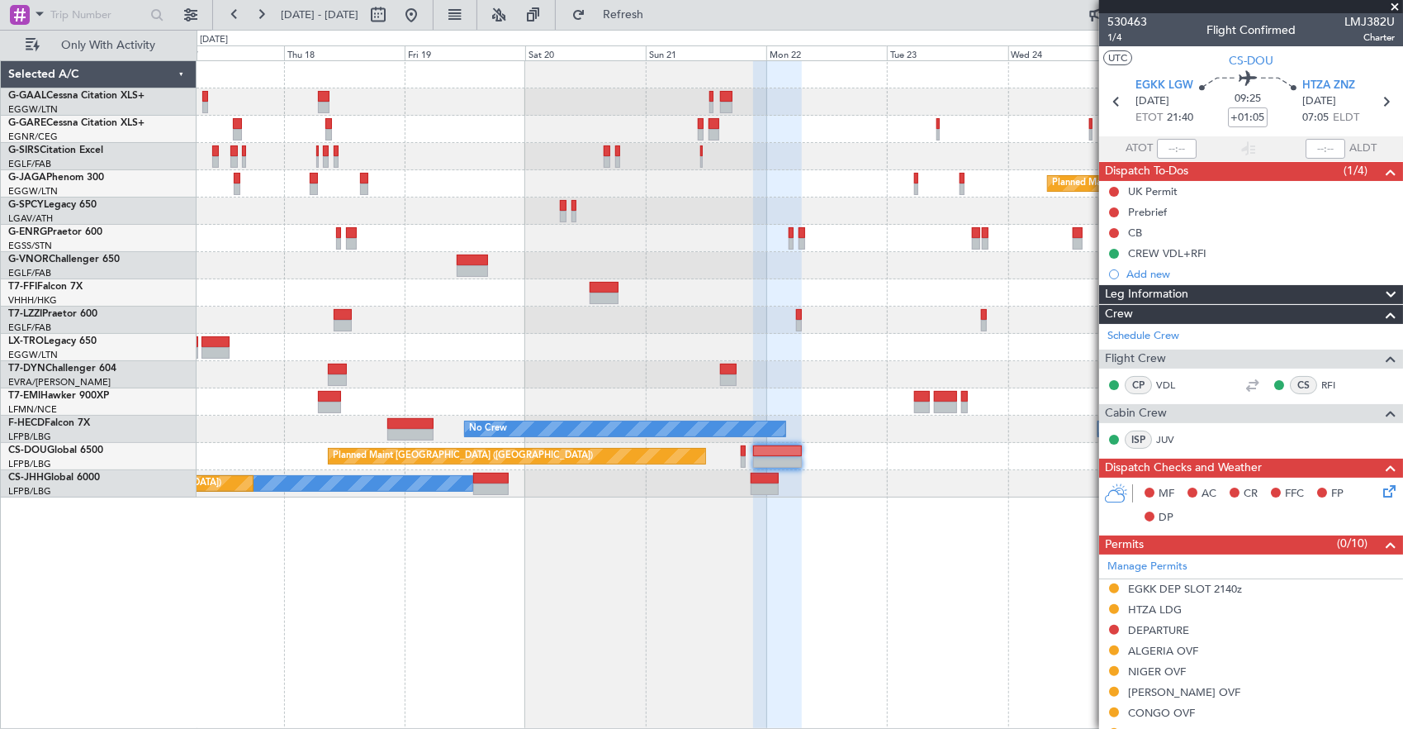
click at [613, 529] on div "Planned Maint Dusseldorf Planned Maint [GEOGRAPHIC_DATA] ([GEOGRAPHIC_DATA]) No…" at bounding box center [701, 379] width 1403 height 699
click at [897, 564] on div "Planned Maint Dusseldorf Planned Maint [GEOGRAPHIC_DATA] ([GEOGRAPHIC_DATA]) No…" at bounding box center [801, 394] width 1208 height 669
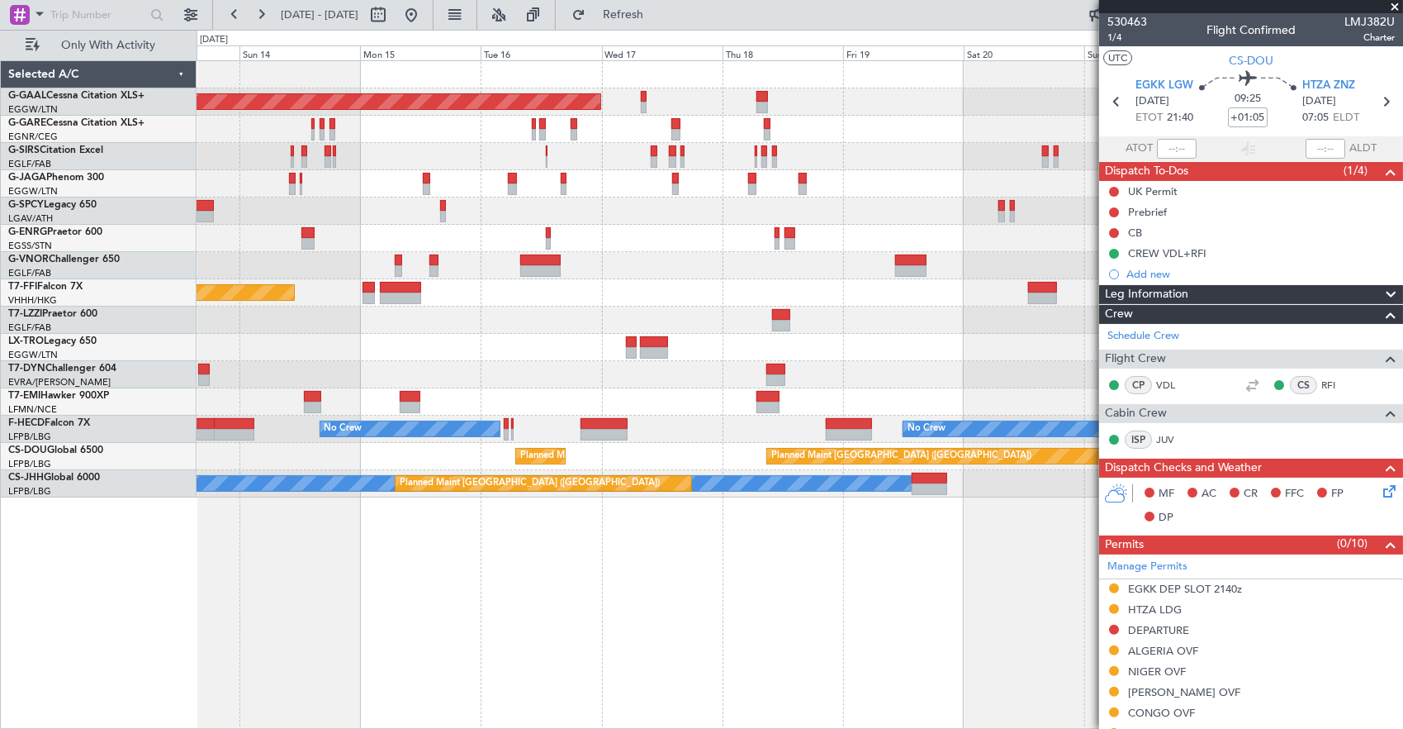
click at [849, 615] on div "Planned Maint Dusseldorf Planned Maint [GEOGRAPHIC_DATA] ([GEOGRAPHIC_DATA]) Un…" at bounding box center [801, 394] width 1208 height 669
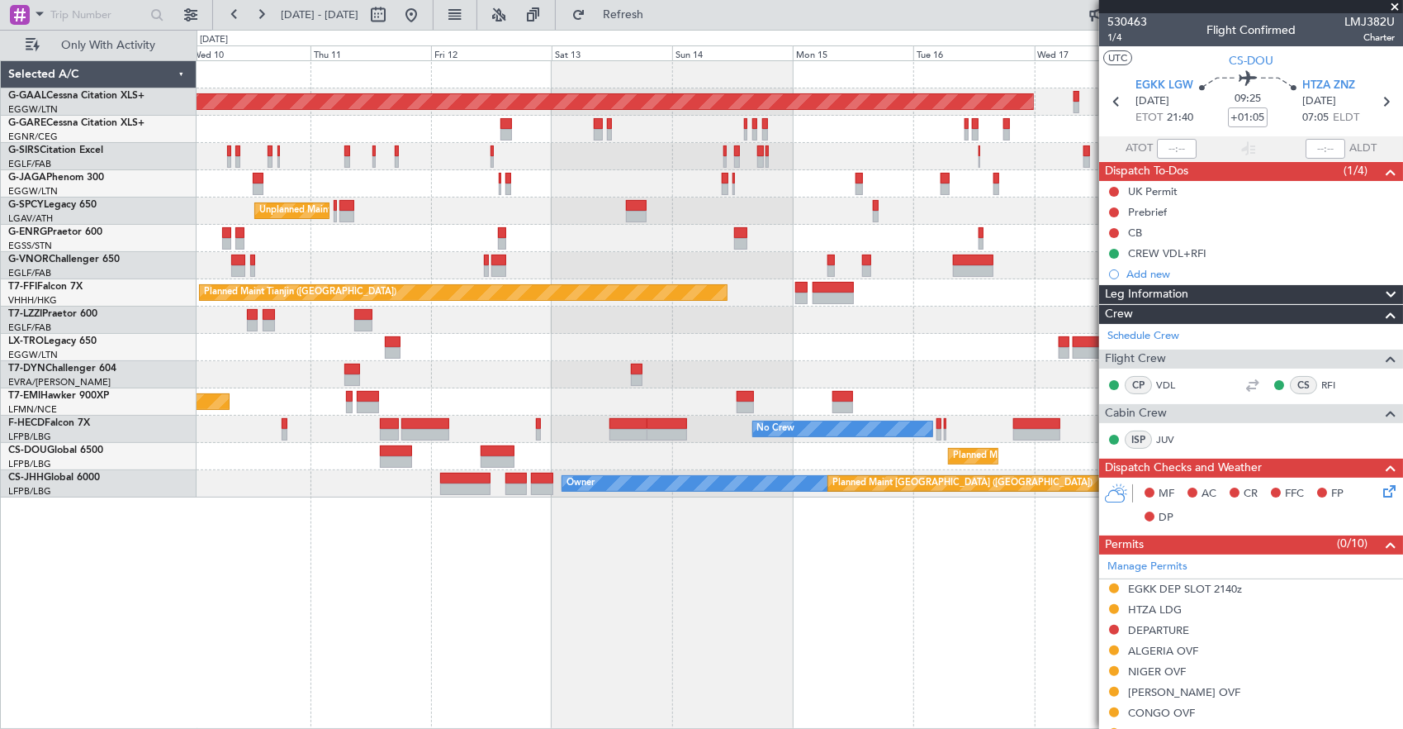
click at [748, 656] on div "Planned Maint Dusseldorf Unplanned Maint [GEOGRAPHIC_DATA] ([PERSON_NAME] Intl)…" at bounding box center [801, 394] width 1208 height 669
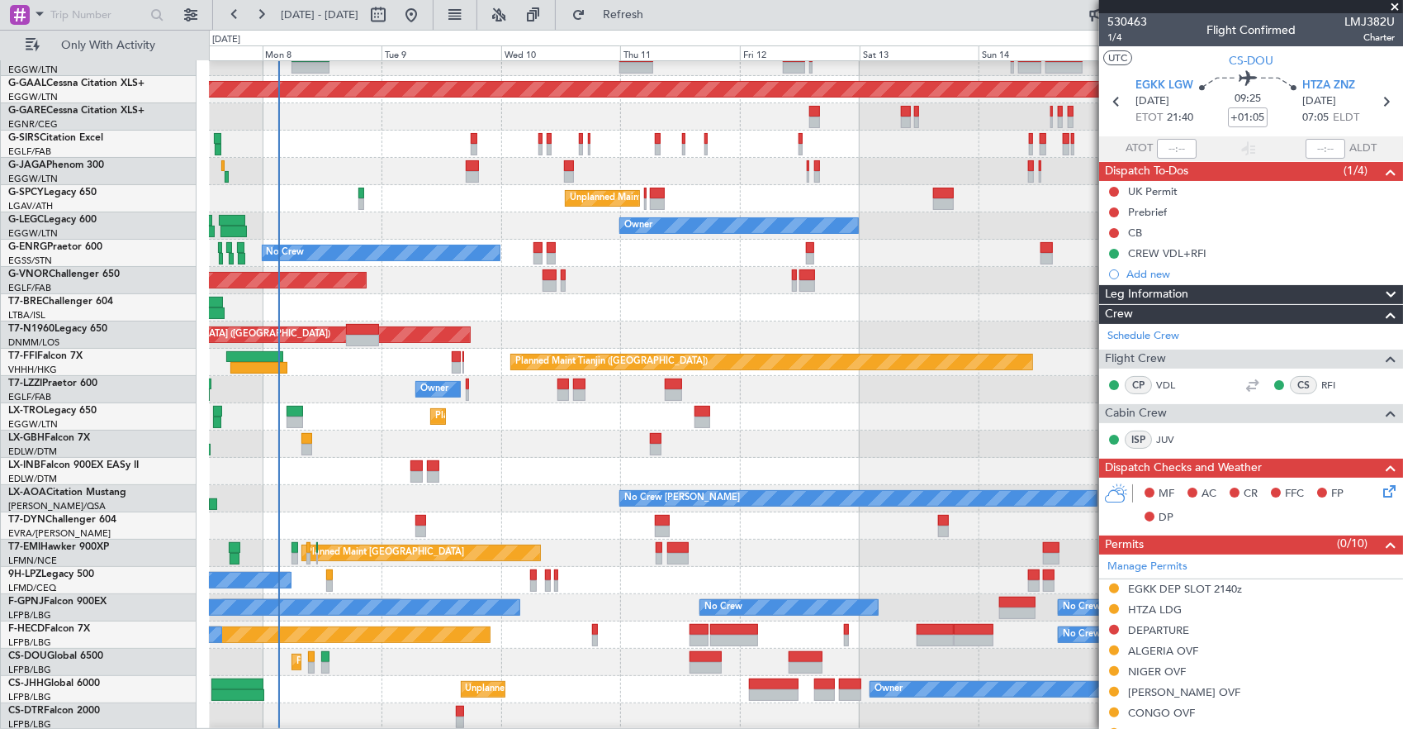
scroll to position [40, 0]
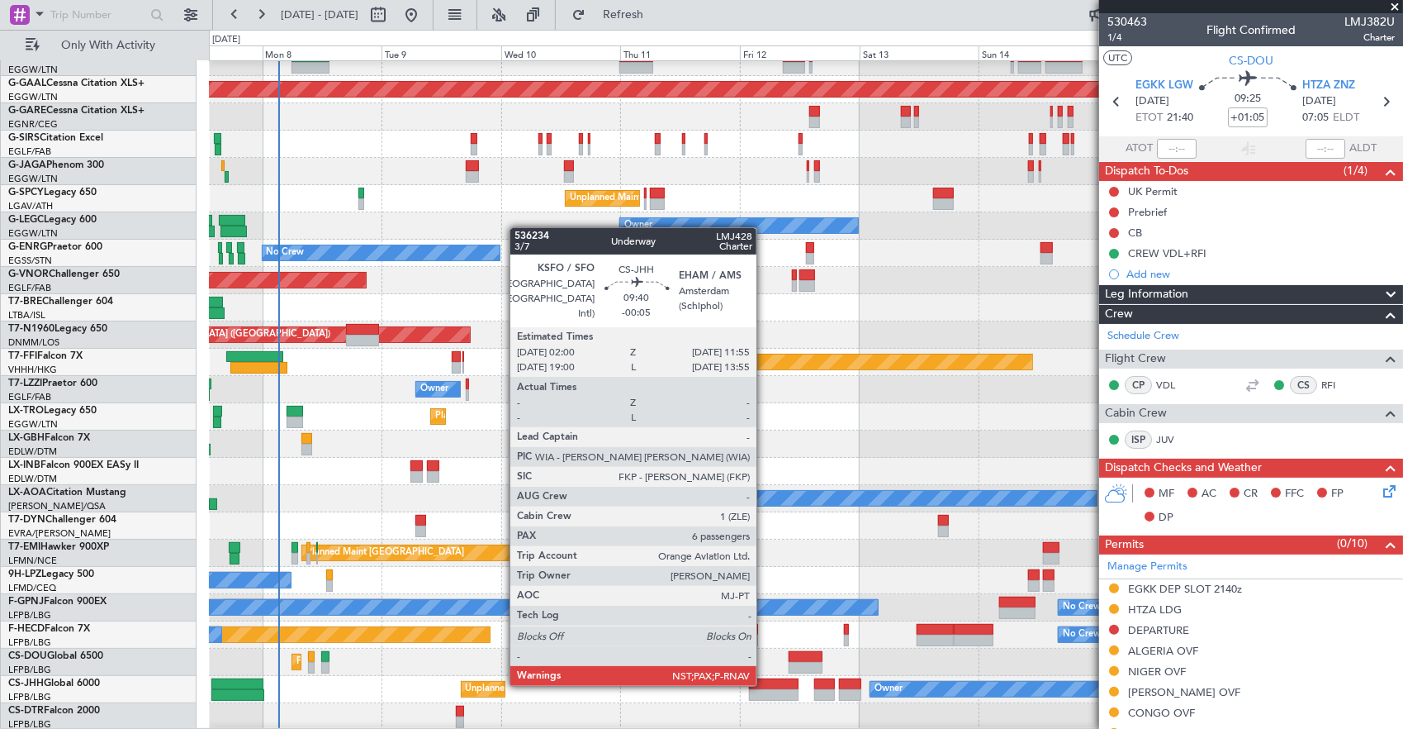
click at [765, 684] on div at bounding box center [774, 684] width 50 height 12
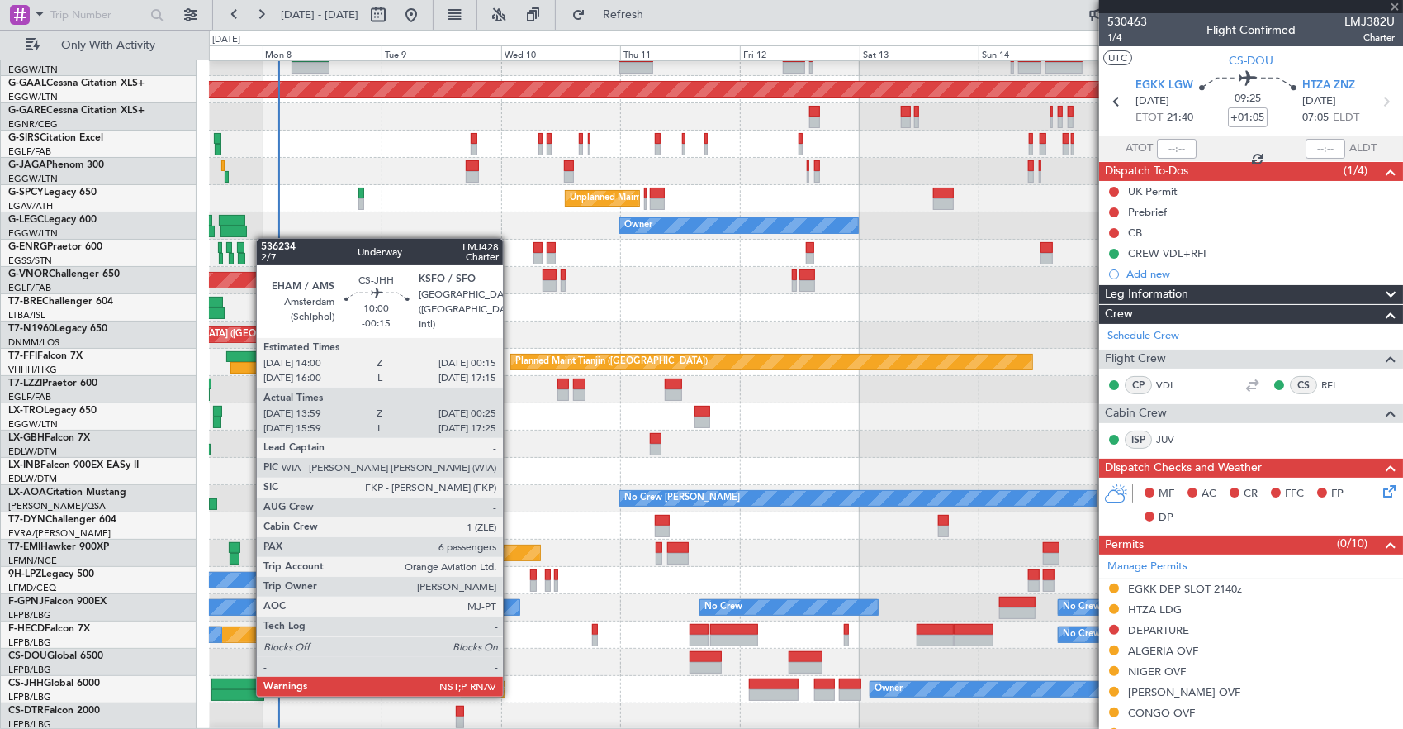
type input "-00:05"
type input "7"
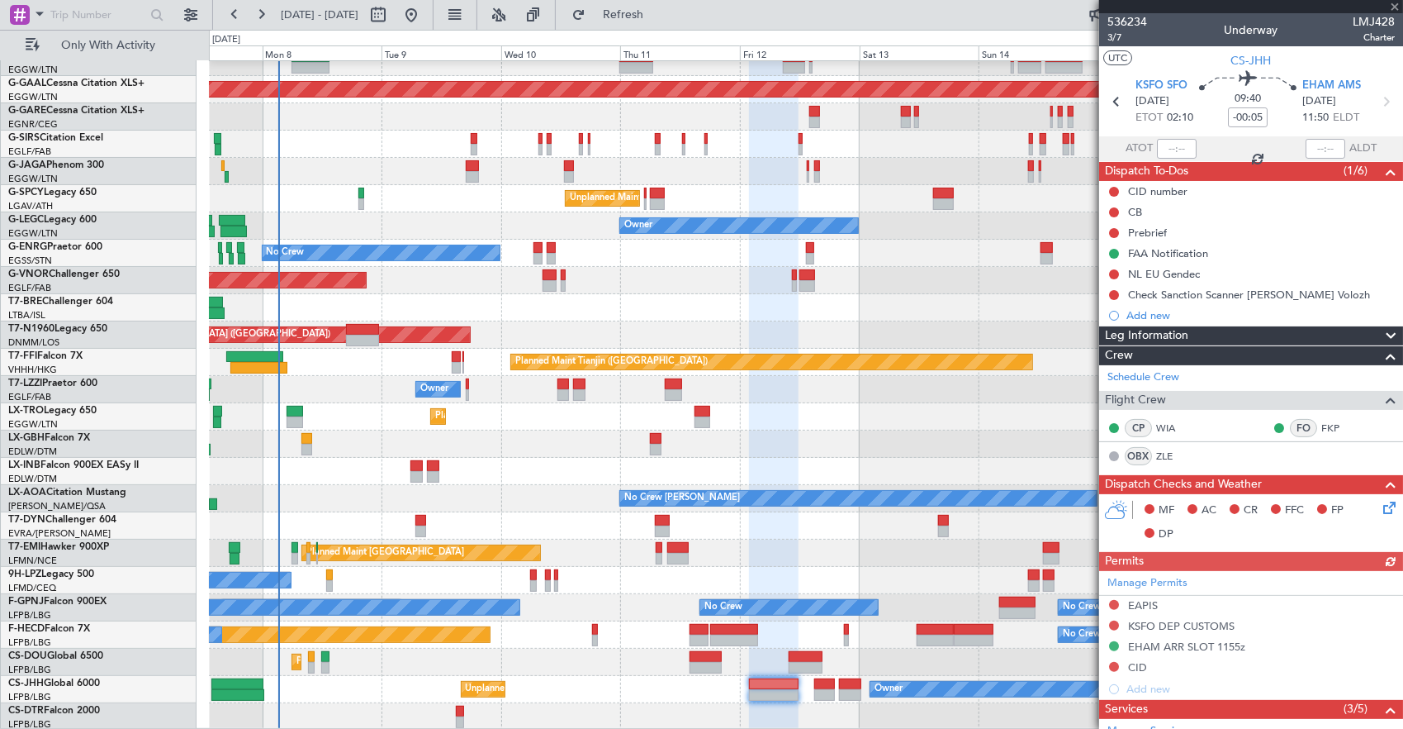
click at [701, 629] on div "Planned Maint [GEOGRAPHIC_DATA] ([GEOGRAPHIC_DATA]) Planned [GEOGRAPHIC_DATA] U…" at bounding box center [806, 375] width 1194 height 709
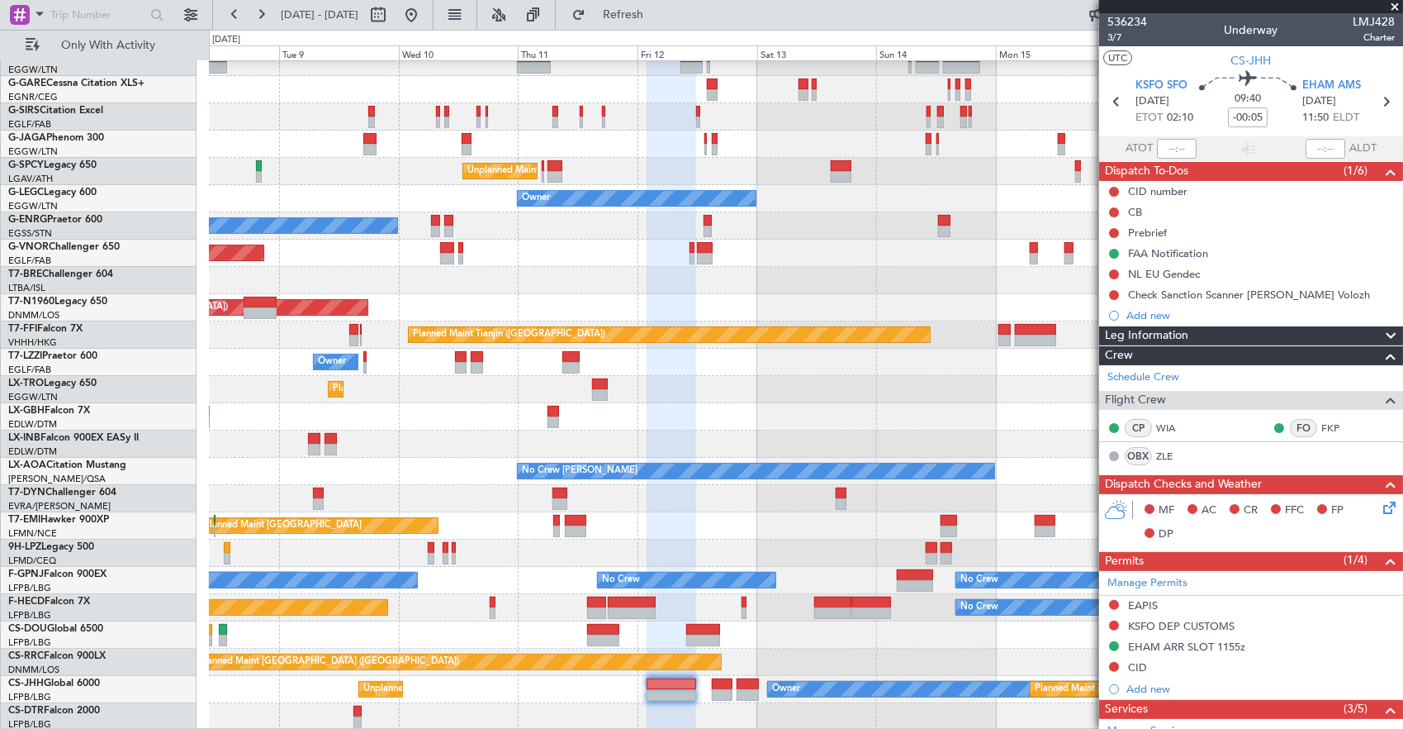
click at [441, 628] on div "Planned Maint [GEOGRAPHIC_DATA] ([GEOGRAPHIC_DATA]) Unplanned Maint [GEOGRAPHIC…" at bounding box center [806, 375] width 1194 height 709
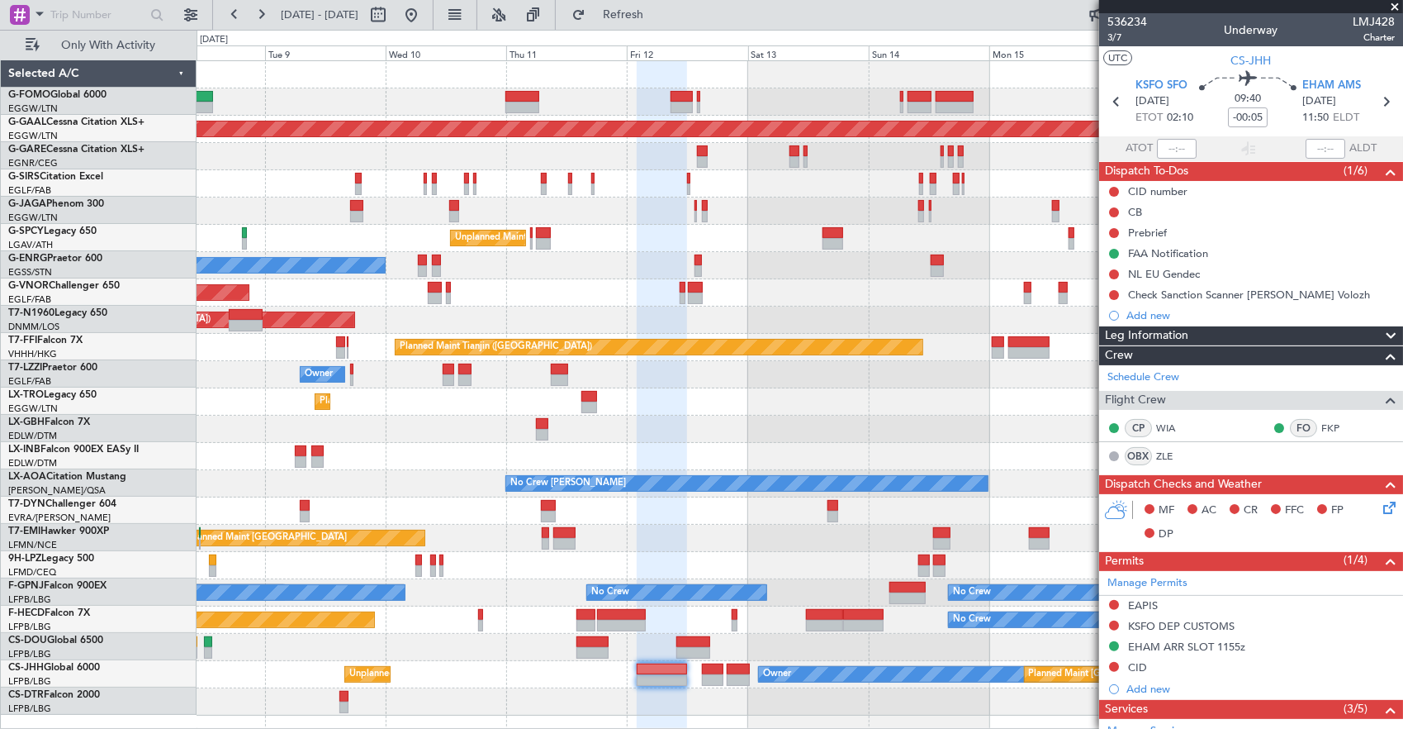
scroll to position [0, 0]
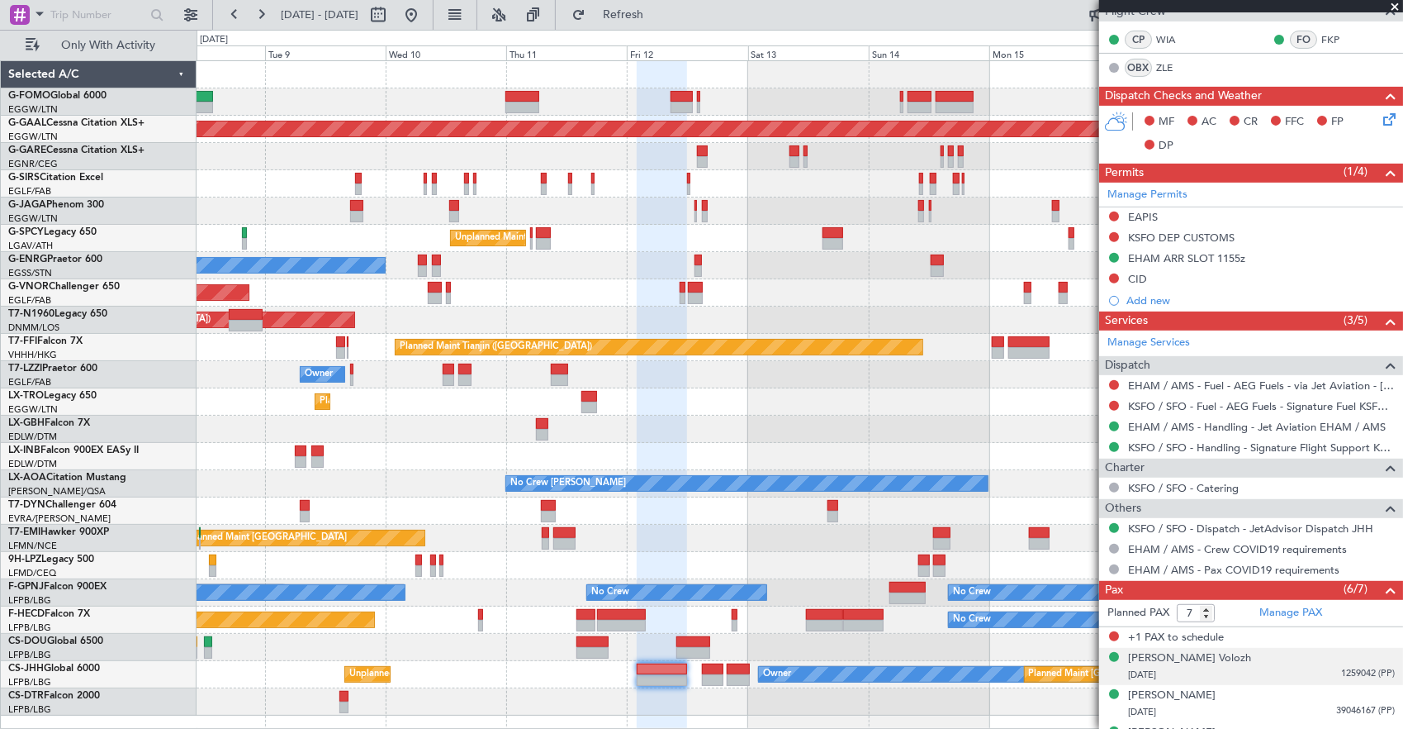
scroll to position [413, 0]
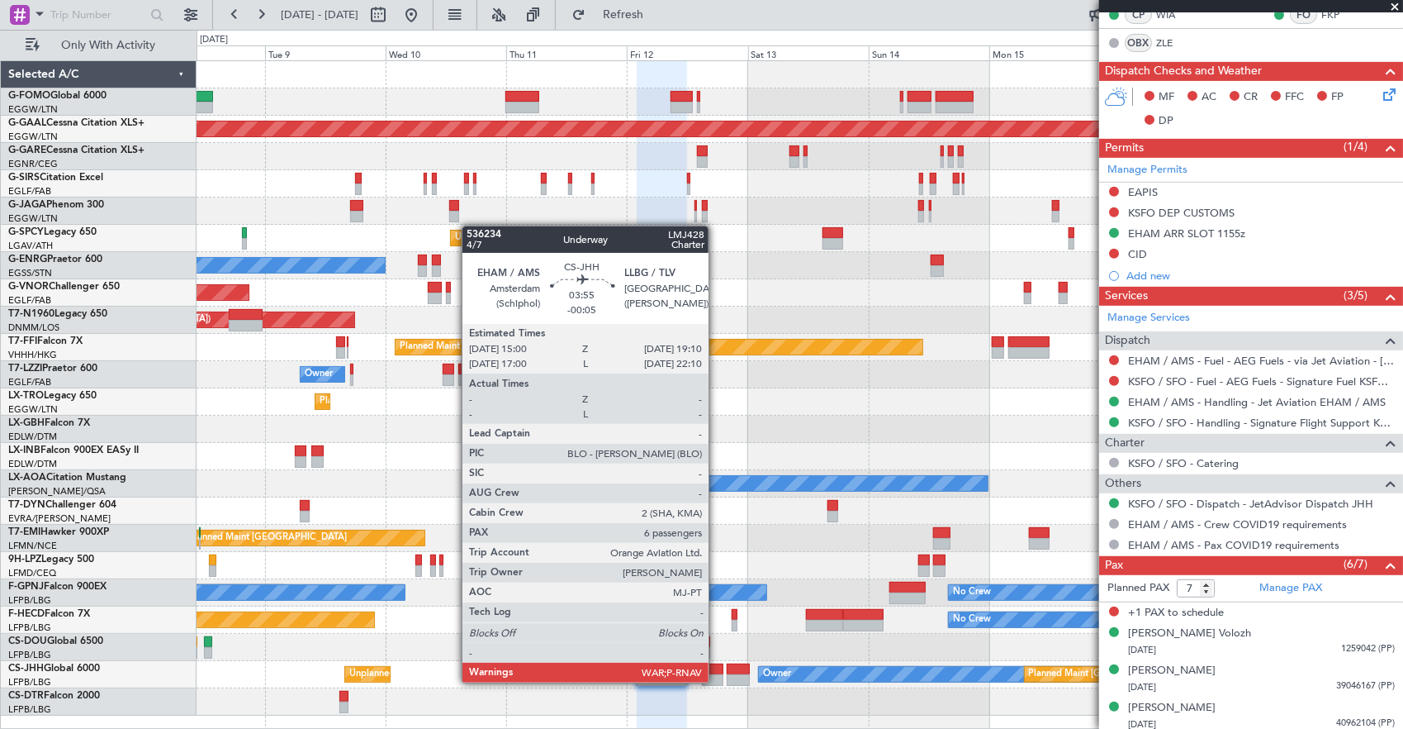
click at [717, 681] on div at bounding box center [712, 680] width 21 height 12
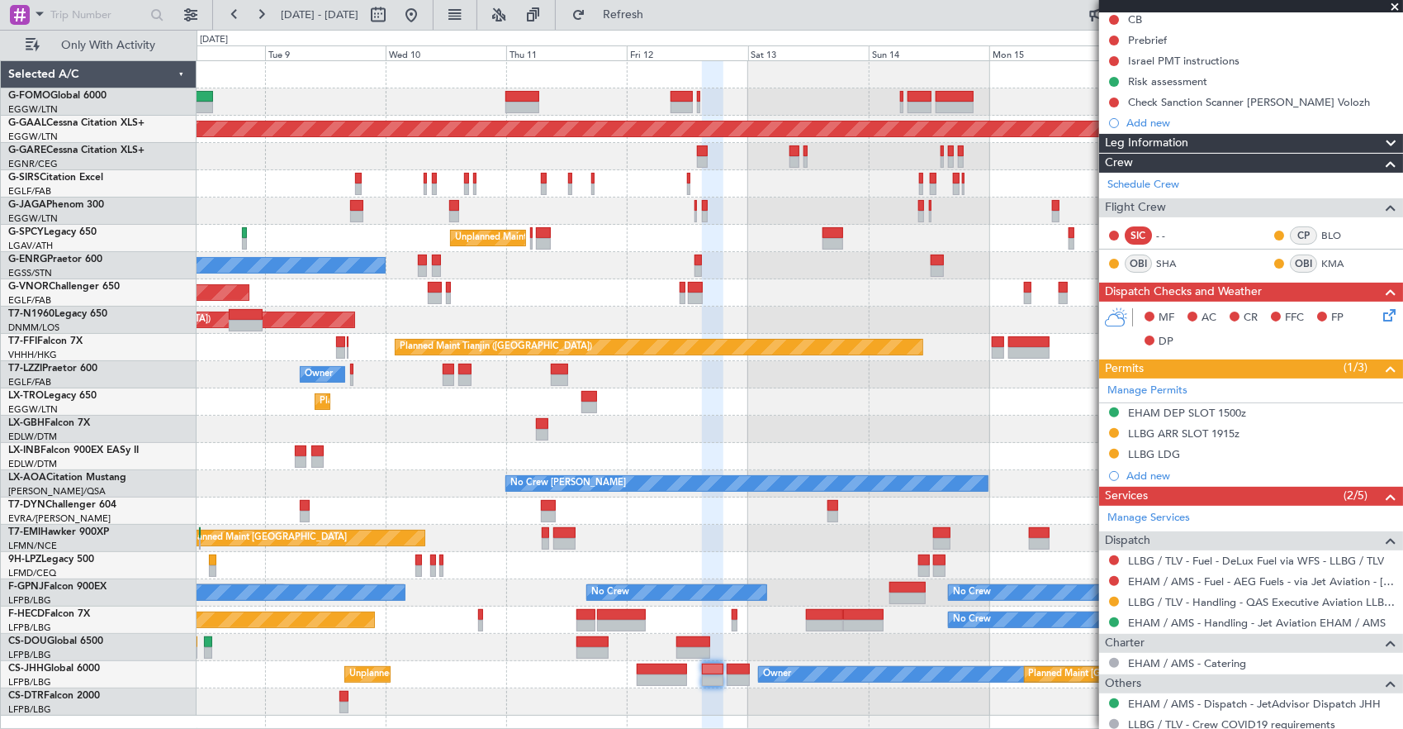
scroll to position [330, 0]
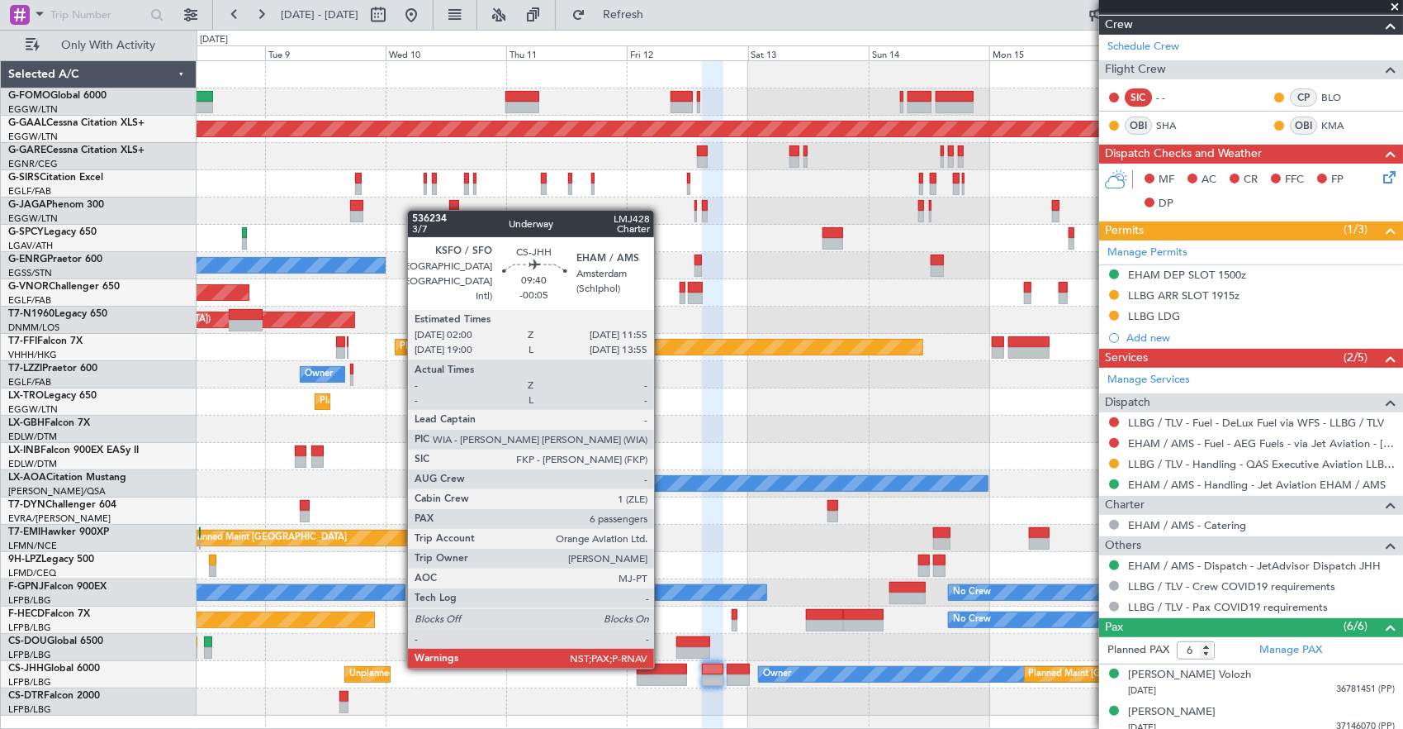
click at [662, 667] on div at bounding box center [662, 669] width 50 height 12
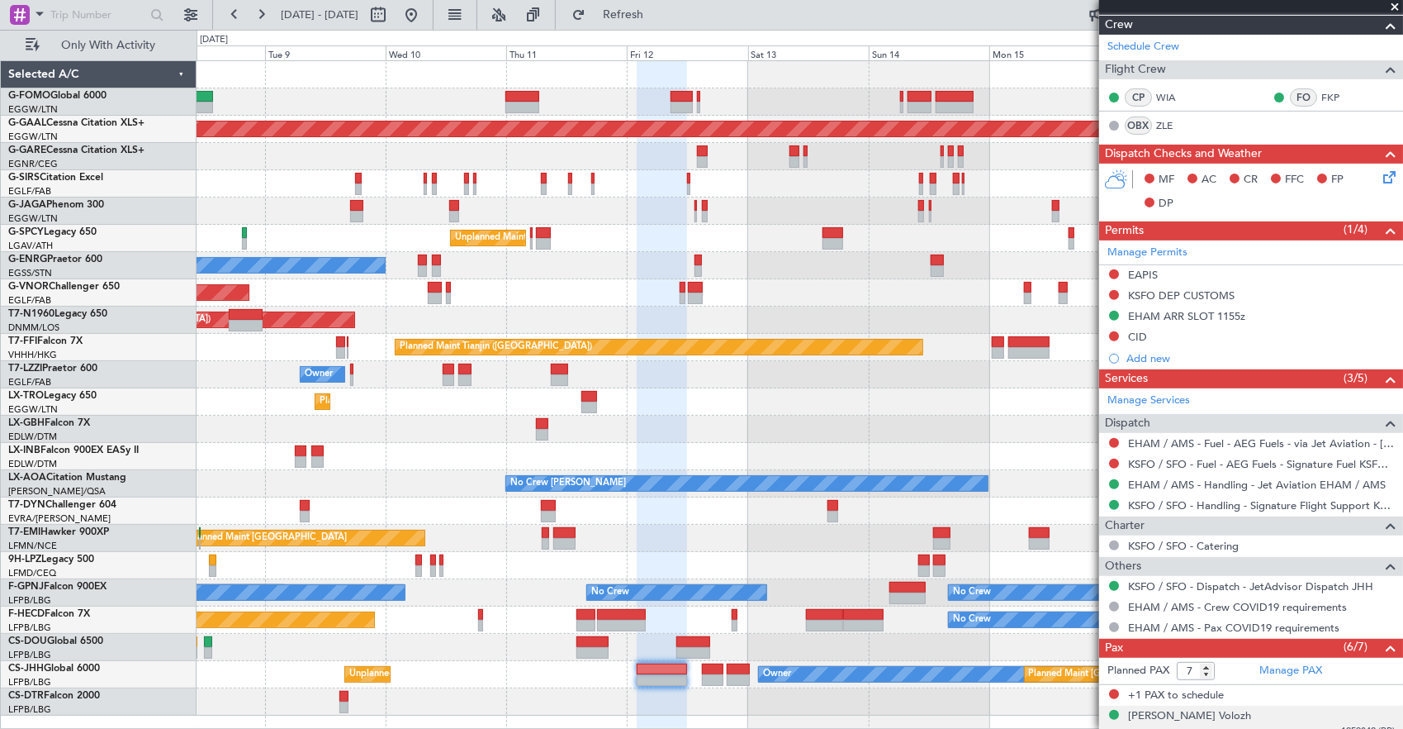
scroll to position [525, 0]
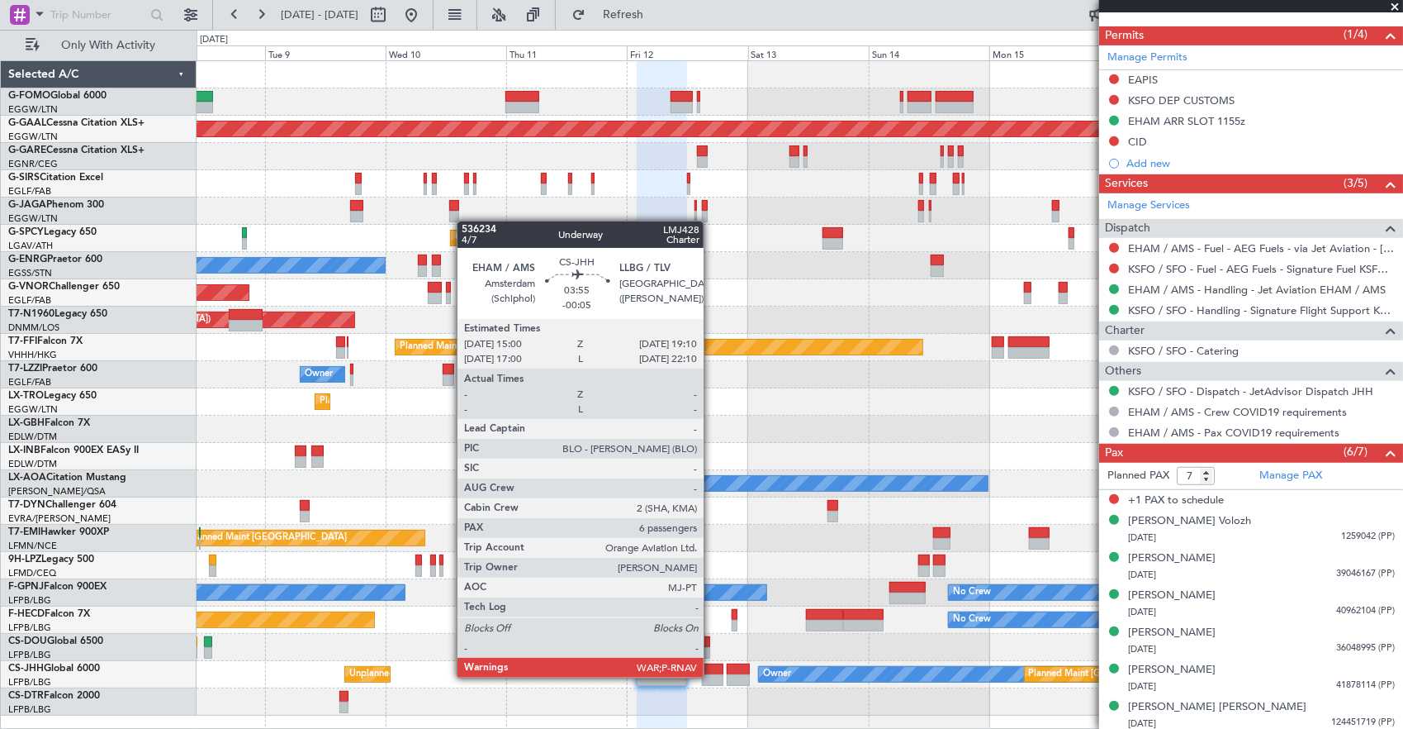
click at [712, 676] on div at bounding box center [712, 680] width 21 height 12
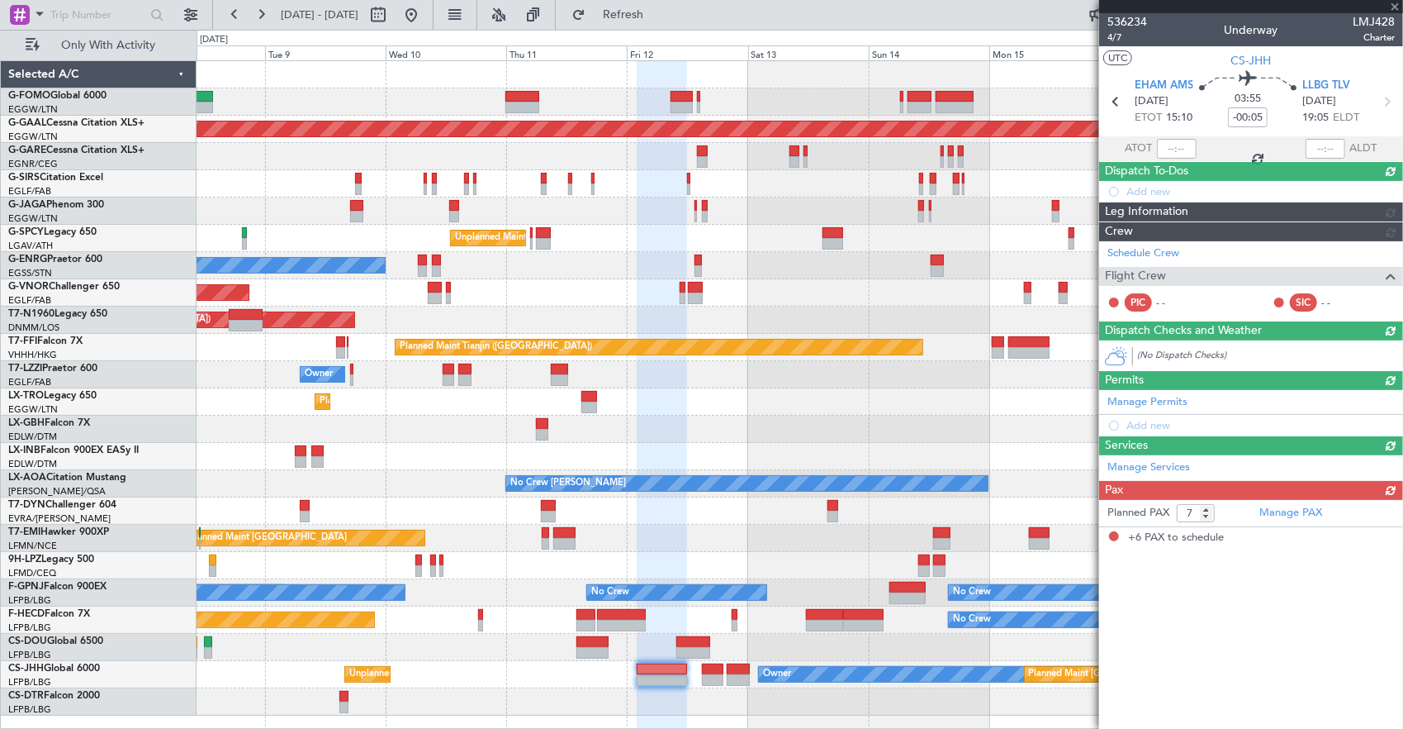
type input "6"
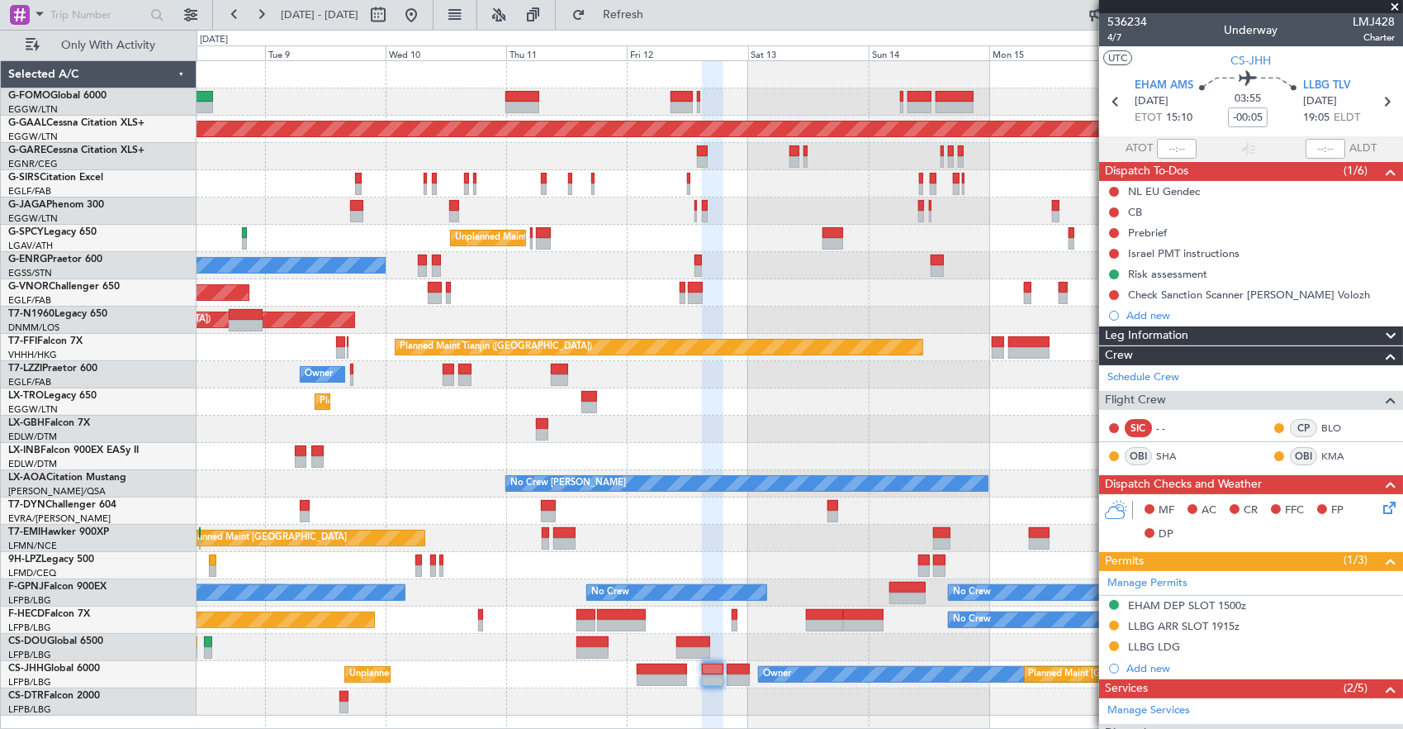
click at [231, 648] on div "Planned Maint London (Luton) Planned Maint Dusseldorf Unplanned Maint Athens (E…" at bounding box center [800, 388] width 1207 height 654
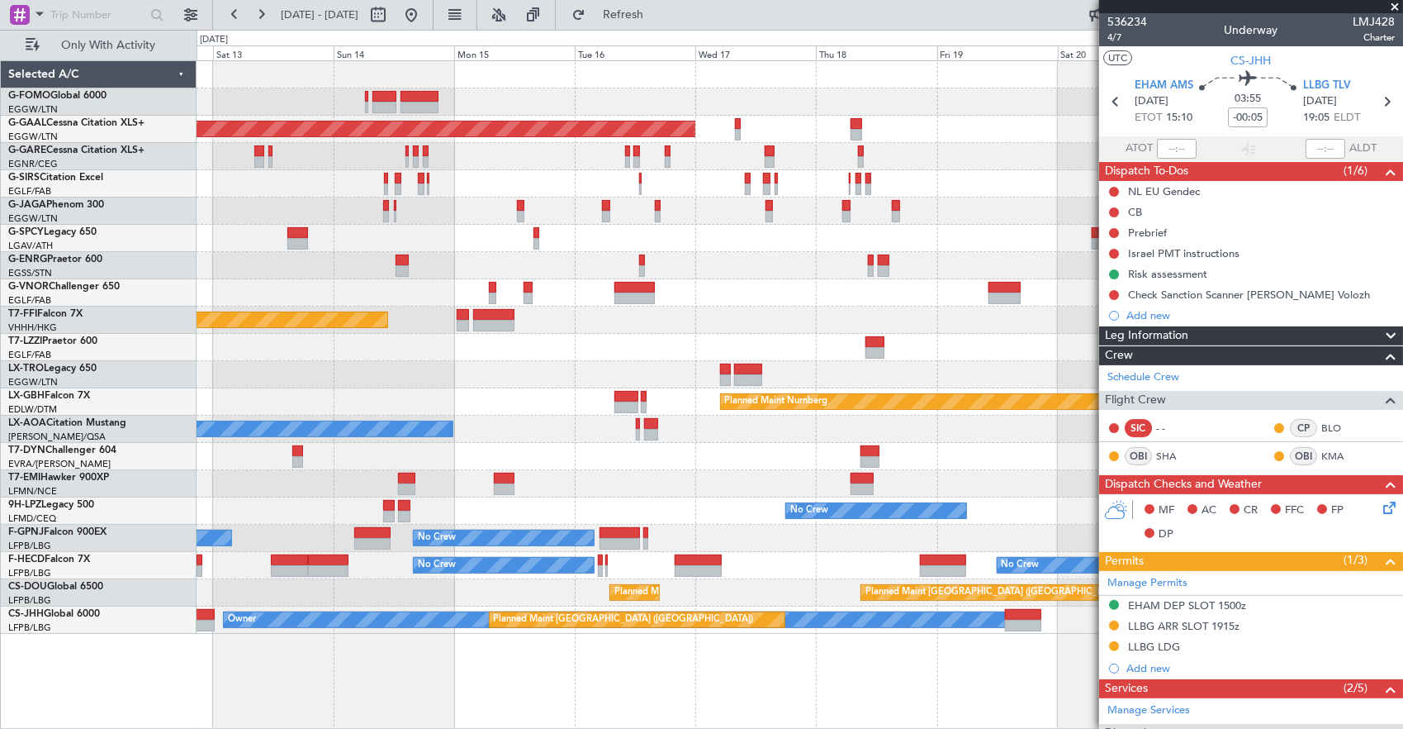
click at [910, 634] on div "Planned Maint Dusseldorf Planned Maint [GEOGRAPHIC_DATA] ([GEOGRAPHIC_DATA]) Un…" at bounding box center [801, 394] width 1208 height 669
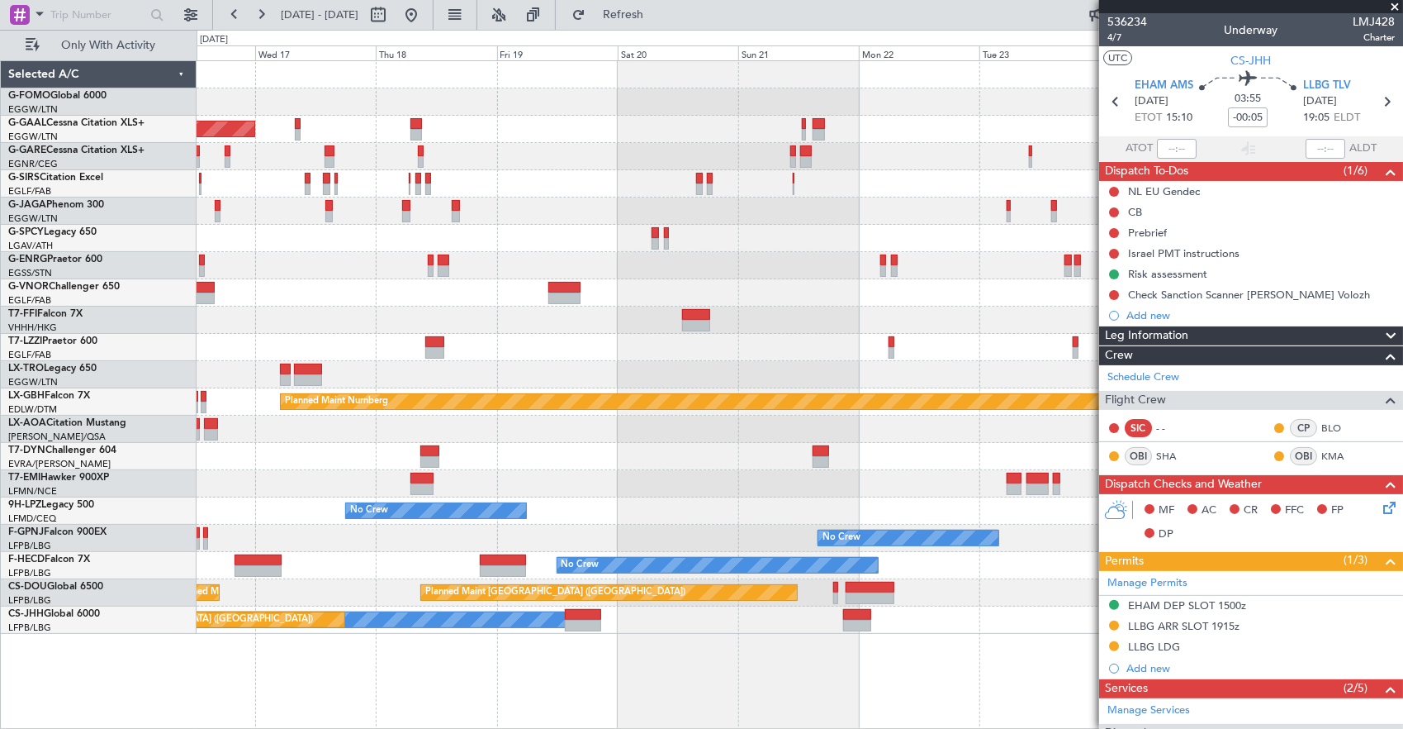
click at [663, 629] on div "Planned Maint Dusseldorf Planned Maint London (Luton) Planned Maint Tianjin (Bi…" at bounding box center [801, 394] width 1208 height 669
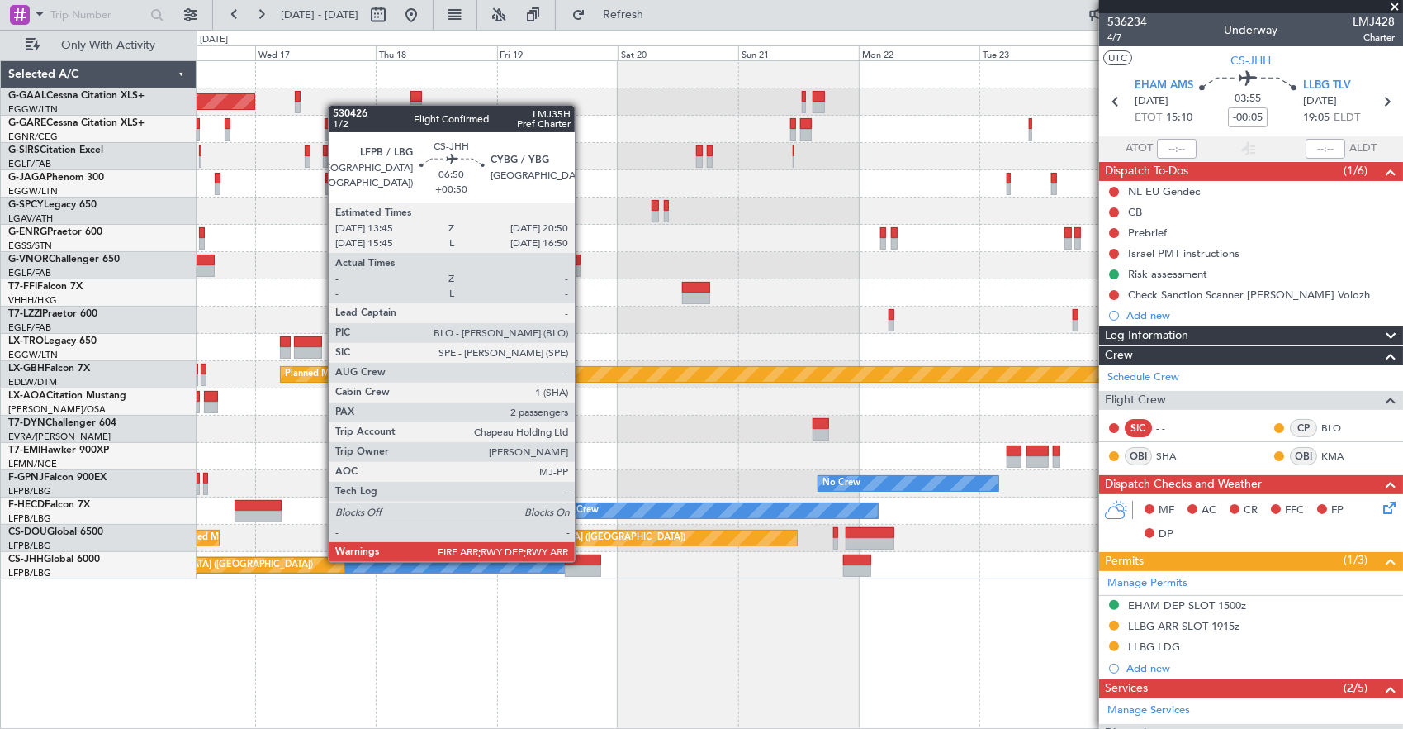
click at [583, 560] on div at bounding box center [583, 560] width 36 height 12
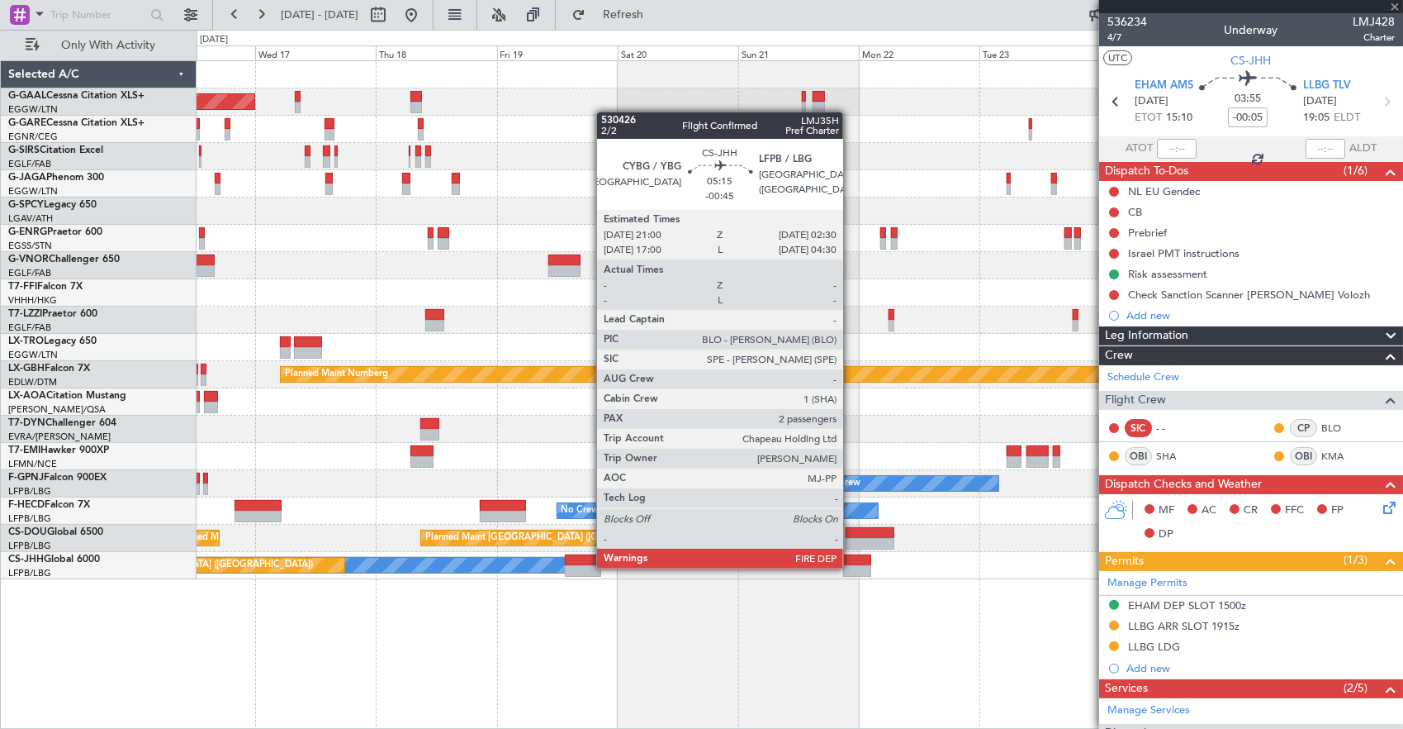
type input "+00:50"
type input "2"
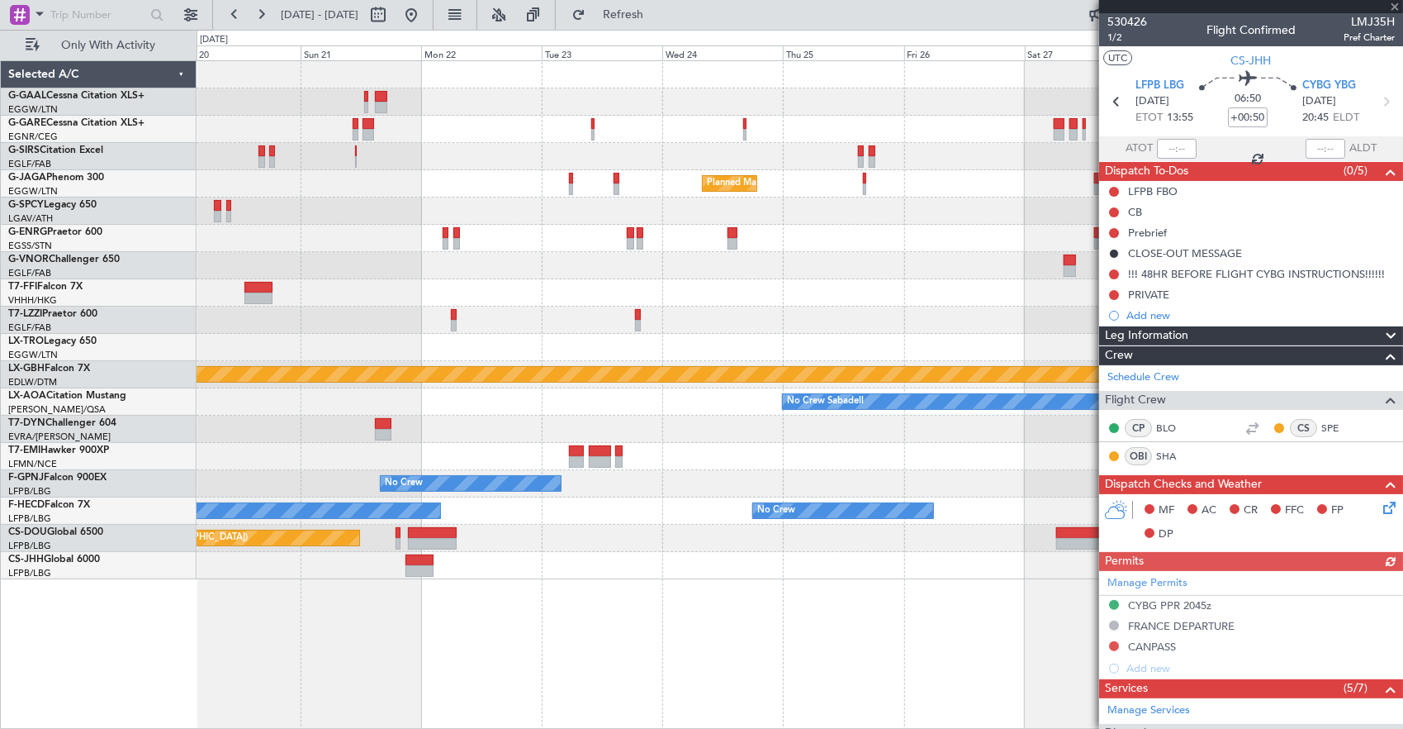
click at [532, 581] on div "Planned Maint London (Luton) Planned Maint Nurnberg No Crew Sabadell No Crew No…" at bounding box center [801, 394] width 1208 height 669
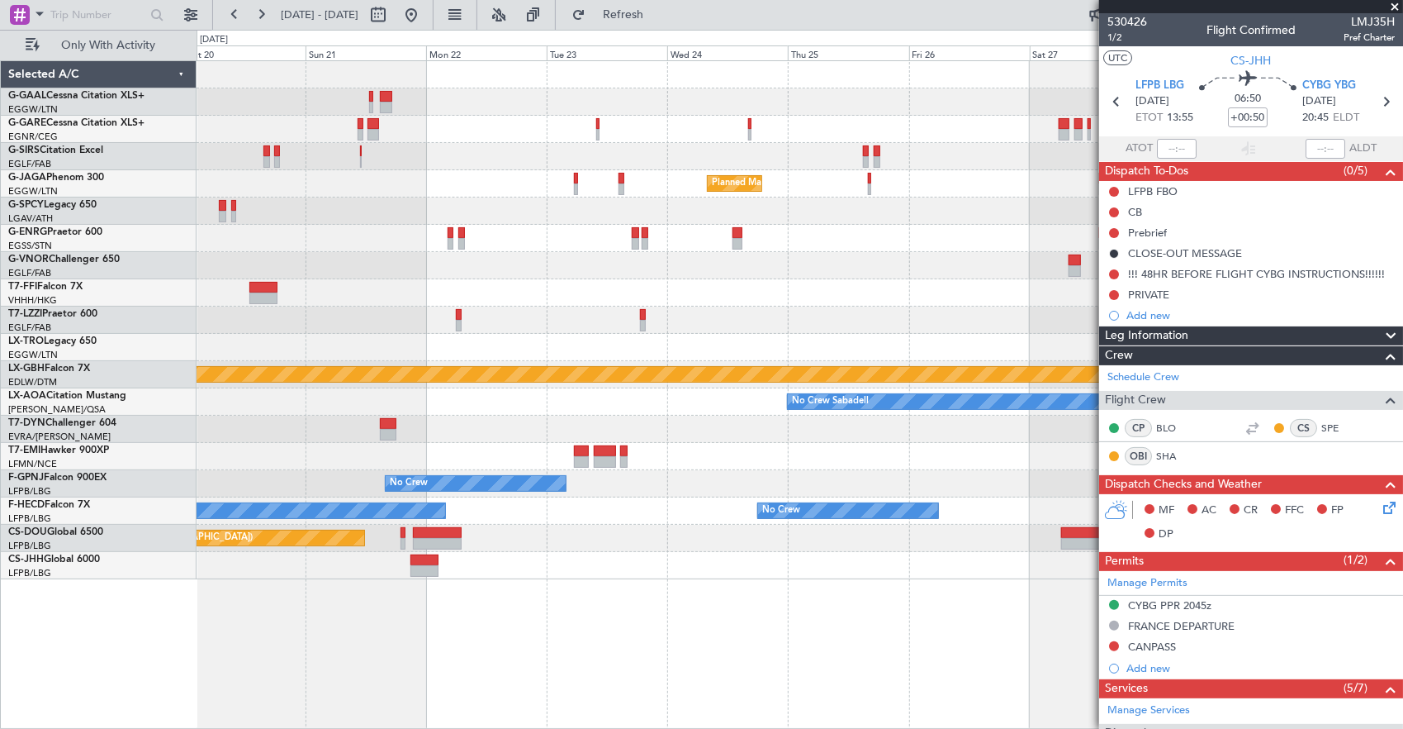
click at [1026, 563] on div "Owner Planned Maint Paris (Le Bourget)" at bounding box center [800, 565] width 1207 height 27
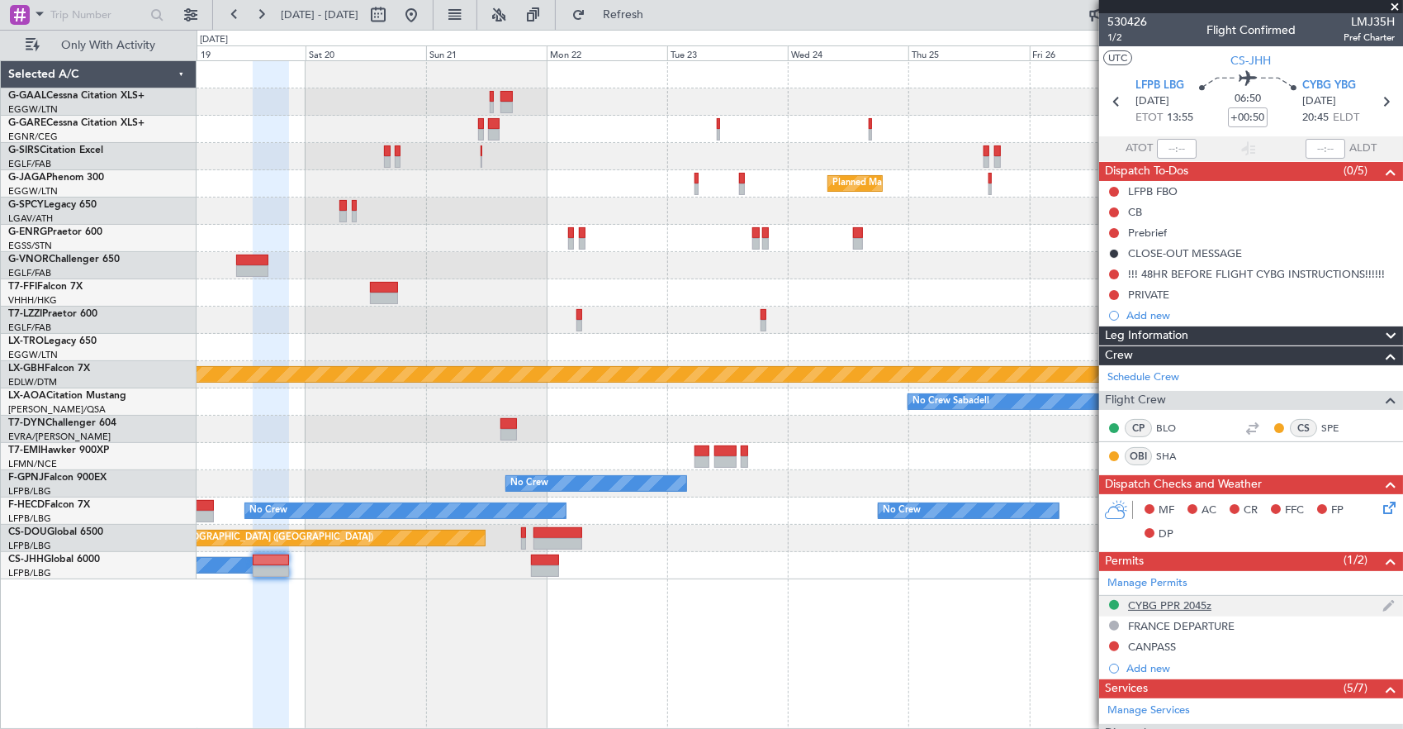
click at [1137, 598] on fb-app "16 Sep 2025 - 26 Sep 2025 Refresh Quick Links Only With Activity Planned Maint …" at bounding box center [701, 370] width 1403 height 716
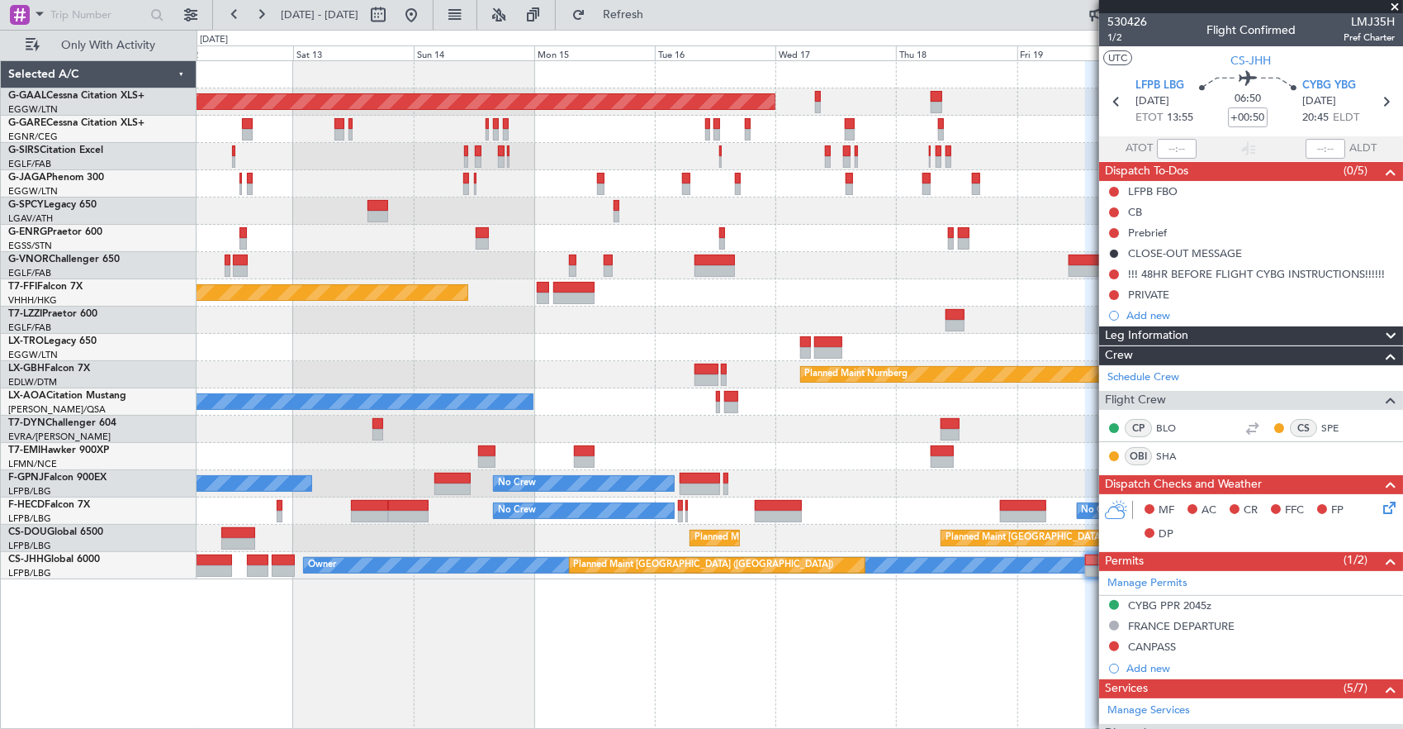
click at [999, 618] on div "Planned Maint Dusseldorf Planned Maint [GEOGRAPHIC_DATA] ([GEOGRAPHIC_DATA]) Un…" at bounding box center [801, 394] width 1208 height 669
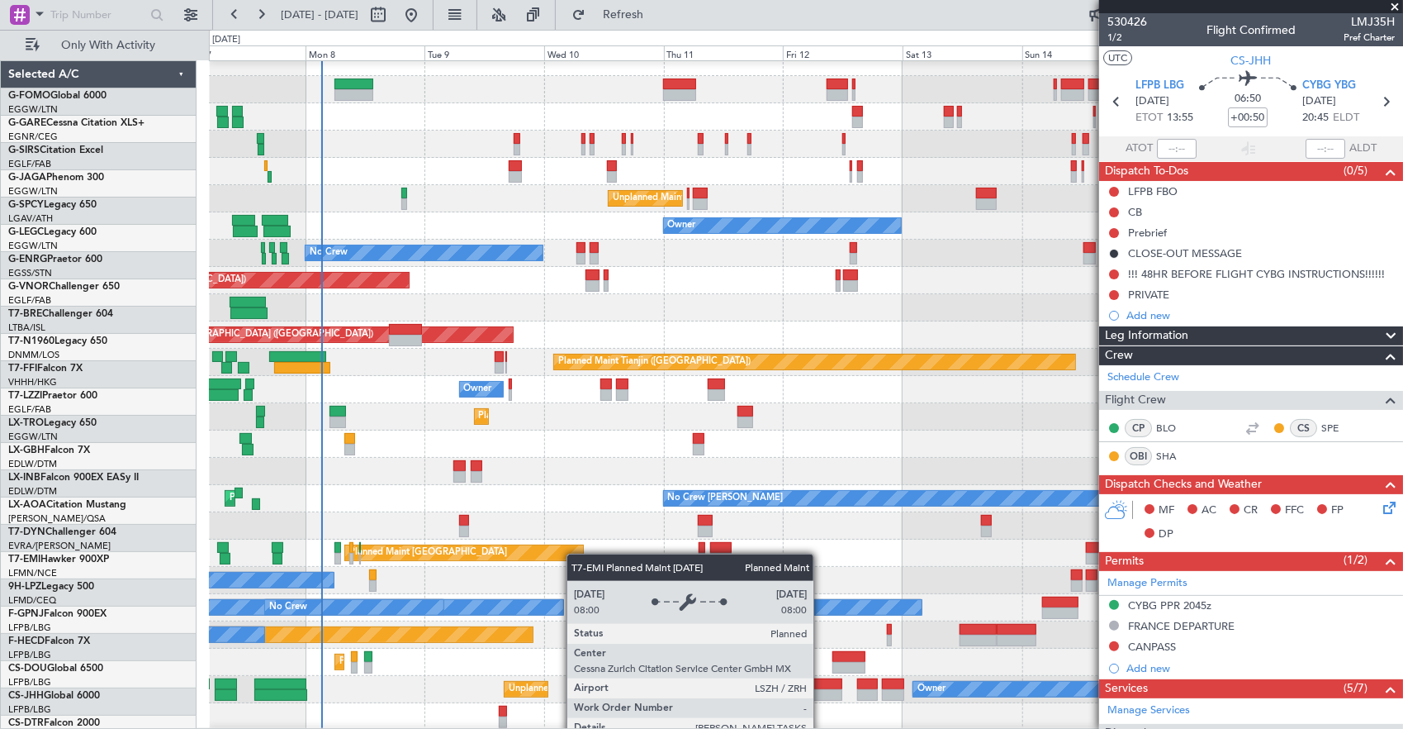
scroll to position [12, 0]
